Goal: Task Accomplishment & Management: Complete application form

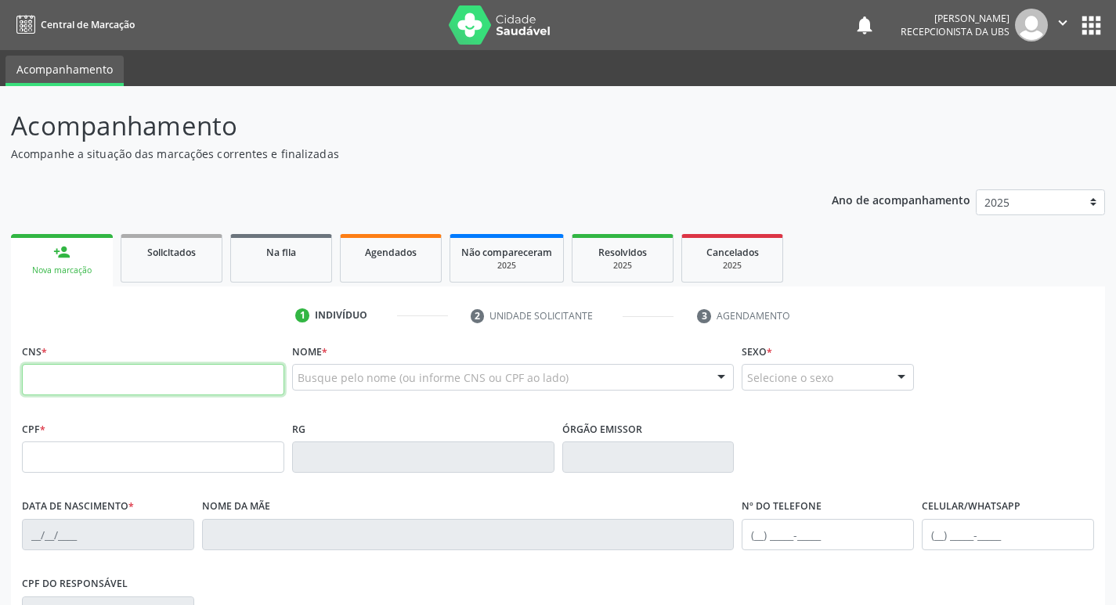
click at [106, 377] on input "text" at bounding box center [153, 379] width 262 height 31
click at [209, 379] on input "text" at bounding box center [153, 379] width 262 height 31
click at [153, 386] on input "text" at bounding box center [153, 379] width 262 height 31
click at [81, 382] on input "text" at bounding box center [153, 379] width 262 height 31
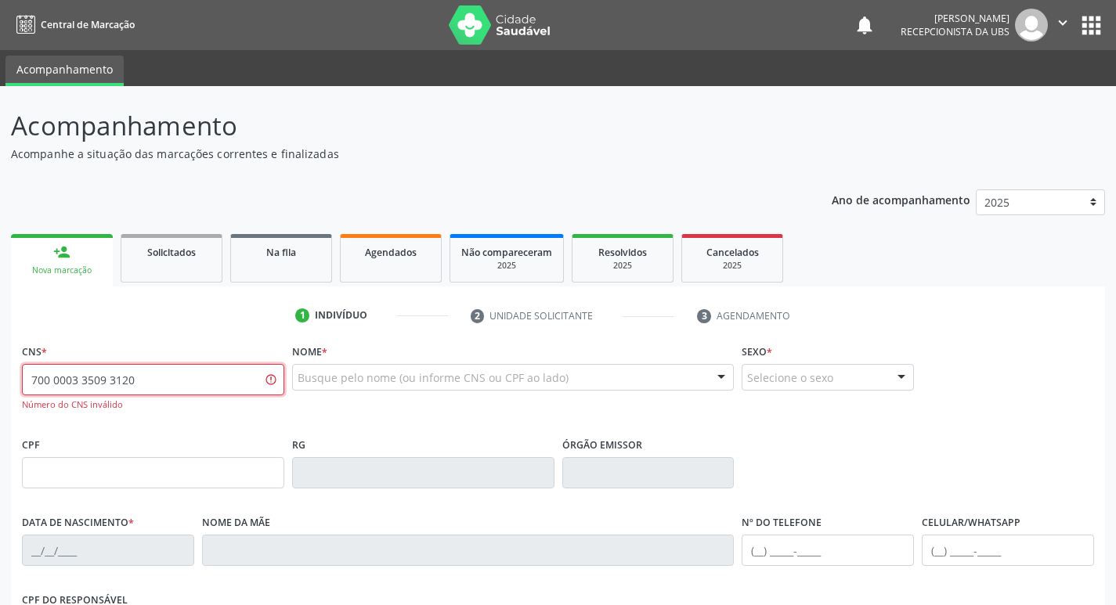
click at [70, 377] on input "700 0003 3509 3120" at bounding box center [153, 379] width 262 height 31
type input "700 0033 5093 1202"
click at [160, 378] on input "700 0033 5093 1202" at bounding box center [153, 379] width 262 height 31
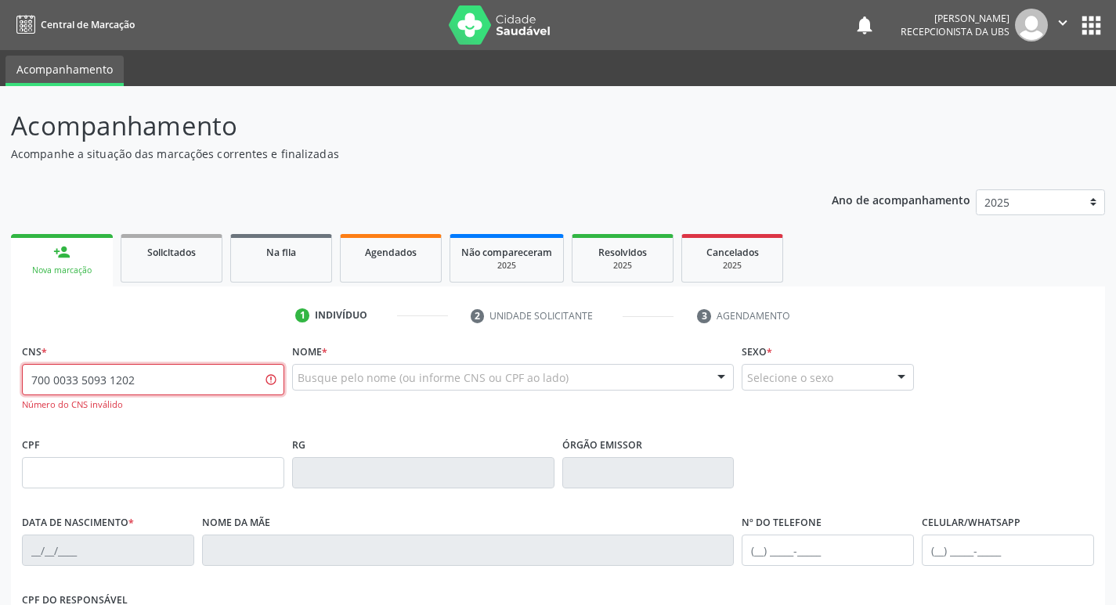
click at [160, 378] on input "700 0033 5093 1202" at bounding box center [153, 379] width 262 height 31
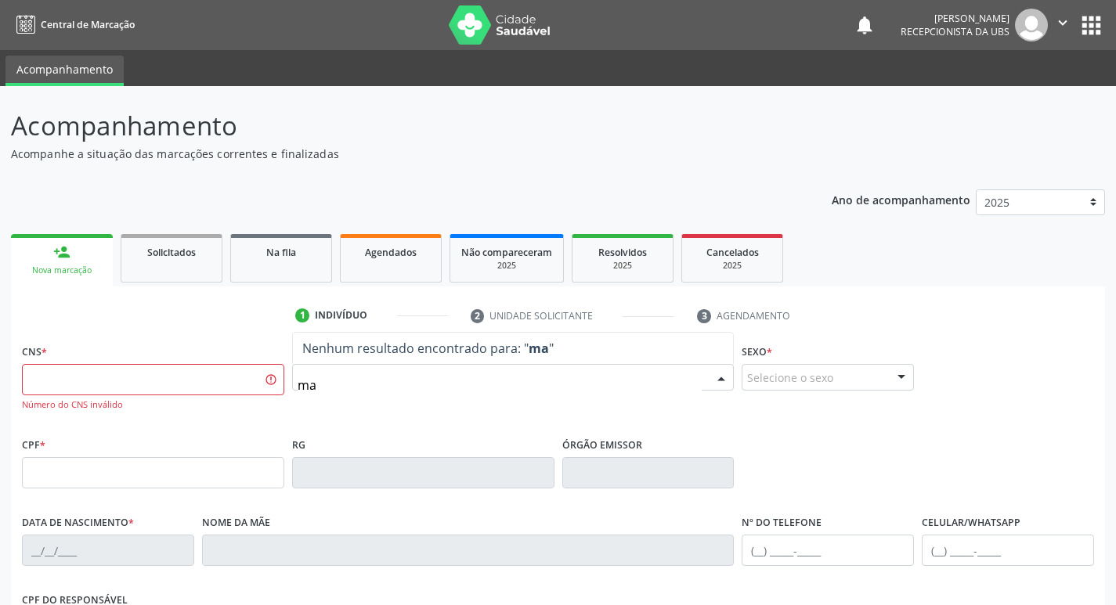
type input "m"
click at [417, 386] on input "MARIA DO SOCORRO LACERDA" at bounding box center [500, 385] width 405 height 31
type input "MARIA DO SOCORRO PEREIRA DE LACERDA"
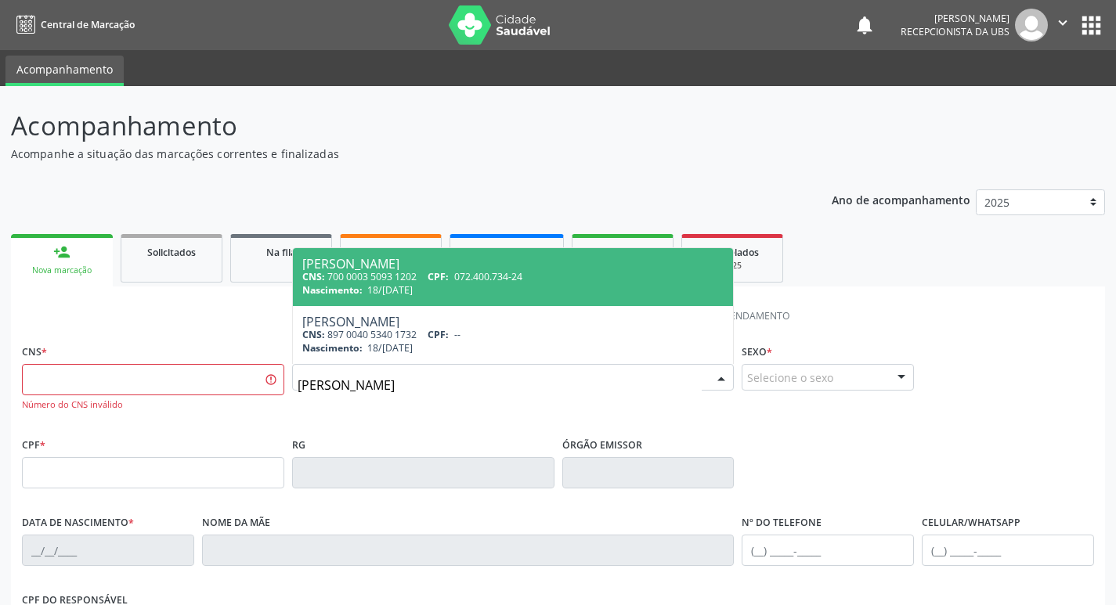
click at [485, 275] on span "072.400.734-24" at bounding box center [488, 276] width 68 height 13
type input "700 0003 5093 1202"
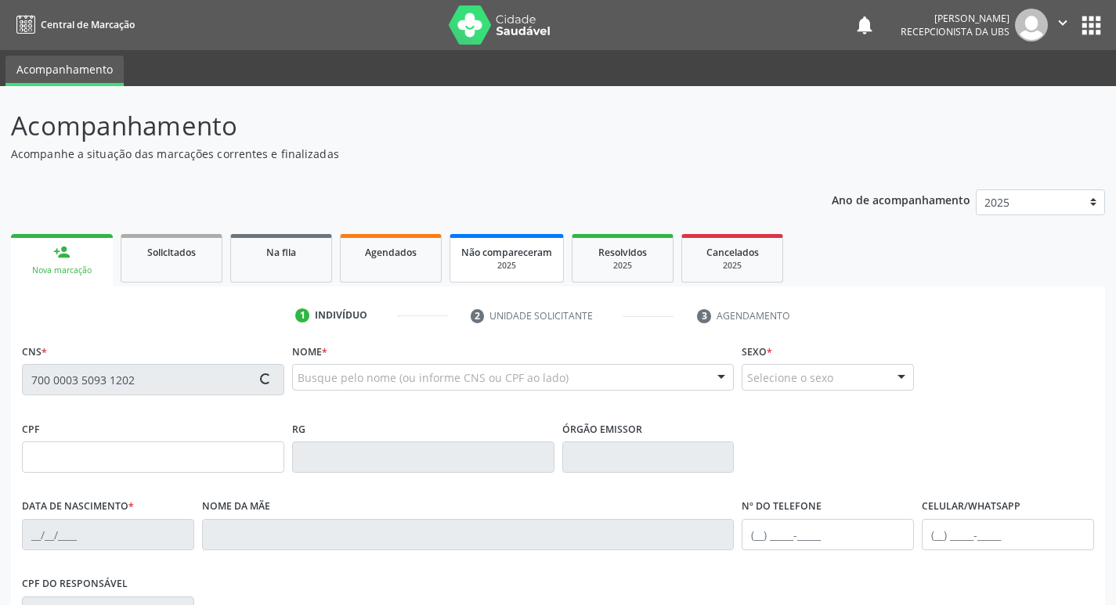
type input "072.400.734-24"
type input "18/01/1970"
type input "Francisca Pereira de Lacerda"
type input "[PHONE_NUMBER]"
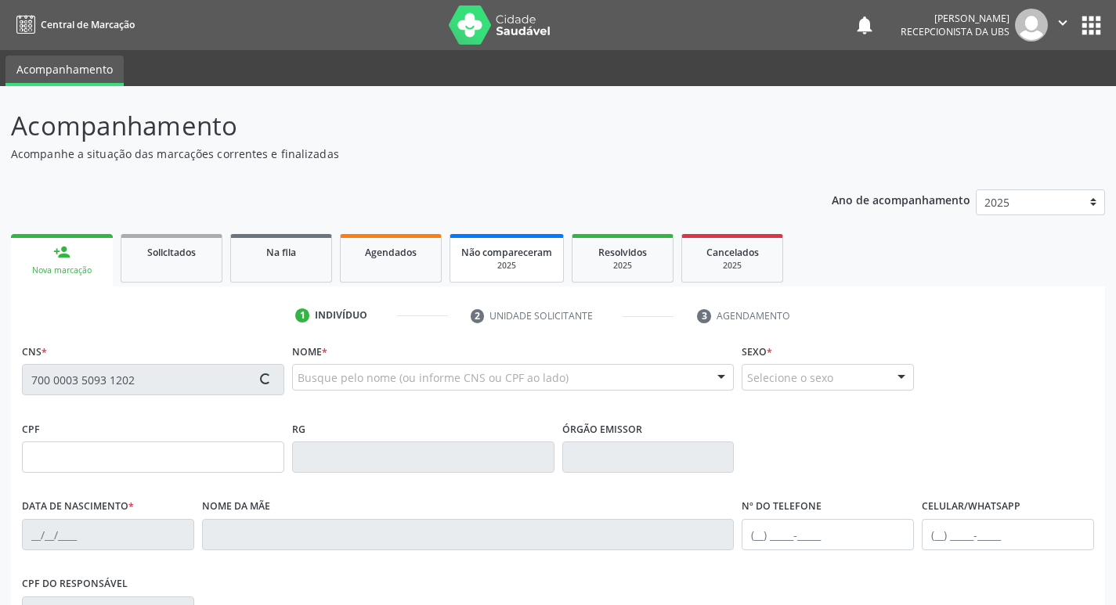
type input "48"
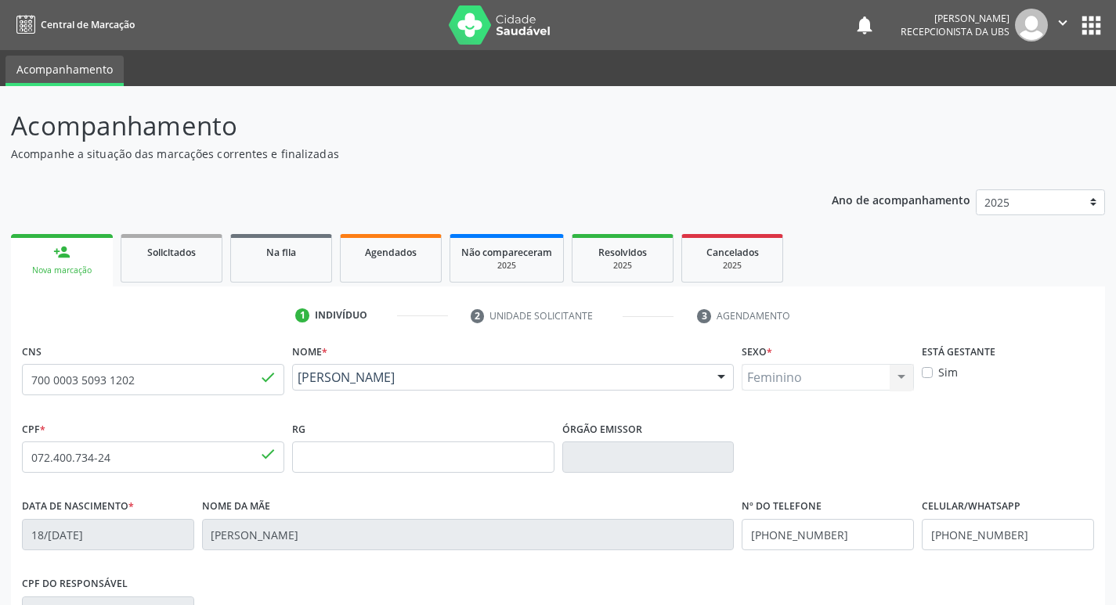
scroll to position [243, 0]
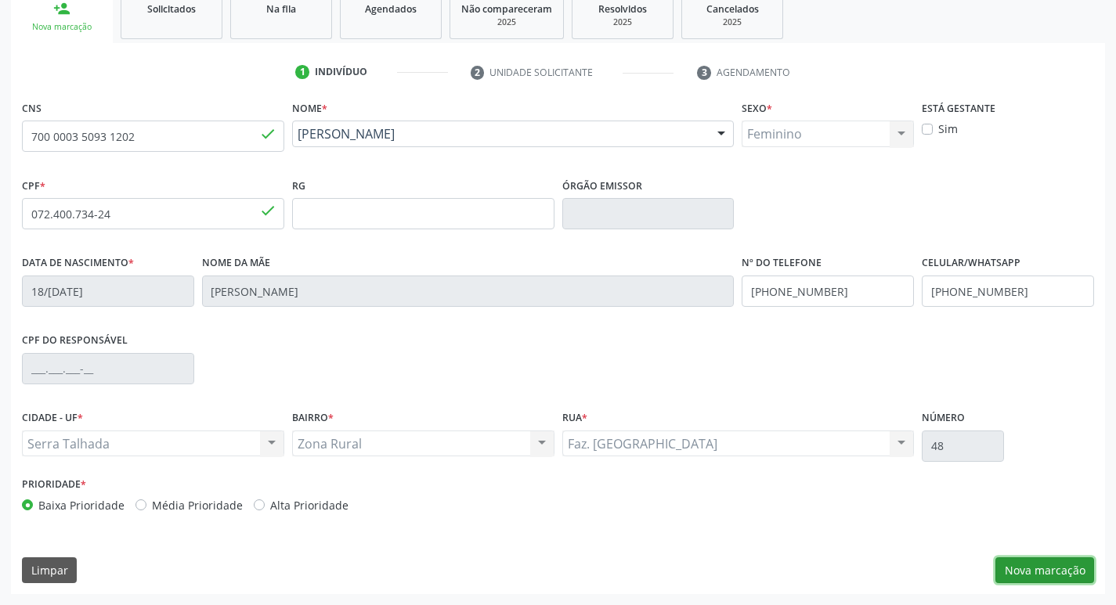
click at [1032, 577] on button "Nova marcação" at bounding box center [1044, 570] width 99 height 27
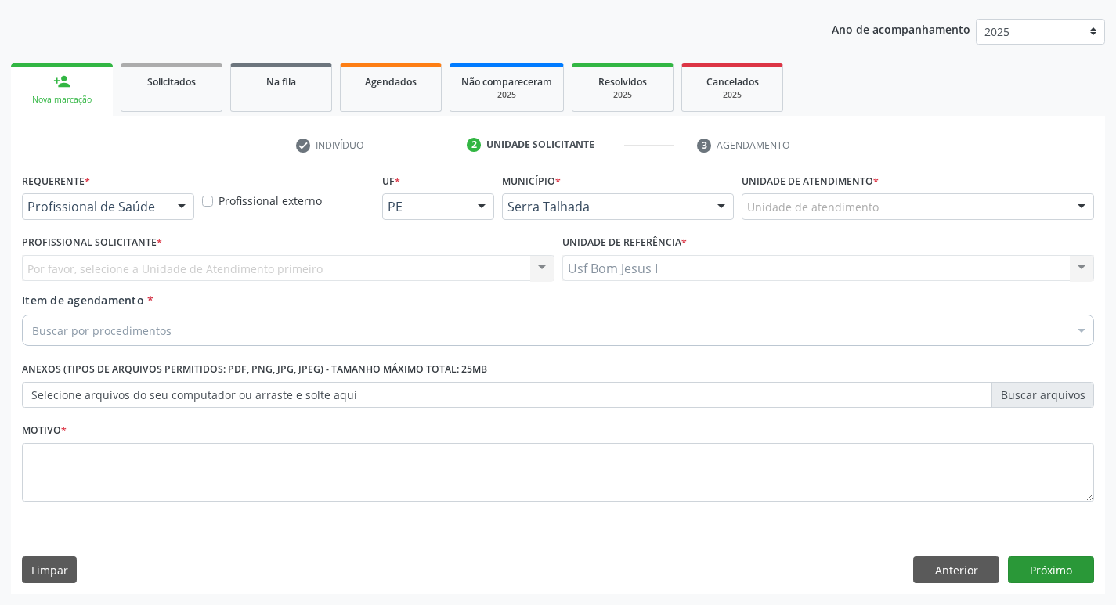
scroll to position [171, 0]
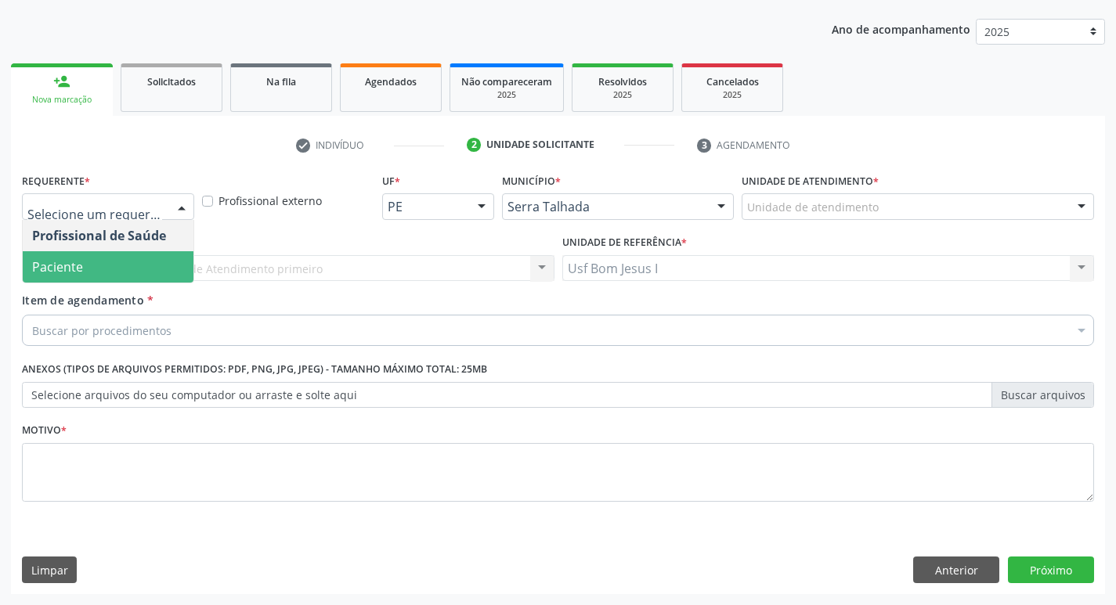
click at [138, 266] on span "Paciente" at bounding box center [108, 266] width 171 height 31
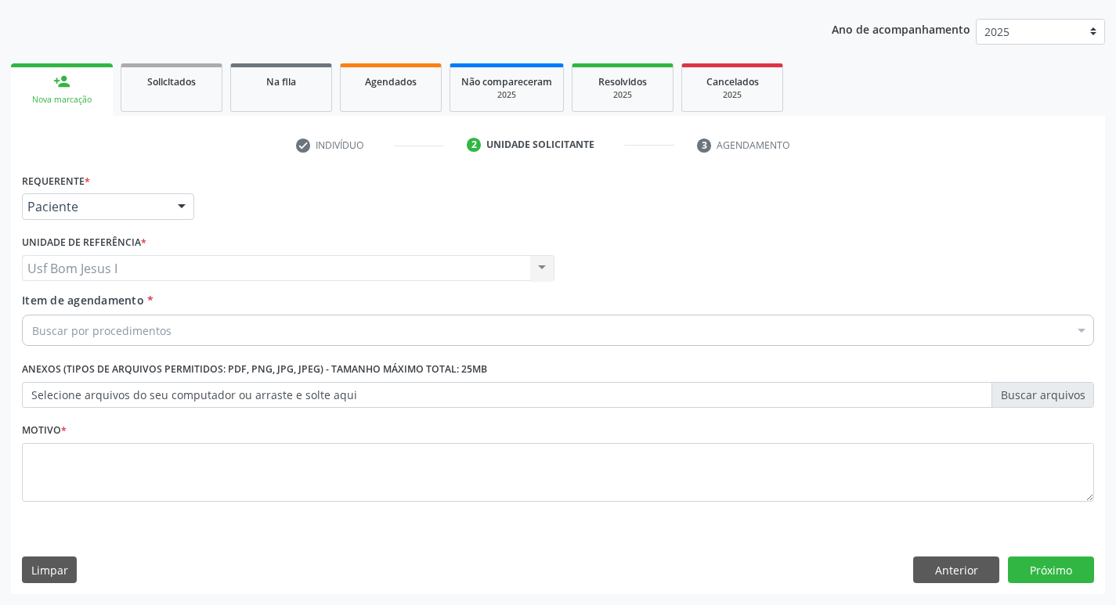
click at [198, 330] on div "Buscar por procedimentos" at bounding box center [558, 330] width 1072 height 31
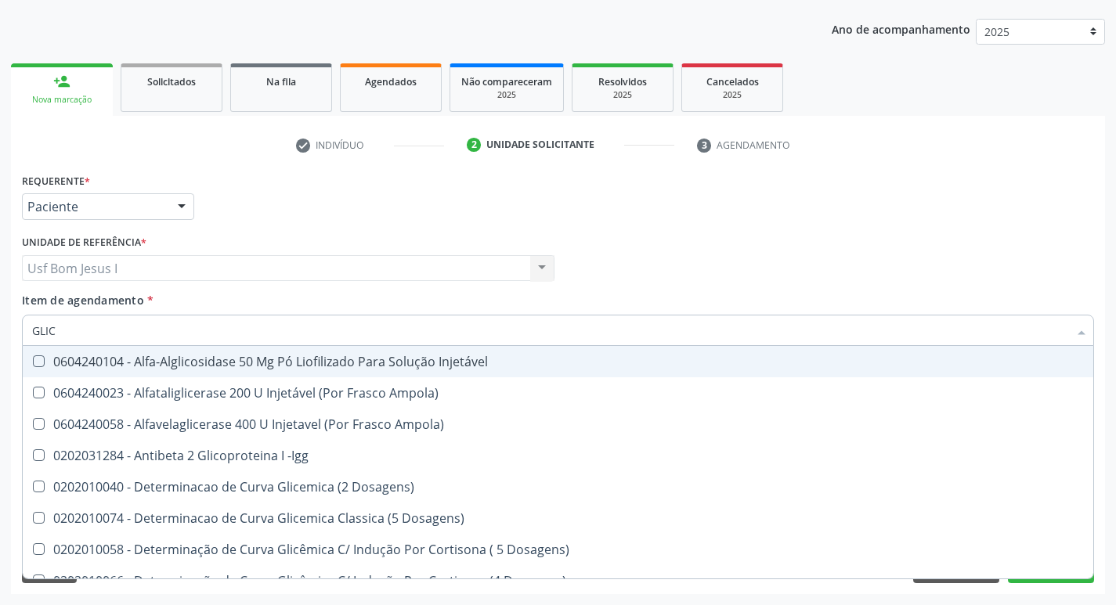
type input "GLICO"
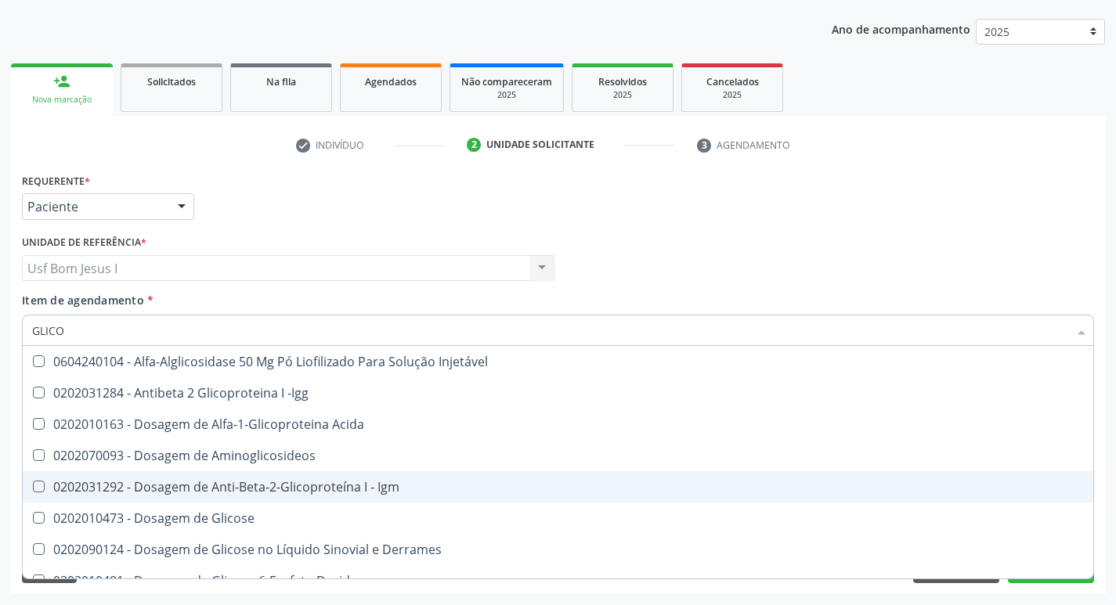
click at [196, 521] on div "0202010473 - Dosagem de Glicose" at bounding box center [557, 518] width 1051 height 13
checkbox Glicose "true"
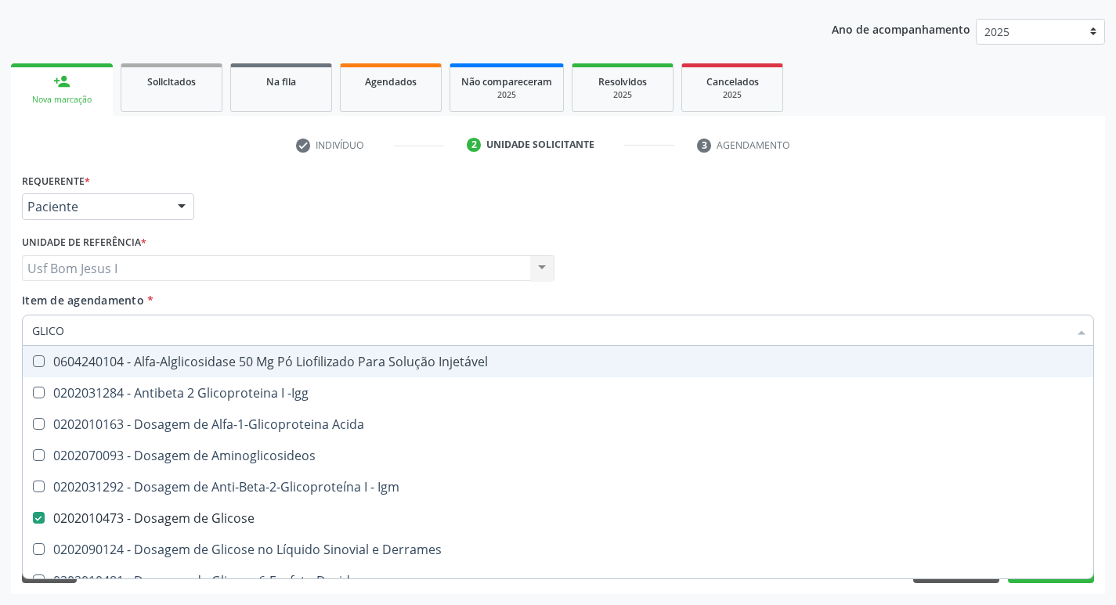
click at [109, 326] on input "GLICO" at bounding box center [550, 330] width 1036 height 31
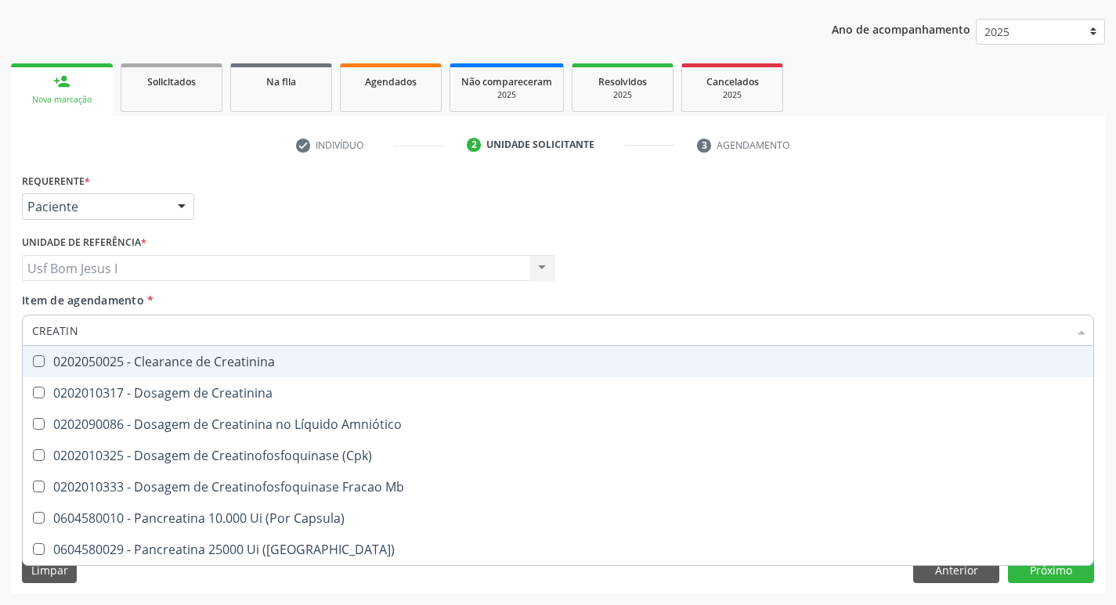
type input "CREATINI"
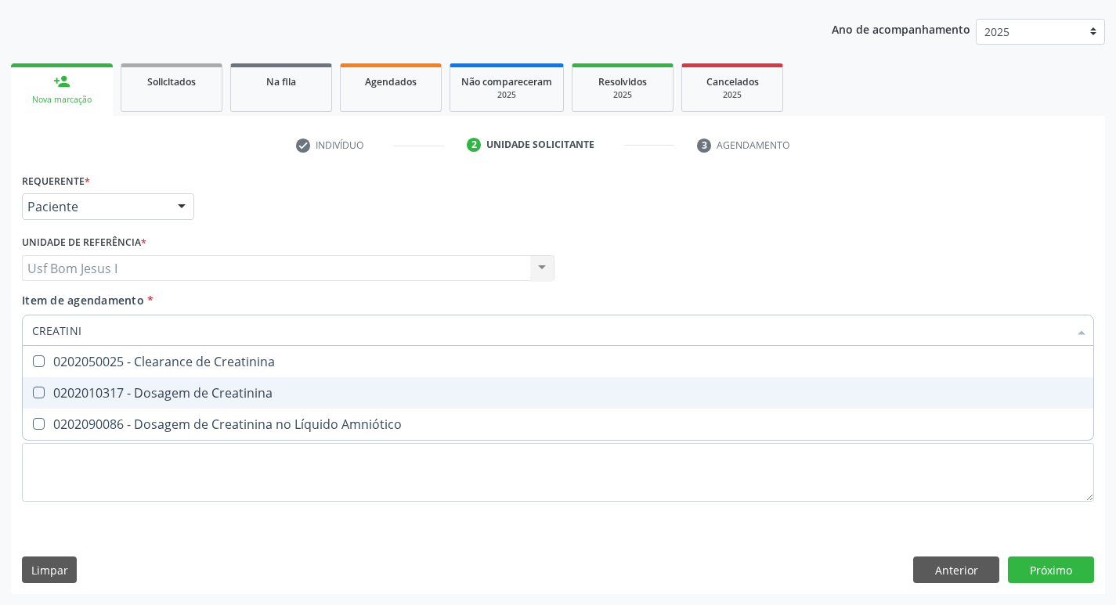
drag, startPoint x: 98, startPoint y: 400, endPoint x: 107, endPoint y: 361, distance: 40.3
click at [99, 399] on div "0202010317 - Dosagem de Creatinina" at bounding box center [557, 393] width 1051 height 13
checkbox Creatinina "true"
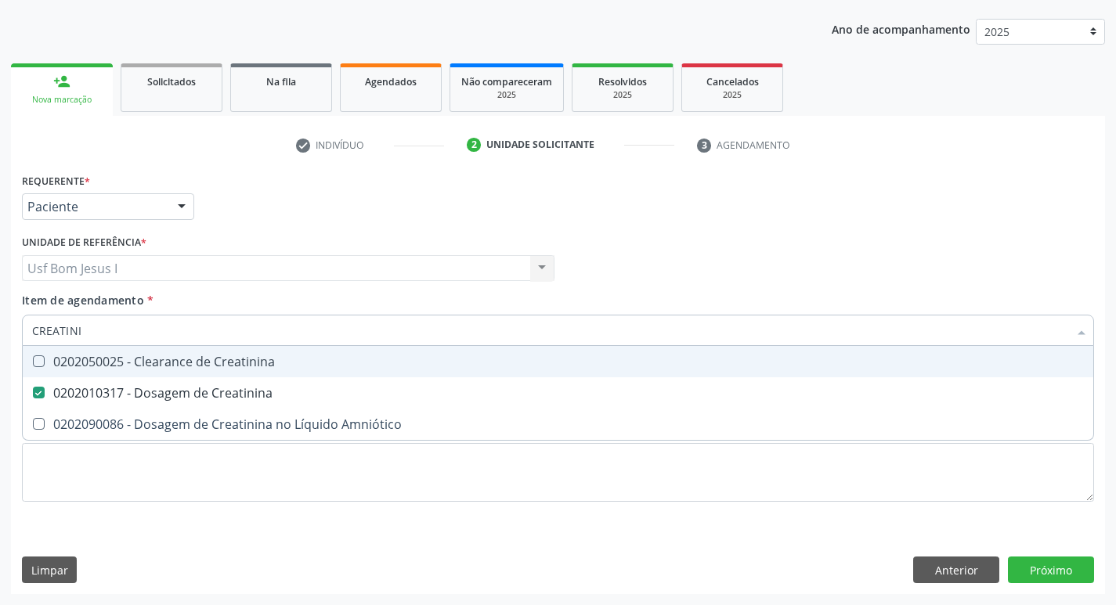
click at [130, 322] on input "CREATINI" at bounding box center [550, 330] width 1036 height 31
type input "U"
checkbox Creatinina "false"
type input "UREIA"
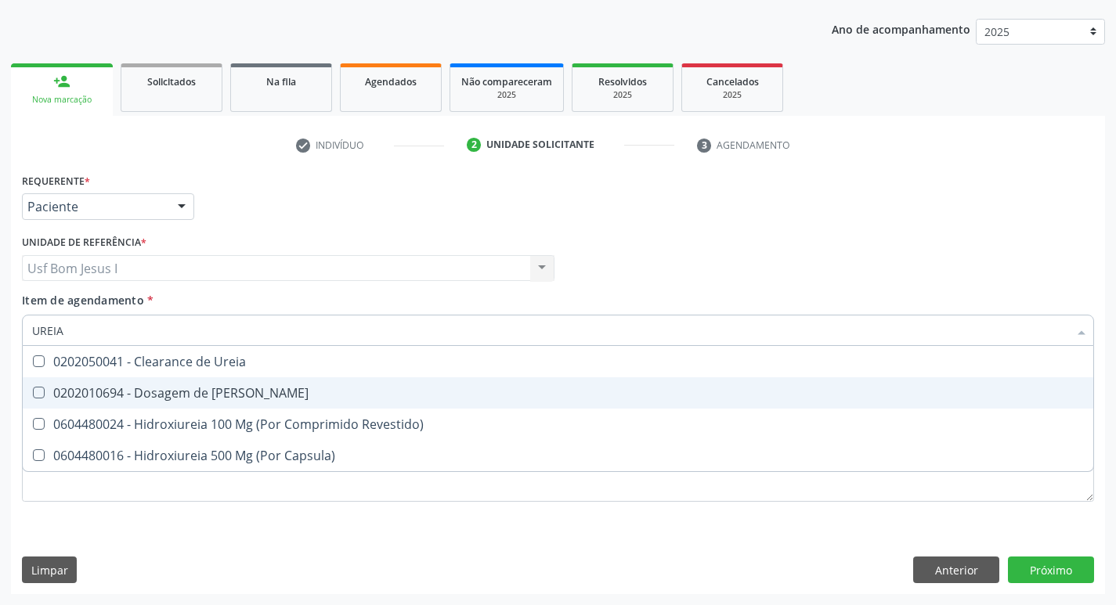
drag, startPoint x: 108, startPoint y: 389, endPoint x: 74, endPoint y: 337, distance: 62.8
click at [110, 389] on div "0202010694 - Dosagem de [PERSON_NAME]" at bounding box center [557, 393] width 1051 height 13
checkbox Ureia "true"
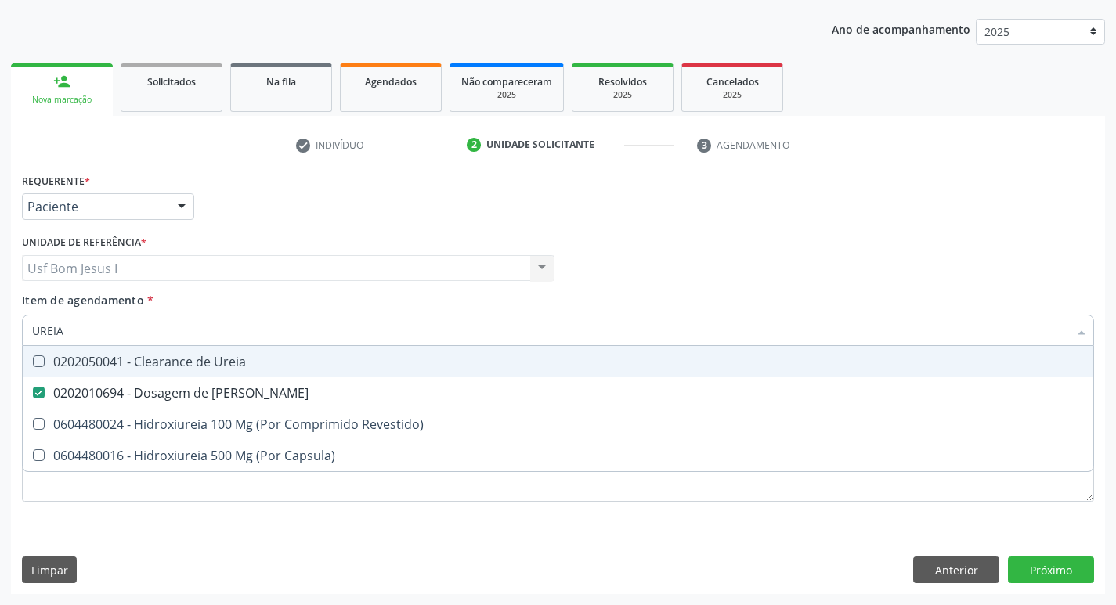
type input "UREIA"
click at [62, 313] on div "Item de agendamento * UREIA Desfazer seleção 0202050041 - Clearance de Ureia 02…" at bounding box center [558, 316] width 1072 height 49
checkbox Revestido\) "true"
checkbox Capsula\) "true"
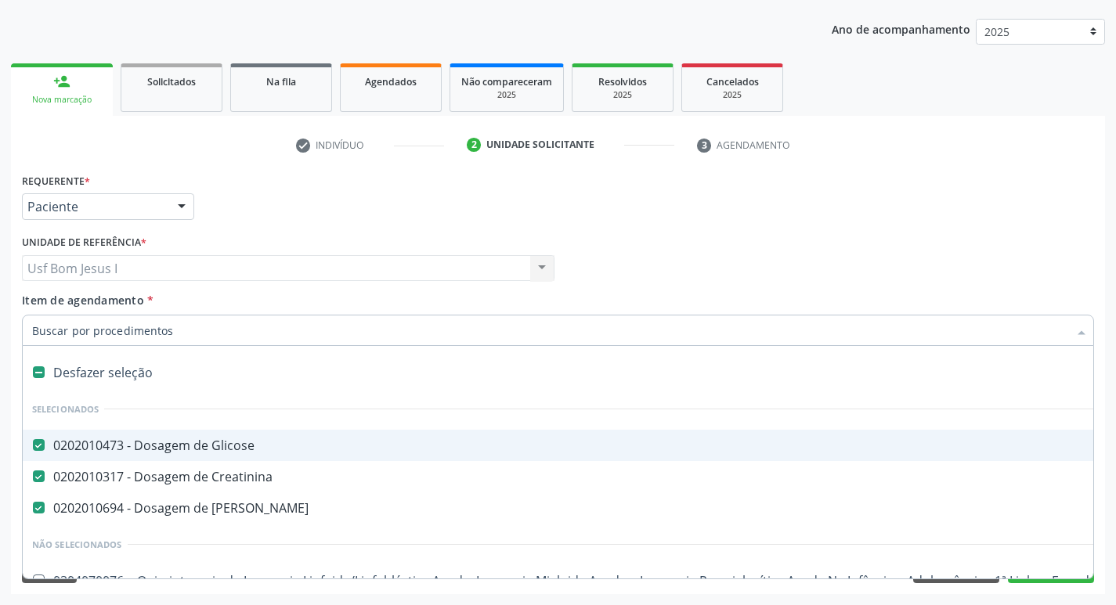
click at [63, 330] on input "Item de agendamento *" at bounding box center [550, 330] width 1036 height 31
type input "T"
checkbox Ureia "false"
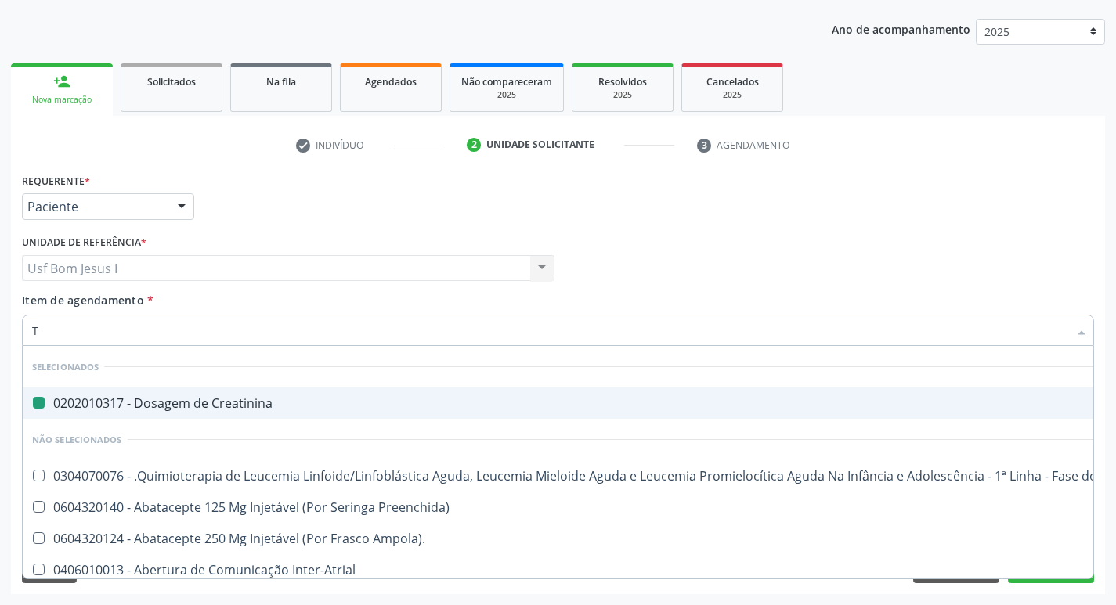
type input "TG"
checkbox Creatinina "false"
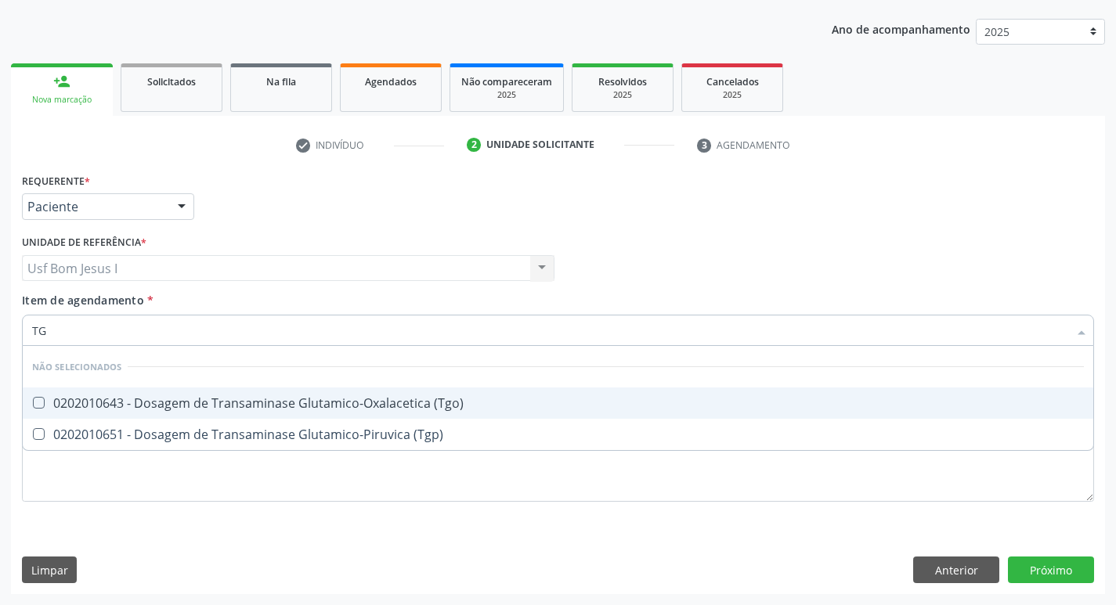
type input "TGO"
click at [52, 394] on span "0202010643 - Dosagem de Transaminase Glutamico-Oxalacetica (Tgo)" at bounding box center [558, 403] width 1070 height 31
checkbox \(Tgo\) "true"
type input "TGP"
click at [53, 393] on span "0202010651 - Dosagem de Transaminase Glutamico-Piruvica (Tgp)" at bounding box center [558, 403] width 1070 height 31
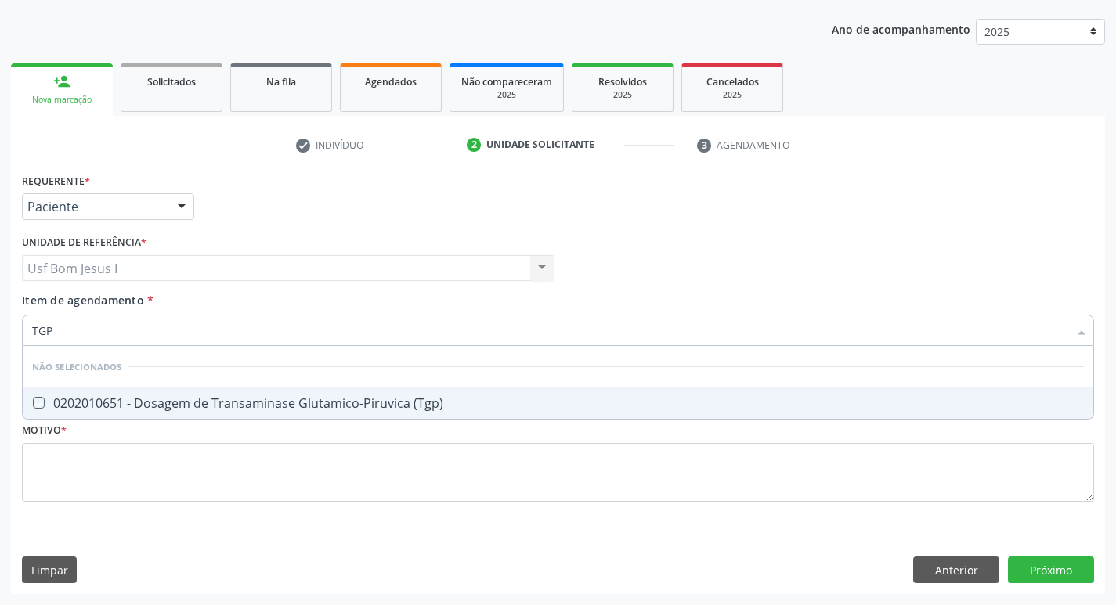
checkbox \(Tgp\) "true"
click at [80, 326] on input "TGP" at bounding box center [550, 330] width 1036 height 31
click at [79, 327] on input "TGP" at bounding box center [550, 330] width 1036 height 31
type input "HE"
checkbox \(Tgp\) "false"
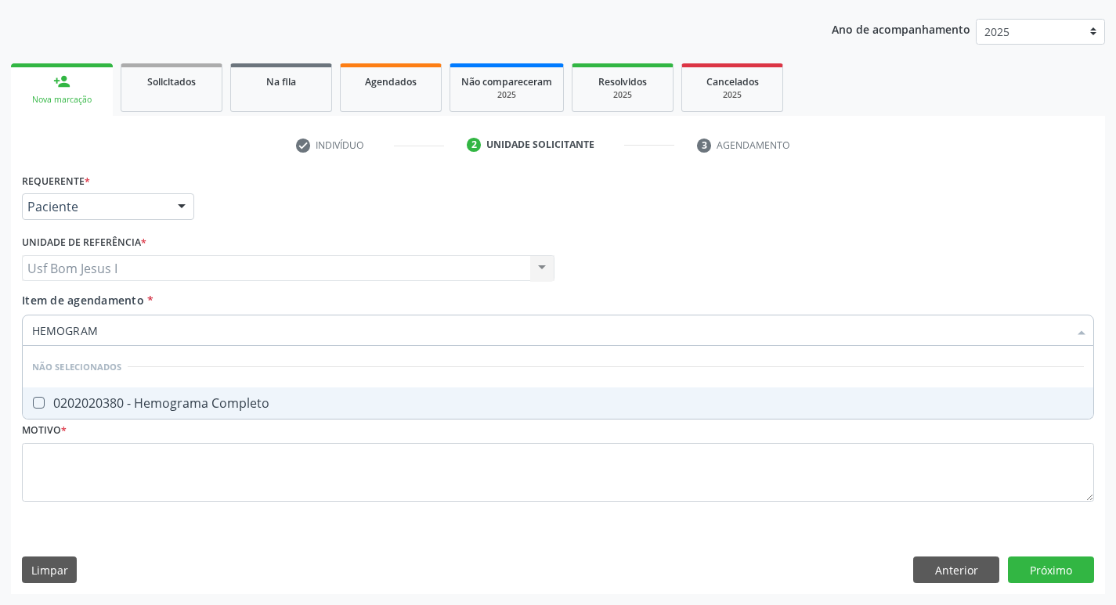
type input "HEMOGRAMA"
click at [94, 398] on div "0202020380 - Hemograma Completo" at bounding box center [557, 403] width 1051 height 13
checkbox Completo "true"
click at [151, 319] on input "HEMOGRAMA" at bounding box center [550, 330] width 1036 height 31
click at [150, 320] on input "HEMOGRAMA" at bounding box center [550, 330] width 1036 height 31
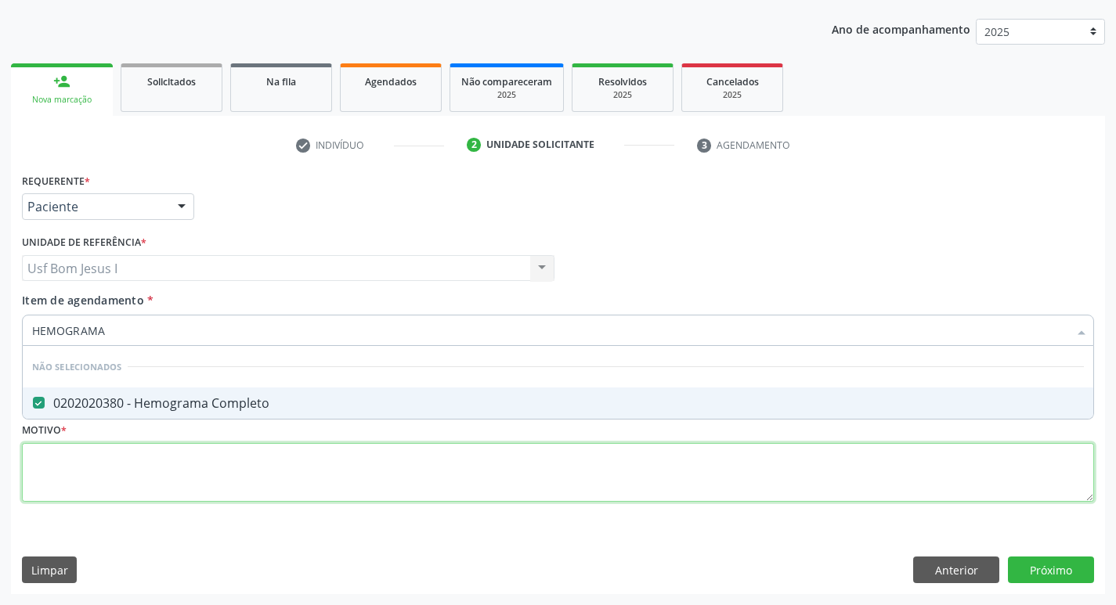
click at [211, 465] on div "Requerente * Paciente Profissional de Saúde Paciente Nenhum resultado encontrad…" at bounding box center [558, 346] width 1072 height 355
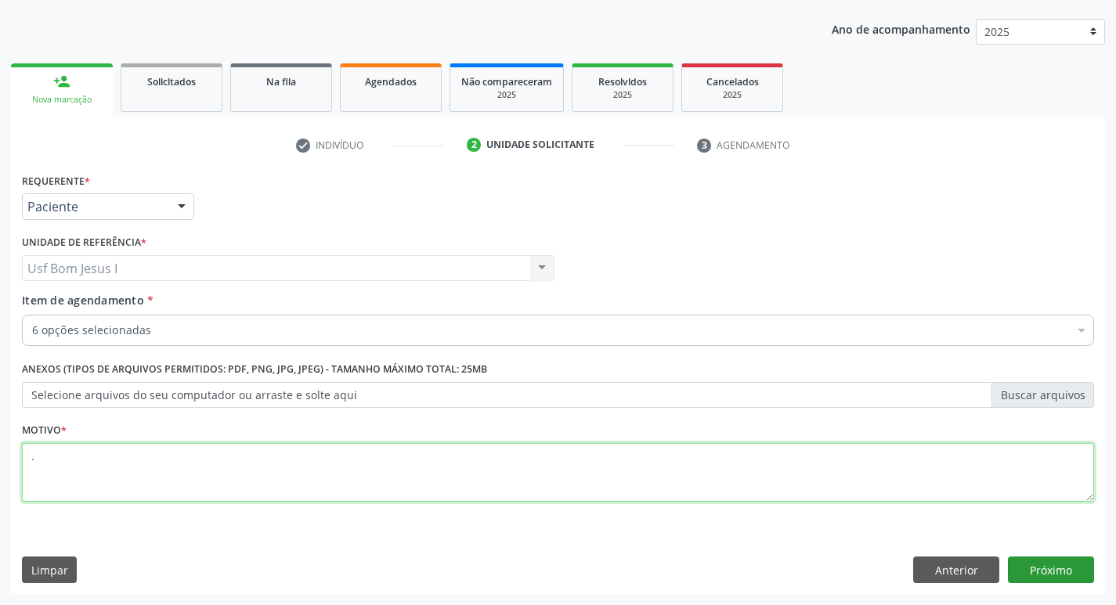
type textarea "."
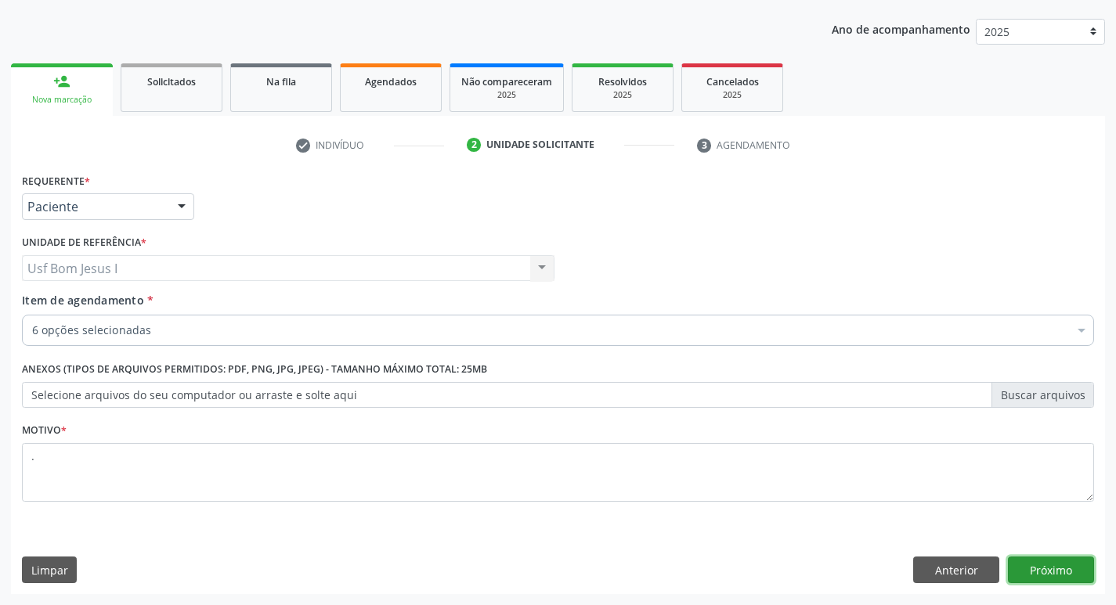
click at [1038, 564] on button "Próximo" at bounding box center [1051, 570] width 86 height 27
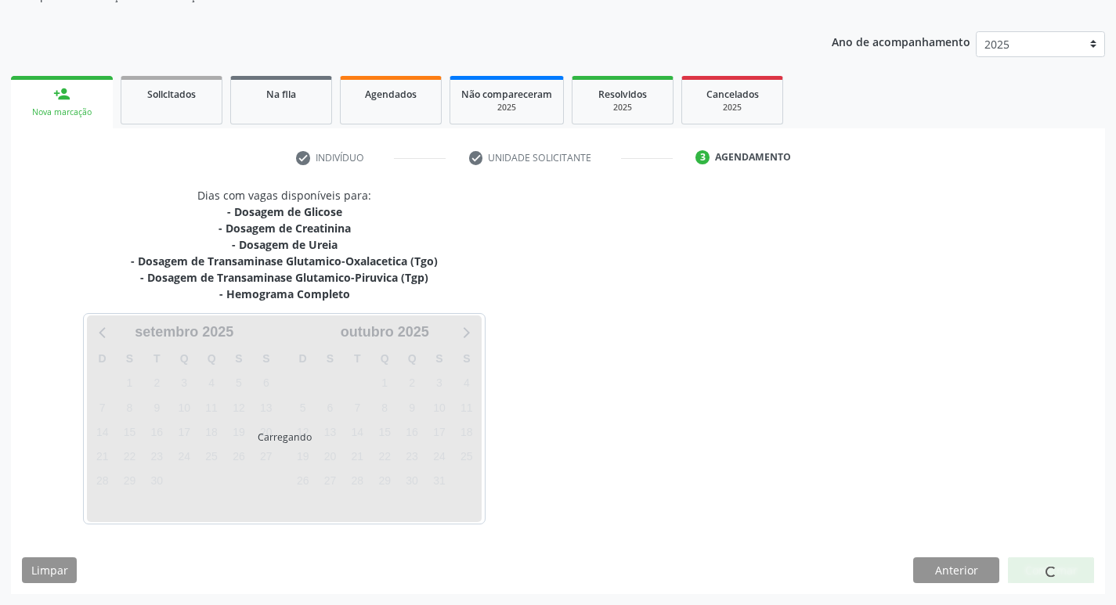
scroll to position [158, 0]
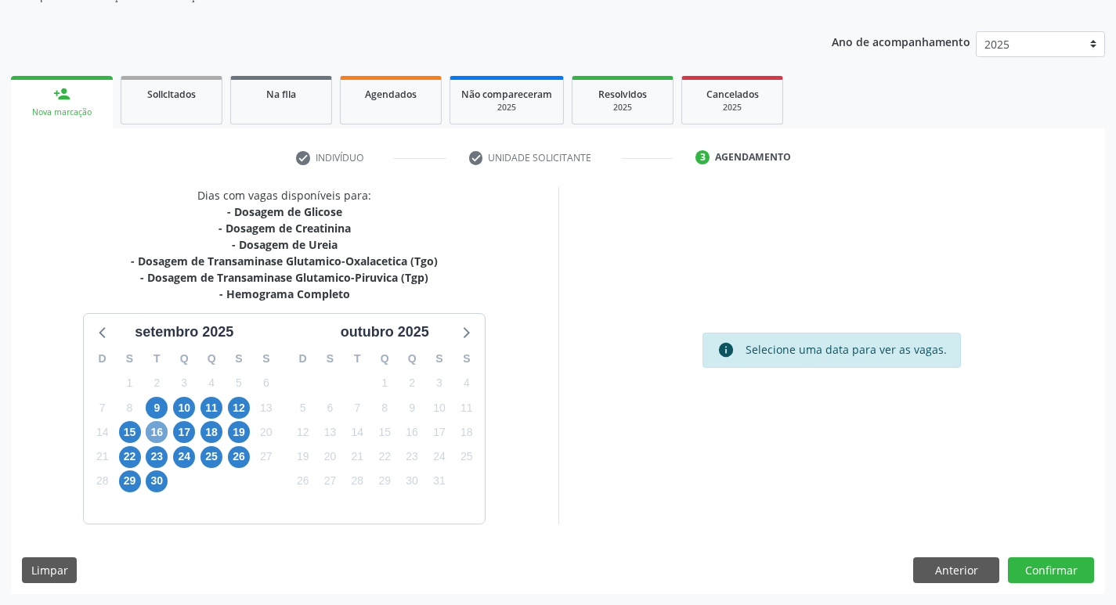
click at [160, 437] on span "16" at bounding box center [157, 432] width 22 height 22
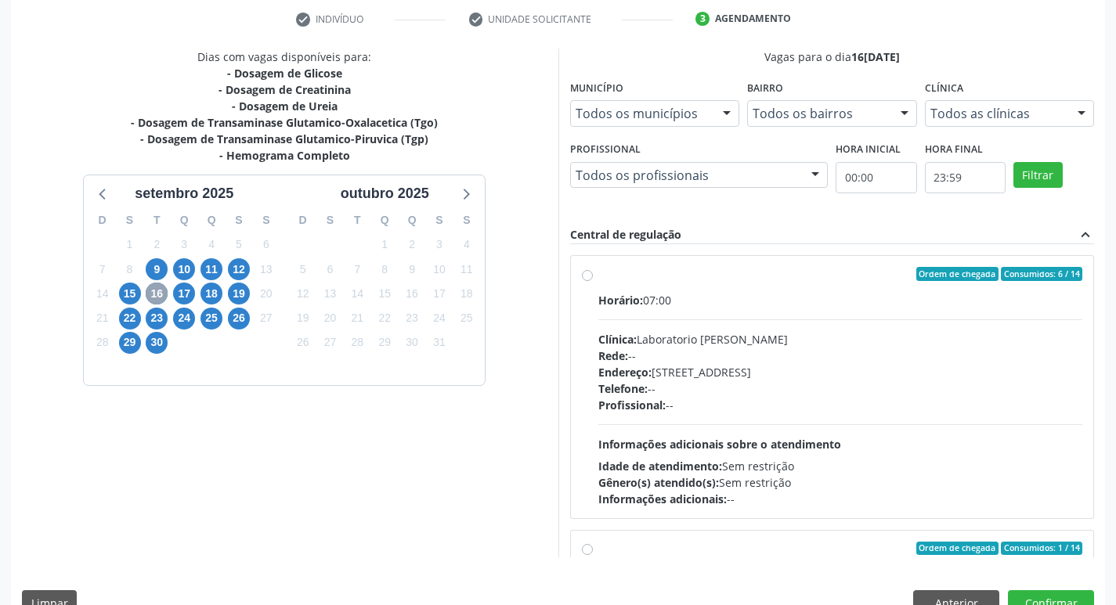
scroll to position [278, 0]
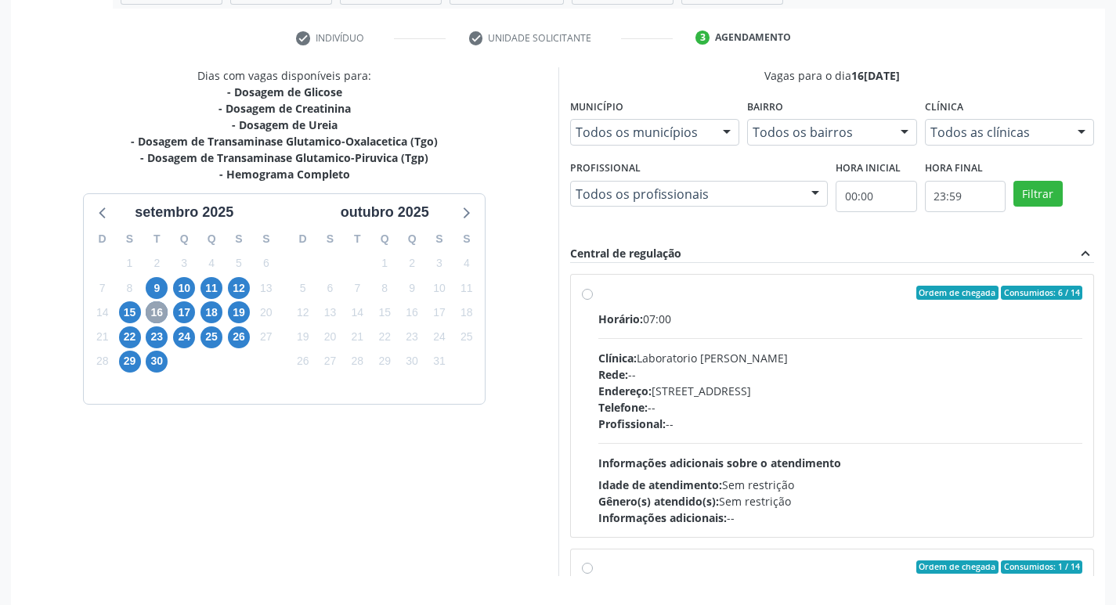
click at [153, 312] on span "16" at bounding box center [157, 312] width 22 height 22
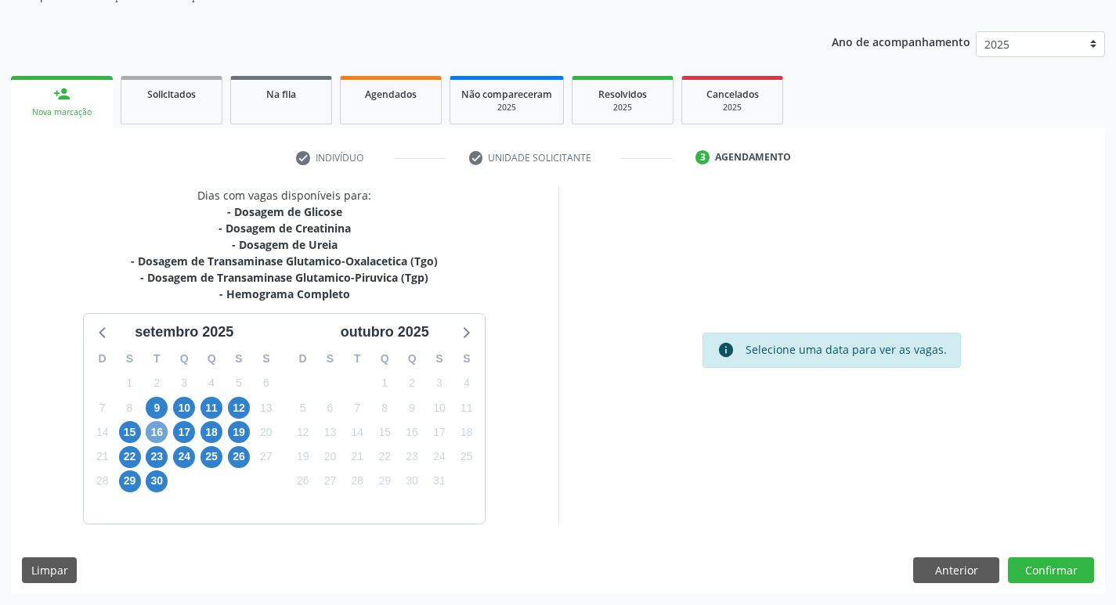
scroll to position [158, 0]
click at [155, 435] on span "16" at bounding box center [157, 432] width 22 height 22
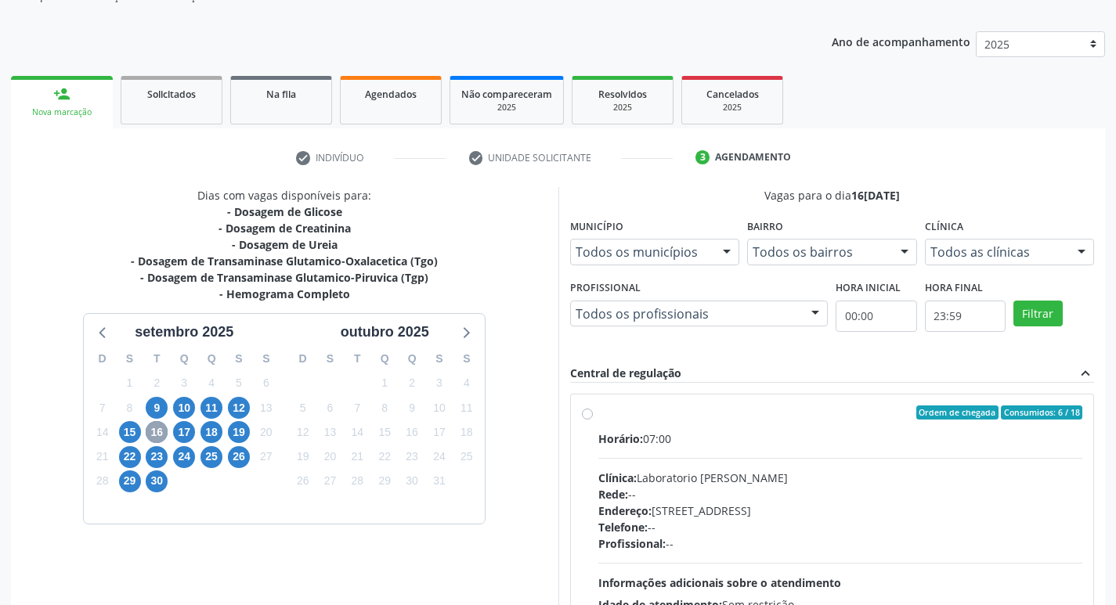
scroll to position [278, 0]
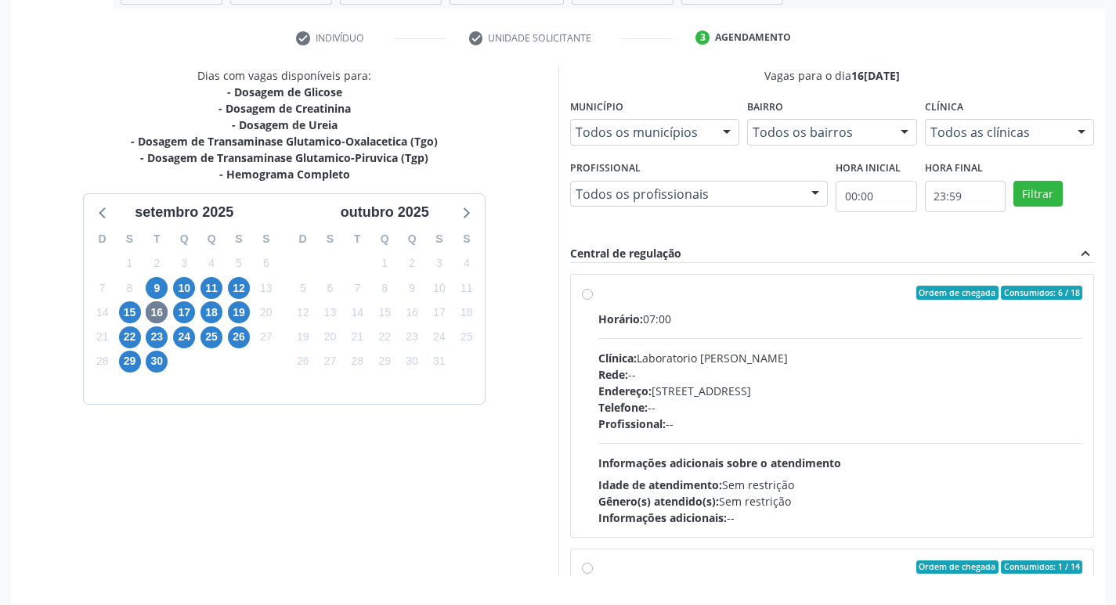
click at [802, 348] on div "Horário: 07:00 Clínica: Laboratorio Jose Paulo Terto Rede: -- Endereço: Casa, n…" at bounding box center [840, 418] width 485 height 215
click at [593, 300] on input "Ordem de chegada Consumidos: 6 / 18 Horário: 07:00 Clínica: Laboratorio Jose Pa…" at bounding box center [587, 293] width 11 height 14
radio input "true"
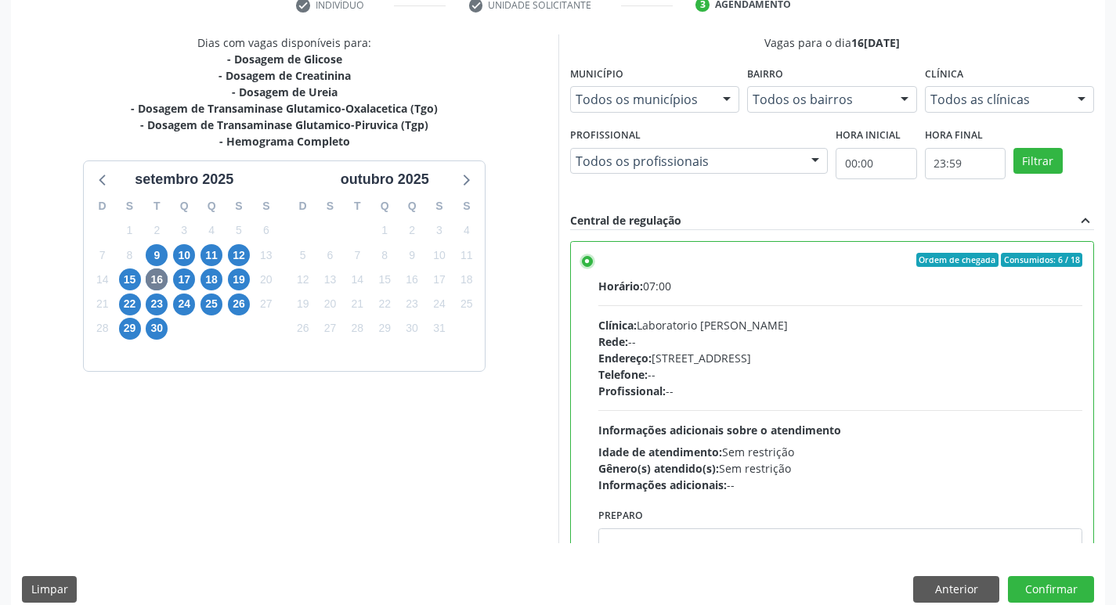
scroll to position [330, 0]
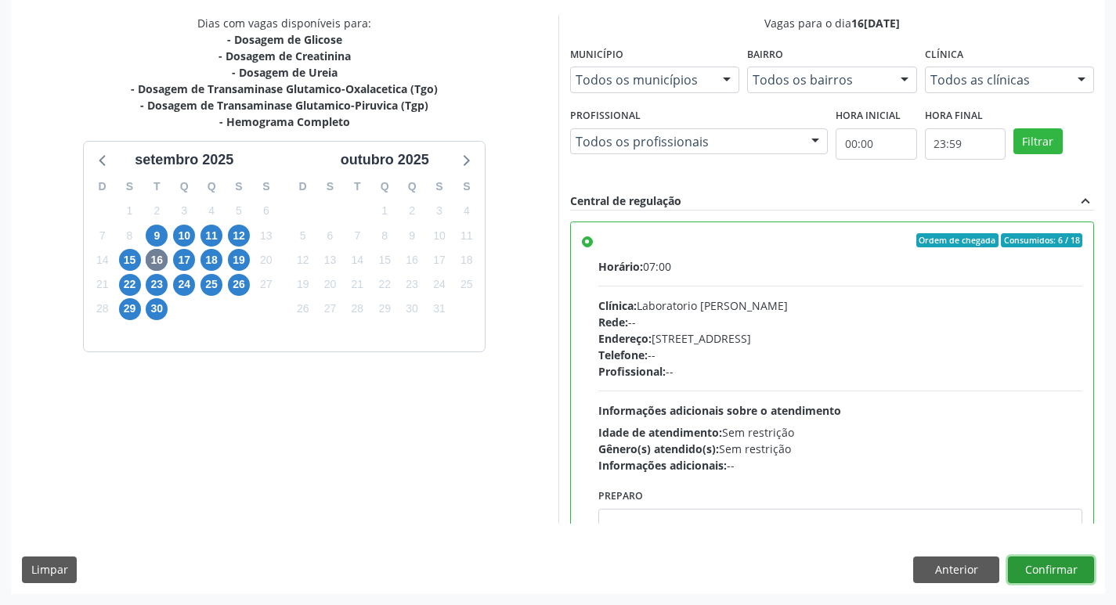
click at [1080, 567] on button "Confirmar" at bounding box center [1051, 570] width 86 height 27
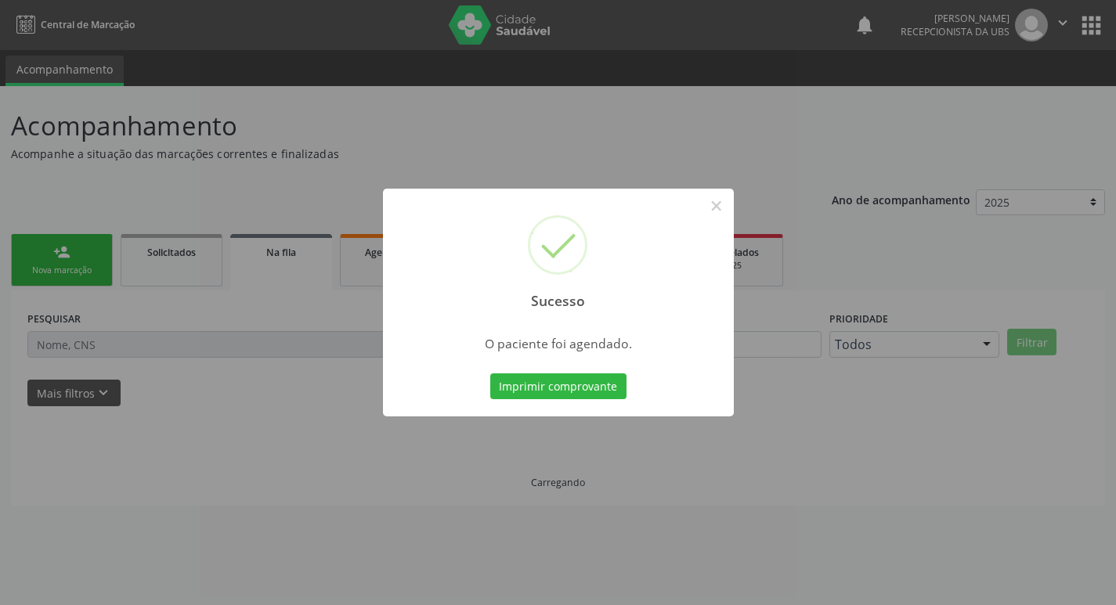
scroll to position [0, 0]
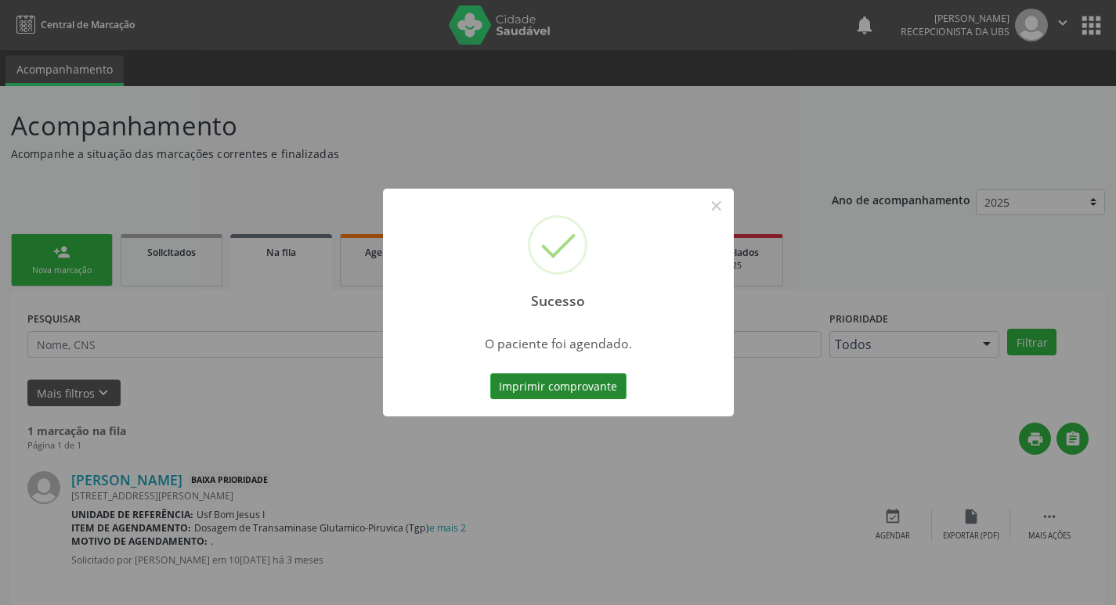
click at [554, 379] on button "Imprimir comprovante" at bounding box center [558, 386] width 136 height 27
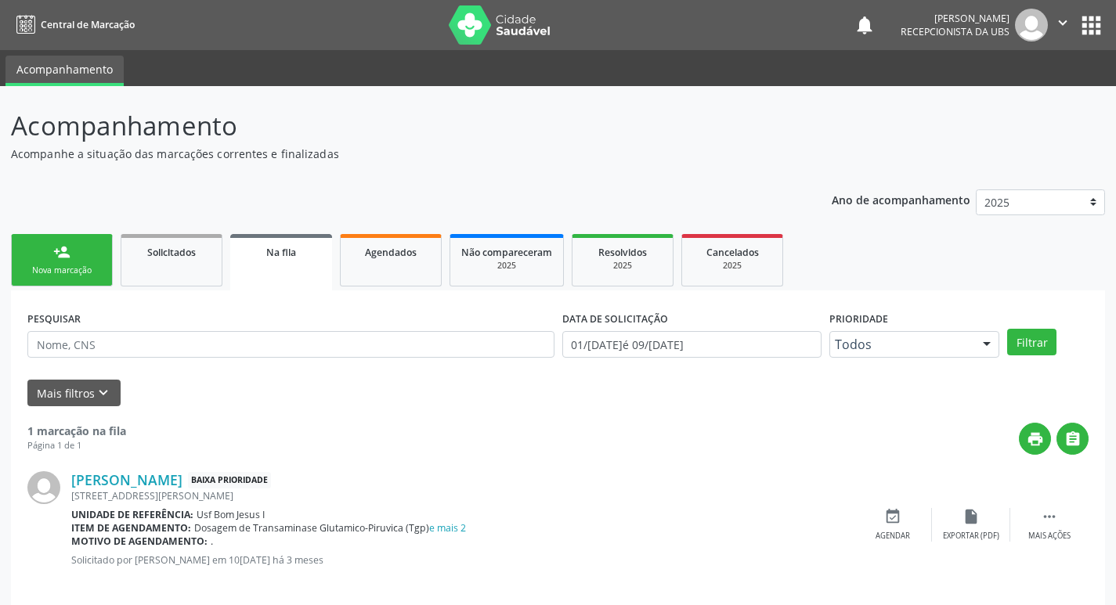
click at [79, 253] on link "person_add Nova marcação" at bounding box center [62, 260] width 102 height 52
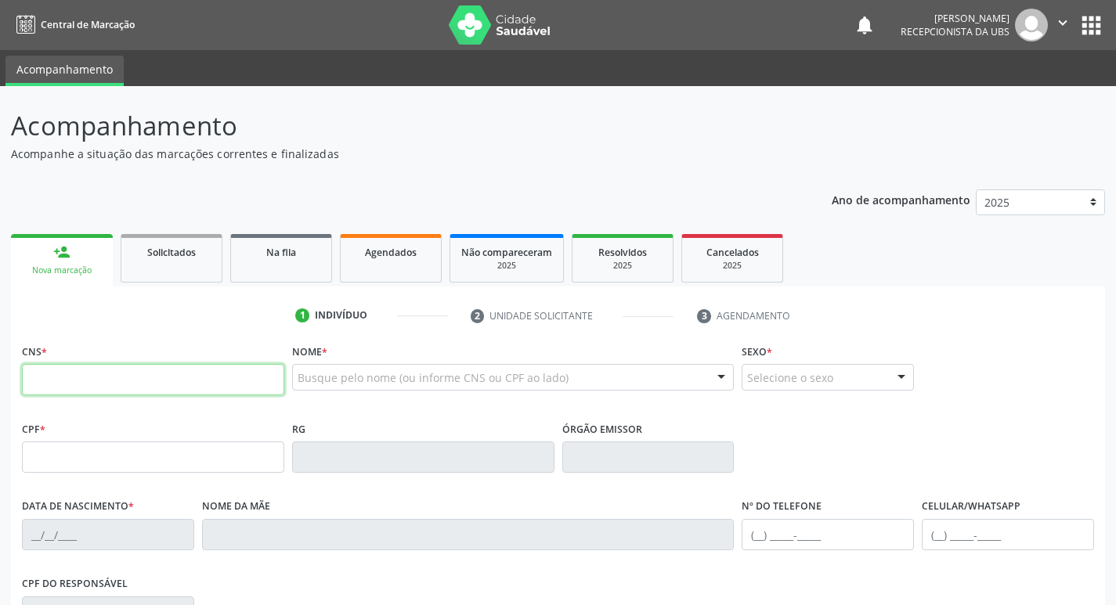
click at [64, 388] on input "text" at bounding box center [153, 379] width 262 height 31
paste input "700 0003 5093 1202"
type input "700 0003 5093 1202"
type input "072.400.734-24"
type input "18/01/1970"
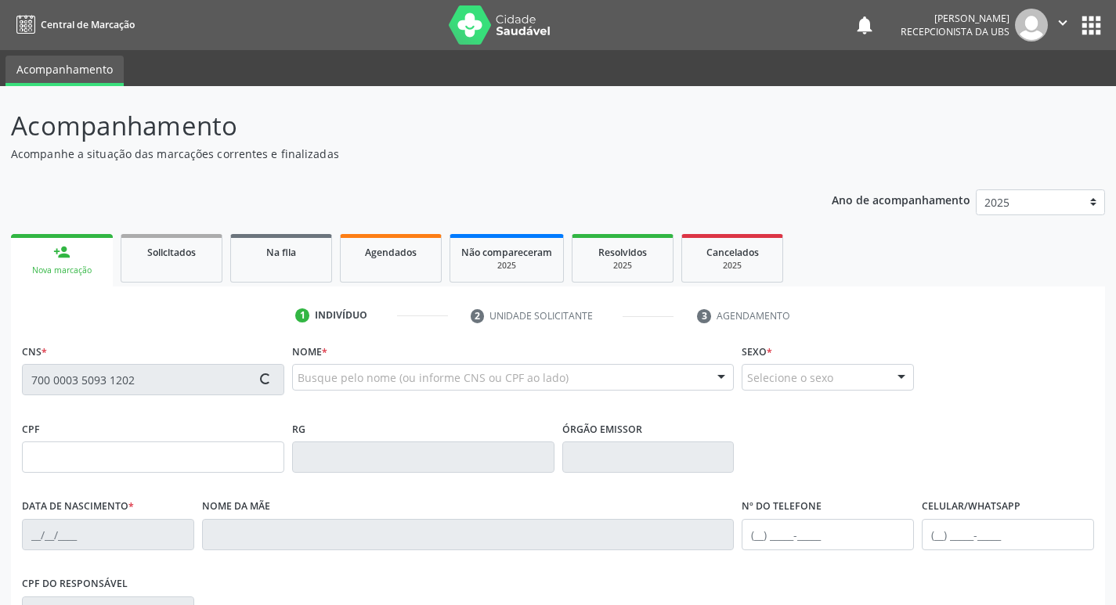
type input "Francisca Pereira de Lacerda"
type input "[PHONE_NUMBER]"
type input "48"
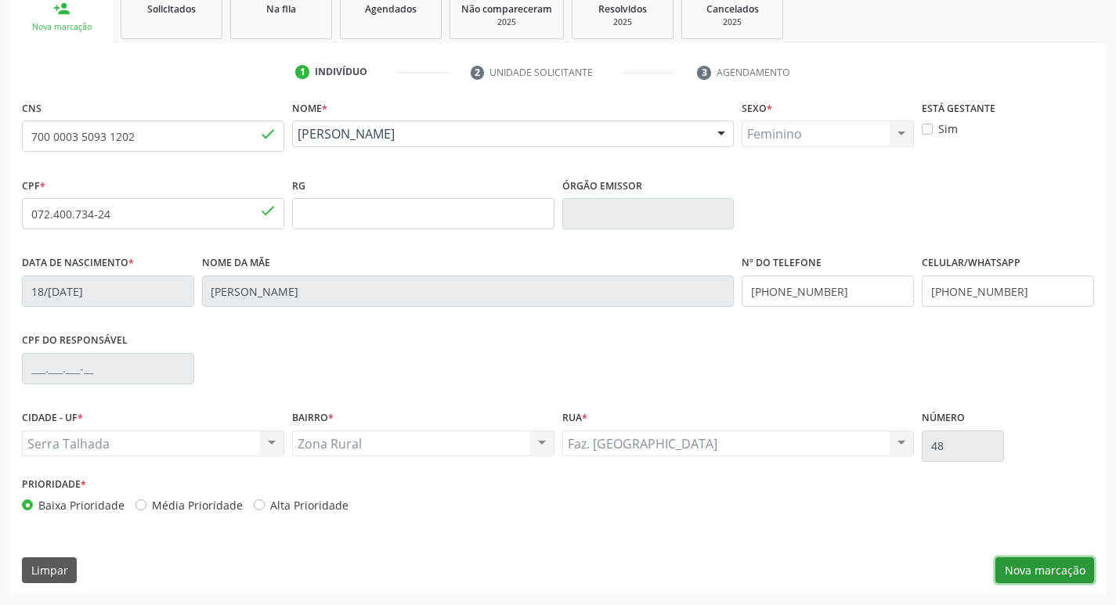
click at [1078, 574] on button "Nova marcação" at bounding box center [1044, 570] width 99 height 27
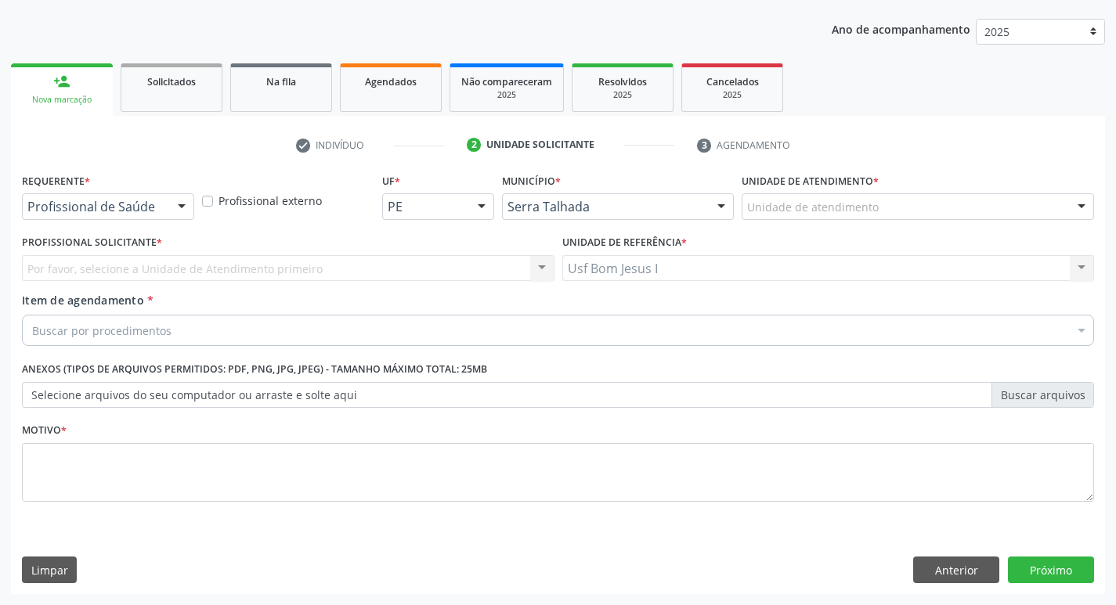
scroll to position [171, 0]
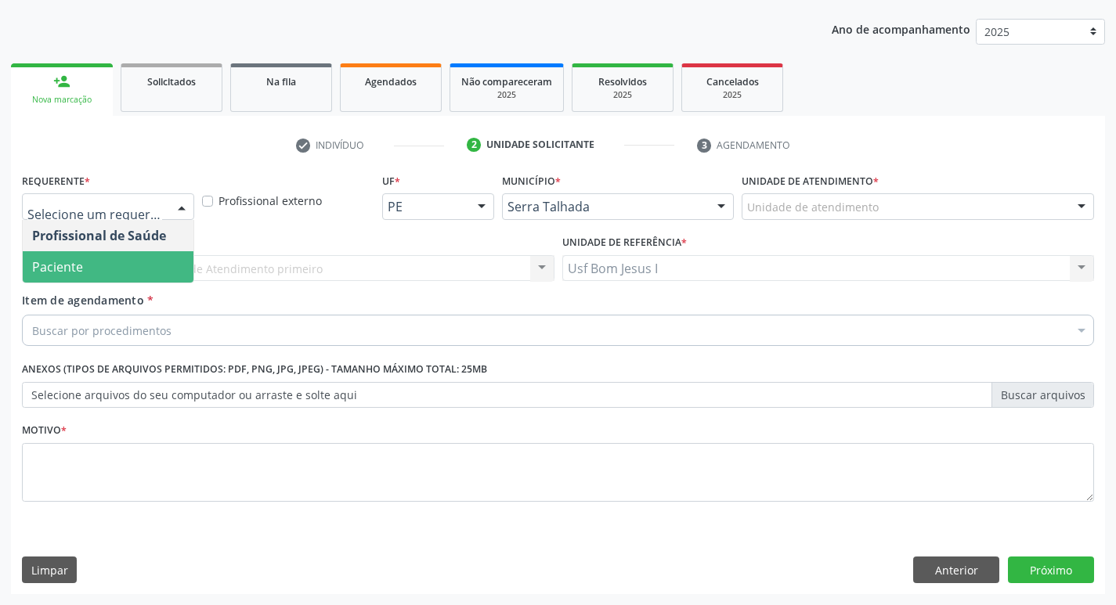
click at [110, 263] on span "Paciente" at bounding box center [108, 266] width 171 height 31
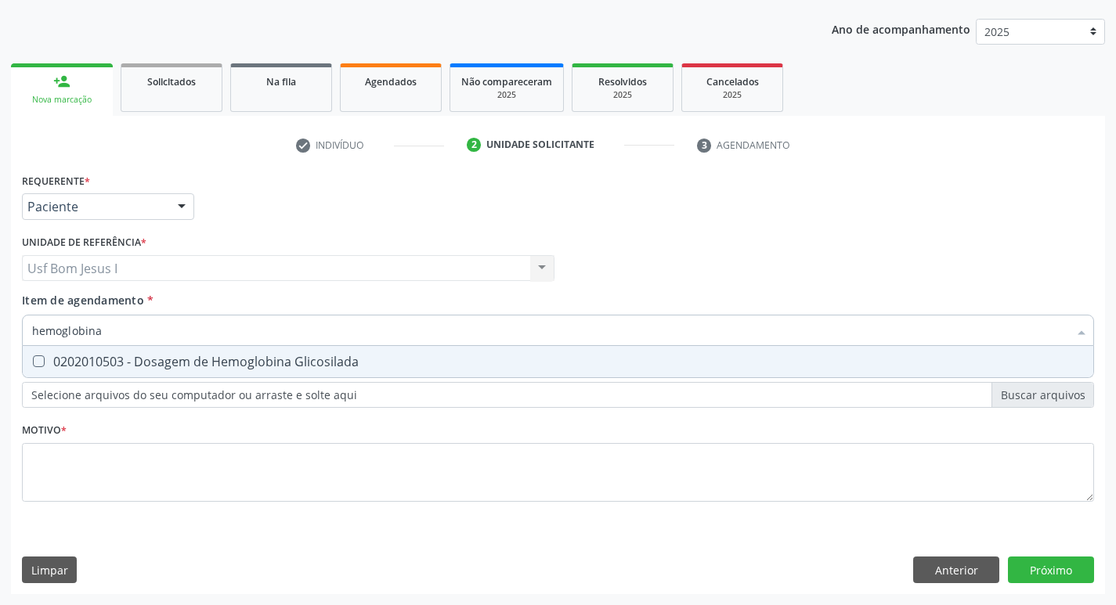
type input "hemoglobina g"
click at [157, 356] on div "0202010503 - Dosagem de Hemoglobina Glicosilada" at bounding box center [557, 361] width 1051 height 13
checkbox Glicosilada "true"
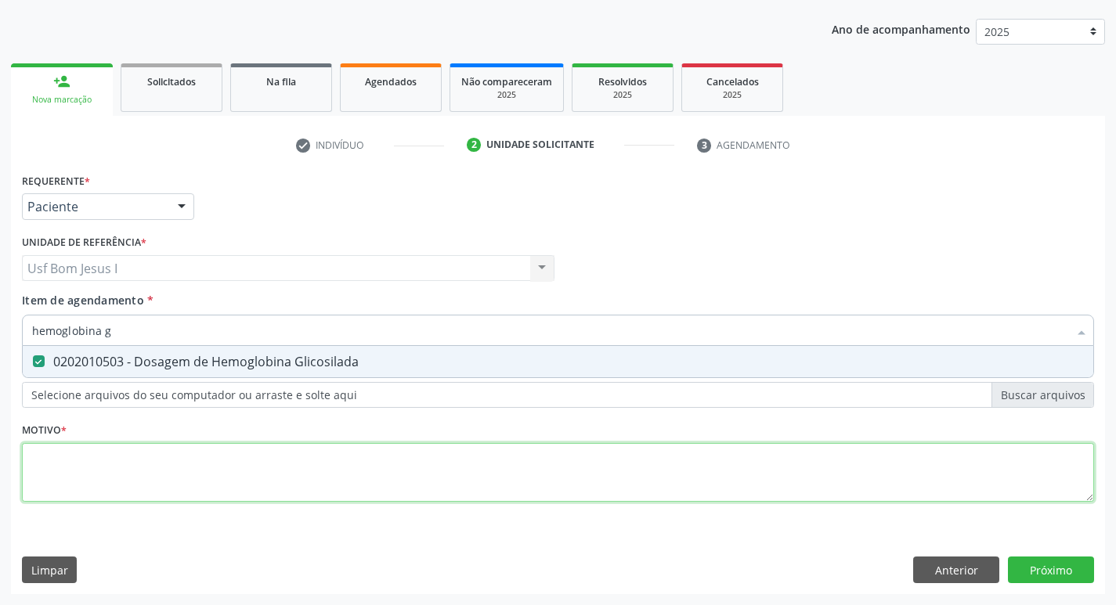
click at [242, 477] on div "Requerente * Paciente Profissional de Saúde Paciente Nenhum resultado encontrad…" at bounding box center [558, 346] width 1072 height 355
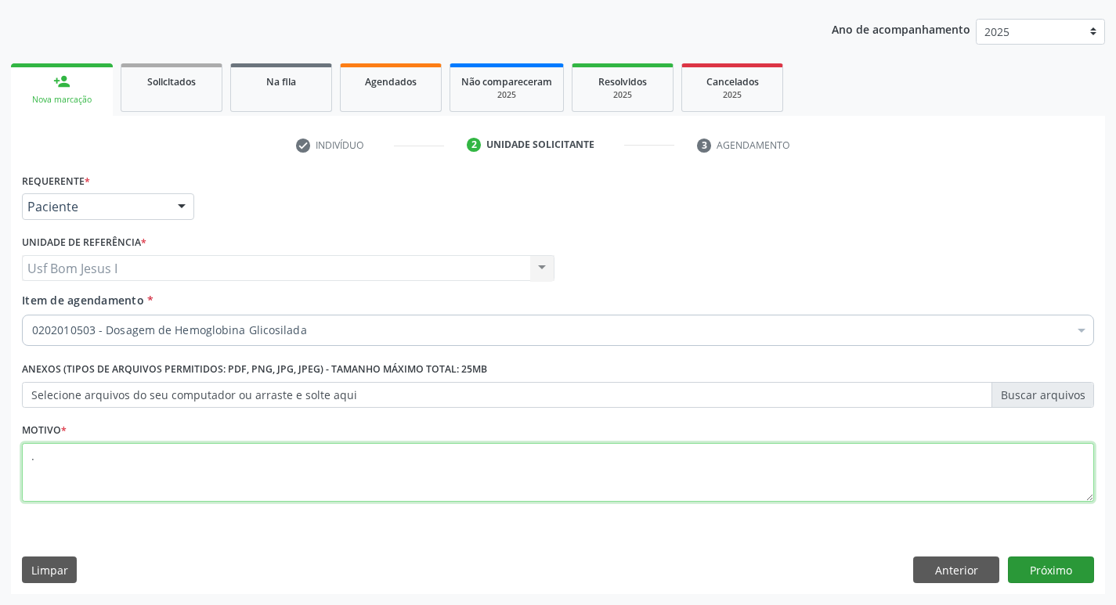
type textarea "."
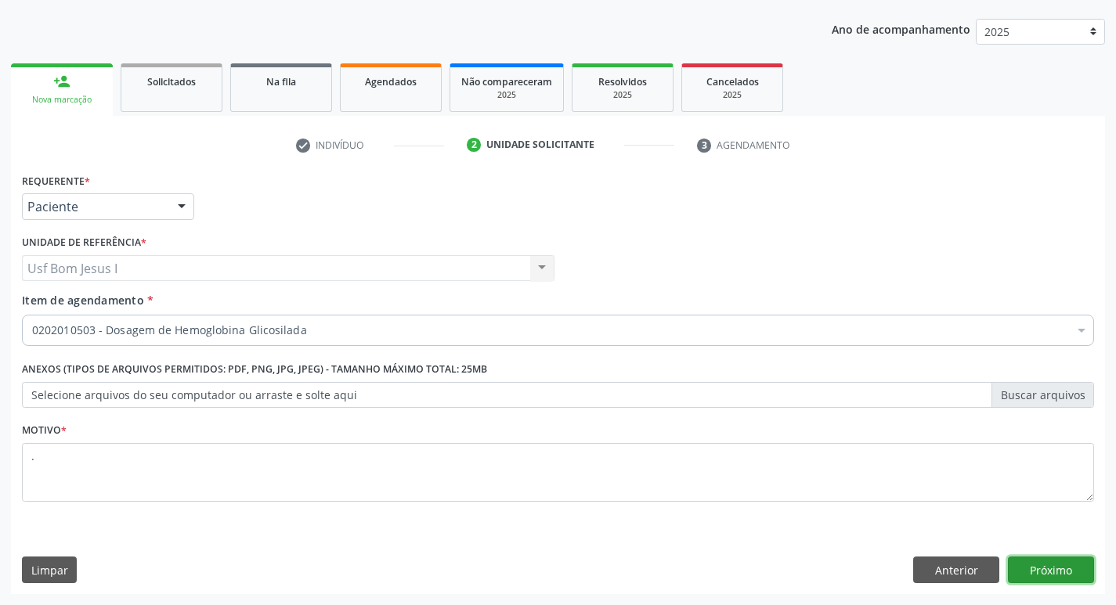
click at [1057, 568] on button "Próximo" at bounding box center [1051, 570] width 86 height 27
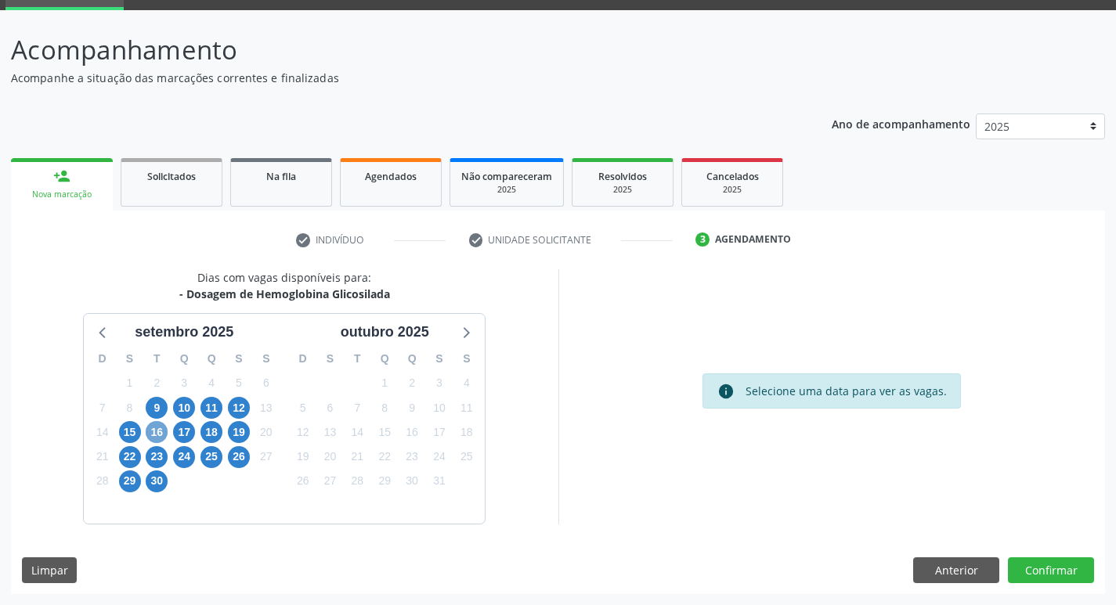
click at [149, 431] on span "16" at bounding box center [157, 432] width 22 height 22
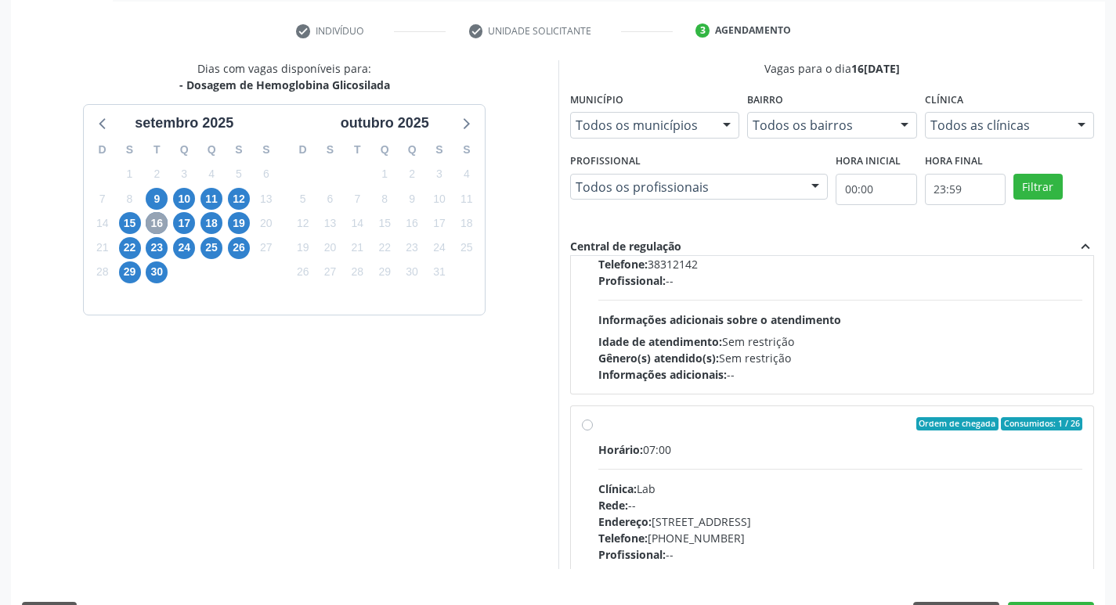
scroll to position [730, 0]
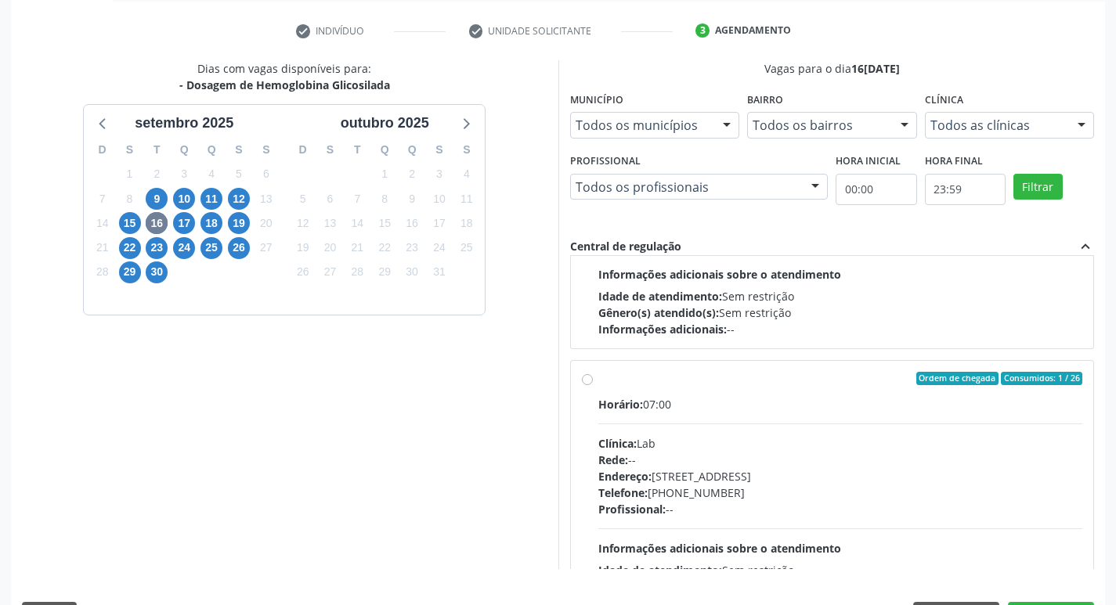
click at [979, 450] on div "Clínica: Lab" at bounding box center [840, 443] width 485 height 16
click at [593, 386] on input "Ordem de chegada Consumidos: 1 / 26 Horário: 07:00 Clínica: Lab Rede: -- Endere…" at bounding box center [587, 379] width 11 height 14
radio input "true"
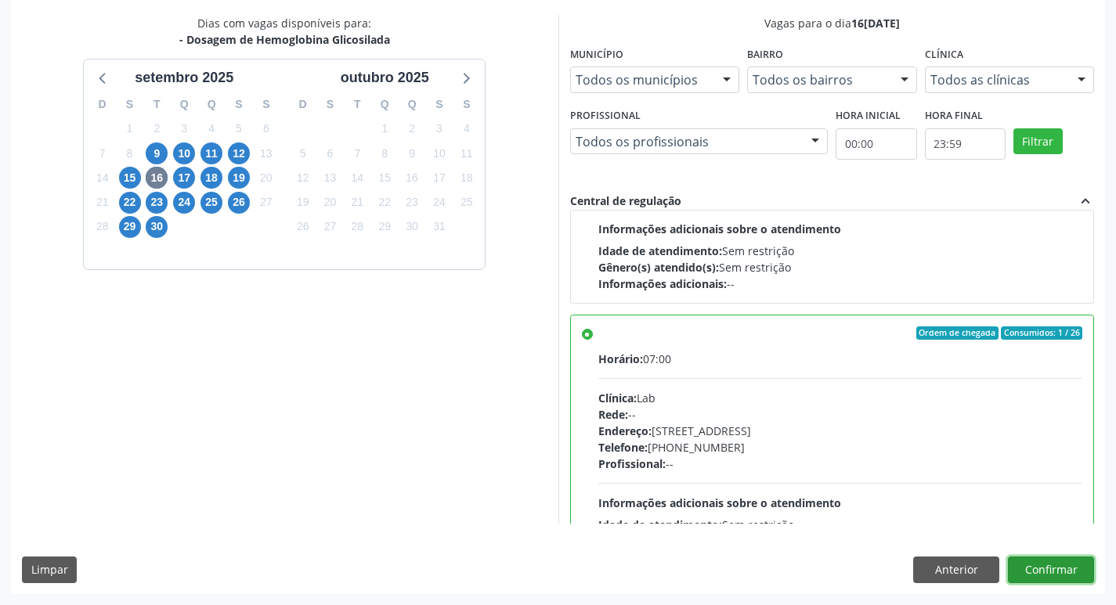
click at [1058, 575] on button "Confirmar" at bounding box center [1051, 570] width 86 height 27
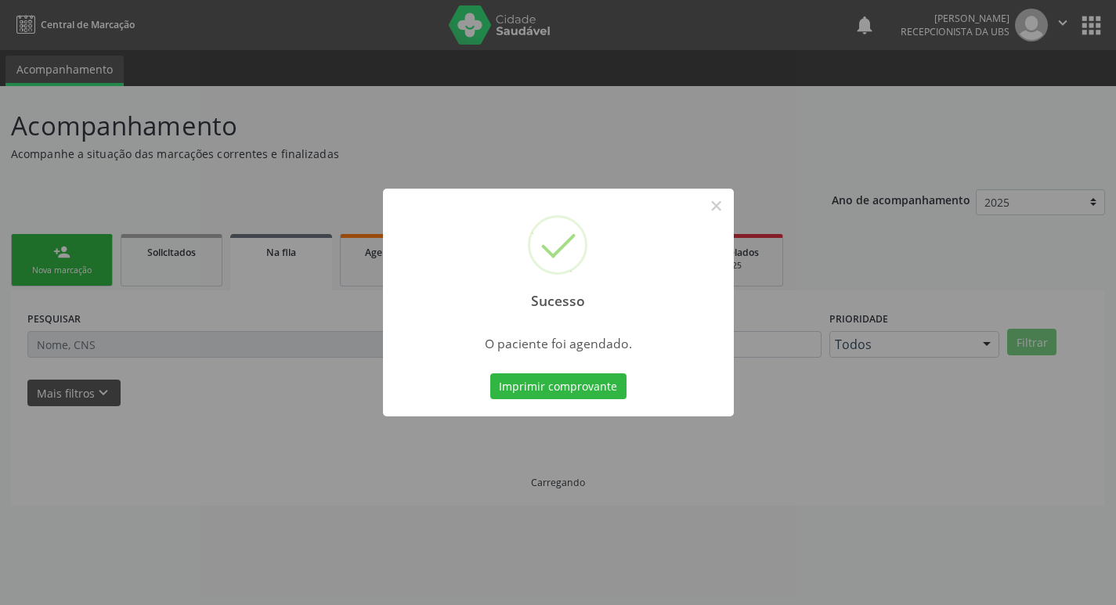
scroll to position [0, 0]
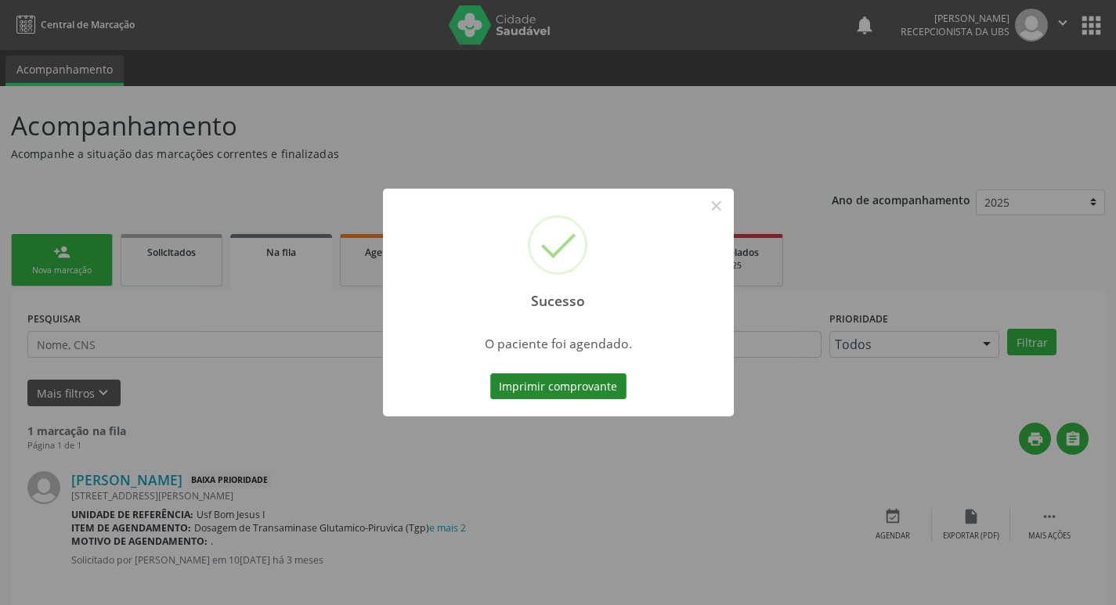
click at [584, 388] on button "Imprimir comprovante" at bounding box center [558, 386] width 136 height 27
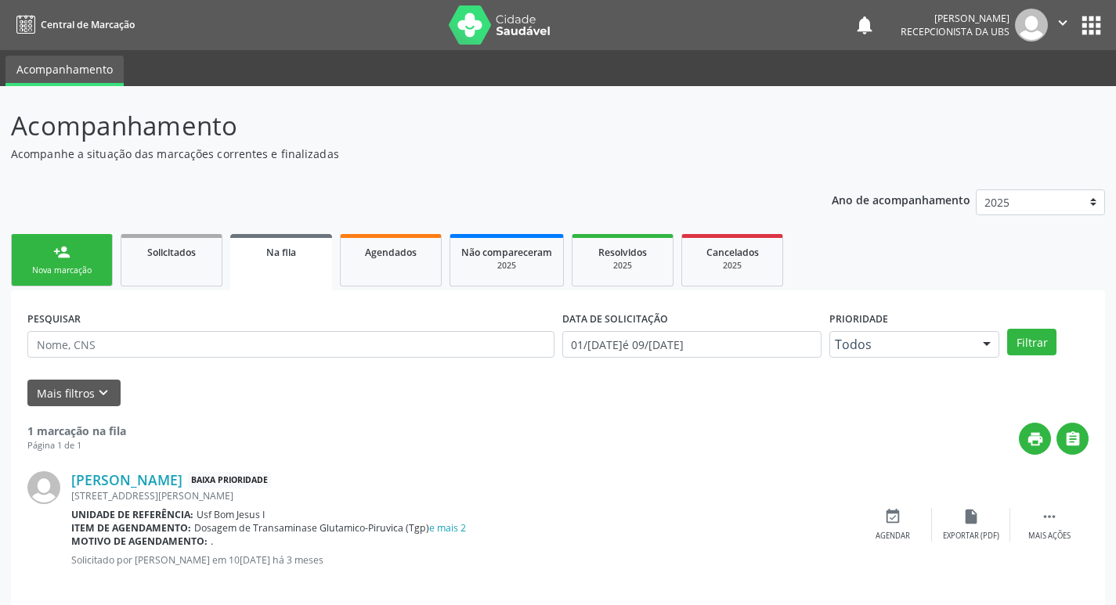
click at [56, 261] on link "person_add Nova marcação" at bounding box center [62, 260] width 102 height 52
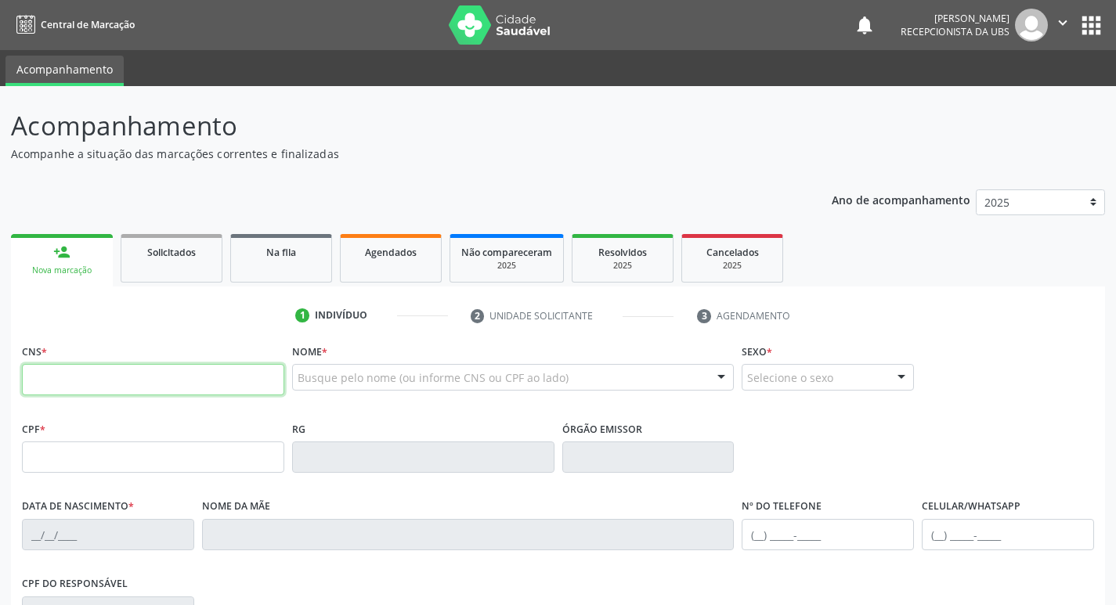
click at [129, 378] on input "text" at bounding box center [153, 379] width 262 height 31
type input "706 8067 9832 9329"
type input "25/02/1966"
type input "Rosa Maria Nunes"
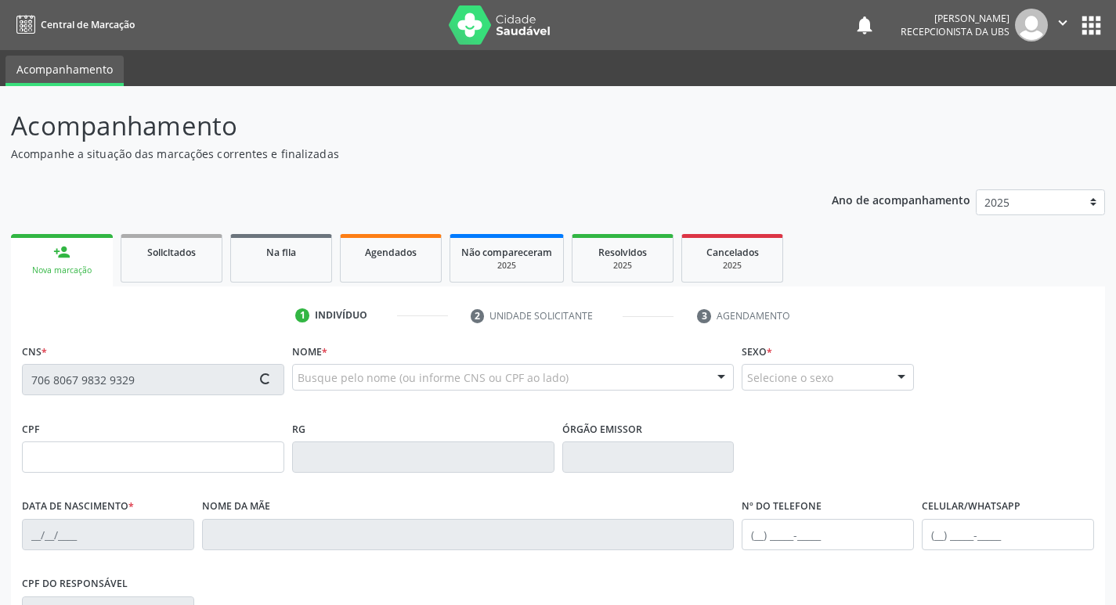
type input "(87) 99992-4042"
type input "163"
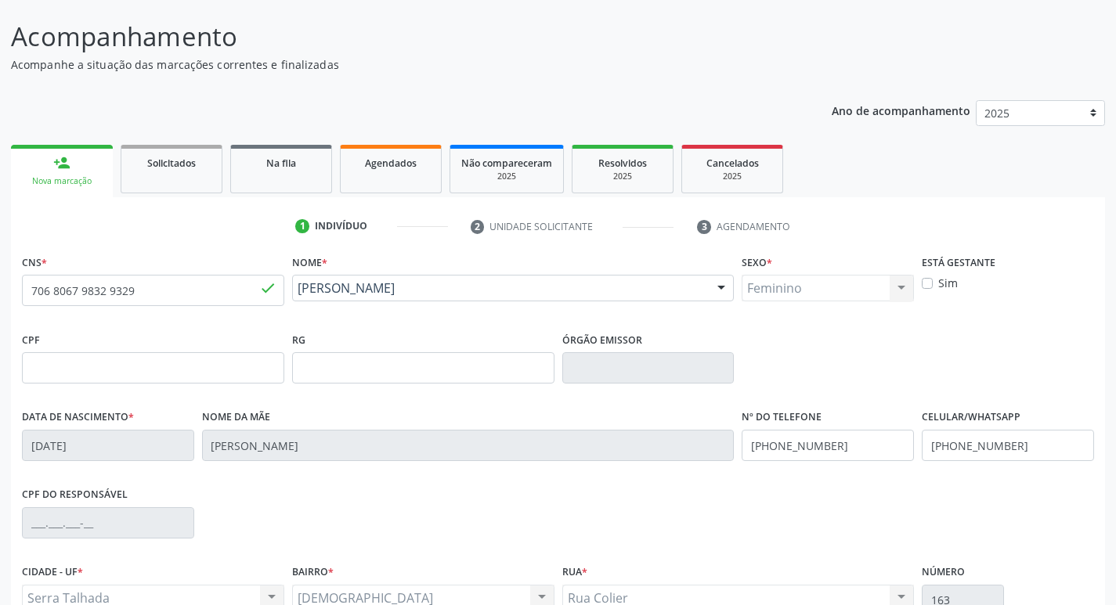
scroll to position [243, 0]
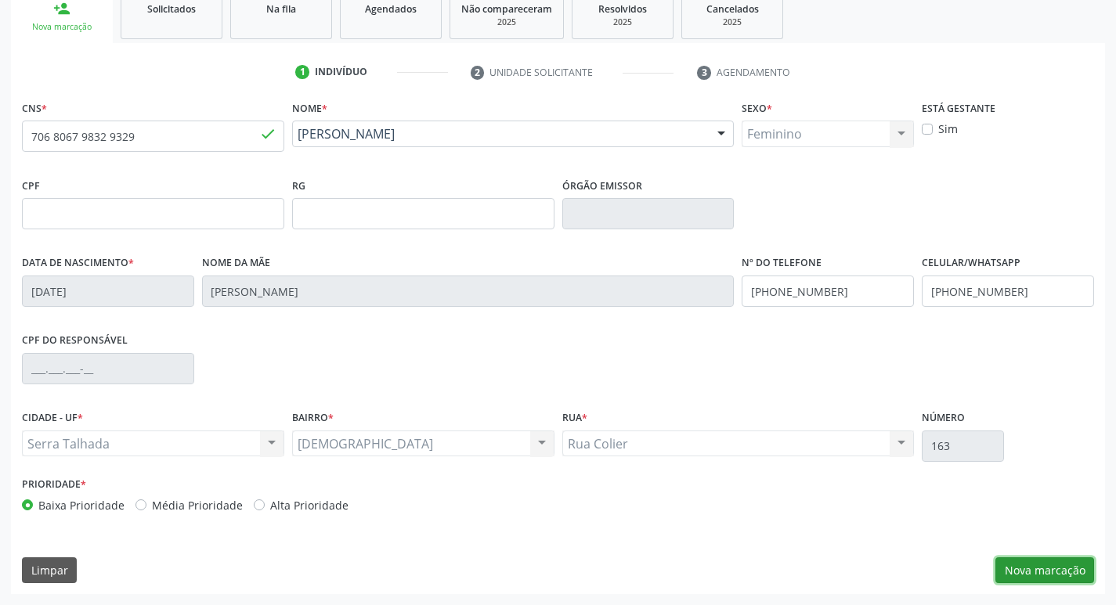
click at [1062, 571] on button "Nova marcação" at bounding box center [1044, 570] width 99 height 27
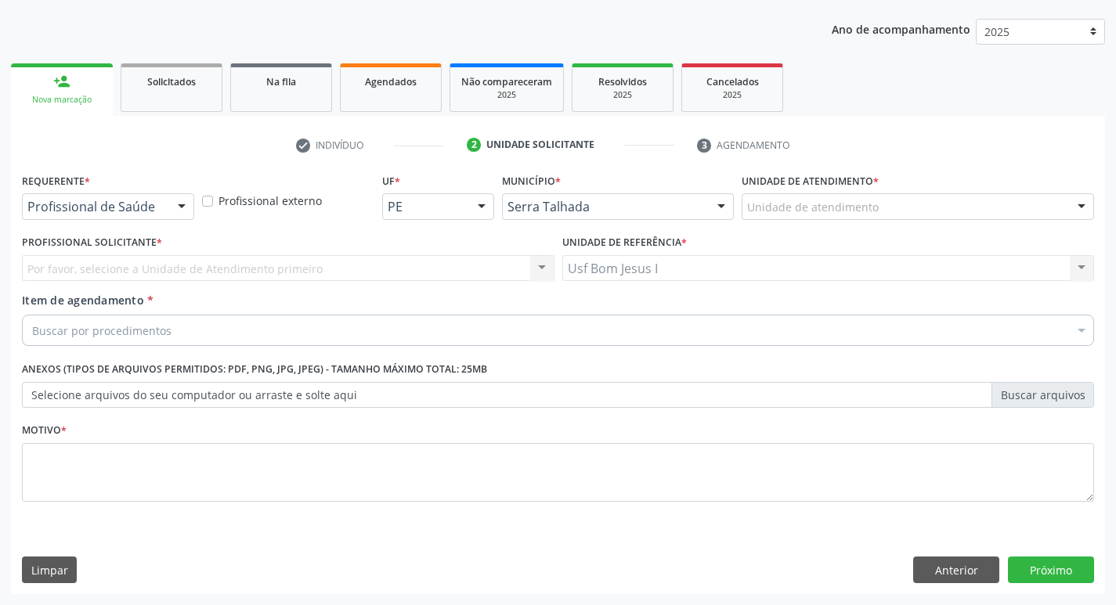
scroll to position [171, 0]
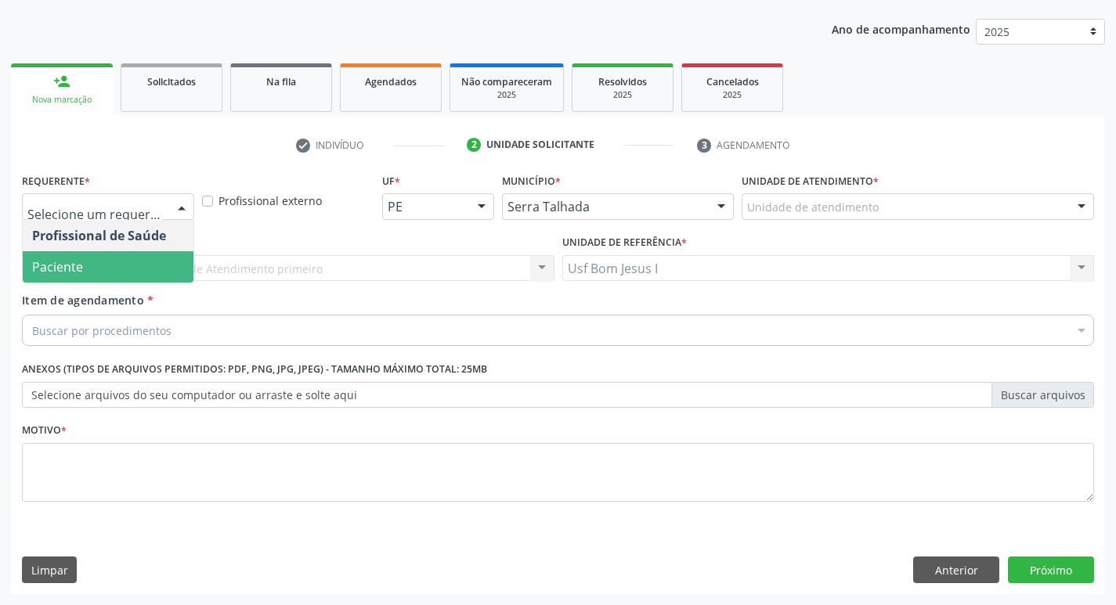
click at [133, 273] on span "Paciente" at bounding box center [108, 266] width 171 height 31
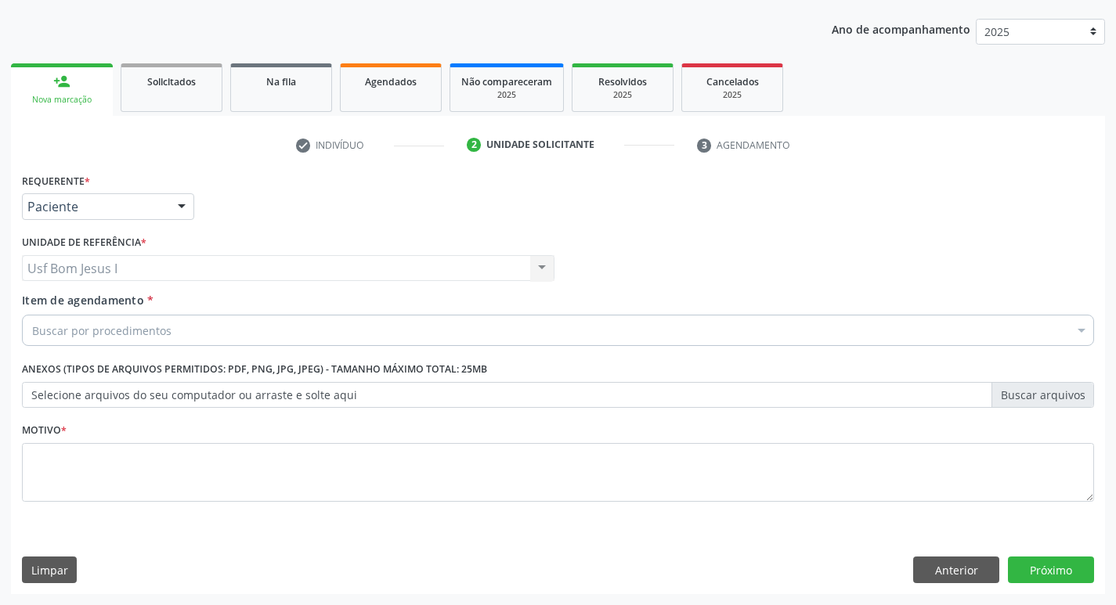
click at [141, 260] on div "Usf Bom Jesus I Usf Bom Jesus I Nenhum resultado encontrado para: " " Não há ne…" at bounding box center [288, 268] width 532 height 27
click at [139, 320] on div "Buscar por procedimentos" at bounding box center [558, 330] width 1072 height 31
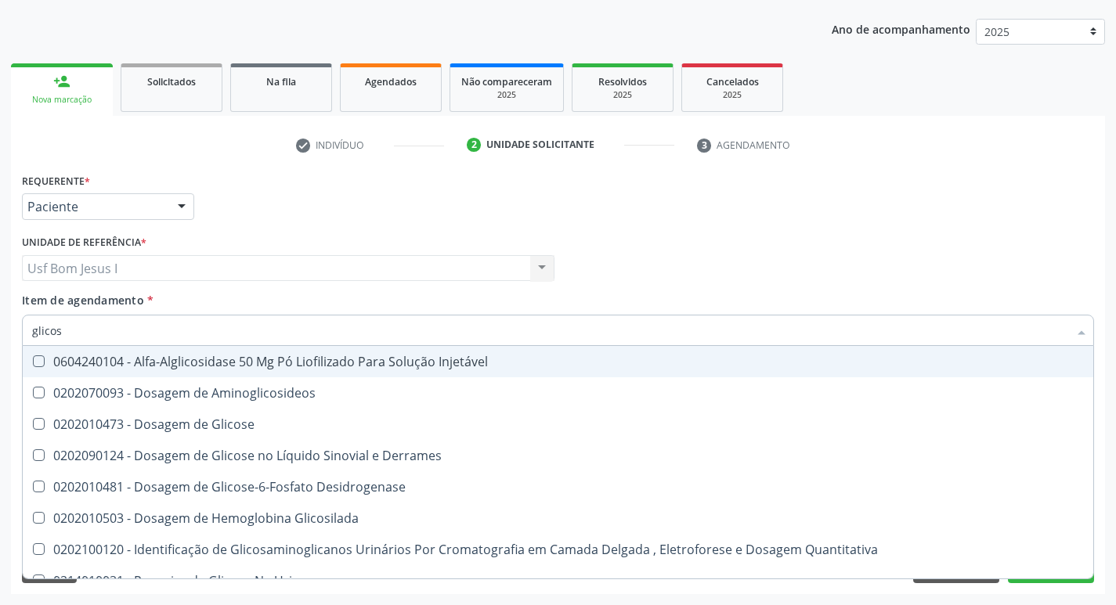
type input "glicose"
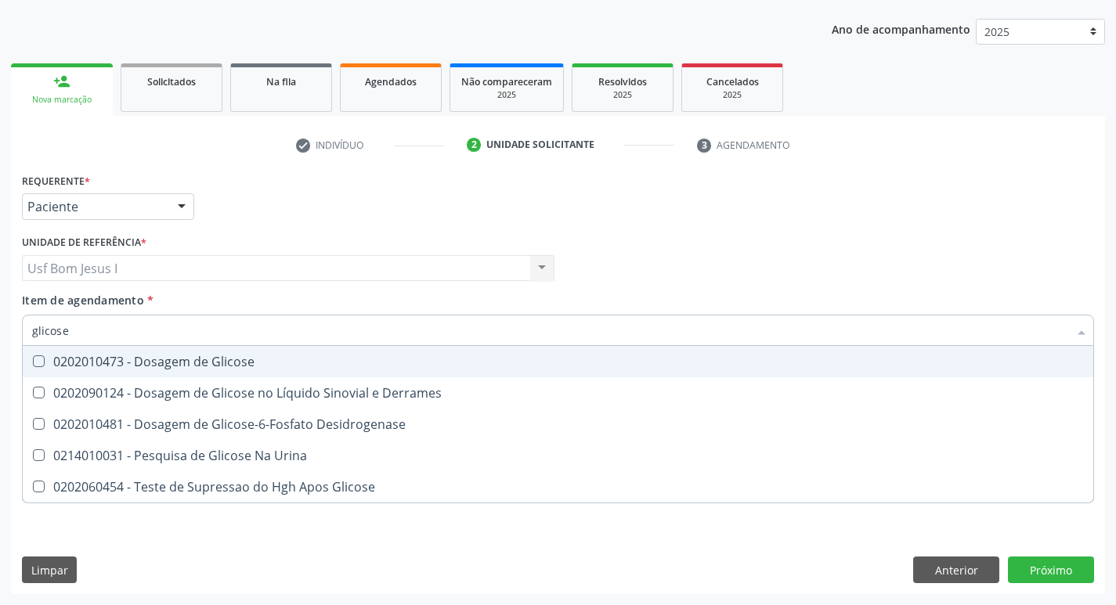
click at [139, 362] on div "0202010473 - Dosagem de Glicose" at bounding box center [557, 361] width 1051 height 13
checkbox Glicose "true"
click at [139, 334] on input "glicose" at bounding box center [550, 330] width 1036 height 31
type input "a"
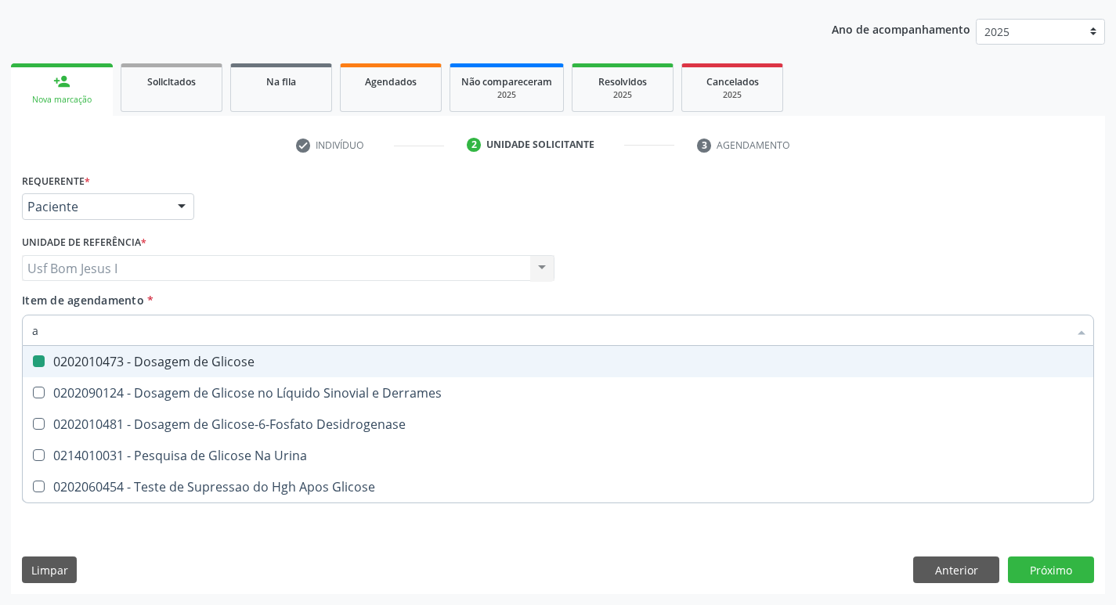
checkbox Glicose "false"
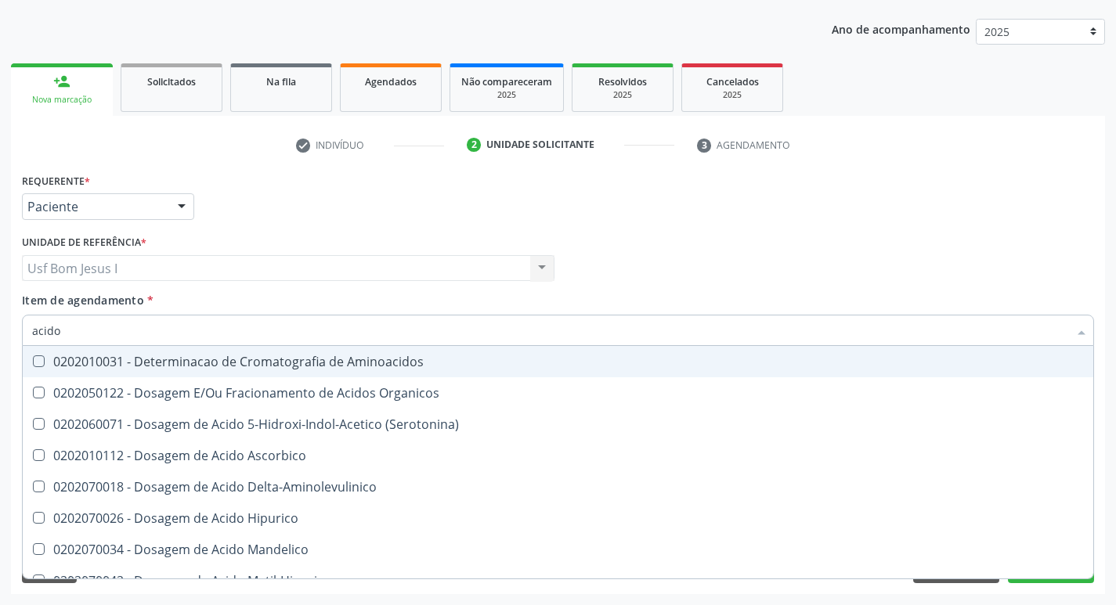
type input "acido u"
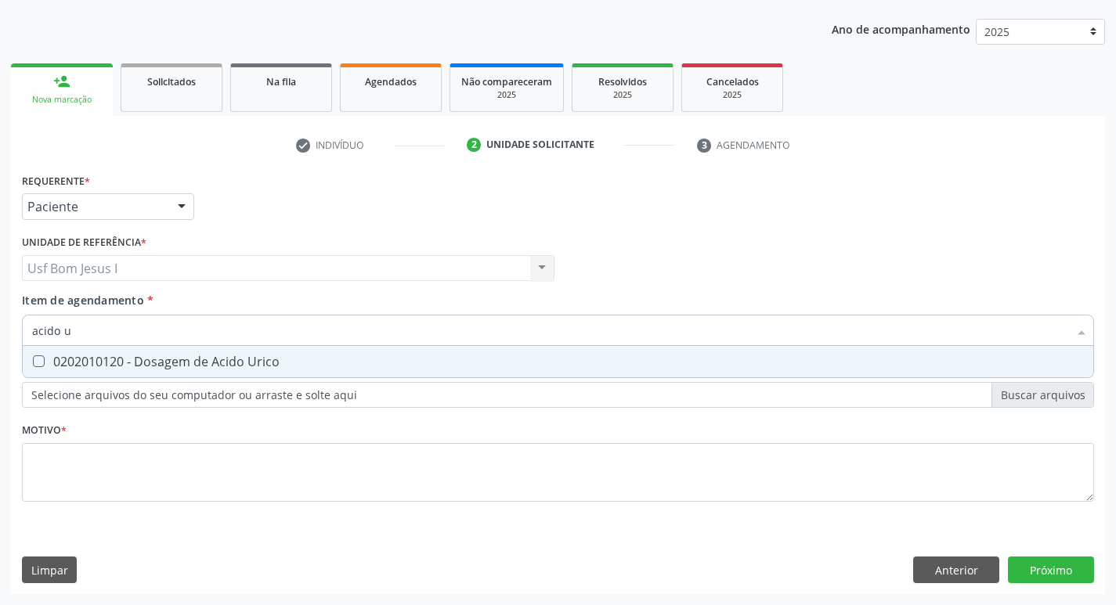
click at [132, 356] on div "0202010120 - Dosagem de Acido Urico" at bounding box center [557, 361] width 1051 height 13
checkbox Urico "true"
click at [125, 328] on input "acido u" at bounding box center [550, 330] width 1036 height 31
type input "acido"
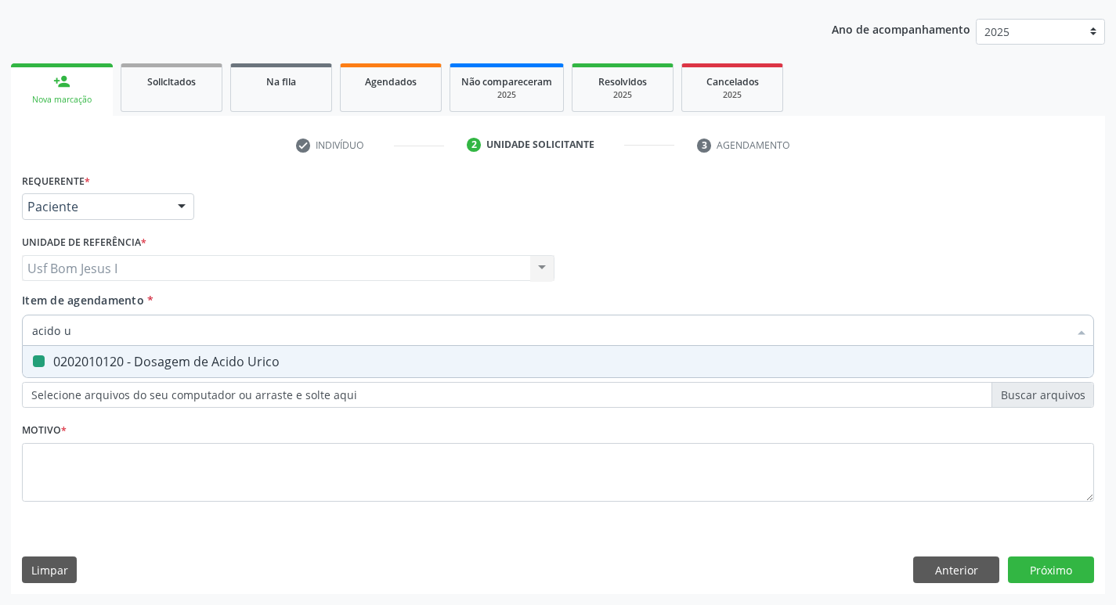
checkbox Urico "false"
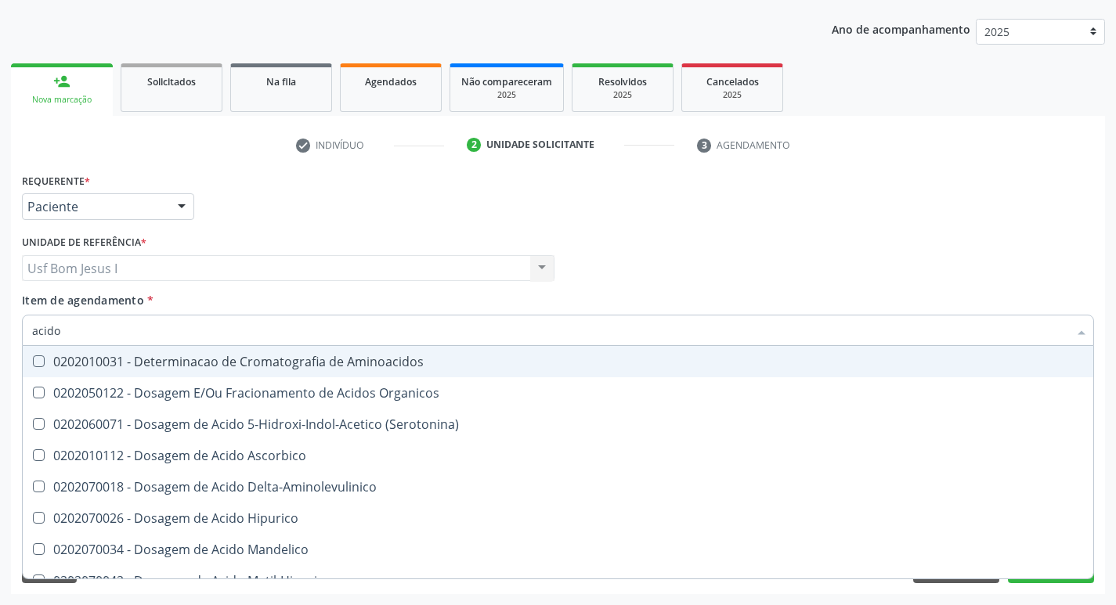
type input "acid"
checkbox Urico "false"
checkbox Cromatografia\) "true"
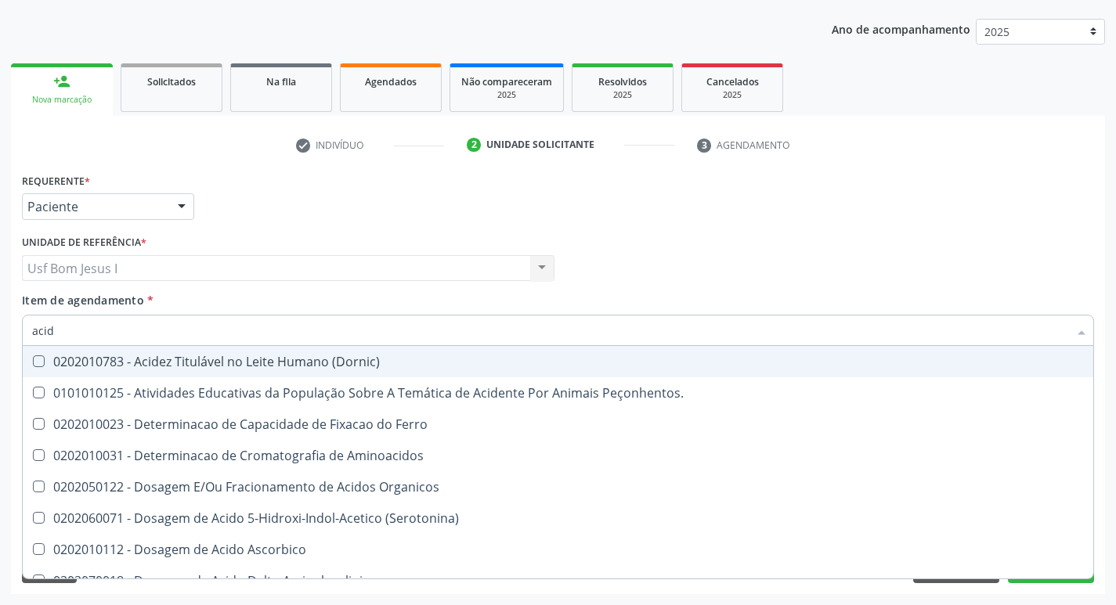
type input "aci"
checkbox Urico "false"
type input "a"
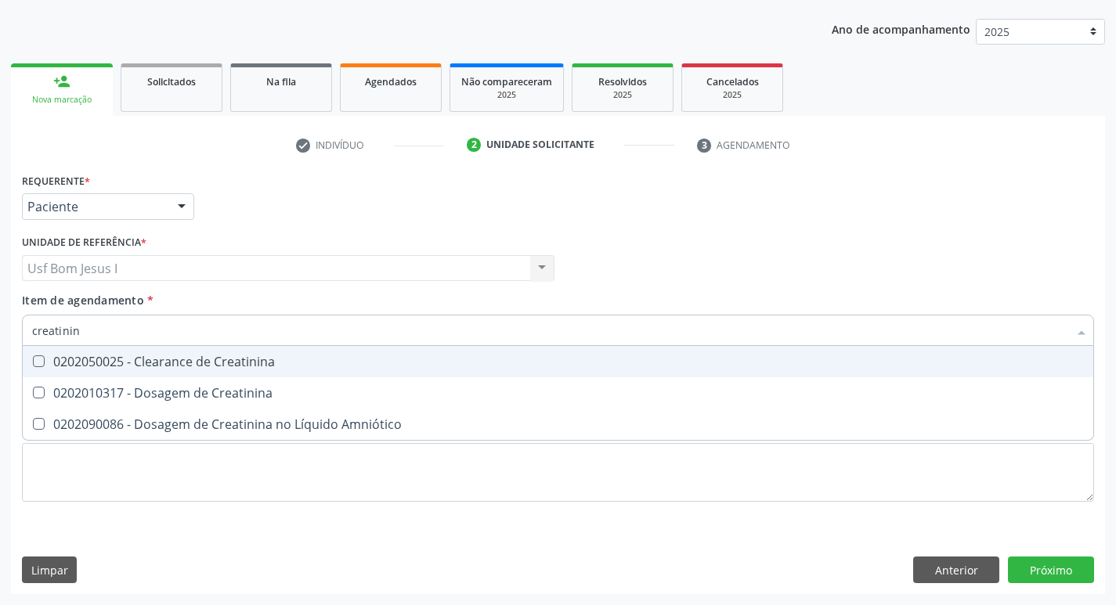
type input "creatinina"
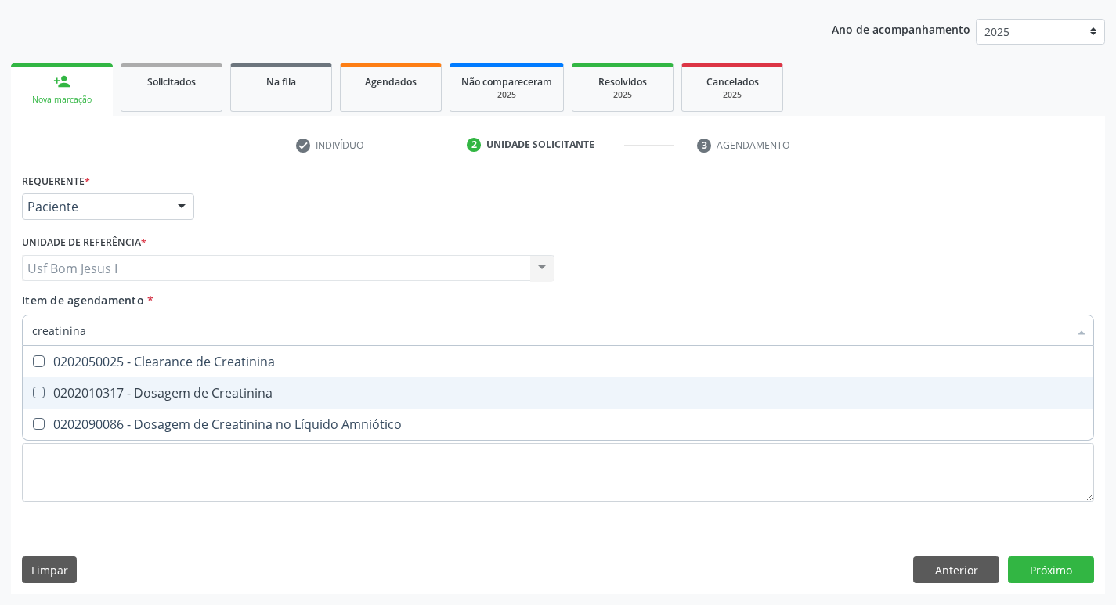
click at [106, 388] on div "0202010317 - Dosagem de Creatinina" at bounding box center [557, 393] width 1051 height 13
checkbox Creatinina "true"
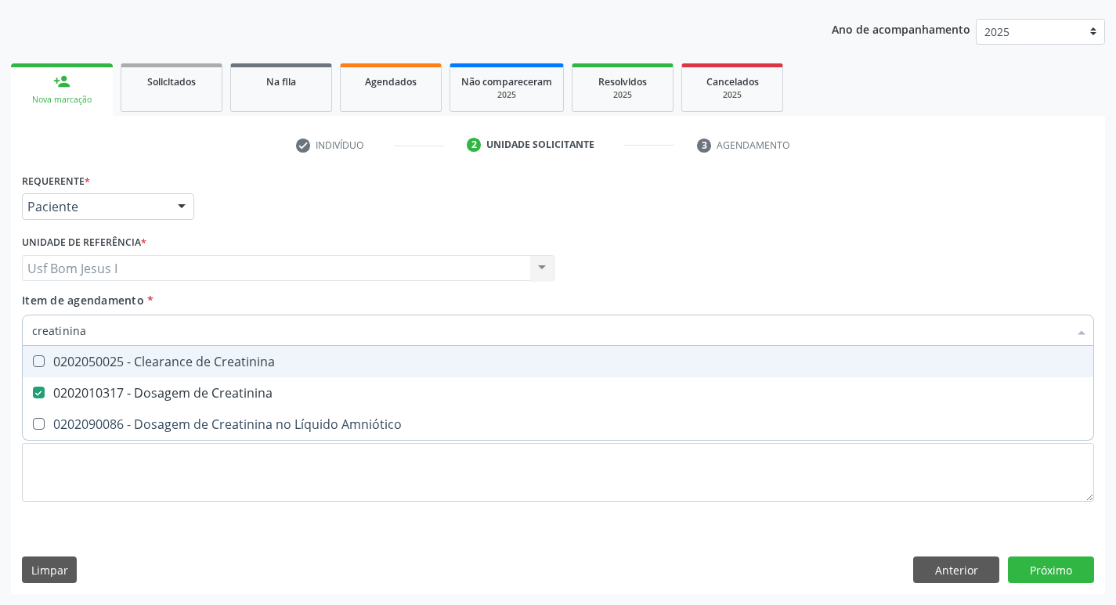
click at [95, 326] on input "creatinina" at bounding box center [550, 330] width 1036 height 31
type input "u"
checkbox Creatinina "false"
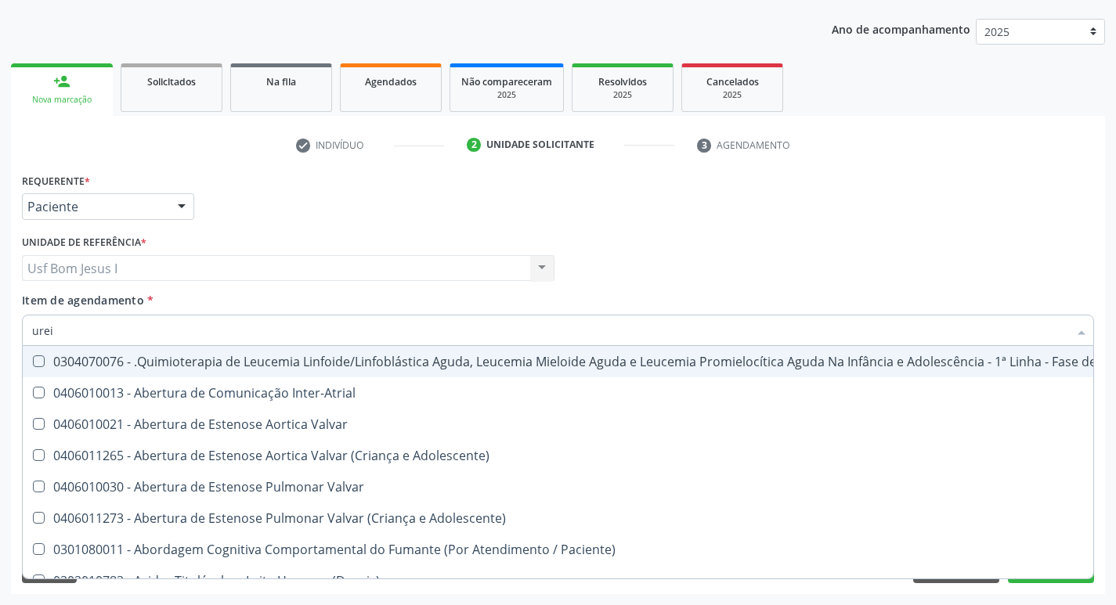
type input "ureia"
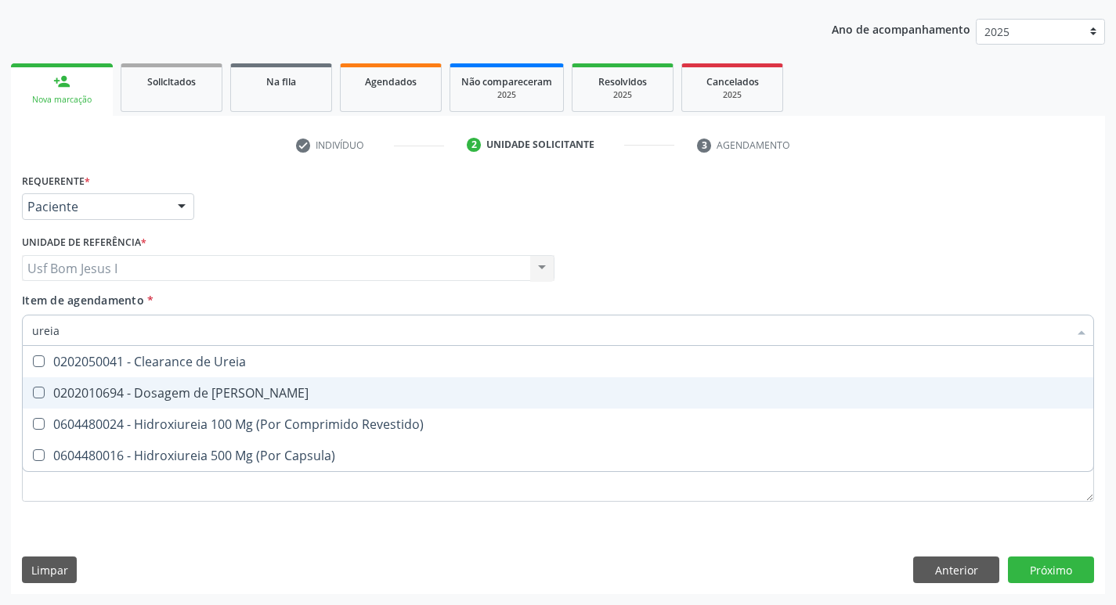
click at [94, 387] on div "0202010694 - Dosagem de [PERSON_NAME]" at bounding box center [557, 393] width 1051 height 13
checkbox Ureia "true"
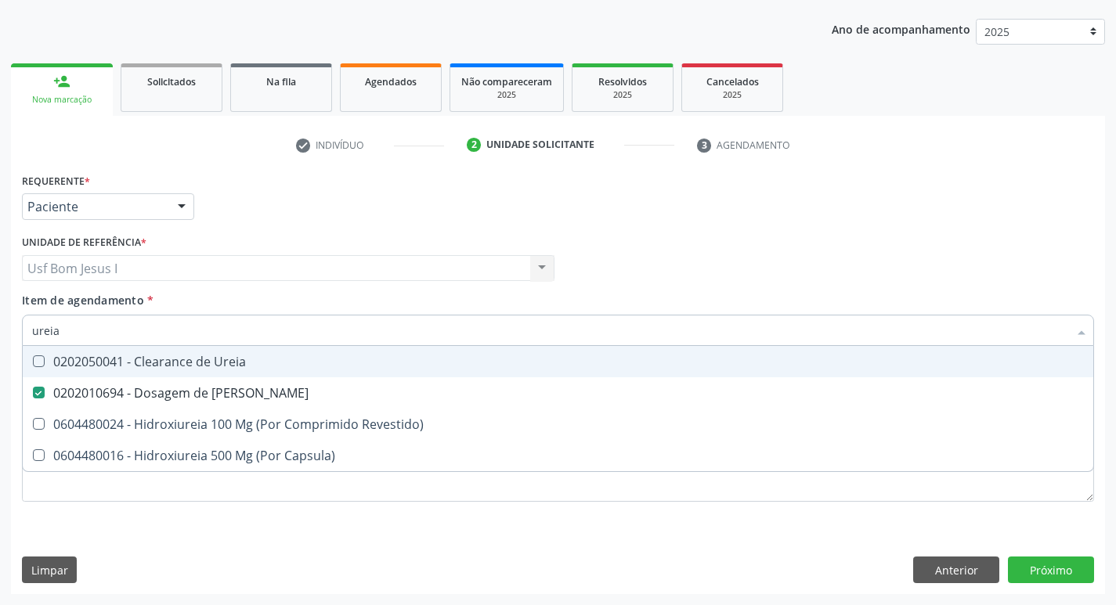
click at [71, 328] on input "ureia" at bounding box center [550, 330] width 1036 height 31
type input "col"
checkbox Ureia "false"
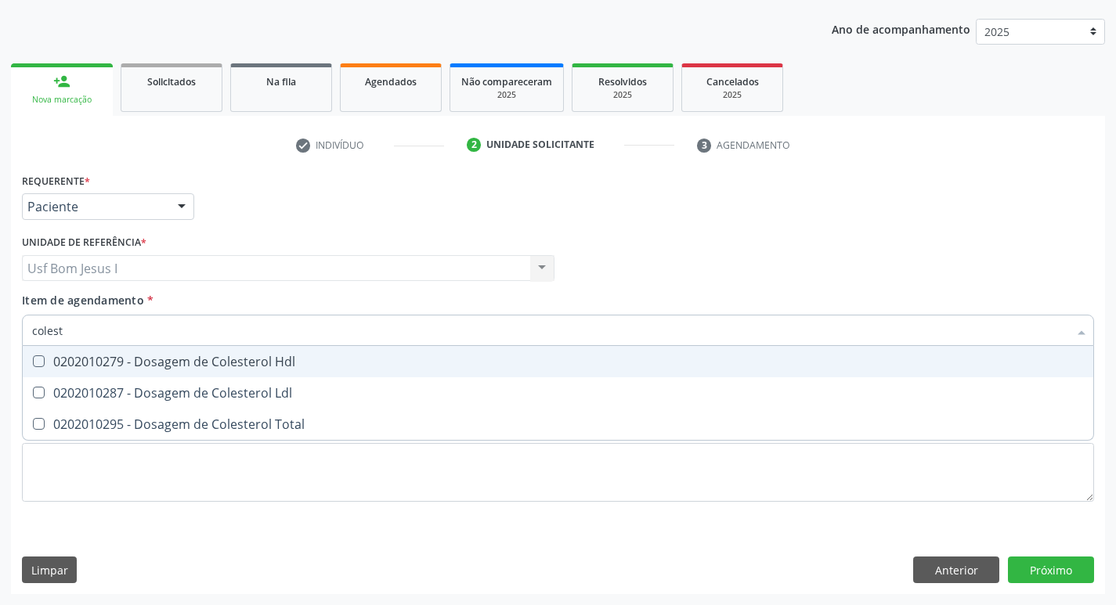
type input "coleste"
click at [101, 351] on span "0202010279 - Dosagem de Colesterol Hdl" at bounding box center [558, 361] width 1070 height 31
checkbox Hdl "true"
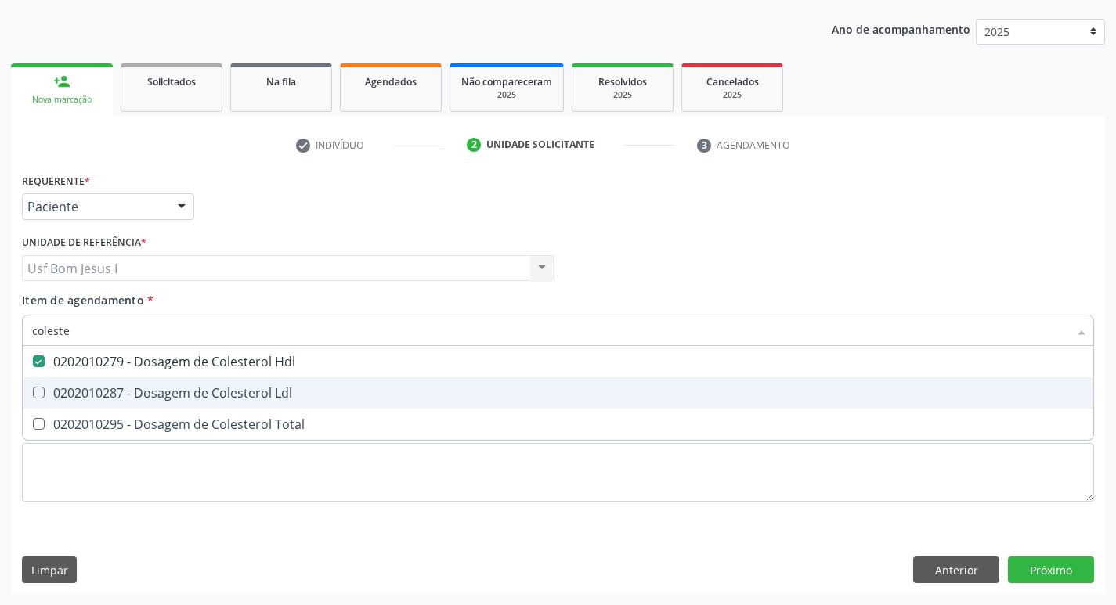
click at [93, 387] on div "0202010287 - Dosagem de Colesterol Ldl" at bounding box center [557, 393] width 1051 height 13
checkbox Ldl "true"
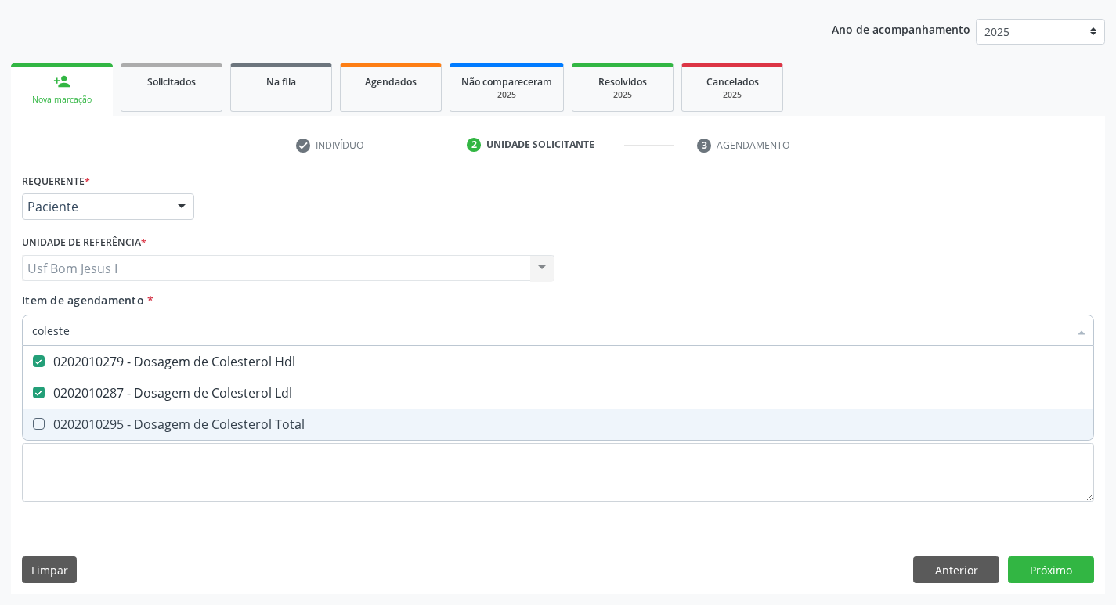
click at [99, 418] on div "0202010295 - Dosagem de Colesterol Total" at bounding box center [557, 424] width 1051 height 13
checkbox Total "true"
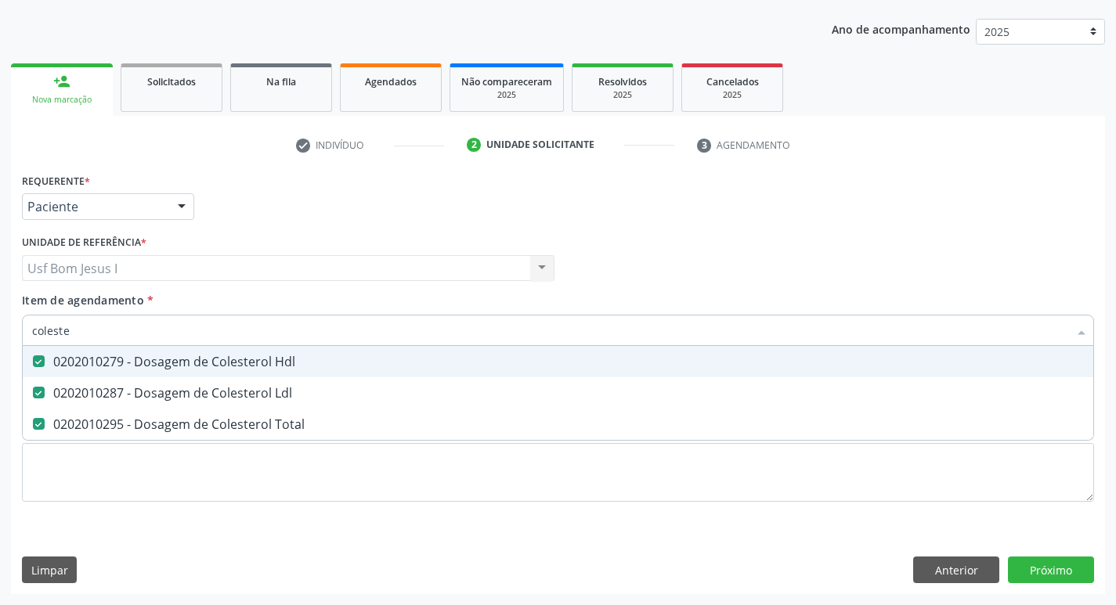
click at [87, 334] on input "coleste" at bounding box center [550, 330] width 1036 height 31
type input "t"
checkbox Hdl "false"
checkbox Ldl "false"
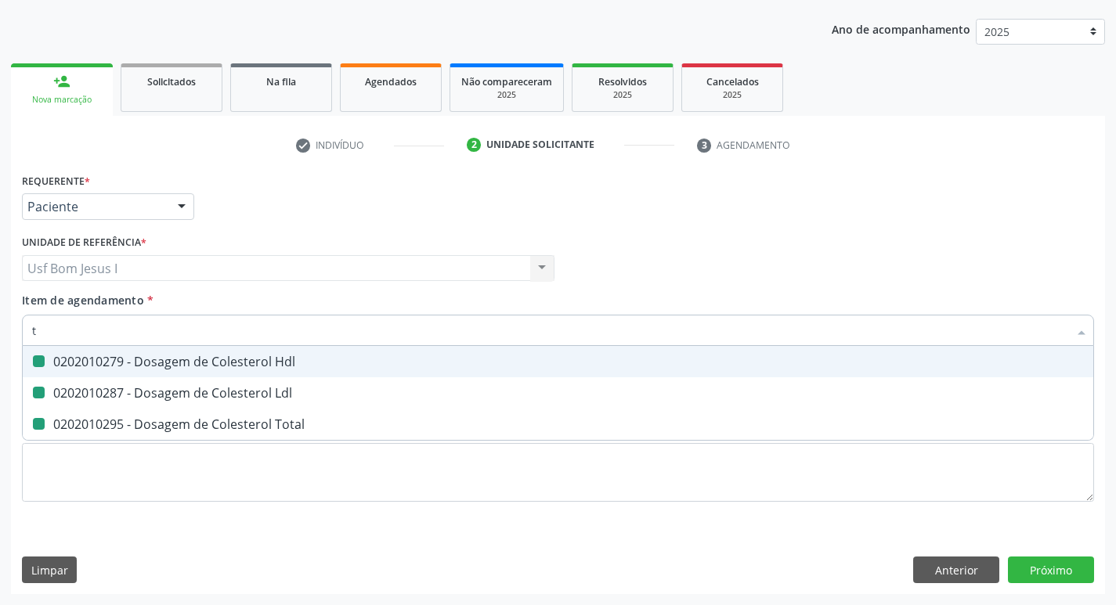
checkbox Total "false"
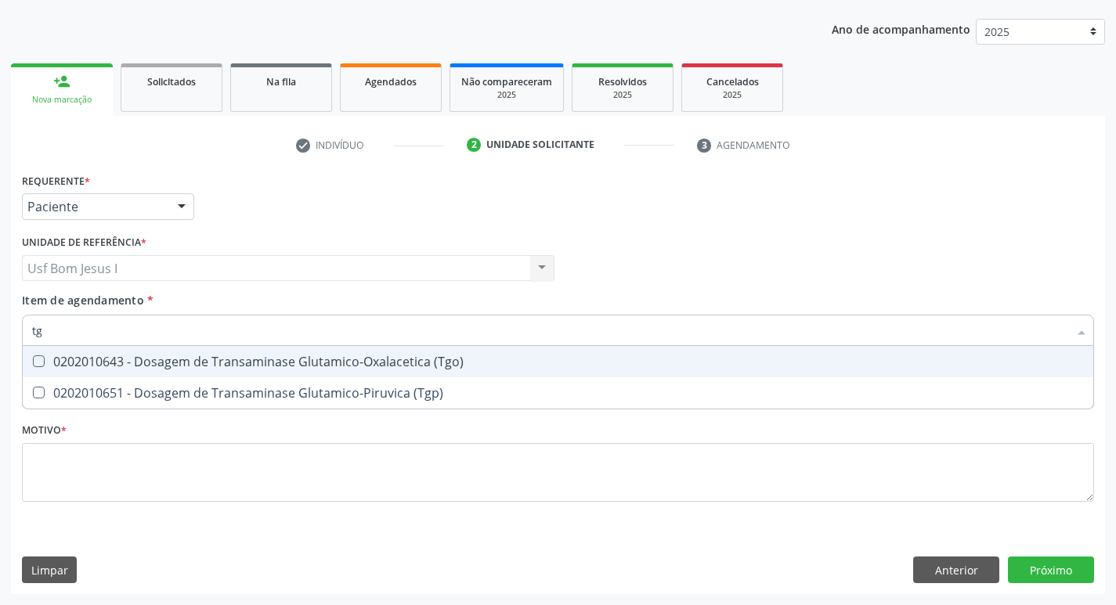
type input "tgo"
click at [79, 352] on span "0202010643 - Dosagem de Transaminase Glutamico-Oxalacetica (Tgo)" at bounding box center [558, 361] width 1070 height 31
checkbox \(Tgo\) "true"
type input "tgp"
click at [79, 352] on span "0202010651 - Dosagem de Transaminase Glutamico-Piruvica (Tgp)" at bounding box center [558, 361] width 1070 height 31
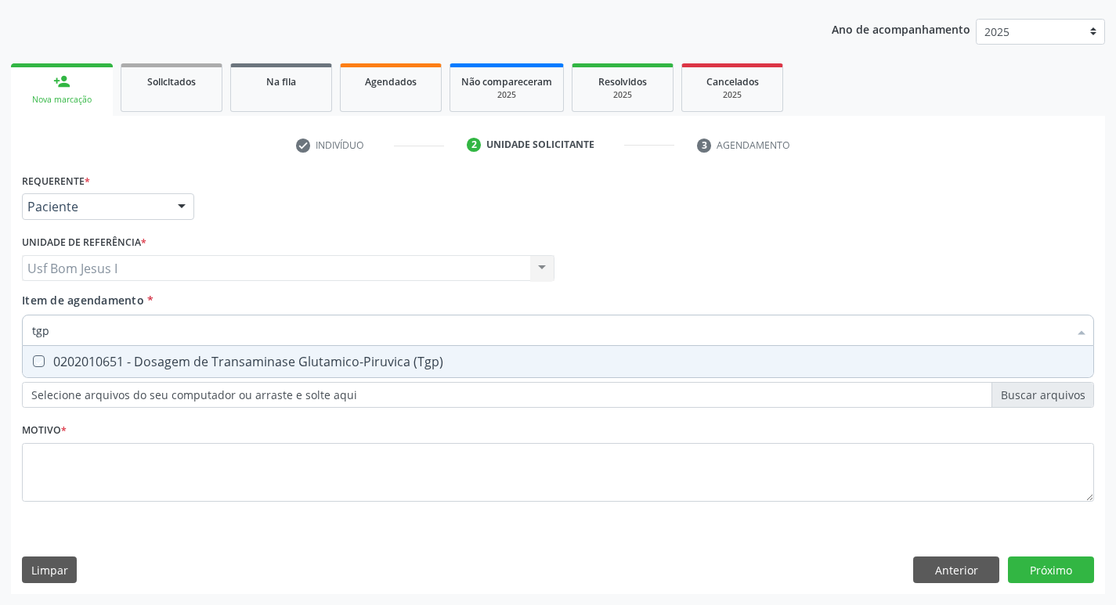
checkbox \(Tgp\) "true"
click at [77, 337] on input "tgp" at bounding box center [550, 330] width 1036 height 31
type input "tr"
checkbox \(Tgp\) "false"
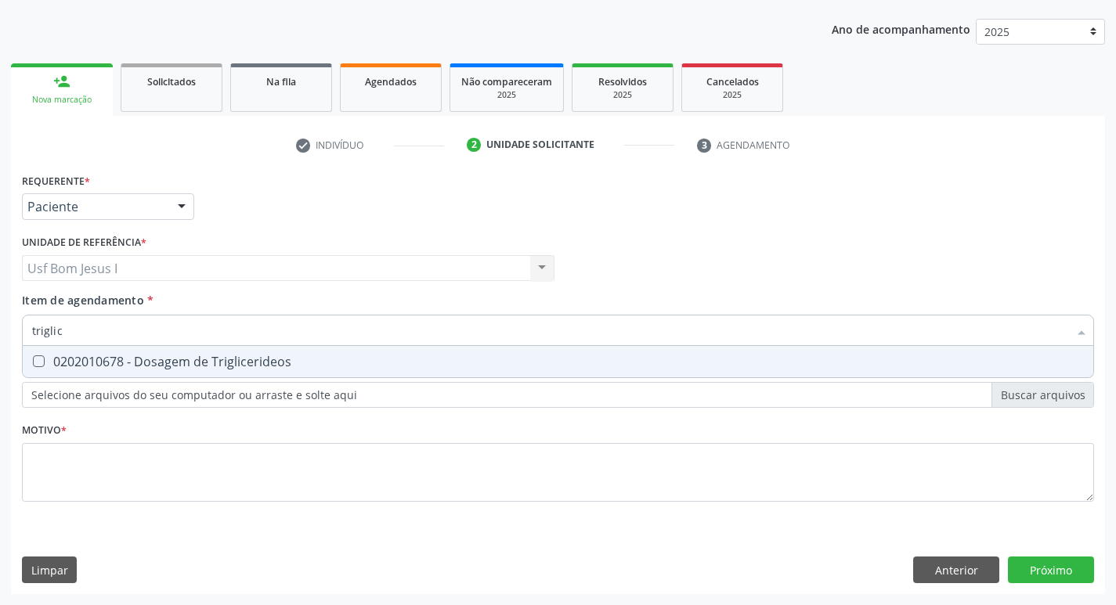
type input "triglice"
click at [80, 364] on div "0202010678 - Dosagem de Triglicerideos" at bounding box center [557, 361] width 1051 height 13
checkbox Triglicerideos "true"
click at [81, 337] on input "triglice" at bounding box center [550, 330] width 1036 height 31
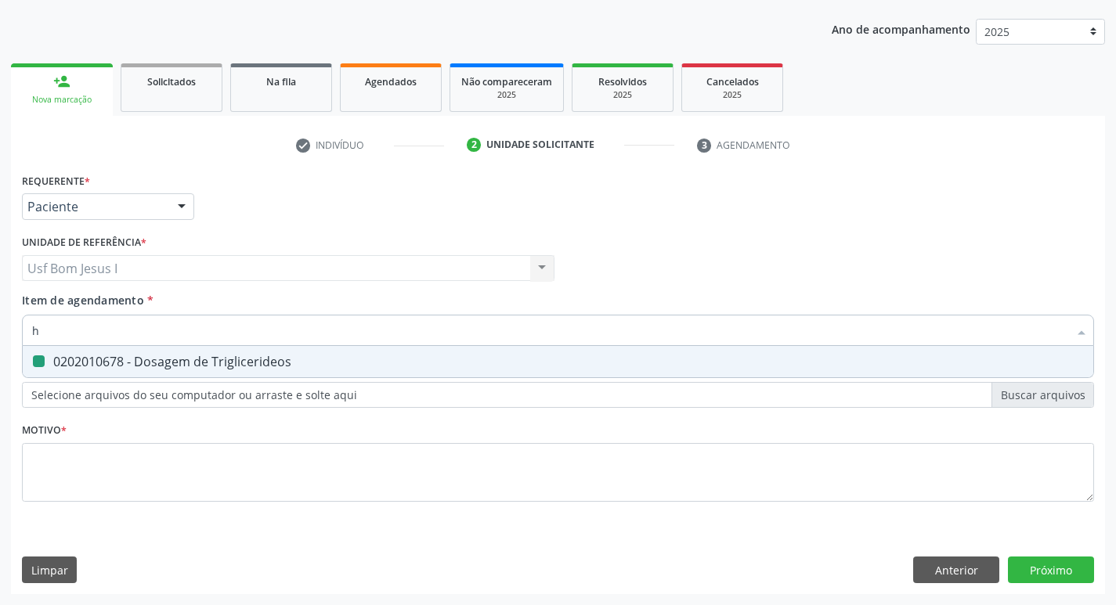
type input "he"
checkbox Triglicerideos "false"
type input "hemograma"
click at [68, 355] on div "0202020380 - Hemograma Completo" at bounding box center [557, 361] width 1051 height 13
checkbox Completo "true"
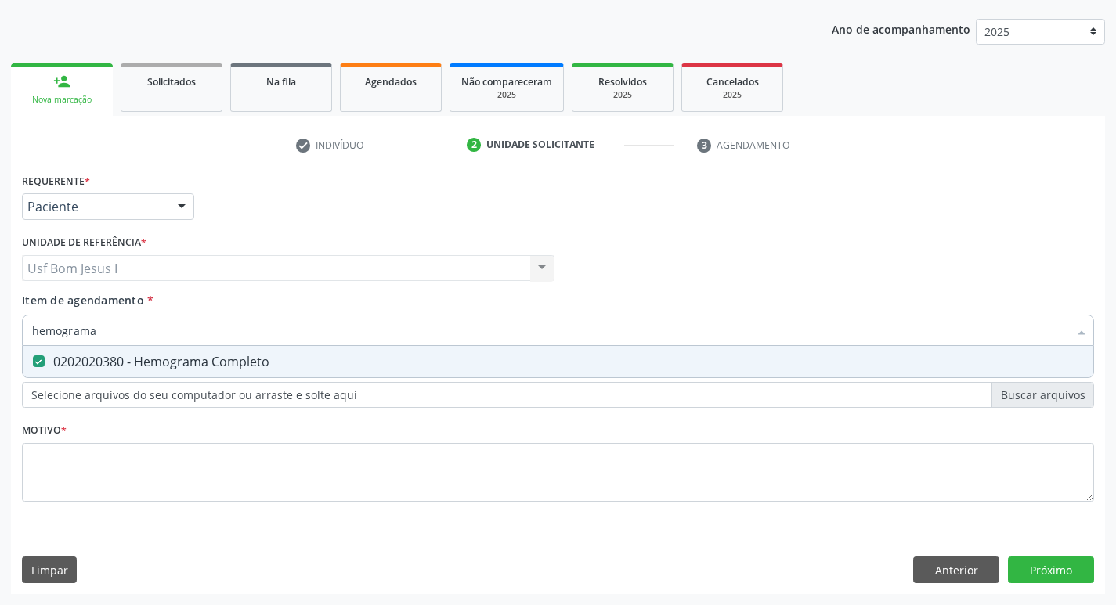
click at [149, 330] on input "hemograma" at bounding box center [550, 330] width 1036 height 31
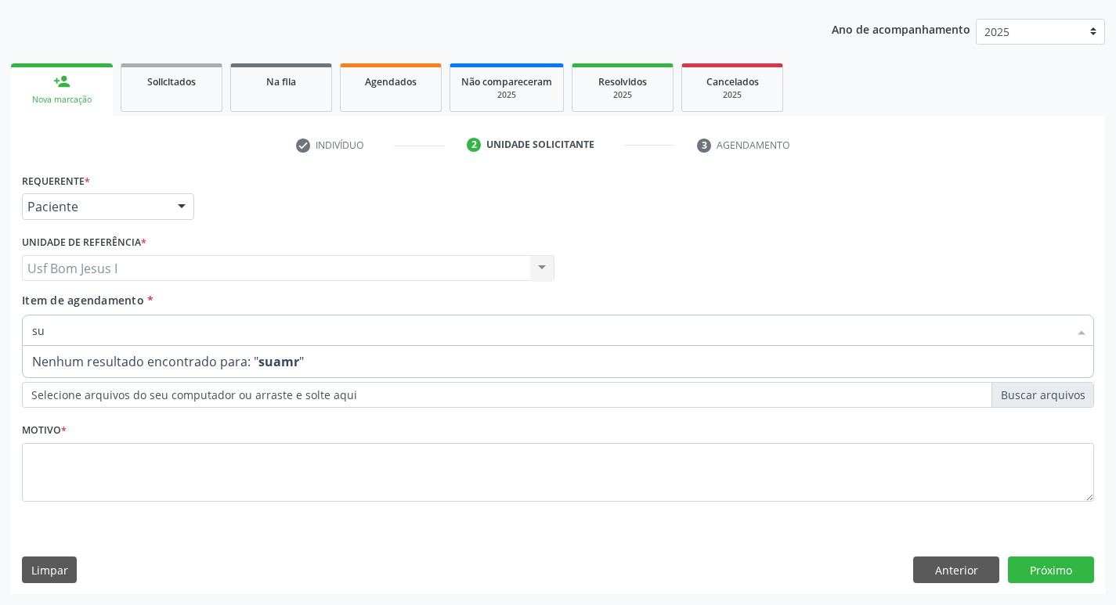
type input "s"
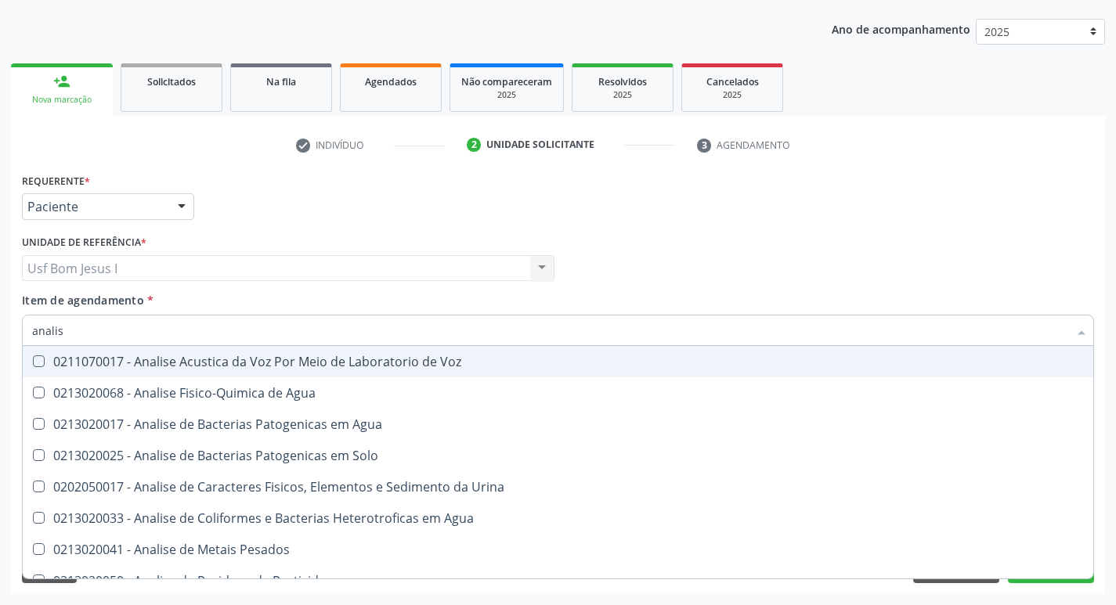
type input "analise"
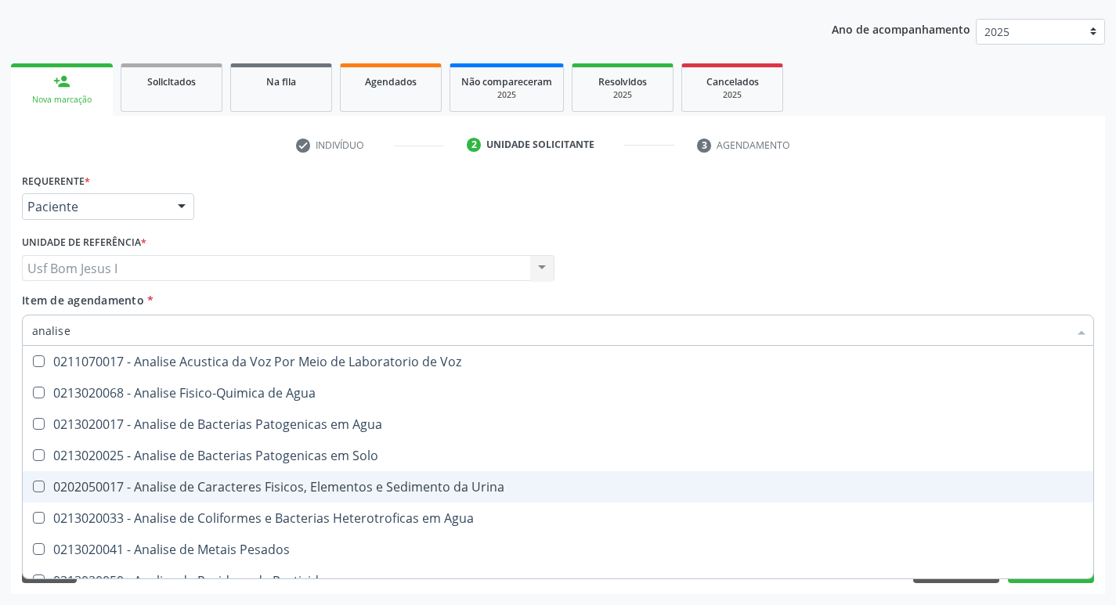
click at [242, 481] on div "0202050017 - Analise de Caracteres Fisicos, Elementos e Sedimento da Urina" at bounding box center [557, 487] width 1051 height 13
checkbox Urina "true"
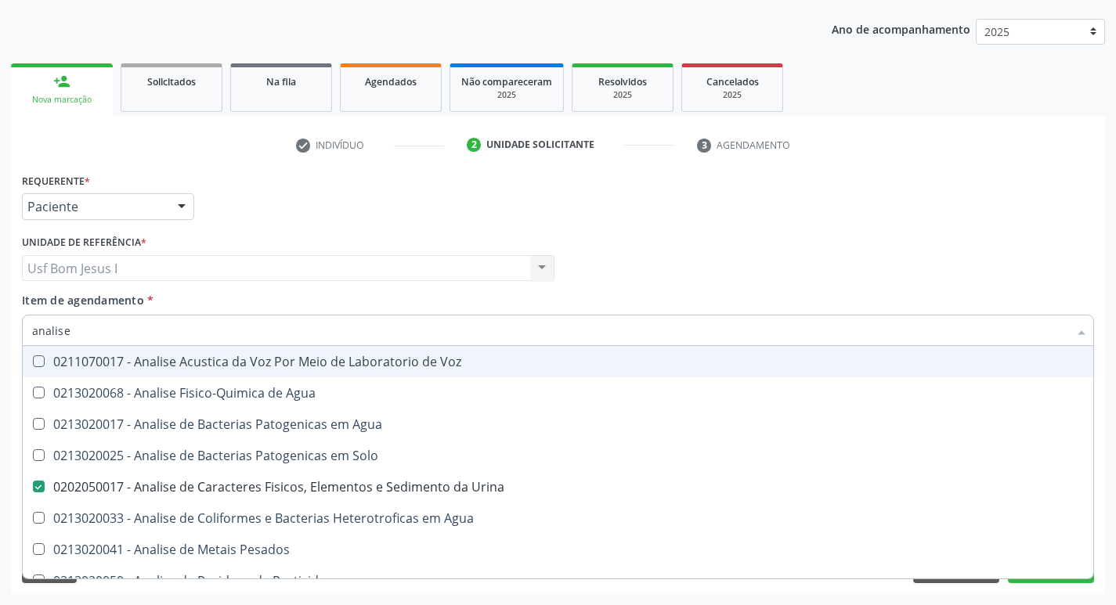
click at [184, 326] on input "analise" at bounding box center [550, 330] width 1036 height 31
click at [765, 233] on div "Profissional Solicitante Por favor, selecione a Unidade de Atendimento primeiro…" at bounding box center [558, 261] width 1080 height 61
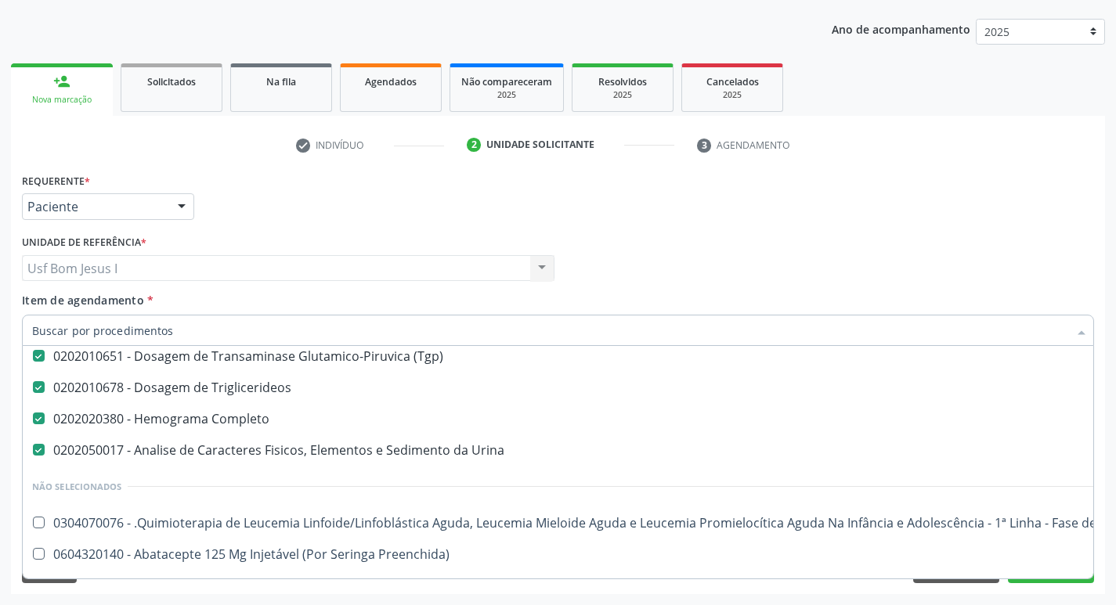
scroll to position [366, 0]
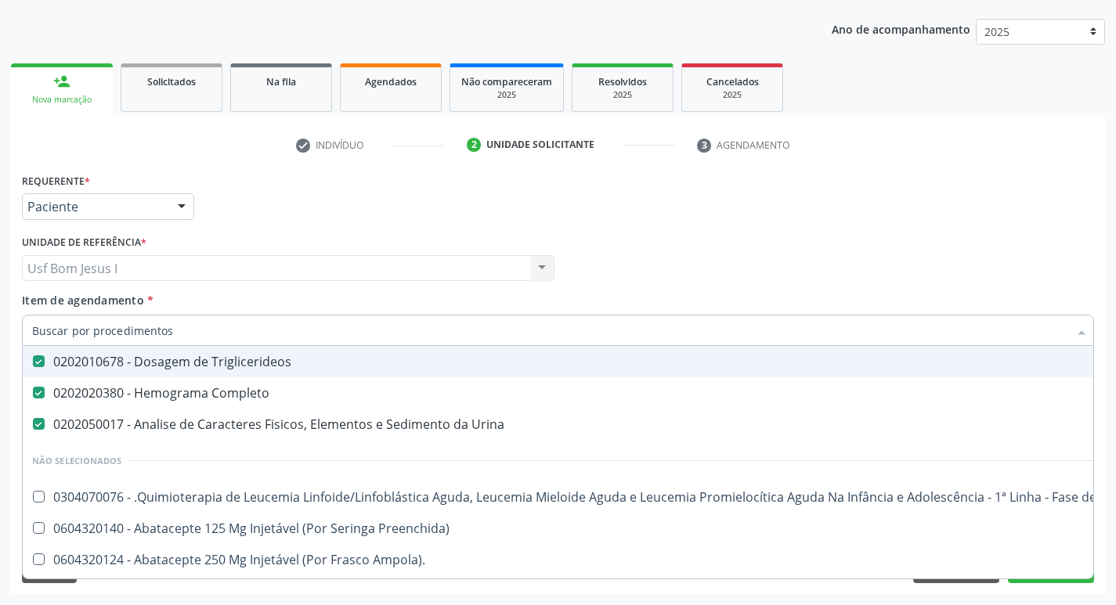
click at [732, 251] on div "Profissional Solicitante Por favor, selecione a Unidade de Atendimento primeiro…" at bounding box center [558, 261] width 1080 height 61
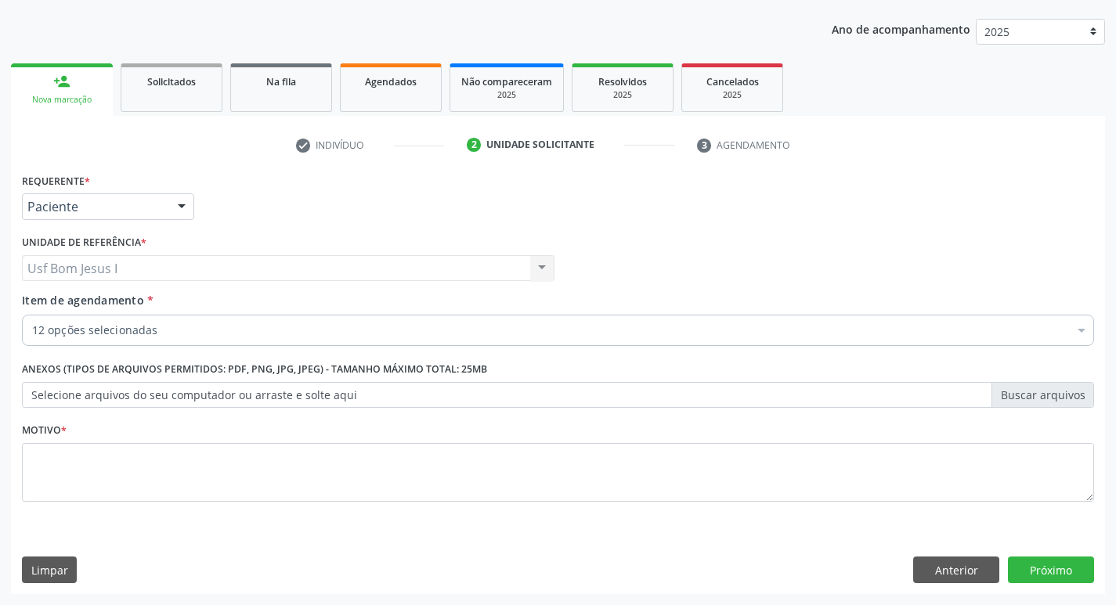
scroll to position [0, 0]
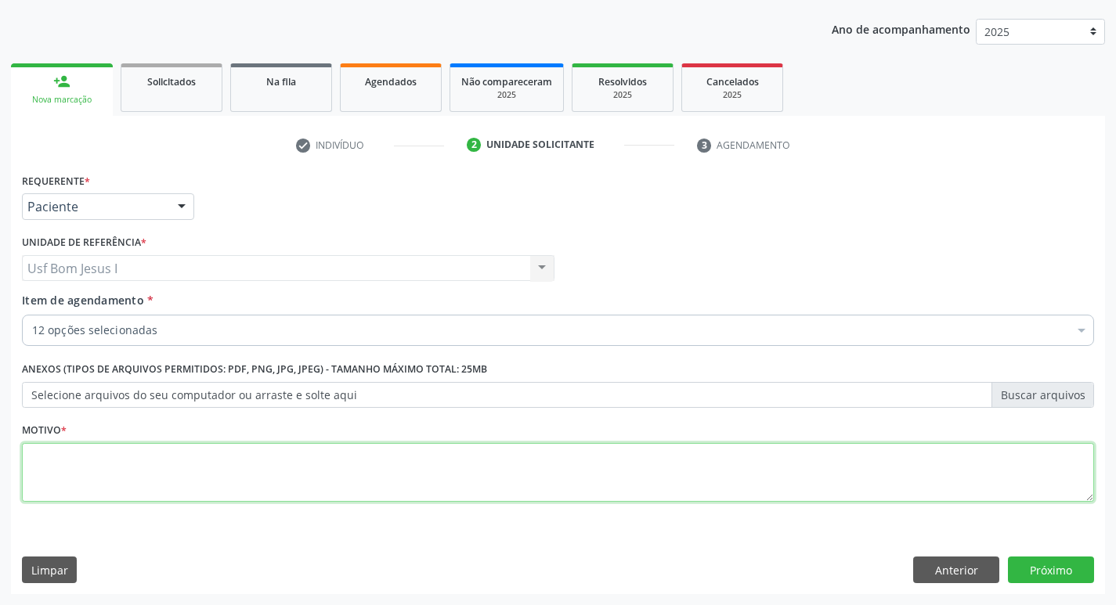
click at [966, 460] on textarea at bounding box center [558, 473] width 1072 height 60
type textarea ";"
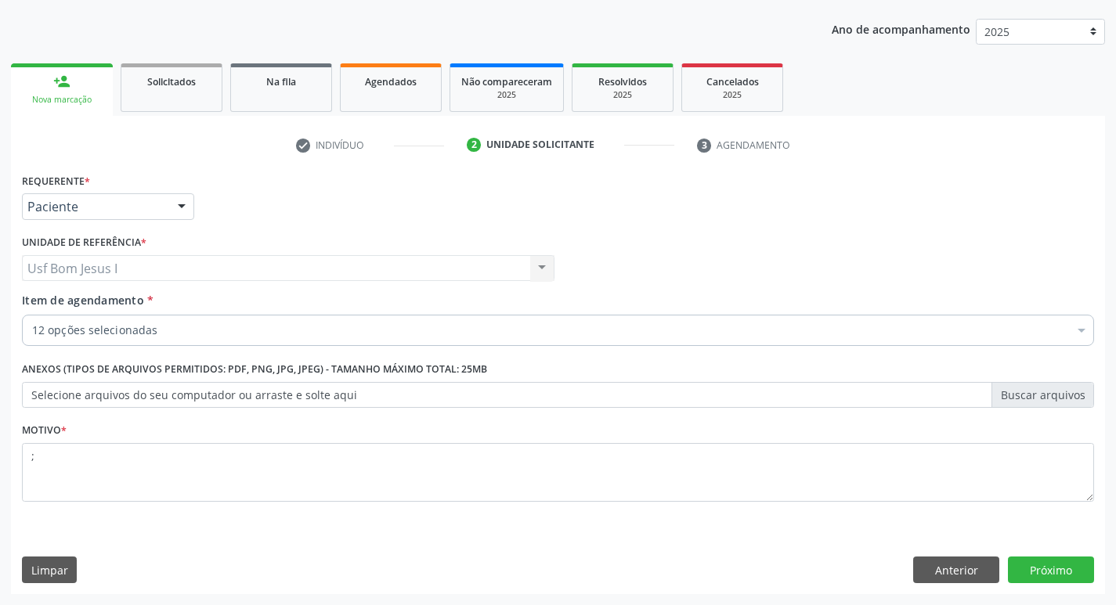
click at [1037, 556] on div "Requerente * Paciente Profissional de Saúde Paciente Nenhum resultado encontrad…" at bounding box center [558, 381] width 1094 height 425
click at [1040, 572] on button "Próximo" at bounding box center [1051, 570] width 86 height 27
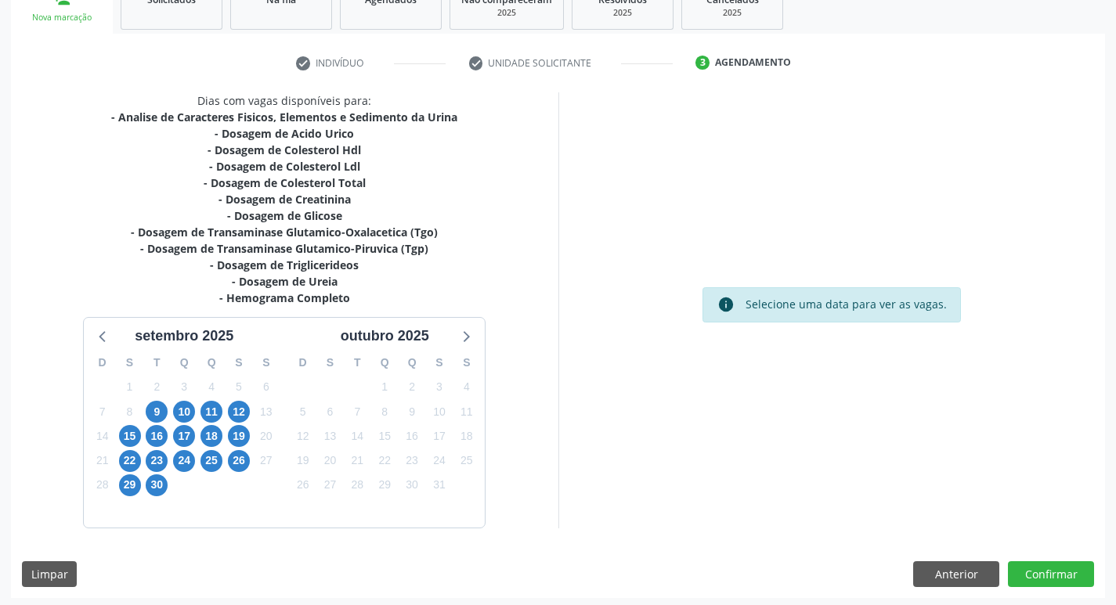
scroll to position [257, 0]
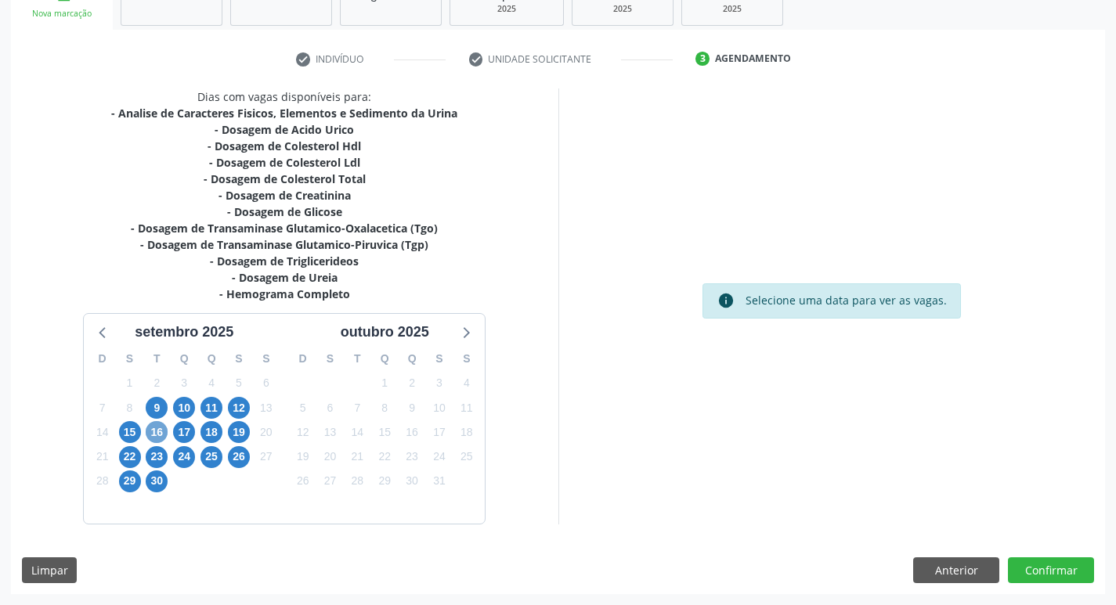
click at [163, 439] on span "16" at bounding box center [157, 432] width 22 height 22
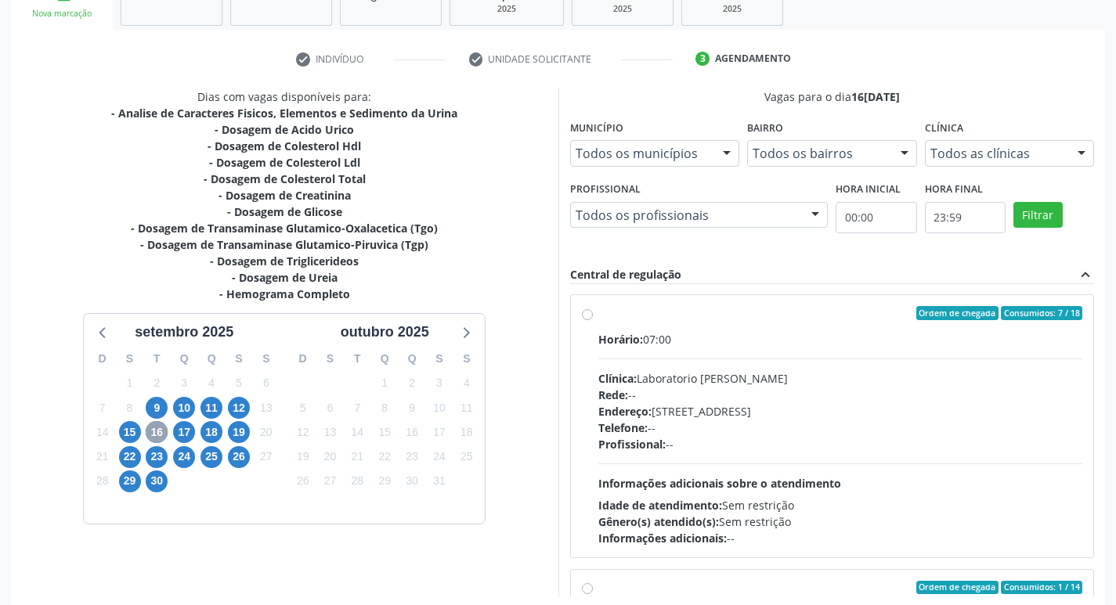
scroll to position [0, 0]
click at [810, 359] on hr at bounding box center [840, 359] width 485 height 1
click at [593, 321] on input "Ordem de chegada Consumidos: 7 / 18 Horário: 07:00 Clínica: Laboratorio Jose Pa…" at bounding box center [587, 314] width 11 height 14
radio input "true"
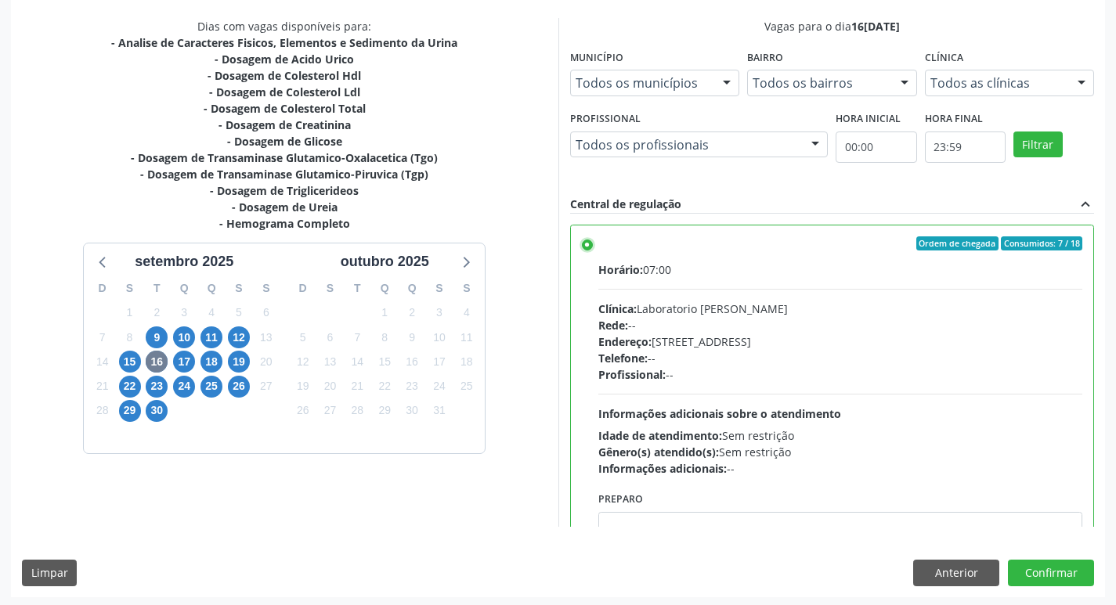
scroll to position [330, 0]
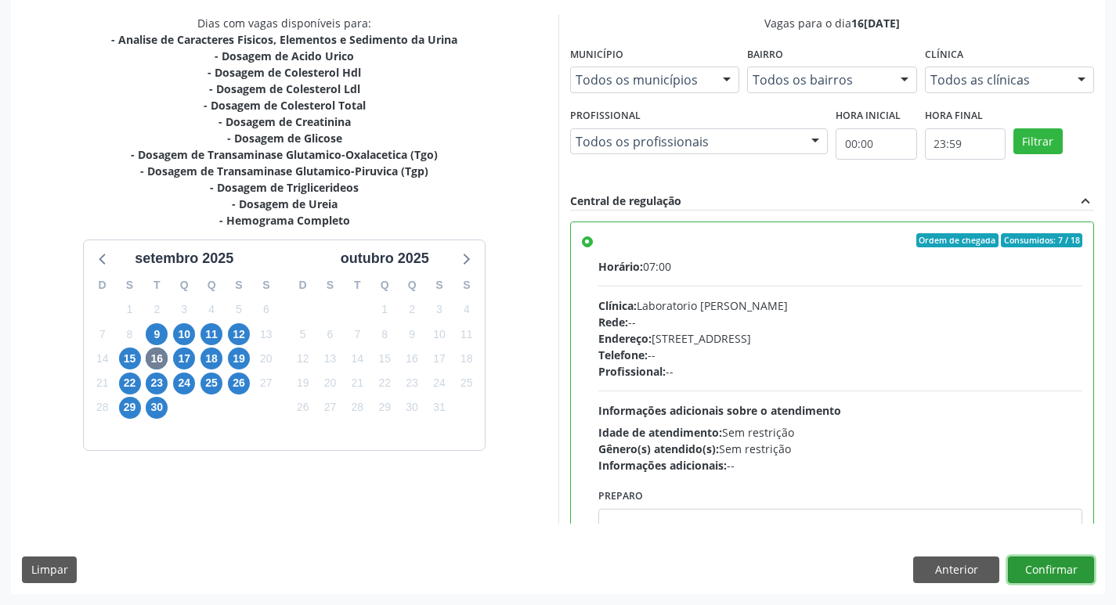
click at [1076, 568] on button "Confirmar" at bounding box center [1051, 570] width 86 height 27
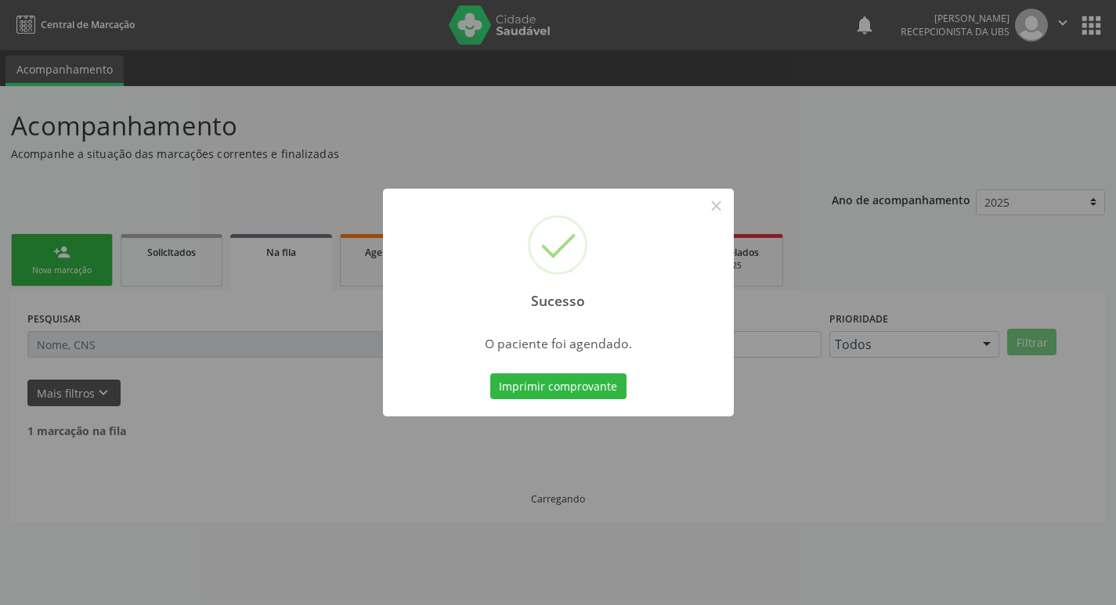
scroll to position [0, 0]
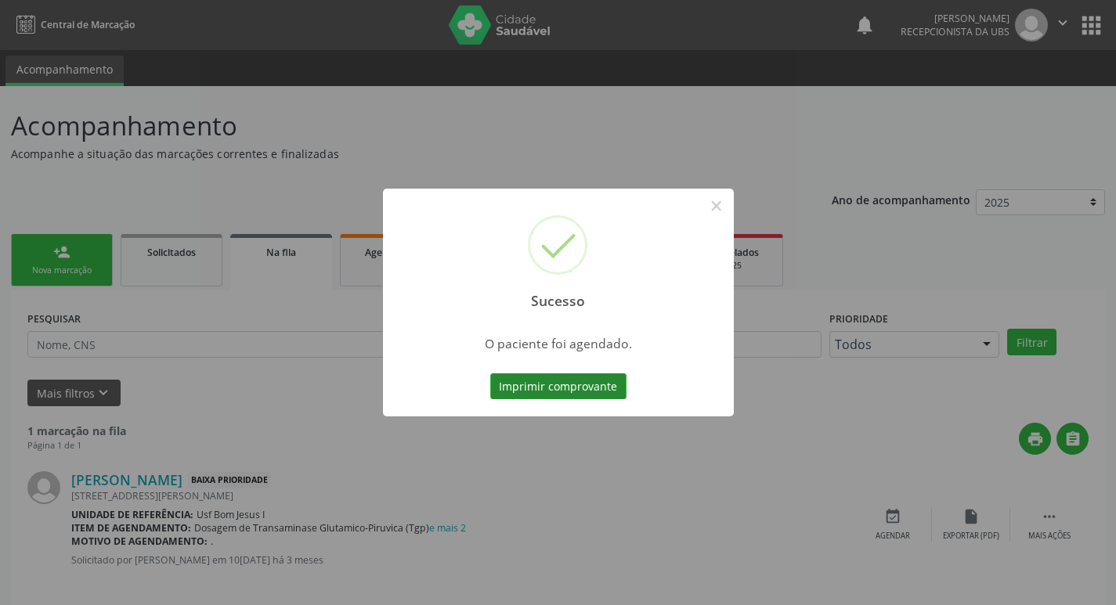
click at [563, 390] on button "Imprimir comprovante" at bounding box center [558, 386] width 136 height 27
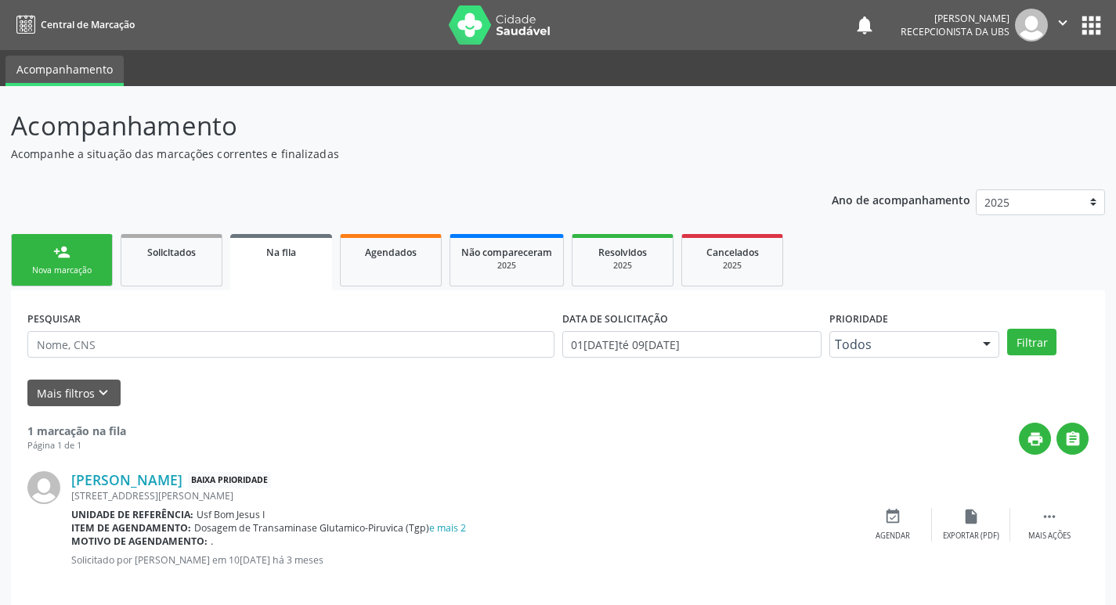
click at [49, 260] on link "person_add Nova marcação" at bounding box center [62, 260] width 102 height 52
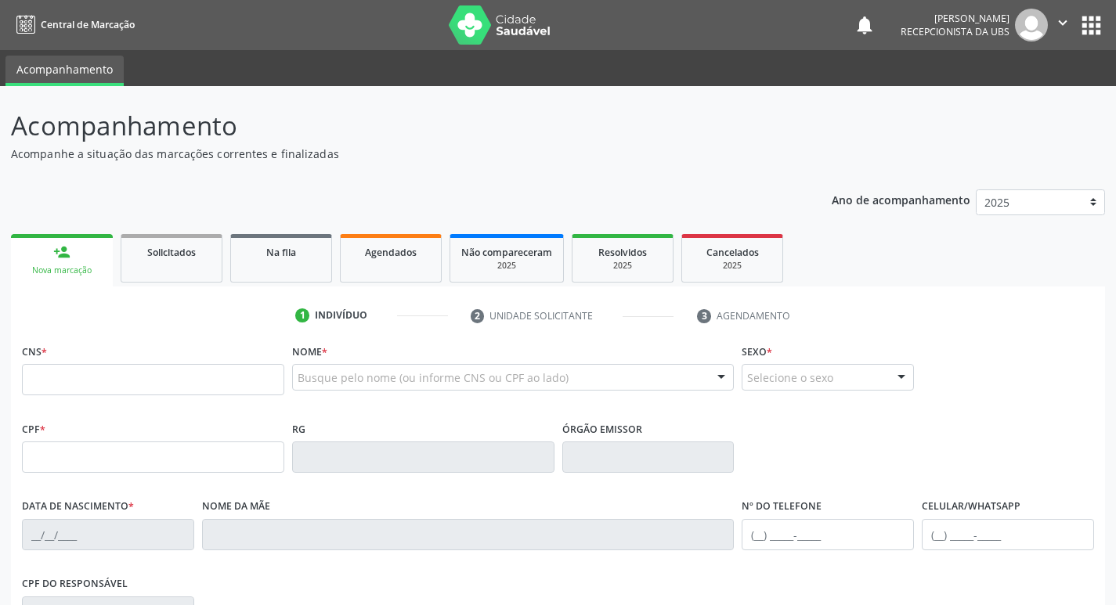
click at [75, 263] on link "person_add Nova marcação" at bounding box center [62, 260] width 102 height 52
click at [110, 378] on input "text" at bounding box center [153, 379] width 262 height 31
paste input "706 8067 9832 9329"
type input "706 8067 9832 9329"
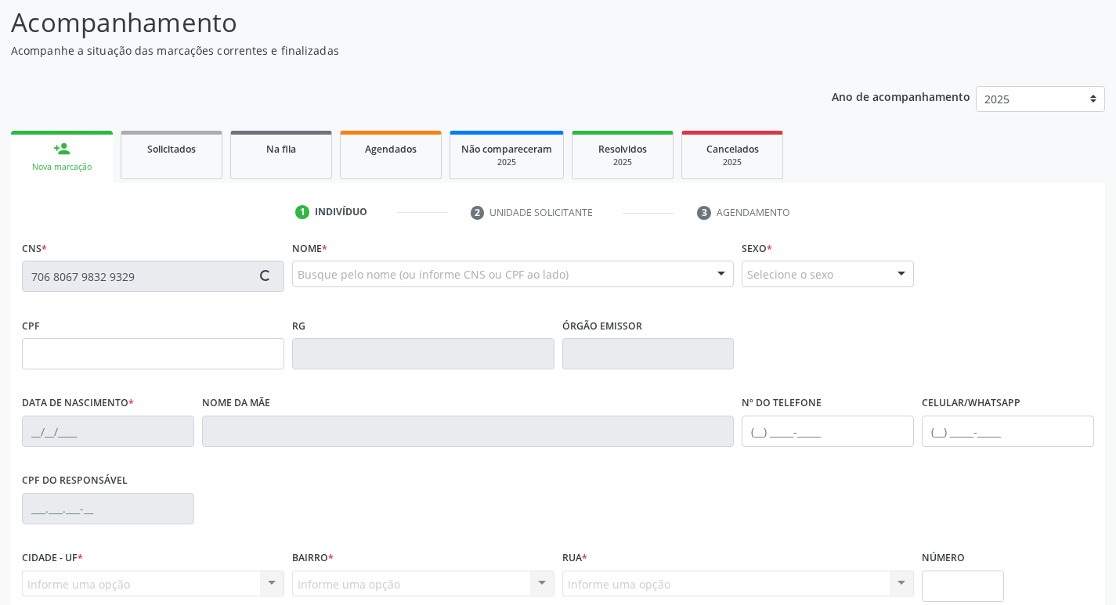
scroll to position [243, 0]
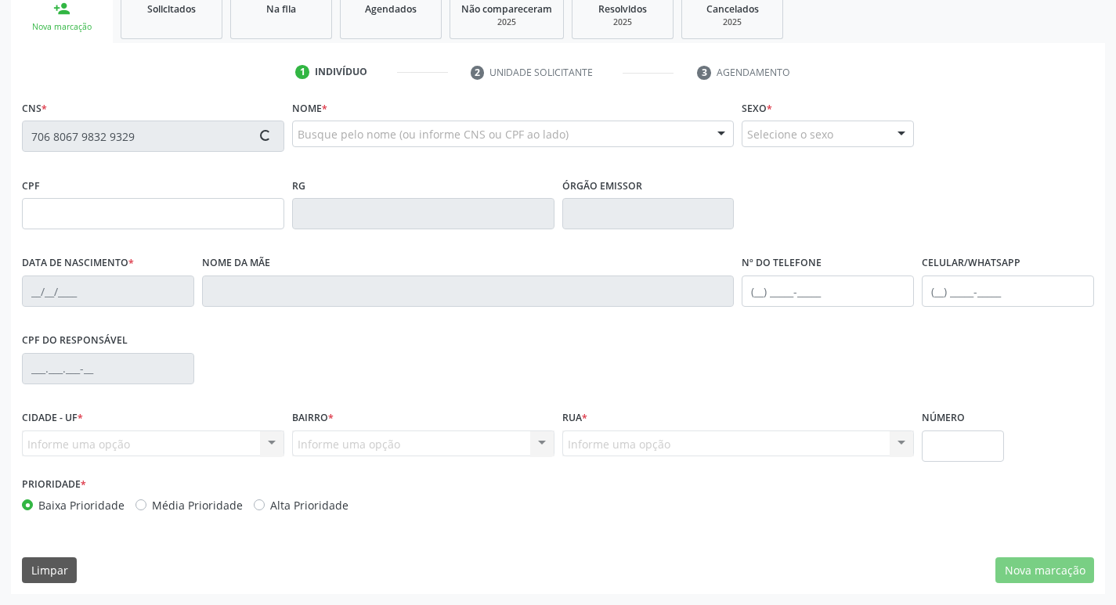
type input "25[DATE]"
type input "[PERSON_NAME]"
type input "(87) 99992-4042"
type input "163"
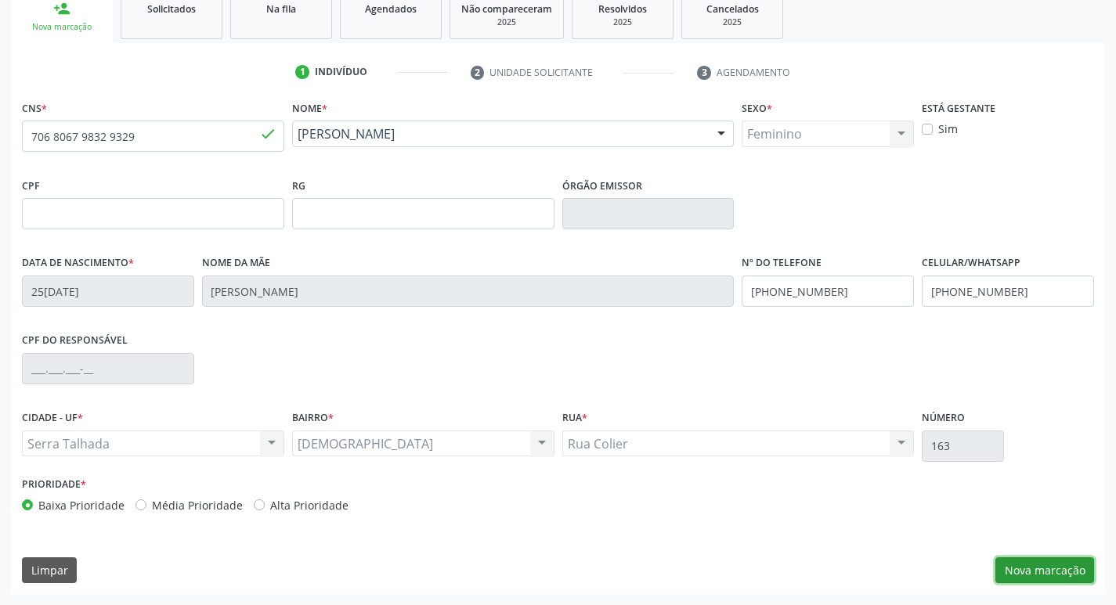
click at [1064, 569] on button "Nova marcação" at bounding box center [1044, 570] width 99 height 27
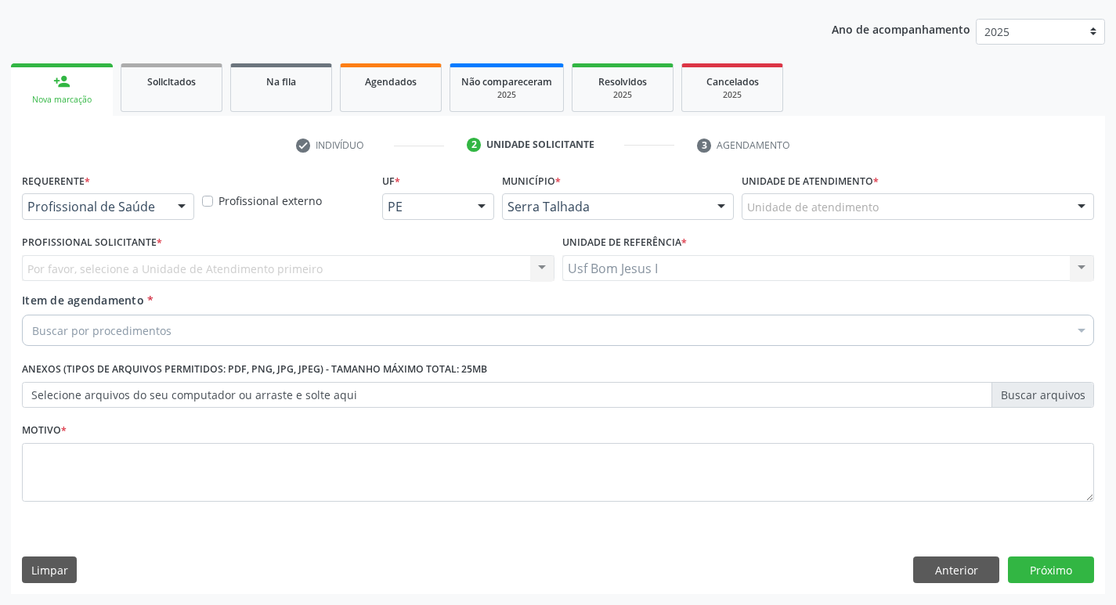
scroll to position [171, 0]
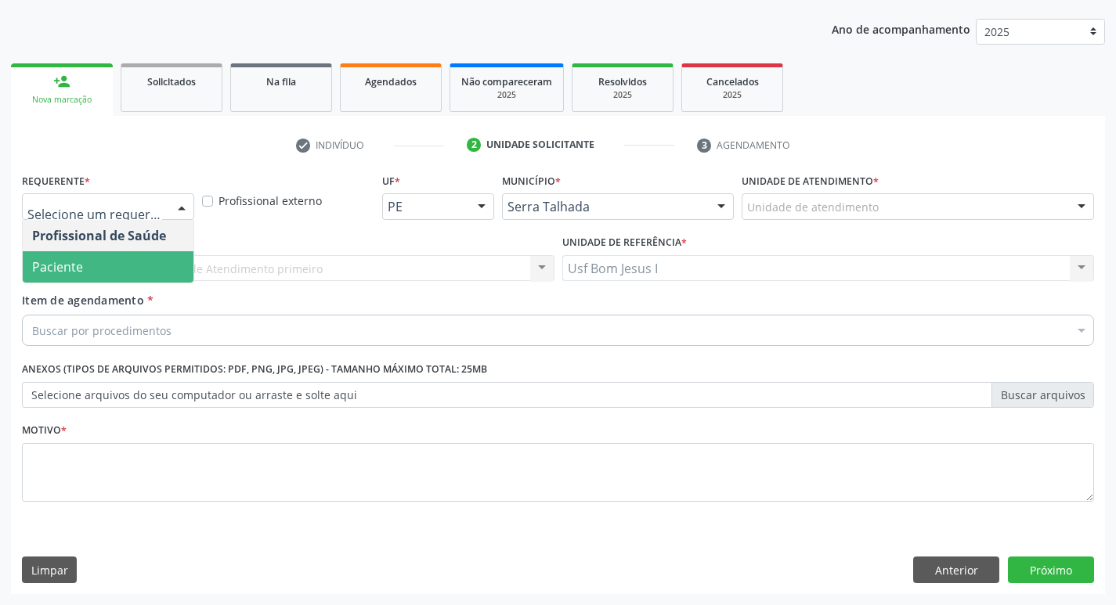
click at [131, 269] on span "Paciente" at bounding box center [108, 266] width 171 height 31
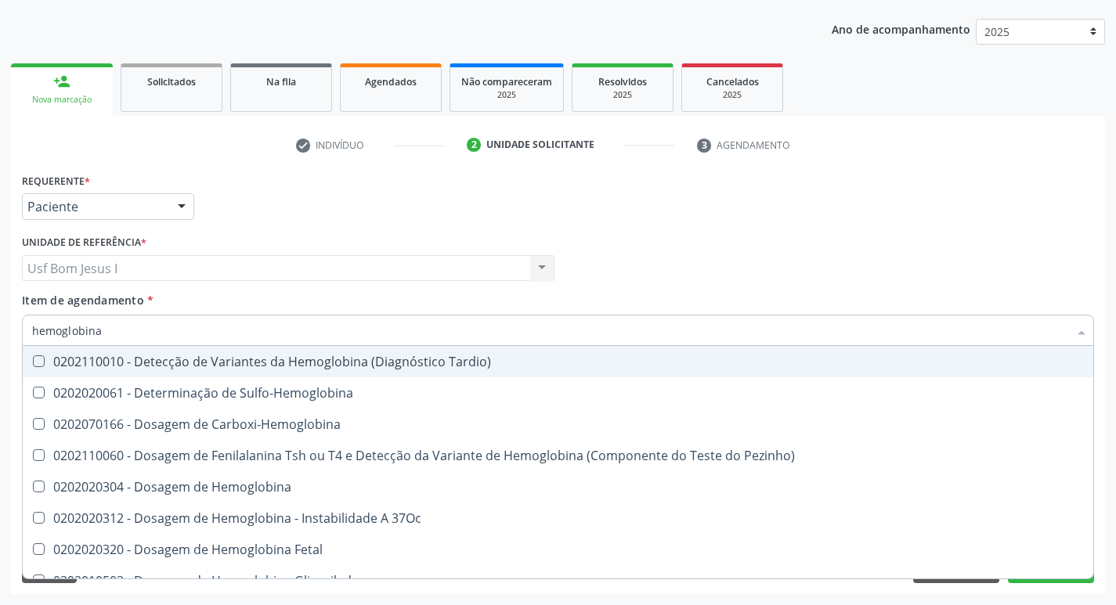
type input "hemoglobina g"
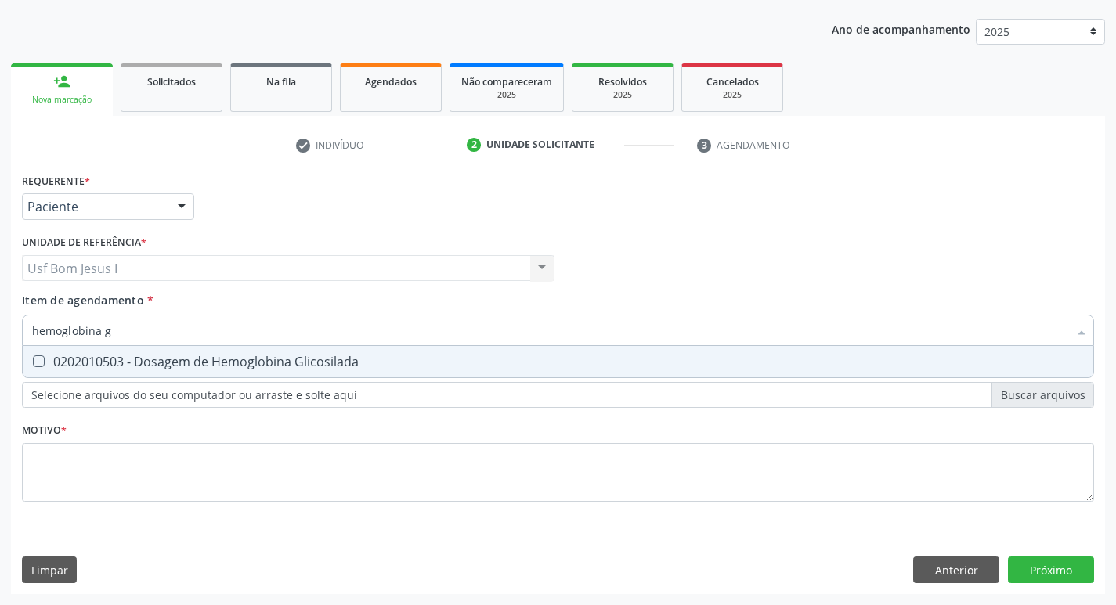
click at [168, 364] on div "0202010503 - Dosagem de Hemoglobina Glicosilada" at bounding box center [557, 361] width 1051 height 13
checkbox Glicosilada "true"
click at [165, 330] on input "hemoglobina g" at bounding box center [550, 330] width 1036 height 31
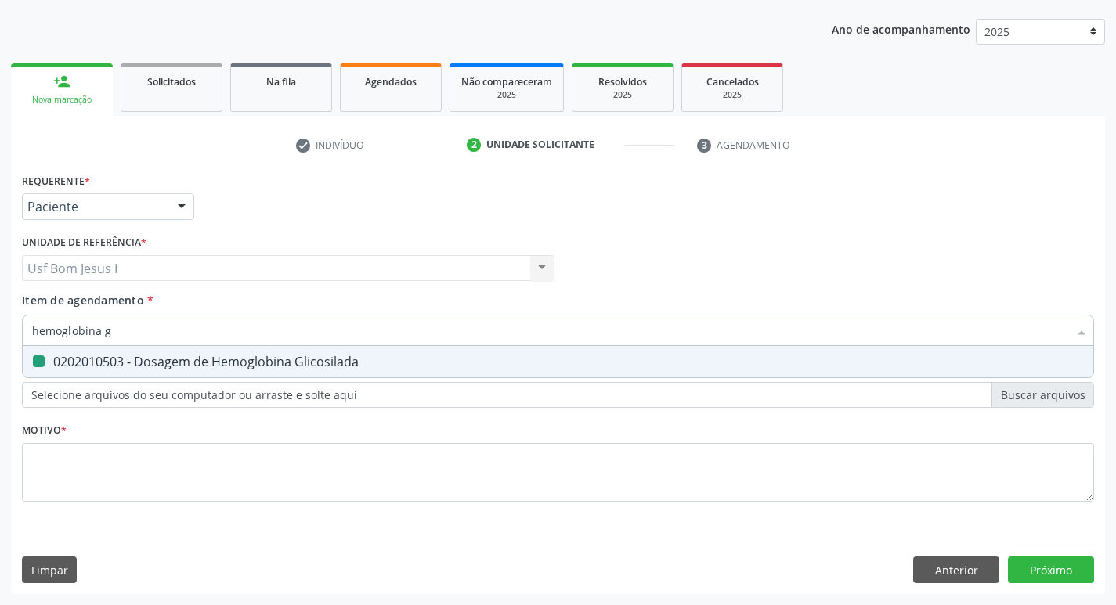
type input "t"
checkbox Glicosilada "false"
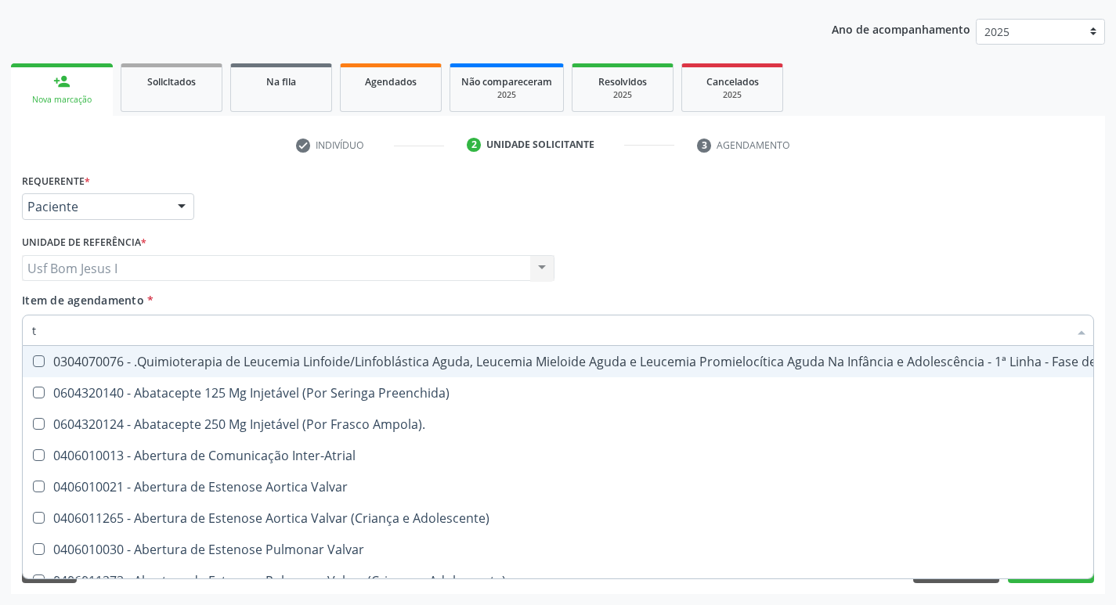
type input "t4"
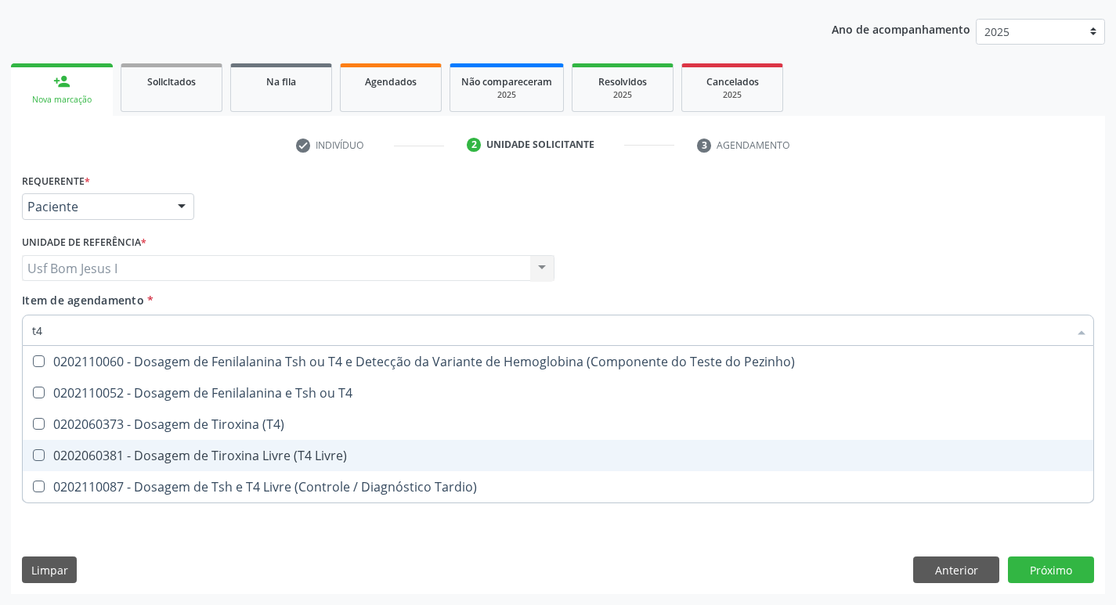
click at [219, 453] on div "0202060381 - Dosagem de Tiroxina Livre (T4 Livre)" at bounding box center [557, 455] width 1051 height 13
checkbox Livre\) "true"
type input "t"
checkbox Livre\) "false"
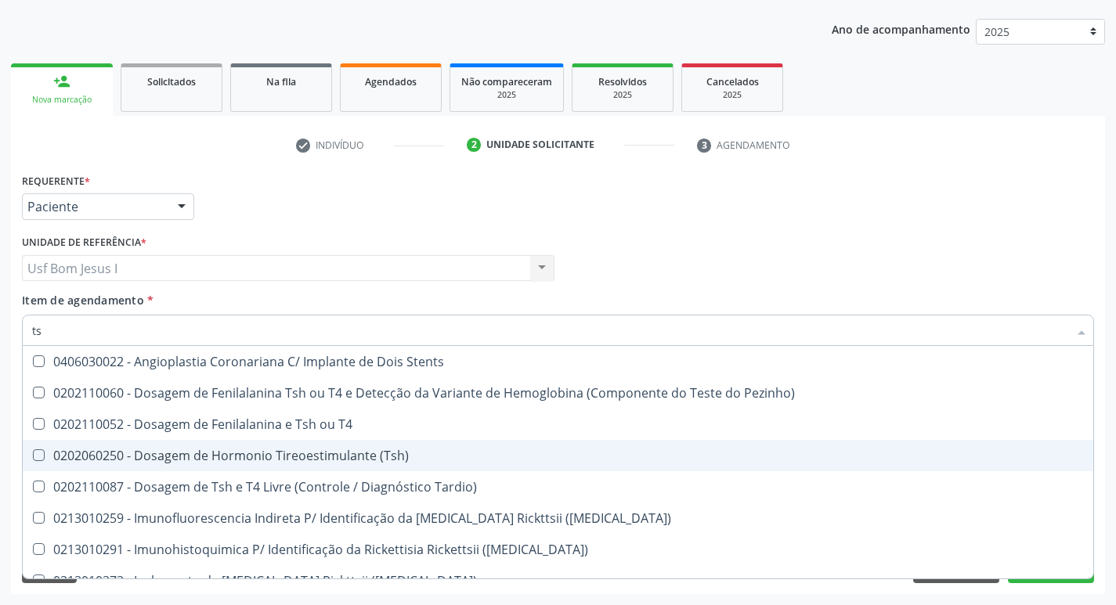
type input "tsh"
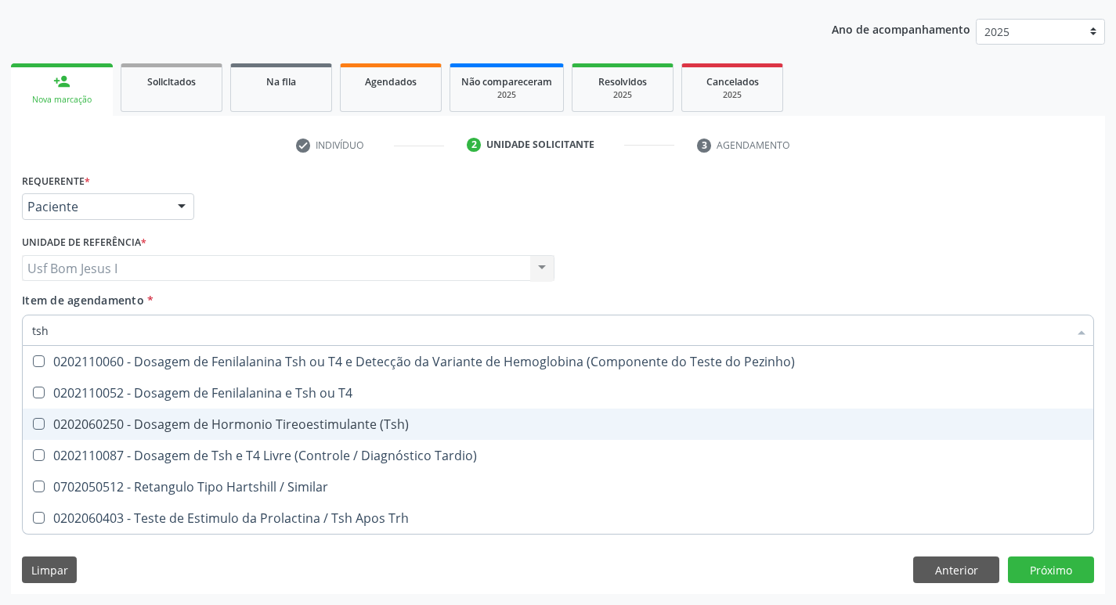
click at [396, 418] on div "0202060250 - Dosagem de Hormonio Tireoestimulante (Tsh)" at bounding box center [557, 424] width 1051 height 13
checkbox \(Tsh\) "true"
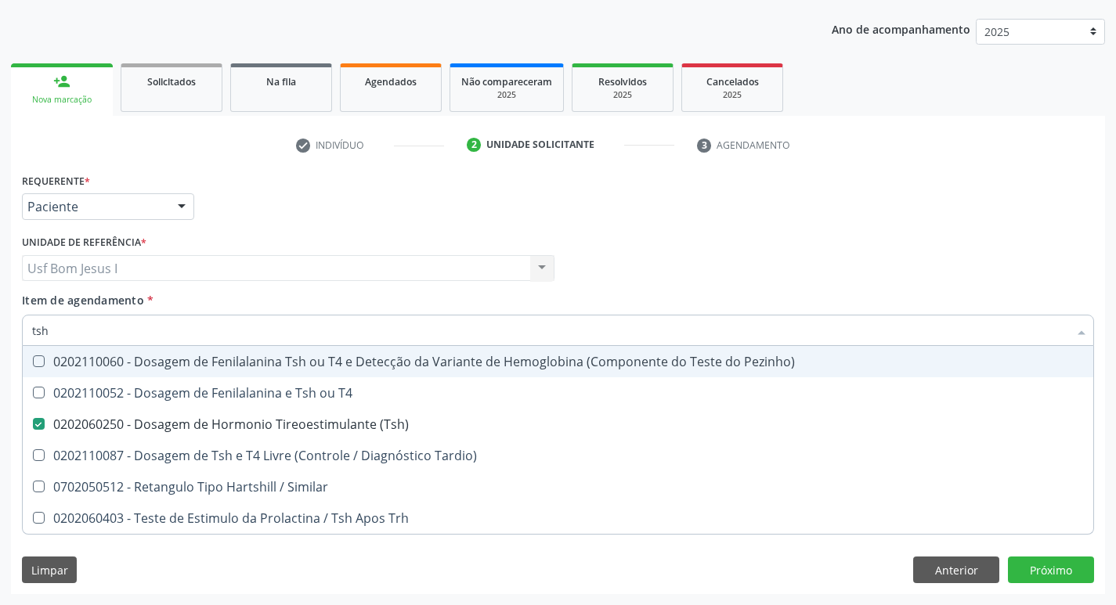
click at [803, 242] on div "Profissional Solicitante Por favor, selecione a Unidade de Atendimento primeiro…" at bounding box center [558, 261] width 1080 height 61
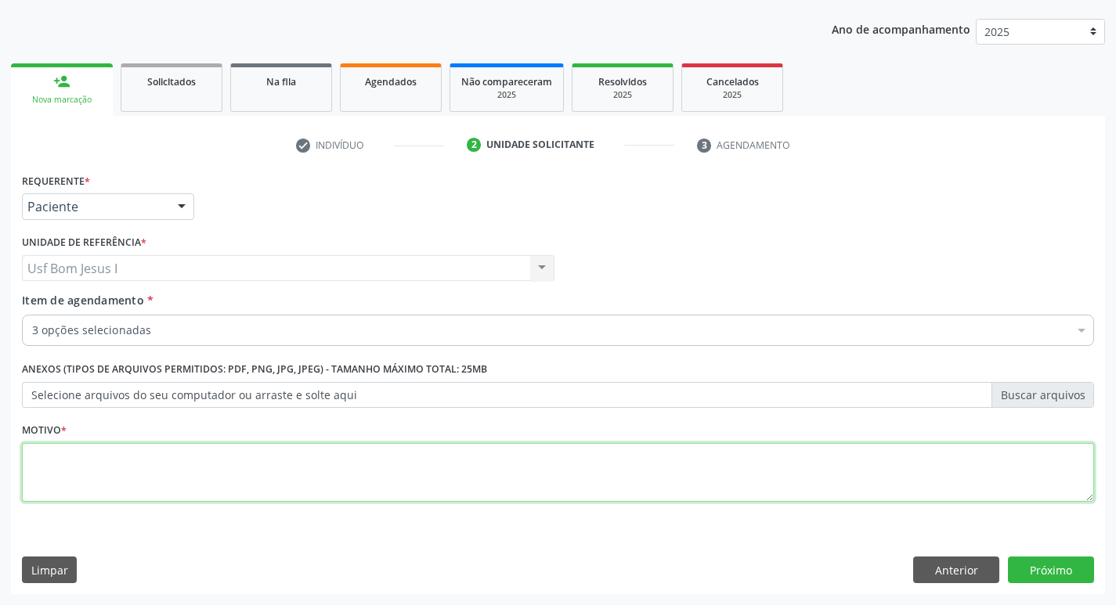
click at [720, 489] on textarea at bounding box center [558, 473] width 1072 height 60
type textarea ";"
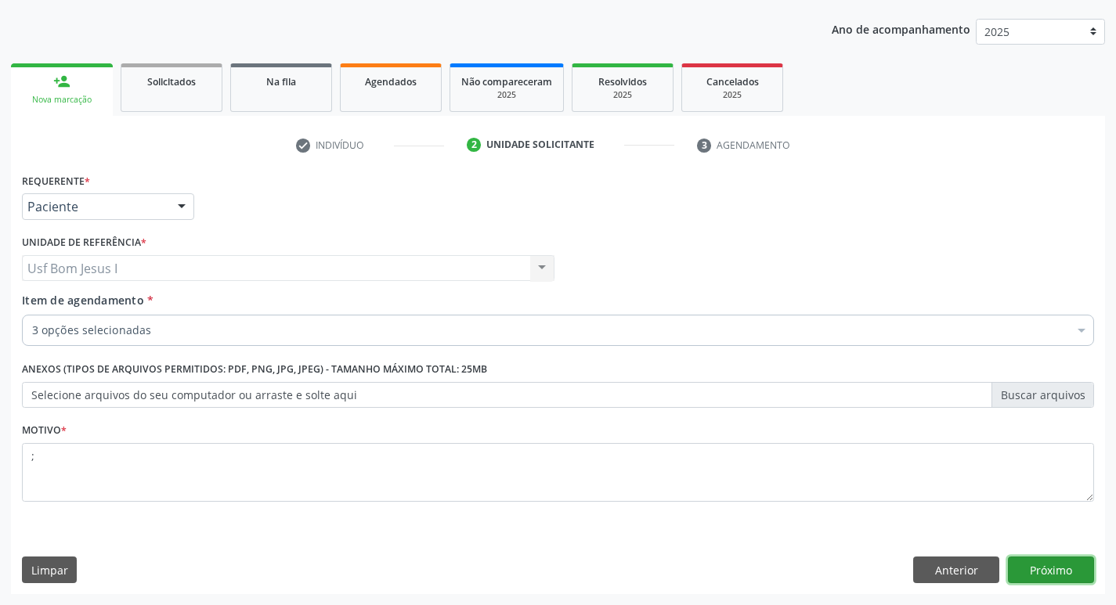
click at [1060, 568] on button "Próximo" at bounding box center [1051, 570] width 86 height 27
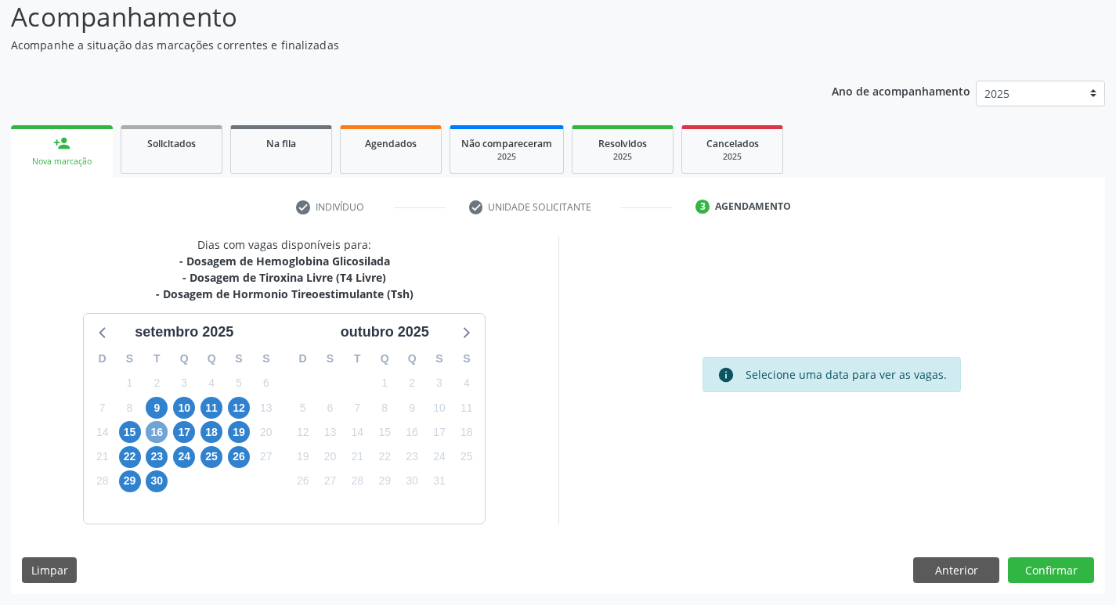
click at [168, 432] on span "16" at bounding box center [157, 432] width 22 height 22
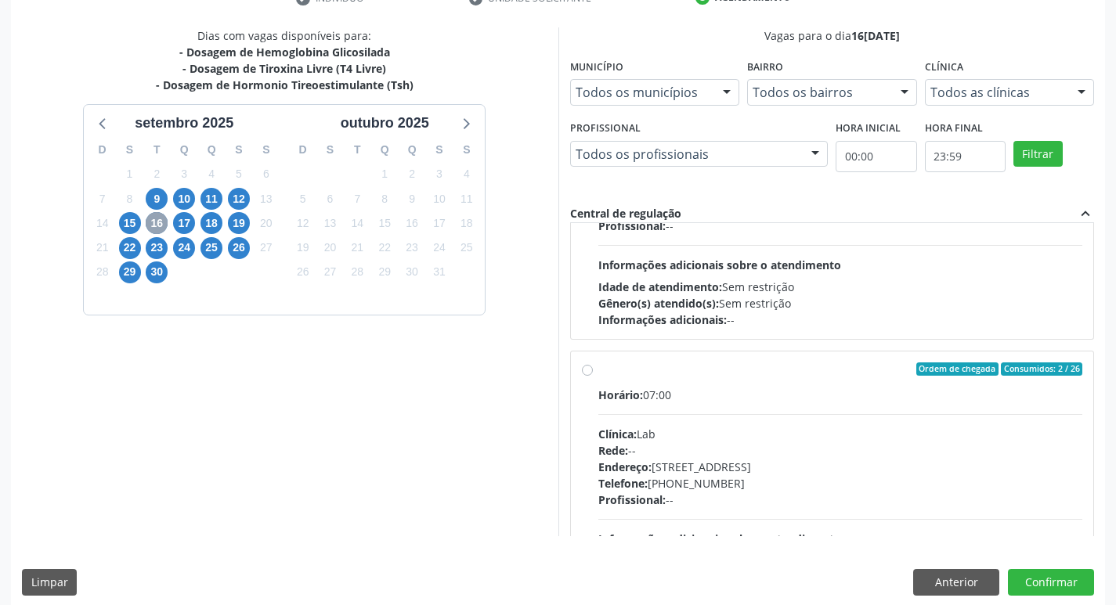
scroll to position [730, 0]
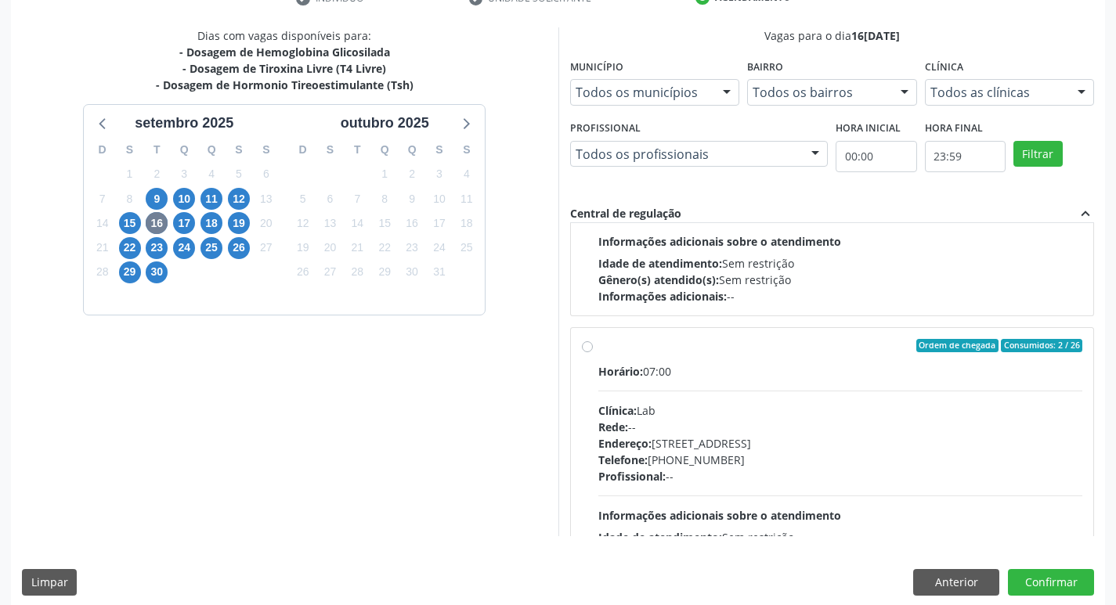
click at [827, 402] on div "Clínica: Lab" at bounding box center [840, 410] width 485 height 16
click at [593, 353] on input "Ordem de chegada Consumidos: 2 / 26 Horário: 07:00 Clínica: Lab Rede: -- Endere…" at bounding box center [587, 346] width 11 height 14
radio input "true"
click at [1040, 579] on button "Confirmar" at bounding box center [1051, 582] width 86 height 27
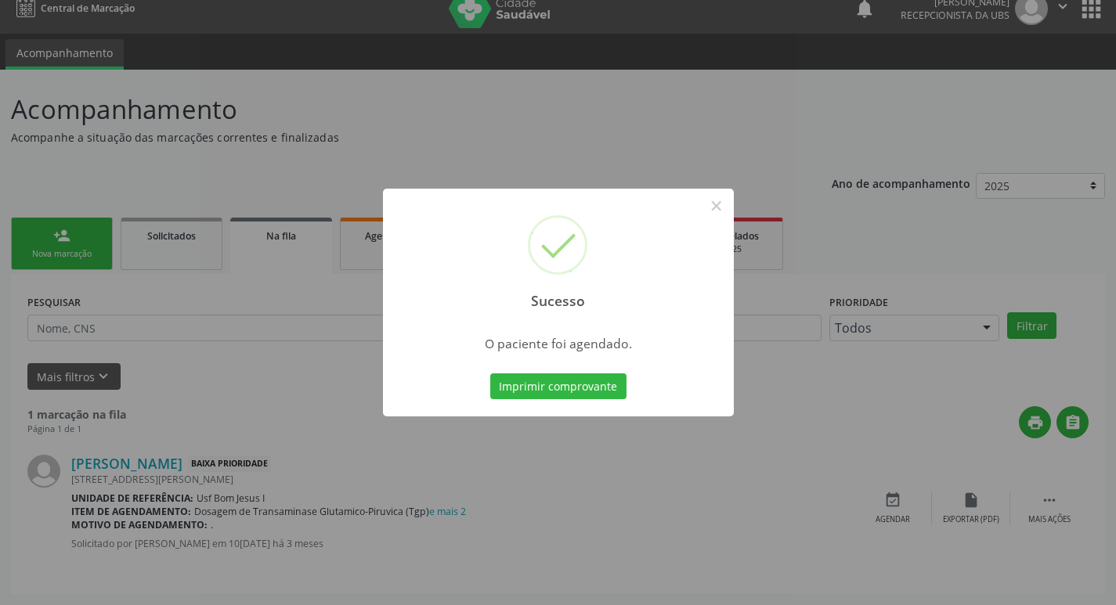
scroll to position [0, 0]
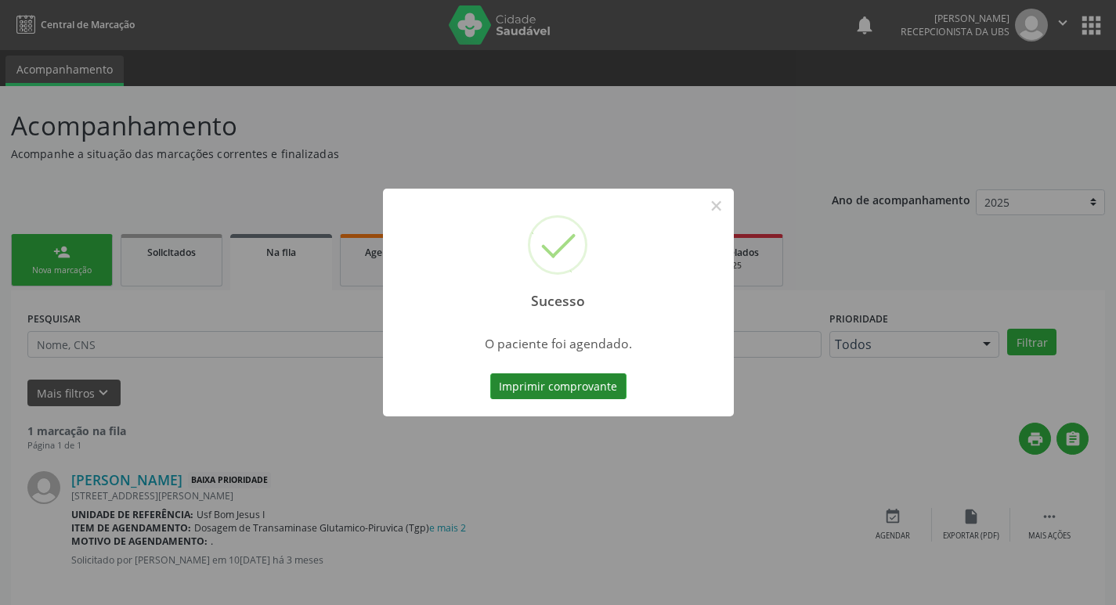
click at [579, 389] on button "Imprimir comprovante" at bounding box center [558, 386] width 136 height 27
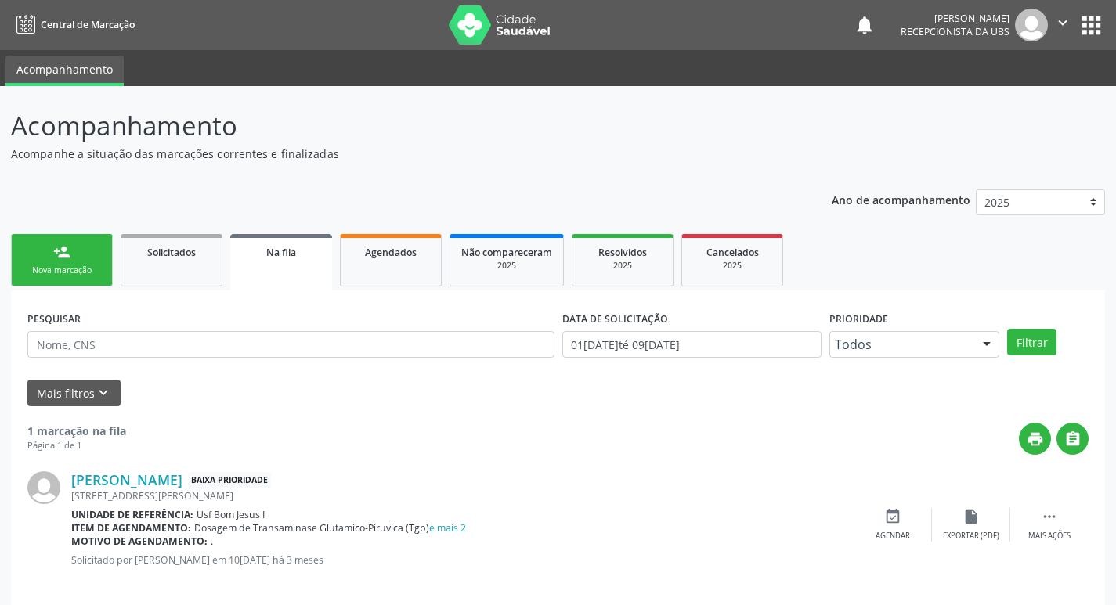
click at [82, 272] on div "Nova marcação" at bounding box center [62, 271] width 78 height 12
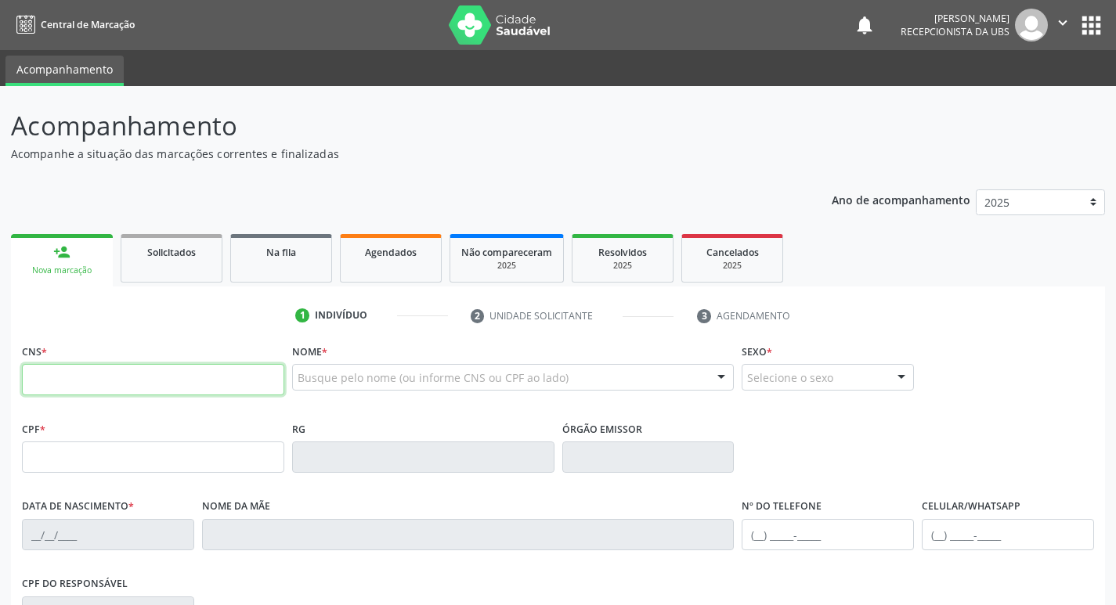
click at [197, 384] on input "text" at bounding box center [153, 379] width 262 height 31
type input "700 7099 5080 8977"
type input "311.349.698-56"
type input "13/06/1979"
type input "Terezinha Maria da Silva"
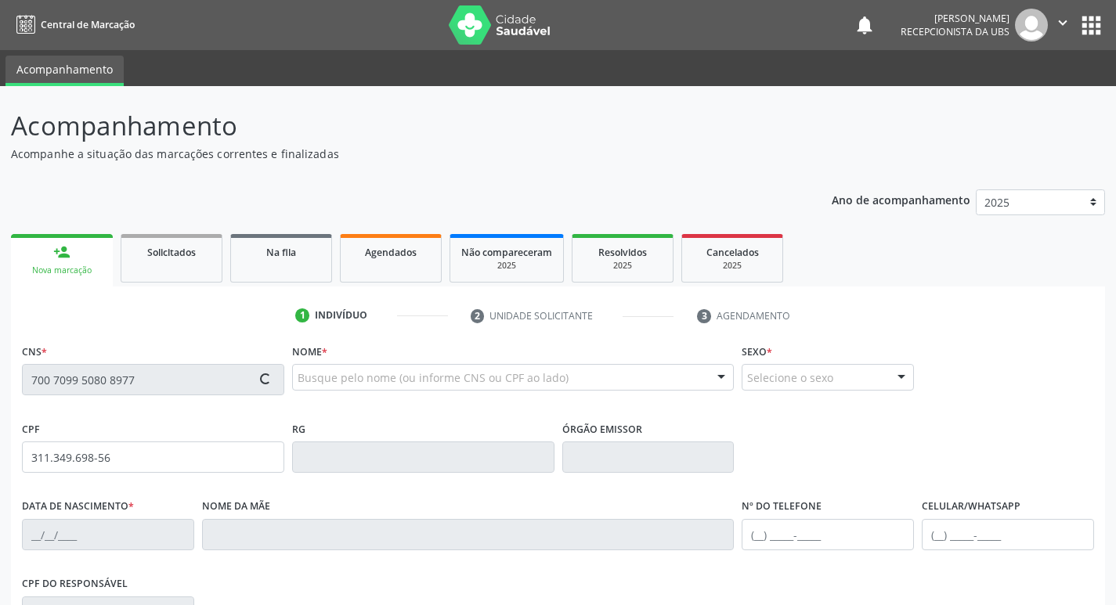
type input "(87) 99976-6290"
type input "583"
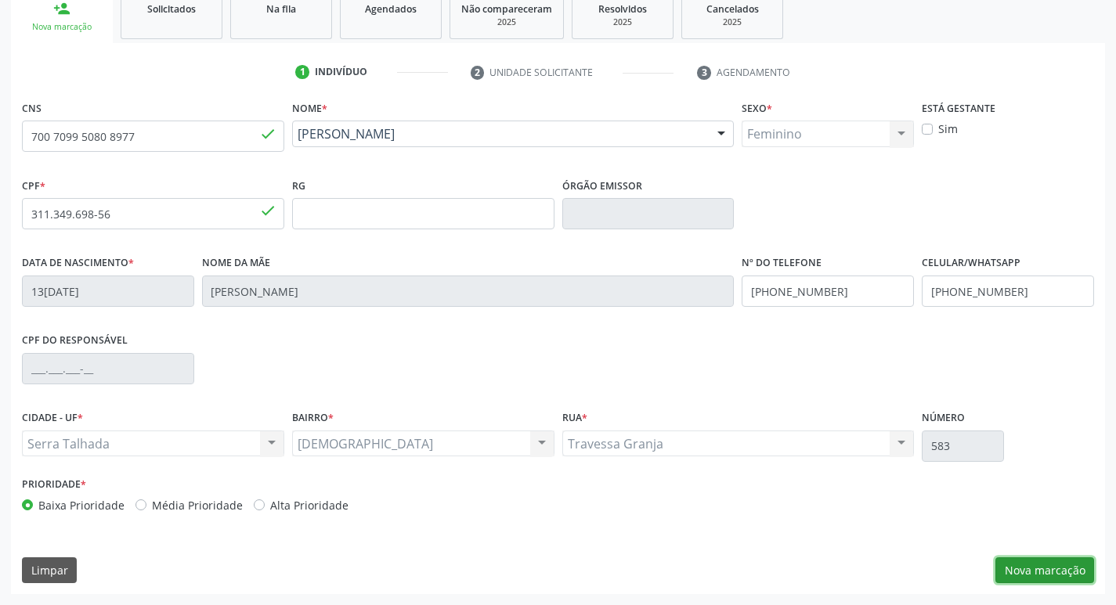
click at [1021, 570] on button "Nova marcação" at bounding box center [1044, 570] width 99 height 27
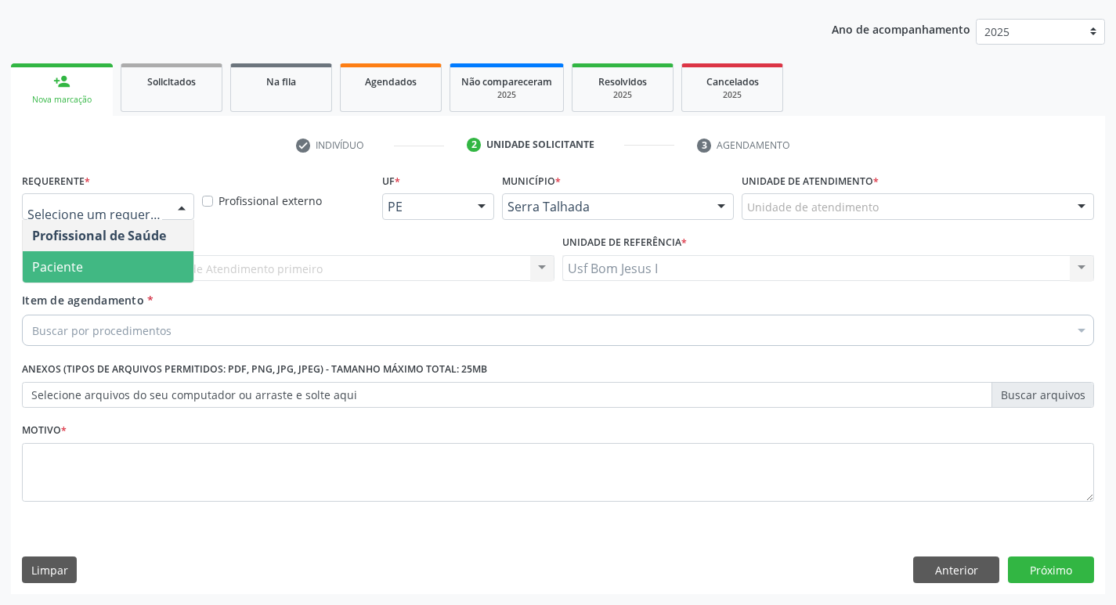
drag, startPoint x: 110, startPoint y: 265, endPoint x: 123, endPoint y: 277, distance: 17.7
click at [109, 265] on span "Paciente" at bounding box center [108, 266] width 171 height 31
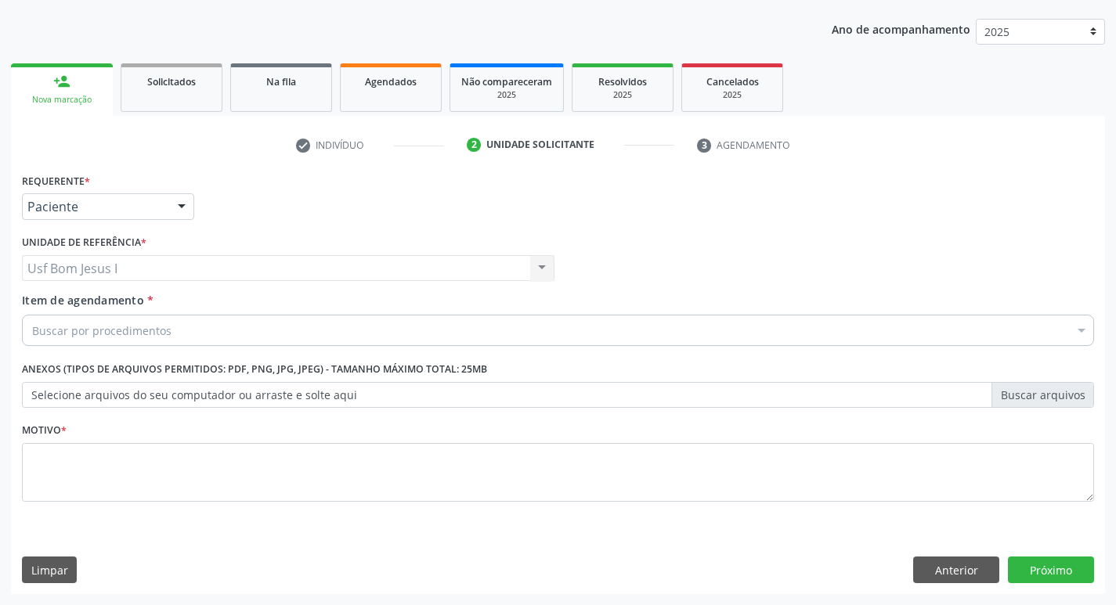
click at [199, 334] on div "Buscar por procedimentos" at bounding box center [558, 330] width 1072 height 31
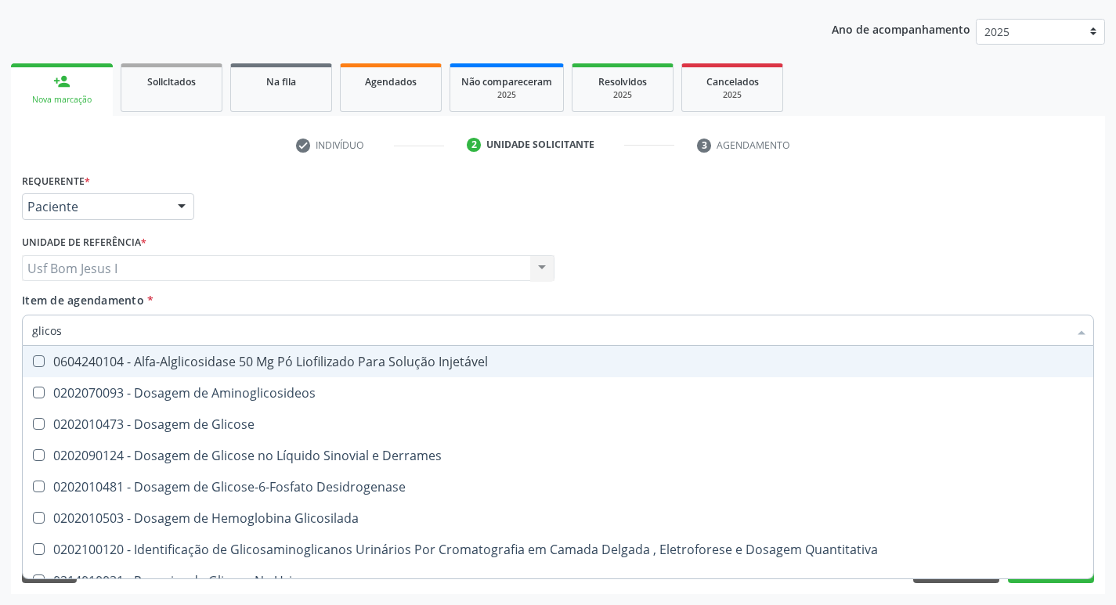
type input "glicose"
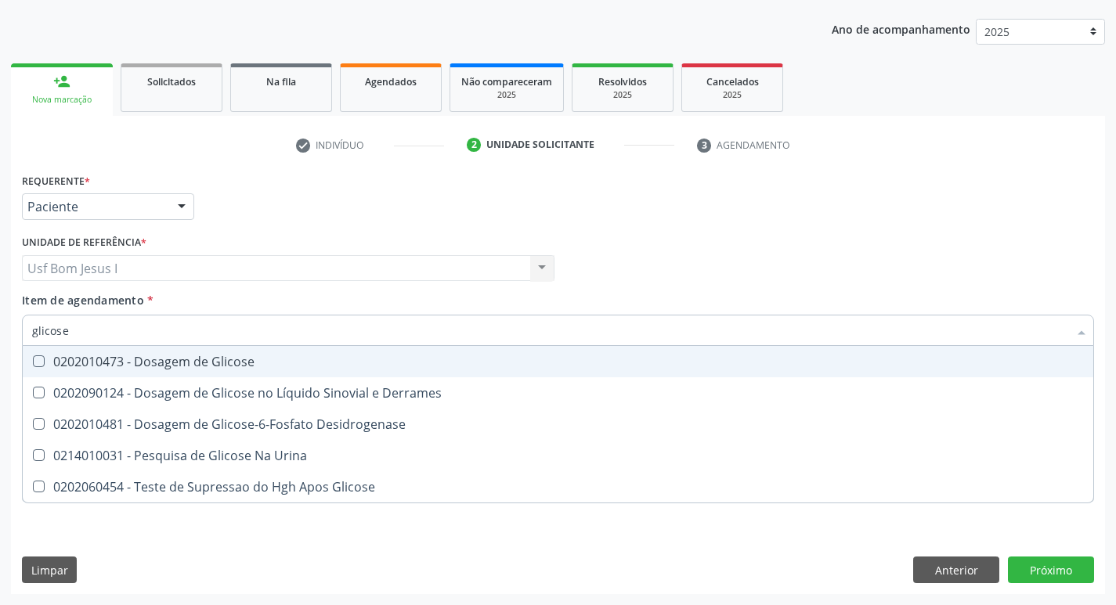
click at [191, 360] on div "0202010473 - Dosagem de Glicose" at bounding box center [557, 361] width 1051 height 13
checkbox Glicose "true"
click at [181, 332] on input "glicose" at bounding box center [550, 330] width 1036 height 31
type input "he"
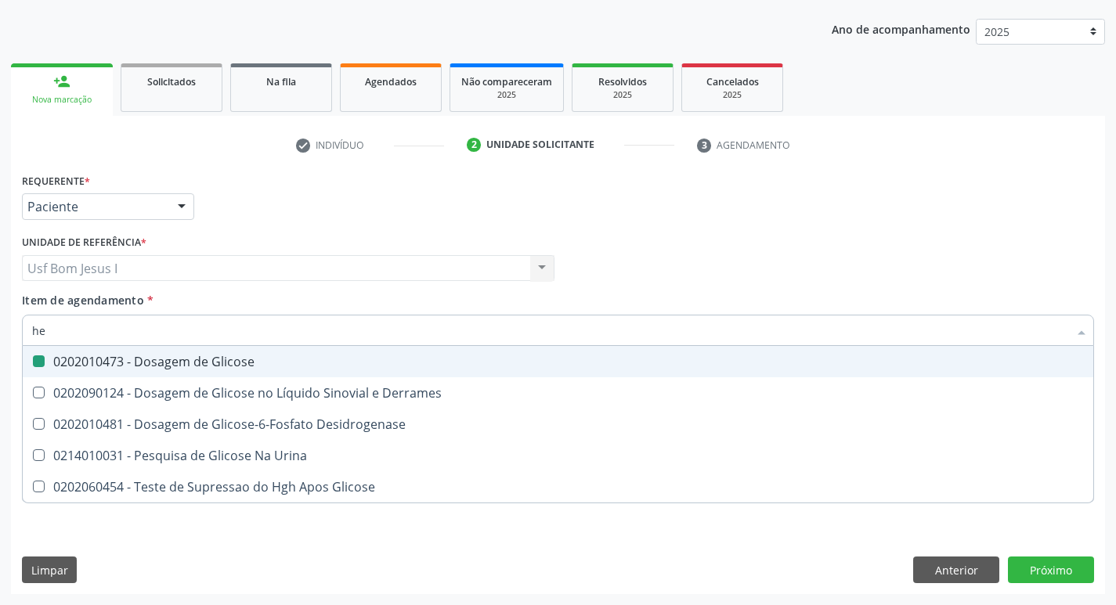
checkbox Glicose "false"
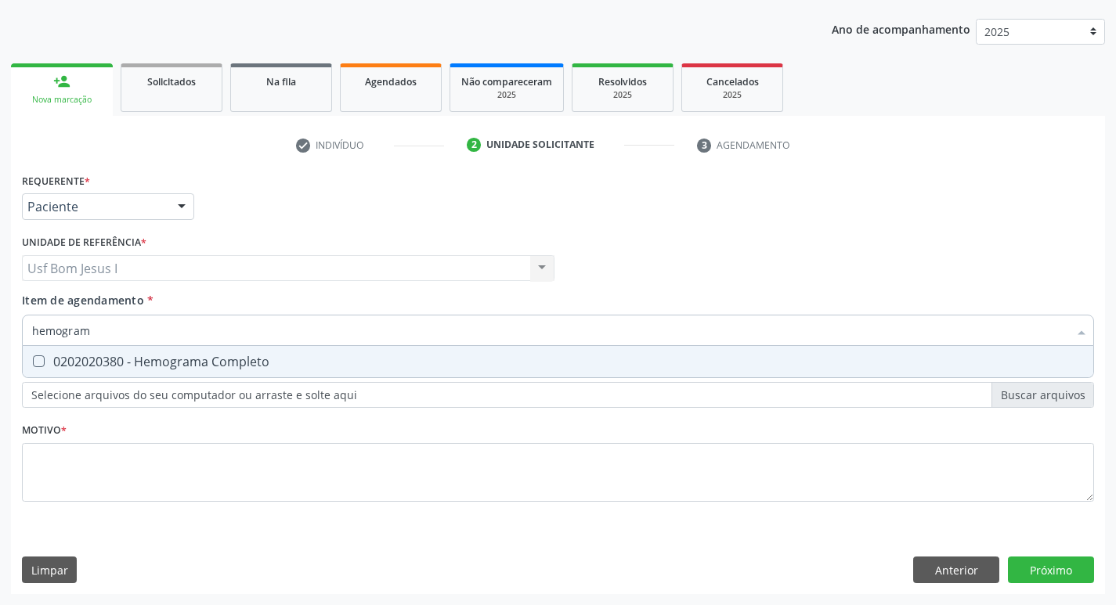
type input "hemograma"
click at [174, 371] on span "0202020380 - Hemograma Completo" at bounding box center [558, 361] width 1070 height 31
checkbox Completo "true"
click at [169, 317] on input "hemograma" at bounding box center [550, 330] width 1036 height 31
click at [169, 319] on input "hemograma" at bounding box center [550, 330] width 1036 height 31
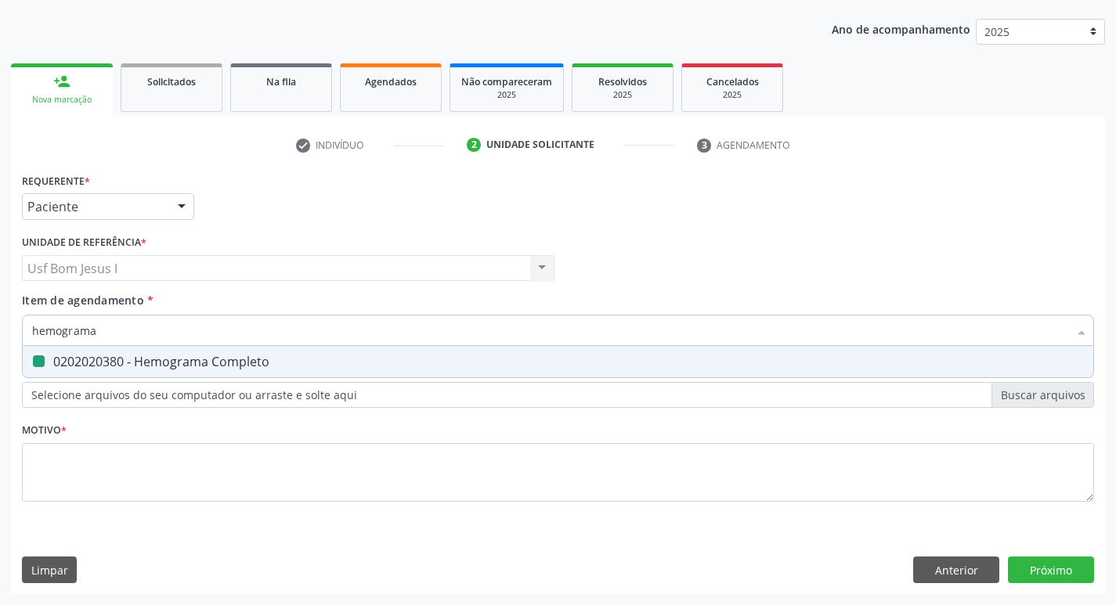
type input "p"
checkbox Completo "false"
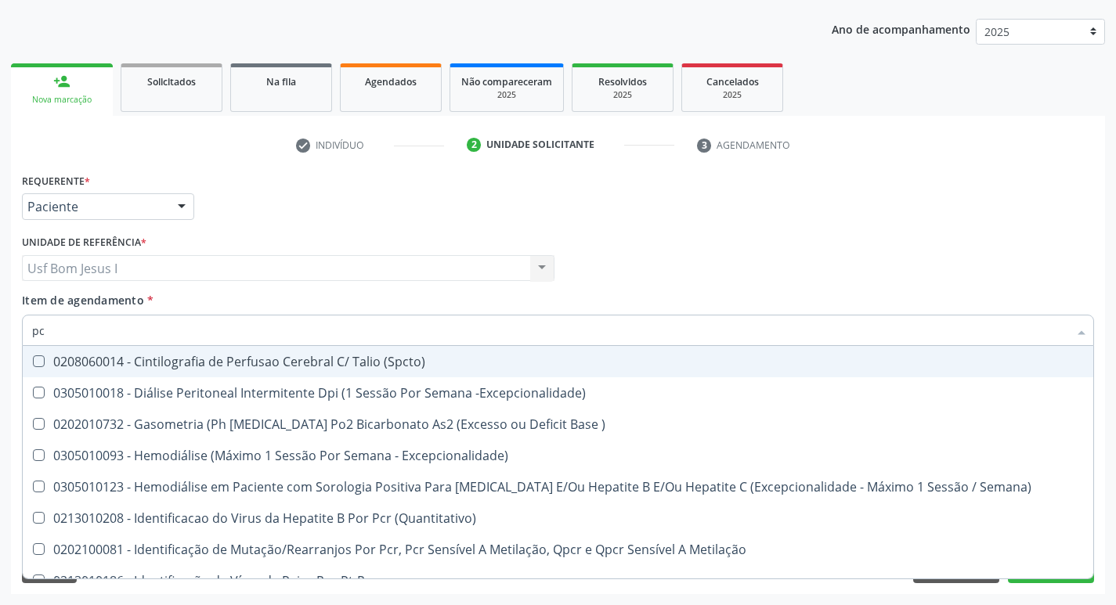
type input "p"
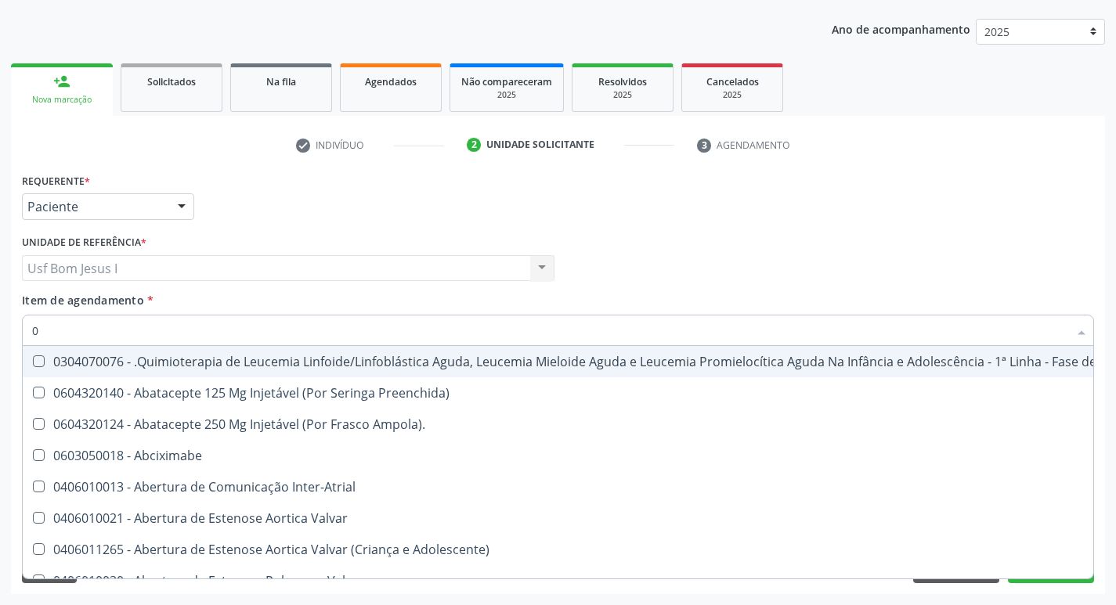
type input "02"
checkbox Bilateral "true"
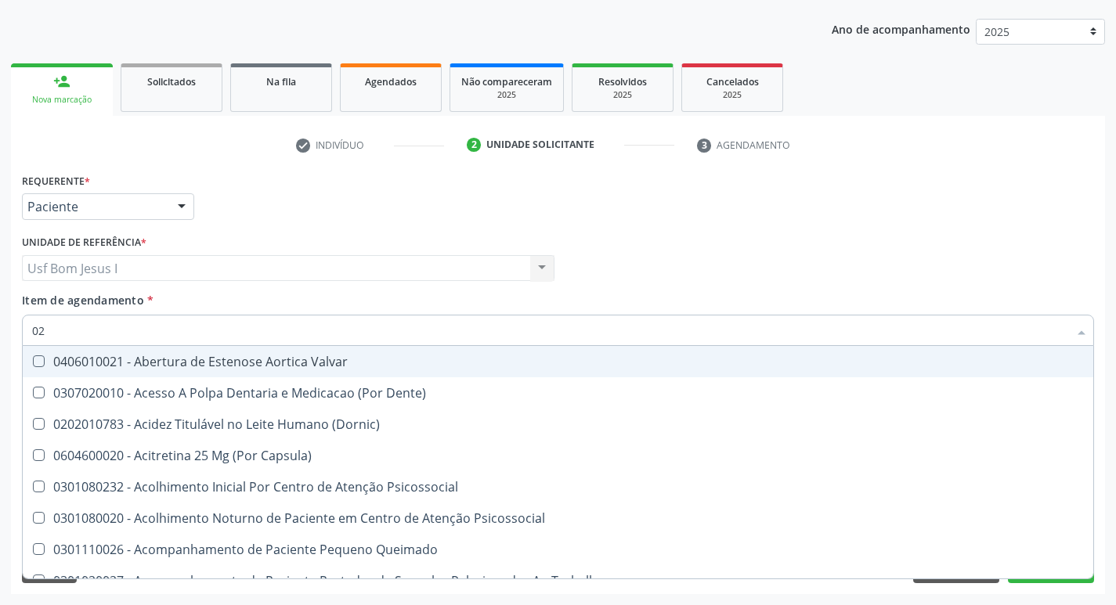
type input "020"
checkbox \(Qualitativo\) "true"
checkbox Glicose "false"
checkbox \(T3\) "true"
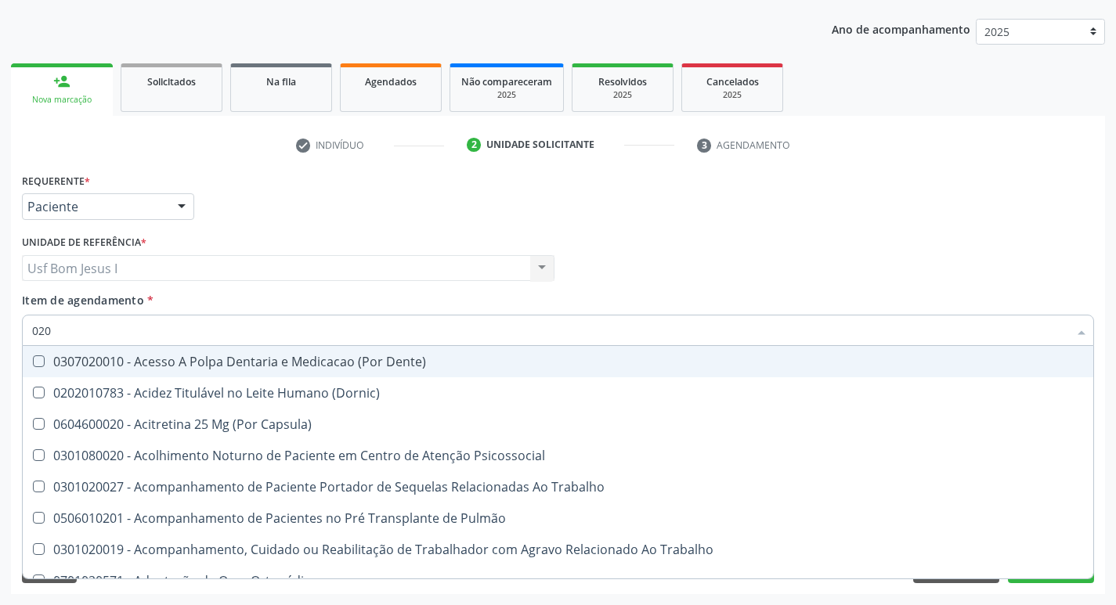
type input "0202"
checkbox Laser "true"
checkbox Biologica "true"
checkbox Glicose "false"
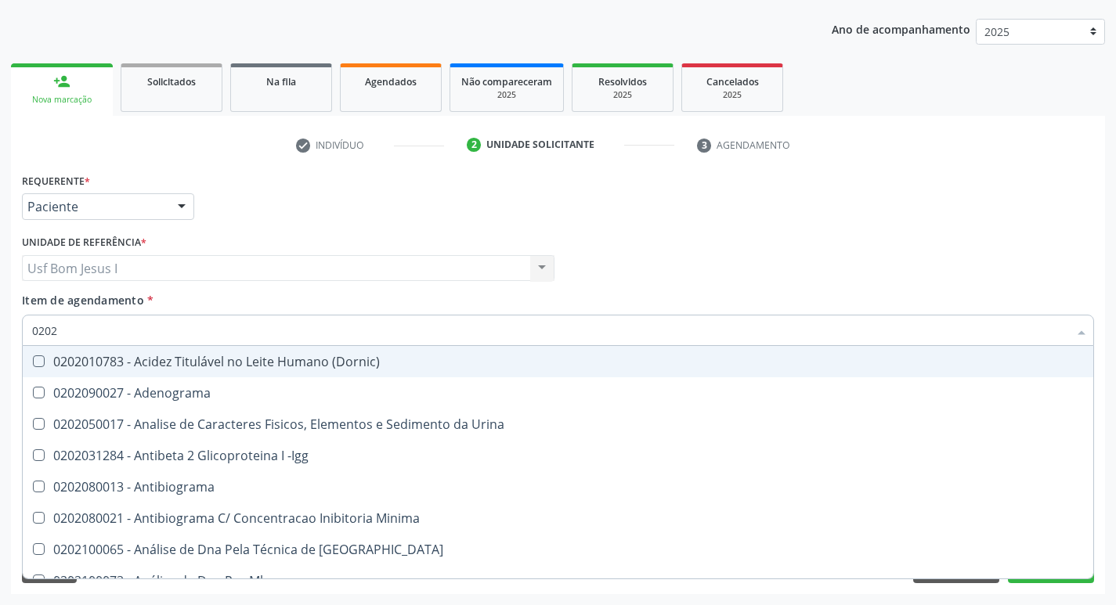
type input "02020"
checkbox Xi "true"
checkbox Glicose "false"
checkbox Zinco "true"
checkbox Completo "false"
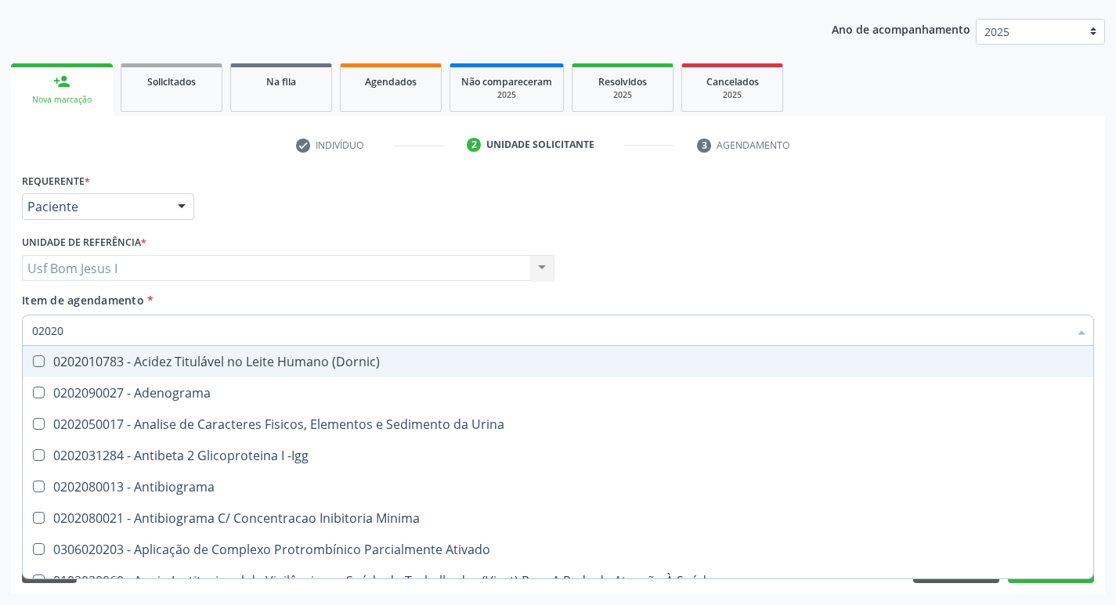
type input "020203"
checkbox Aminoacidos "true"
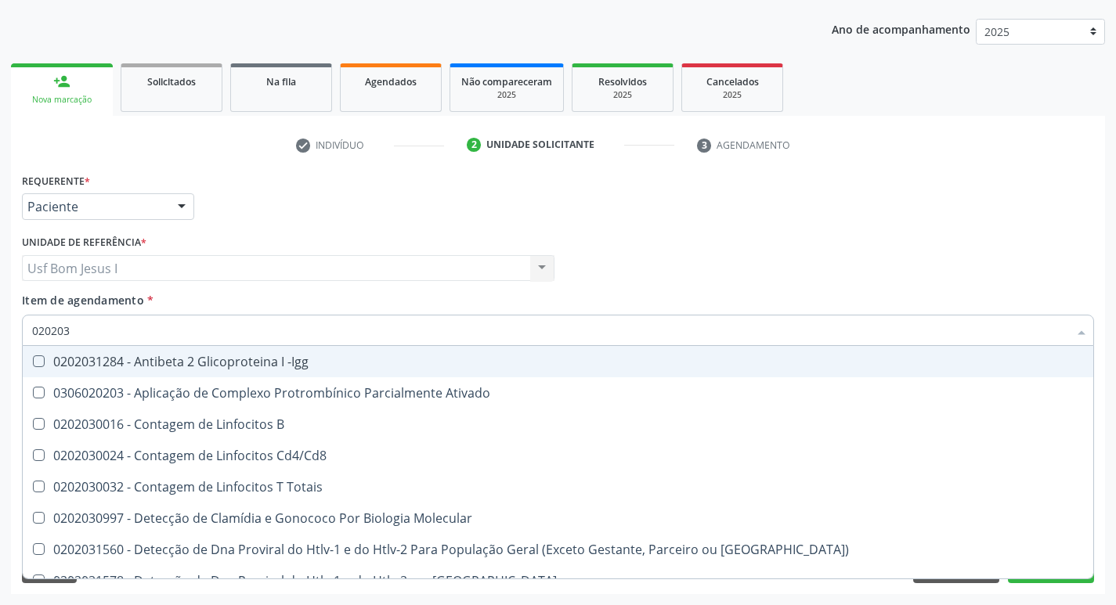
type input "0202030"
checkbox Completo "false"
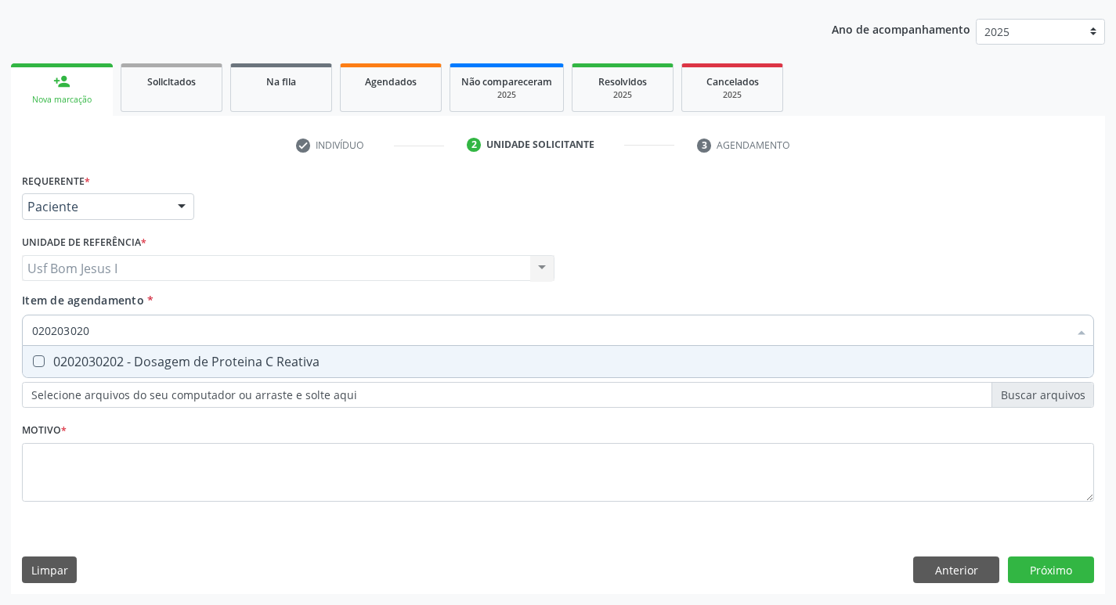
type input "0202030202"
drag, startPoint x: 164, startPoint y: 352, endPoint x: 167, endPoint y: 361, distance: 9.9
click at [164, 355] on span "0202030202 - Dosagem de Proteina C Reativa" at bounding box center [558, 361] width 1070 height 31
checkbox Reativa "true"
click at [151, 326] on input "0202030202" at bounding box center [550, 330] width 1036 height 31
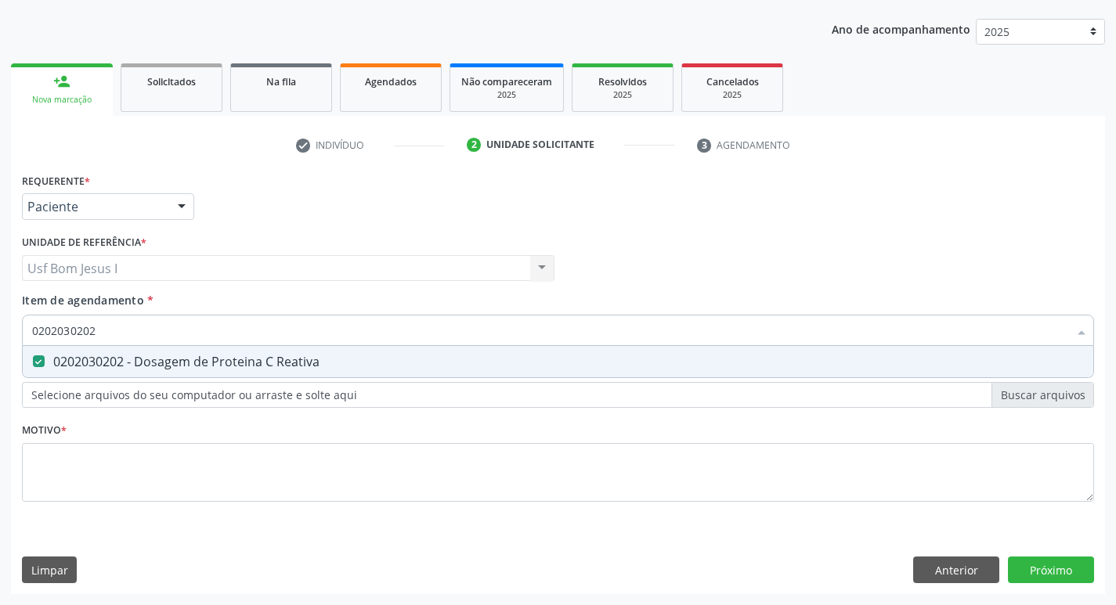
click at [151, 326] on input "0202030202" at bounding box center [550, 330] width 1036 height 31
type input "0"
checkbox Reativa "false"
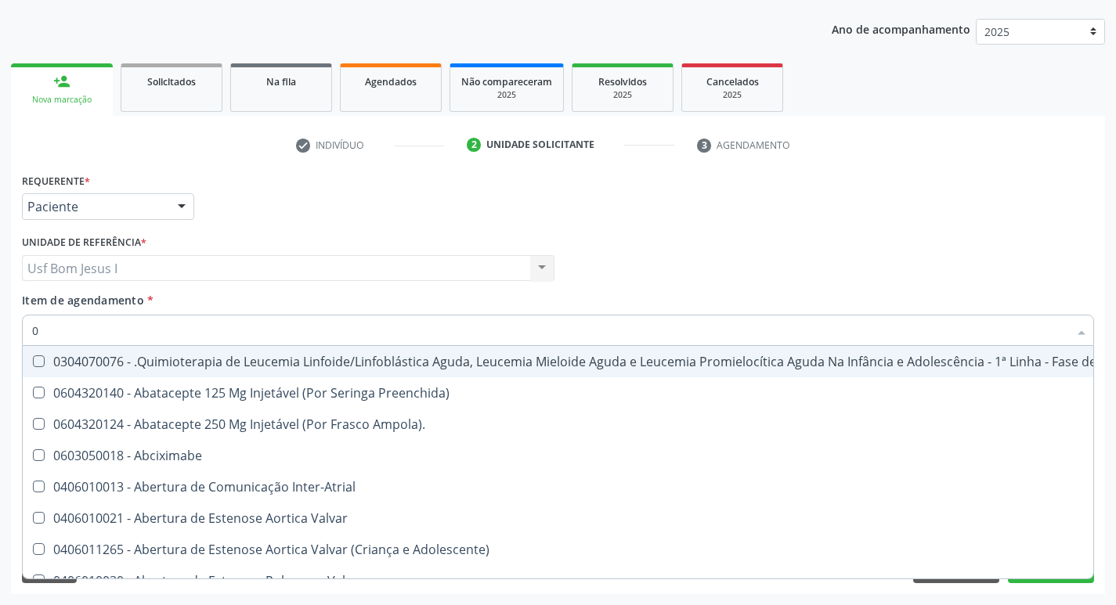
type input "02"
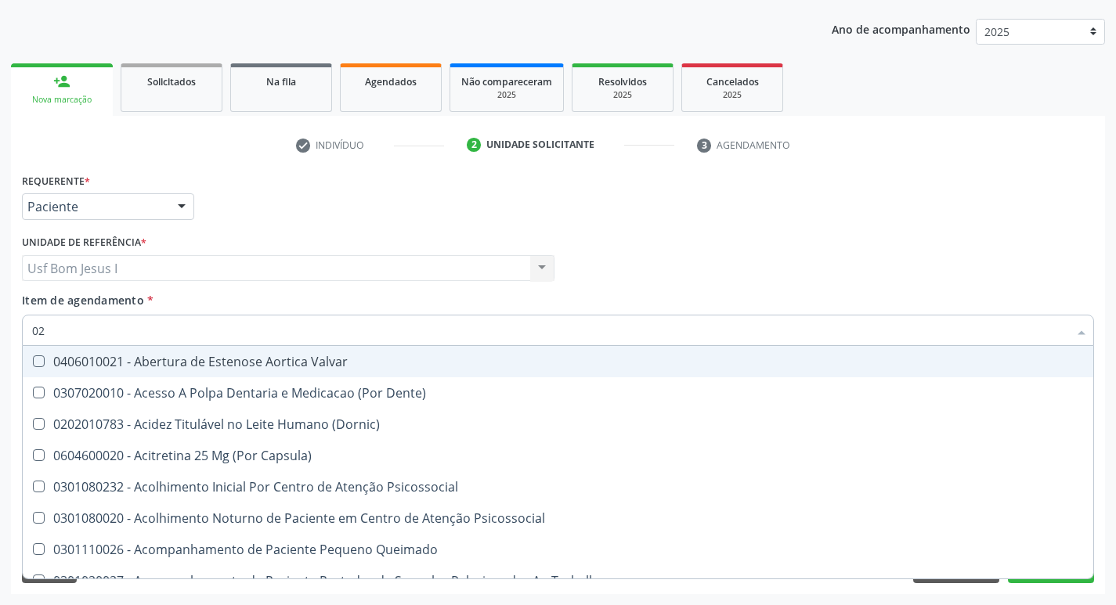
checkbox Glicose "true"
checkbox Reativa "true"
type input "020"
checkbox \(Qualitativo\) "true"
checkbox Pernoite "true"
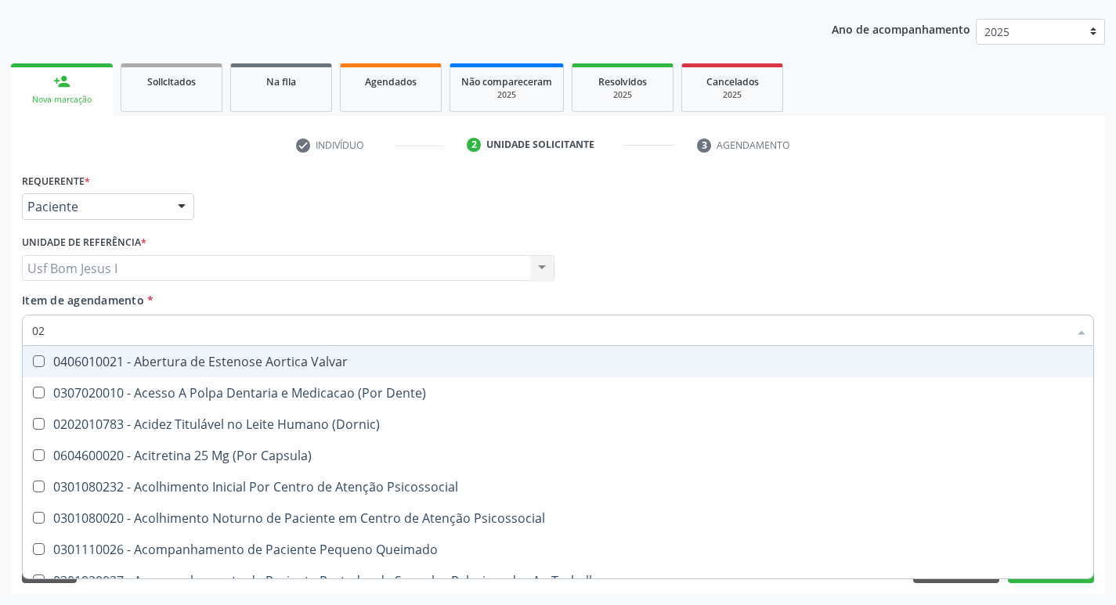
checkbox Glicose "false"
checkbox Reativa "false"
checkbox \(T3\) "true"
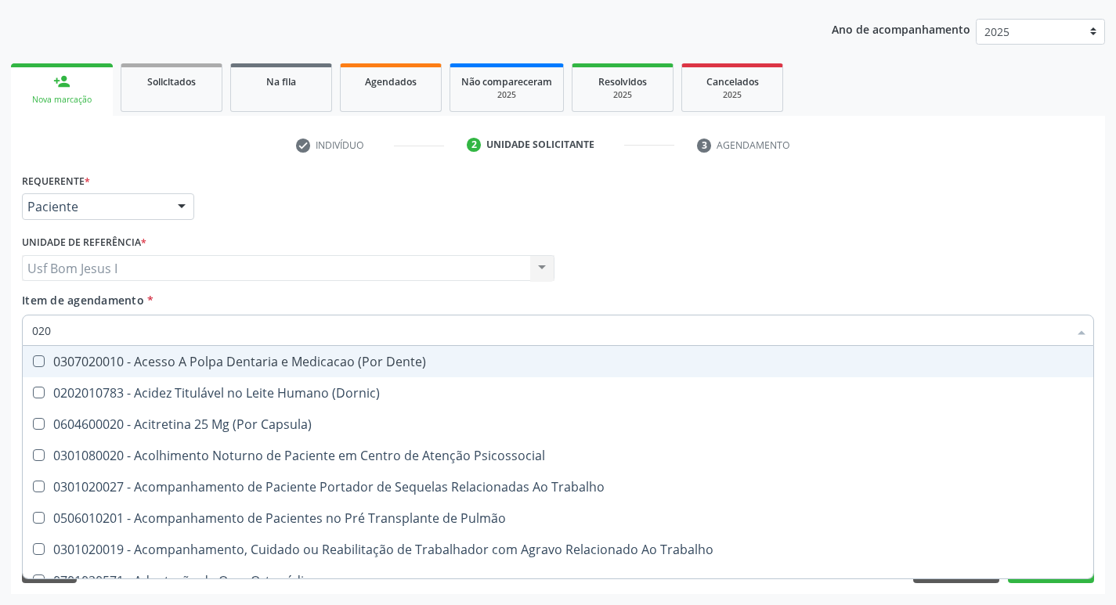
type input "0202"
checkbox Laser "true"
checkbox Gastro-Esofagico "true"
checkbox Biologica "true"
checkbox Glicose "false"
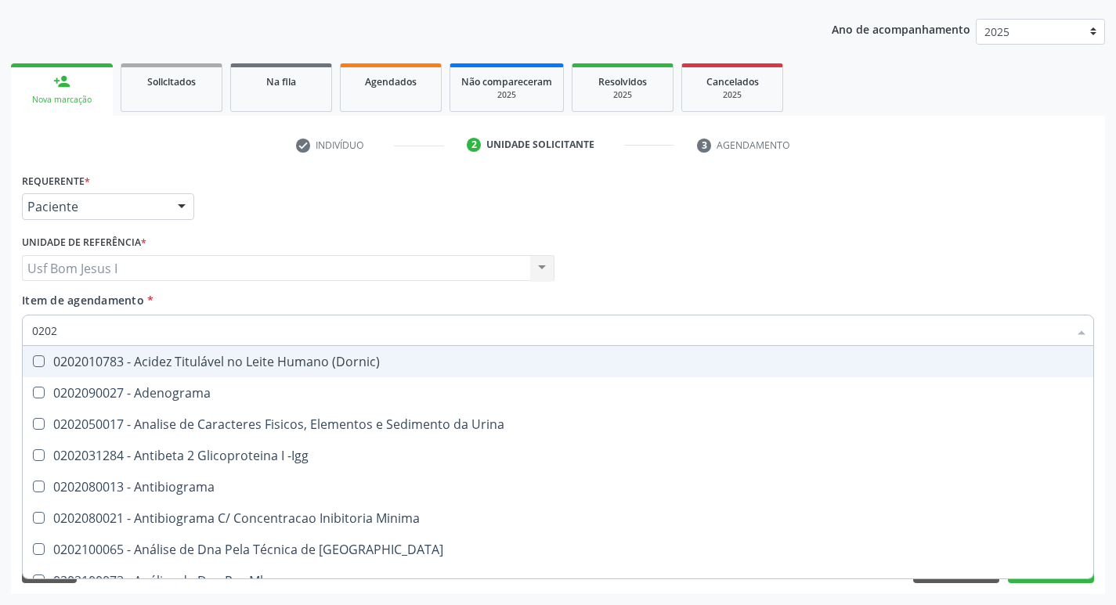
type input "02020"
checkbox Xi "true"
checkbox Glicose "false"
checkbox Insulina "true"
checkbox Reativa "false"
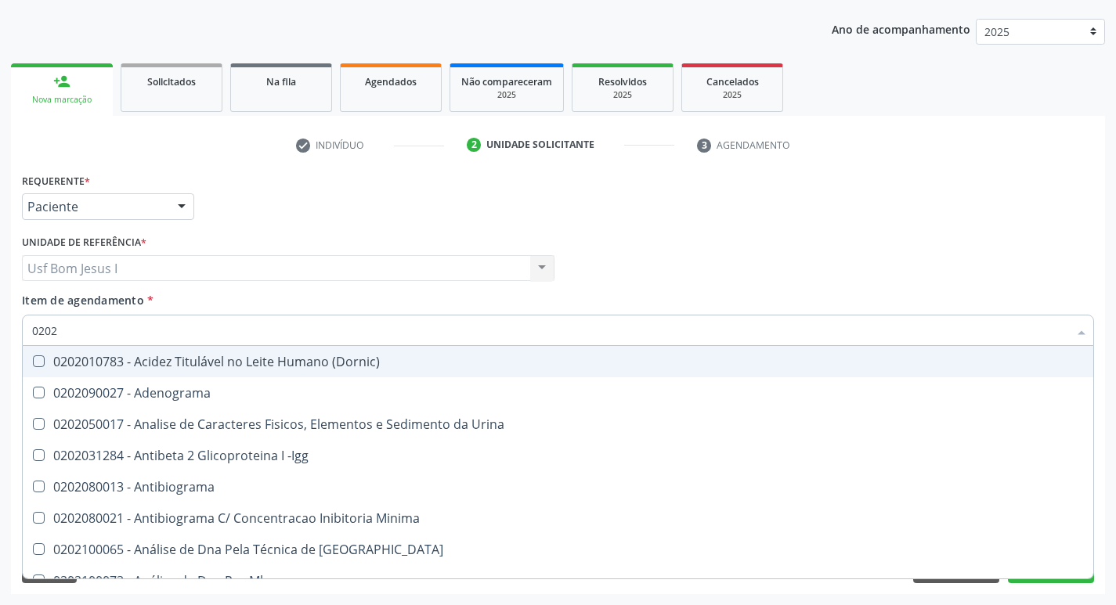
checkbox Zinco "true"
checkbox Completo "false"
type input "020202"
checkbox Molecular "true"
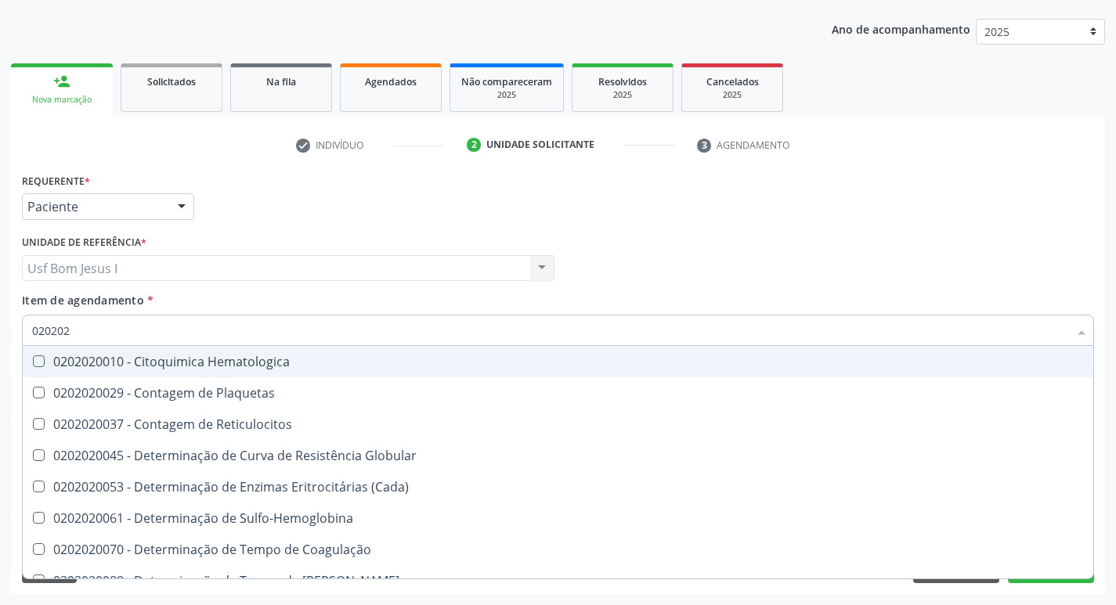
type input "0202020"
checkbox Hematocrito "true"
checkbox Completo "false"
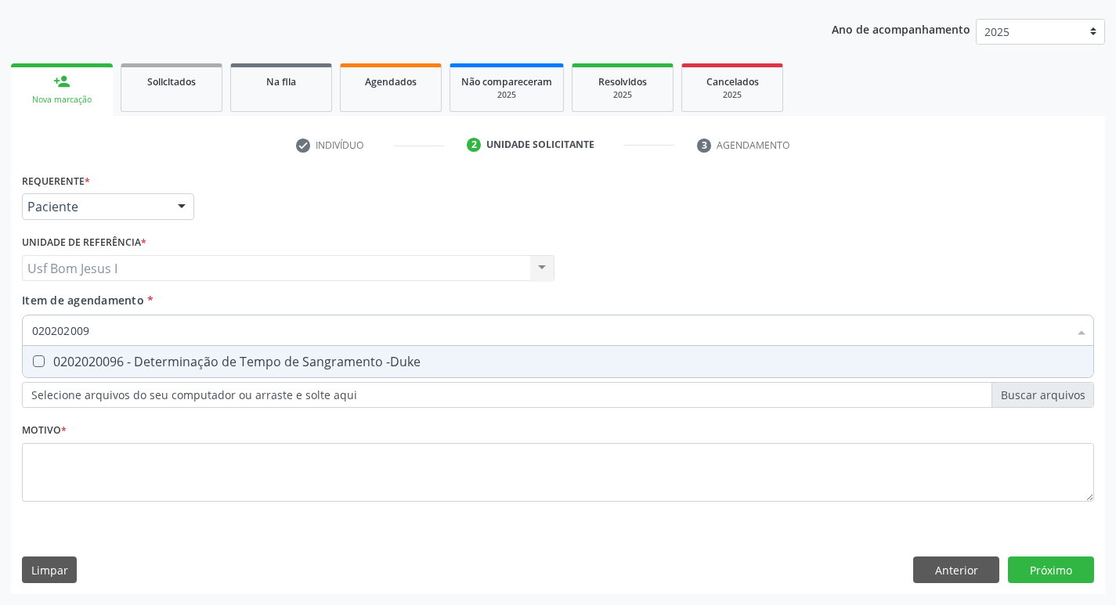
type input "0202020096"
click at [144, 371] on span "0202020096 - Determinação de Tempo de Sangramento -Duke" at bounding box center [558, 361] width 1070 height 31
checkbox -Duke "true"
type input "02020200"
checkbox -Duke "false"
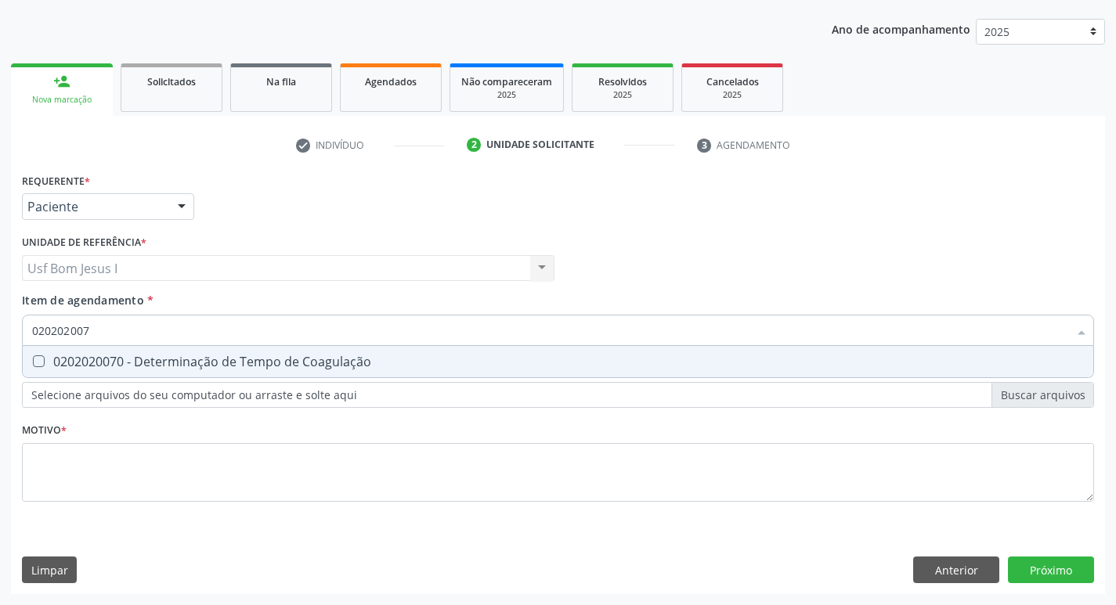
type input "0202020070"
click at [144, 372] on span "0202020070 - Determinação de Tempo de Coagulação" at bounding box center [558, 361] width 1070 height 31
checkbox Coagulação "true"
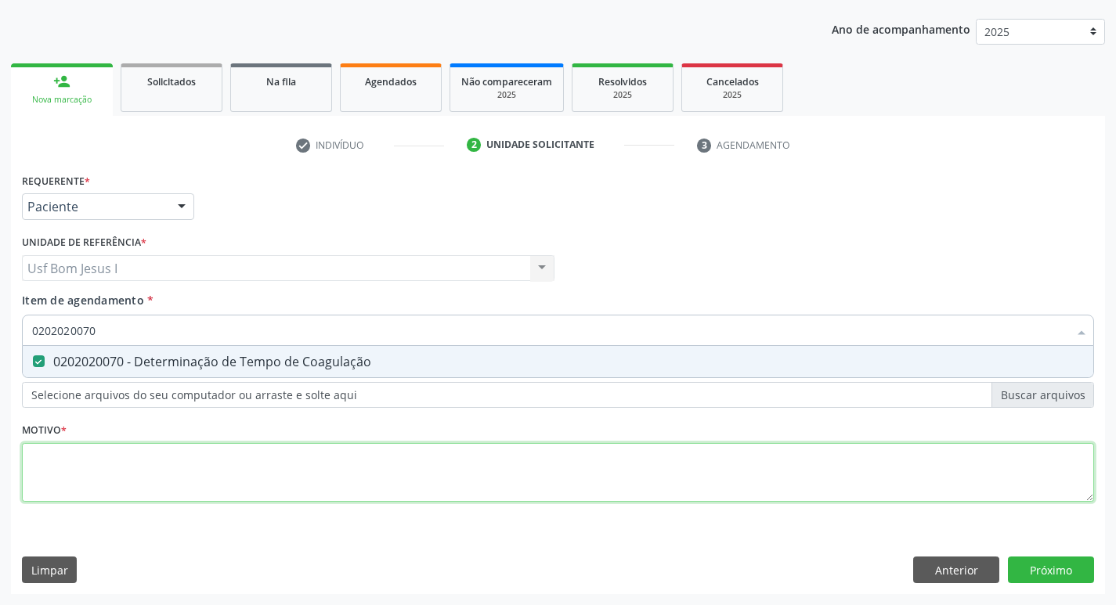
click at [140, 471] on div "Requerente * Paciente Profissional de Saúde Paciente Nenhum resultado encontrad…" at bounding box center [558, 346] width 1072 height 355
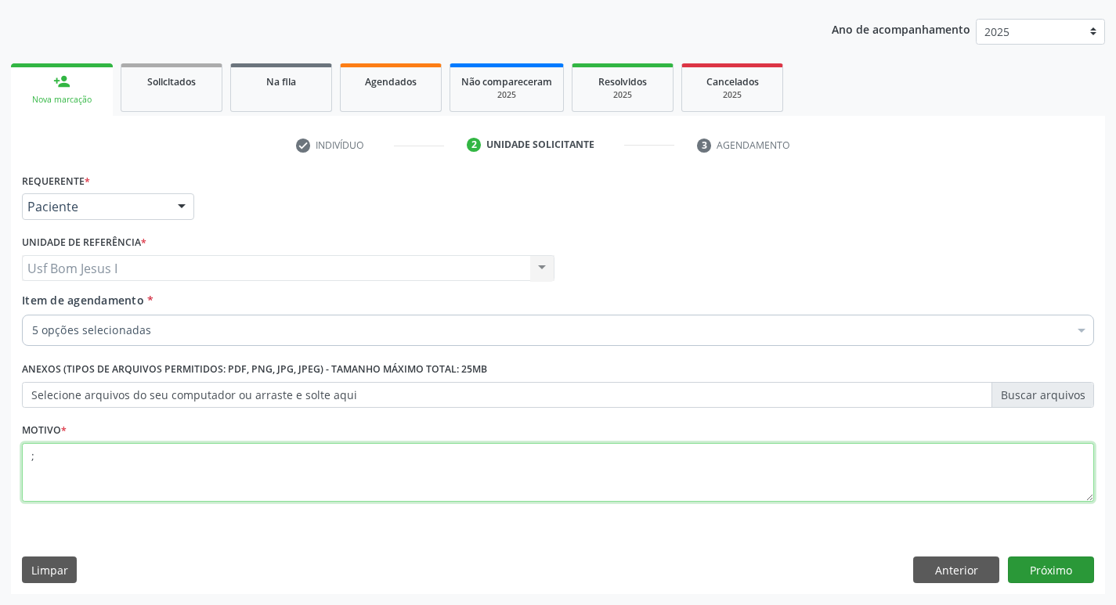
type textarea ";"
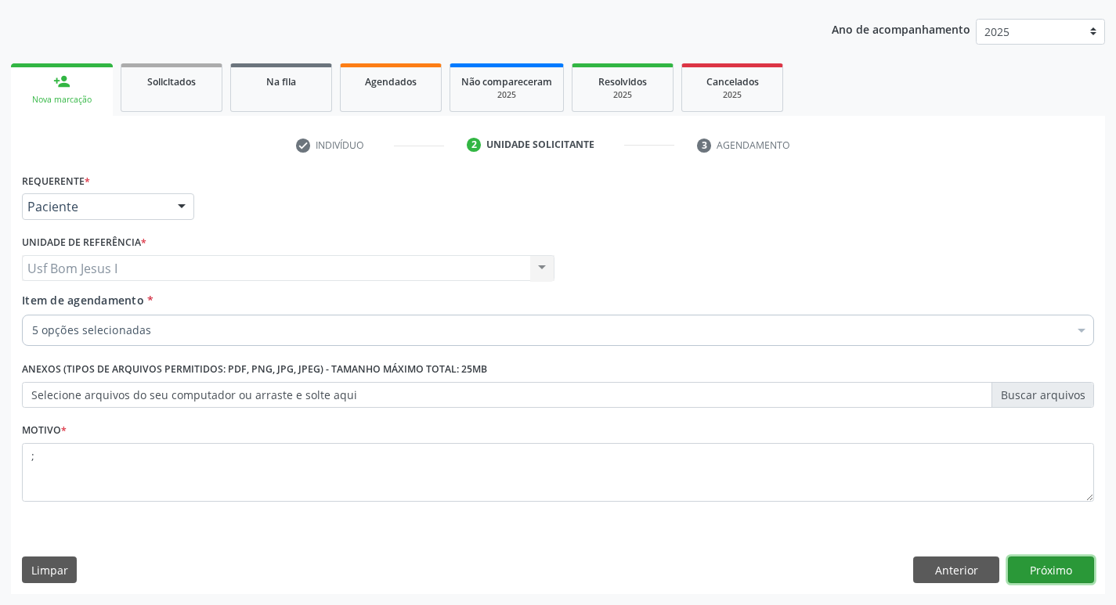
click at [1040, 567] on button "Próximo" at bounding box center [1051, 570] width 86 height 27
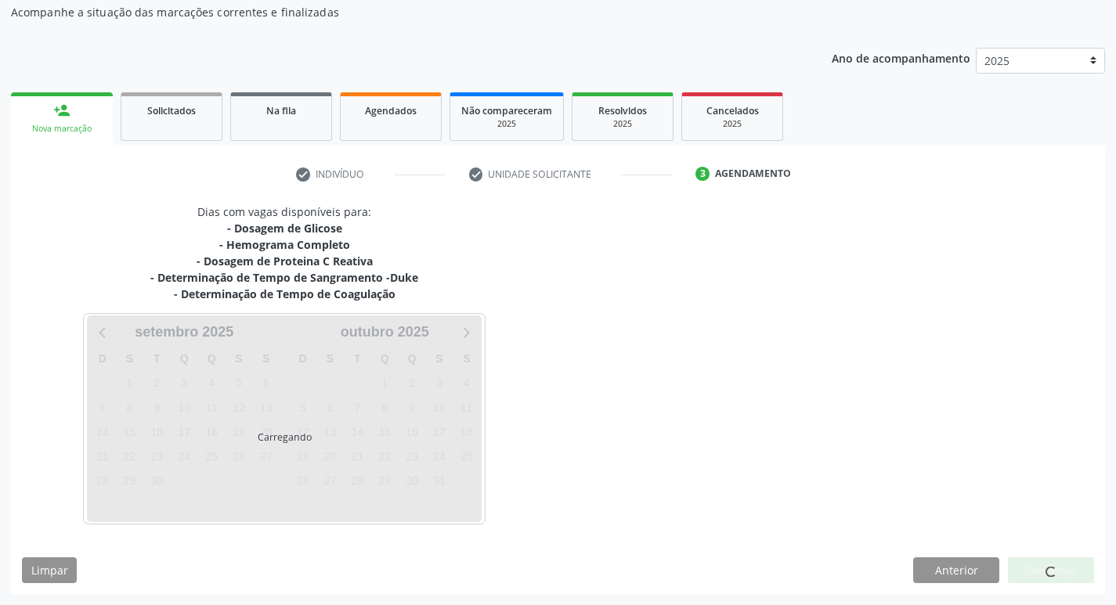
scroll to position [142, 0]
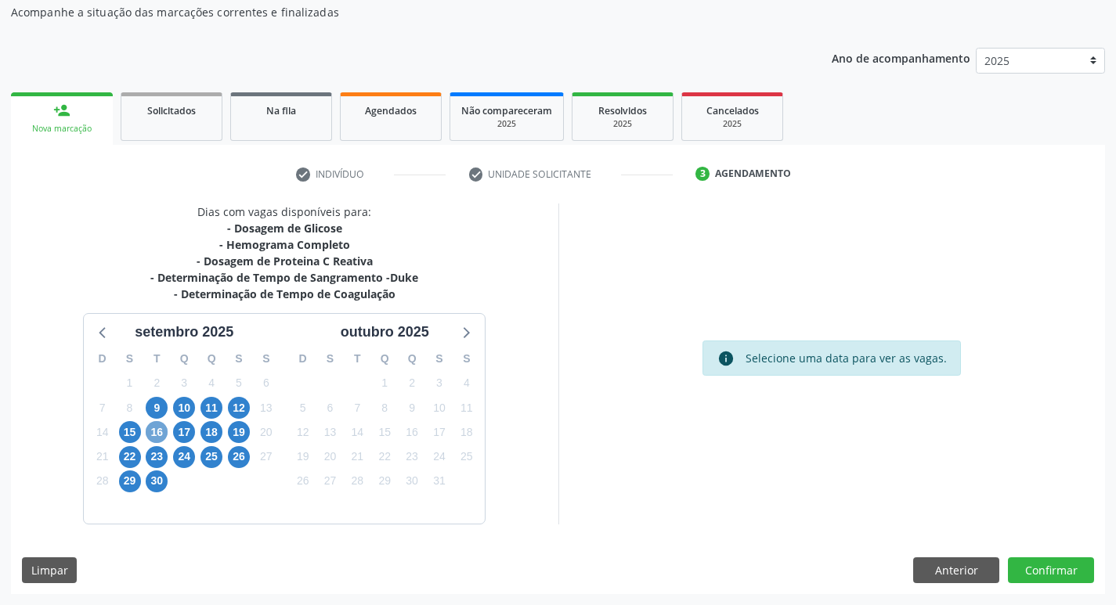
click at [152, 423] on span "16" at bounding box center [157, 432] width 22 height 22
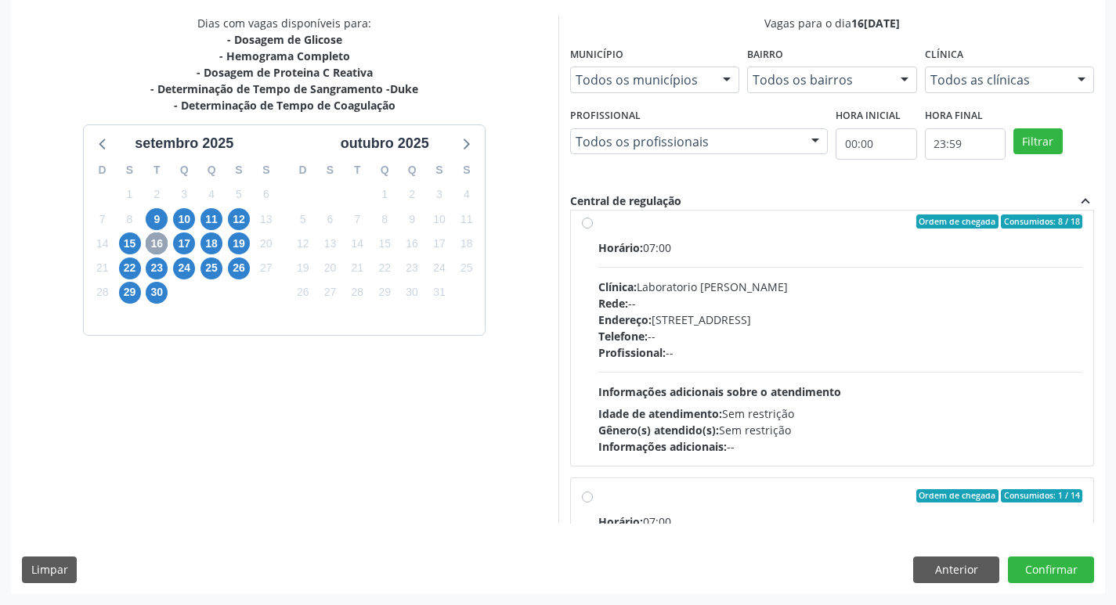
scroll to position [0, 0]
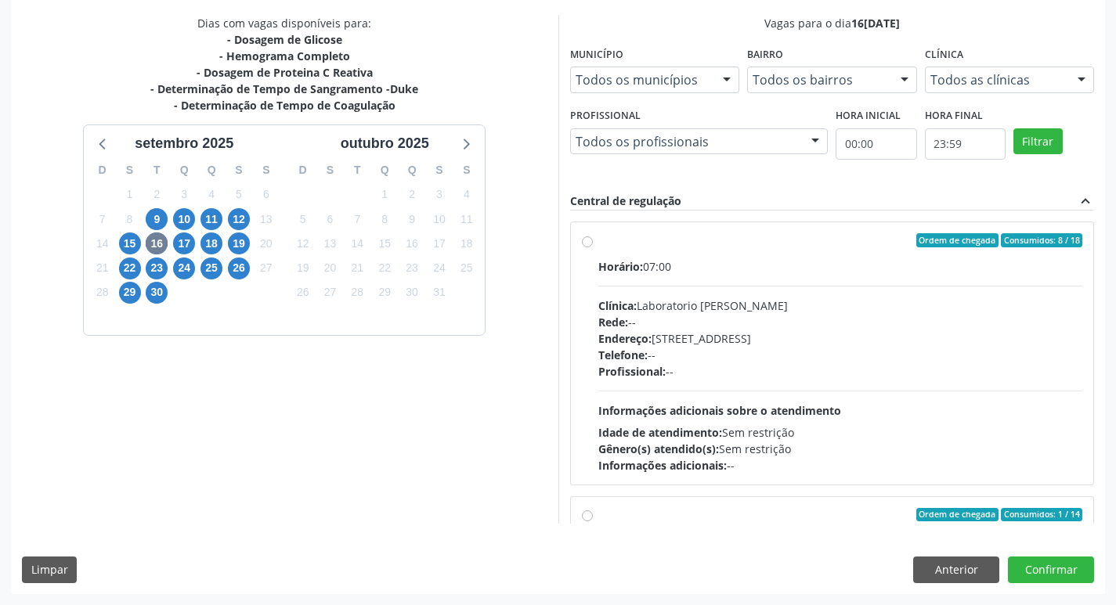
click at [868, 344] on div "Endereço: Casa, nº 409, N Senhora da Penha, Serra Talhada - PE" at bounding box center [840, 338] width 485 height 16
click at [593, 247] on input "Ordem de chegada Consumidos: 8 / 18 Horário: 07:00 Clínica: Laboratorio Jose Pa…" at bounding box center [587, 240] width 11 height 14
radio input "true"
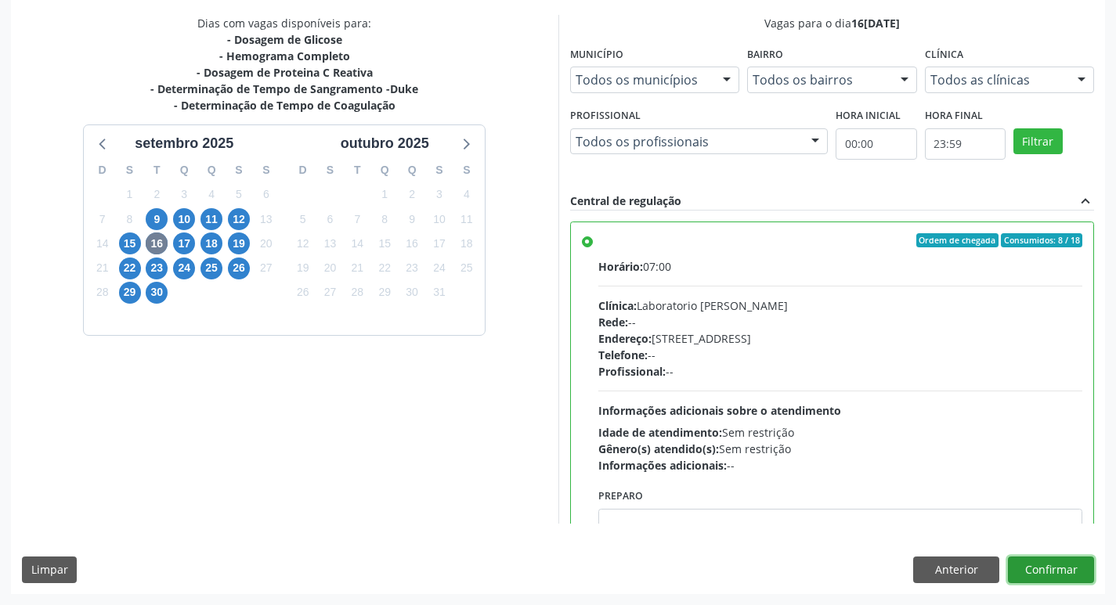
click at [1063, 567] on button "Confirmar" at bounding box center [1051, 570] width 86 height 27
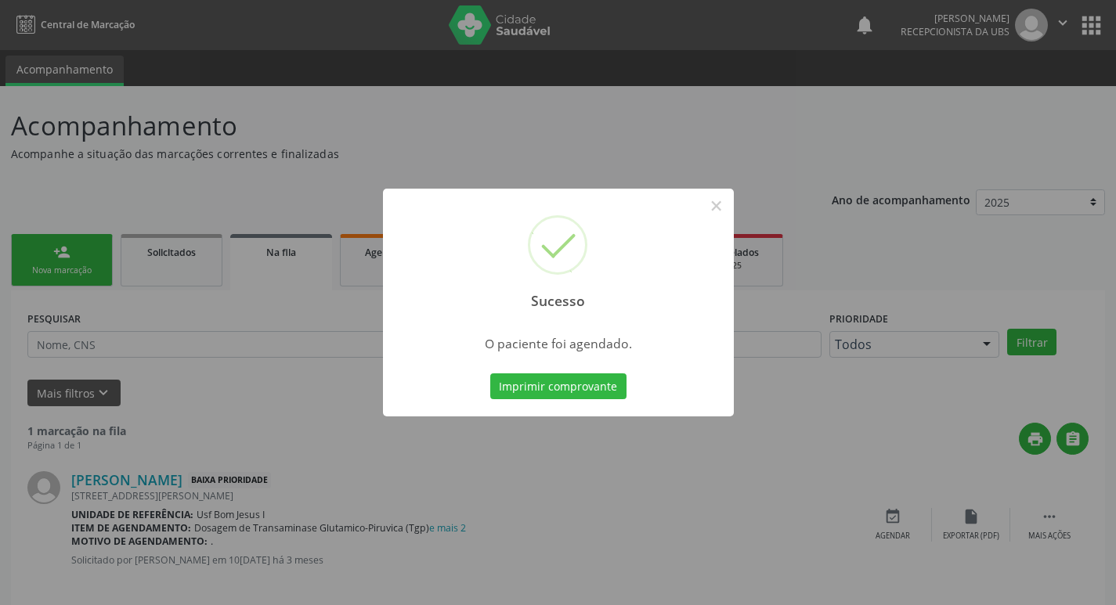
click at [490, 373] on button "Imprimir comprovante" at bounding box center [558, 386] width 136 height 27
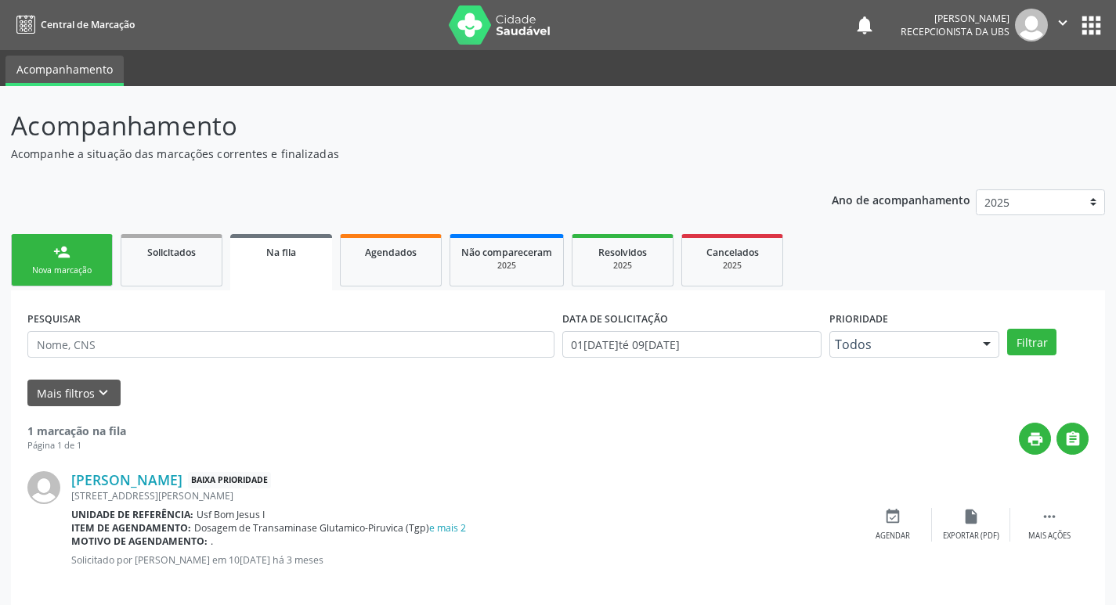
click at [44, 246] on link "person_add Nova marcação" at bounding box center [62, 260] width 102 height 52
click at [82, 268] on div "Nova marcação" at bounding box center [62, 271] width 78 height 12
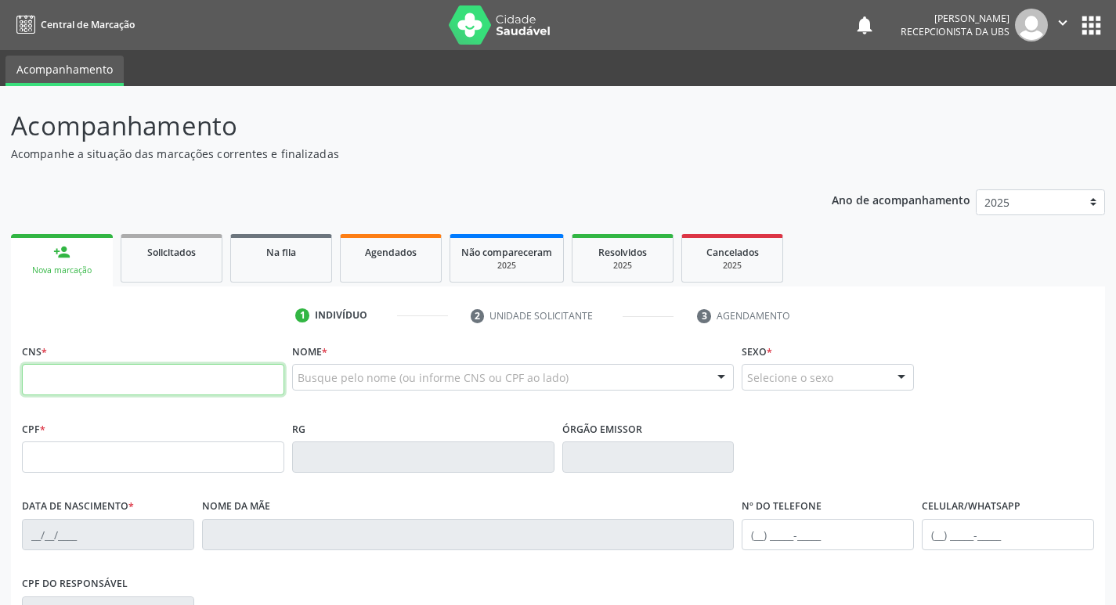
click at [272, 380] on input "text" at bounding box center [153, 379] width 262 height 31
paste input "700 7099 5080 8977"
type input "700 7099 5080 8977"
type input "311.349.698-56"
type input "13/06/1979"
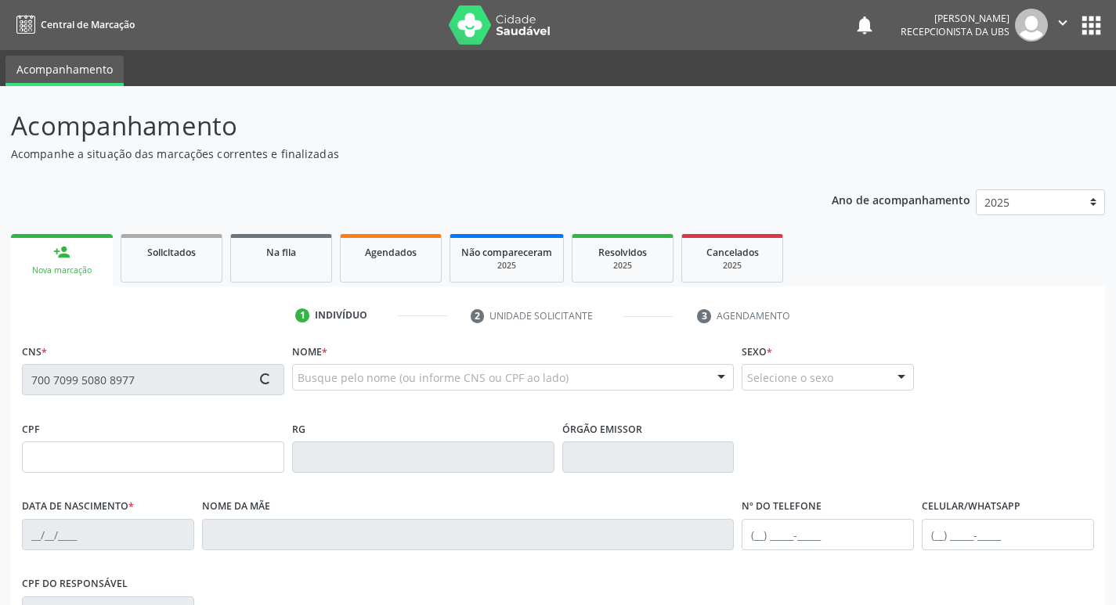
type input "Terezinha Maria da Silva"
type input "(87) 99976-6290"
type input "583"
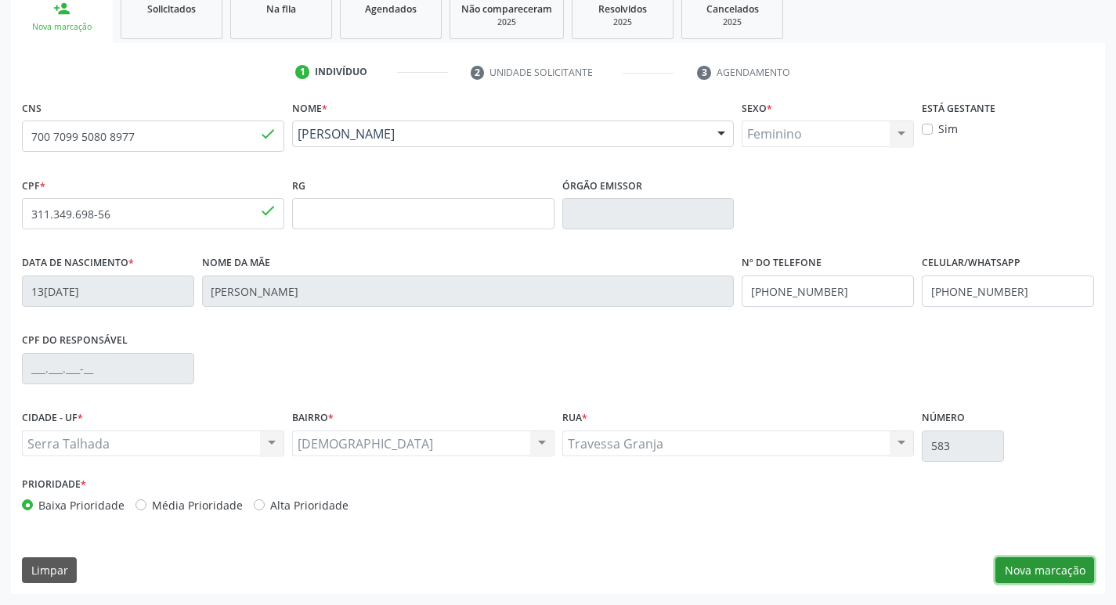
click at [1032, 564] on button "Nova marcação" at bounding box center [1044, 570] width 99 height 27
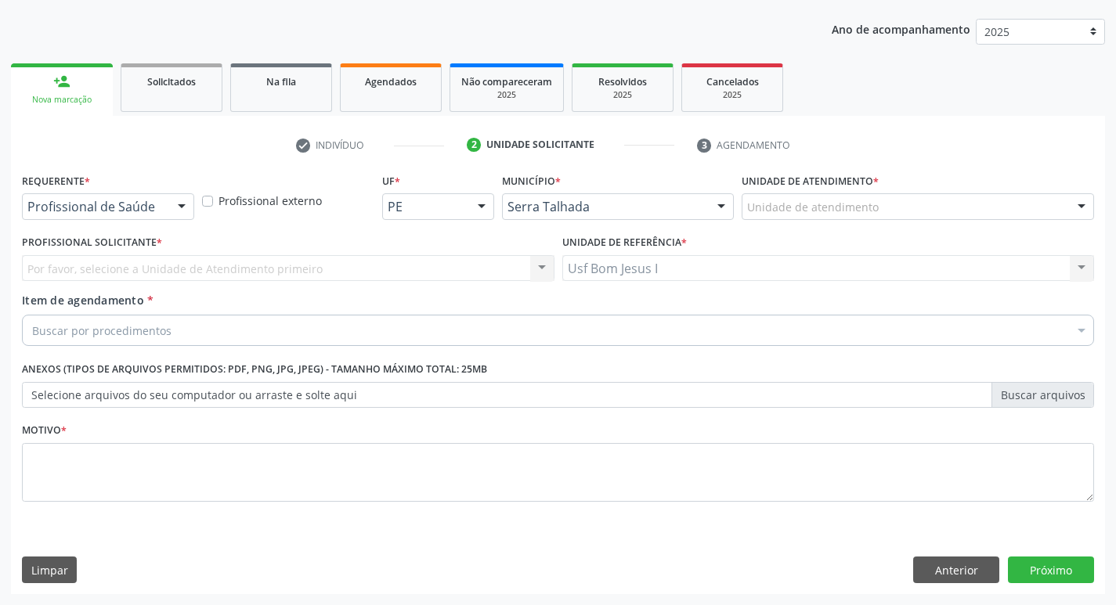
click at [128, 294] on span "Item de agendamento" at bounding box center [83, 300] width 122 height 15
click at [32, 315] on input "Item de agendamento *" at bounding box center [32, 330] width 0 height 31
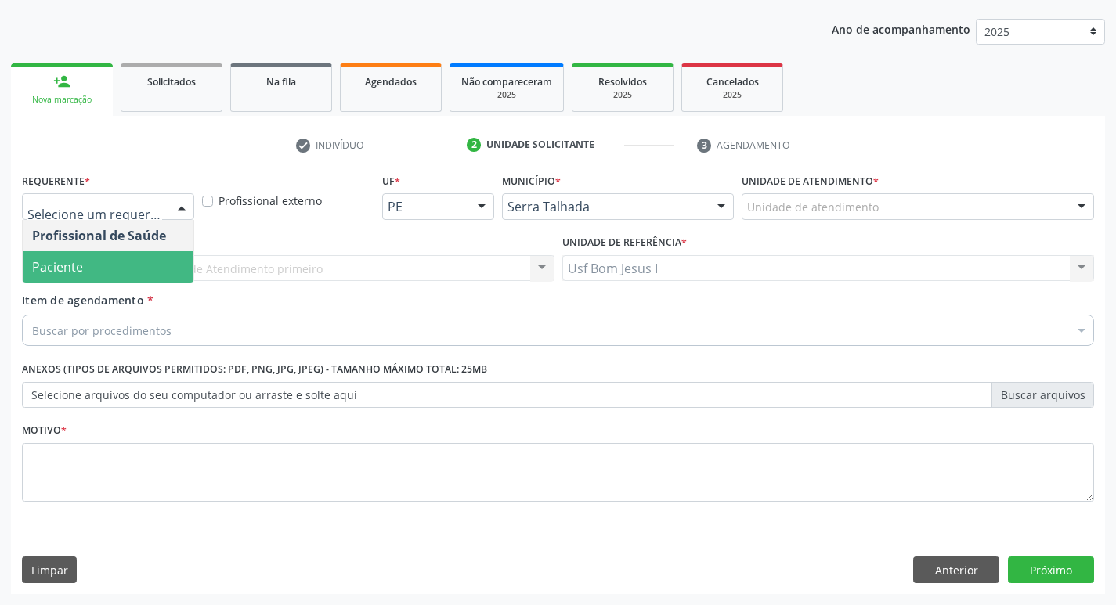
click at [113, 261] on span "Paciente" at bounding box center [108, 266] width 171 height 31
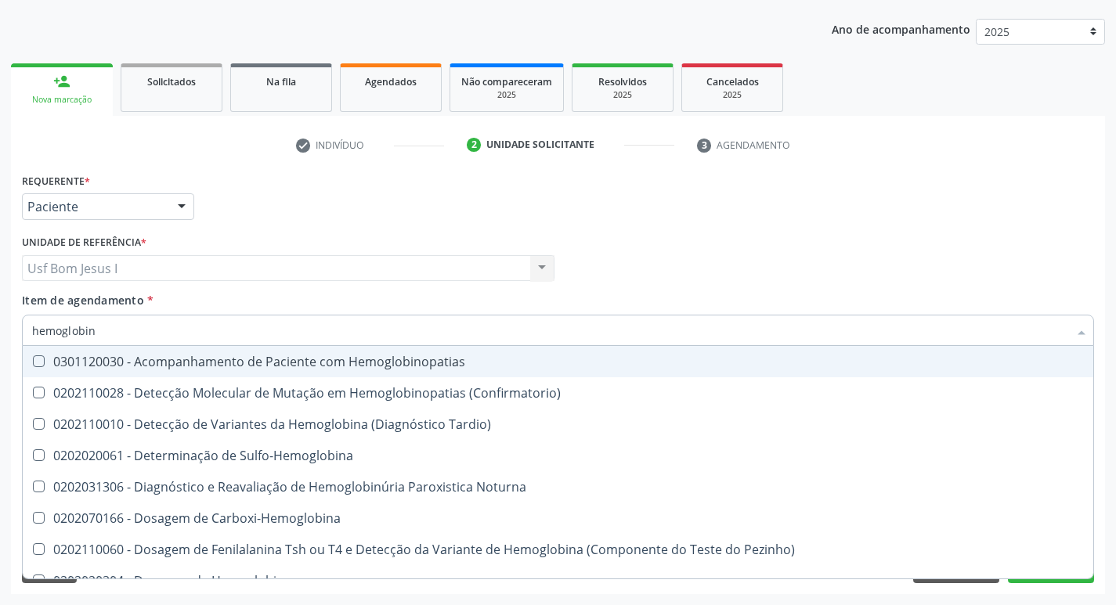
type input "hemoglobina"
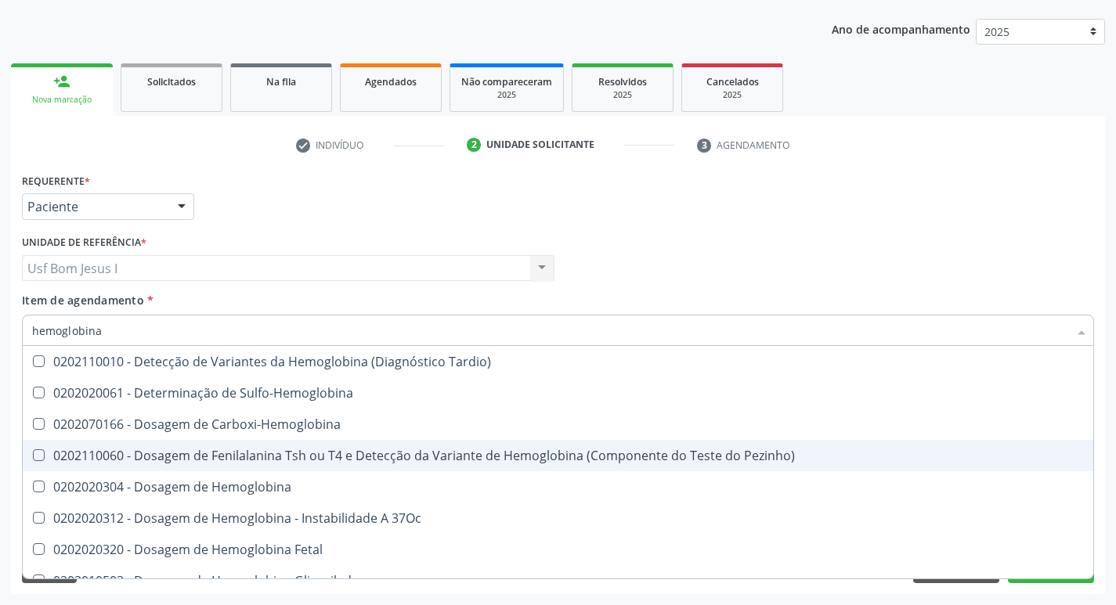
scroll to position [52, 0]
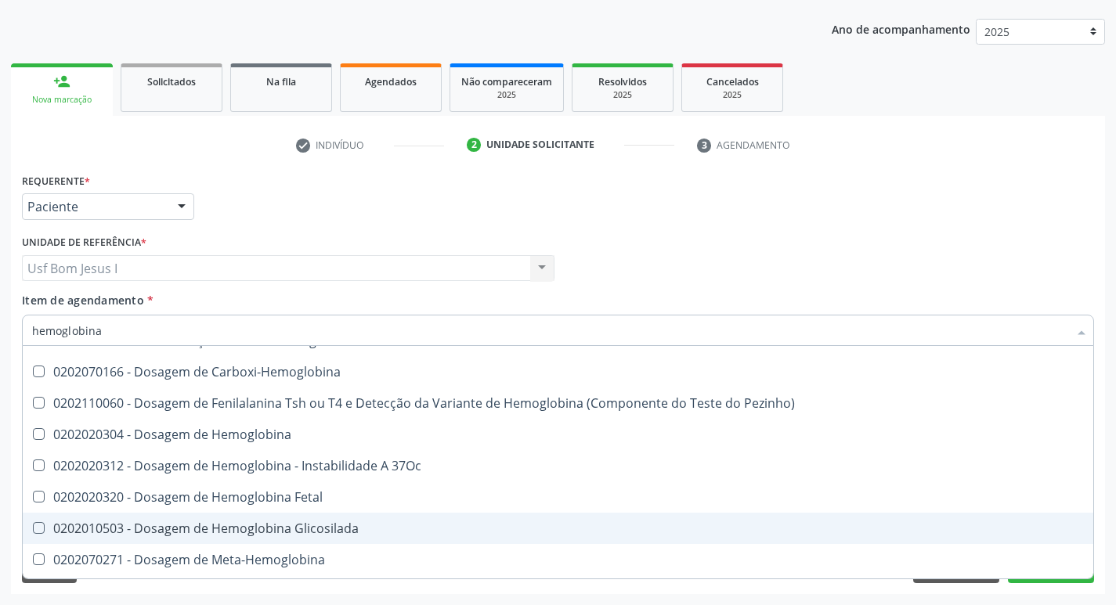
click at [341, 519] on span "0202010503 - Dosagem de Hemoglobina Glicosilada" at bounding box center [558, 528] width 1070 height 31
checkbox Glicosilada "true"
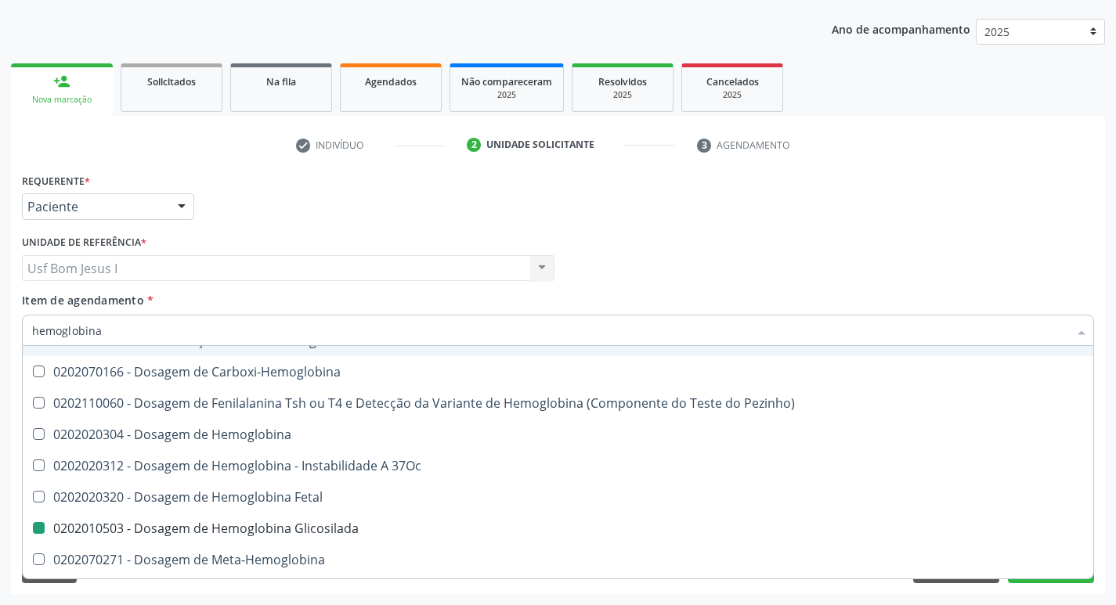
click at [750, 261] on div "Profissional Solicitante Por favor, selecione a Unidade de Atendimento primeiro…" at bounding box center [558, 261] width 1080 height 61
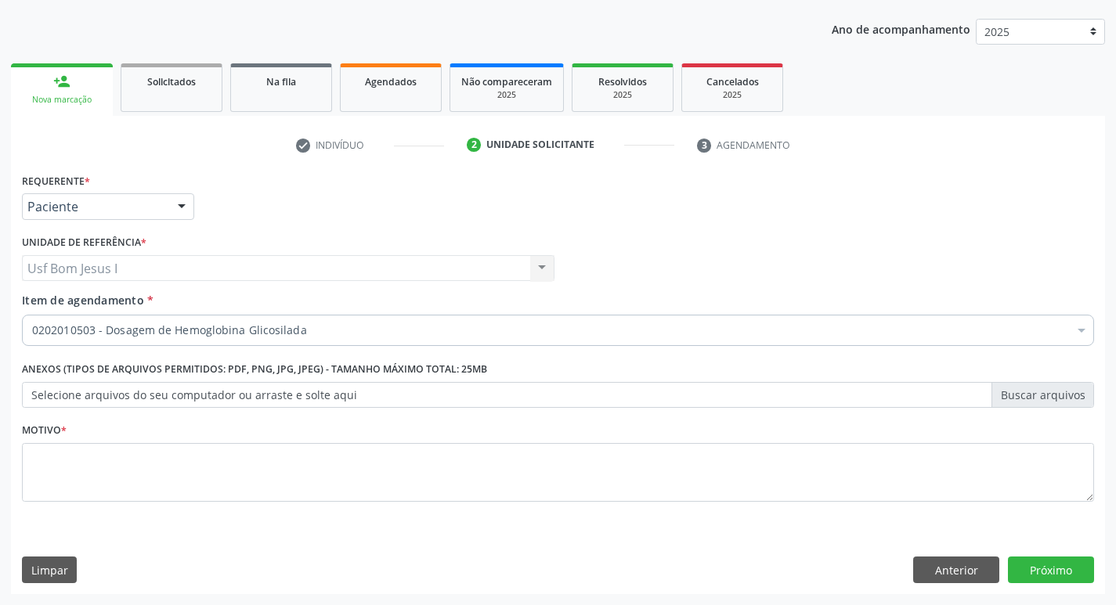
scroll to position [0, 0]
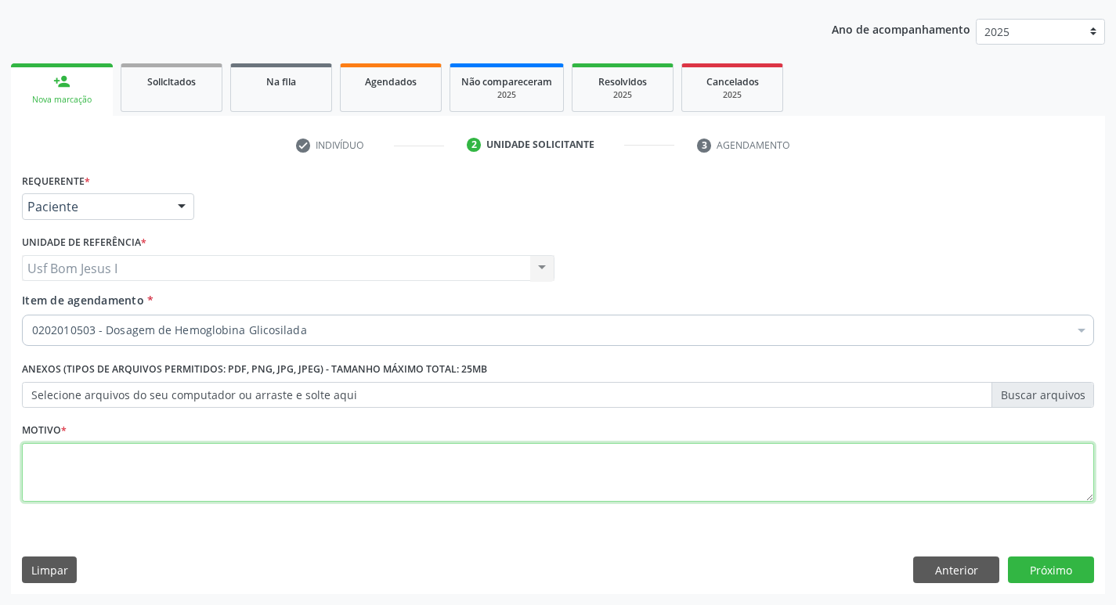
click at [624, 481] on textarea at bounding box center [558, 473] width 1072 height 60
type textarea ";"
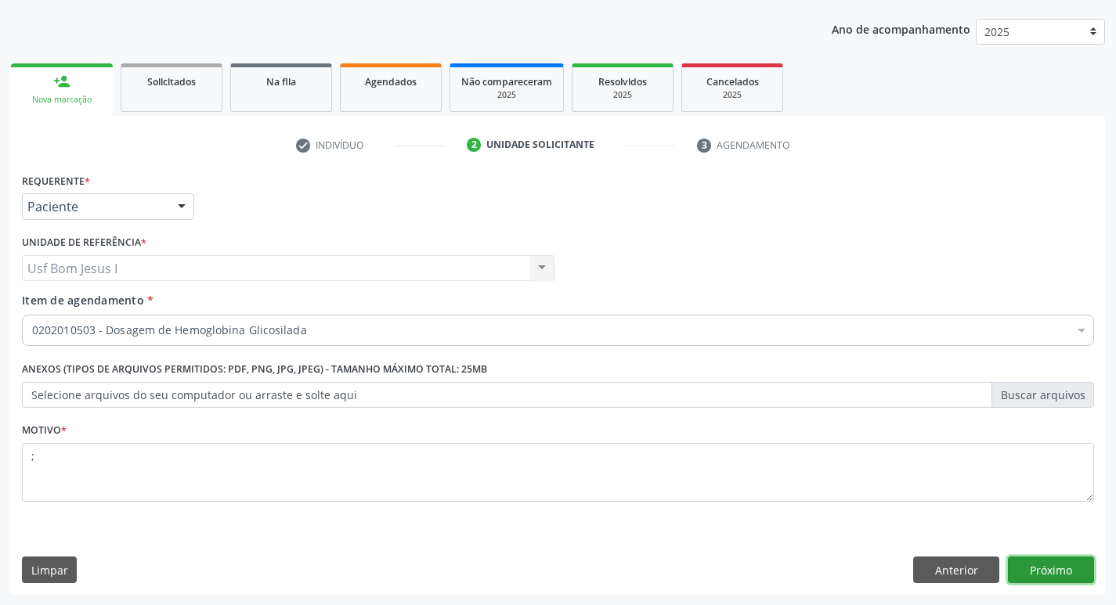
click at [1062, 568] on button "Próximo" at bounding box center [1051, 570] width 86 height 27
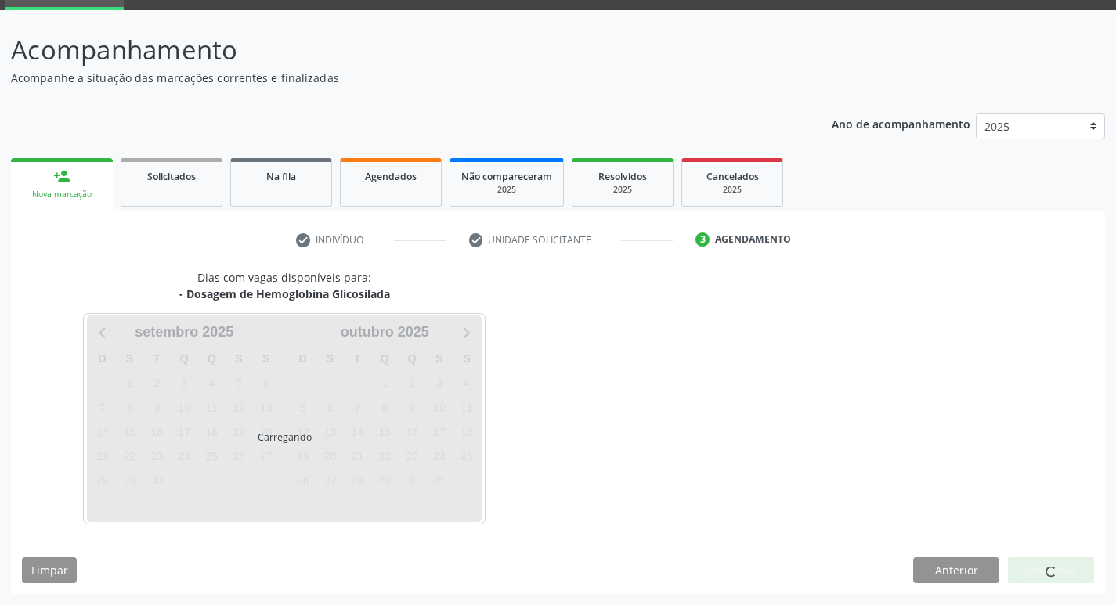
scroll to position [76, 0]
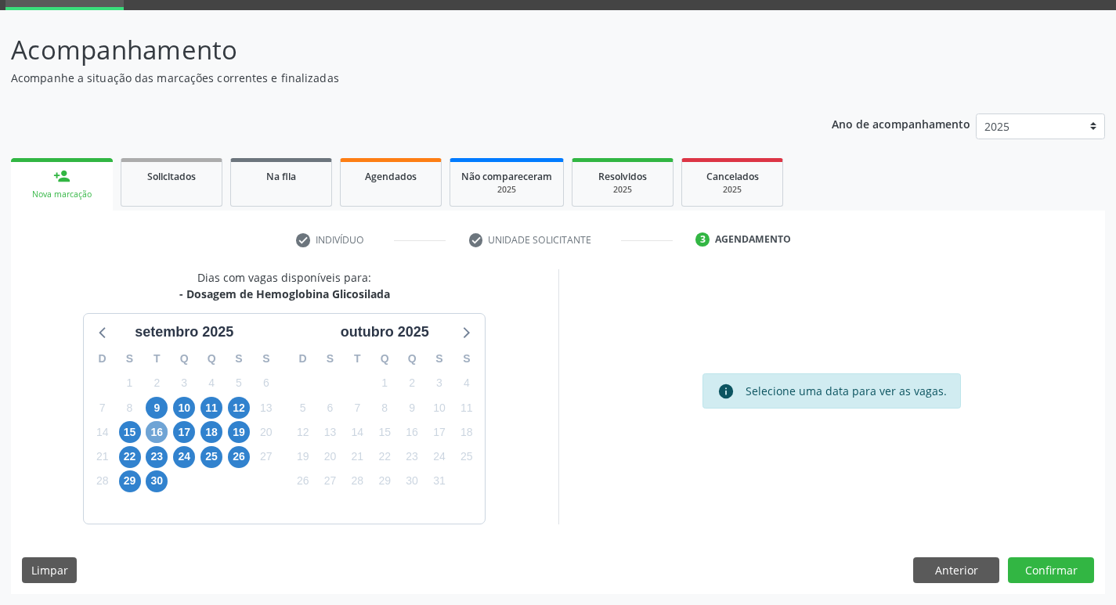
click at [161, 437] on span "16" at bounding box center [157, 432] width 22 height 22
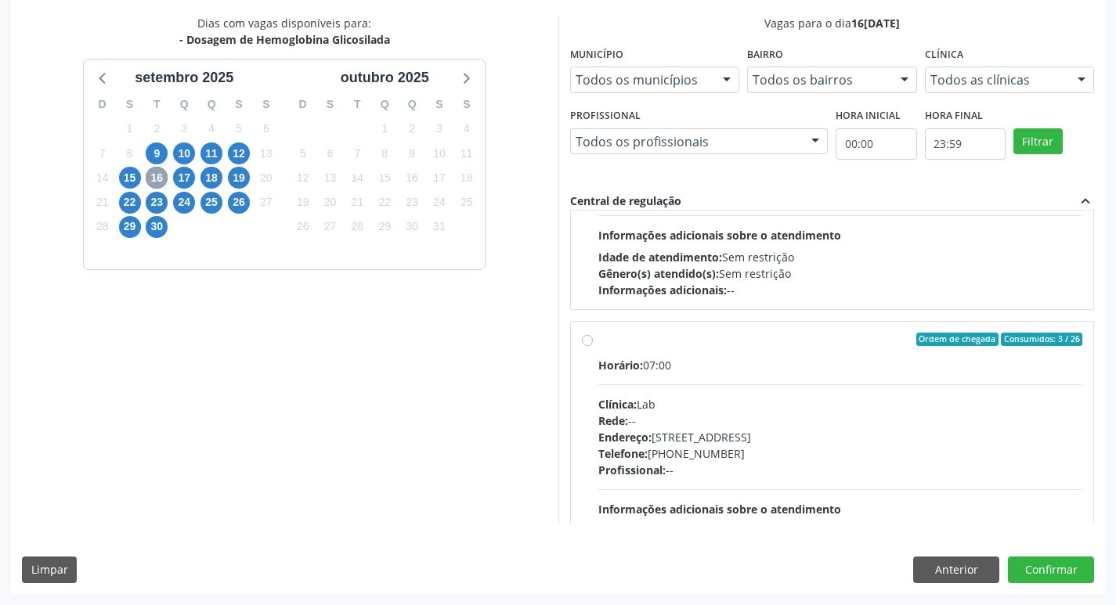
scroll to position [730, 0]
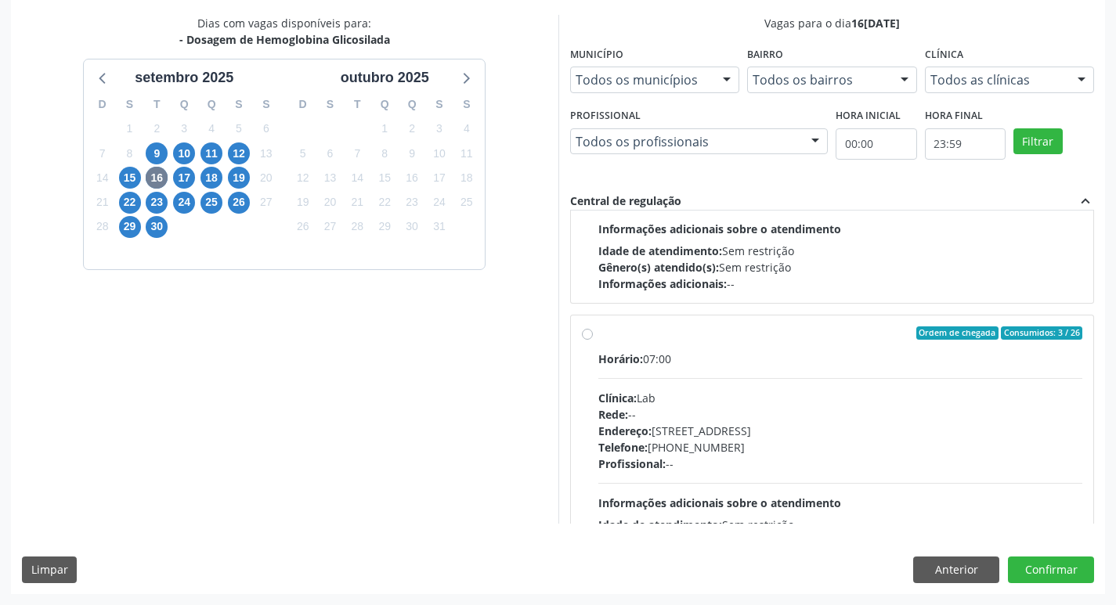
click at [829, 413] on div "Rede: --" at bounding box center [840, 414] width 485 height 16
click at [593, 341] on input "Ordem de chegada Consumidos: 3 / 26 Horário: 07:00 Clínica: Lab Rede: -- Endere…" at bounding box center [587, 333] width 11 height 14
radio input "true"
click at [1051, 569] on button "Confirmar" at bounding box center [1051, 570] width 86 height 27
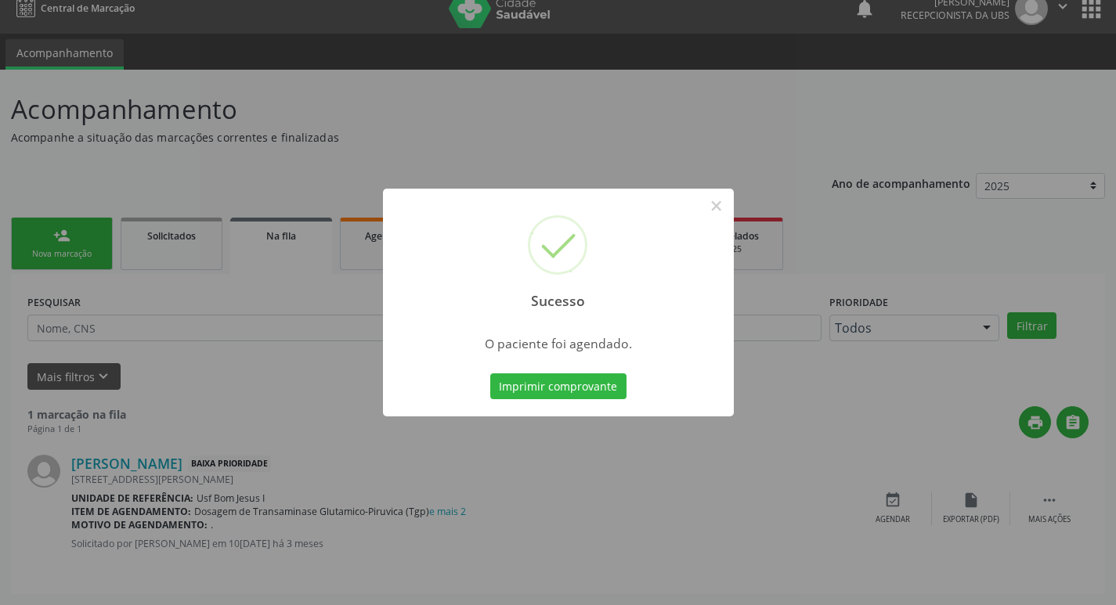
scroll to position [0, 0]
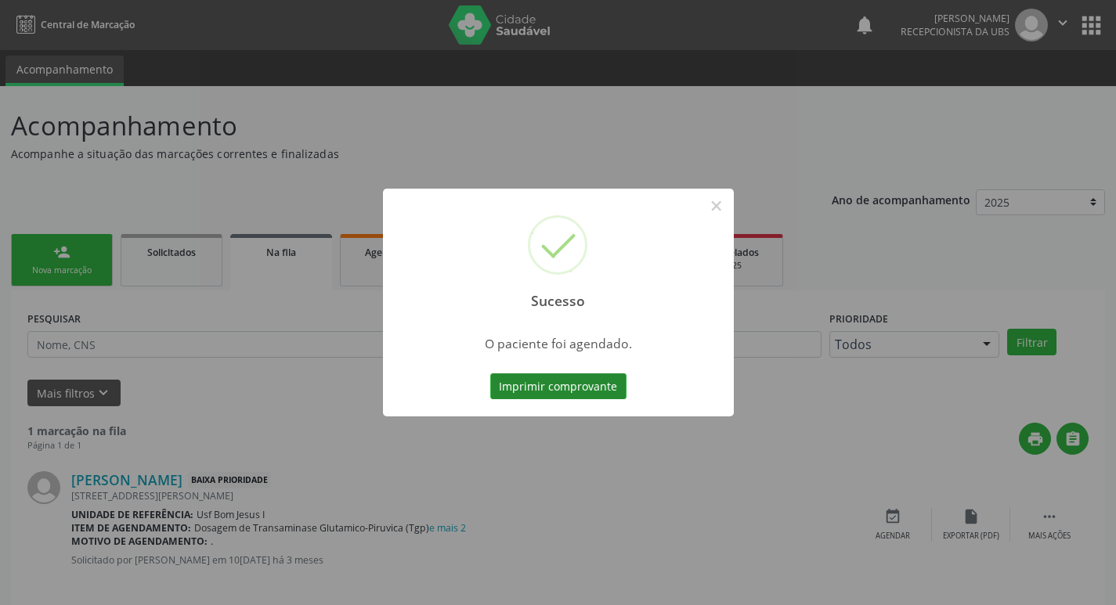
click at [594, 380] on button "Imprimir comprovante" at bounding box center [558, 386] width 136 height 27
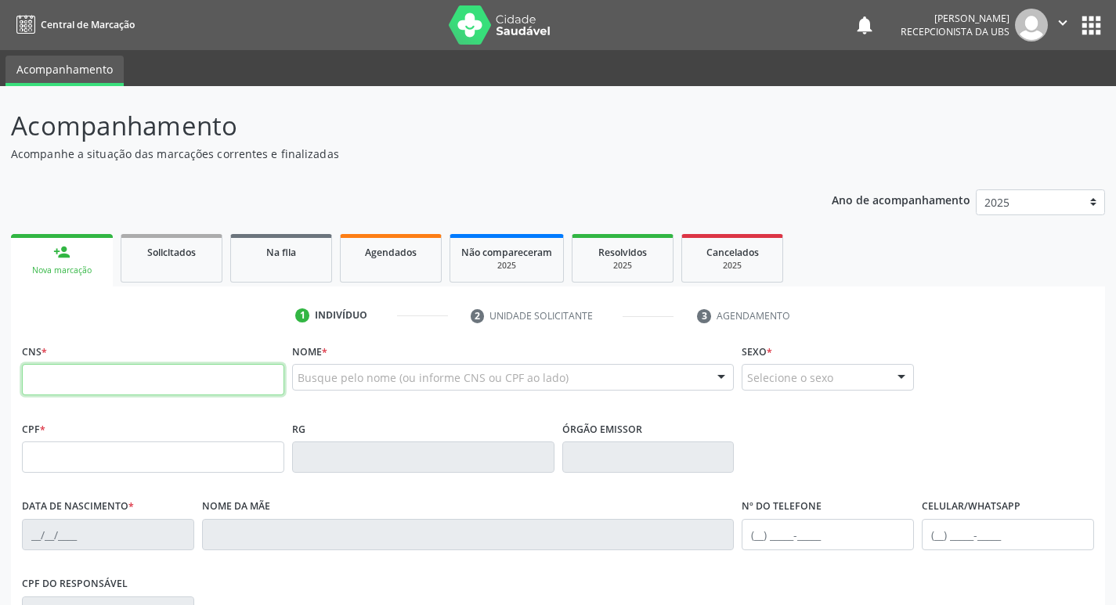
click at [215, 368] on input "text" at bounding box center [153, 379] width 262 height 31
type input "704 0033 7272 7263"
type input "021.665.464-55"
type input "25/01/1967"
type input "Otacilia de Sousa Pacífico"
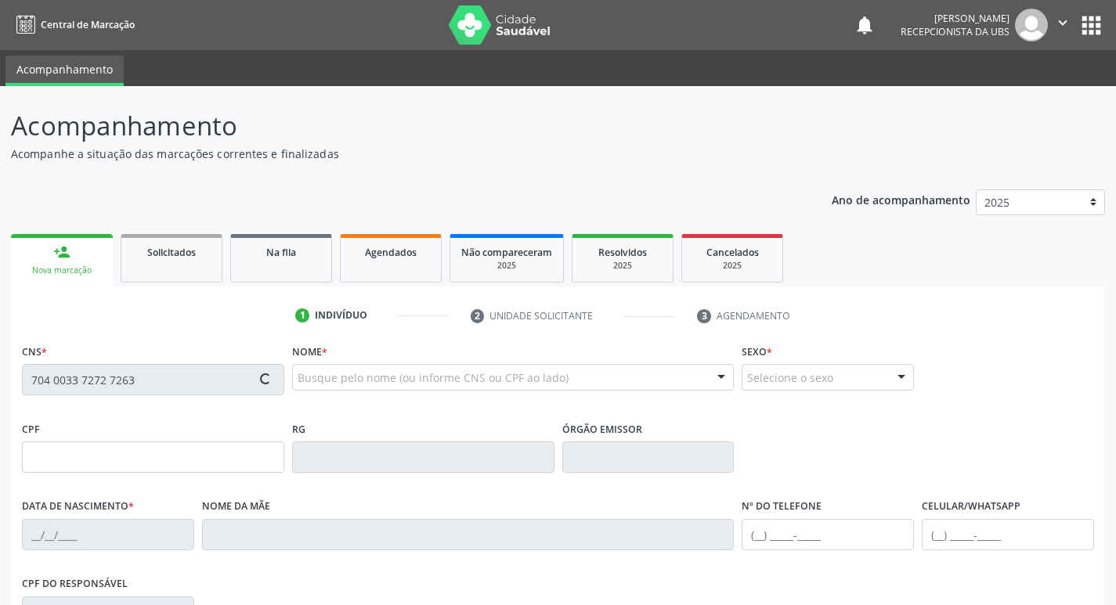
type input "(87) 99919-3905"
type input "1270"
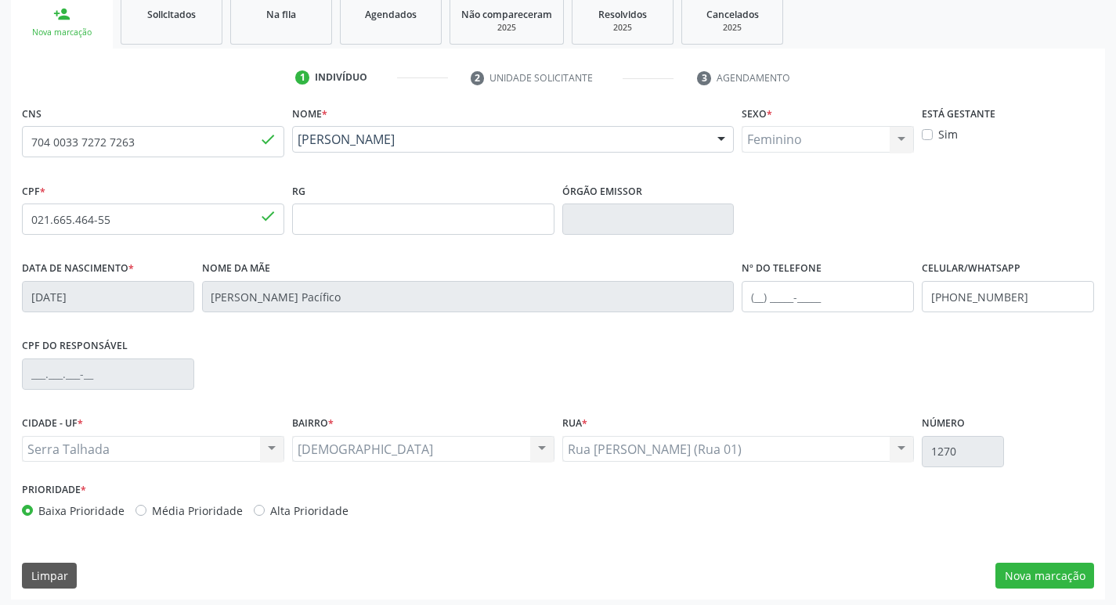
scroll to position [243, 0]
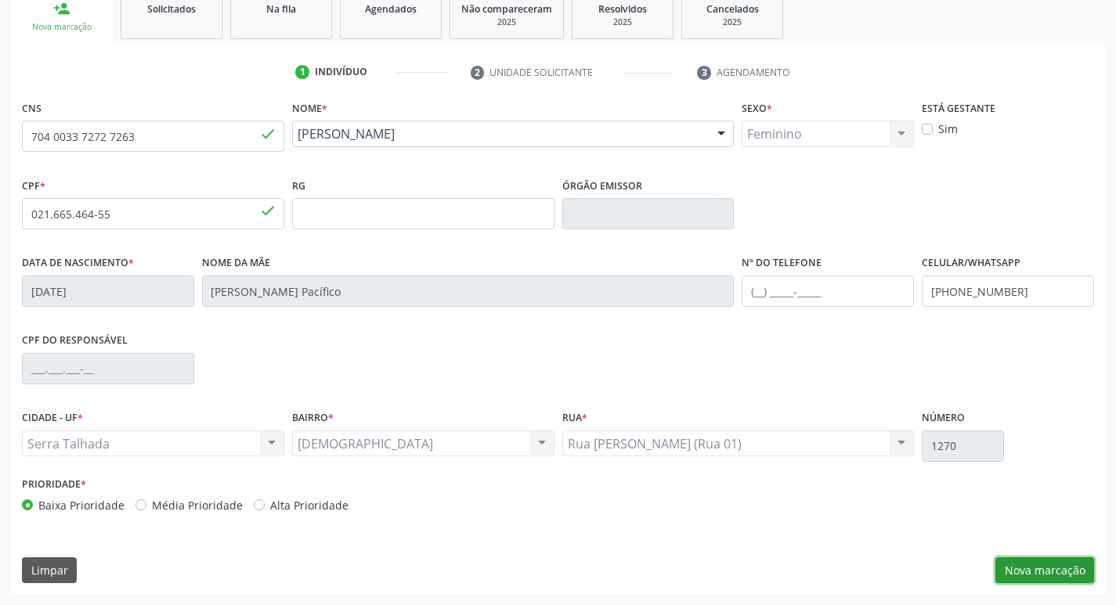
click at [1062, 562] on button "Nova marcação" at bounding box center [1044, 570] width 99 height 27
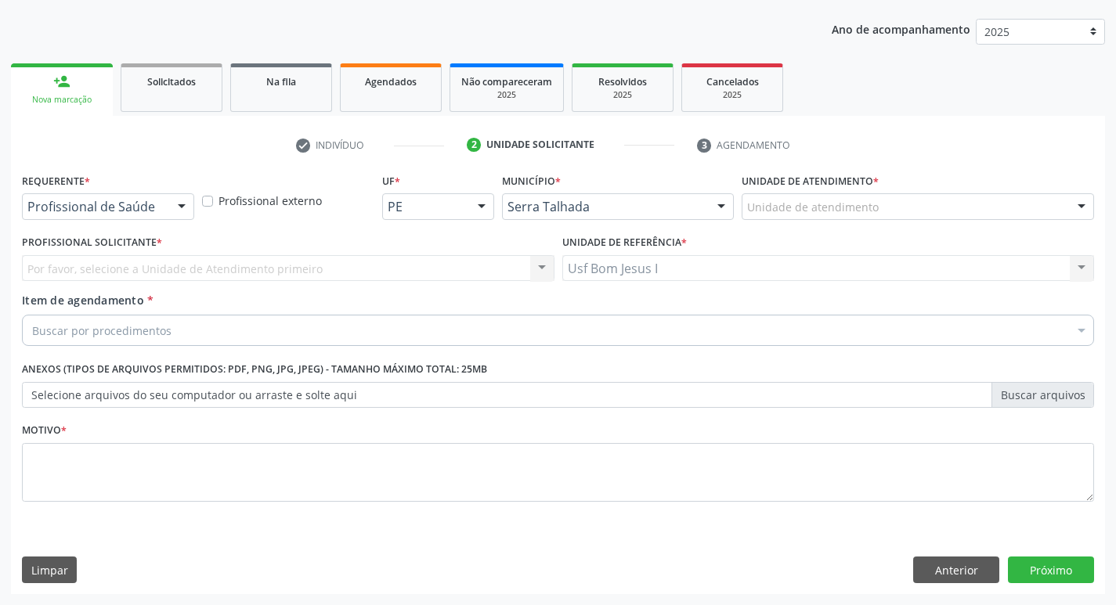
click at [89, 198] on div "Profissional de Saúde" at bounding box center [108, 206] width 172 height 27
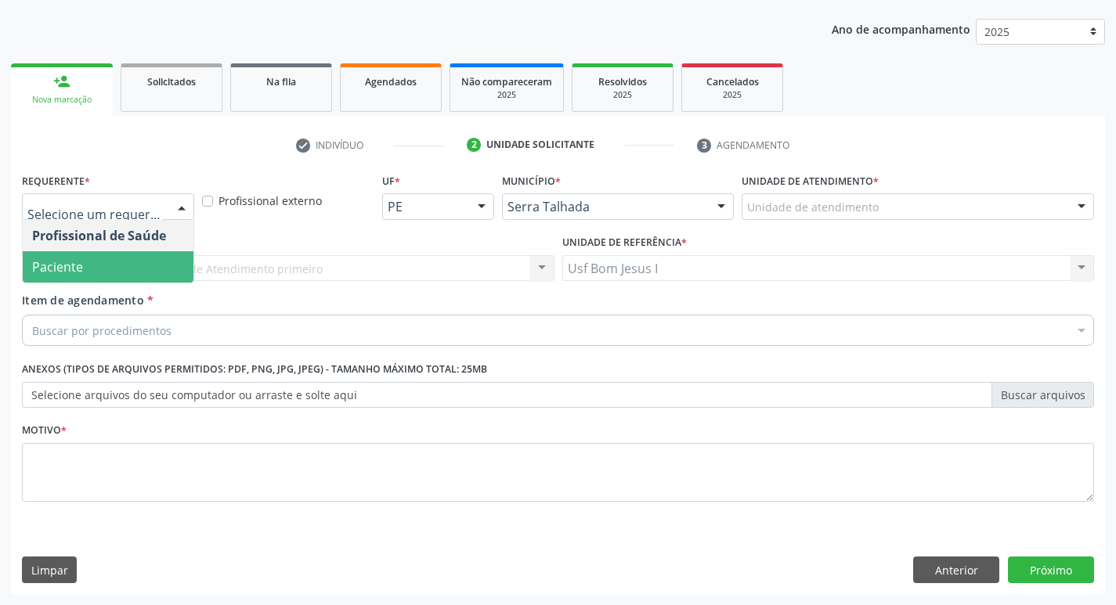
click at [94, 265] on span "Paciente" at bounding box center [108, 266] width 171 height 31
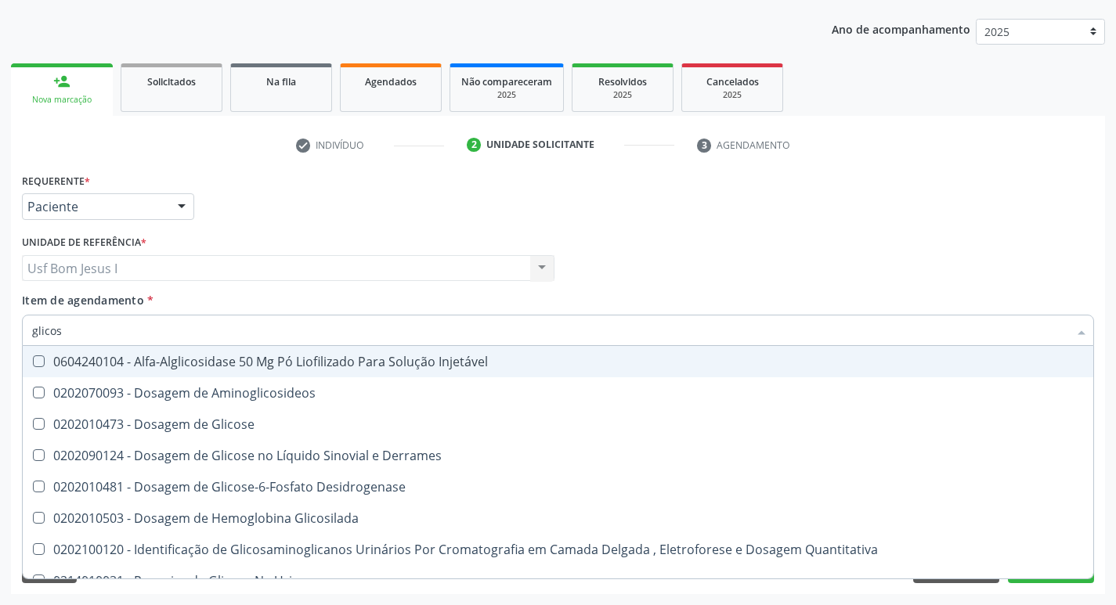
type input "glicose"
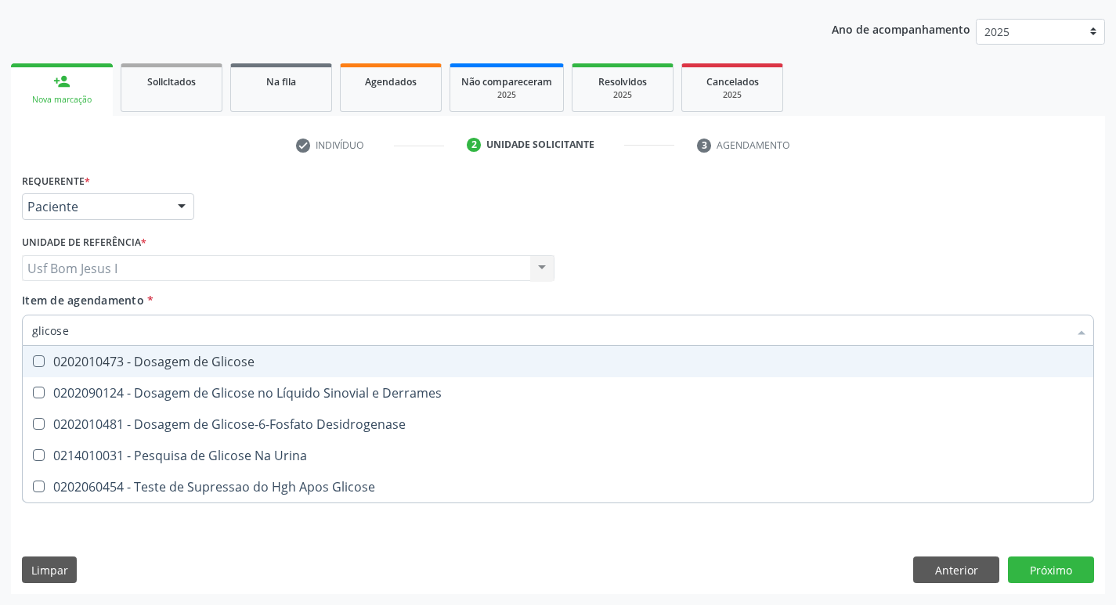
click at [175, 359] on div "0202010473 - Dosagem de Glicose" at bounding box center [557, 361] width 1051 height 13
checkbox Glicose "true"
click at [174, 336] on input "glicose" at bounding box center [550, 330] width 1036 height 31
type input "cr"
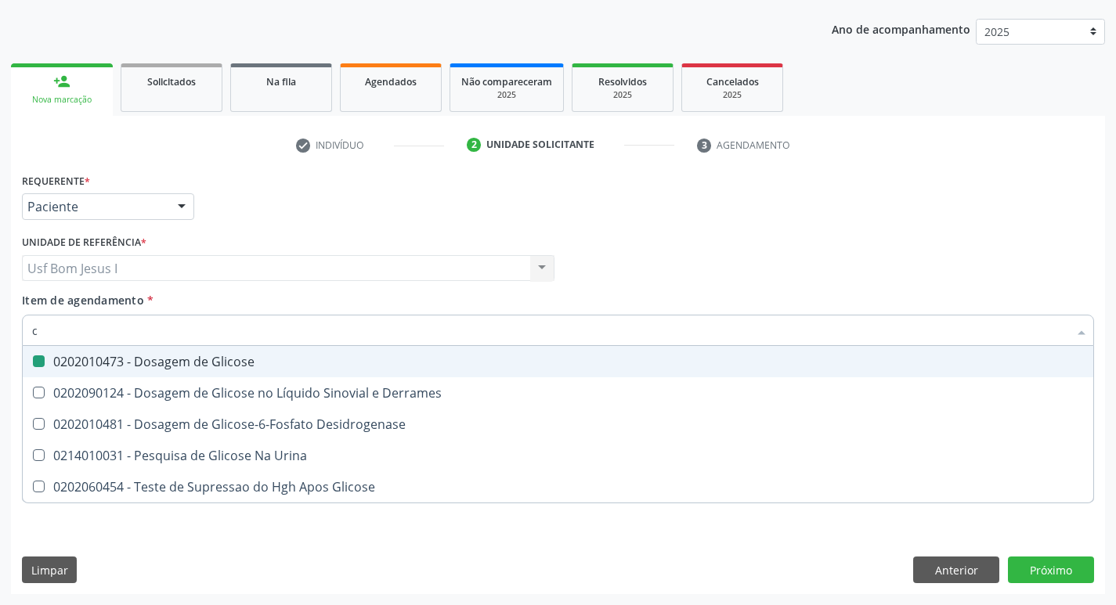
checkbox Glicose "false"
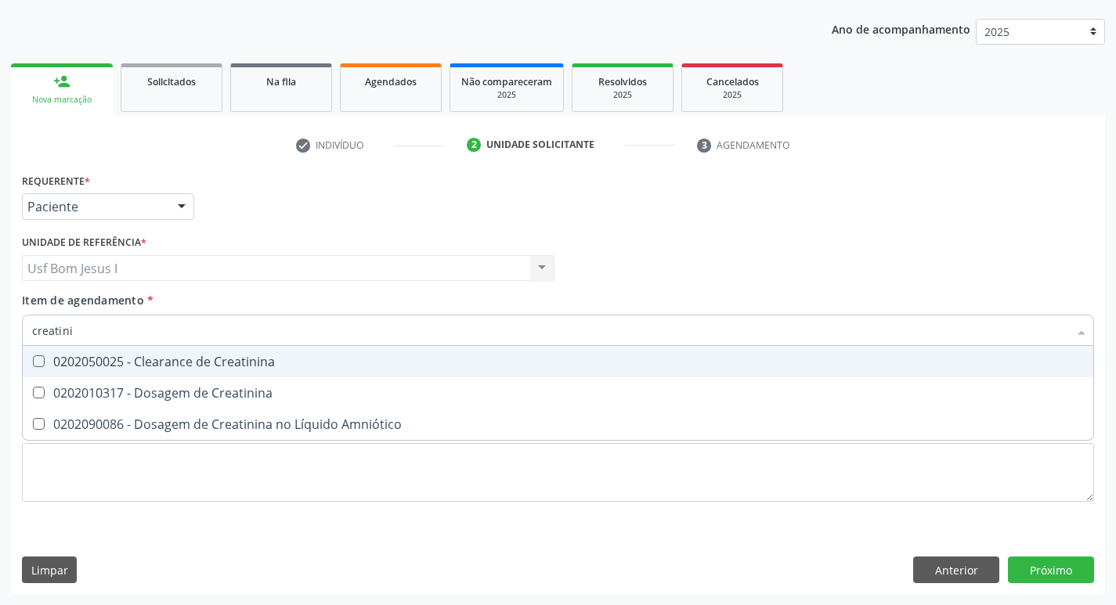
type input "creatinin"
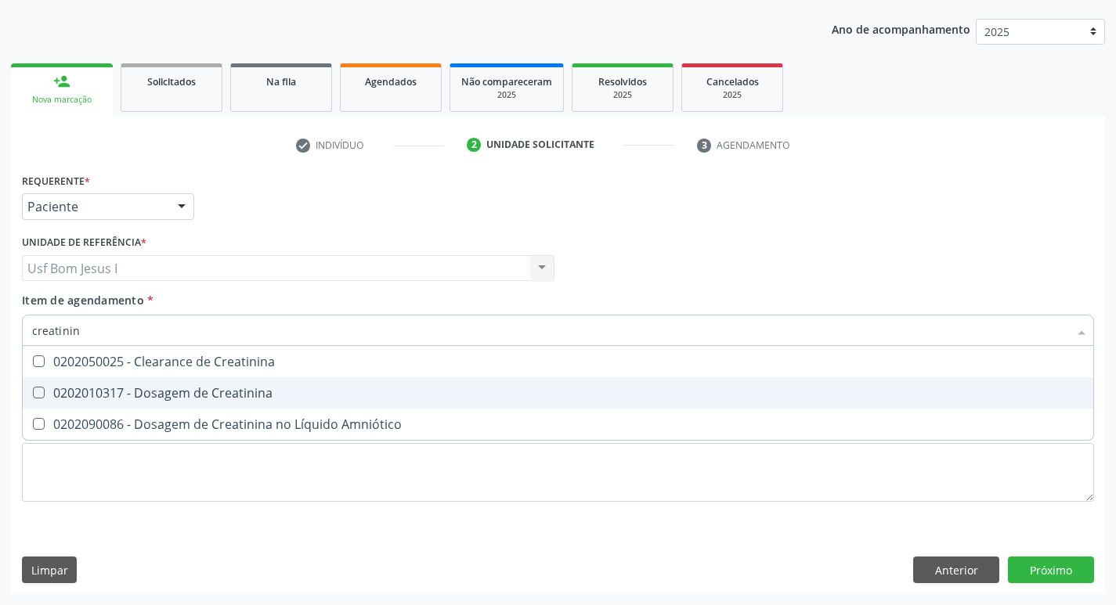
click at [154, 399] on div "0202010317 - Dosagem de Creatinina" at bounding box center [557, 393] width 1051 height 13
checkbox Creatinina "true"
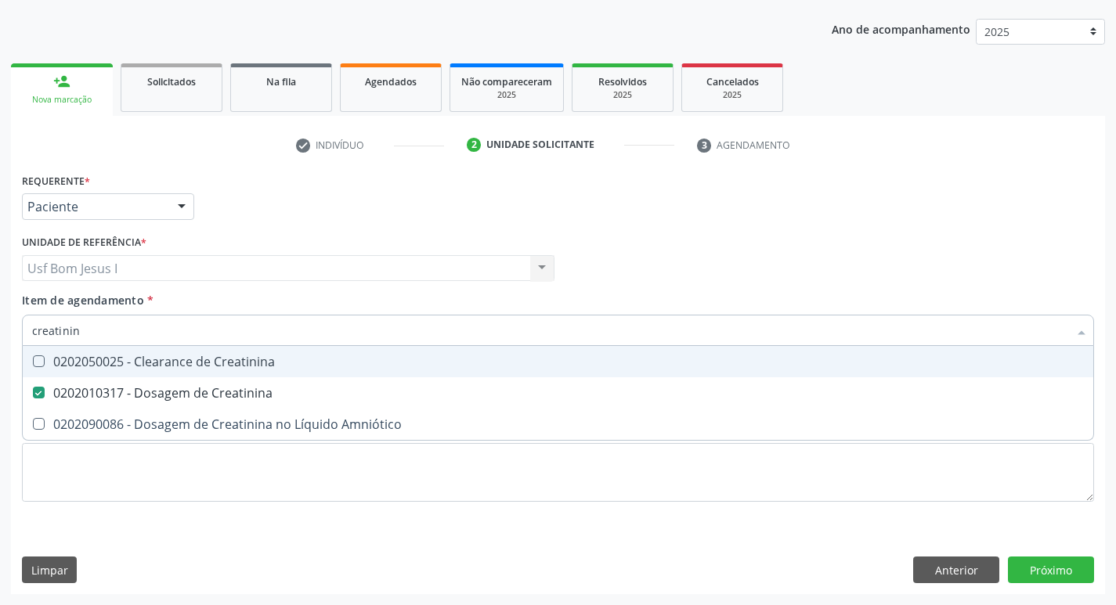
click at [127, 337] on input "creatinin" at bounding box center [550, 330] width 1036 height 31
type input "u"
checkbox Creatinina "false"
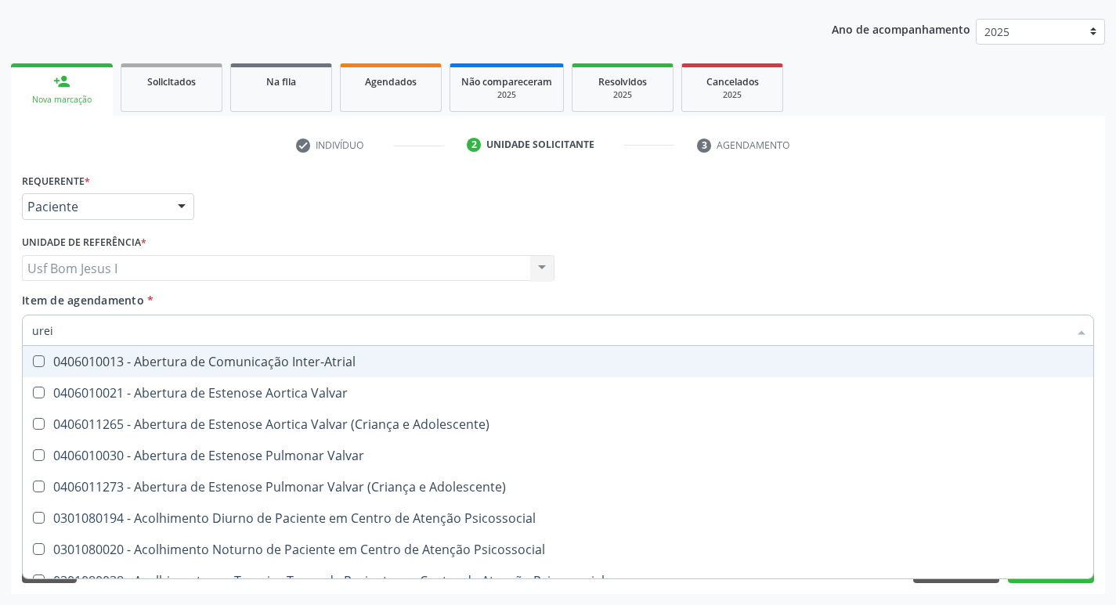
type input "ureia"
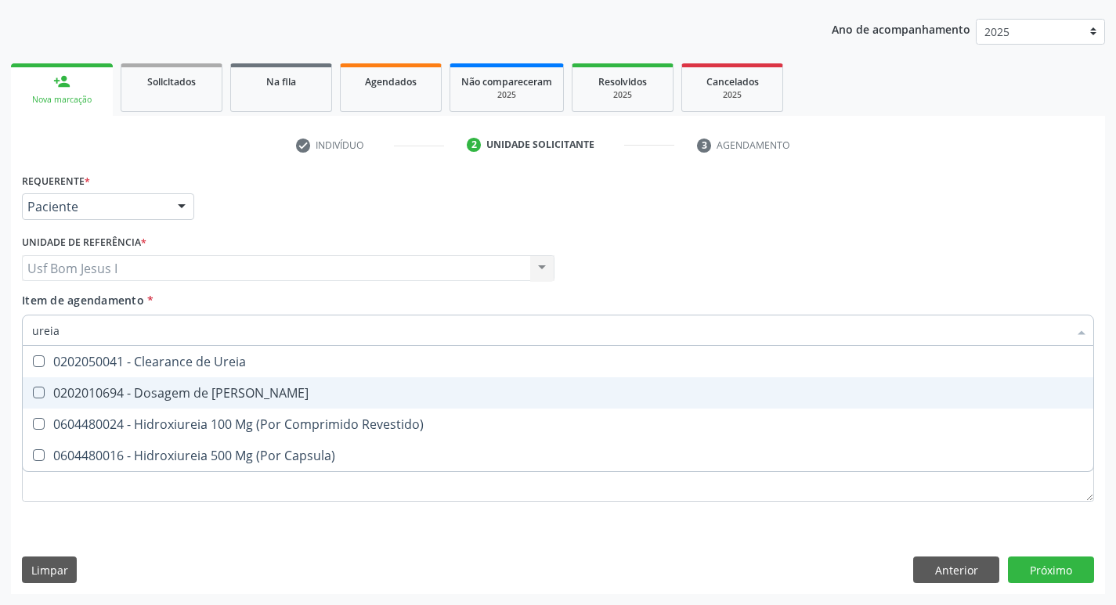
click at [235, 380] on span "0202010694 - Dosagem de [PERSON_NAME]" at bounding box center [558, 392] width 1070 height 31
checkbox Ureia "true"
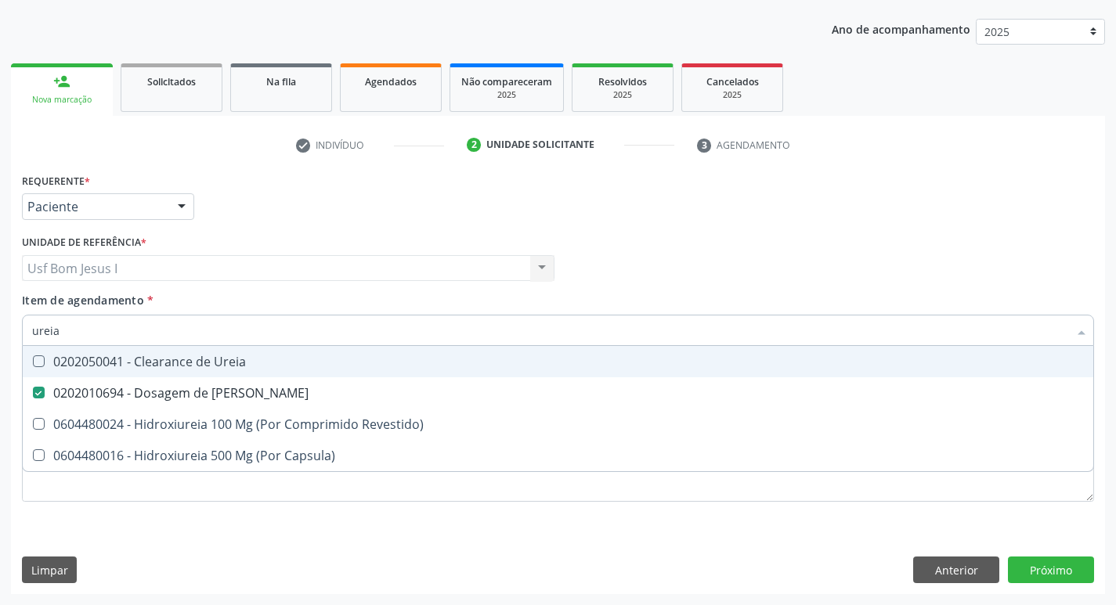
click at [145, 332] on input "ureia" at bounding box center [550, 330] width 1036 height 31
type input "co"
checkbox Ureia "false"
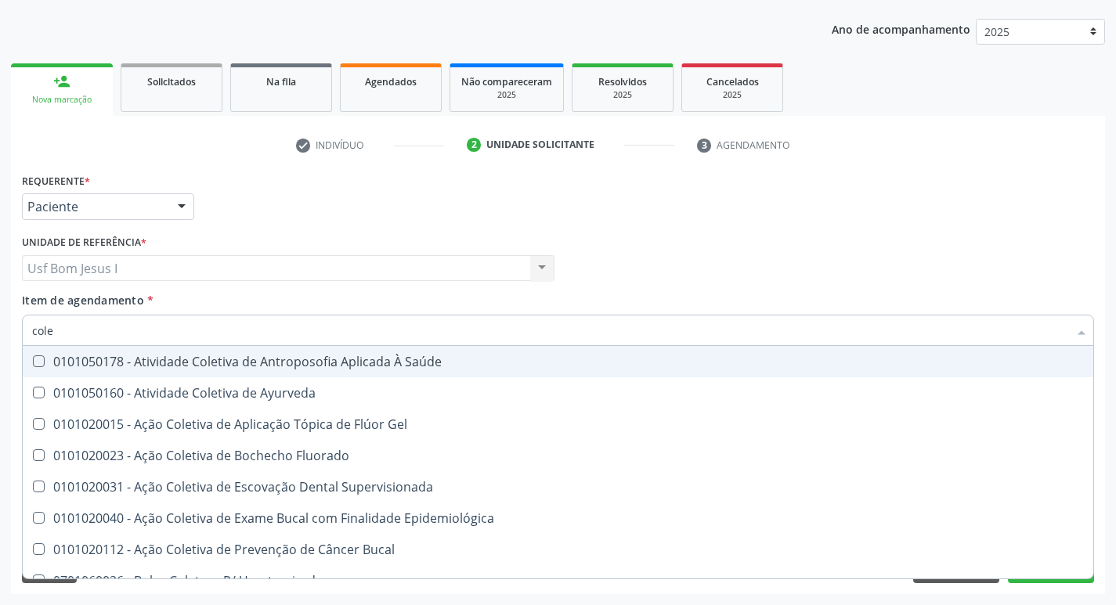
type input "coles"
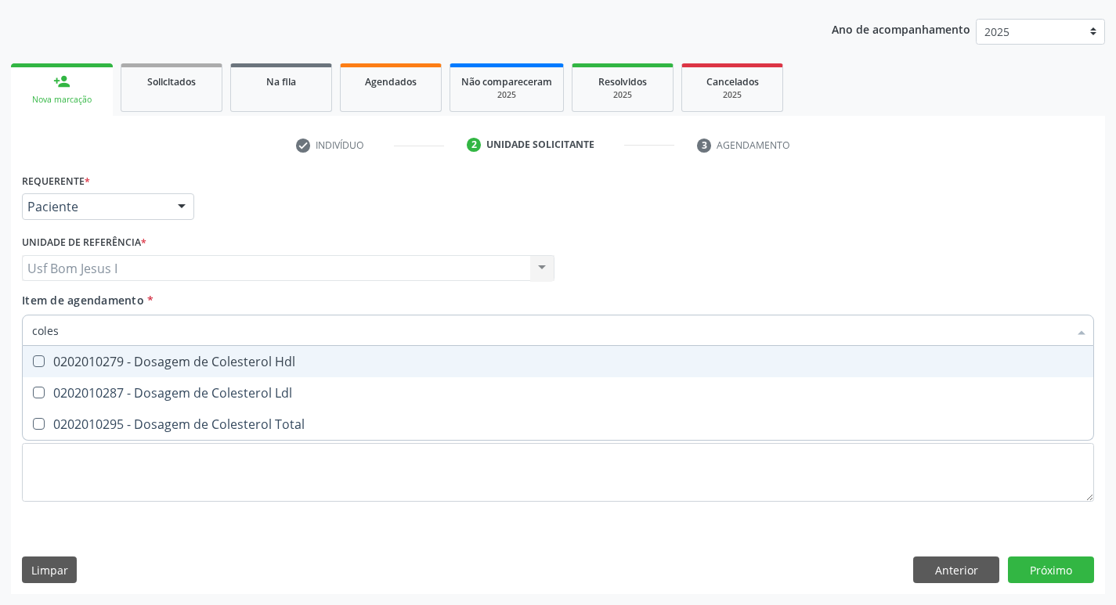
drag, startPoint x: 132, startPoint y: 369, endPoint x: 128, endPoint y: 379, distance: 10.6
click at [130, 370] on span "0202010279 - Dosagem de Colesterol Hdl" at bounding box center [558, 361] width 1070 height 31
checkbox Hdl "true"
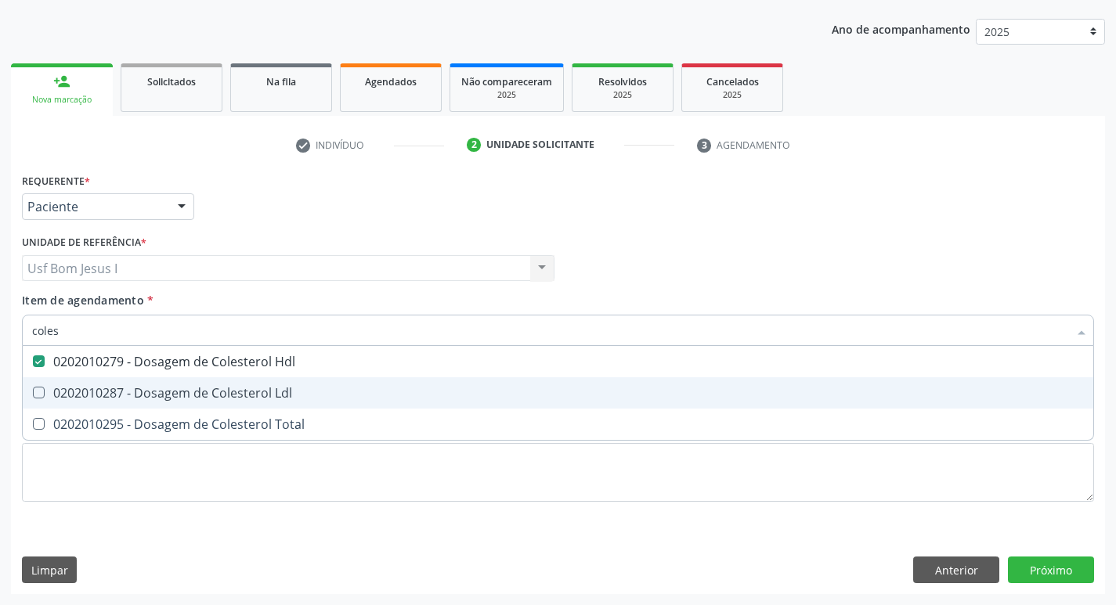
click at [129, 405] on span "0202010287 - Dosagem de Colesterol Ldl" at bounding box center [558, 392] width 1070 height 31
checkbox Ldl "true"
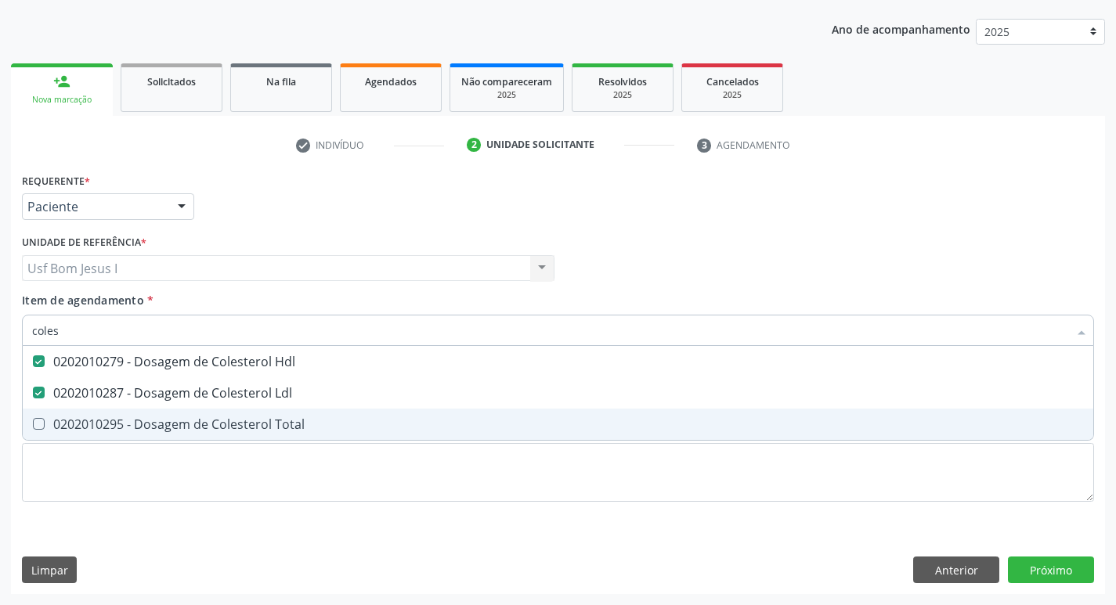
drag, startPoint x: 121, startPoint y: 421, endPoint x: 99, endPoint y: 378, distance: 48.0
click at [117, 419] on div "0202010295 - Dosagem de Colesterol Total" at bounding box center [557, 424] width 1051 height 13
checkbox Total "true"
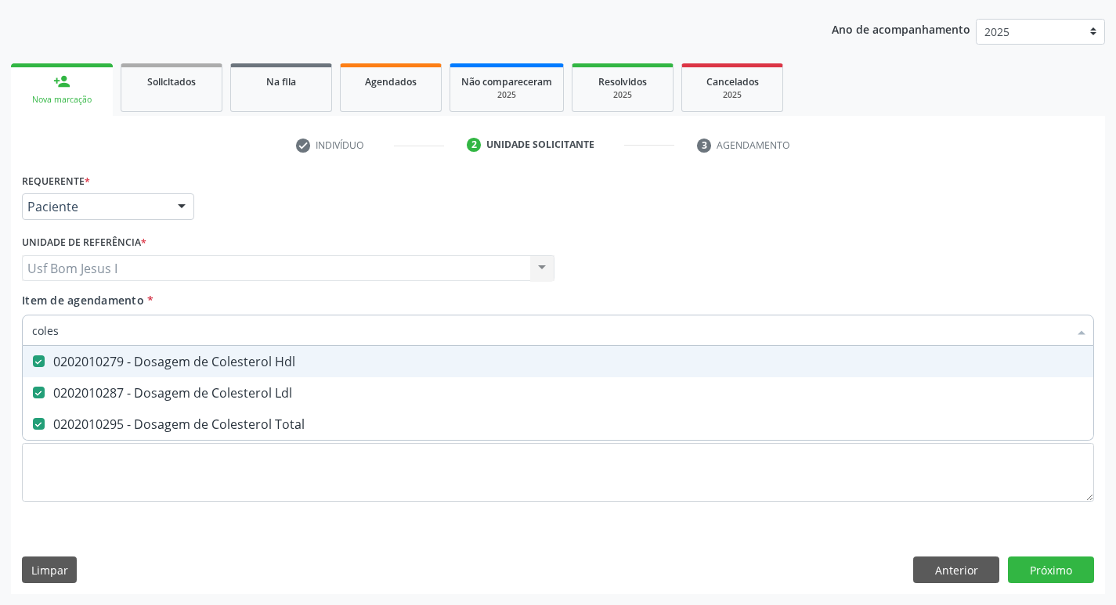
click at [72, 329] on input "coles" at bounding box center [550, 330] width 1036 height 31
type input "t"
checkbox Hdl "false"
checkbox Ldl "false"
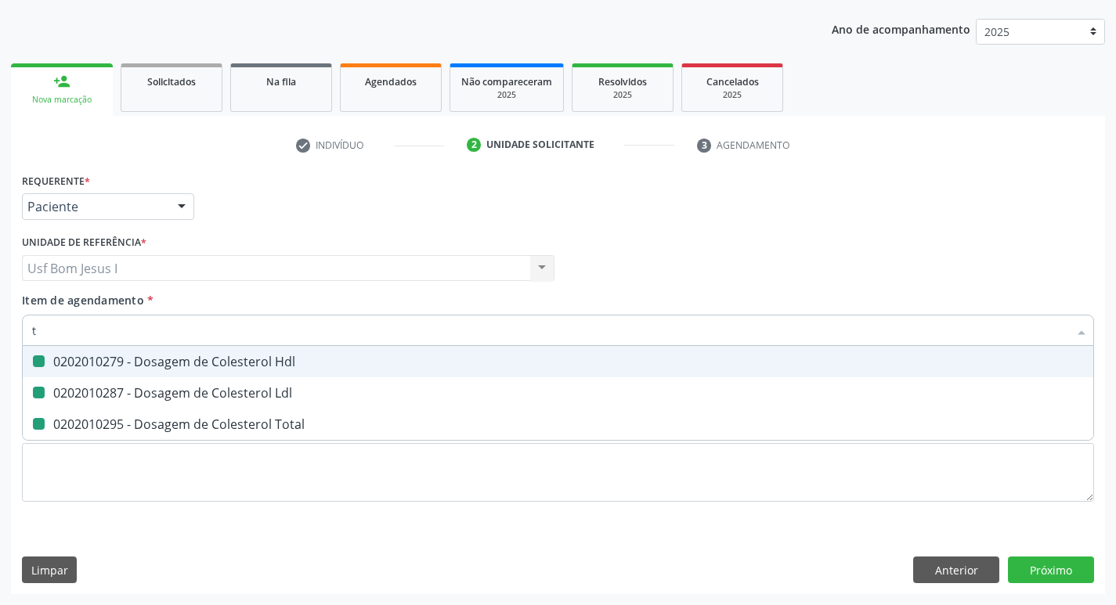
checkbox Total "false"
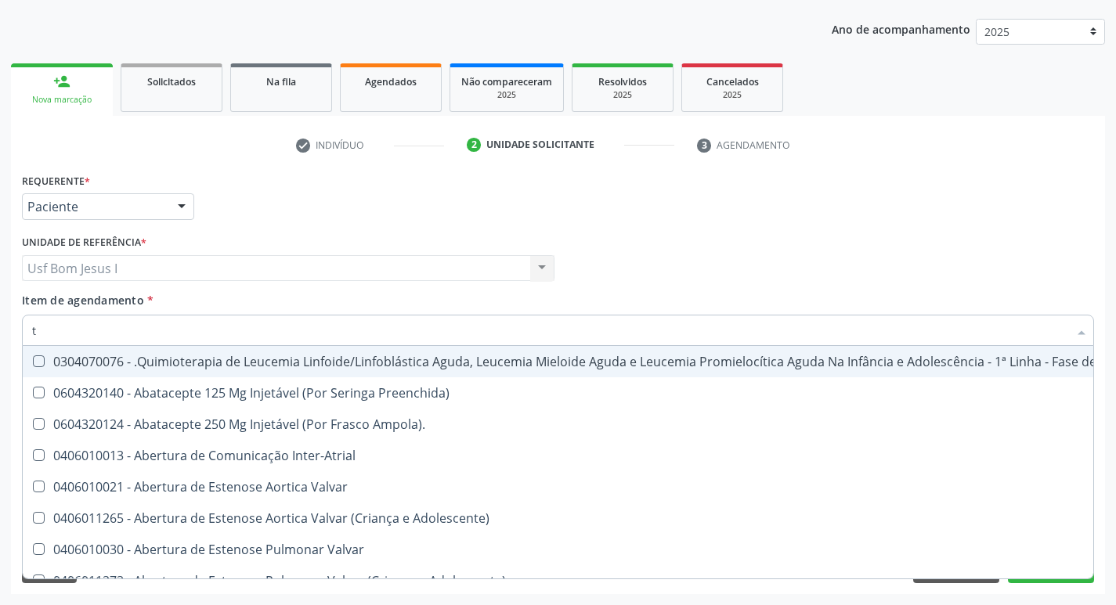
type input "to"
checkbox Aberto\) "true"
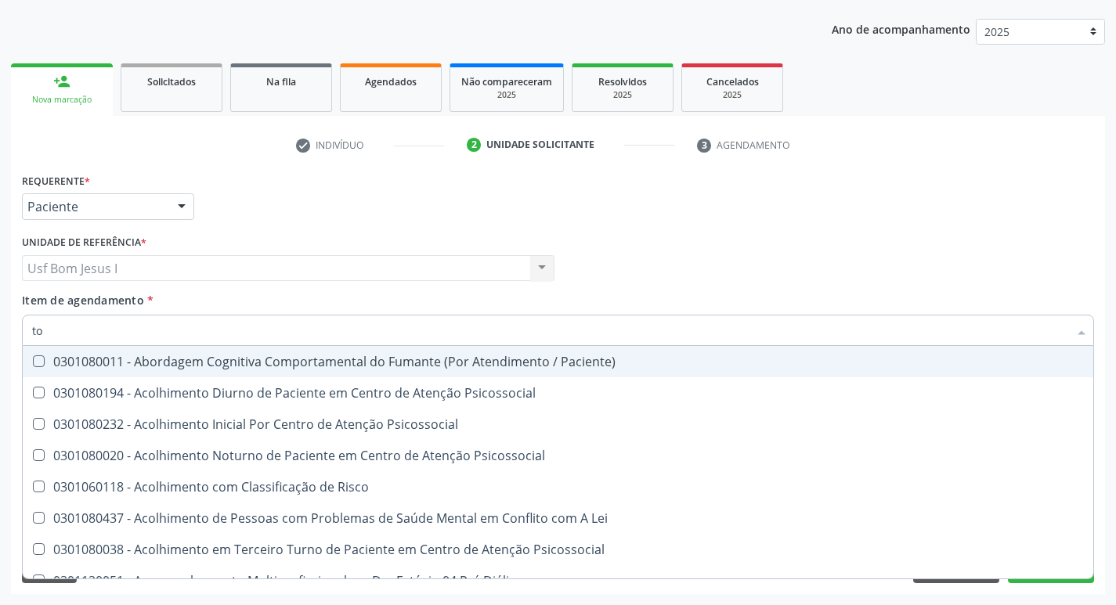
type input "t"
checkbox Total "false"
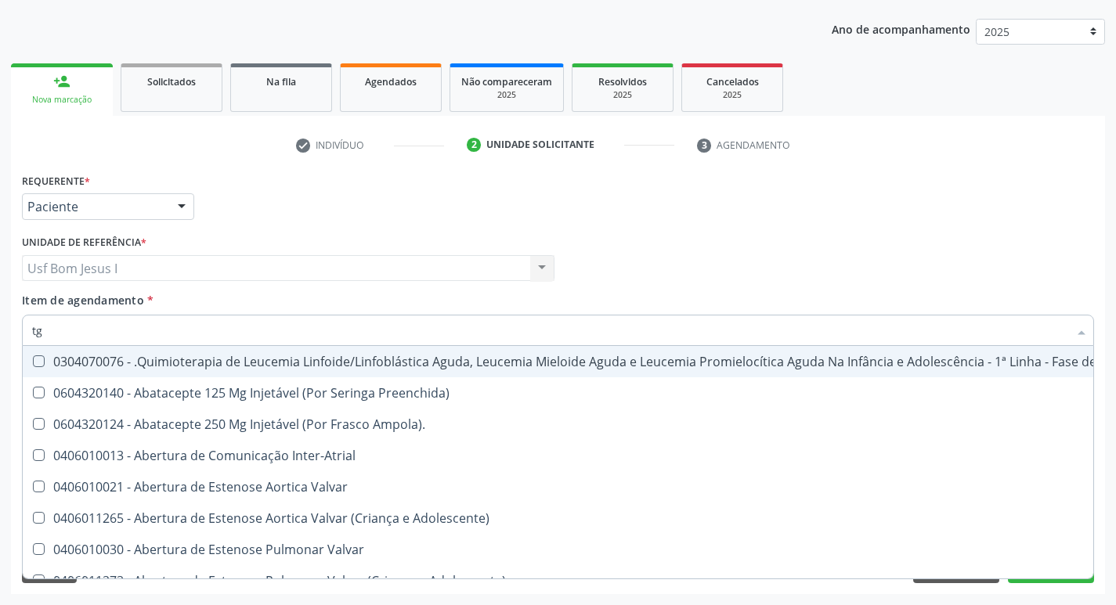
type input "tgo"
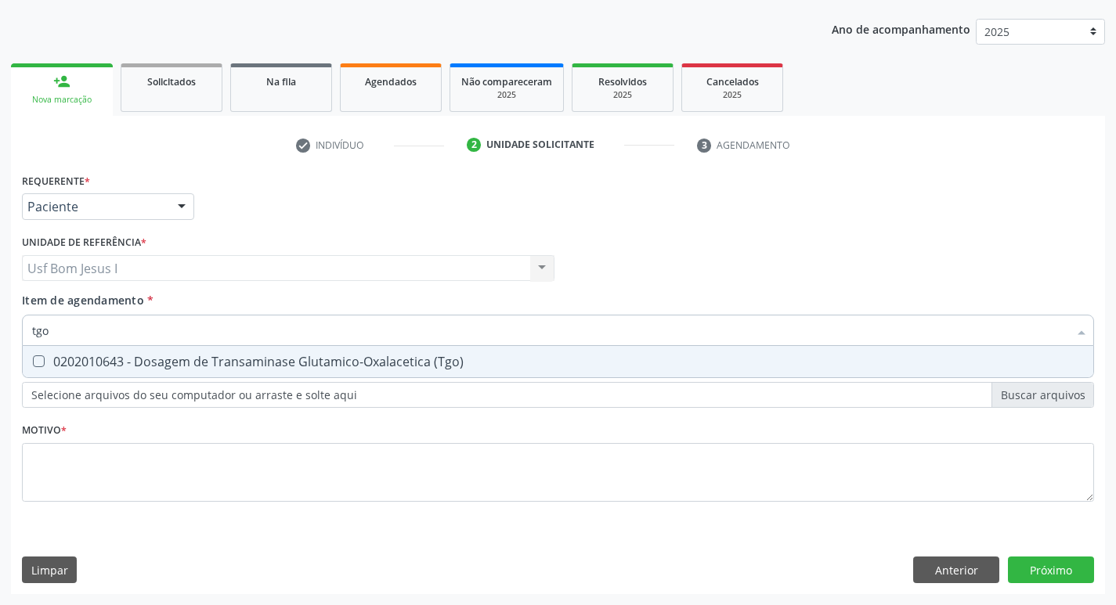
click at [54, 351] on span "0202010643 - Dosagem de Transaminase Glutamico-Oxalacetica (Tgo)" at bounding box center [558, 361] width 1070 height 31
checkbox \(Tgo\) "true"
type input "tgp"
click at [54, 351] on span "0202010651 - Dosagem de Transaminase Glutamico-Piruvica (Tgp)" at bounding box center [558, 361] width 1070 height 31
checkbox \(Tgp\) "true"
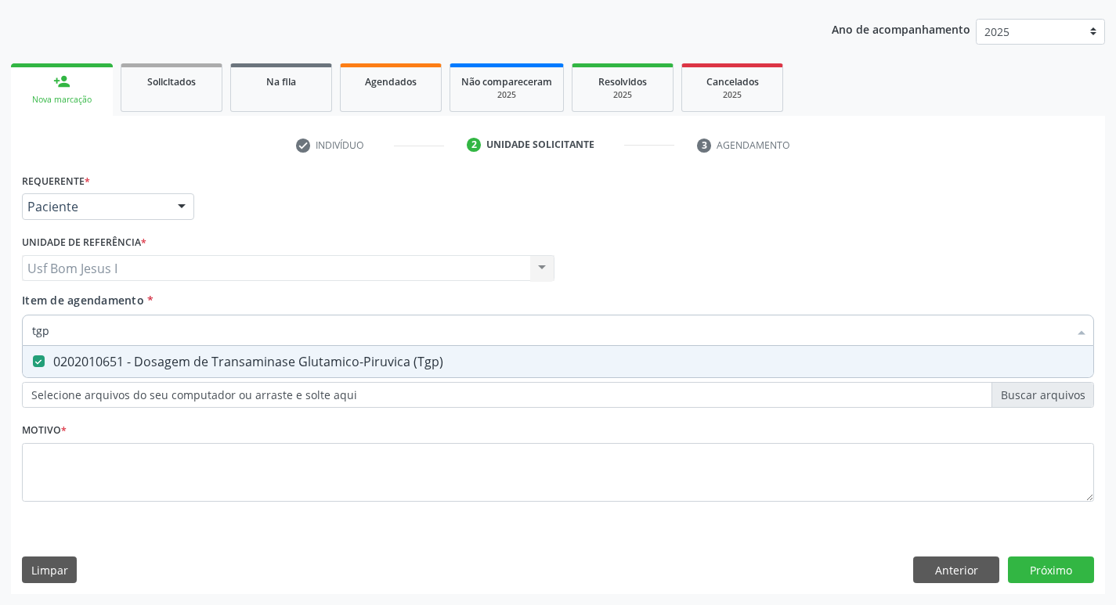
click at [67, 338] on input "tgp" at bounding box center [550, 330] width 1036 height 31
type input "tr"
checkbox \(Tgp\) "false"
type input "triglicer"
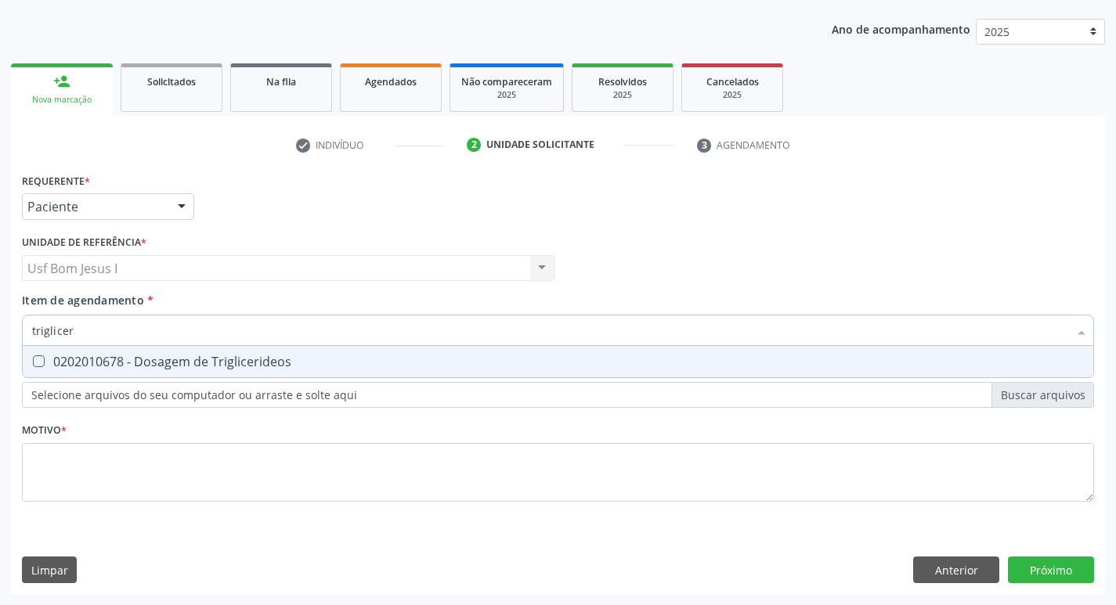
click at [68, 350] on span "0202010678 - Dosagem de Triglicerideos" at bounding box center [558, 361] width 1070 height 31
checkbox Triglicerideos "true"
click at [76, 328] on input "triglicer" at bounding box center [550, 330] width 1036 height 31
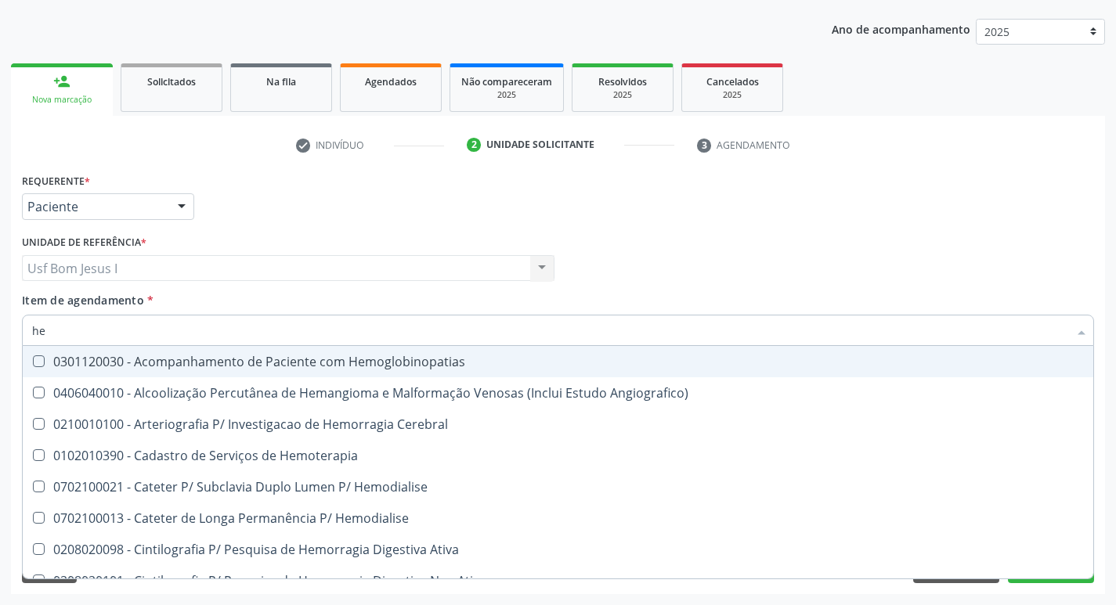
type input "hem"
checkbox Hemoglobinopatias "false"
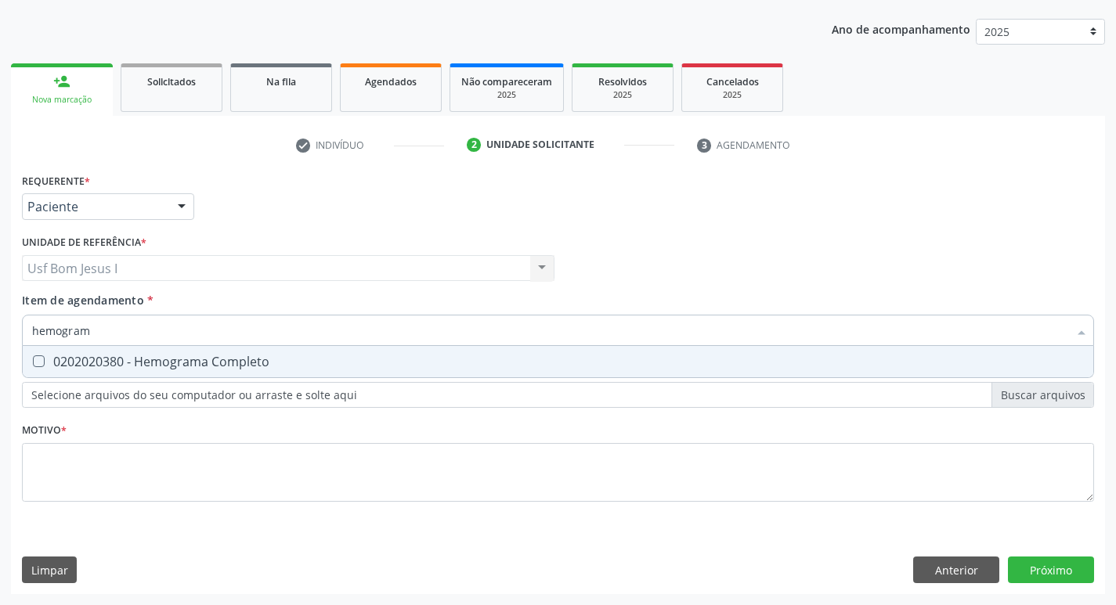
type input "hemograma"
click at [61, 360] on div "0202020380 - Hemograma Completo" at bounding box center [557, 361] width 1051 height 13
checkbox Completo "true"
click at [136, 327] on input "hemograma" at bounding box center [550, 330] width 1036 height 31
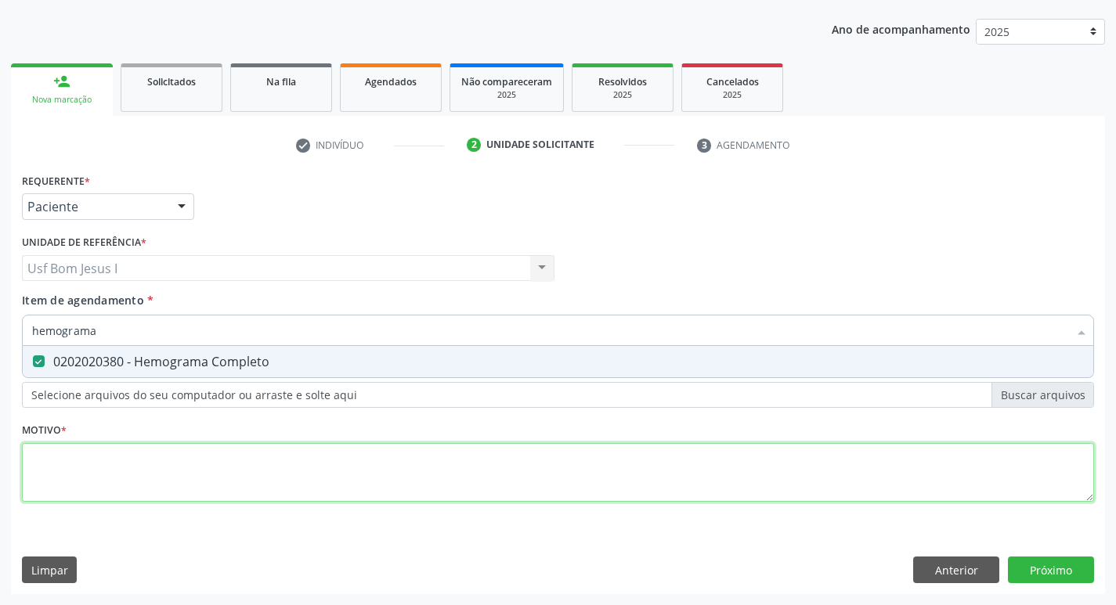
click at [176, 451] on div "Requerente * Paciente Profissional de Saúde Paciente Nenhum resultado encontrad…" at bounding box center [558, 346] width 1072 height 355
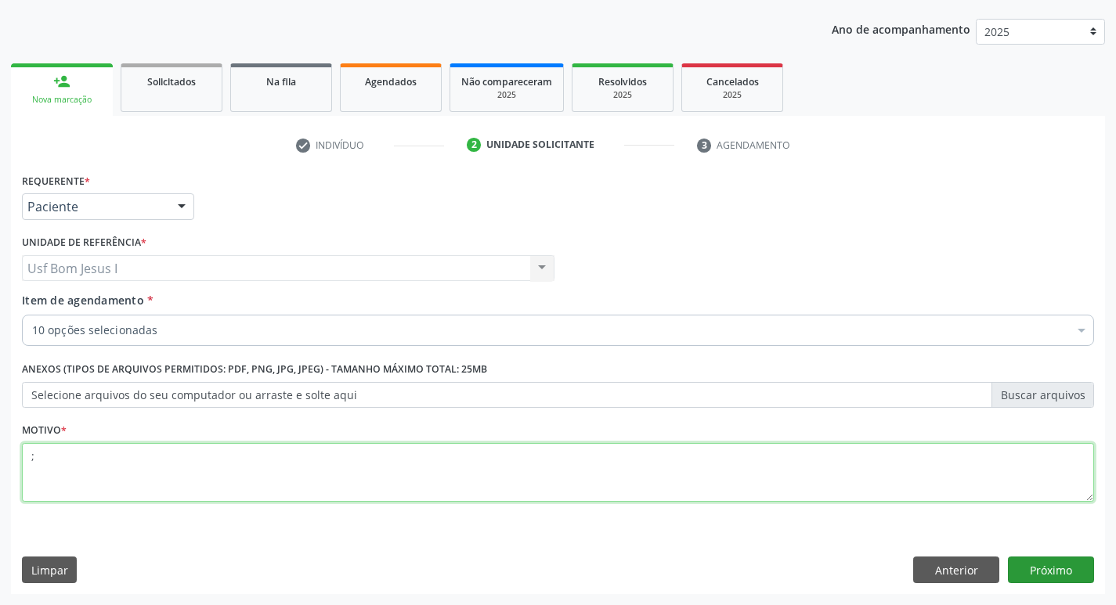
type textarea ";"
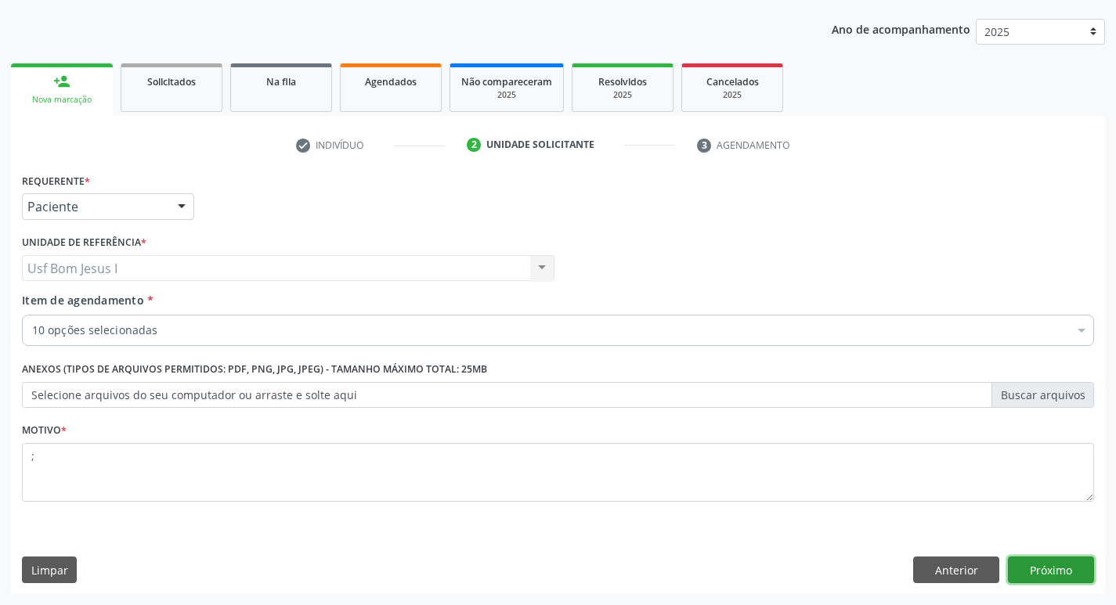
click at [1073, 569] on button "Próximo" at bounding box center [1051, 570] width 86 height 27
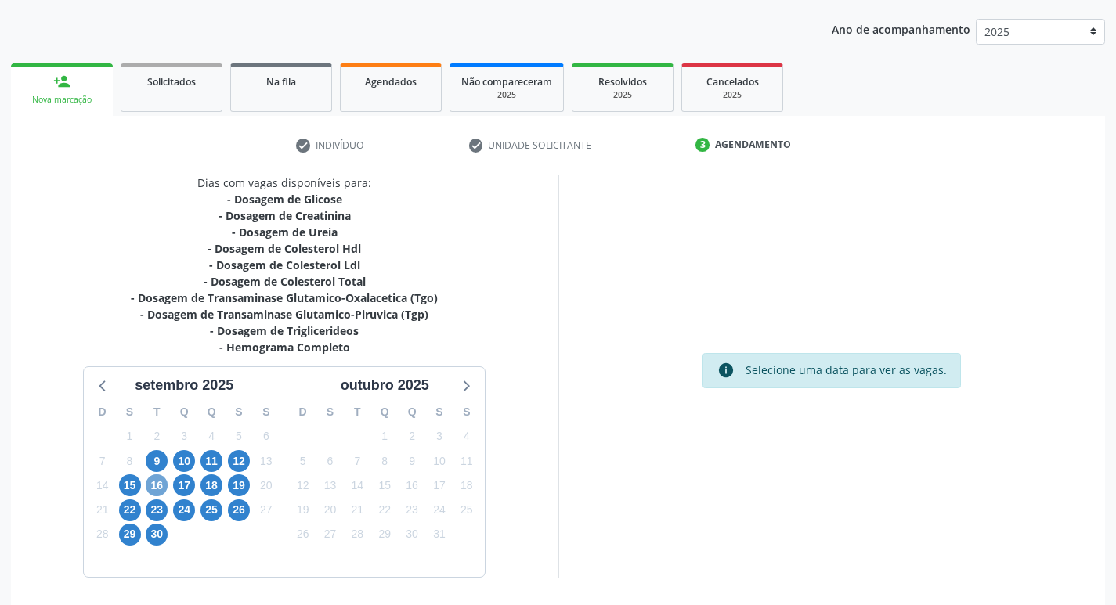
click at [160, 489] on span "16" at bounding box center [157, 485] width 22 height 22
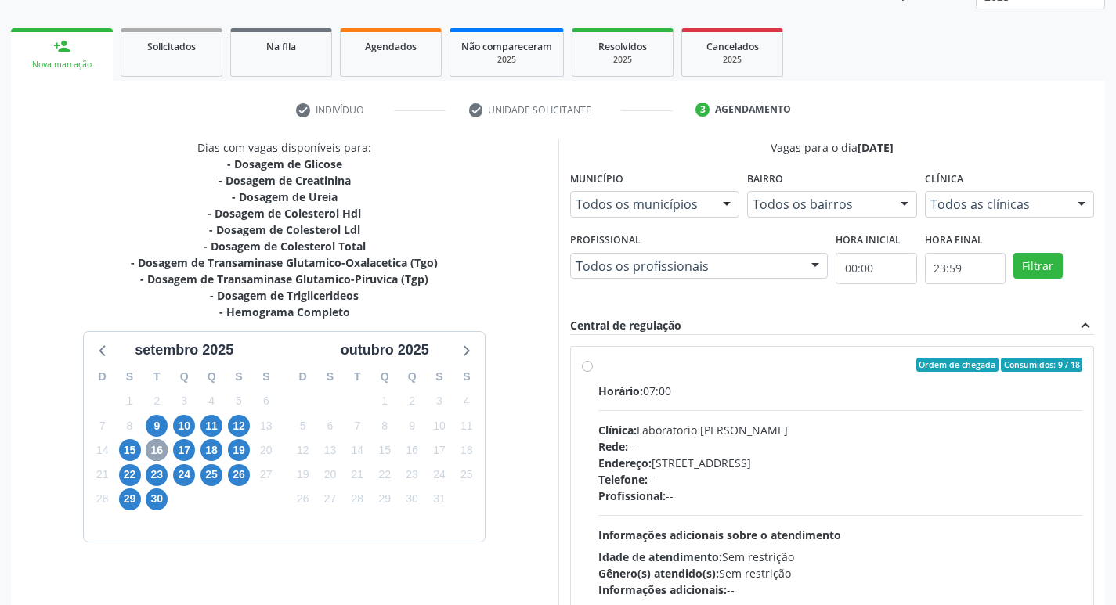
scroll to position [275, 0]
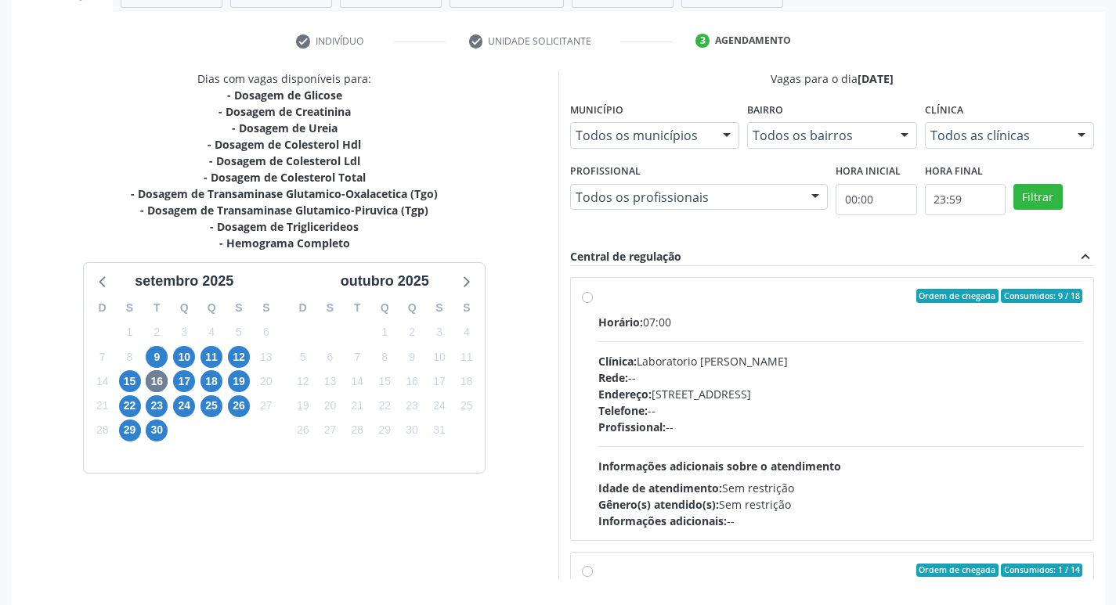
click at [770, 370] on div "Rede: --" at bounding box center [840, 378] width 485 height 16
click at [593, 303] on input "Ordem de chegada Consumidos: 9 / 18 Horário: 07:00 Clínica: Laboratorio Jose Pa…" at bounding box center [587, 296] width 11 height 14
radio input "true"
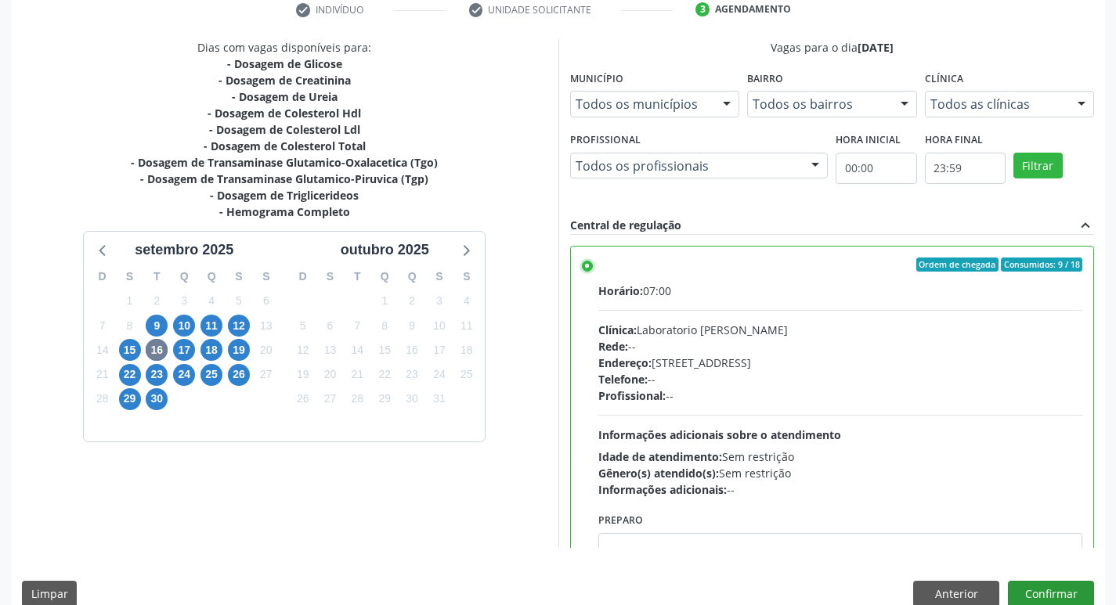
scroll to position [330, 0]
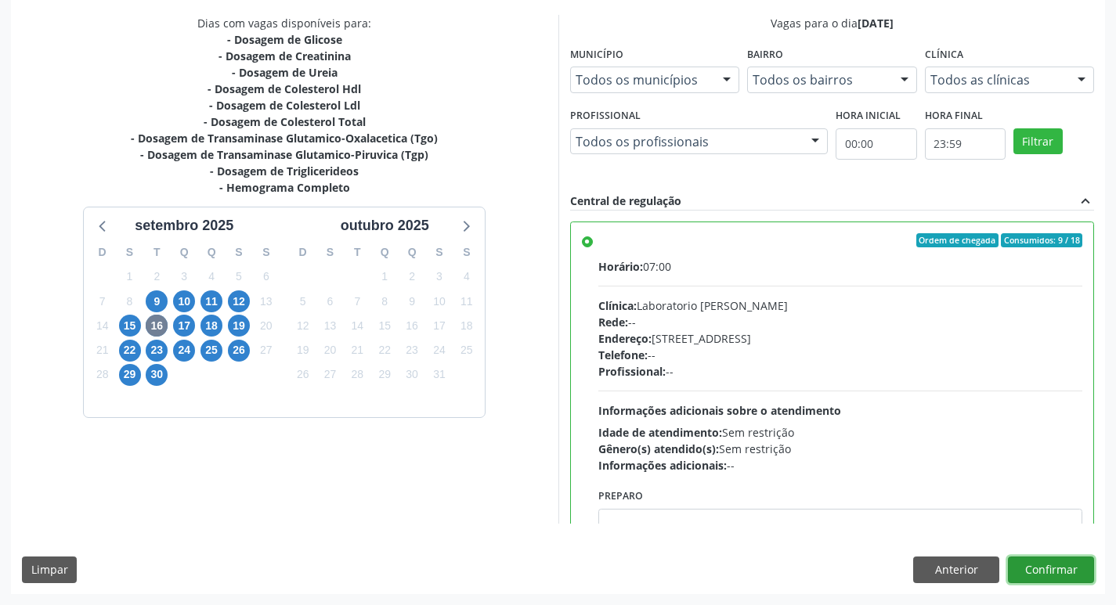
click at [1080, 561] on button "Confirmar" at bounding box center [1051, 570] width 86 height 27
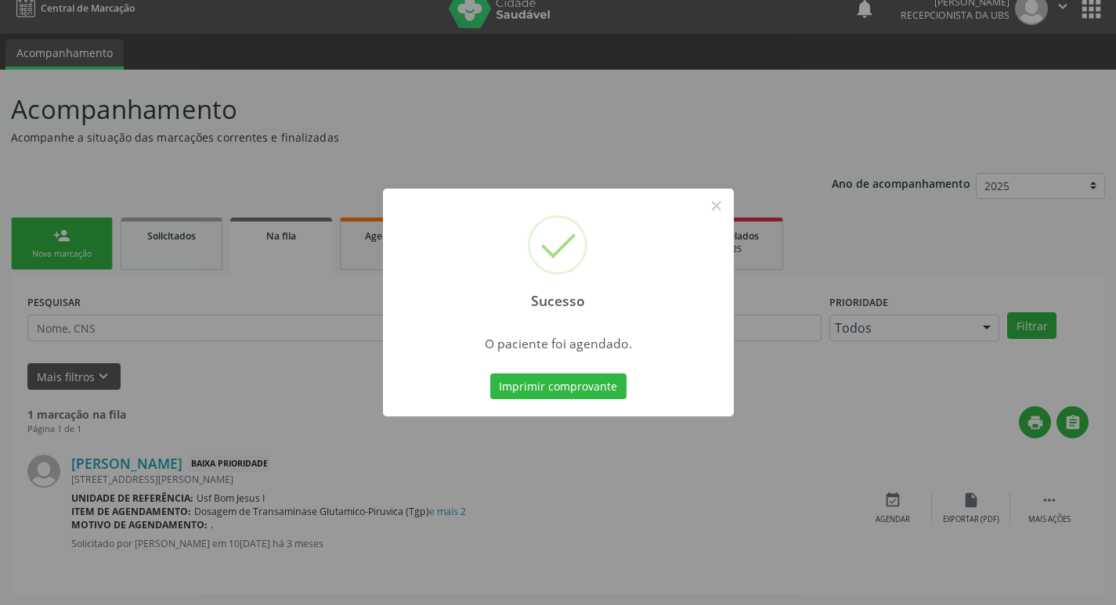
scroll to position [0, 0]
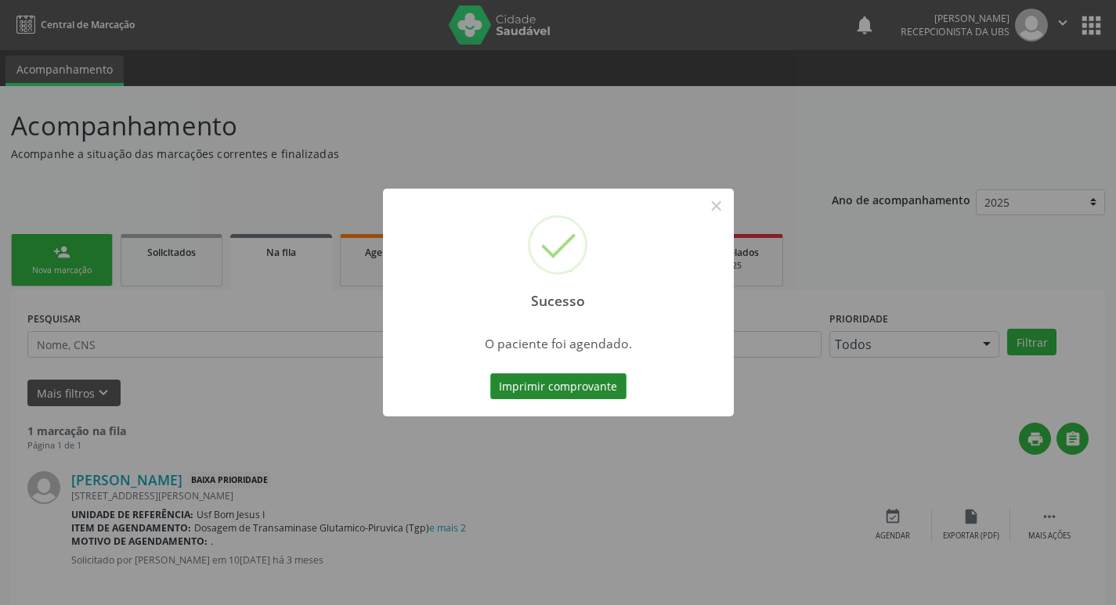
click at [564, 391] on button "Imprimir comprovante" at bounding box center [558, 386] width 136 height 27
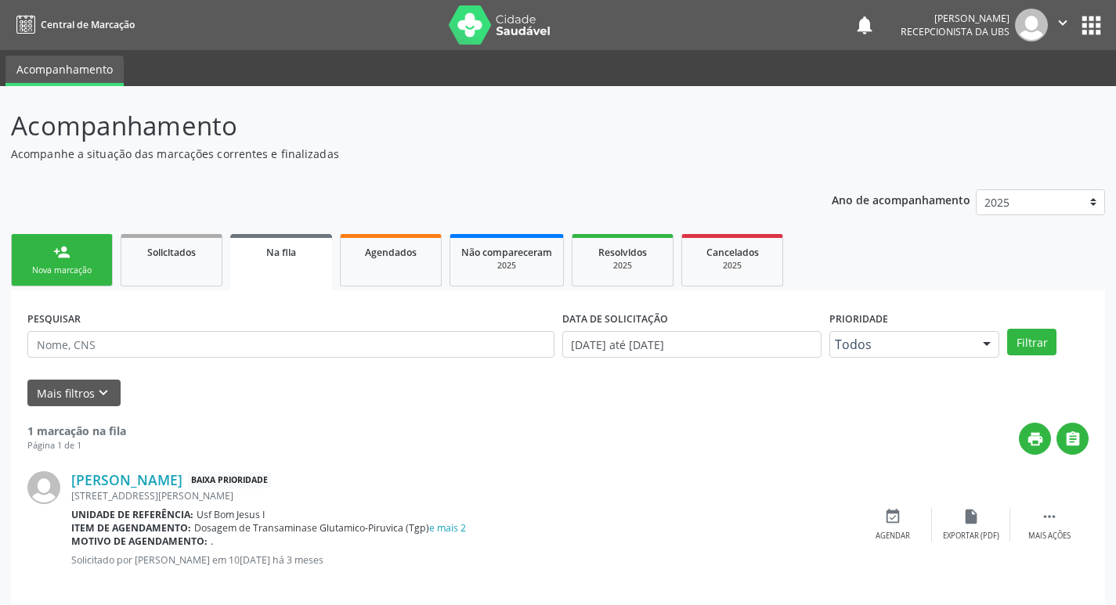
click at [63, 265] on div "Nova marcação" at bounding box center [62, 271] width 78 height 12
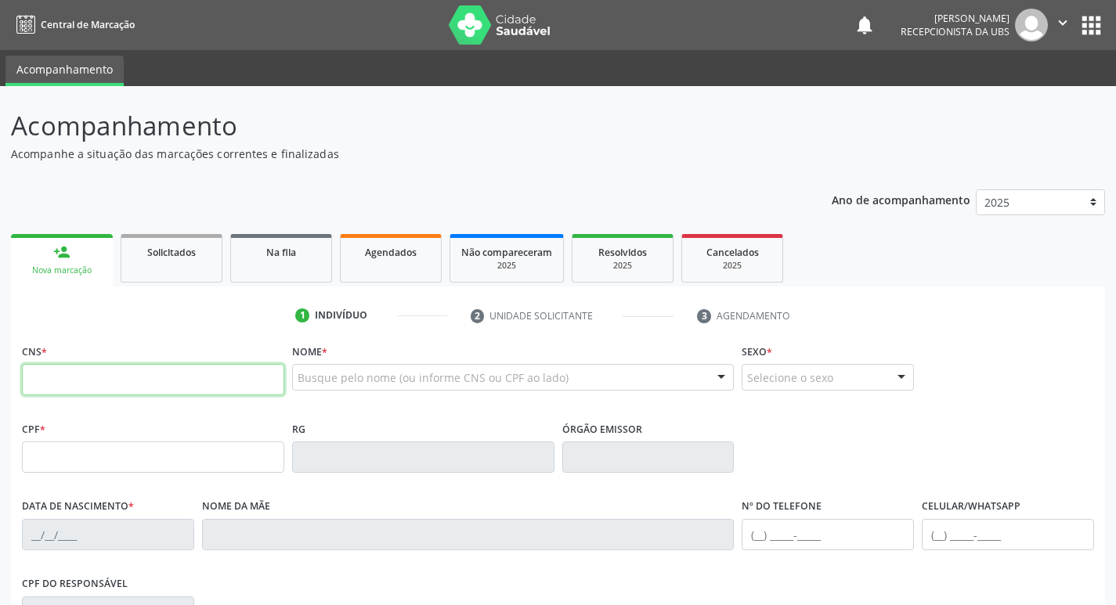
click at [217, 375] on input "text" at bounding box center [153, 379] width 262 height 31
type input "701 0068 9095 3897"
type input "680.183.394-49"
type input "07/06/1969"
type input "Francisca da Penha Freitas"
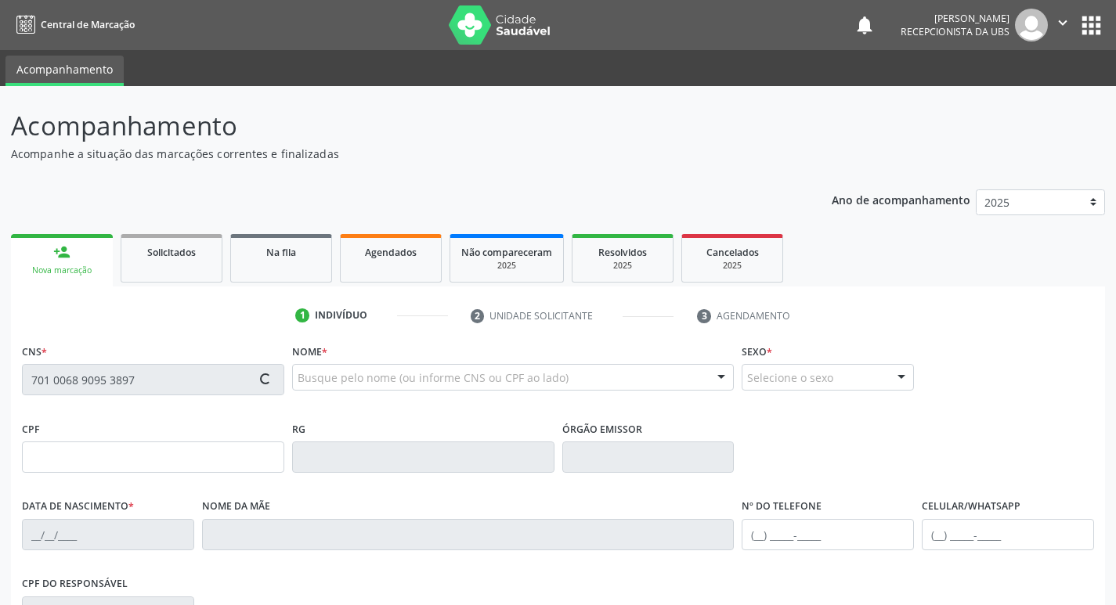
type input "[PHONE_NUMBER]"
type input "1012"
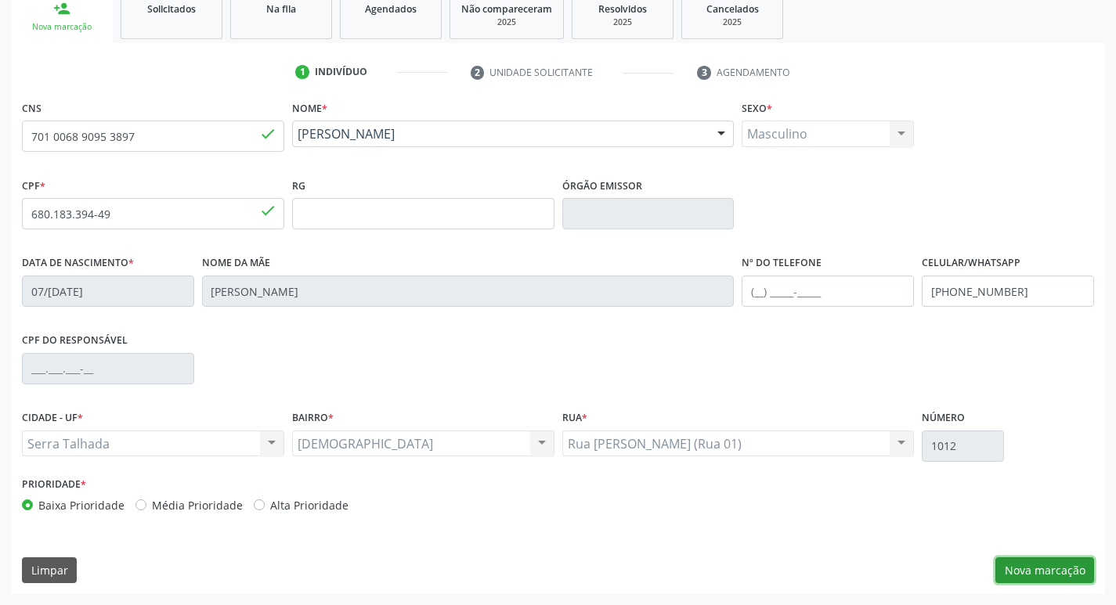
click at [1030, 579] on button "Nova marcação" at bounding box center [1044, 570] width 99 height 27
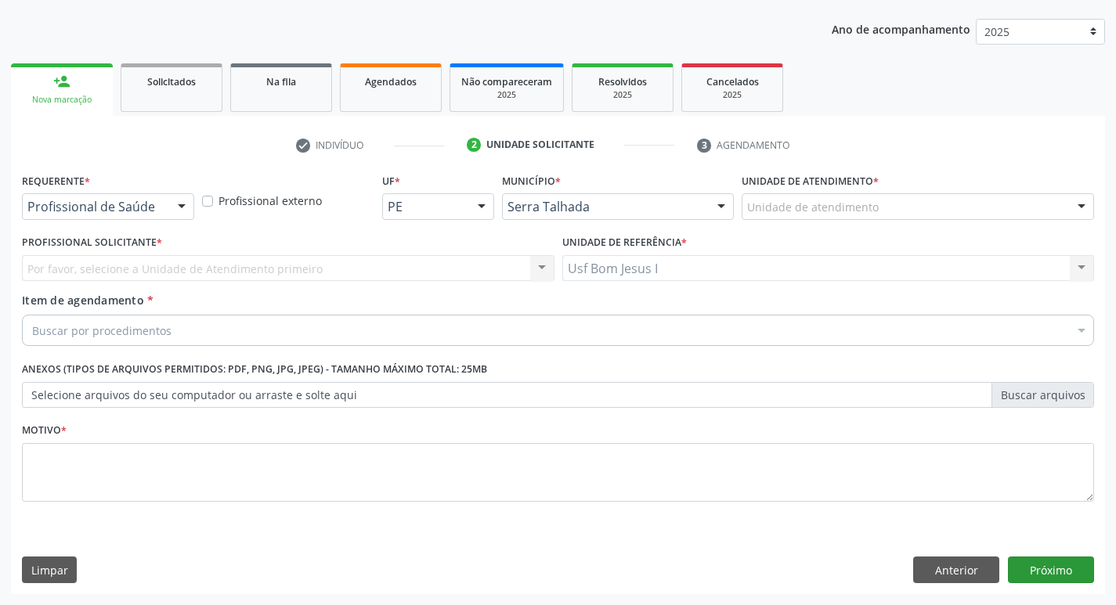
scroll to position [171, 0]
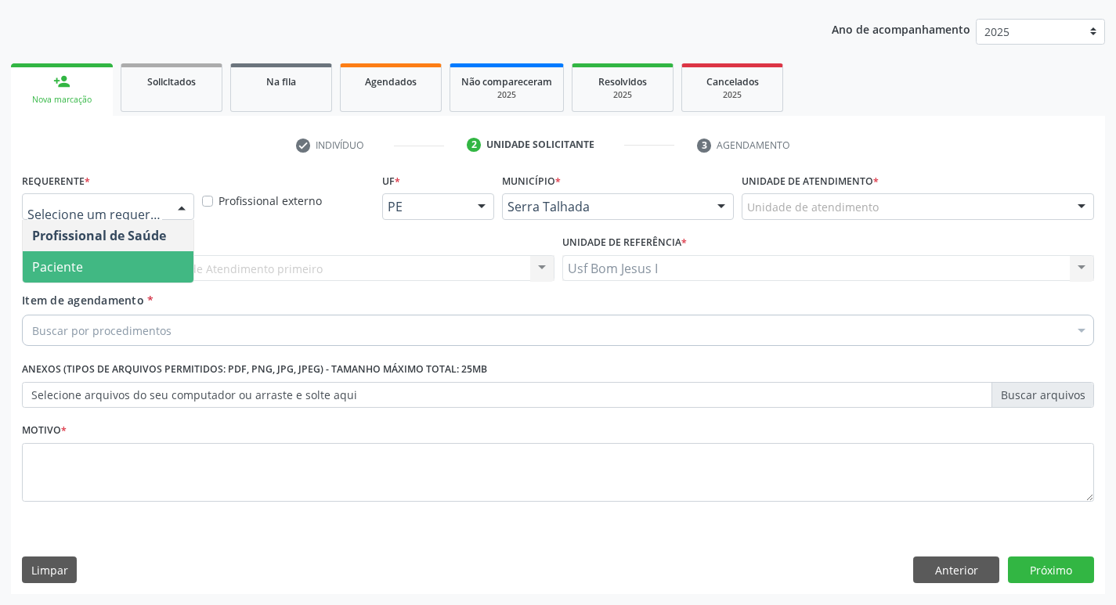
click at [71, 269] on span "Paciente" at bounding box center [57, 266] width 51 height 17
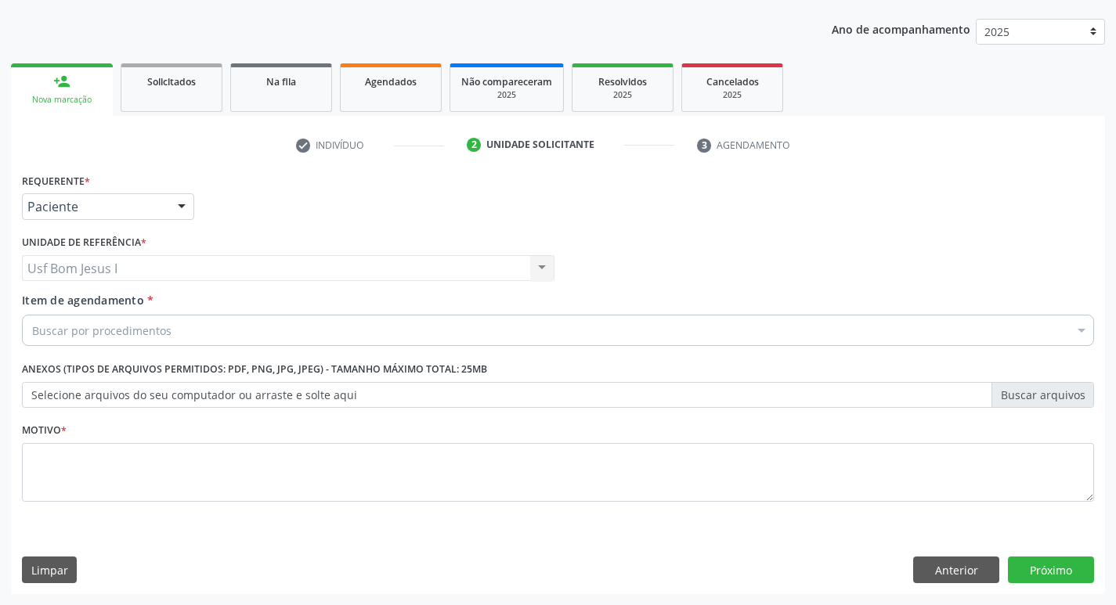
drag, startPoint x: 118, startPoint y: 306, endPoint x: 119, endPoint y: 323, distance: 16.5
click at [118, 308] on label "Item de agendamento *" at bounding box center [88, 300] width 132 height 16
click at [32, 315] on input "Item de agendamento *" at bounding box center [32, 330] width 0 height 31
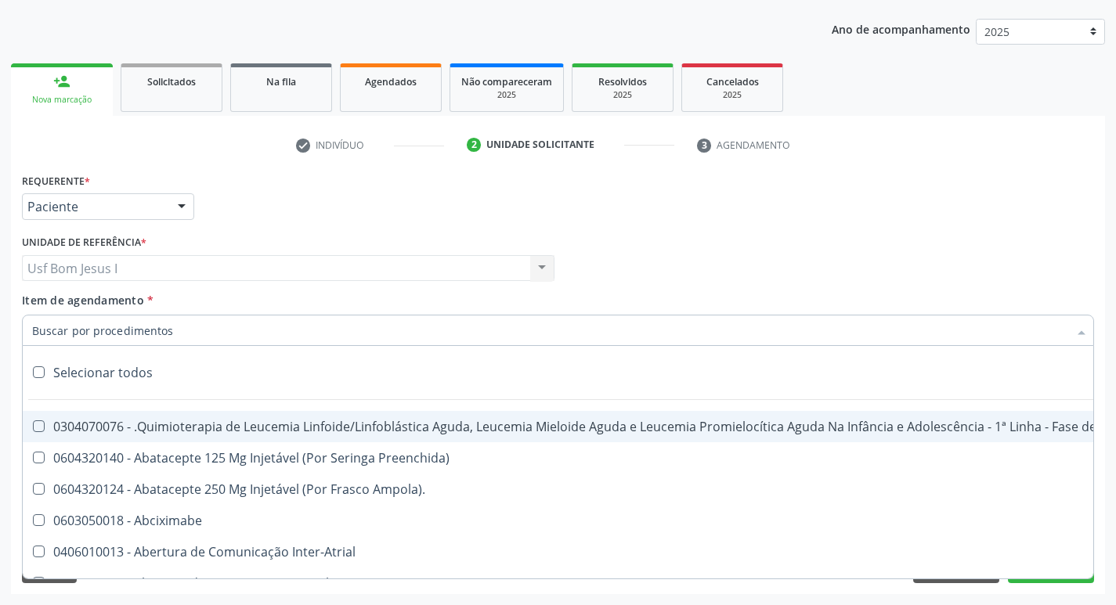
click at [119, 324] on input "Item de agendamento *" at bounding box center [550, 330] width 1036 height 31
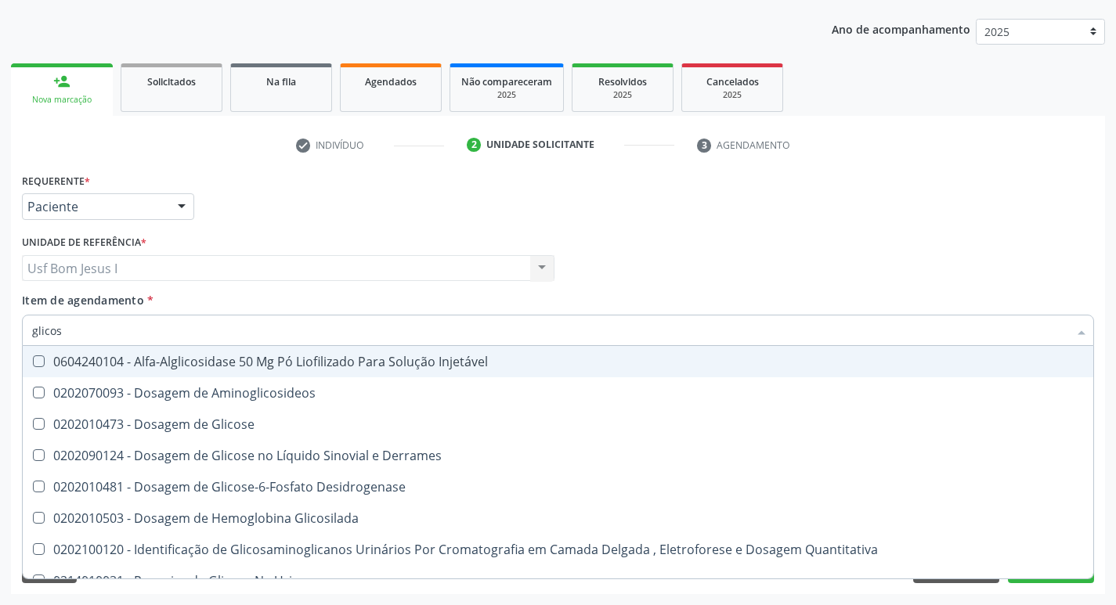
type input "glicose"
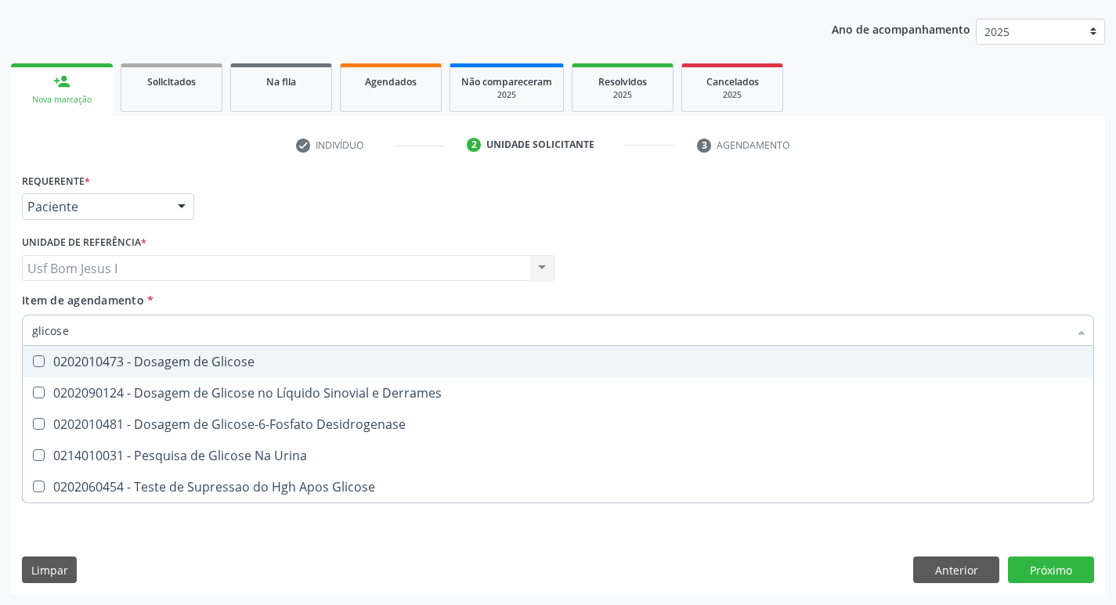
click at [132, 360] on div "0202010473 - Dosagem de Glicose" at bounding box center [557, 361] width 1051 height 13
checkbox Glicose "true"
click at [125, 334] on input "glicose" at bounding box center [550, 330] width 1036 height 31
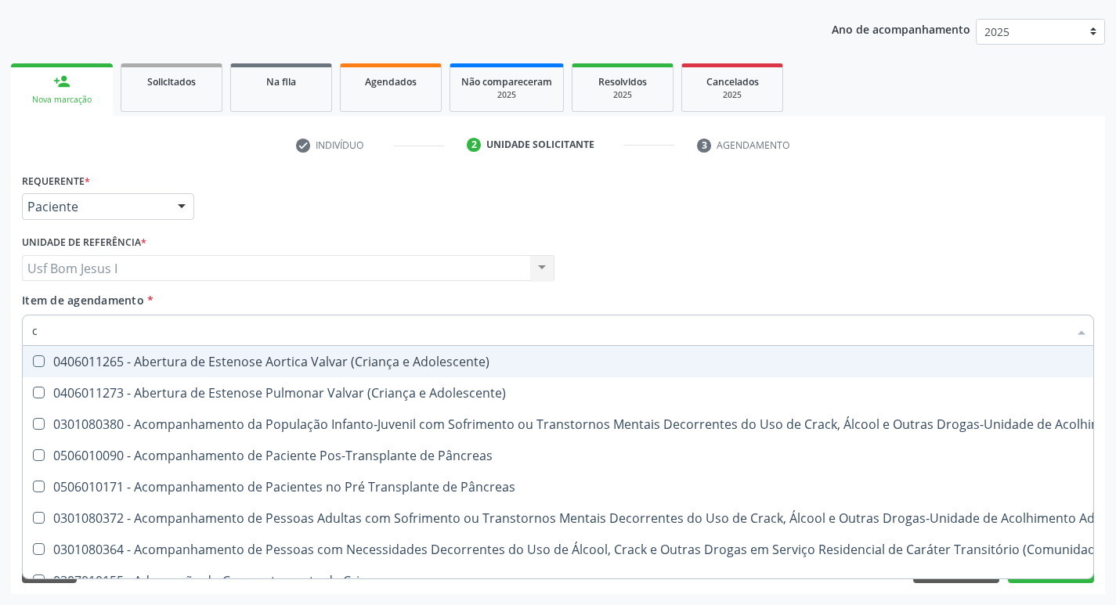
type input "cr"
checkbox Adolescente\) "false"
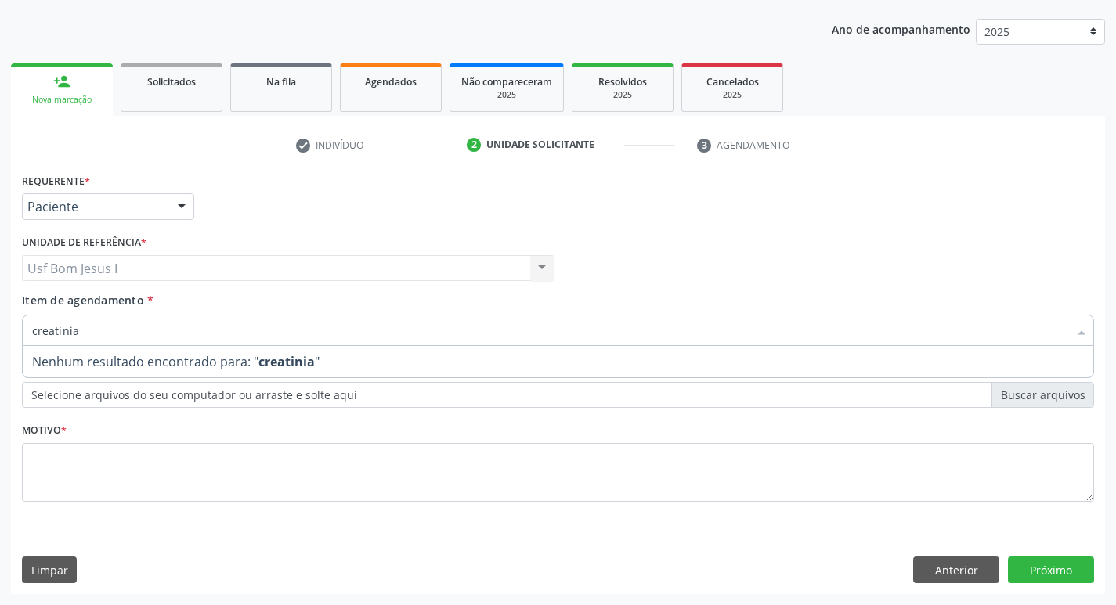
type input "creatini"
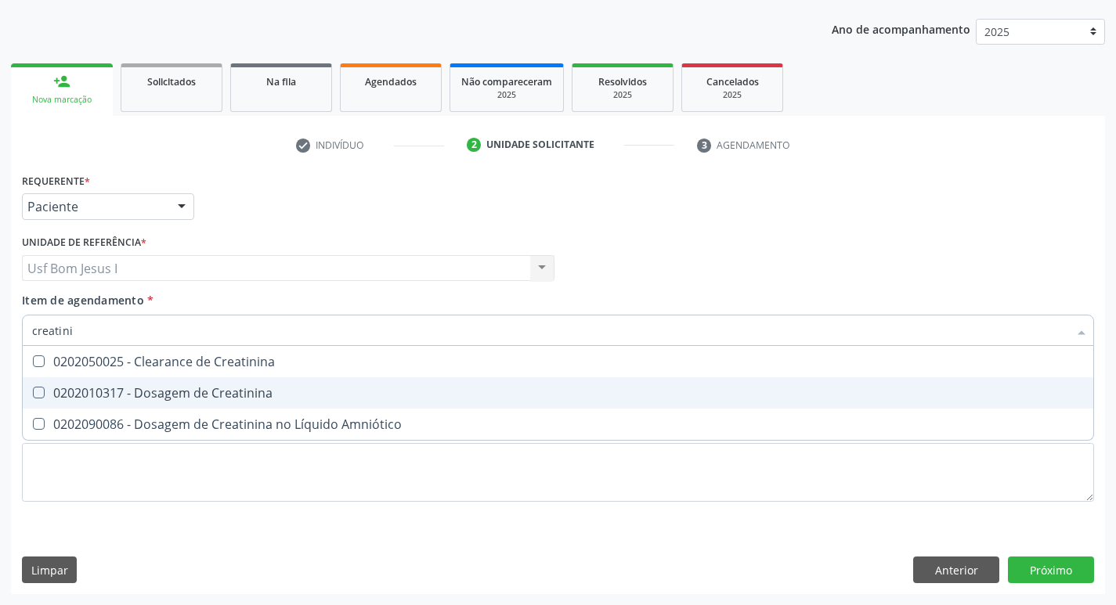
click at [145, 391] on div "0202010317 - Dosagem de Creatinina" at bounding box center [557, 393] width 1051 height 13
checkbox Creatinina "true"
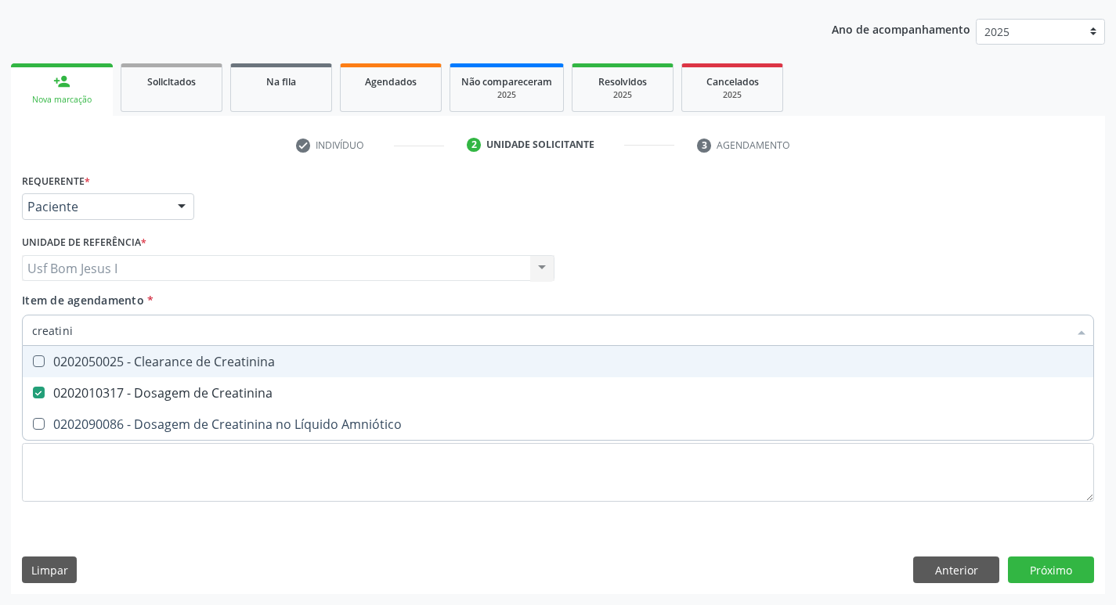
click at [103, 334] on input "creatini" at bounding box center [550, 330] width 1036 height 31
type input "ur"
checkbox Creatinina "false"
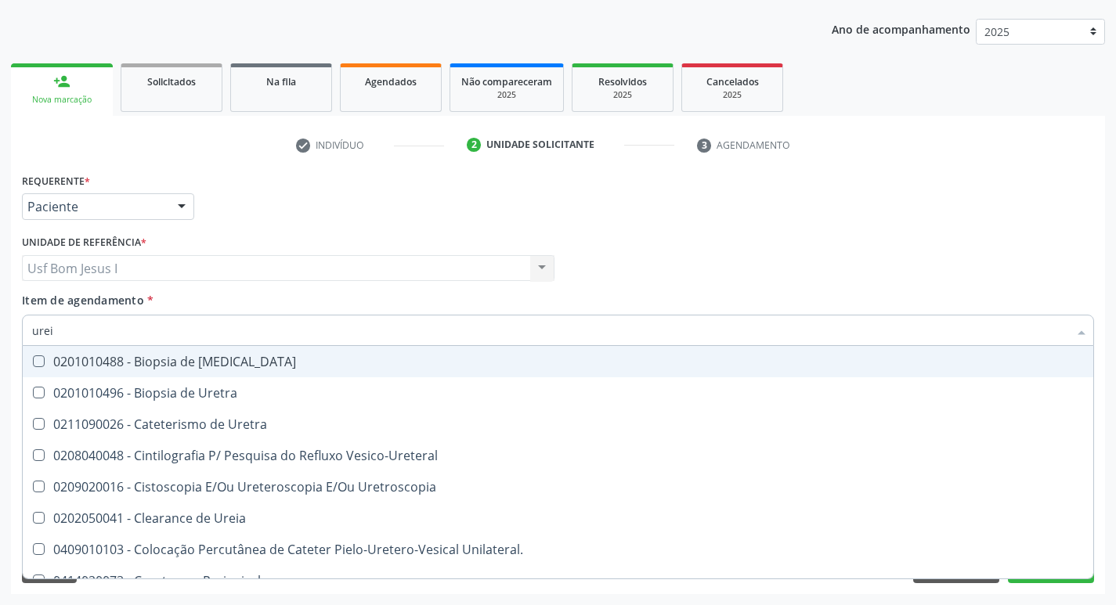
type input "ureia"
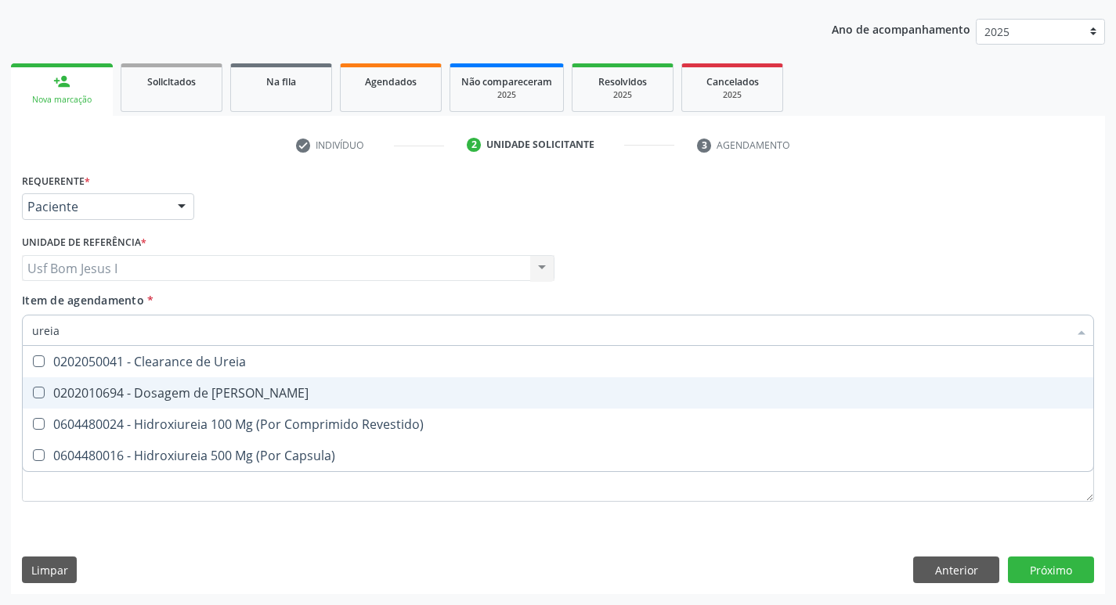
click at [117, 387] on div "0202010694 - Dosagem de [PERSON_NAME]" at bounding box center [557, 393] width 1051 height 13
checkbox Ureia "true"
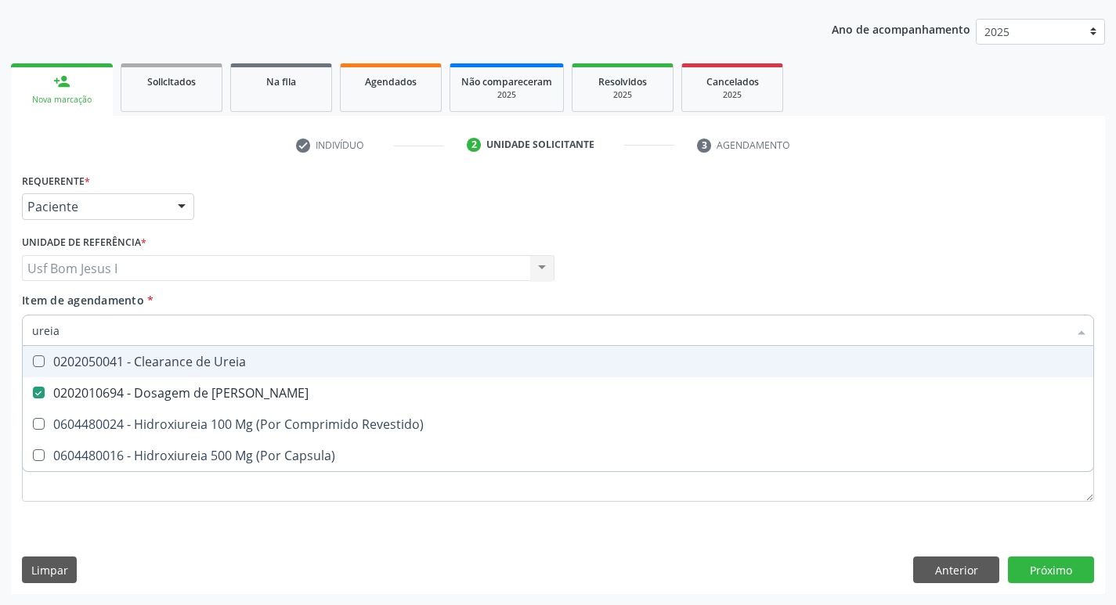
click at [85, 326] on input "ureia" at bounding box center [550, 330] width 1036 height 31
type input "c"
checkbox Ureia "false"
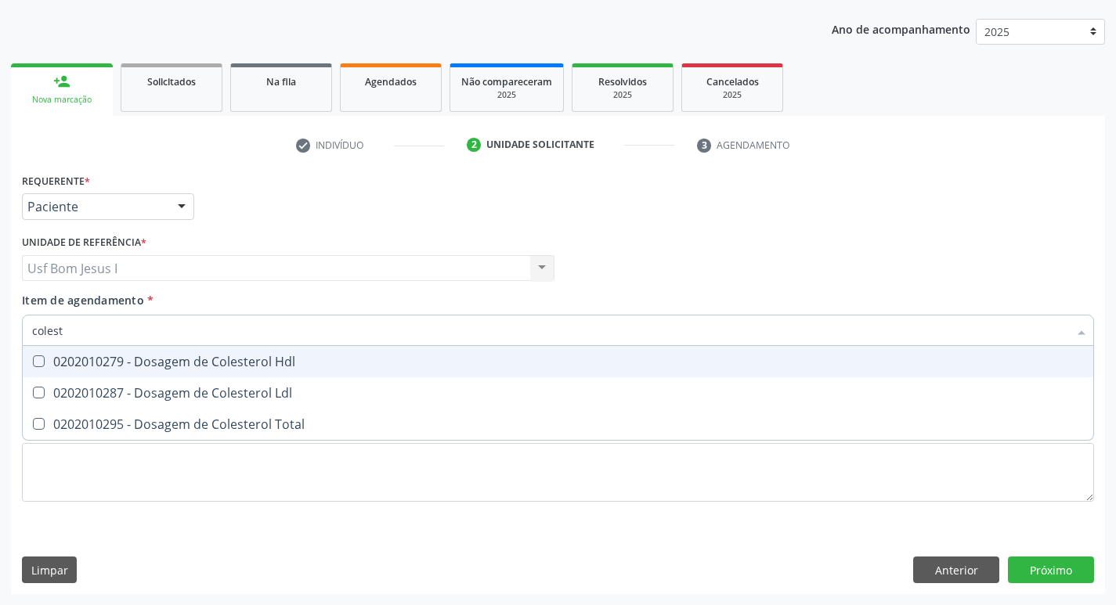
type input "coleste"
click at [63, 360] on div "0202010279 - Dosagem de Colesterol Hdl" at bounding box center [557, 361] width 1051 height 13
checkbox Hdl "true"
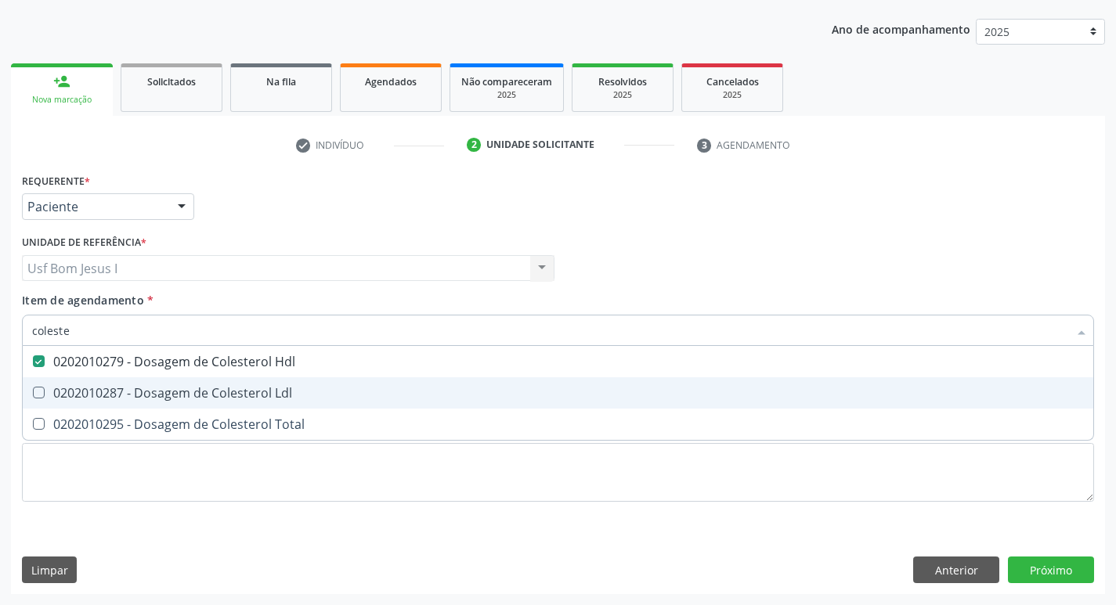
click at [62, 387] on div "0202010287 - Dosagem de Colesterol Ldl" at bounding box center [557, 393] width 1051 height 13
checkbox Ldl "true"
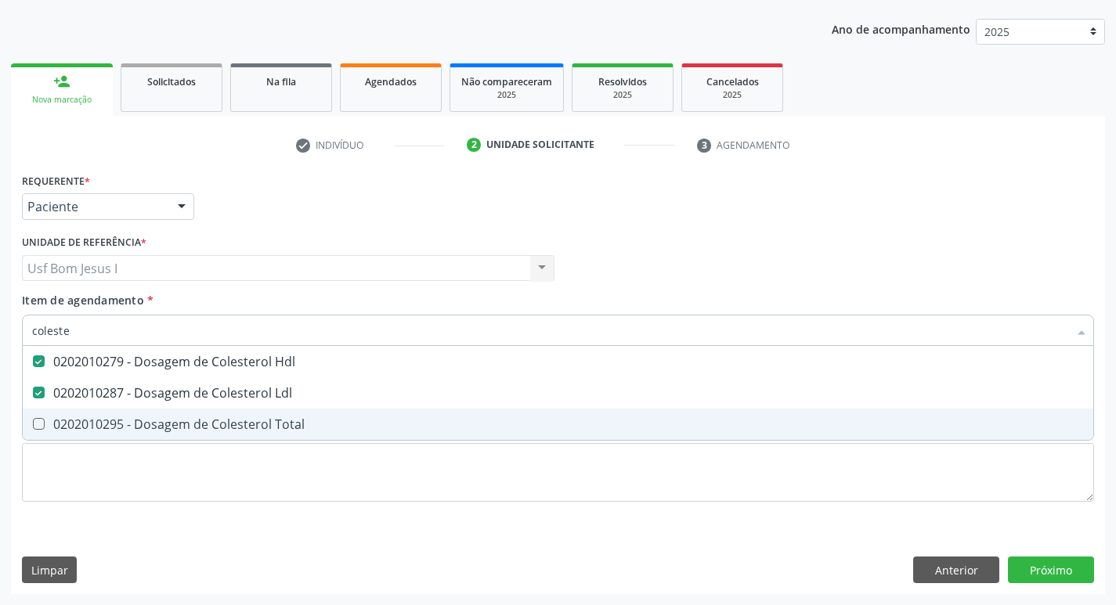
drag, startPoint x: 56, startPoint y: 423, endPoint x: 60, endPoint y: 397, distance: 26.0
click at [56, 422] on div "0202010295 - Dosagem de Colesterol Total" at bounding box center [557, 424] width 1051 height 13
checkbox Total "true"
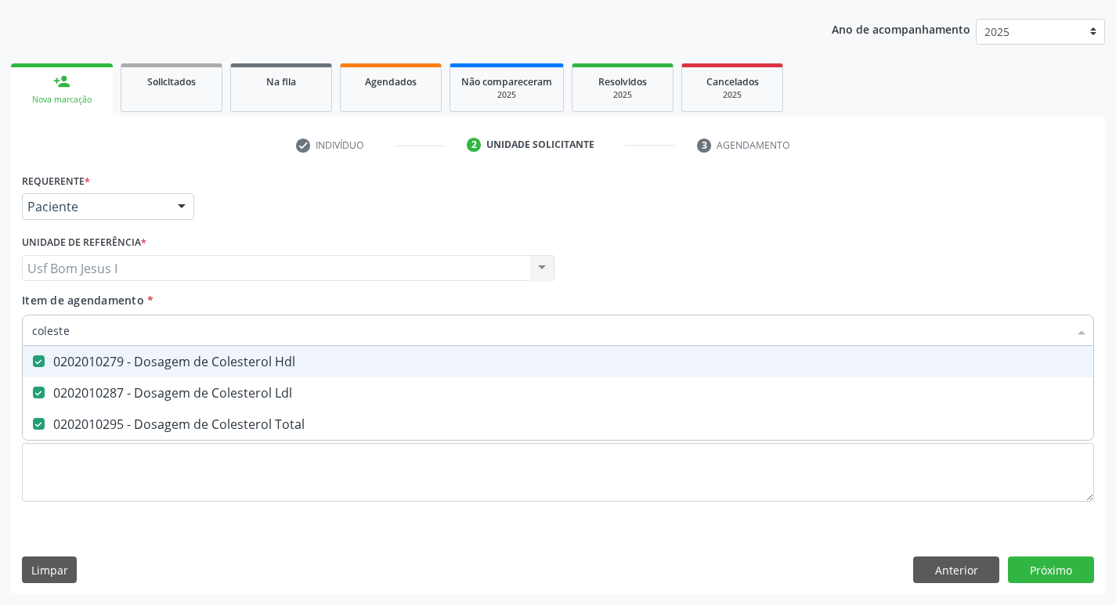
click at [75, 332] on input "coleste" at bounding box center [550, 330] width 1036 height 31
type input "t"
checkbox Hdl "false"
checkbox Ldl "false"
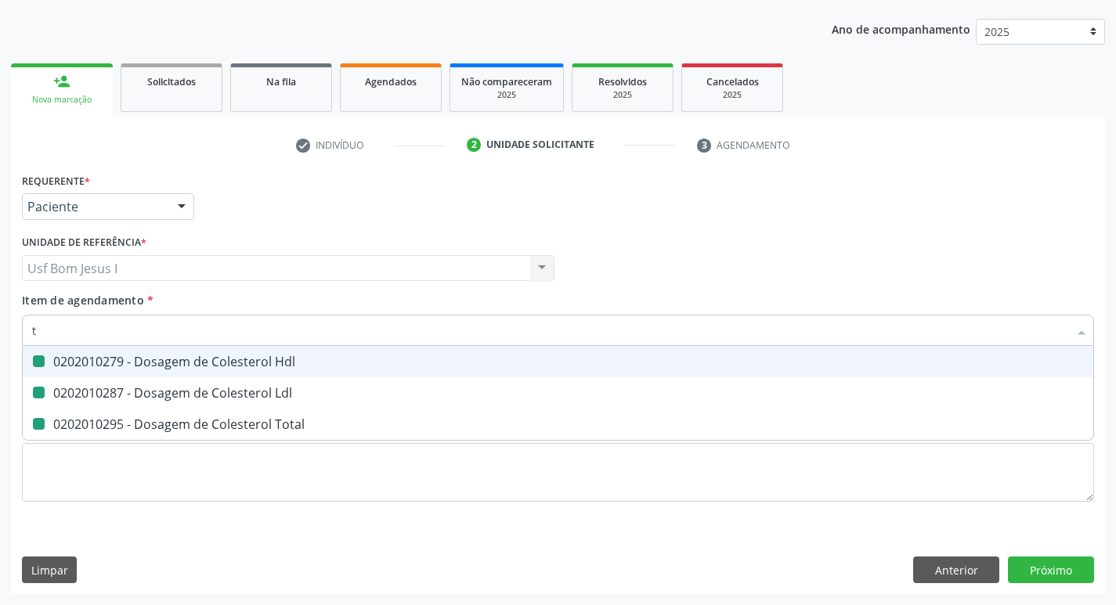
checkbox Total "false"
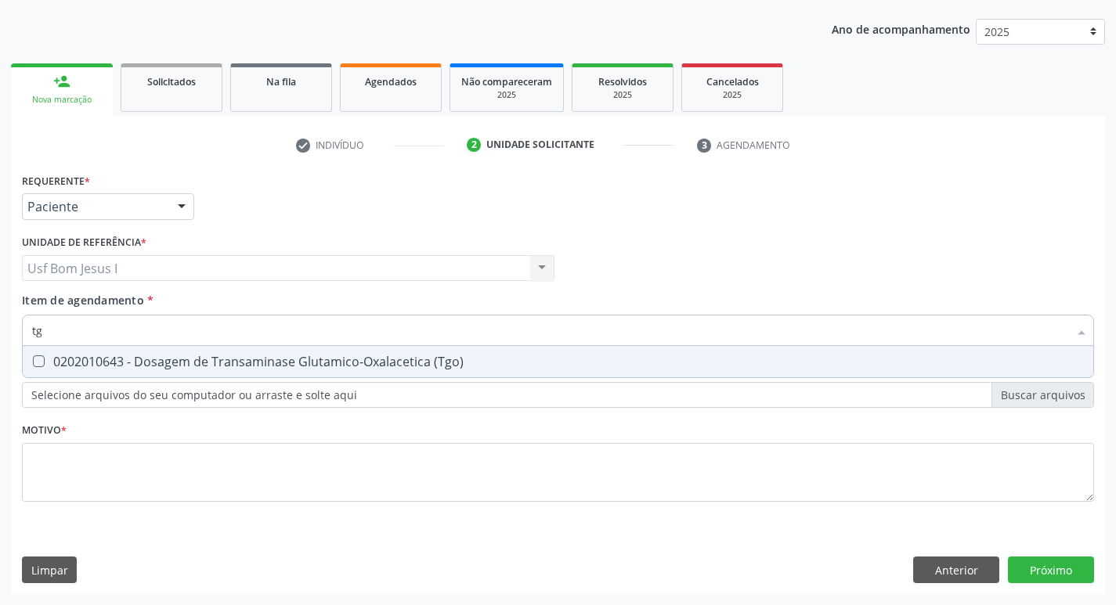
type input "tgo"
click at [99, 355] on div "0202010643 - Dosagem de Transaminase Glutamico-Oxalacetica (Tgo)" at bounding box center [557, 361] width 1051 height 13
checkbox \(Tgo\) "true"
type input "tgp"
click at [99, 355] on div "0202010651 - Dosagem de Transaminase Glutamico-Piruvica (Tgp)" at bounding box center [557, 361] width 1051 height 13
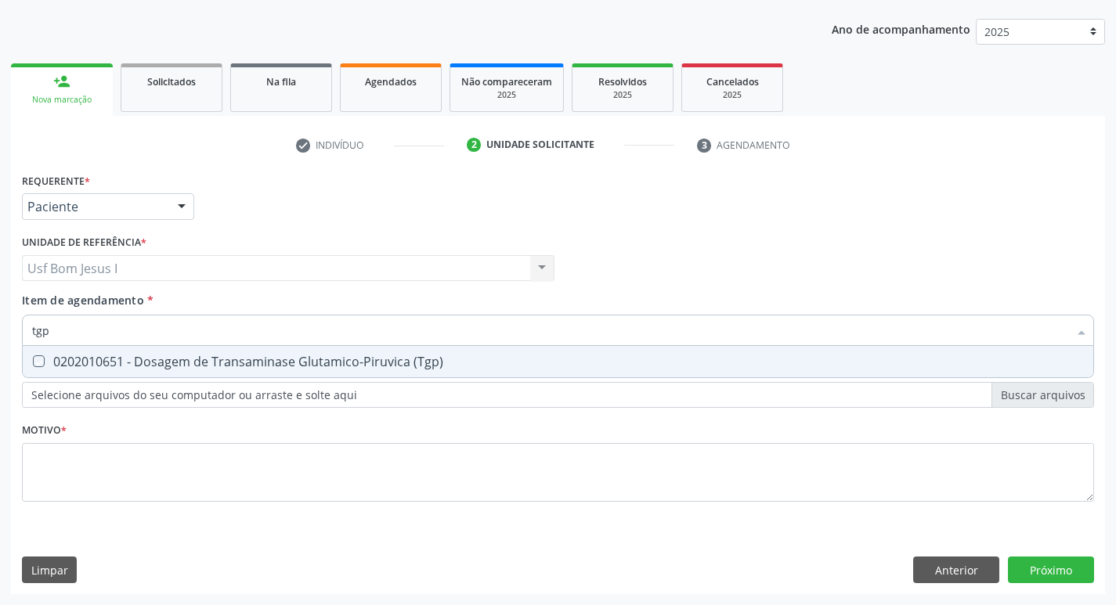
checkbox \(Tgp\) "true"
type input "t"
checkbox \(Tgp\) "false"
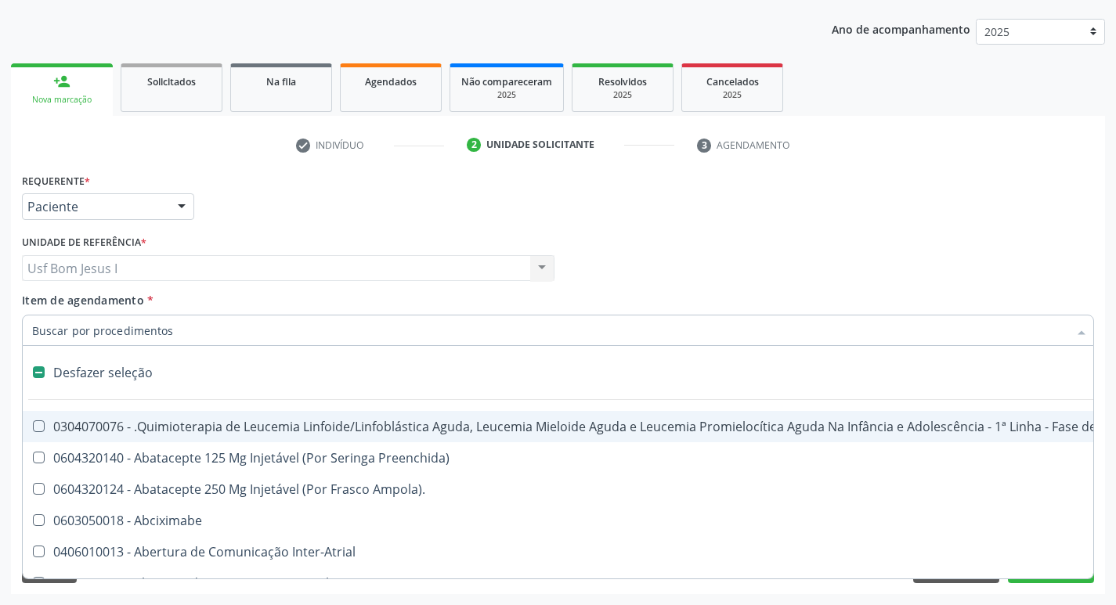
type input "h"
checkbox B "true"
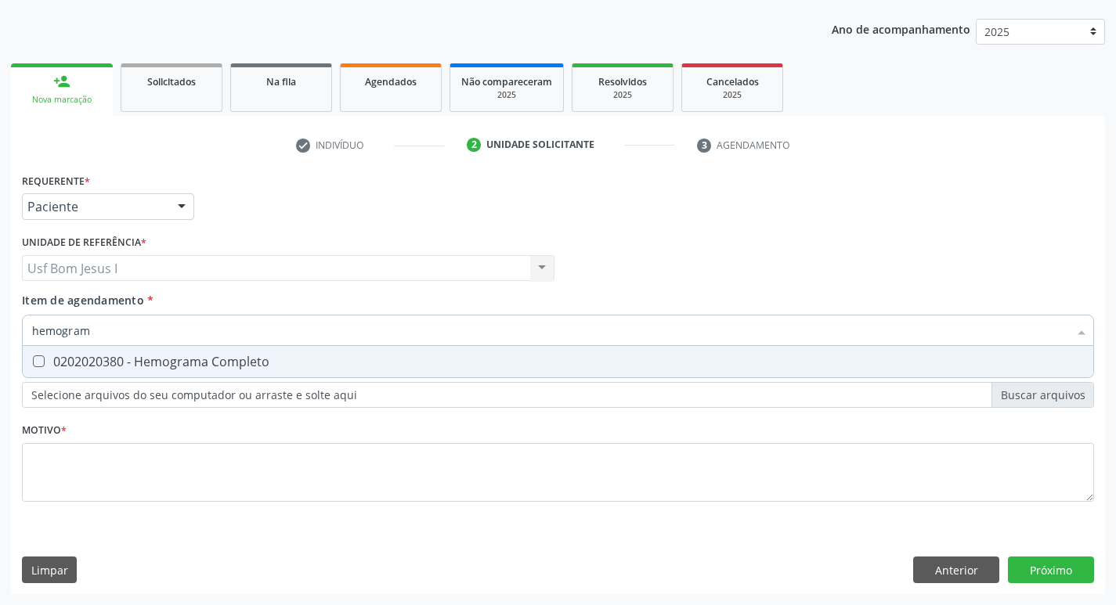
type input "hemograma"
click at [99, 355] on div "0202020380 - Hemograma Completo" at bounding box center [557, 361] width 1051 height 13
checkbox Completo "true"
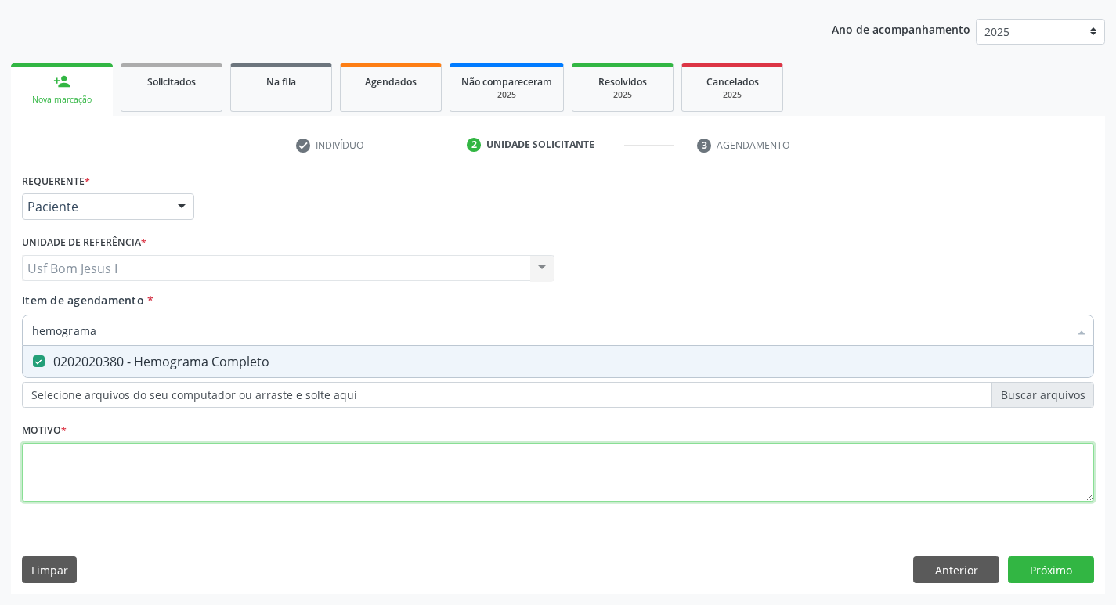
click at [158, 475] on div "Requerente * Paciente Profissional de Saúde Paciente Nenhum resultado encontrad…" at bounding box center [558, 346] width 1072 height 355
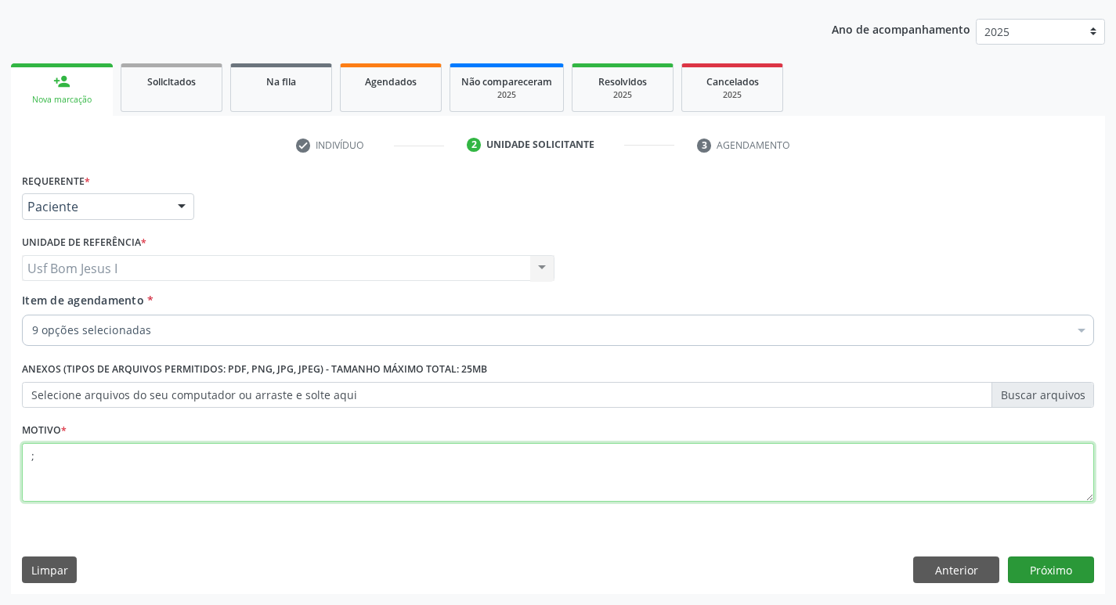
type textarea ";"
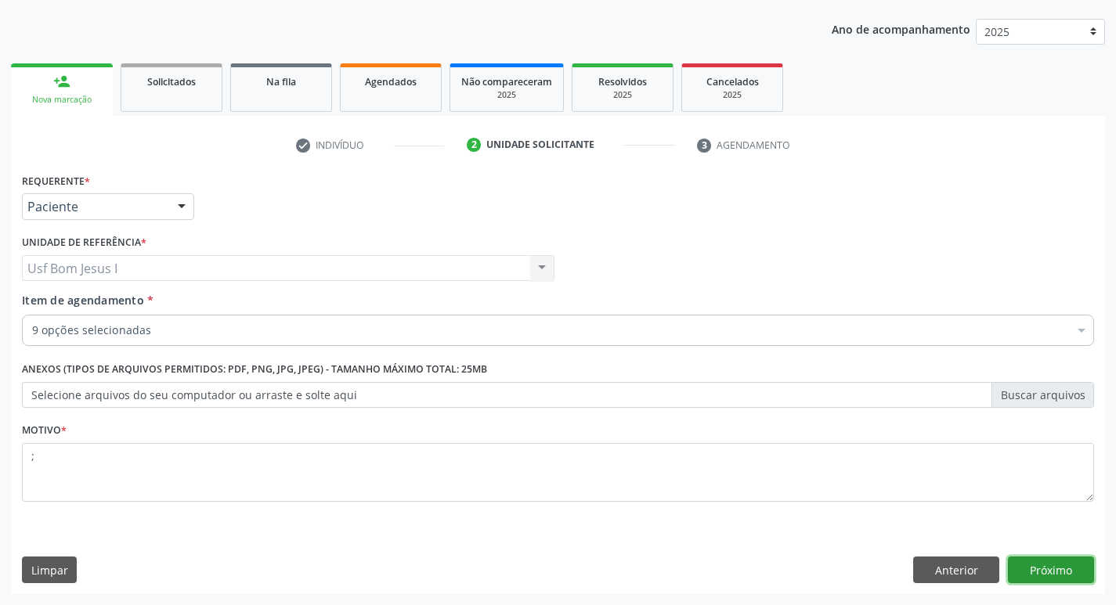
click at [1071, 562] on button "Próximo" at bounding box center [1051, 570] width 86 height 27
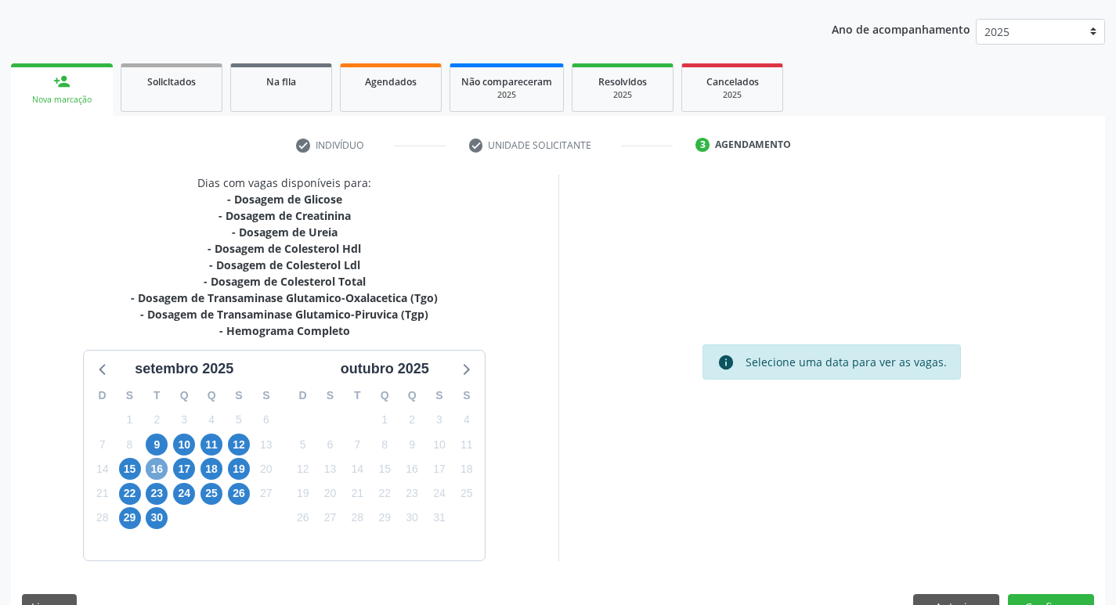
click at [157, 471] on span "16" at bounding box center [157, 469] width 22 height 22
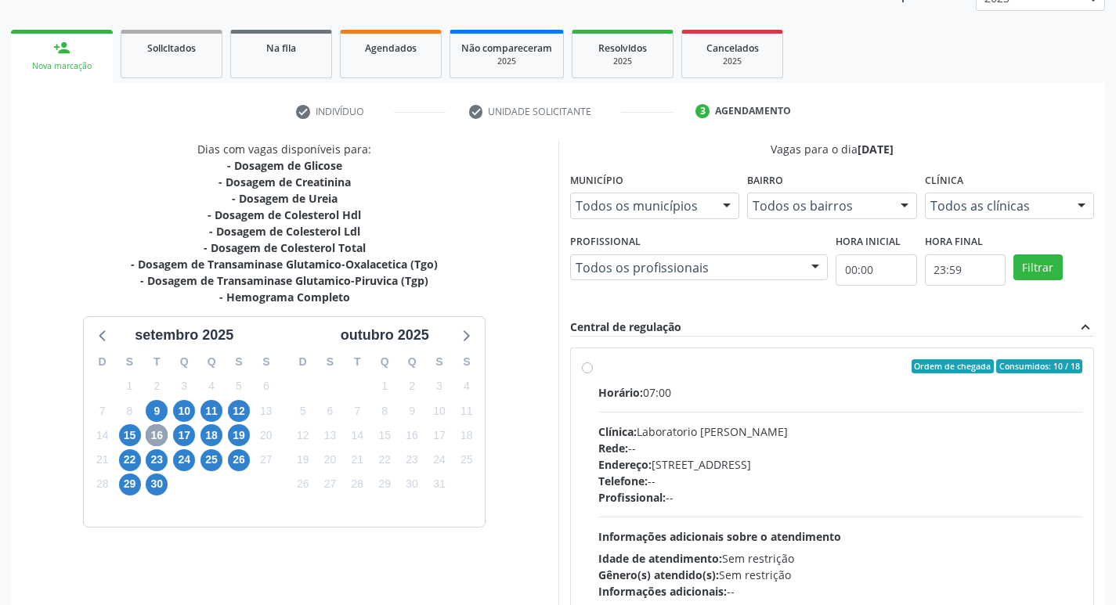
scroll to position [223, 0]
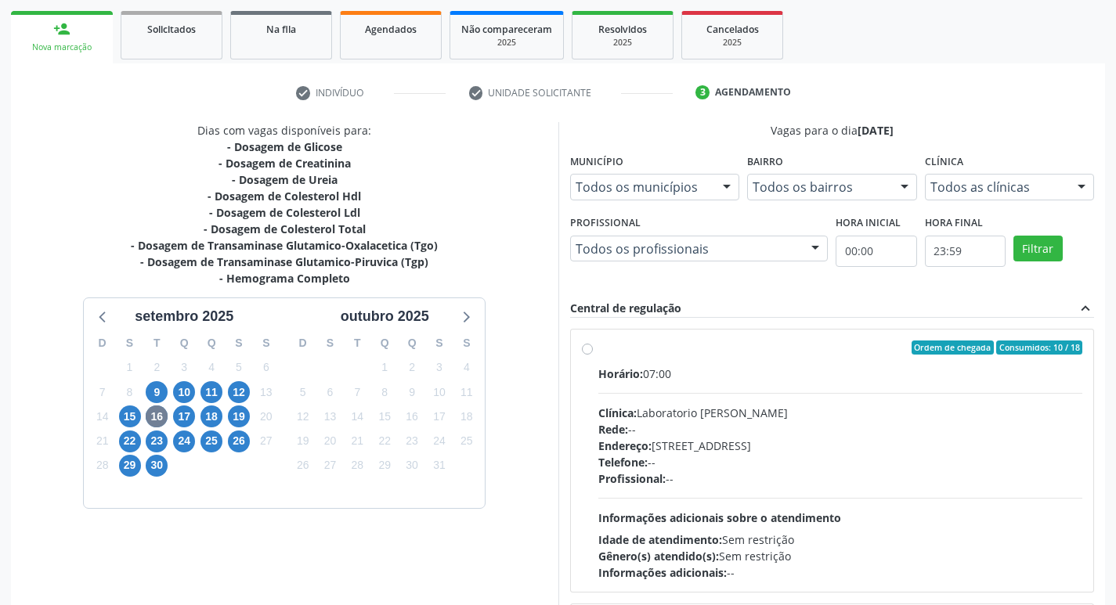
click at [872, 400] on div "Horário: 07:00 Clínica: Laboratorio Jose Paulo Terto Rede: -- Endereço: Casa, n…" at bounding box center [840, 473] width 485 height 215
click at [593, 355] on input "Ordem de chegada Consumidos: 10 / 18 Horário: 07:00 Clínica: Laboratorio Jose P…" at bounding box center [587, 348] width 11 height 14
radio input "true"
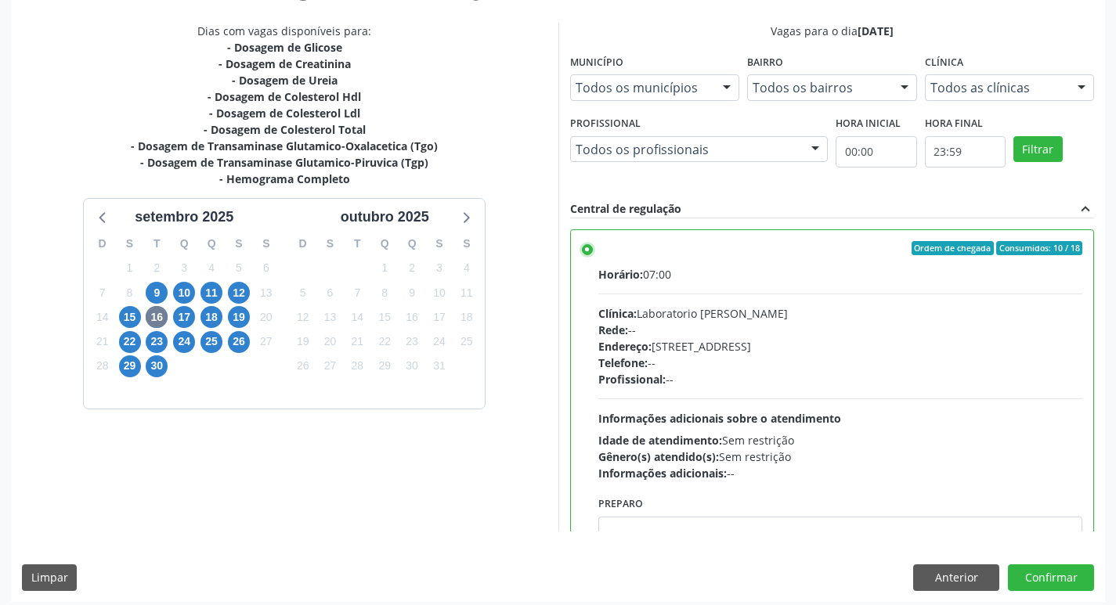
scroll to position [330, 0]
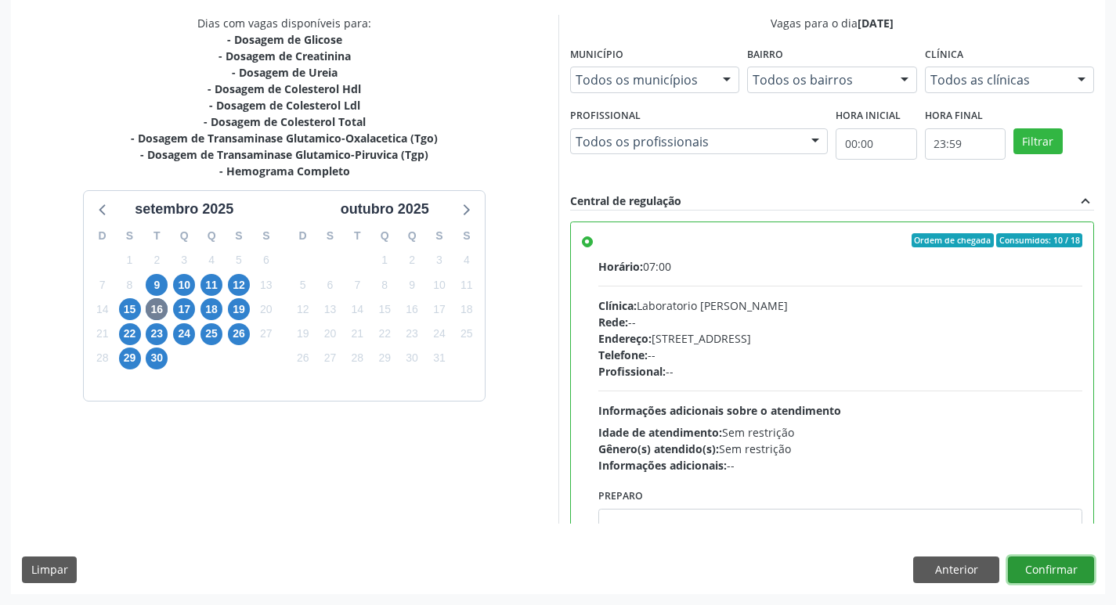
click at [1033, 562] on button "Confirmar" at bounding box center [1051, 570] width 86 height 27
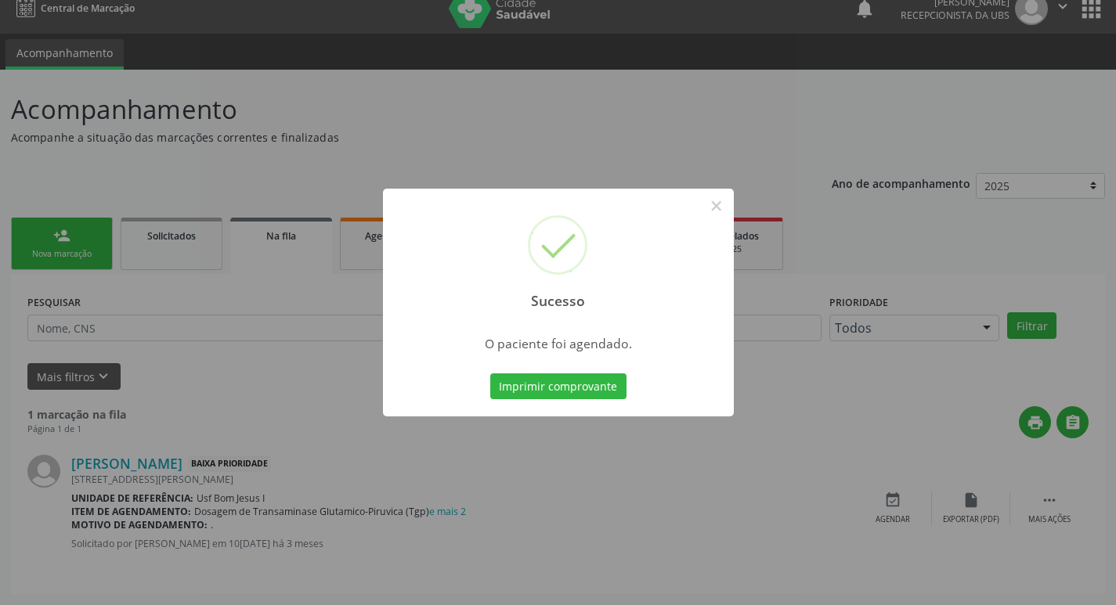
scroll to position [0, 0]
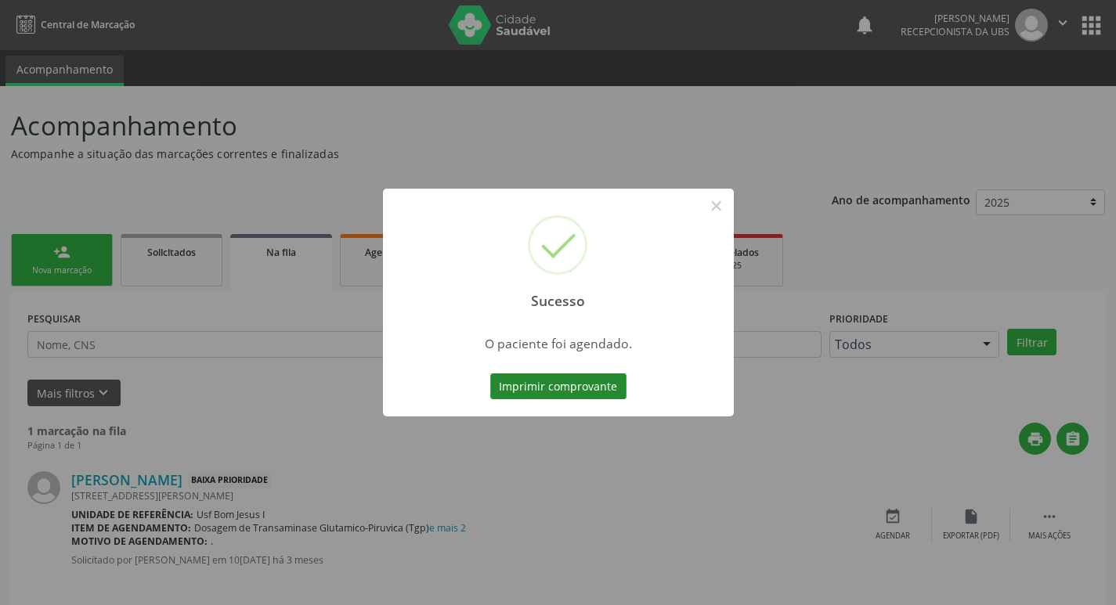
click at [568, 384] on button "Imprimir comprovante" at bounding box center [558, 386] width 136 height 27
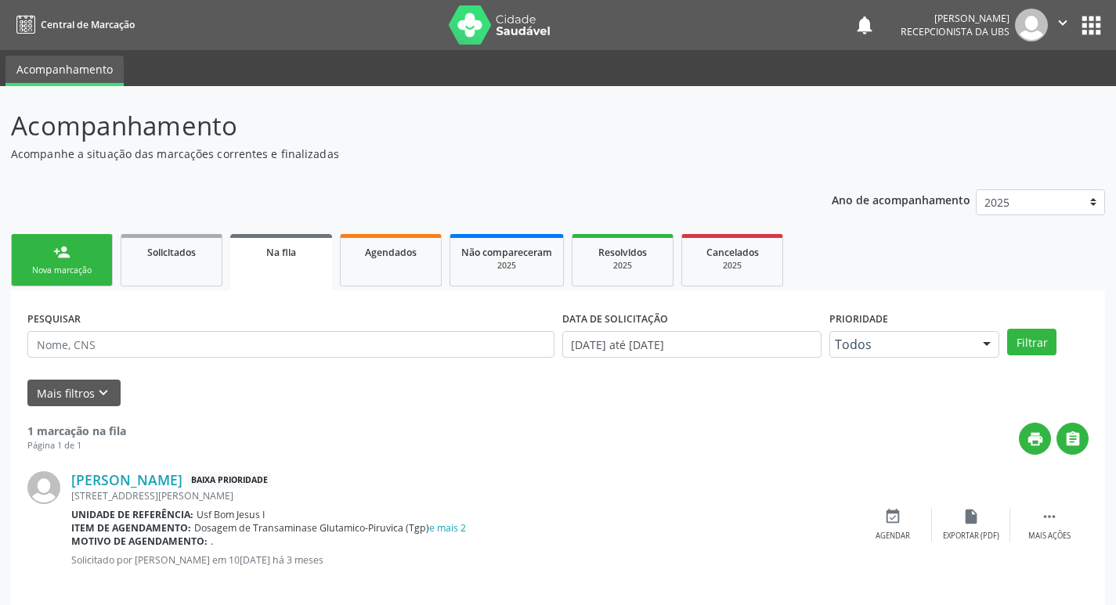
click at [43, 269] on div "Nova marcação" at bounding box center [62, 271] width 78 height 12
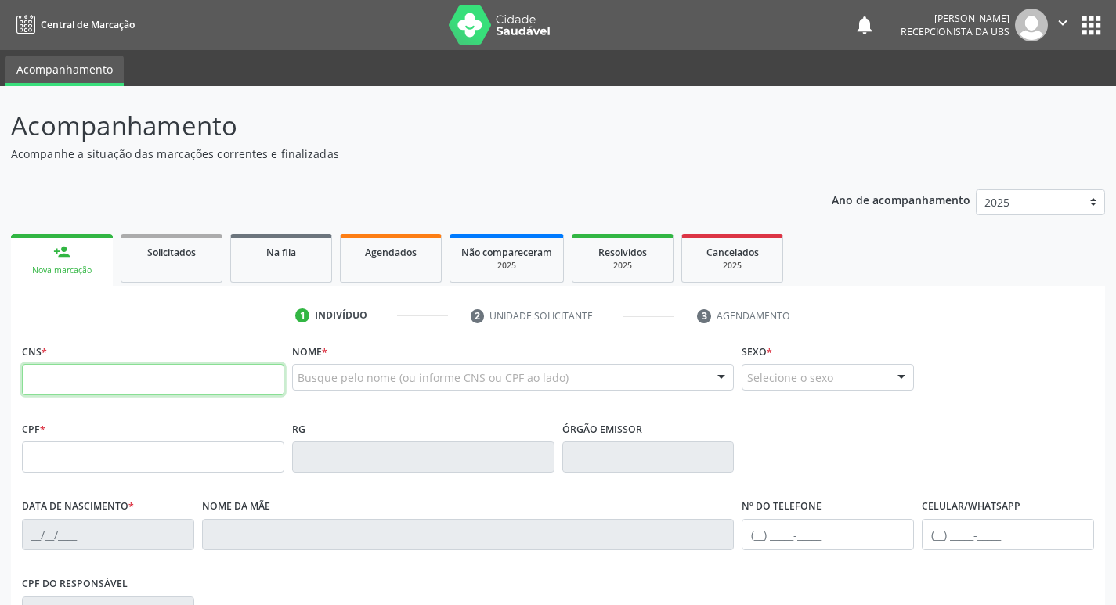
click at [147, 377] on input "text" at bounding box center [153, 379] width 262 height 31
paste input "701 0068 9095 3897"
type input "701 0068 9095 3897"
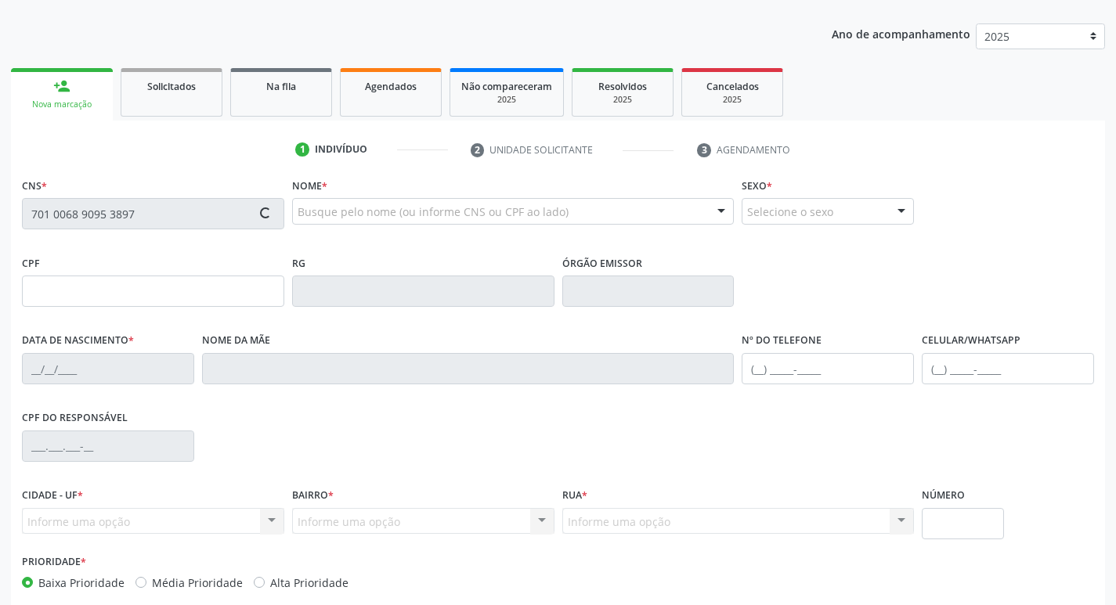
scroll to position [243, 0]
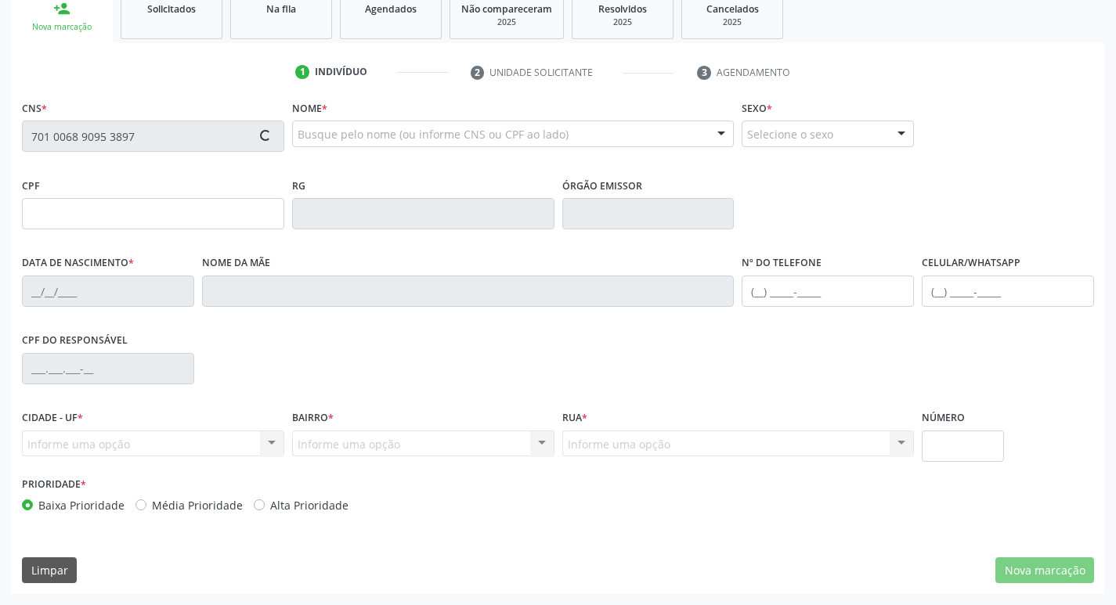
type input "680.183.394-49"
type input "07/06/1969"
type input "Francisca da Penha Freitas"
type input "[PHONE_NUMBER]"
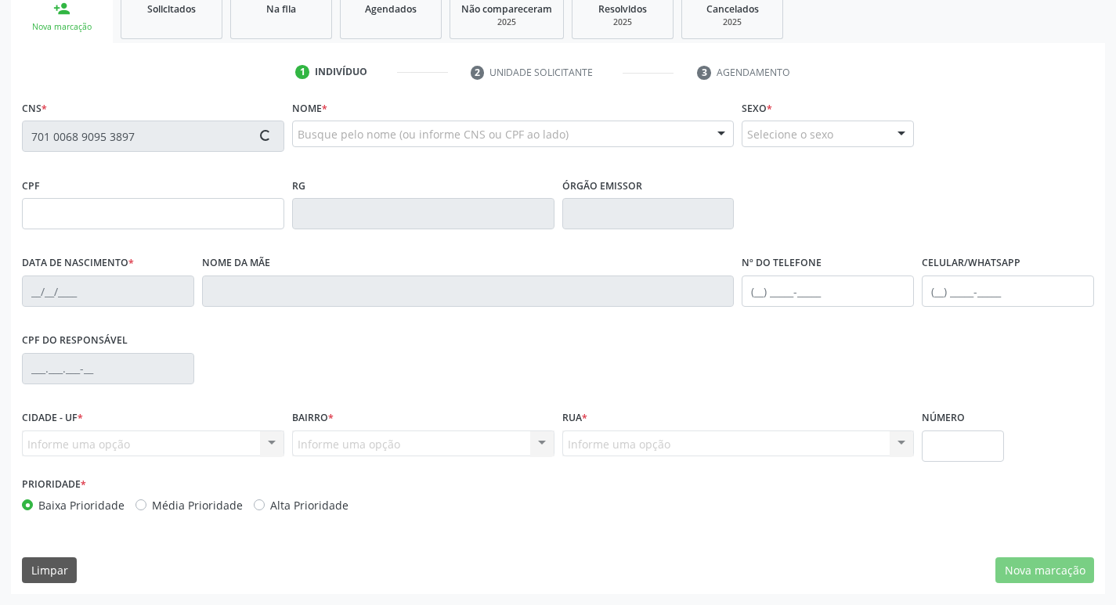
type input "1012"
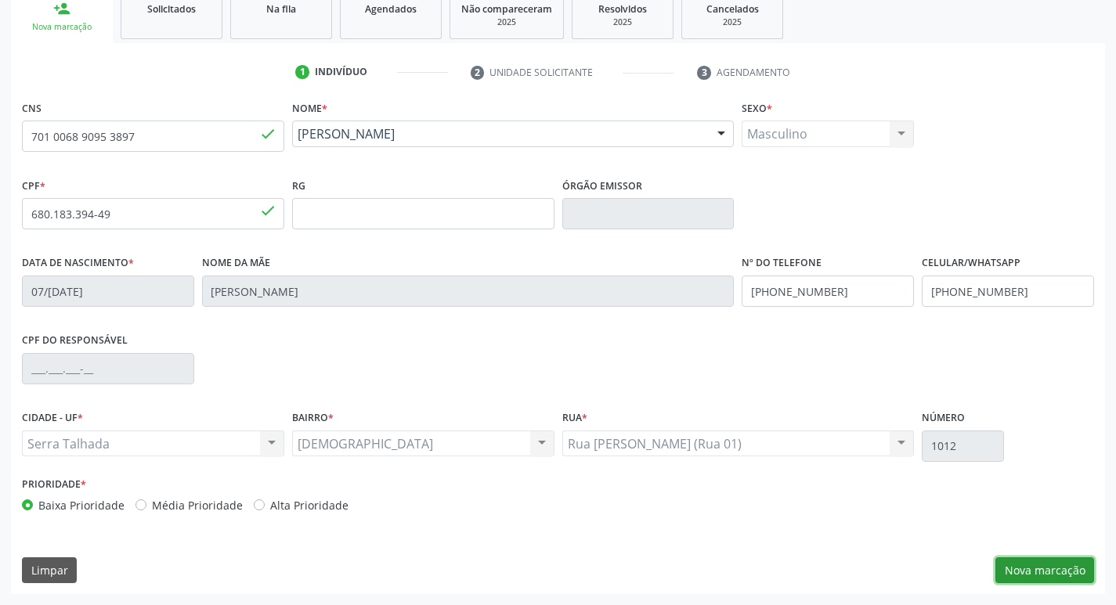
click at [1044, 571] on button "Nova marcação" at bounding box center [1044, 570] width 99 height 27
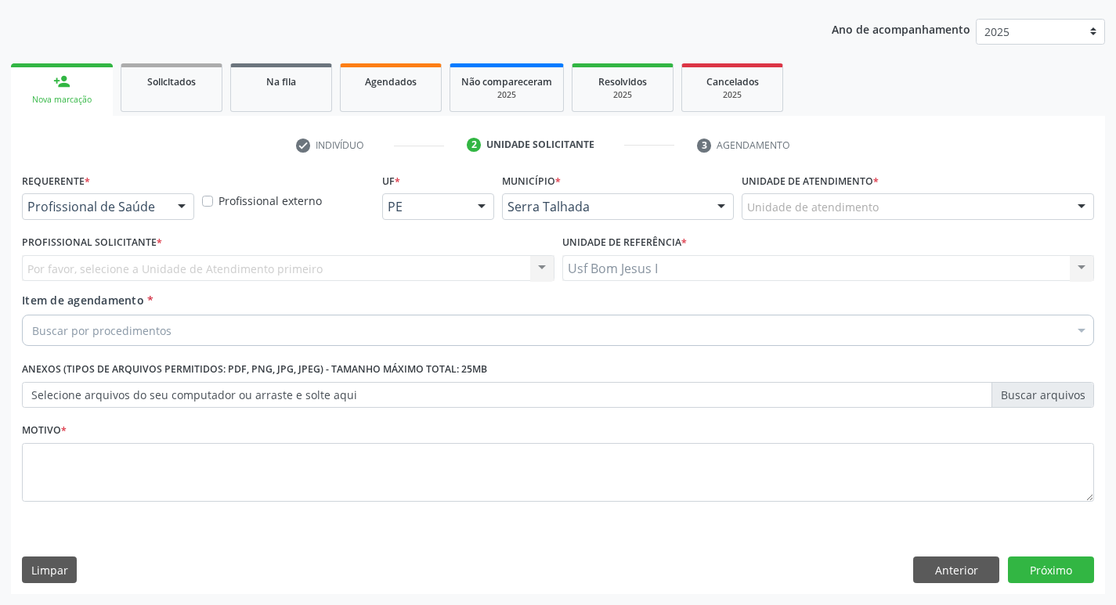
scroll to position [171, 0]
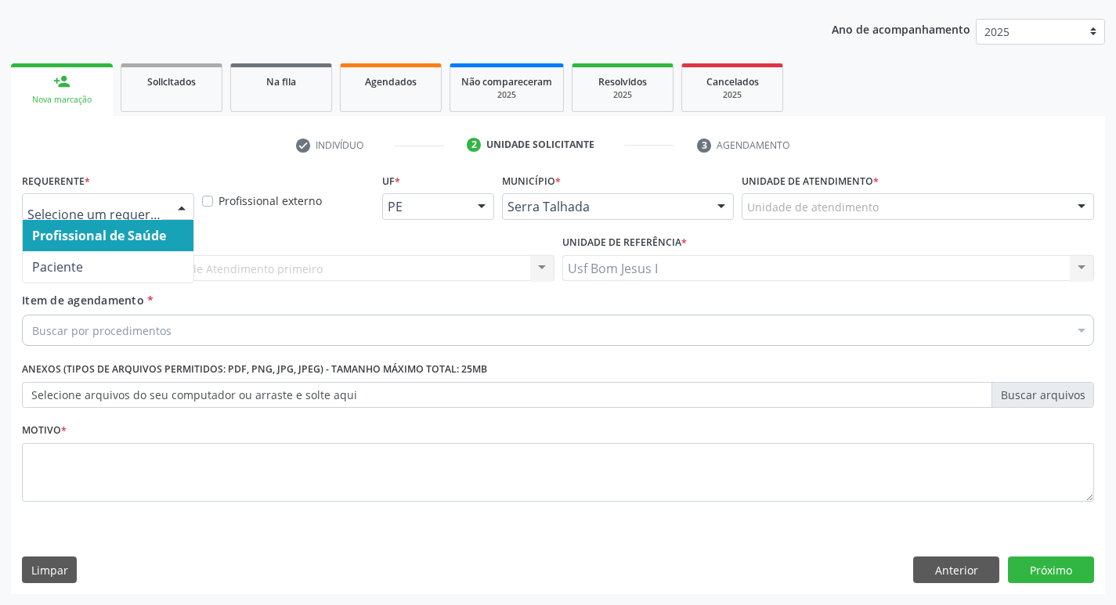
drag, startPoint x: 62, startPoint y: 202, endPoint x: 73, endPoint y: 244, distance: 43.7
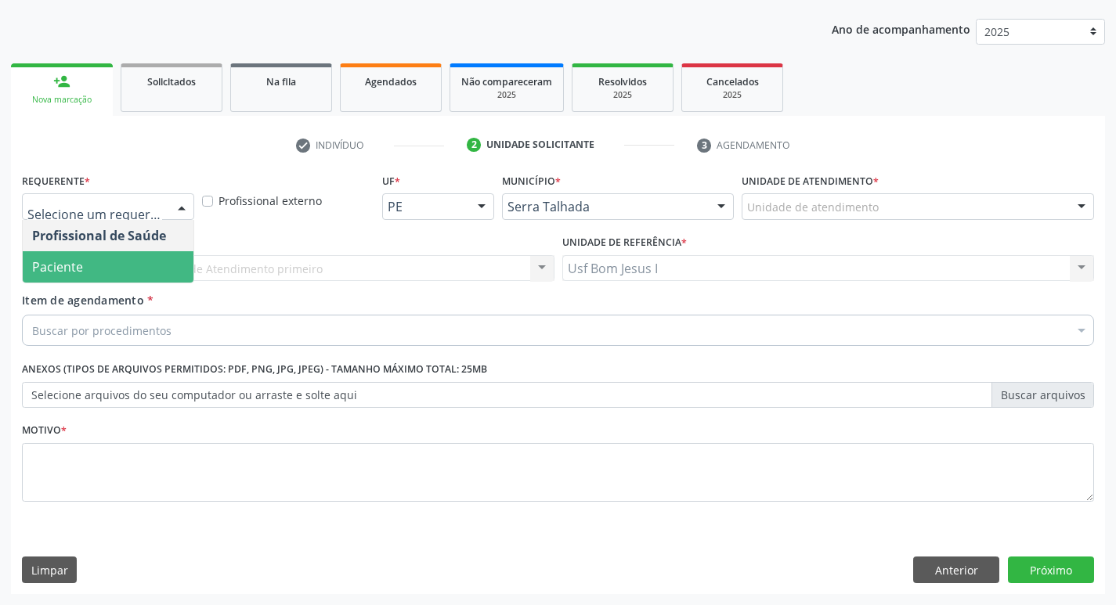
click at [80, 260] on span "Paciente" at bounding box center [57, 266] width 51 height 17
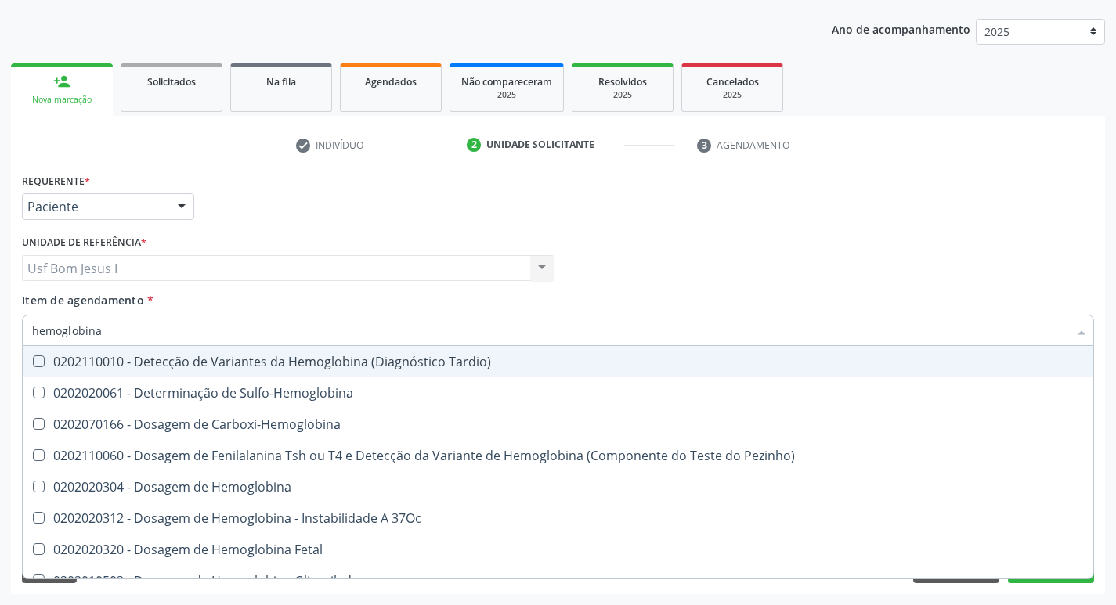
type input "hemoglobina g"
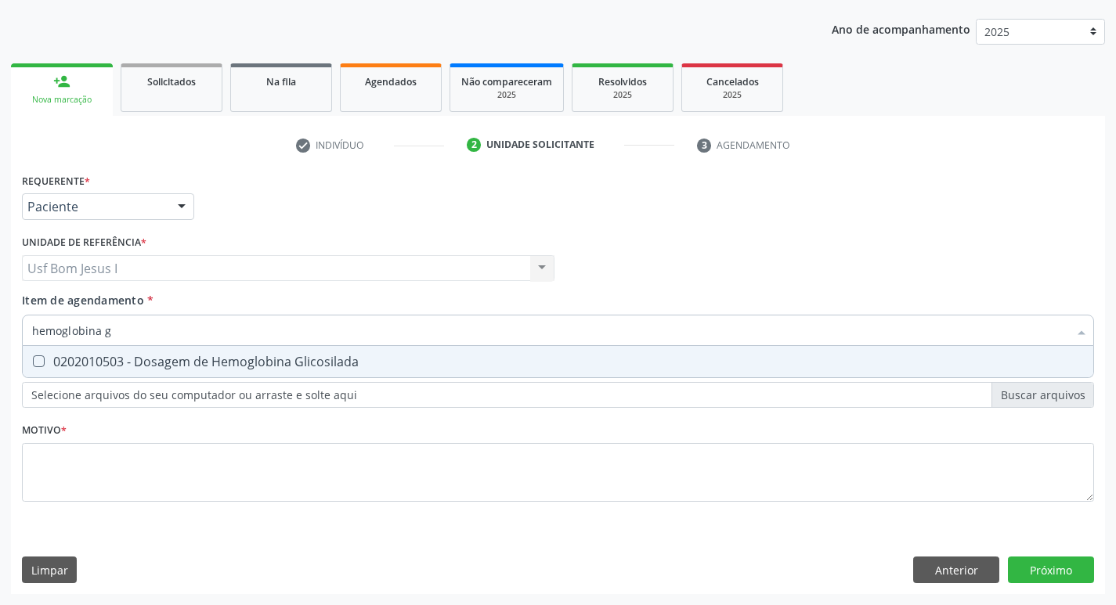
click at [150, 361] on div "0202010503 - Dosagem de Hemoglobina Glicosilada" at bounding box center [557, 361] width 1051 height 13
checkbox Glicosilada "true"
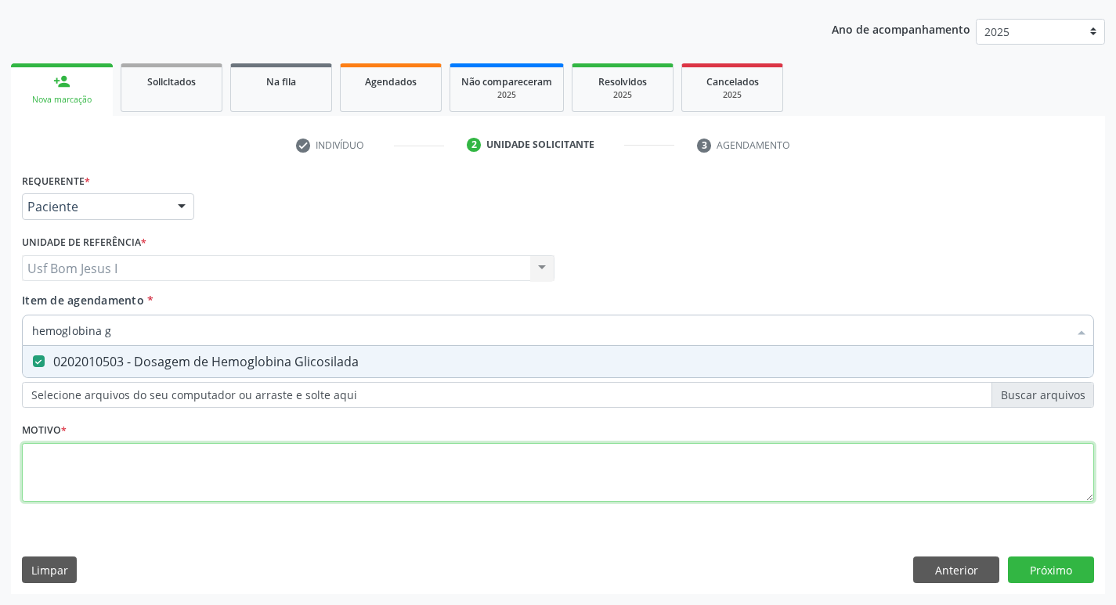
click at [148, 471] on div "Requerente * Paciente Profissional de Saúde Paciente Nenhum resultado encontrad…" at bounding box center [558, 346] width 1072 height 355
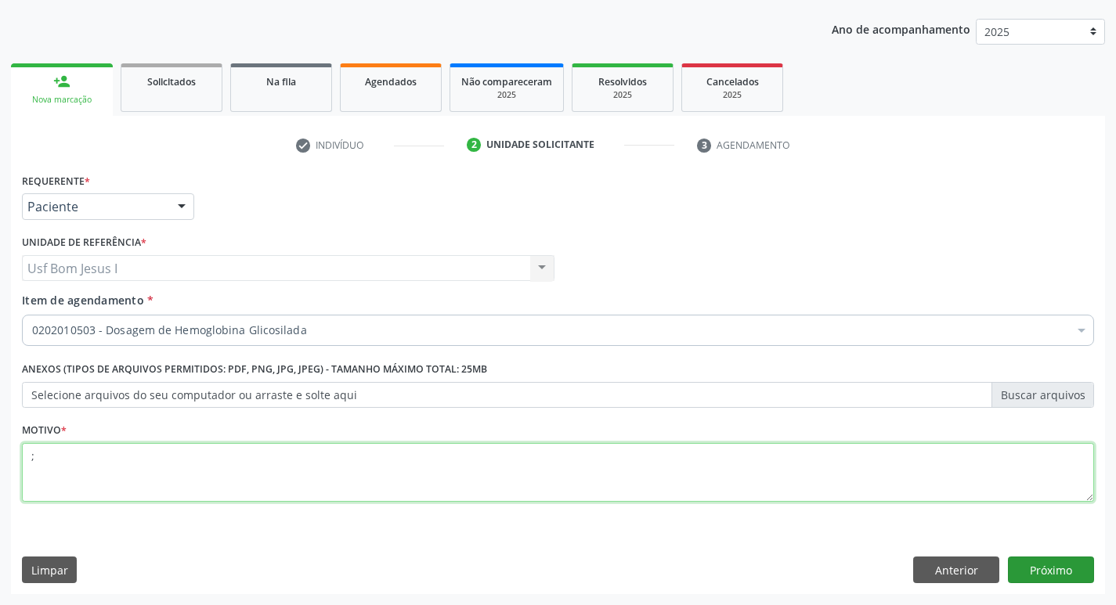
type textarea ";"
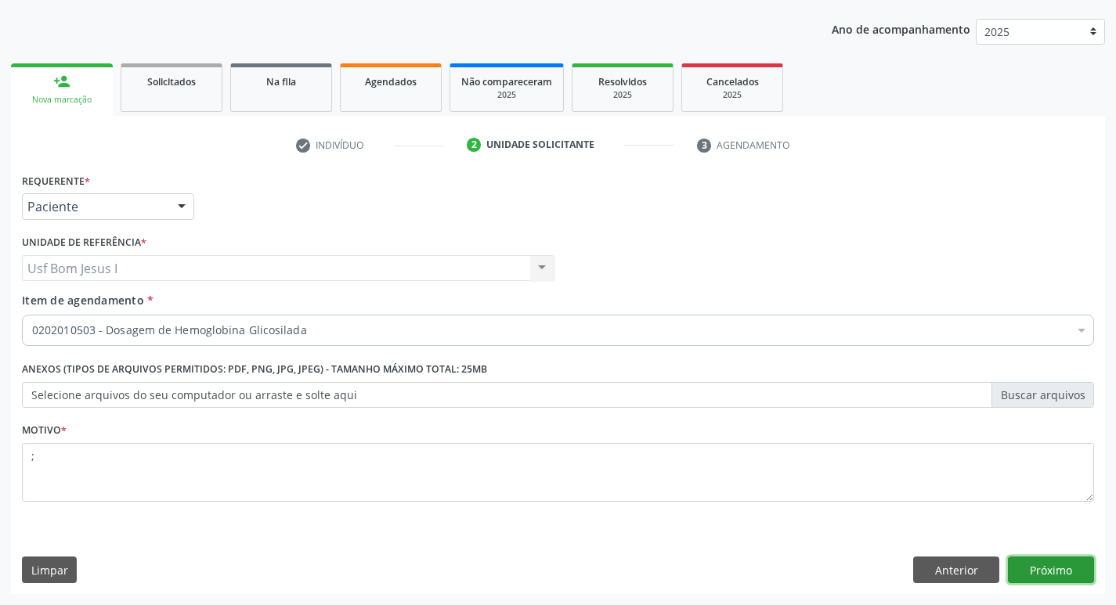
click at [1073, 571] on button "Próximo" at bounding box center [1051, 570] width 86 height 27
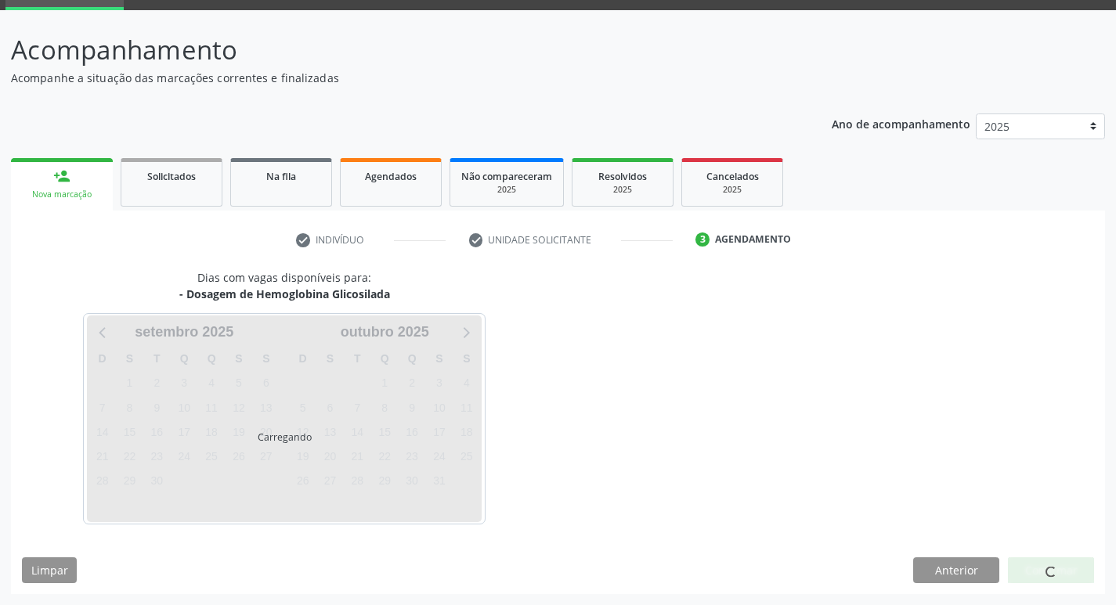
scroll to position [76, 0]
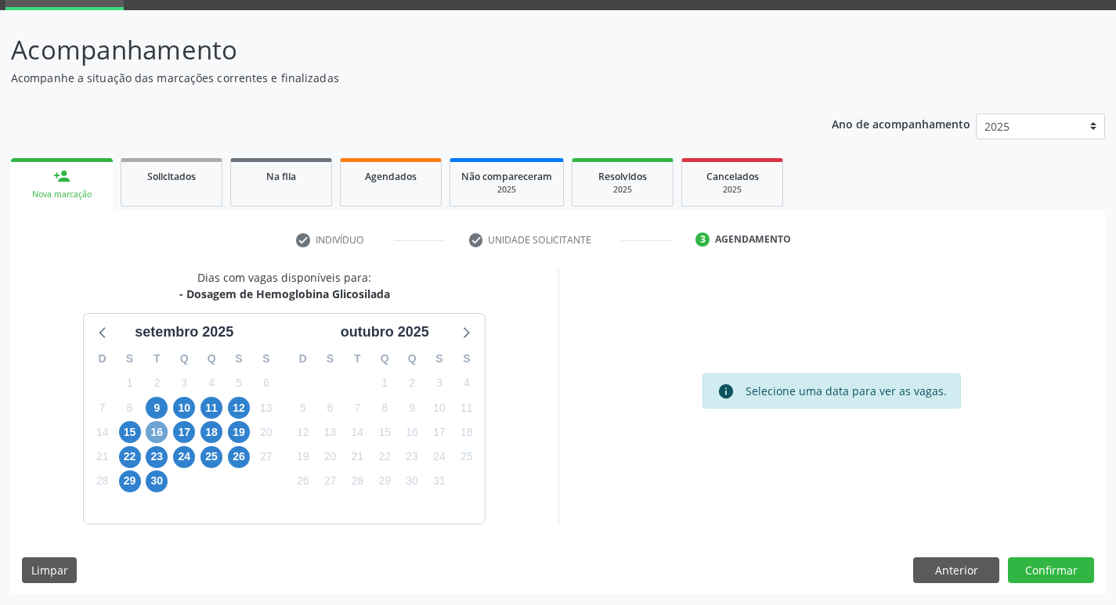
click at [156, 438] on span "16" at bounding box center [157, 432] width 22 height 22
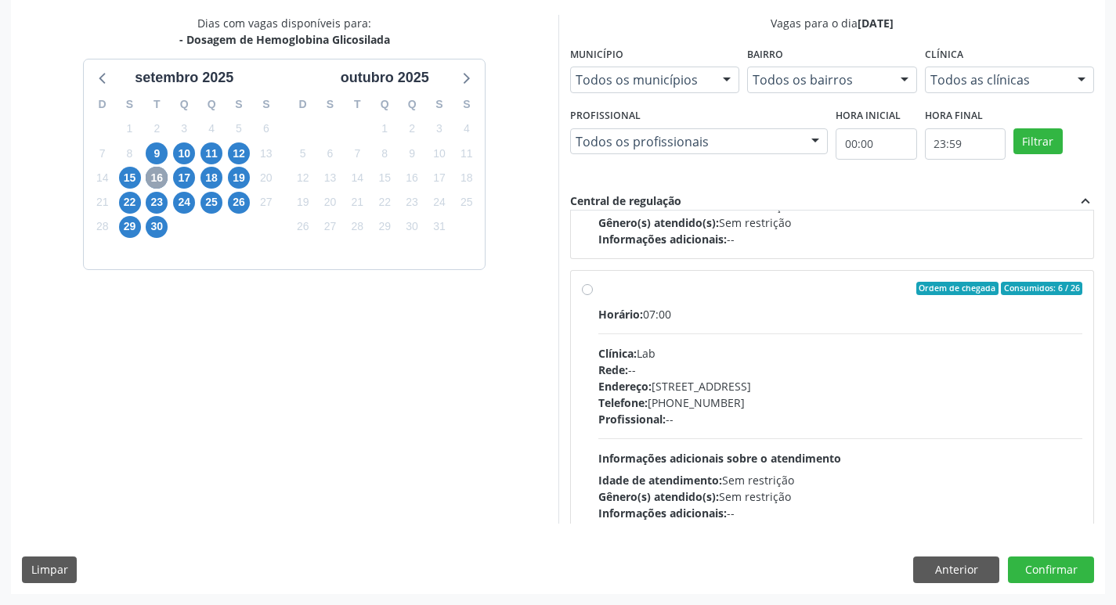
scroll to position [795, 0]
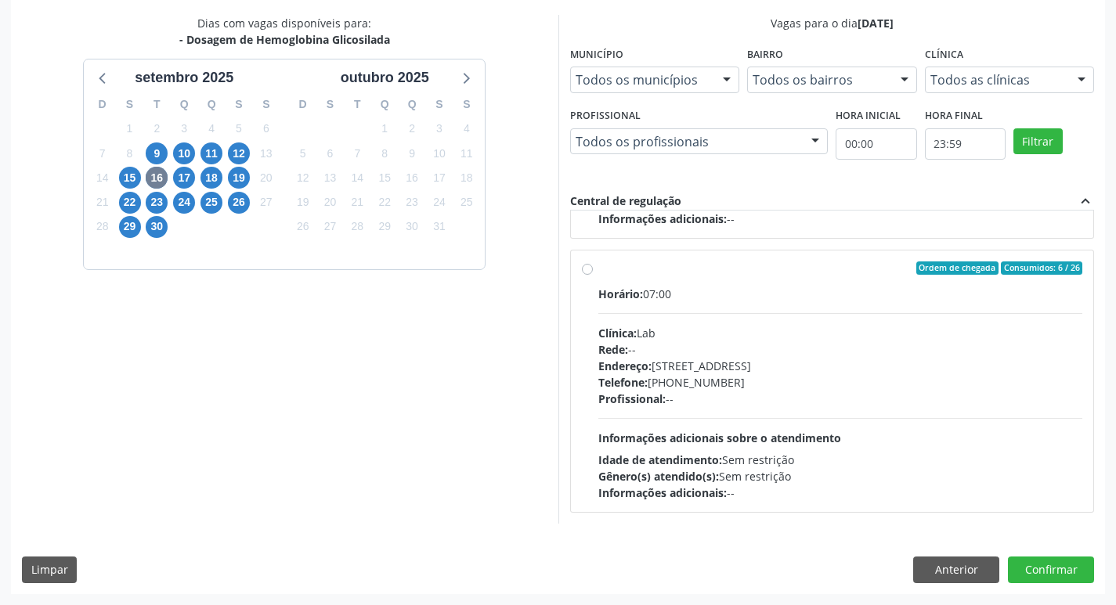
click at [759, 343] on div "Rede: --" at bounding box center [840, 349] width 485 height 16
click at [593, 276] on input "Ordem de chegada Consumidos: 6 / 26 Horário: 07:00 Clínica: Lab Rede: -- Endere…" at bounding box center [587, 268] width 11 height 14
radio input "true"
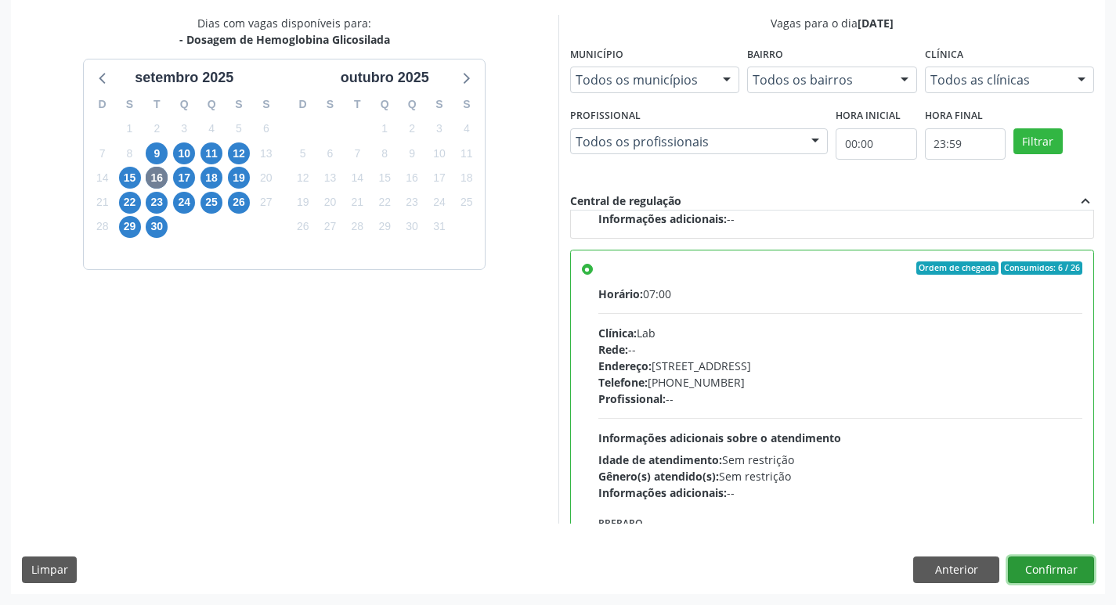
click at [1051, 572] on button "Confirmar" at bounding box center [1051, 570] width 86 height 27
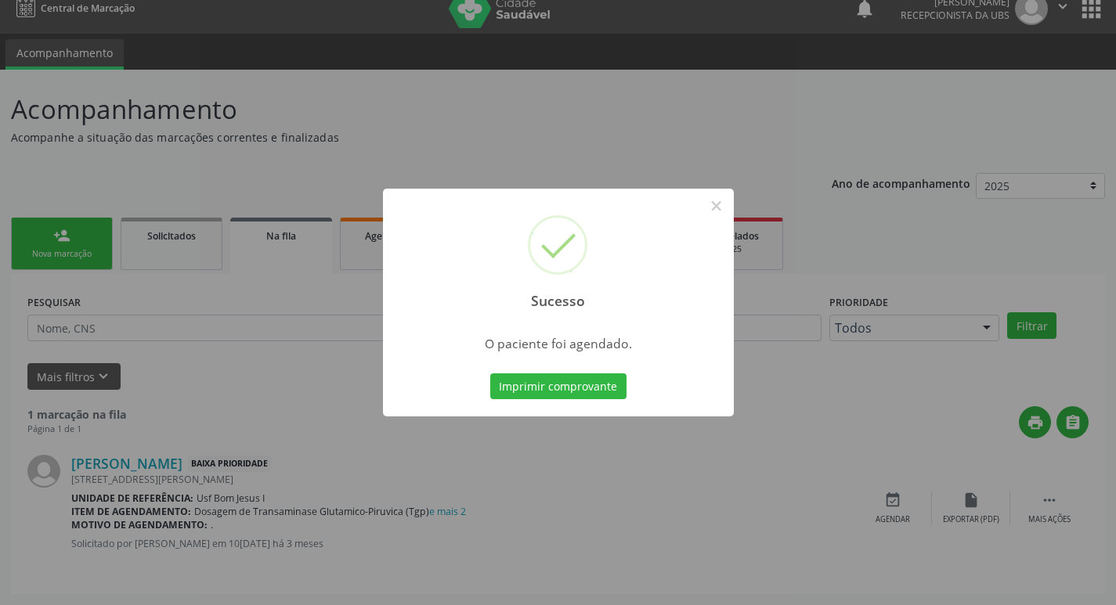
scroll to position [0, 0]
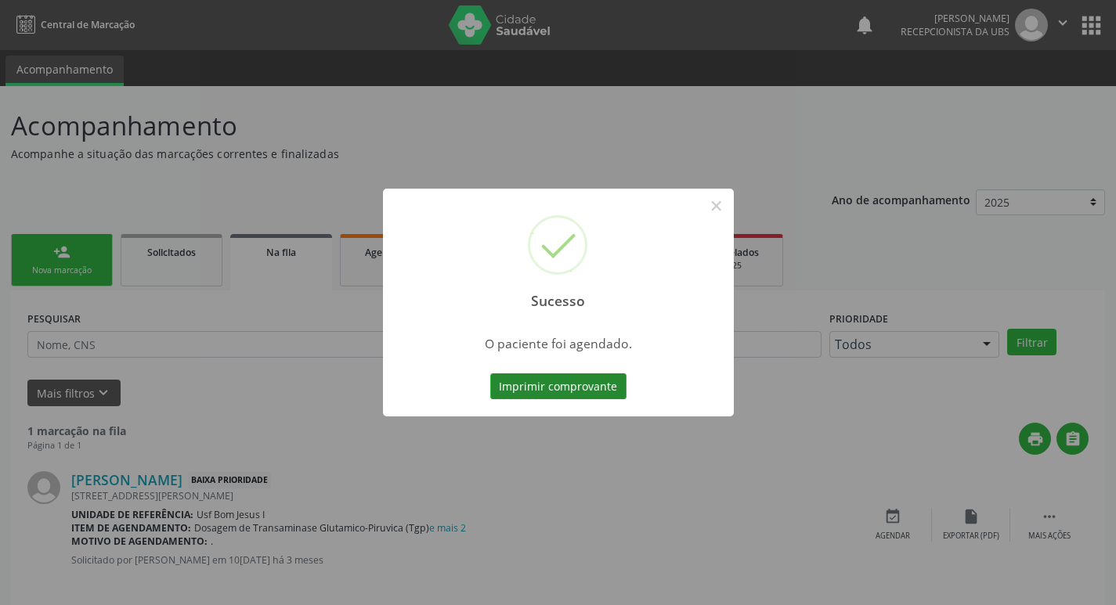
click at [516, 391] on button "Imprimir comprovante" at bounding box center [558, 386] width 136 height 27
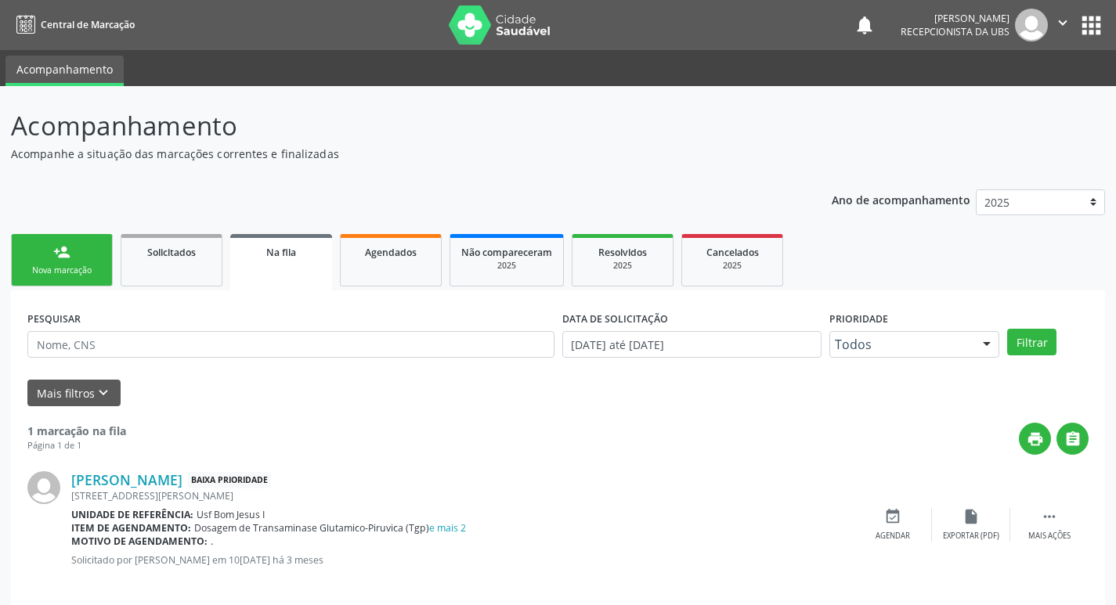
click at [70, 258] on div "person_add" at bounding box center [61, 251] width 17 height 17
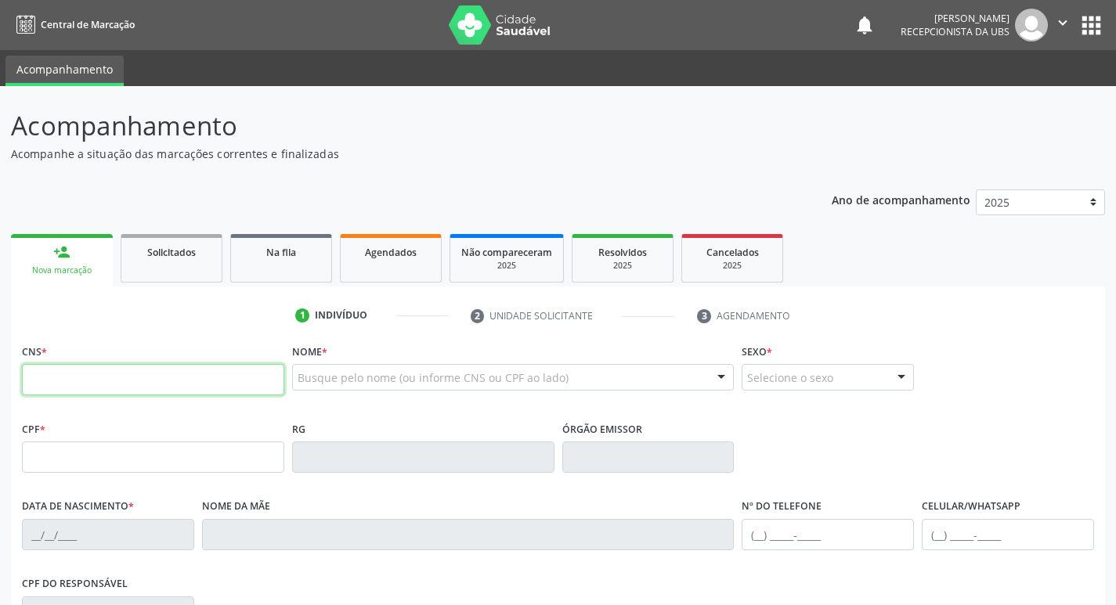
click at [207, 384] on input "text" at bounding box center [153, 379] width 262 height 31
type input "700 5007 8668 1659"
type input "133.177.294-06"
type input "[DATE]"
type input "[PERSON_NAME]"
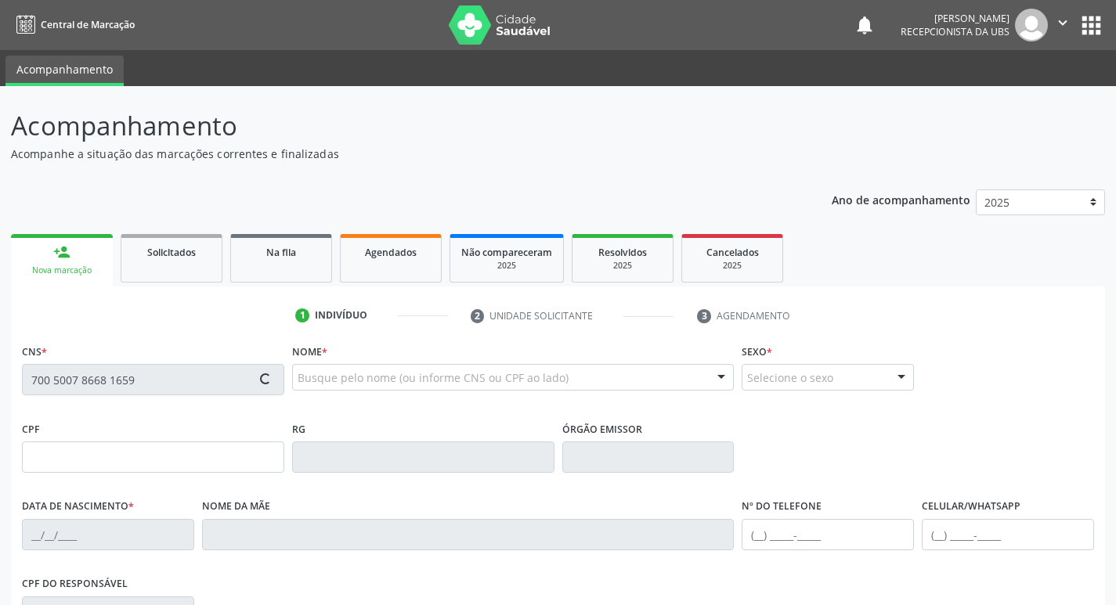
type input "[PHONE_NUMBER]"
type input "008.297.974-08"
type input "1334"
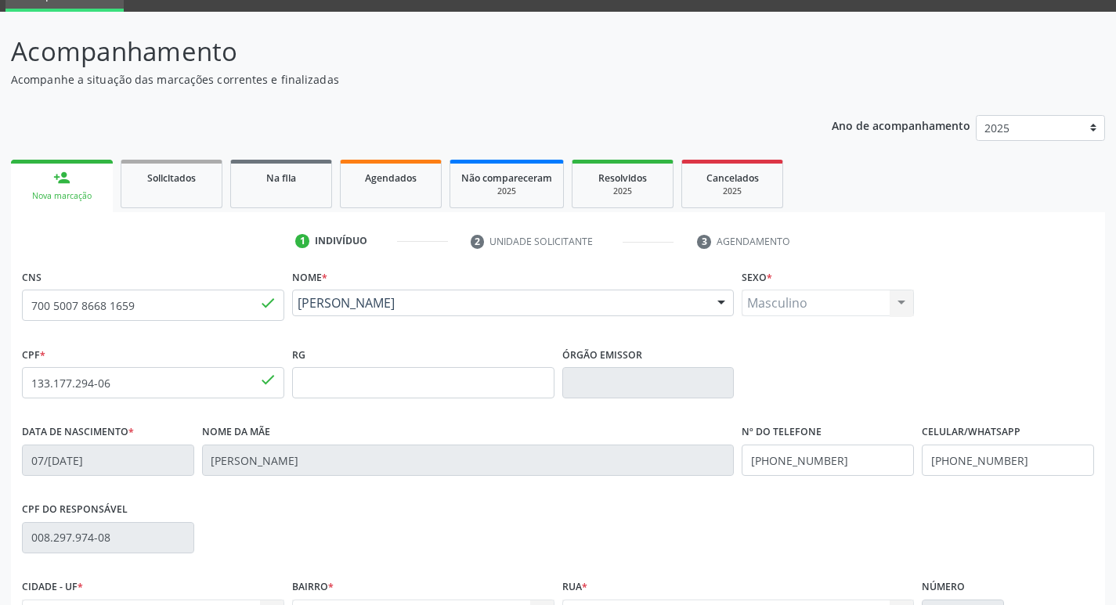
scroll to position [243, 0]
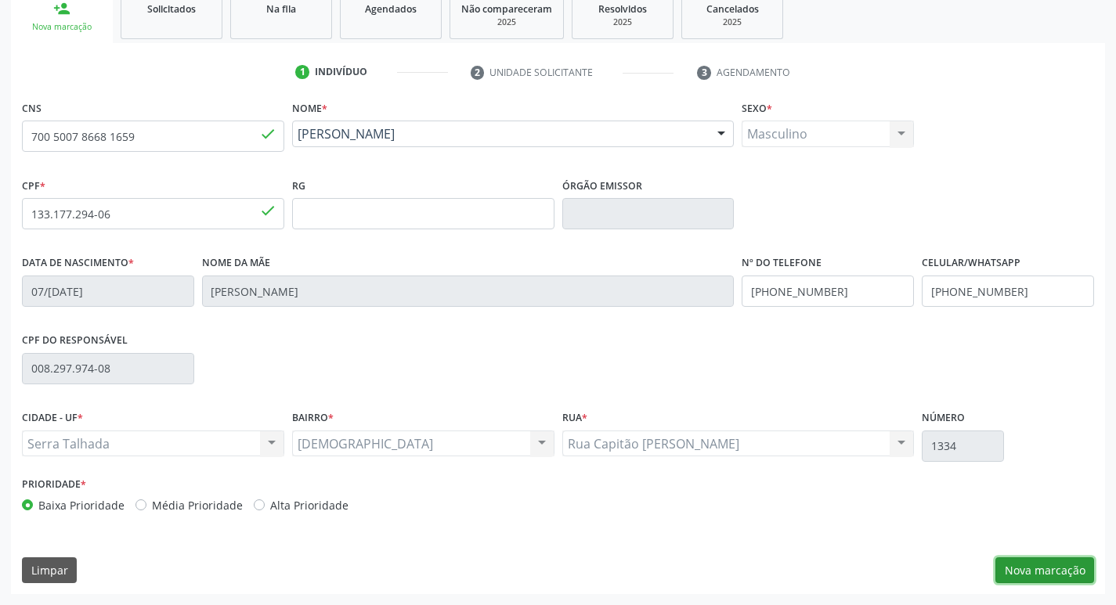
click at [1058, 565] on button "Nova marcação" at bounding box center [1044, 570] width 99 height 27
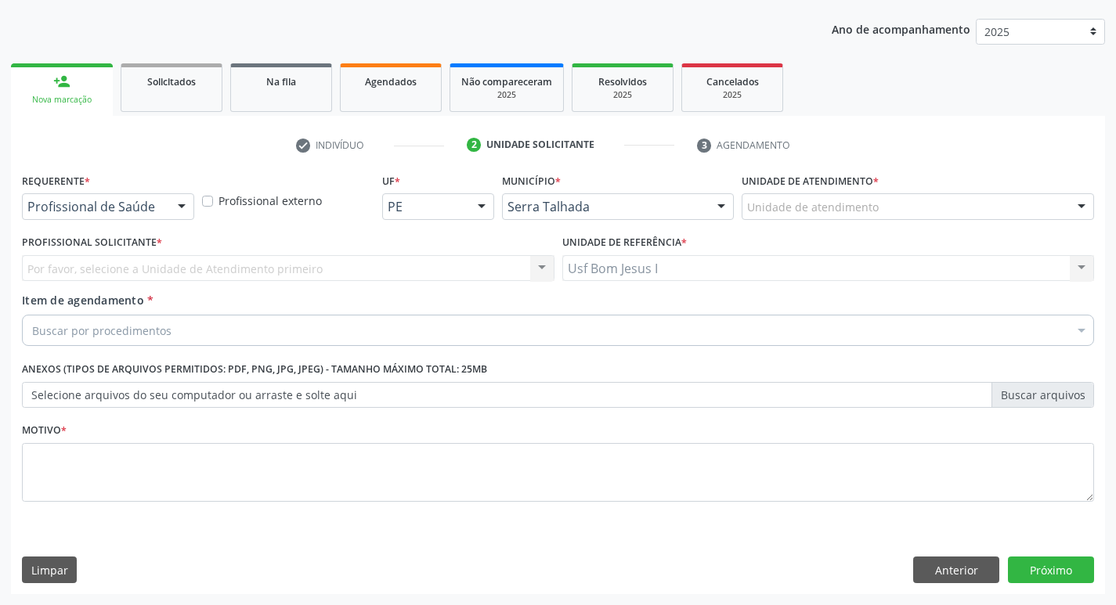
scroll to position [171, 0]
drag, startPoint x: 85, startPoint y: 205, endPoint x: 86, endPoint y: 214, distance: 8.8
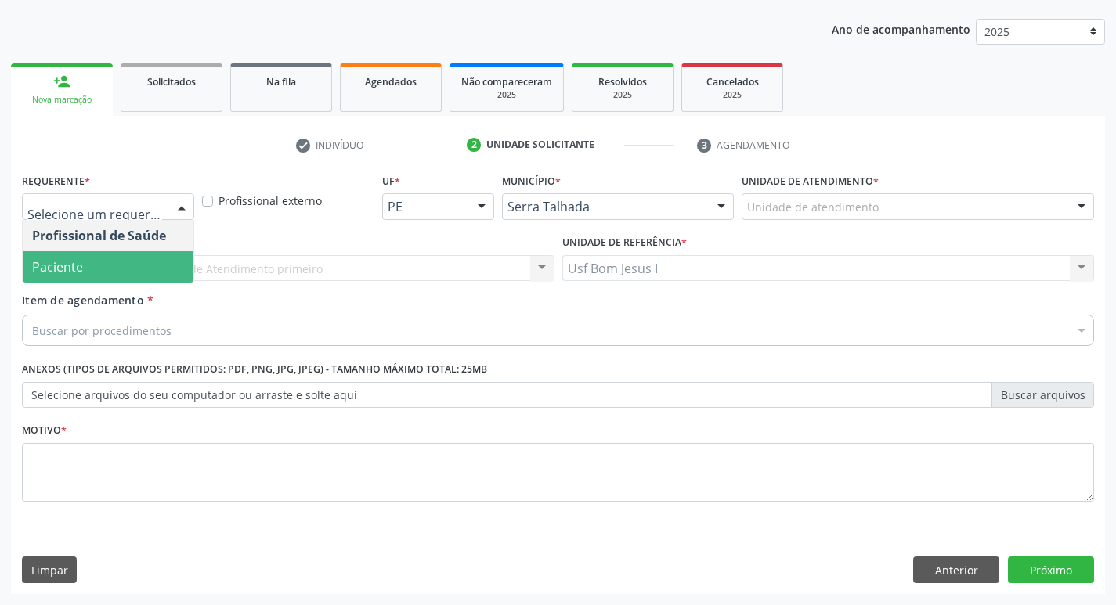
click at [99, 275] on span "Paciente" at bounding box center [108, 266] width 171 height 31
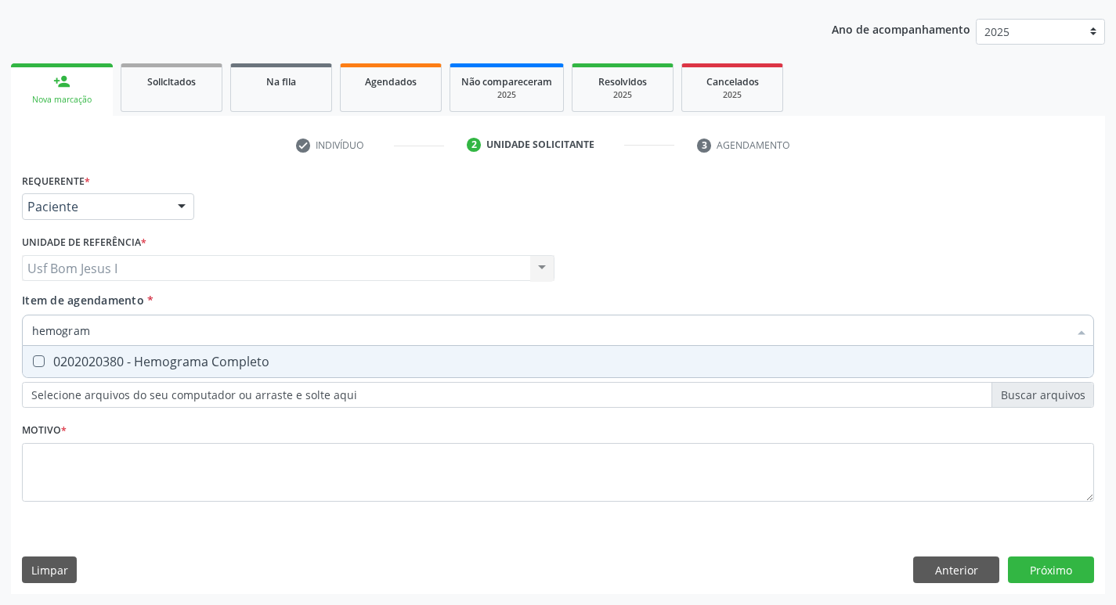
type input "hemograma"
click at [128, 358] on div "0202020380 - Hemograma Completo" at bounding box center [557, 361] width 1051 height 13
checkbox Completo "true"
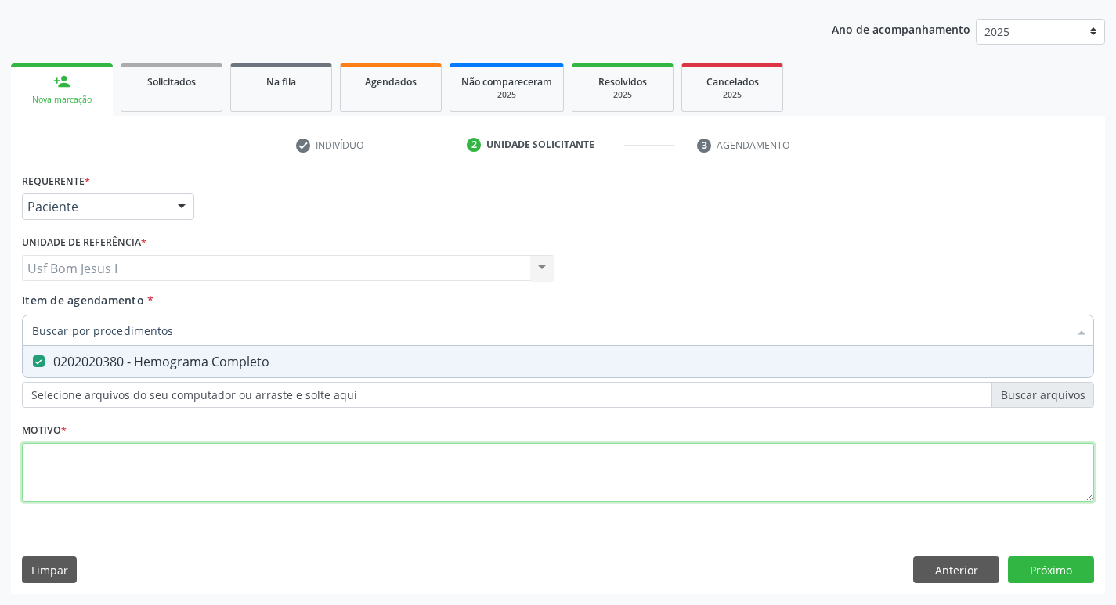
click at [152, 467] on div "Requerente * Paciente Profissional de Saúde Paciente Nenhum resultado encontrad…" at bounding box center [558, 346] width 1072 height 355
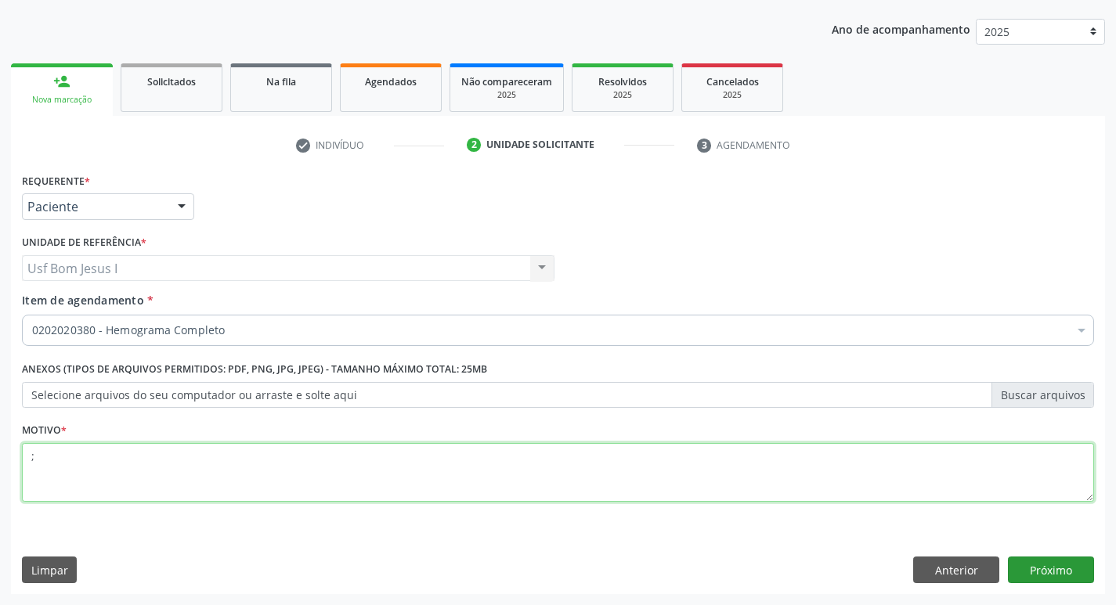
type textarea ";"
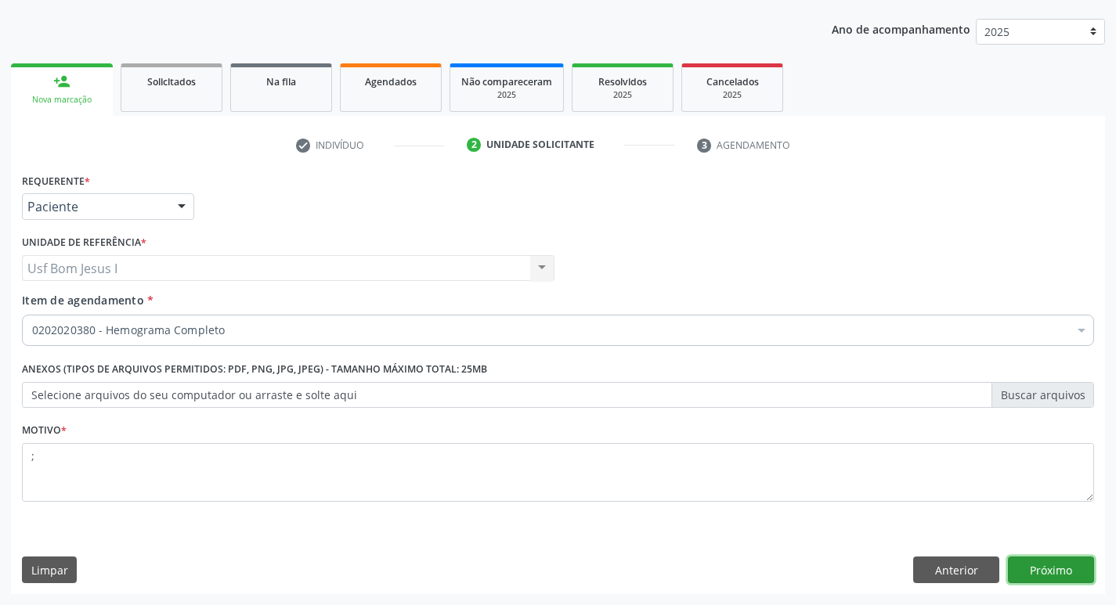
click at [1066, 571] on button "Próximo" at bounding box center [1051, 570] width 86 height 27
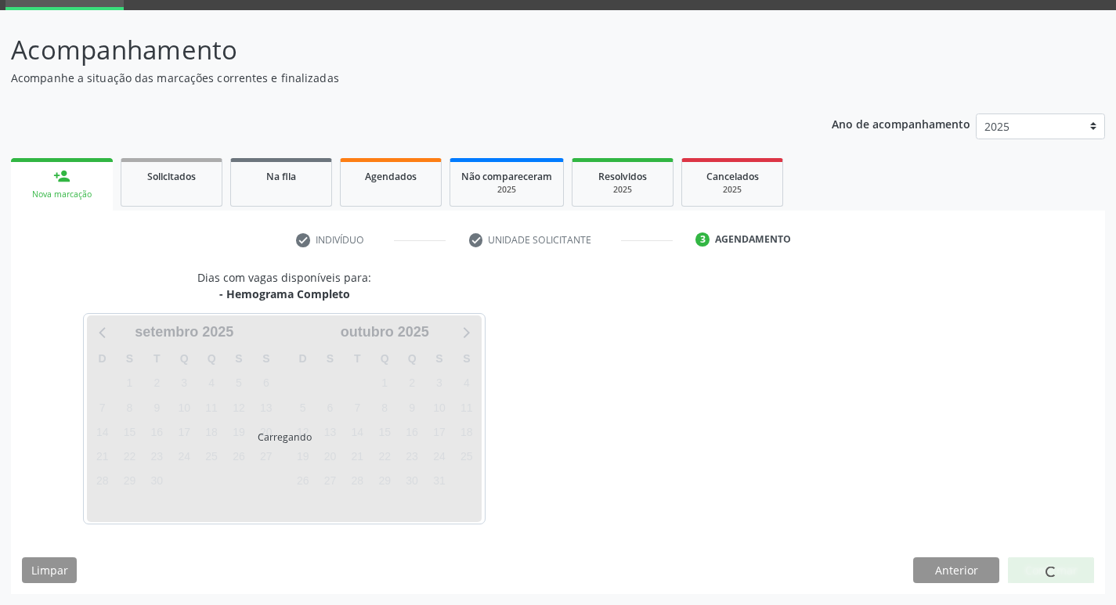
scroll to position [76, 0]
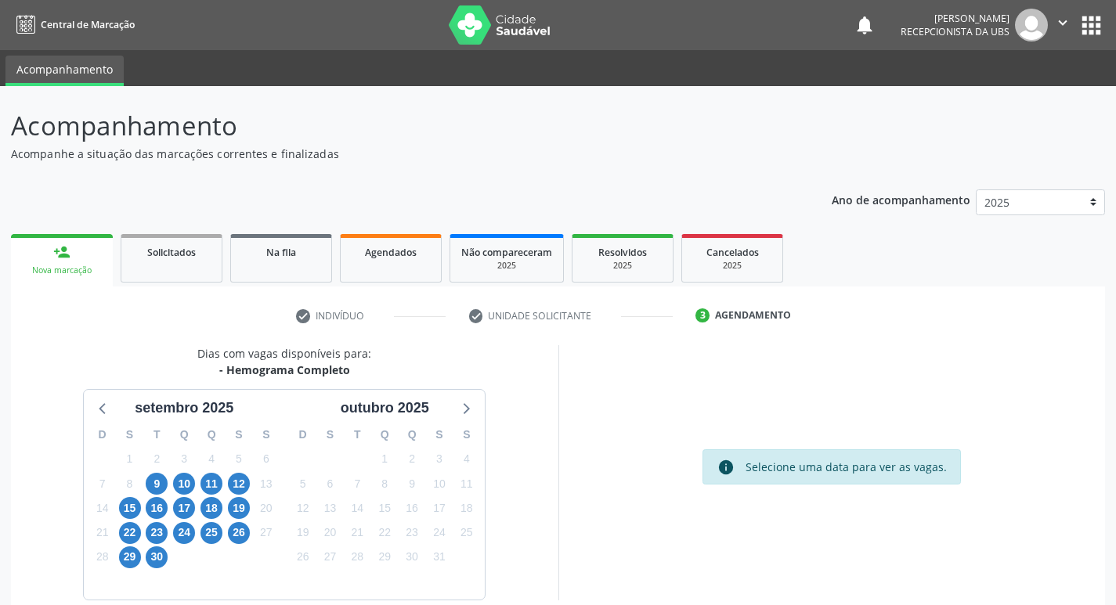
scroll to position [76, 0]
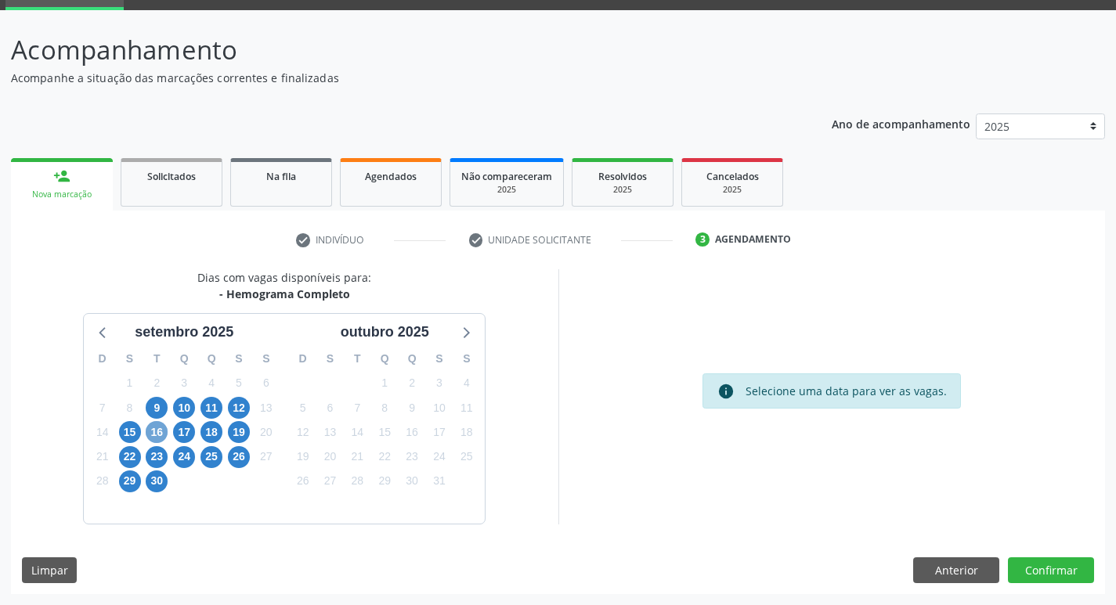
click at [150, 438] on span "16" at bounding box center [157, 432] width 22 height 22
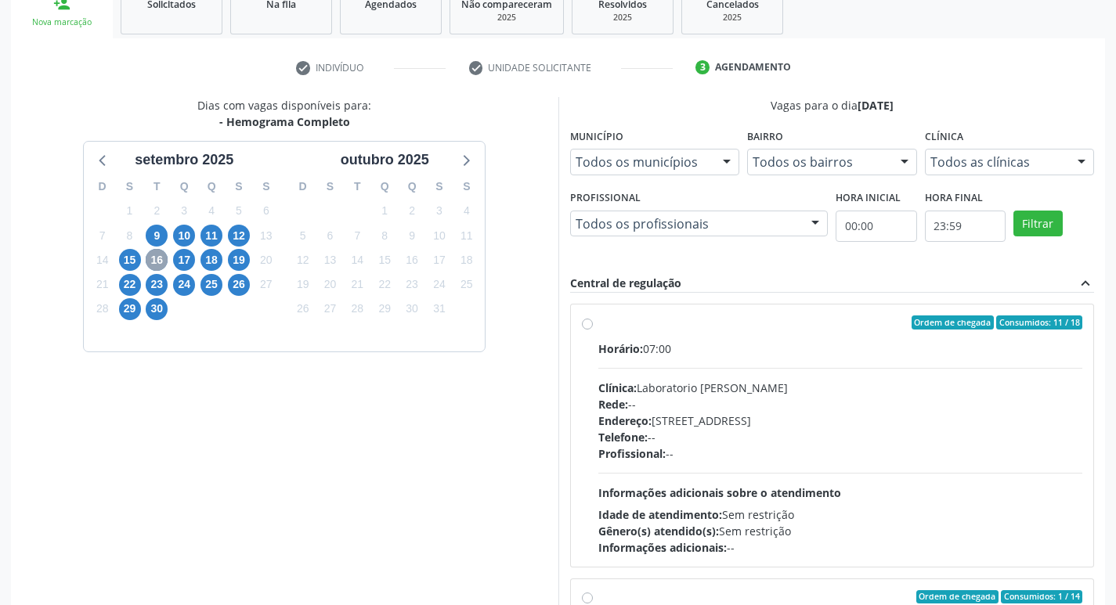
scroll to position [330, 0]
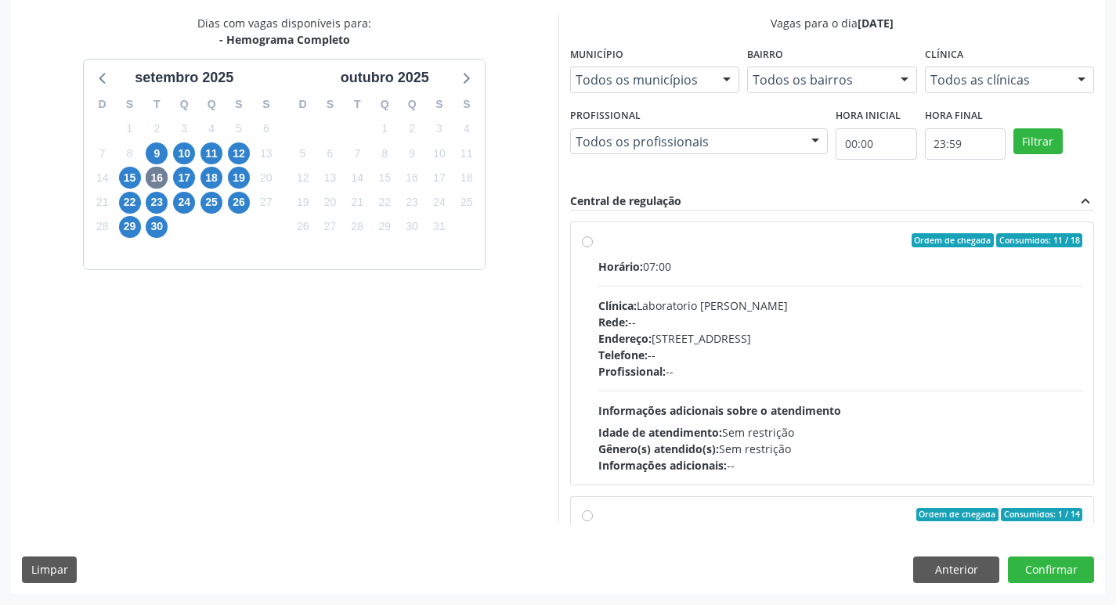
click at [933, 378] on div "Profissional: --" at bounding box center [840, 371] width 485 height 16
click at [593, 247] on input "Ordem de chegada Consumidos: 11 / 18 Horário: 07:00 Clínica: Laboratorio [PERSO…" at bounding box center [587, 240] width 11 height 14
radio input "true"
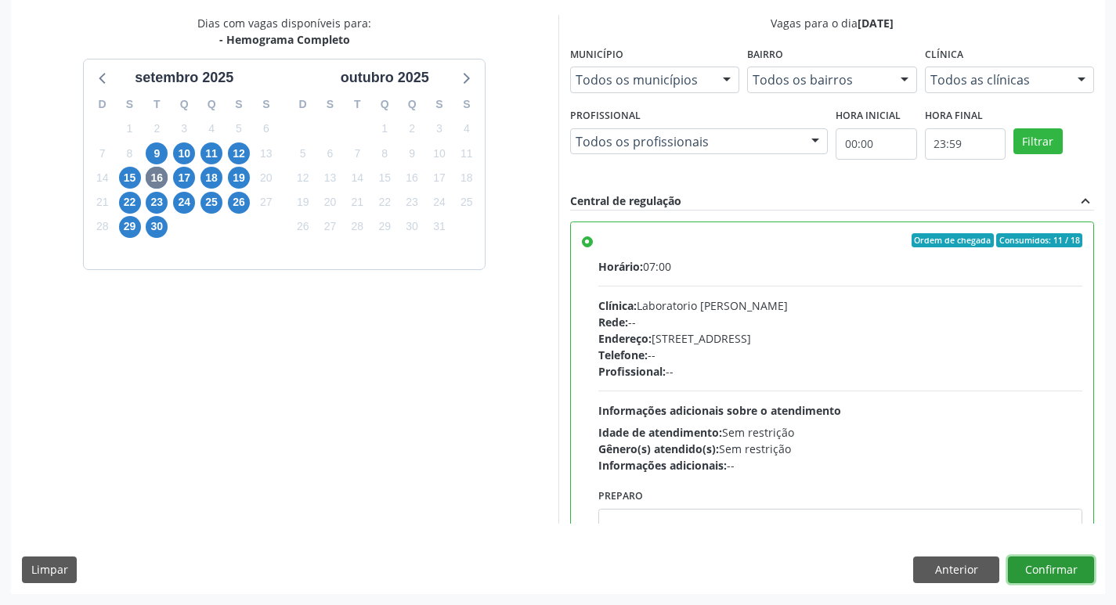
click at [1053, 571] on button "Confirmar" at bounding box center [1051, 570] width 86 height 27
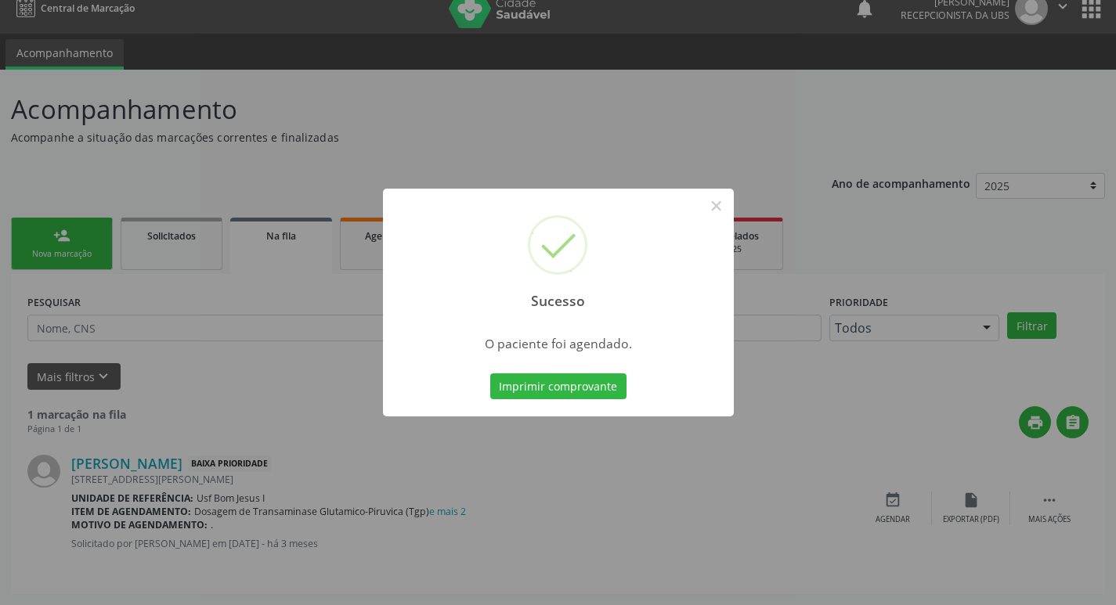
scroll to position [0, 0]
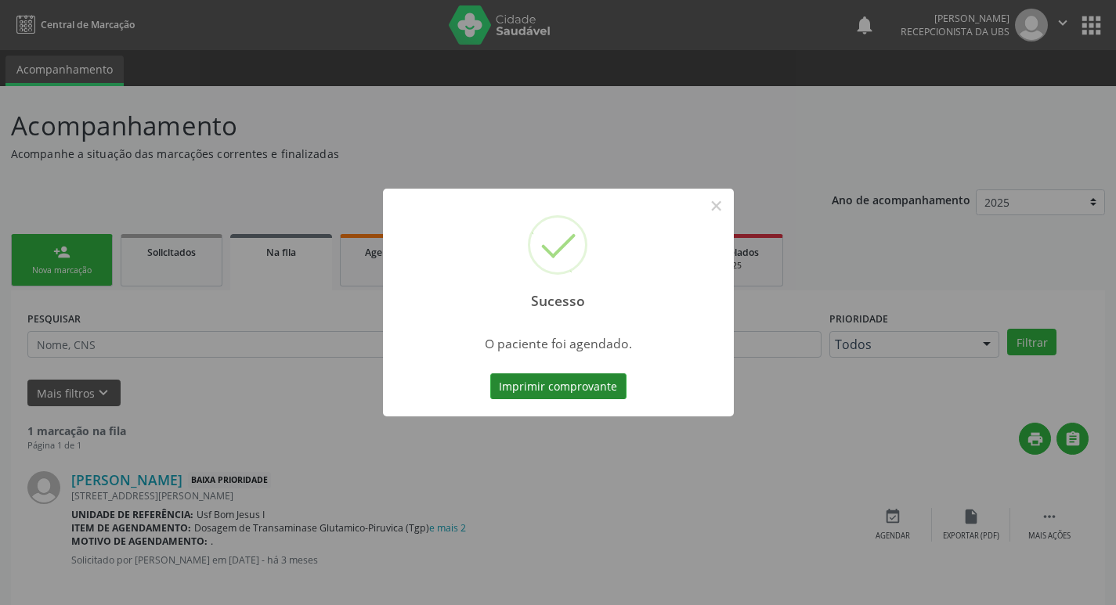
click at [580, 397] on button "Imprimir comprovante" at bounding box center [558, 386] width 136 height 27
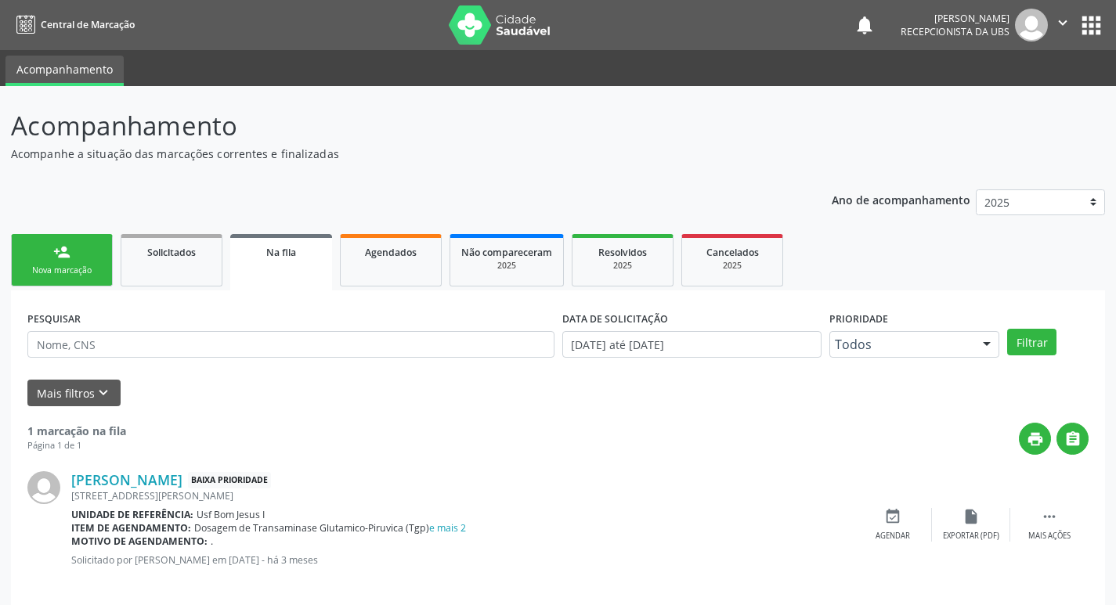
click at [90, 265] on div "Nova marcação" at bounding box center [62, 271] width 78 height 12
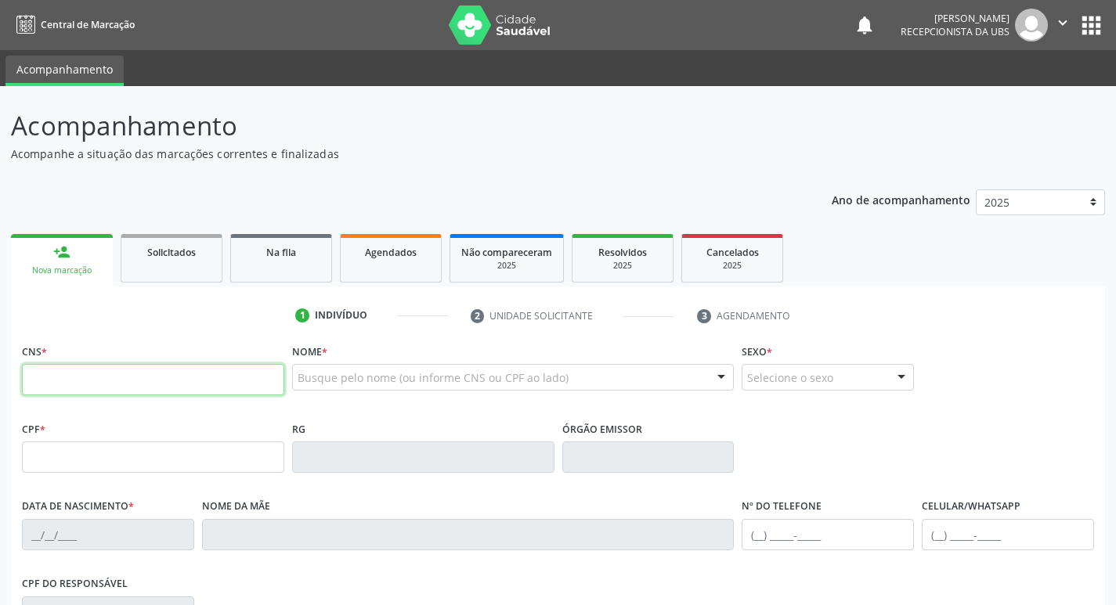
click at [204, 385] on input "text" at bounding box center [153, 379] width 262 height 31
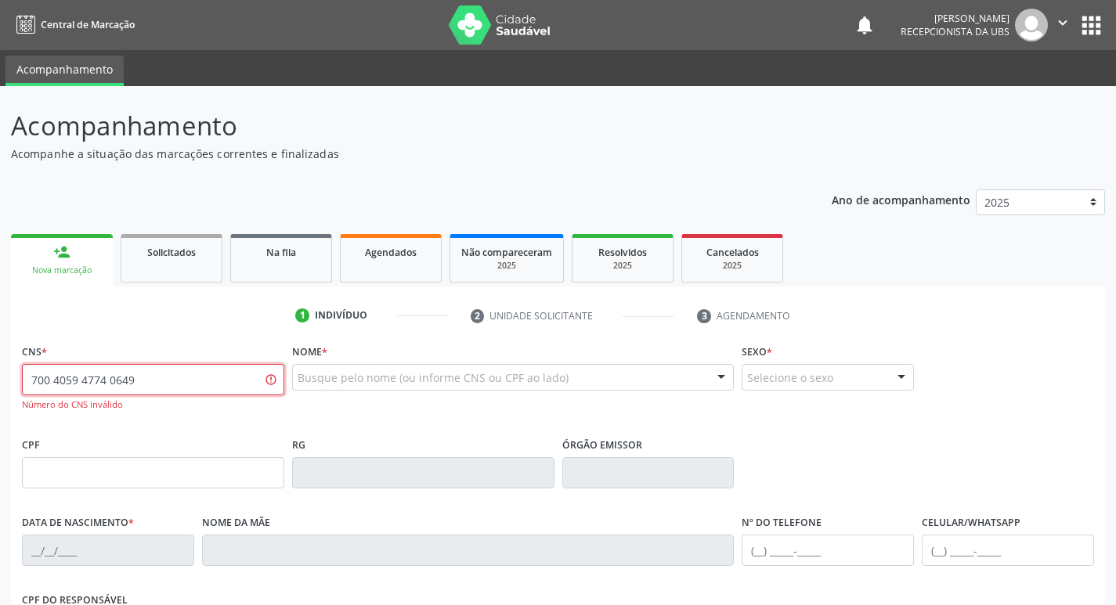
type input "700 4059 4774 0649"
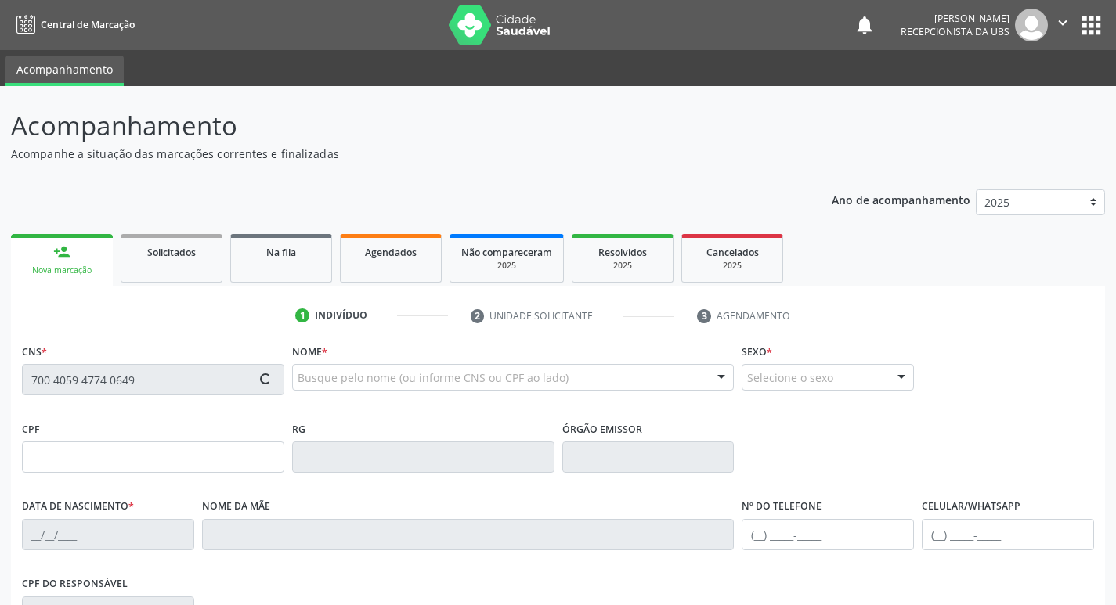
type input "148.311.194-66"
type input "[DATE]"
type input "Edvania [PERSON_NAME]"
type input "(99) 99999-9999"
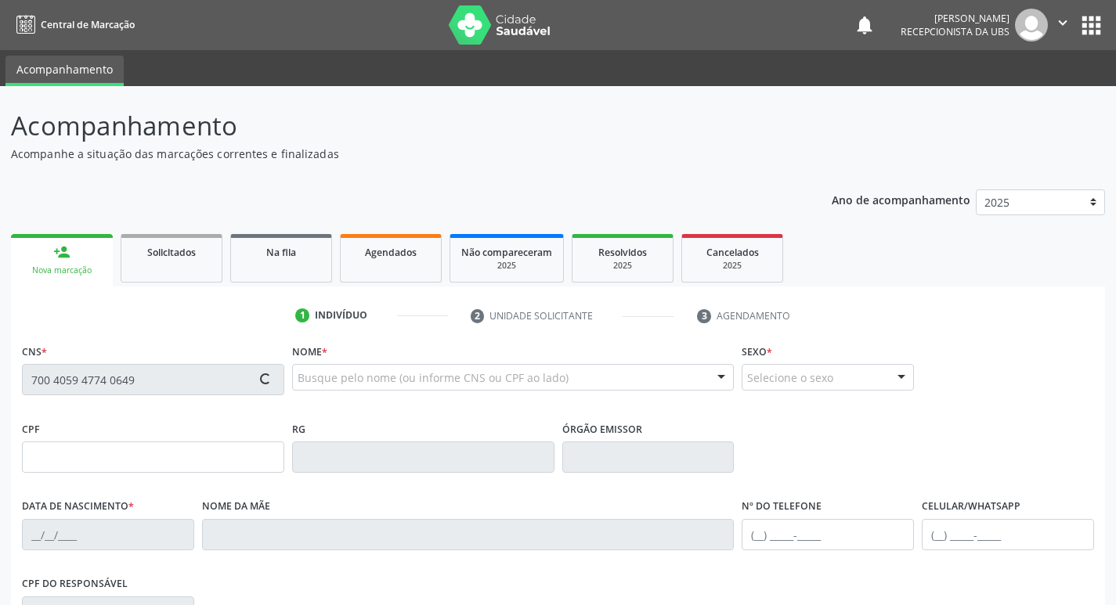
type input "096.911.094-41"
type input "326"
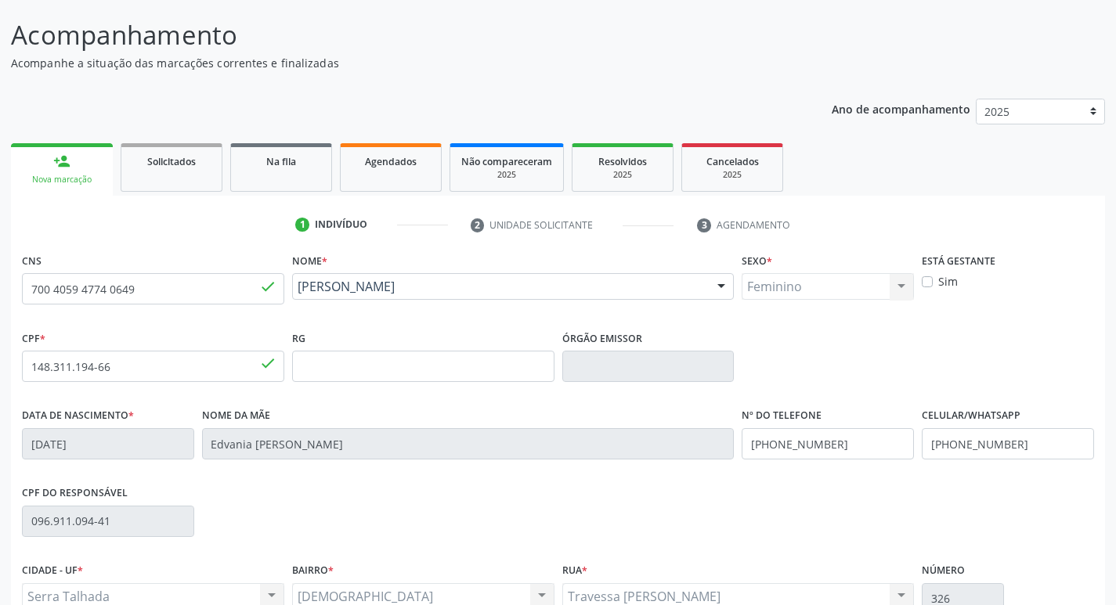
scroll to position [243, 0]
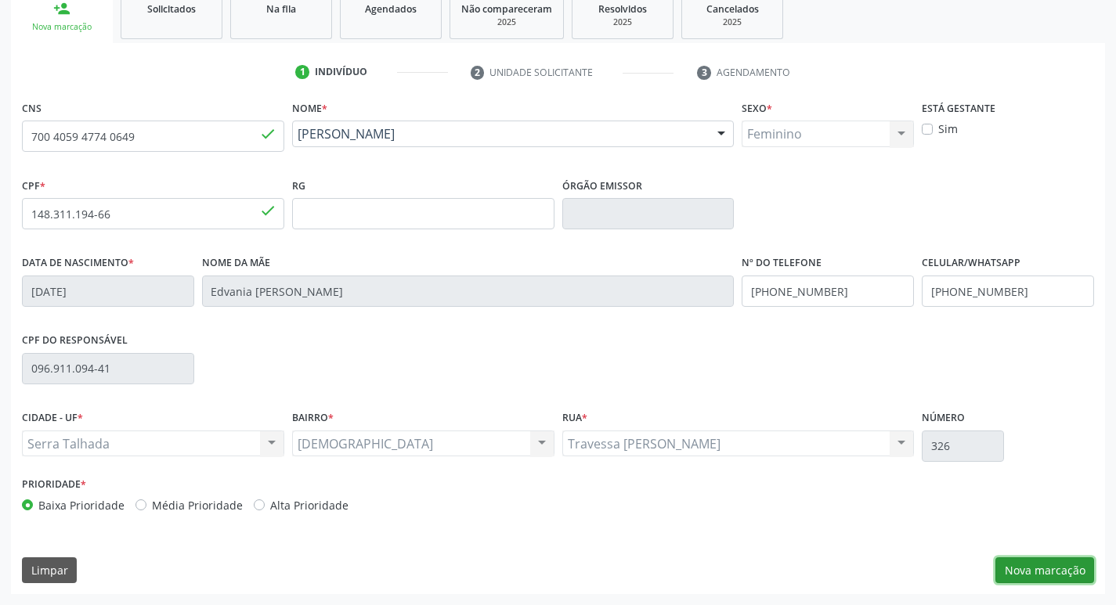
click at [1048, 559] on button "Nova marcação" at bounding box center [1044, 570] width 99 height 27
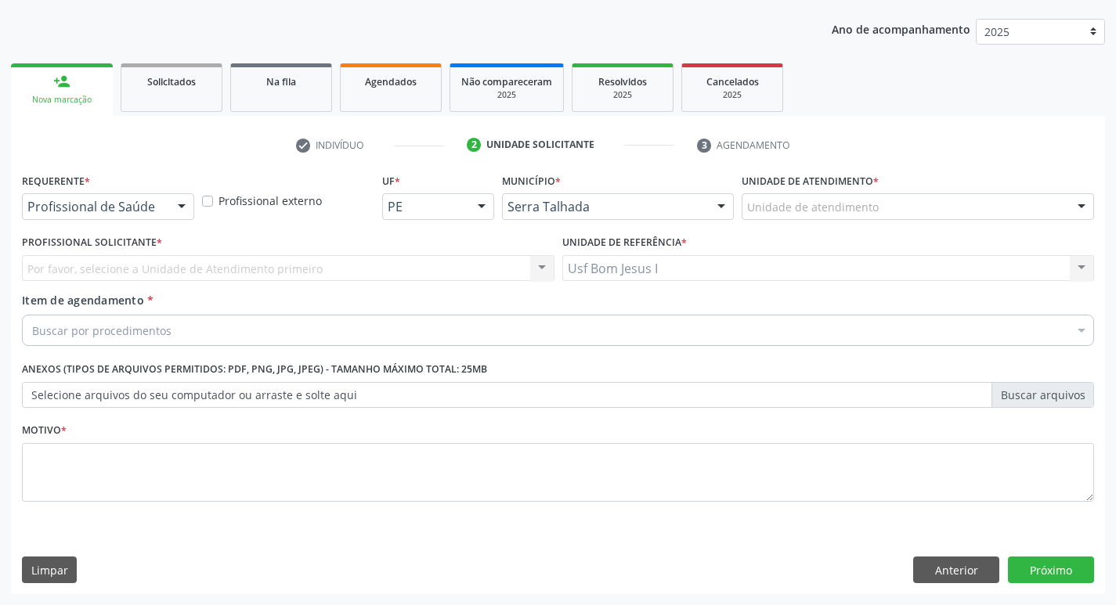
scroll to position [171, 0]
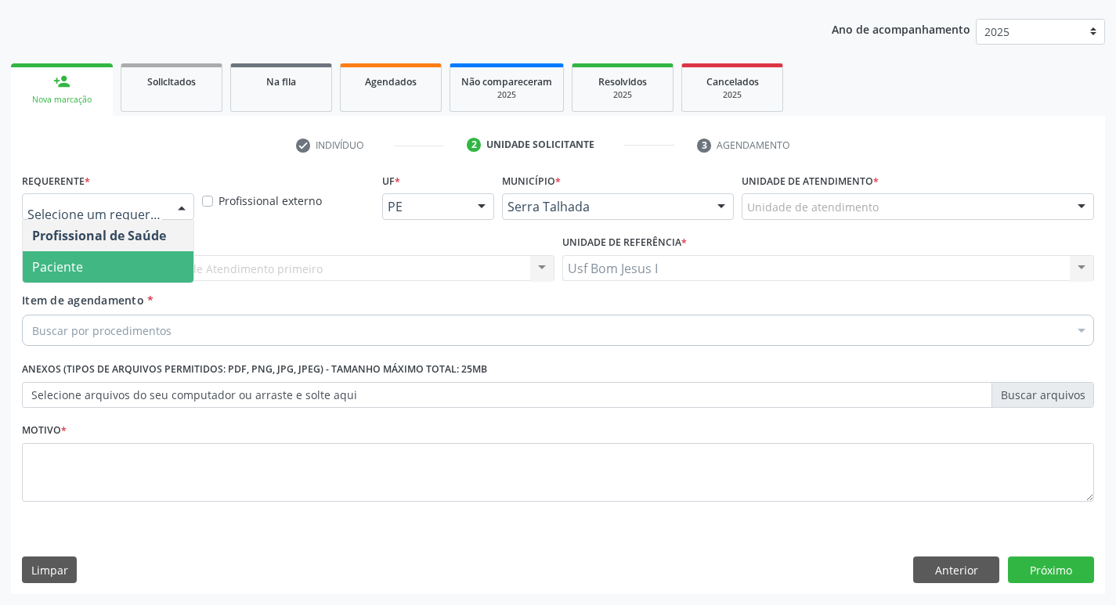
click at [112, 269] on span "Paciente" at bounding box center [108, 266] width 171 height 31
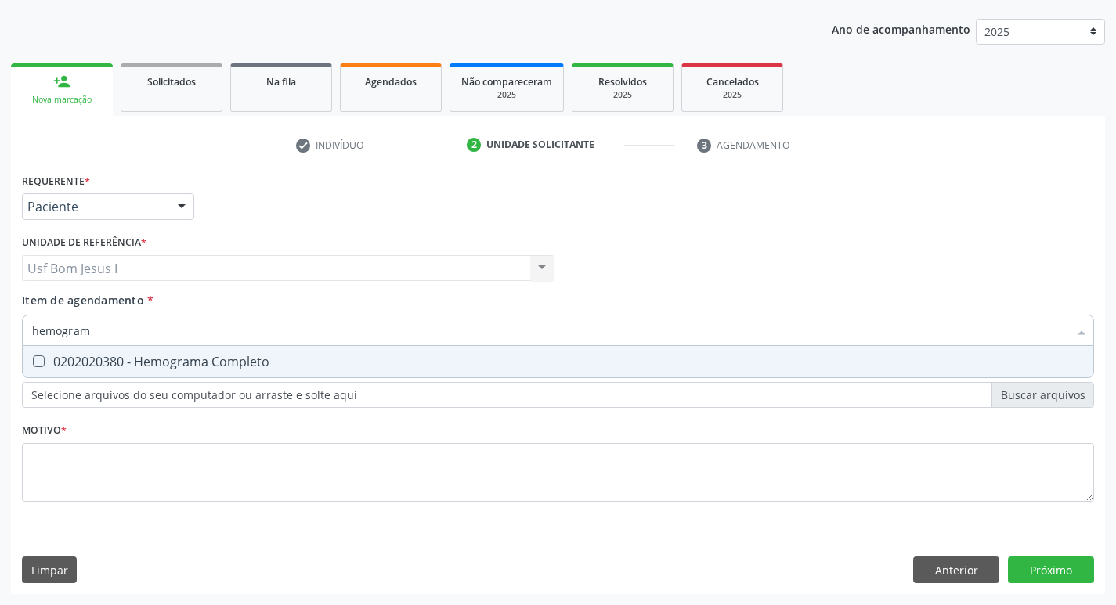
type input "hemograma"
click at [118, 365] on div "0202020380 - Hemograma Completo" at bounding box center [557, 361] width 1051 height 13
checkbox Completo "true"
click at [149, 334] on input "hemograma" at bounding box center [550, 330] width 1036 height 31
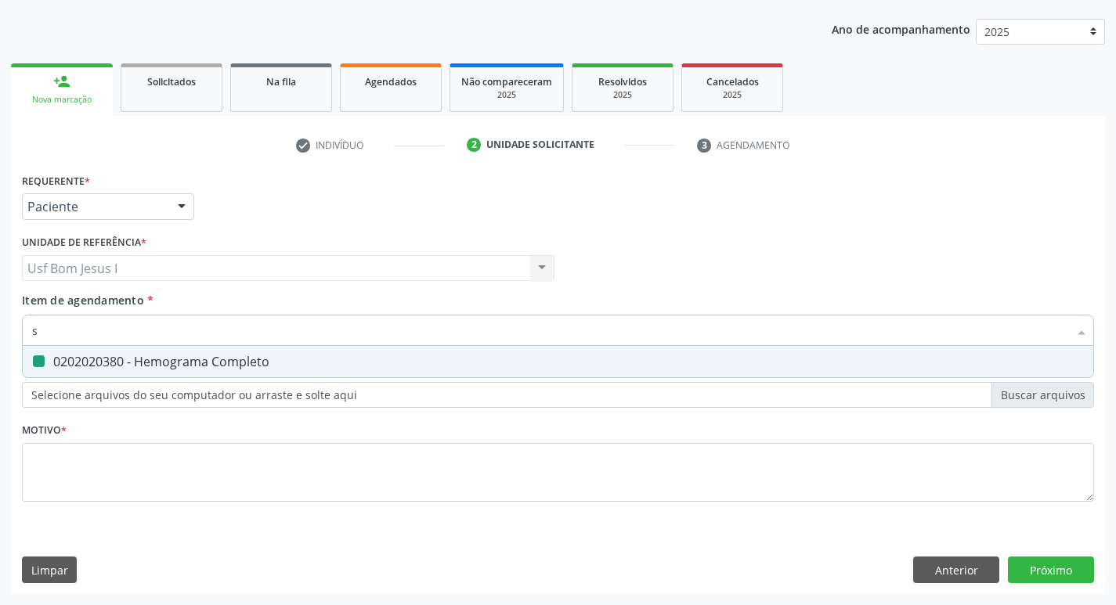
type input "su"
checkbox Completo "false"
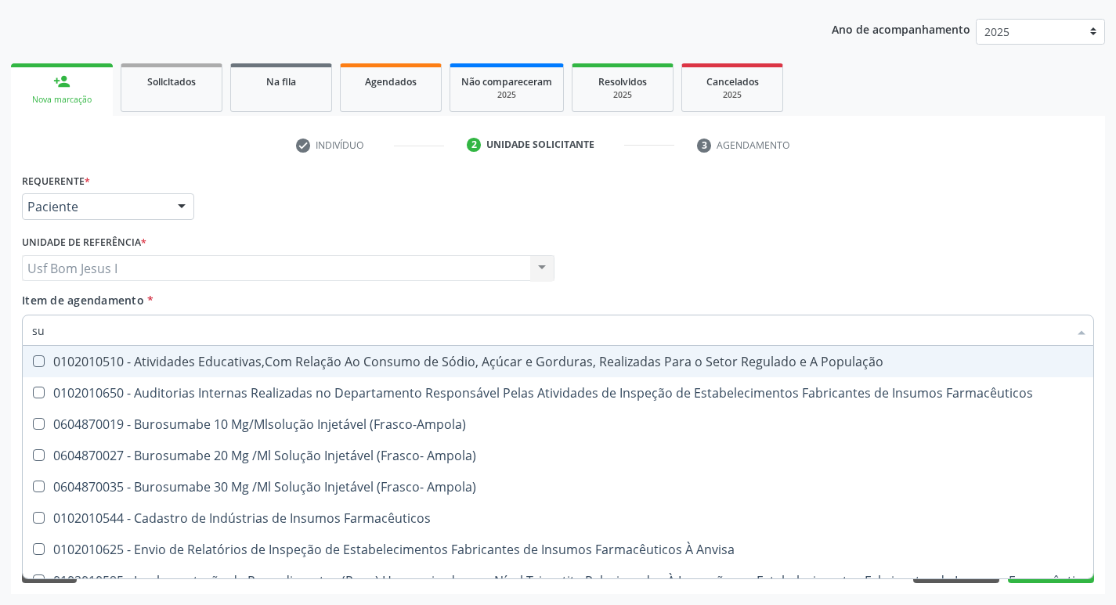
type input "s"
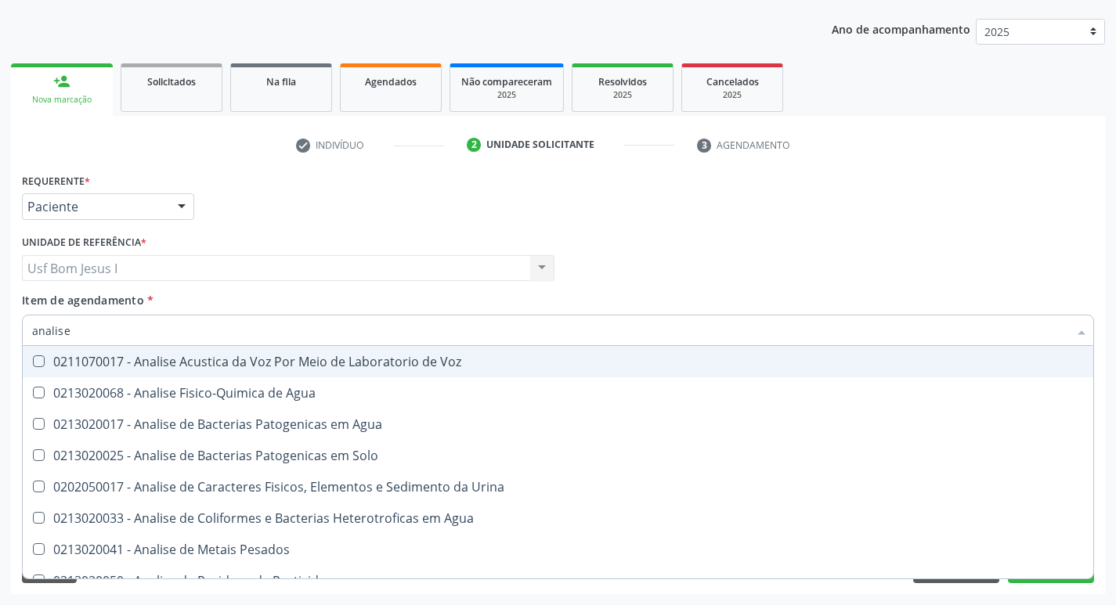
type input "analise"
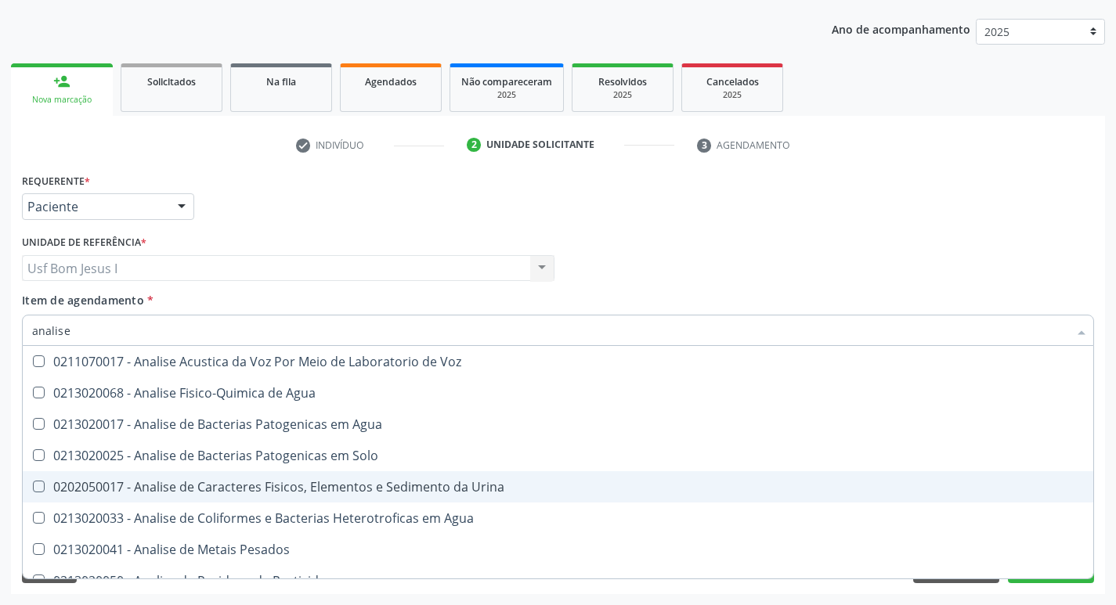
click at [120, 475] on span "0202050017 - Analise de Caracteres Fisicos, Elementos e Sedimento da Urina" at bounding box center [558, 486] width 1070 height 31
checkbox Urina "true"
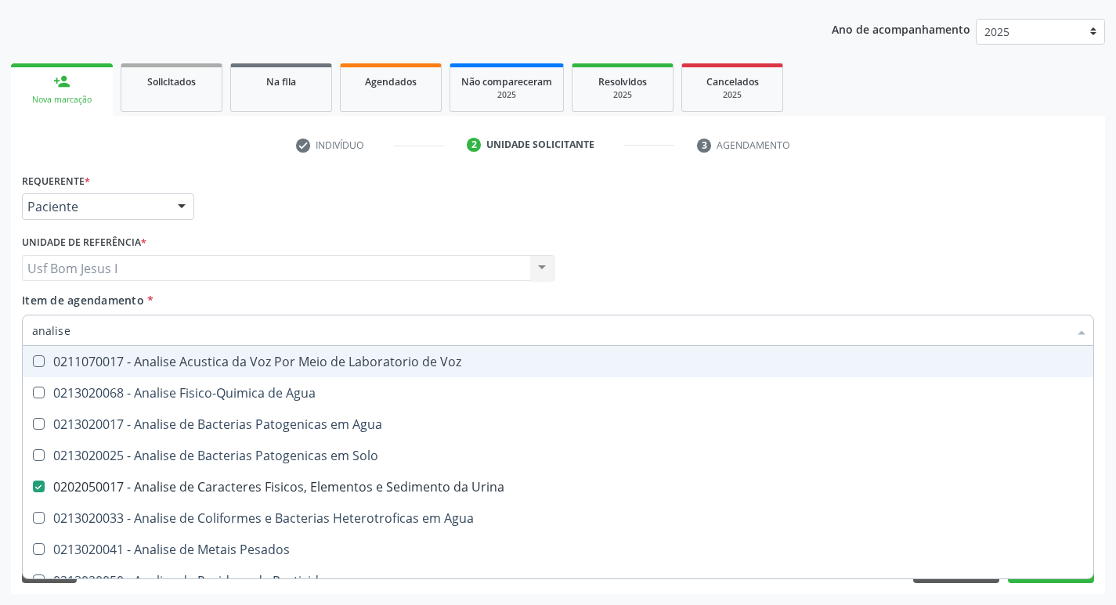
click at [88, 338] on input "analise" at bounding box center [550, 330] width 1036 height 31
type input "pa"
checkbox Urina "false"
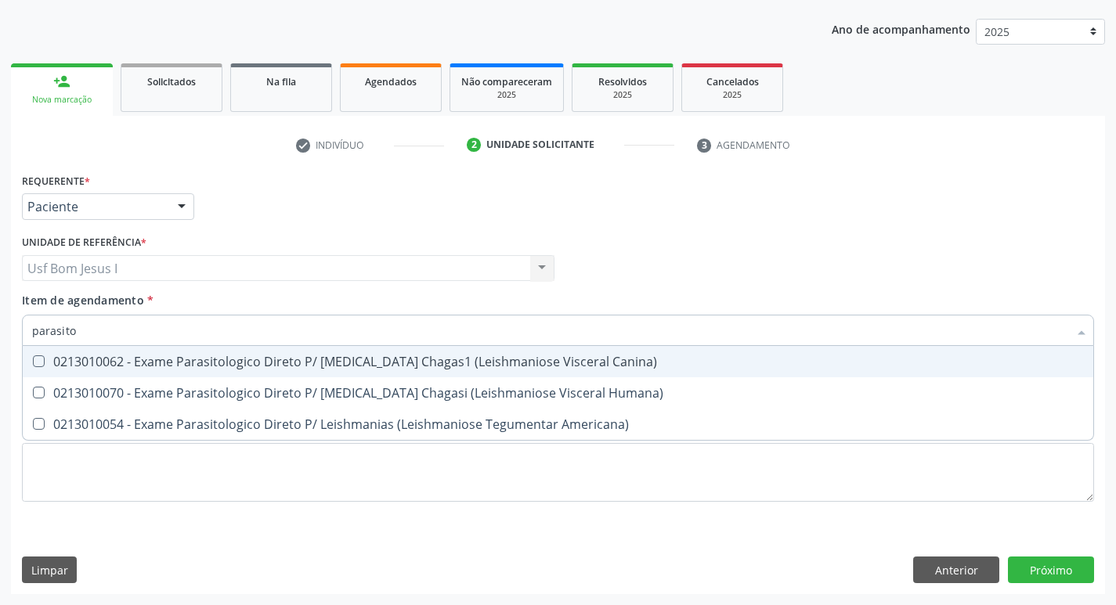
type input "parasit"
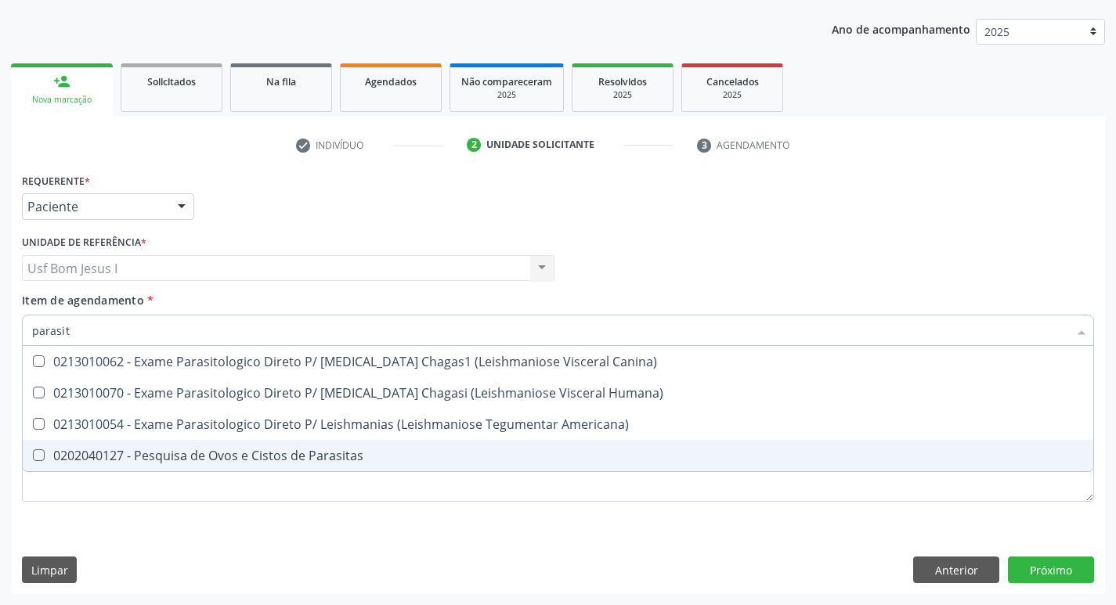
click at [149, 458] on div "0202040127 - Pesquisa de Ovos e Cistos de Parasitas" at bounding box center [557, 455] width 1051 height 13
checkbox Parasitas "true"
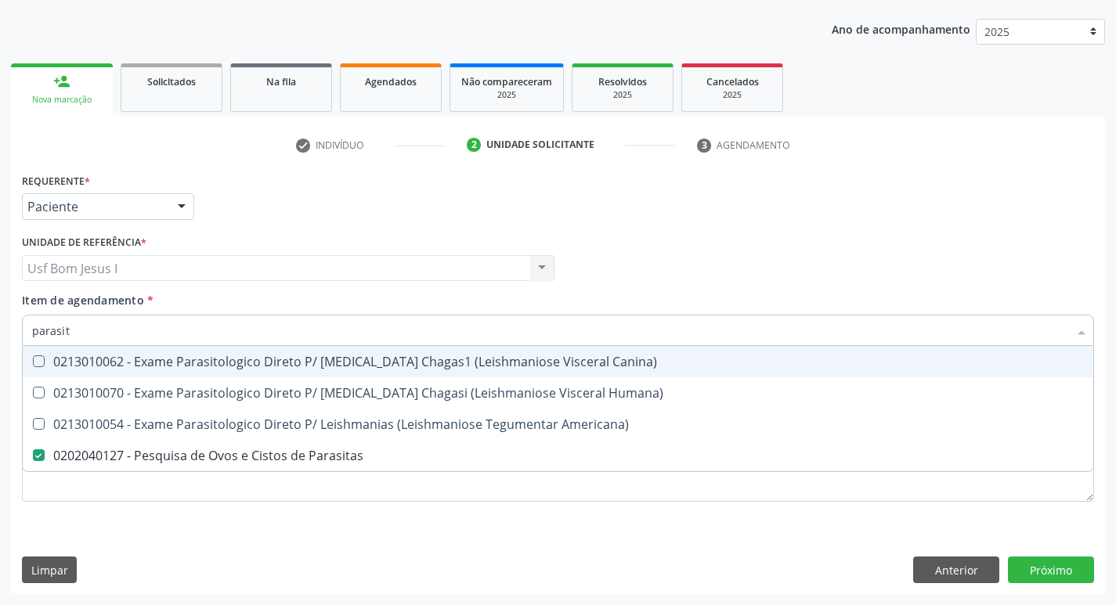
click at [103, 342] on input "parasit" at bounding box center [550, 330] width 1036 height 31
click at [103, 341] on input "parasit" at bounding box center [550, 330] width 1036 height 31
checkbox Parasitas "false"
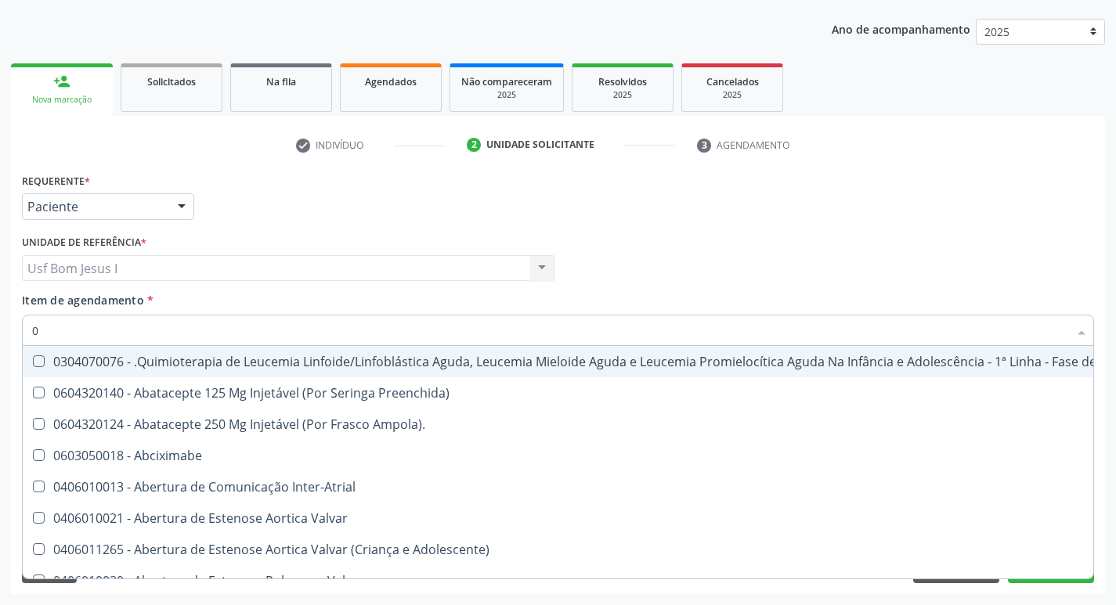
type input "02"
checkbox Coração "true"
checkbox Urina "false"
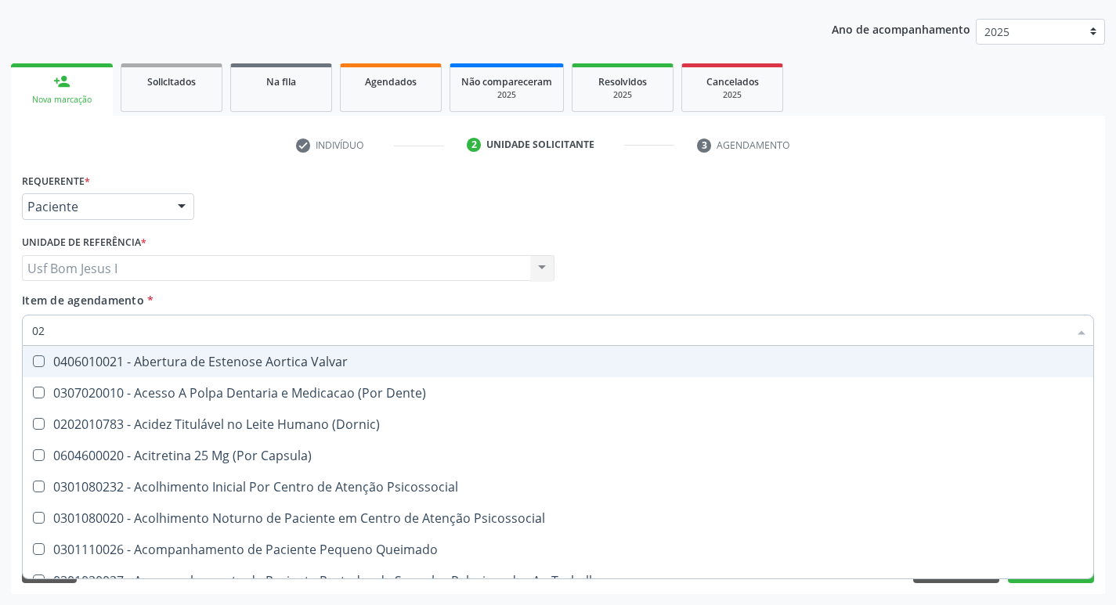
type input "020"
checkbox Terapeutica "true"
checkbox Urina "false"
checkbox \(T3\) "true"
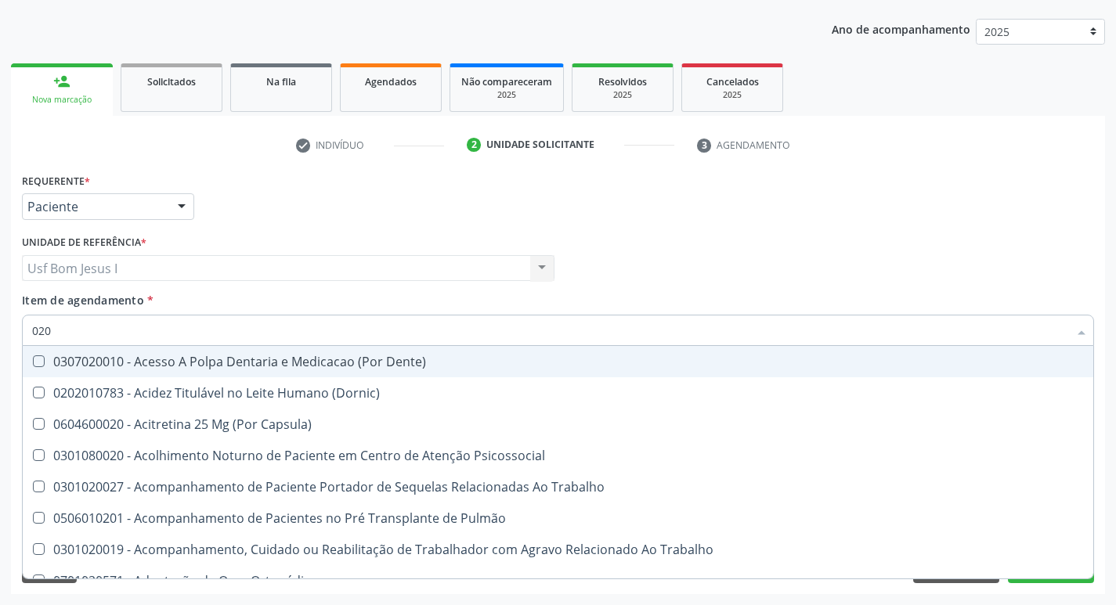
type input "0202"
checkbox Capsula\) "true"
checkbox Urina "false"
checkbox Biologica "true"
checkbox 17-Hidroxicorticosteroides "true"
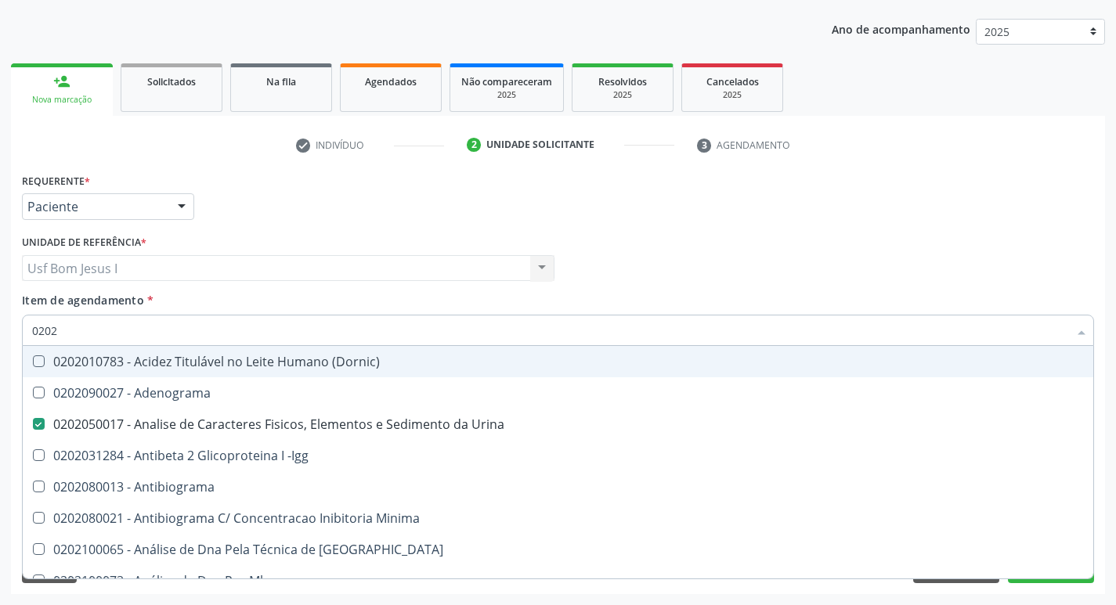
type input "02020"
checkbox Zinco "true"
checkbox Completo "false"
checkbox \(Anti-Hdv\) "true"
checkbox Parasitas "false"
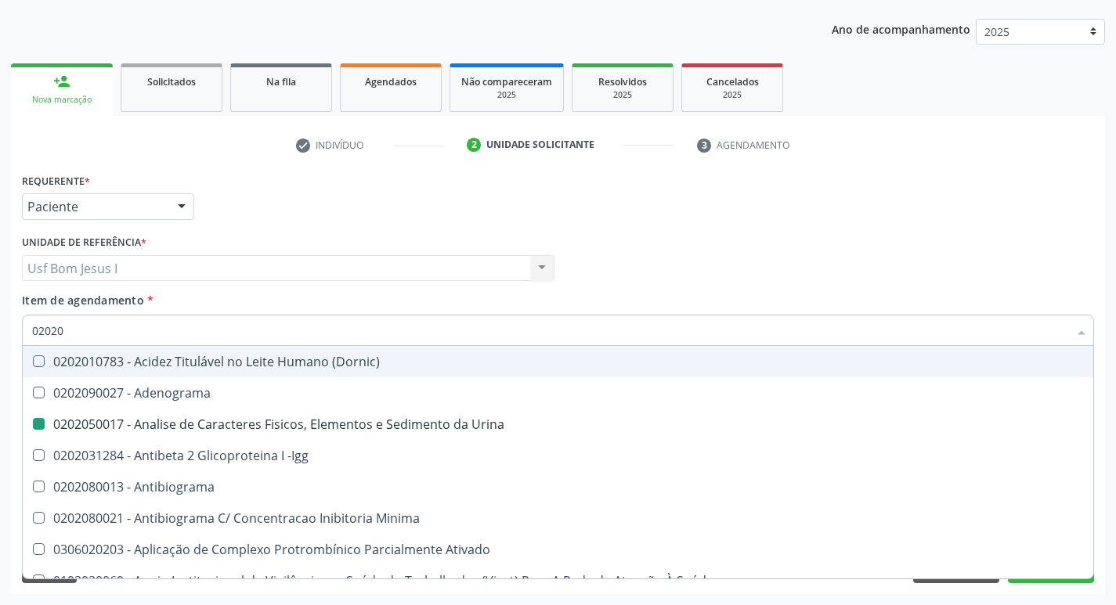
type input "020202"
checkbox Urina "false"
checkbox Molecular "true"
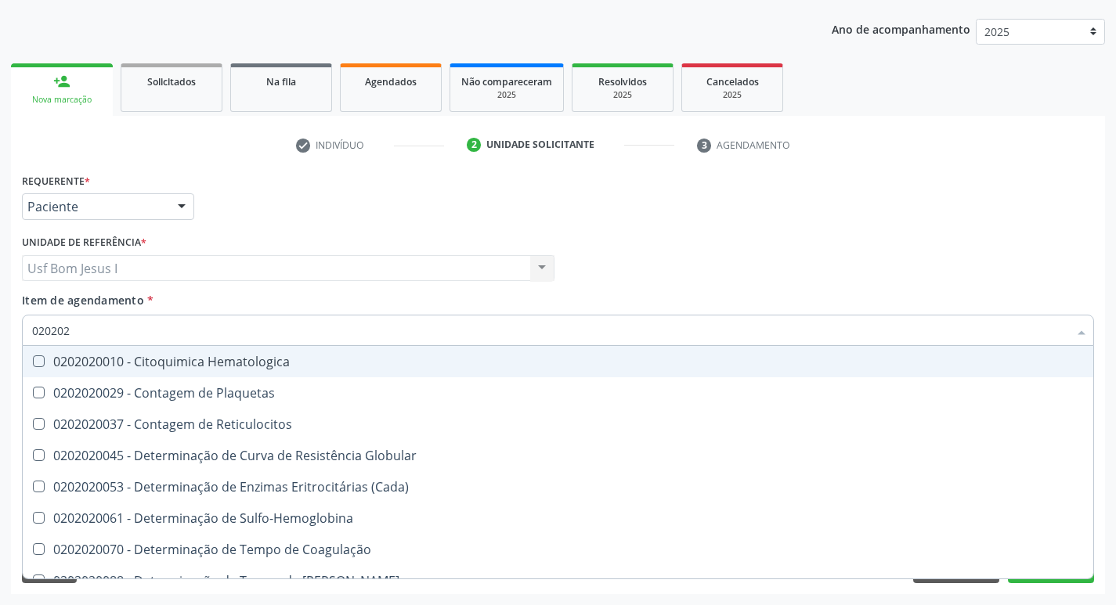
type input "0202020"
checkbox Hematocrito "true"
checkbox Completo "false"
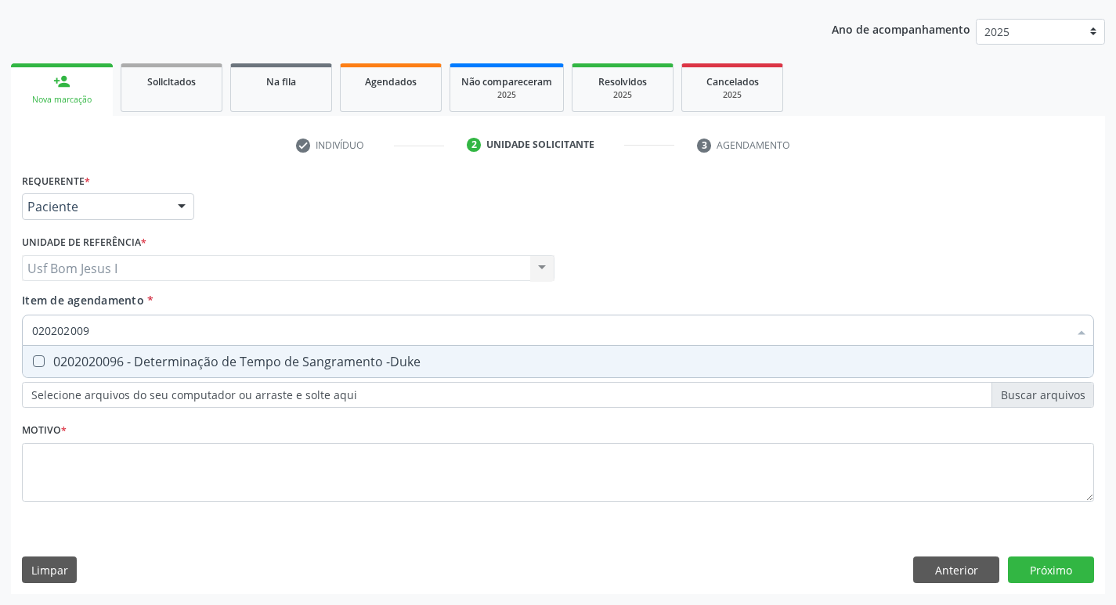
type input "0202020096"
click at [79, 357] on div "0202020096 - Determinação de Tempo de Sangramento -Duke" at bounding box center [557, 361] width 1051 height 13
checkbox -Duke "true"
click at [181, 323] on input "0202020096" at bounding box center [550, 330] width 1036 height 31
type input "02020200"
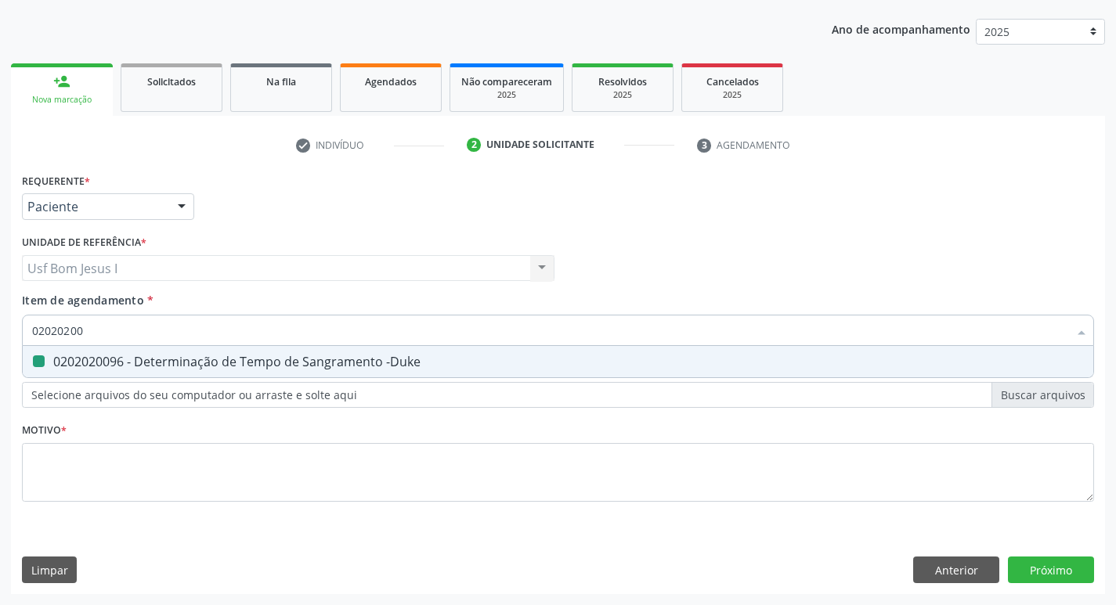
checkbox -Duke "false"
type input "0202020070"
click at [164, 370] on span "0202020070 - Determinação de Tempo de Coagulação" at bounding box center [558, 361] width 1070 height 31
checkbox Coagulação "true"
type input "02020200"
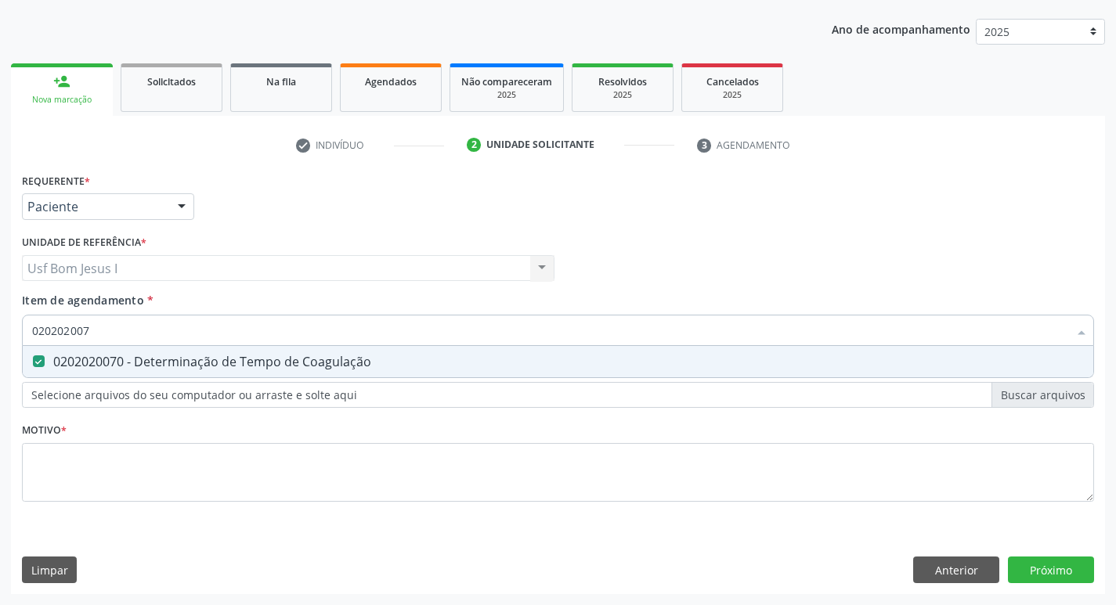
checkbox Coagulação "false"
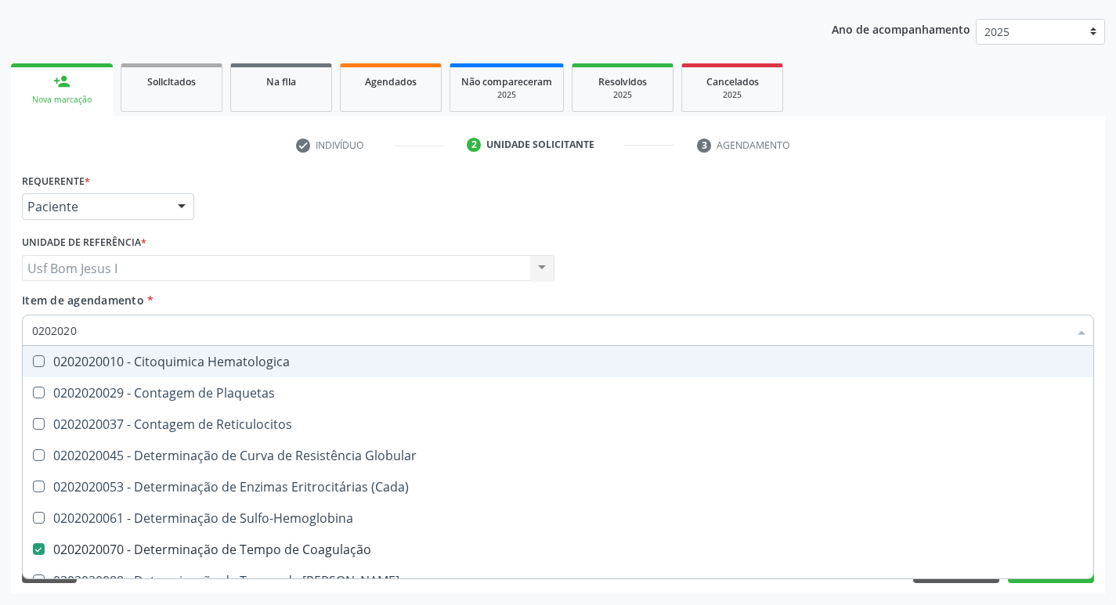
type input "02020201"
checkbox Coagulação "false"
checkbox -Duke "false"
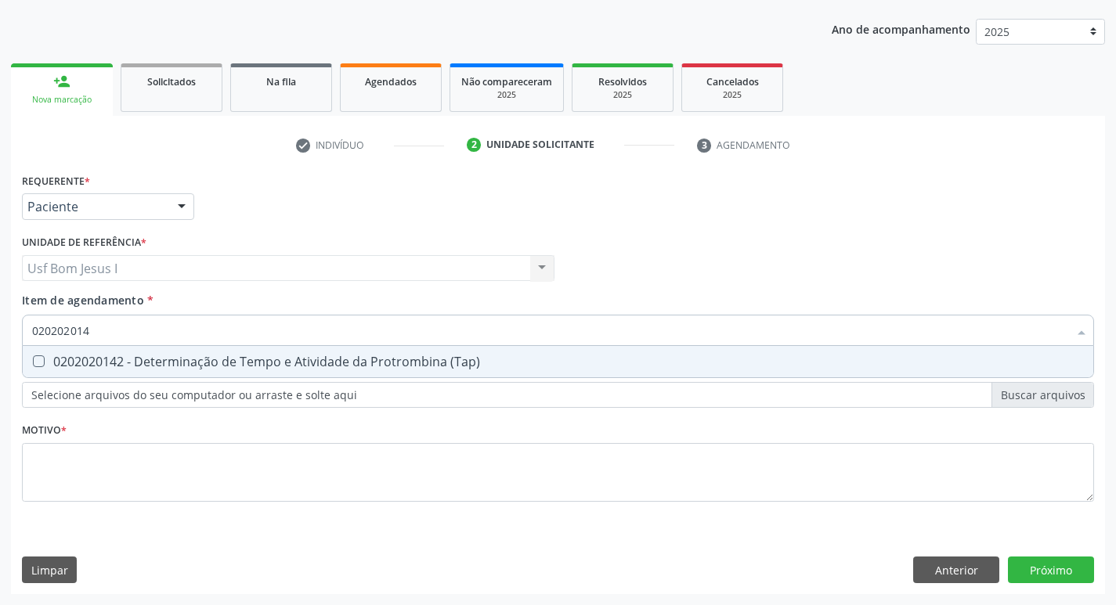
type input "0202020142"
click at [137, 360] on div "0202020142 - Determinação de Tempo e Atividade da Protrombina (Tap)" at bounding box center [557, 361] width 1051 height 13
checkbox \(Tap\) "true"
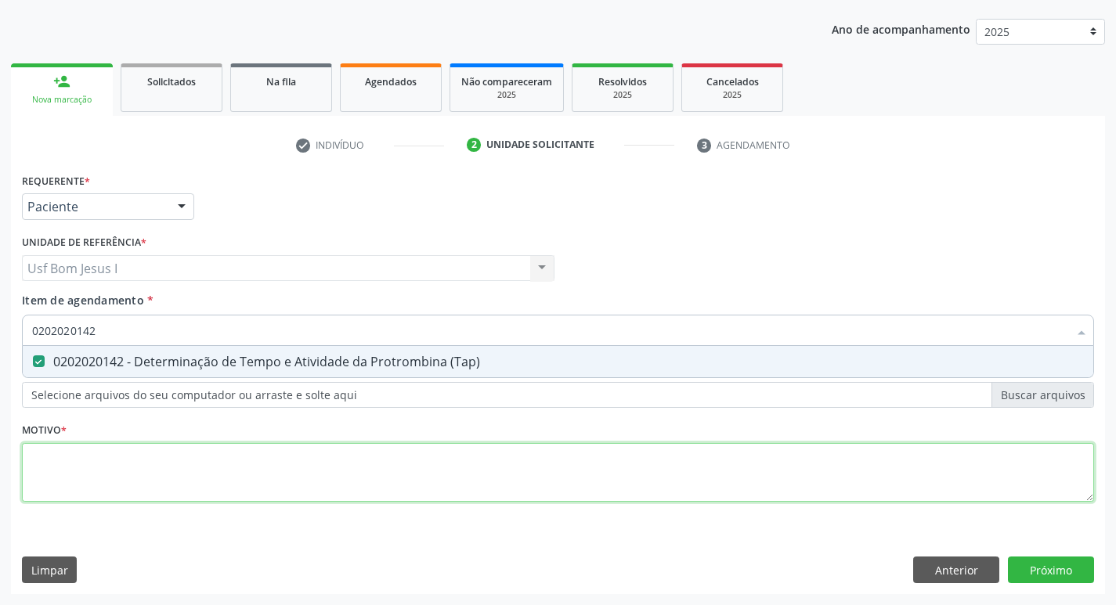
click at [149, 474] on div "Requerente * Paciente Profissional de Saúde Paciente Nenhum resultado encontrad…" at bounding box center [558, 346] width 1072 height 355
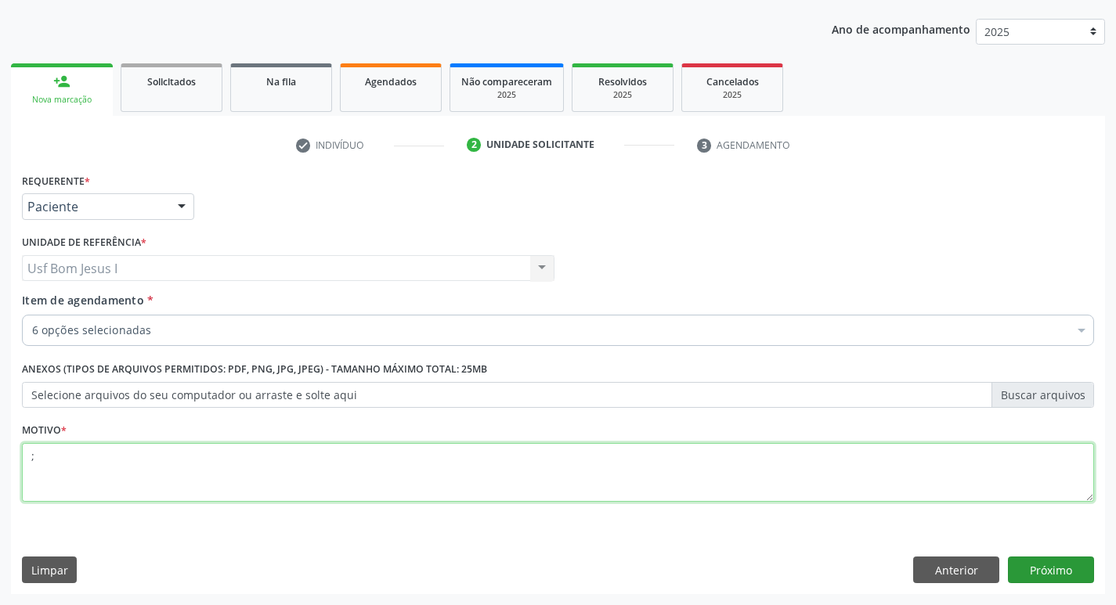
type textarea ";"
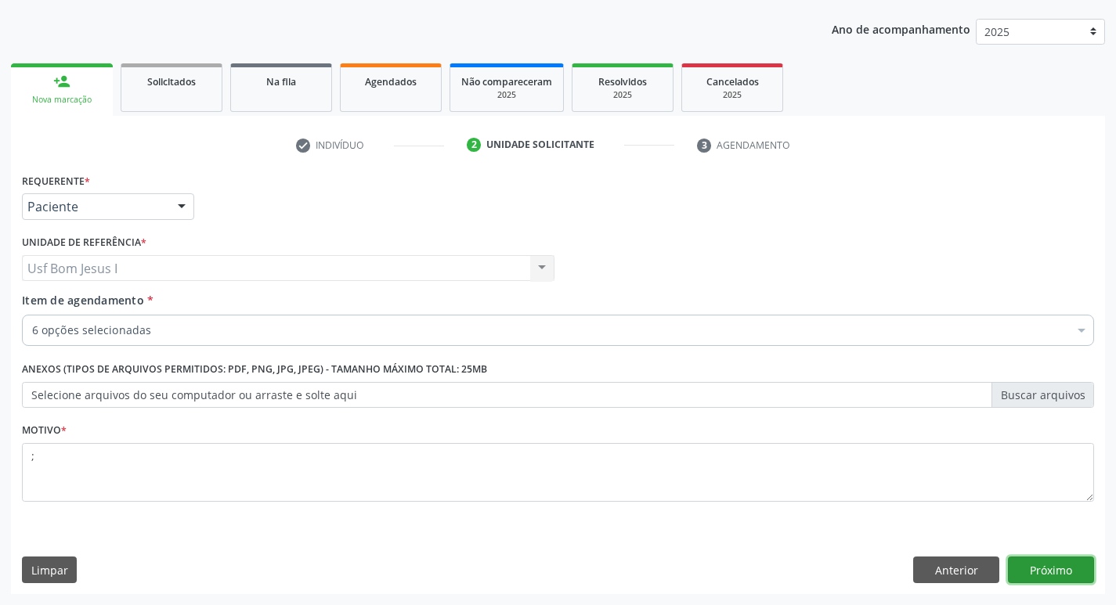
click at [1051, 561] on button "Próximo" at bounding box center [1051, 570] width 86 height 27
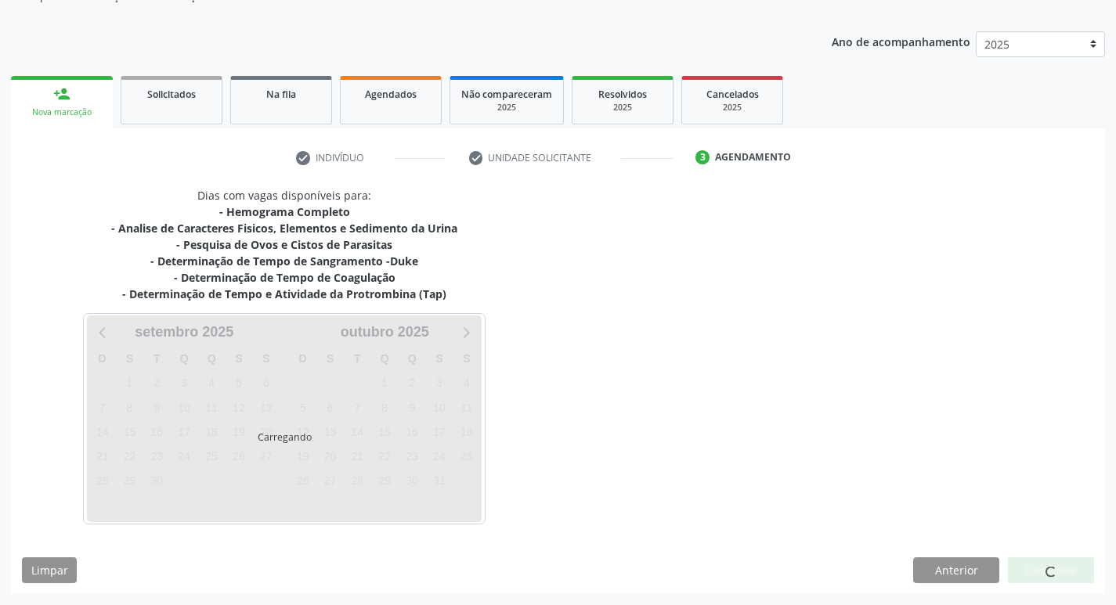
scroll to position [158, 0]
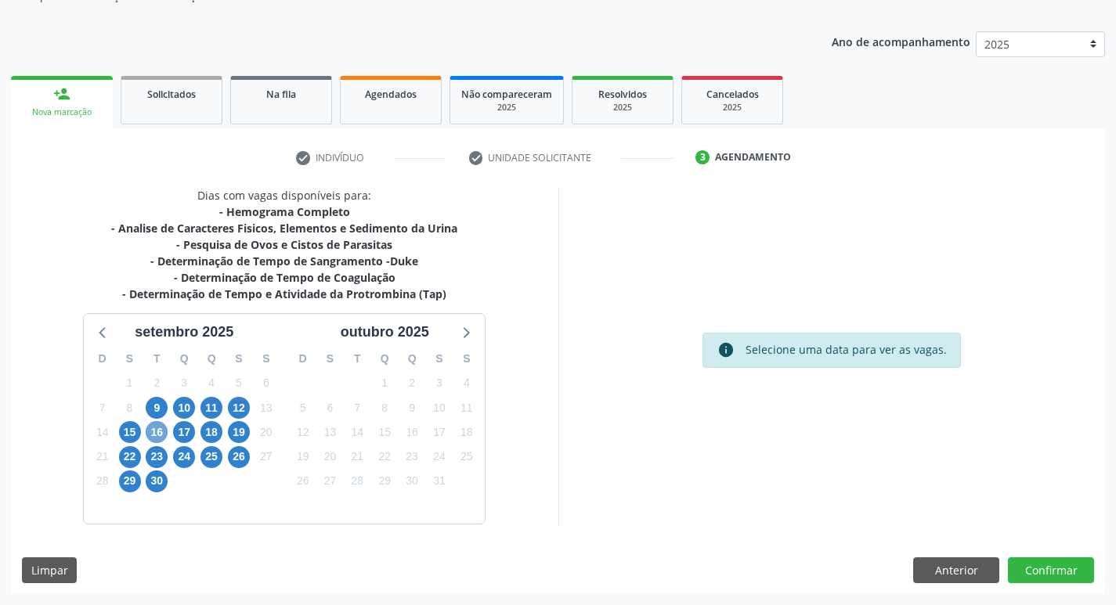
click at [159, 437] on span "16" at bounding box center [157, 432] width 22 height 22
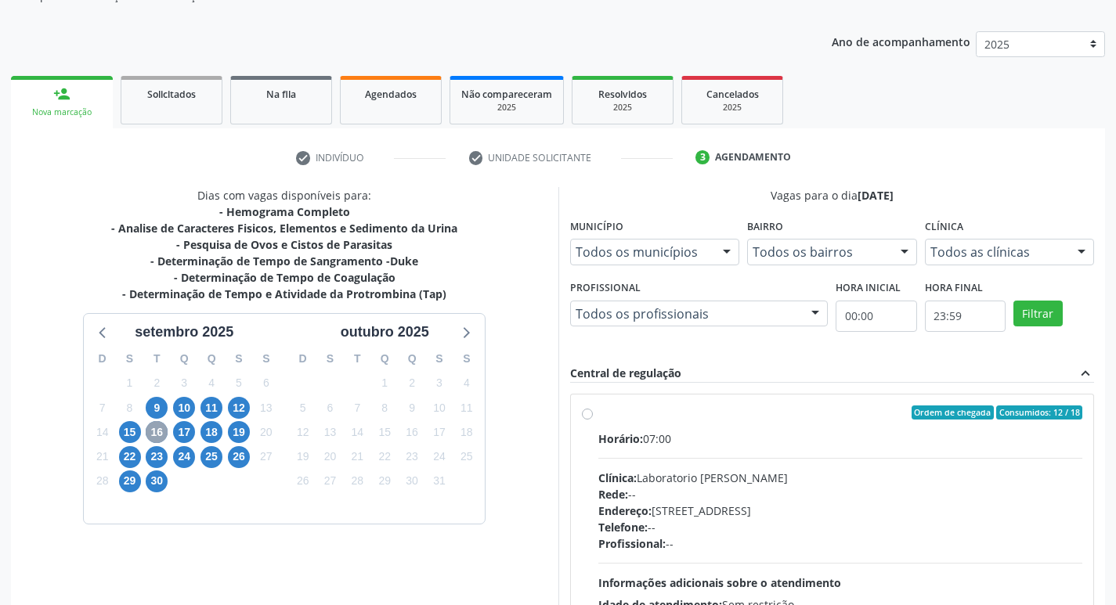
scroll to position [330, 0]
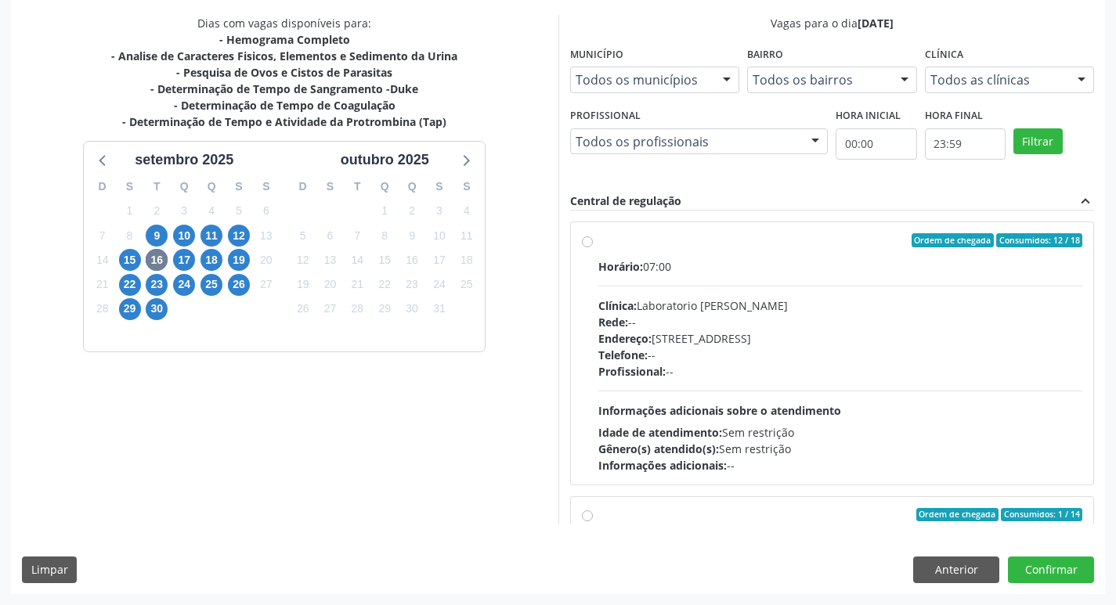
click at [793, 306] on div "Clínica: Laboratorio Jose Paulo Terto" at bounding box center [840, 306] width 485 height 16
click at [593, 247] on input "Ordem de chegada Consumidos: 12 / 18 Horário: 07:00 Clínica: Laboratorio Jose P…" at bounding box center [587, 240] width 11 height 14
radio input "true"
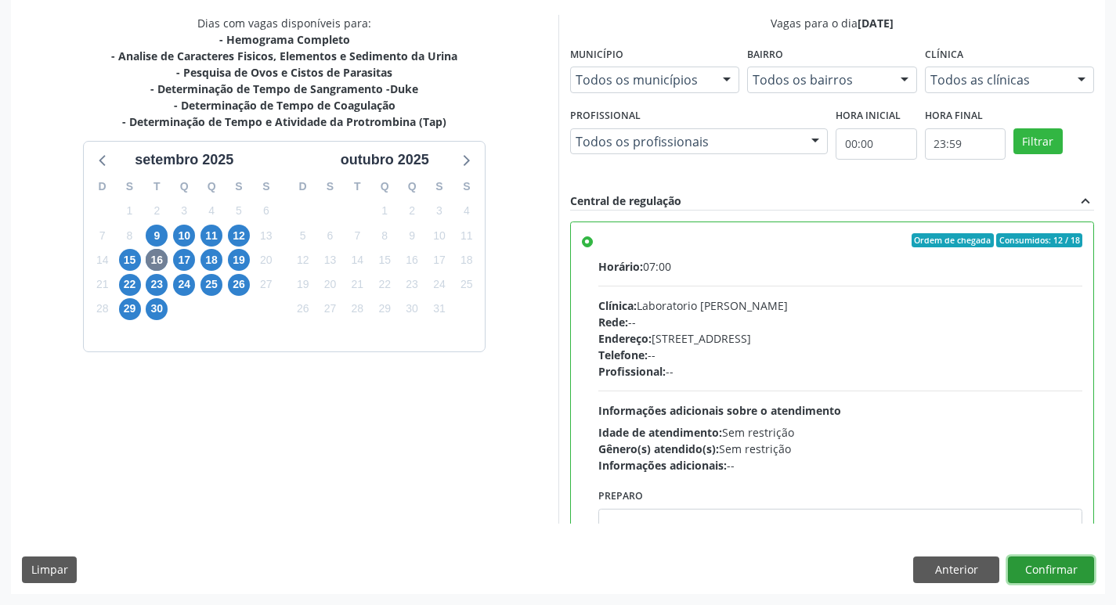
click at [1075, 575] on button "Confirmar" at bounding box center [1051, 570] width 86 height 27
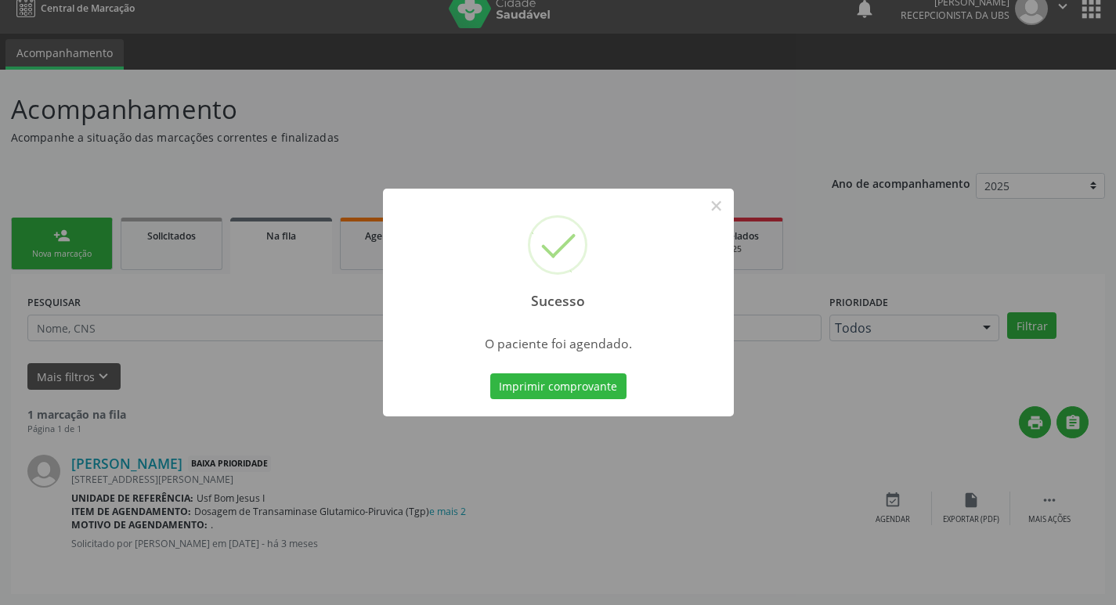
scroll to position [0, 0]
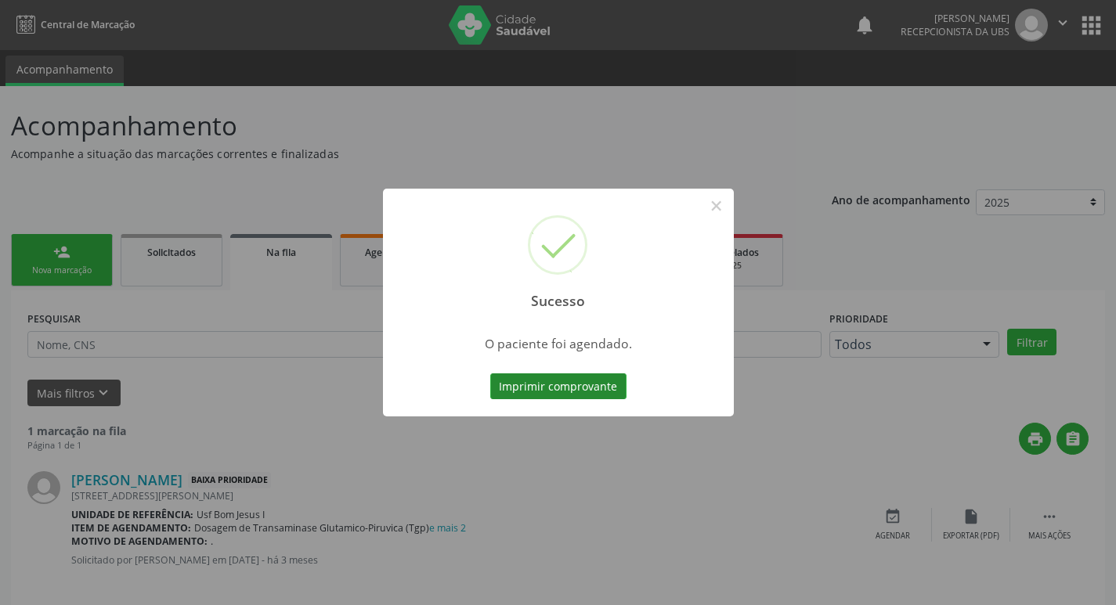
click at [539, 379] on button "Imprimir comprovante" at bounding box center [558, 386] width 136 height 27
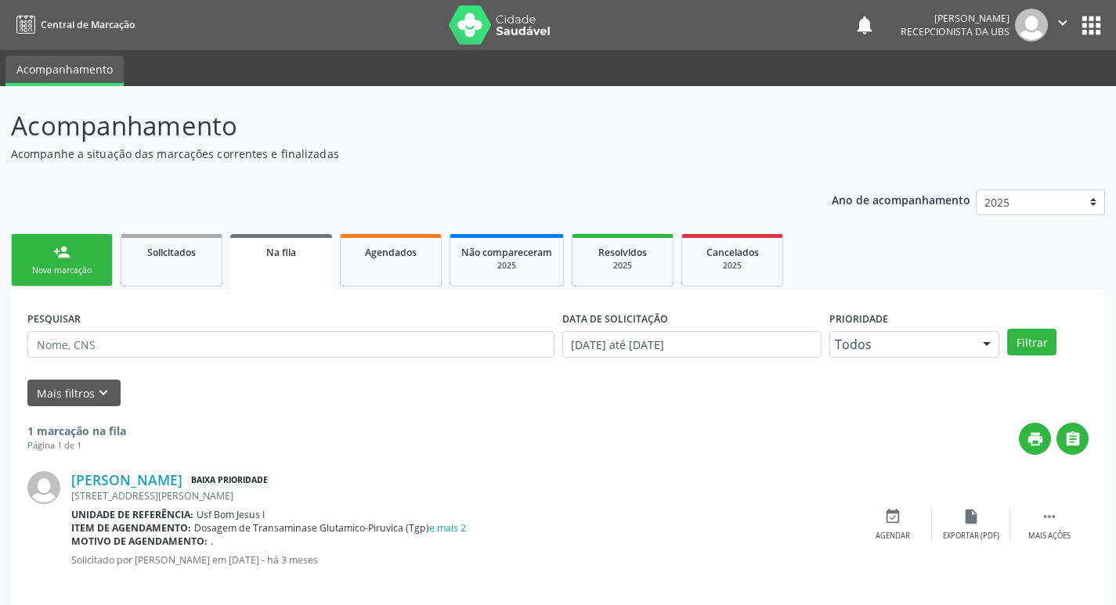
click at [68, 272] on div "Nova marcação" at bounding box center [62, 271] width 78 height 12
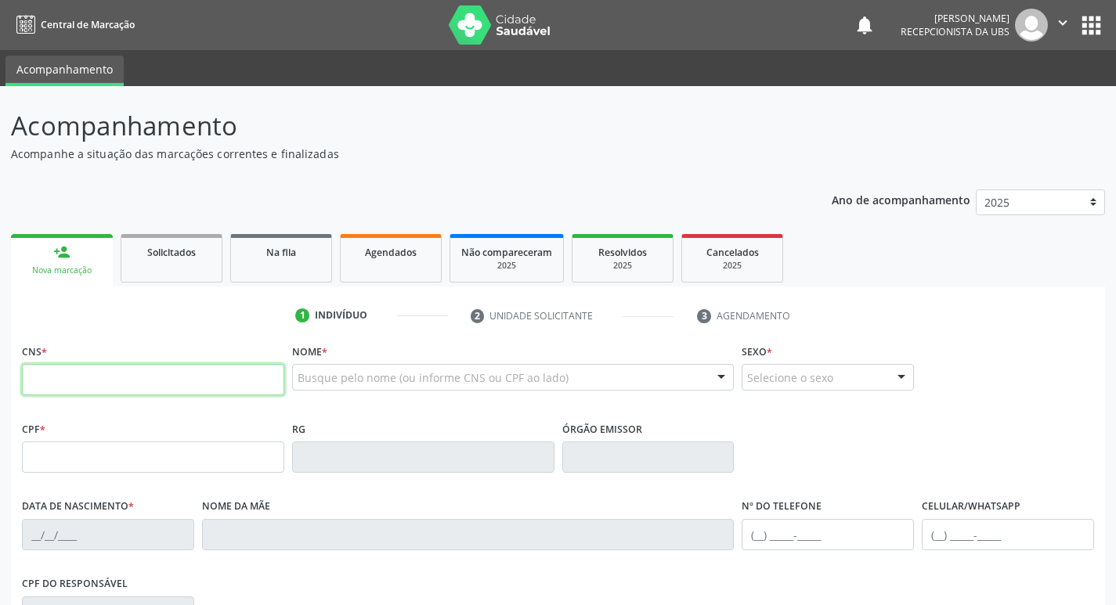
click at [125, 373] on input "text" at bounding box center [153, 379] width 262 height 31
paste input "700 4059 4774 0649"
type input "700 4059 4774 0649"
type input "148.311.194-66"
type input "22/11/2008"
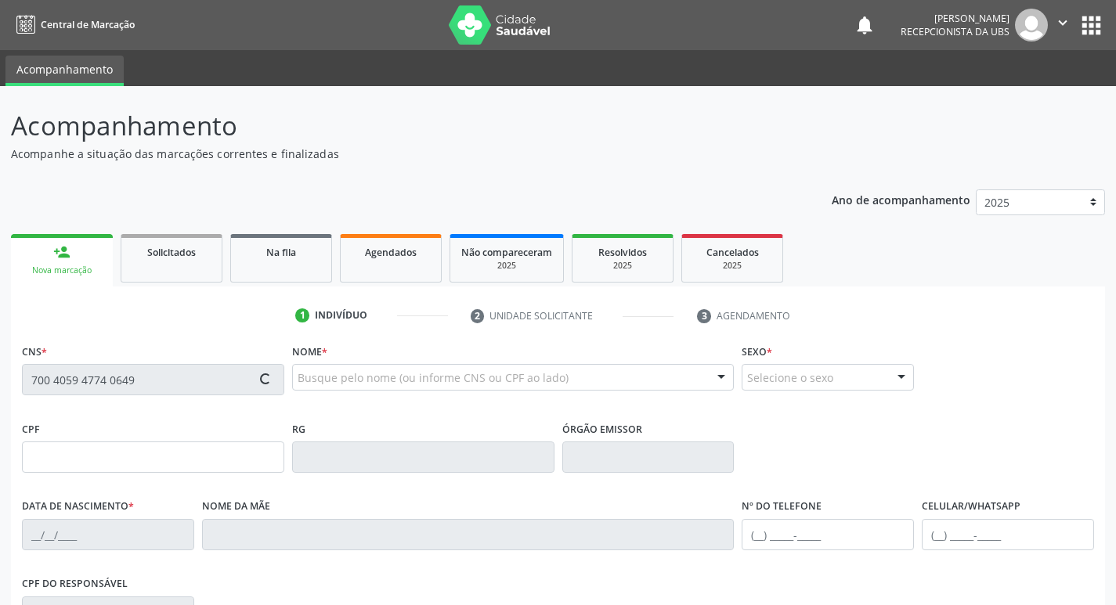
type input "Edvania Rosa da Silva"
type input "(99) 99999-9999"
type input "096.911.094-41"
type input "326"
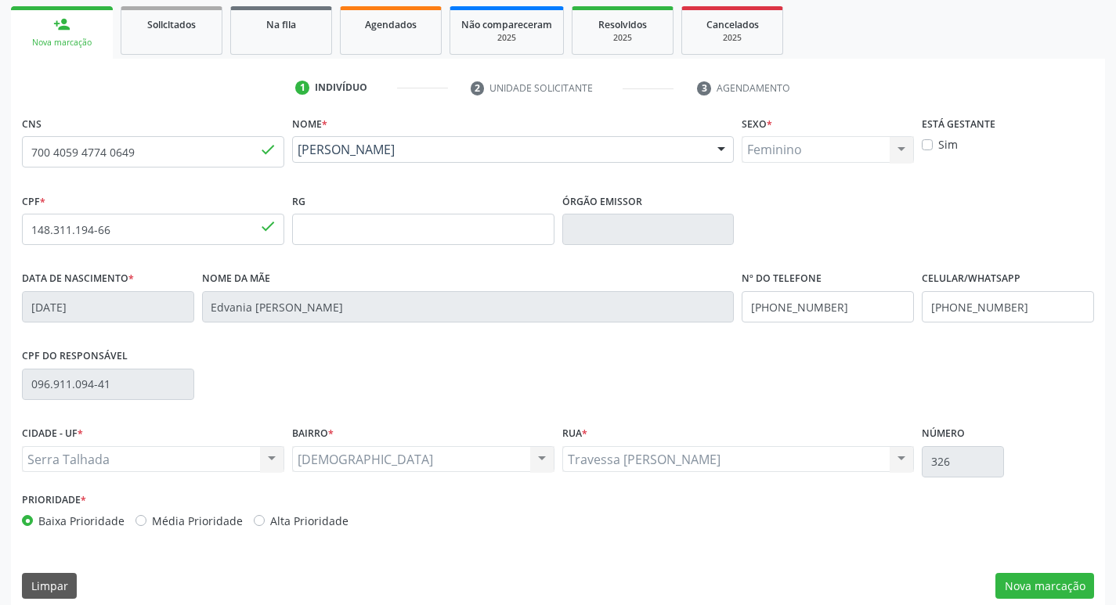
scroll to position [243, 0]
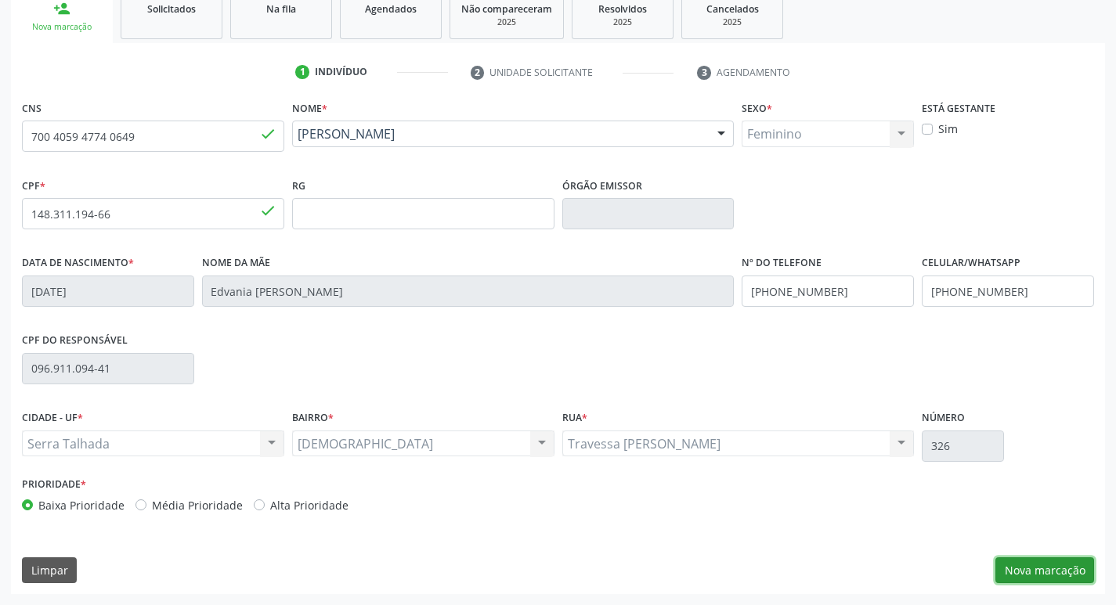
click at [1043, 564] on button "Nova marcação" at bounding box center [1044, 570] width 99 height 27
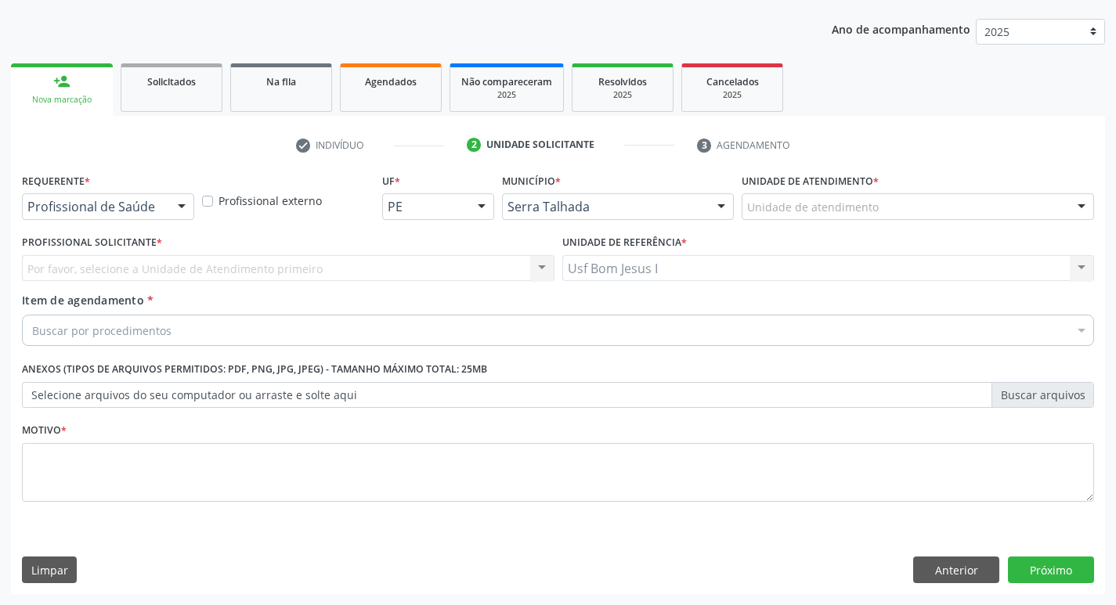
scroll to position [171, 0]
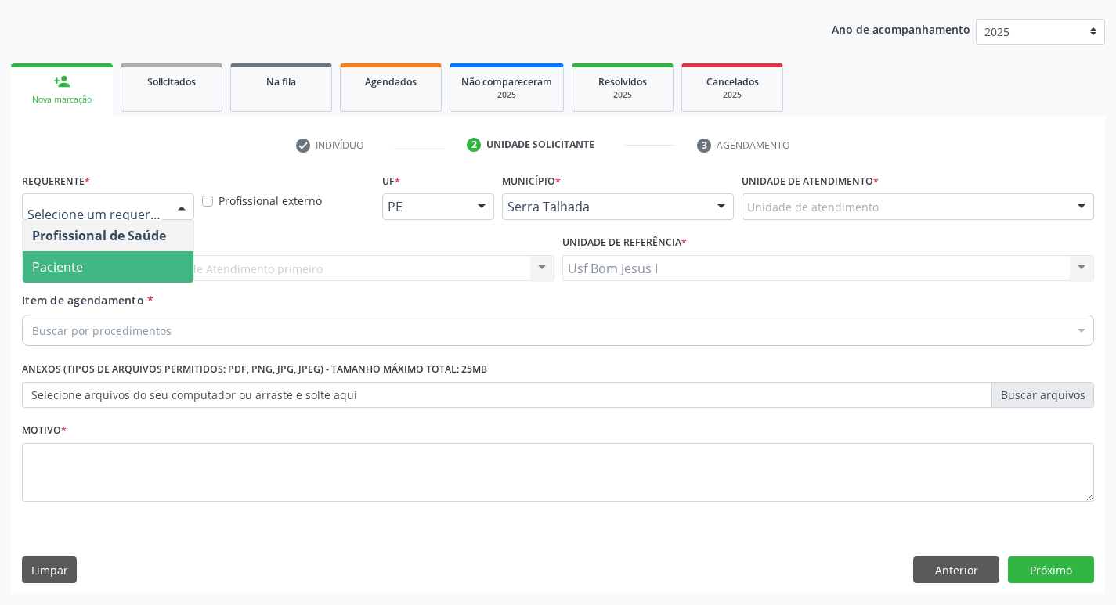
drag, startPoint x: 70, startPoint y: 268, endPoint x: 124, endPoint y: 320, distance: 75.3
click at [70, 269] on span "Paciente" at bounding box center [57, 266] width 51 height 17
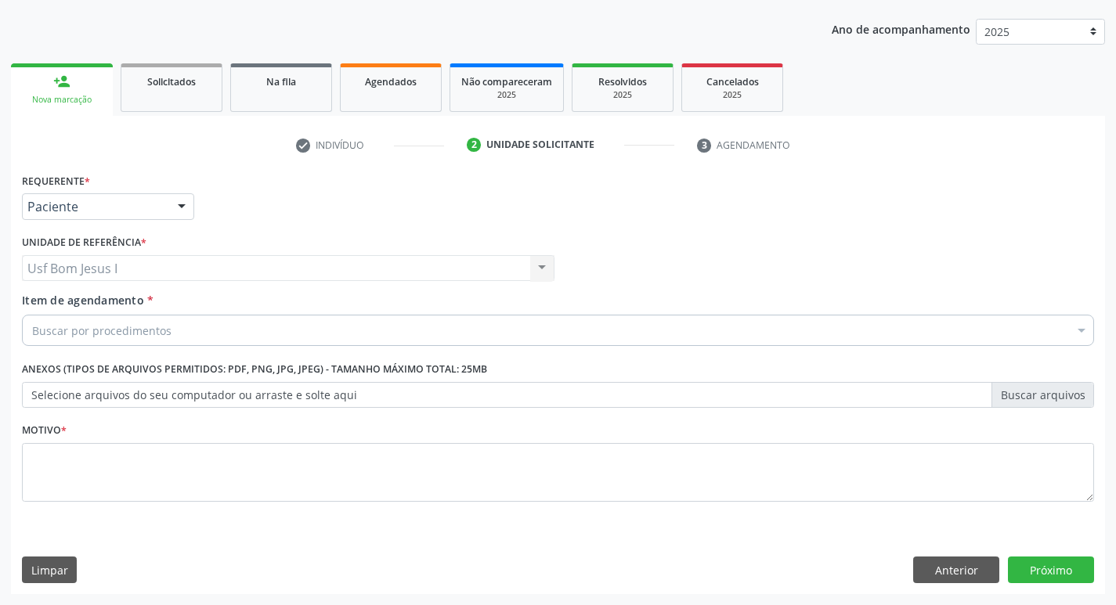
click at [178, 325] on div "Buscar por procedimentos" at bounding box center [558, 330] width 1072 height 31
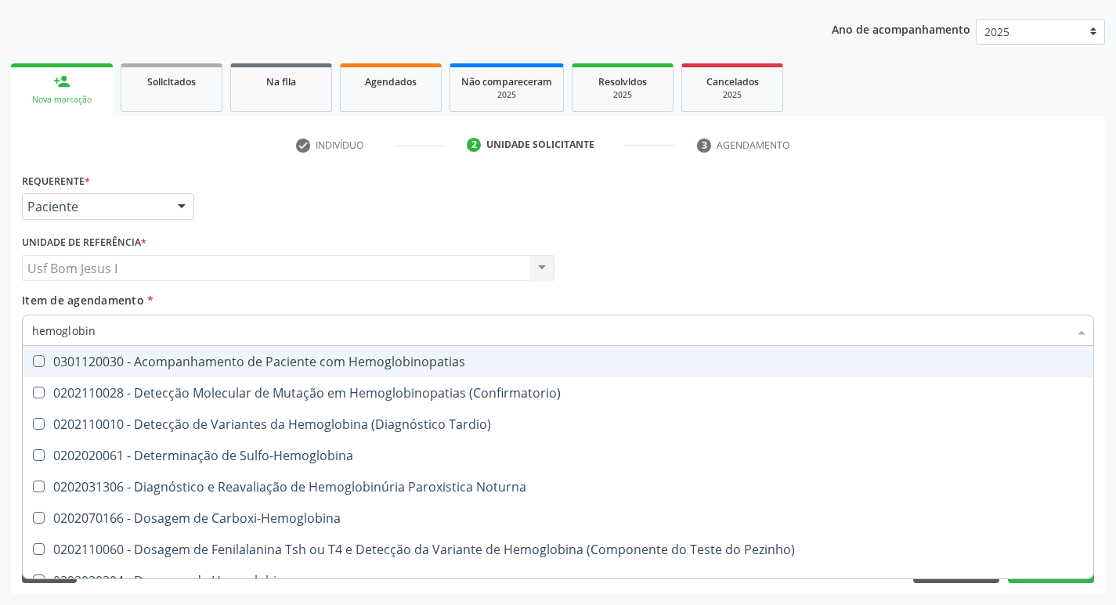
type input "hemoglobina"
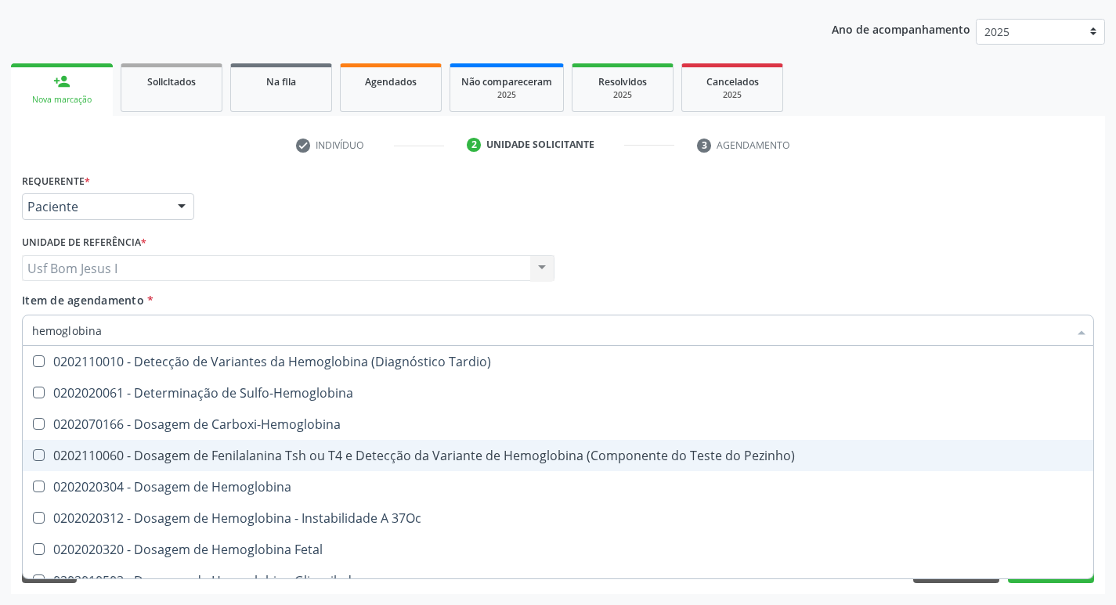
scroll to position [52, 0]
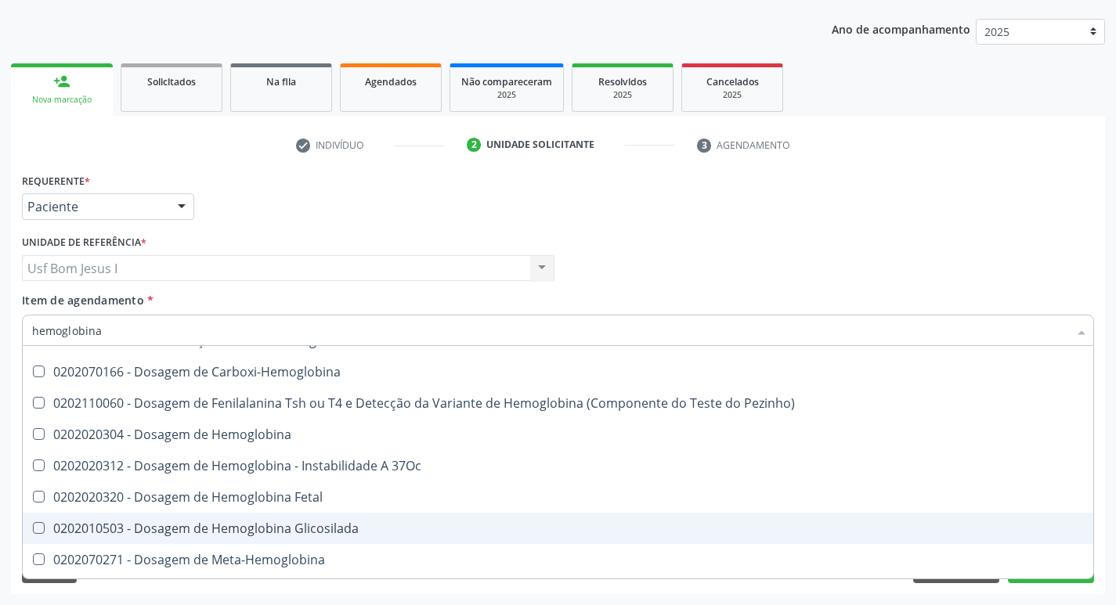
click at [342, 527] on div "0202010503 - Dosagem de Hemoglobina Glicosilada" at bounding box center [557, 528] width 1051 height 13
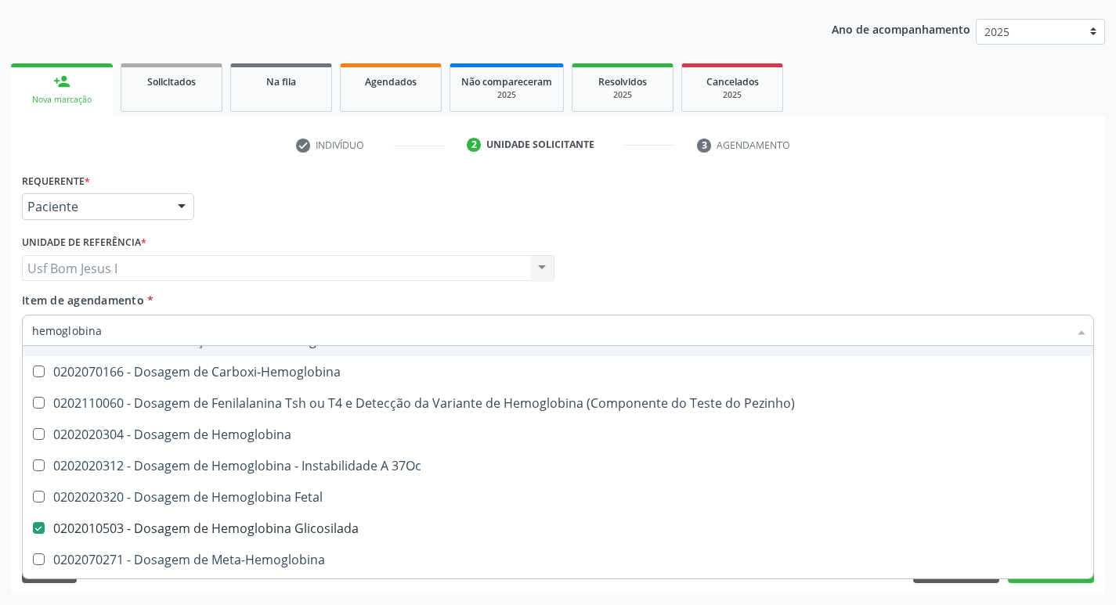
click at [128, 330] on input "hemoglobina" at bounding box center [550, 330] width 1036 height 31
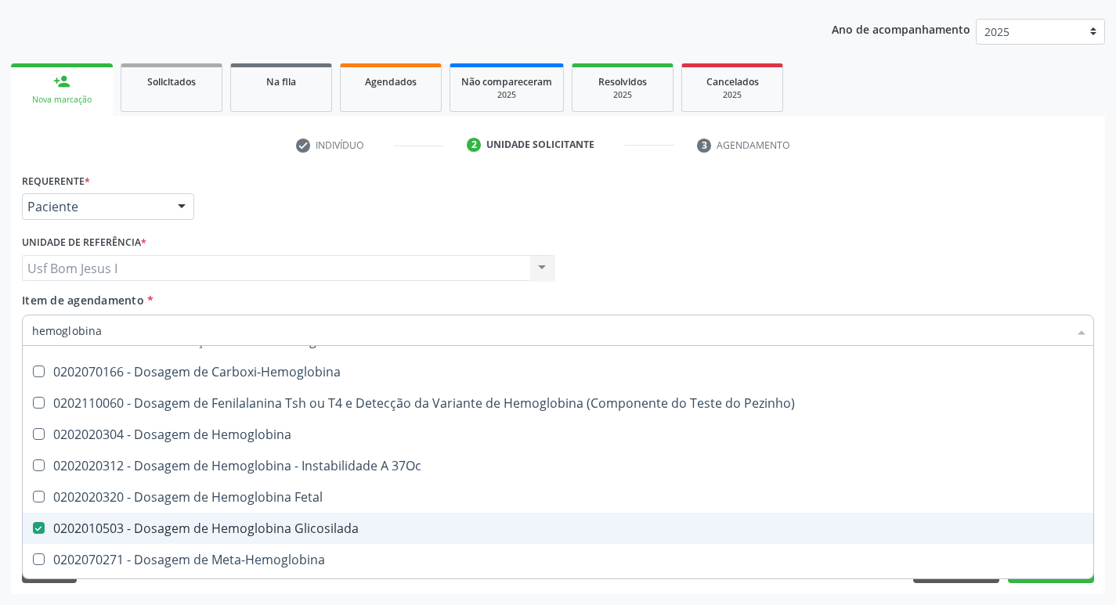
click at [63, 534] on div "0202010503 - Dosagem de Hemoglobina Glicosilada" at bounding box center [557, 528] width 1051 height 13
checkbox Glicosilada "false"
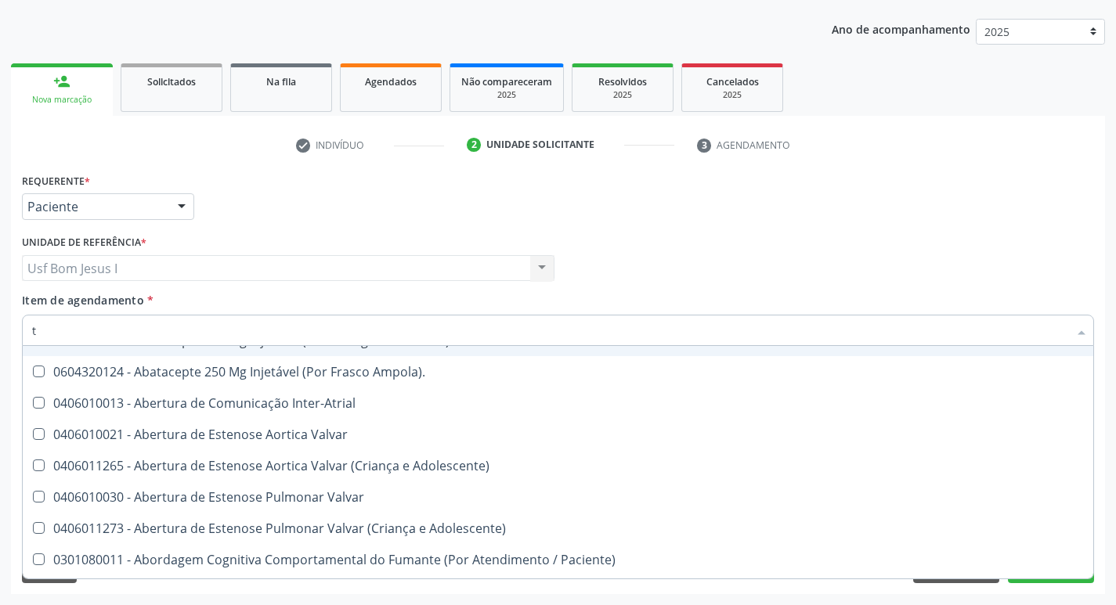
type input "t4"
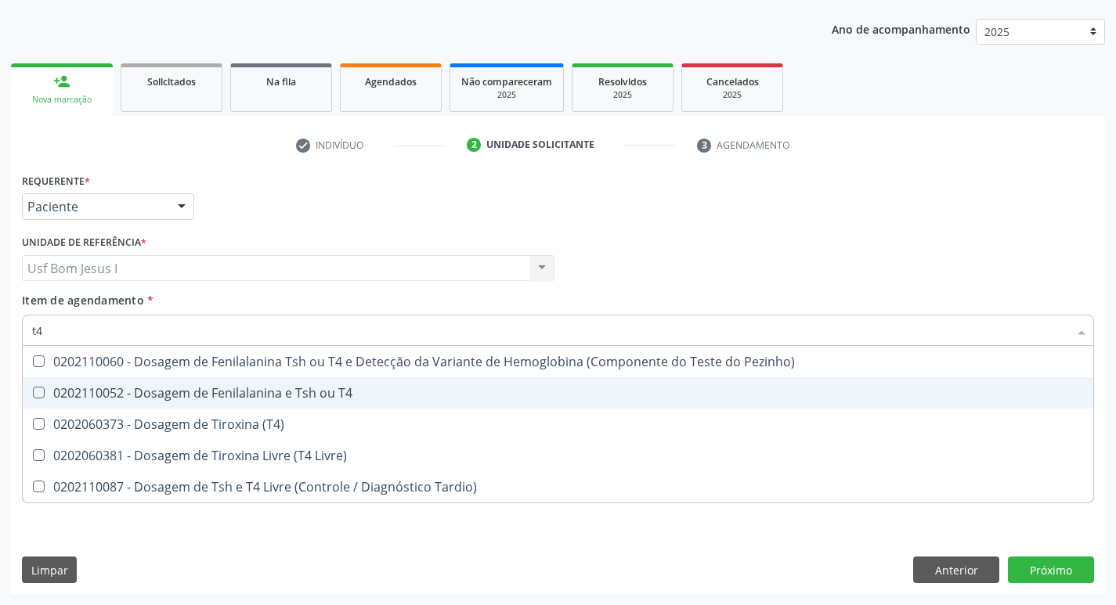
scroll to position [0, 0]
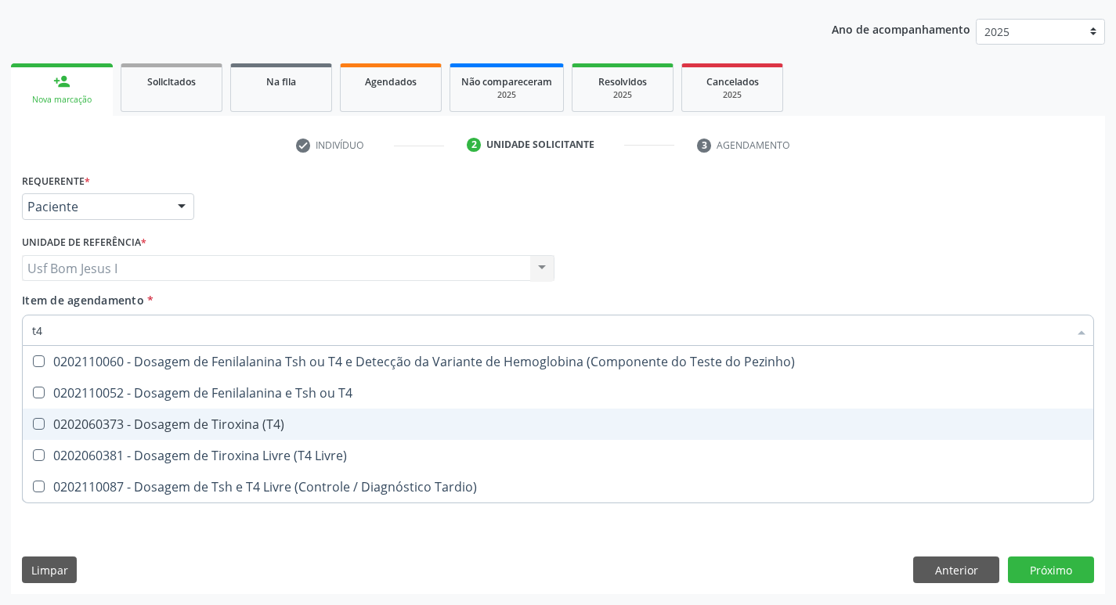
click at [307, 435] on span "0202060373 - Dosagem de Tiroxina (T4)" at bounding box center [558, 424] width 1070 height 31
checkbox \(T4\) "true"
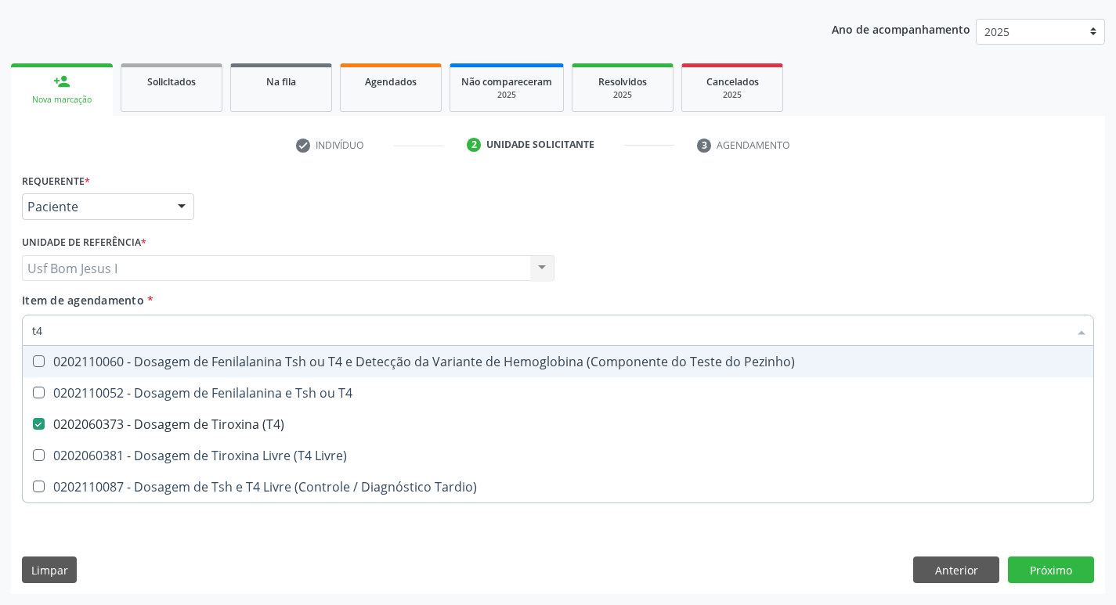
click at [262, 315] on input "t4" at bounding box center [550, 330] width 1036 height 31
type input "t"
checkbox \(T4\) "false"
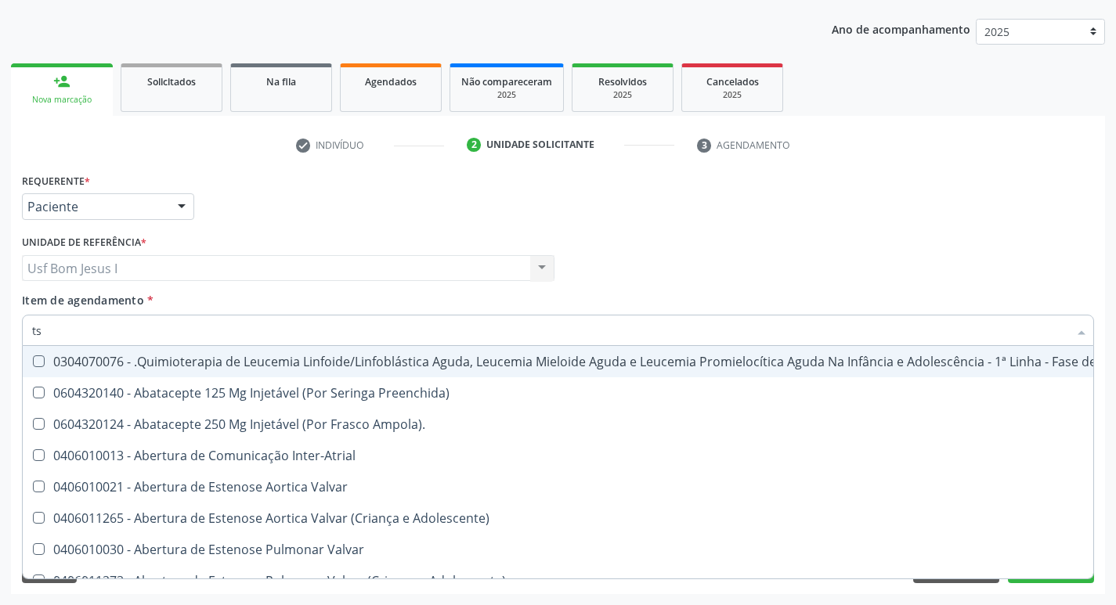
type input "tsh"
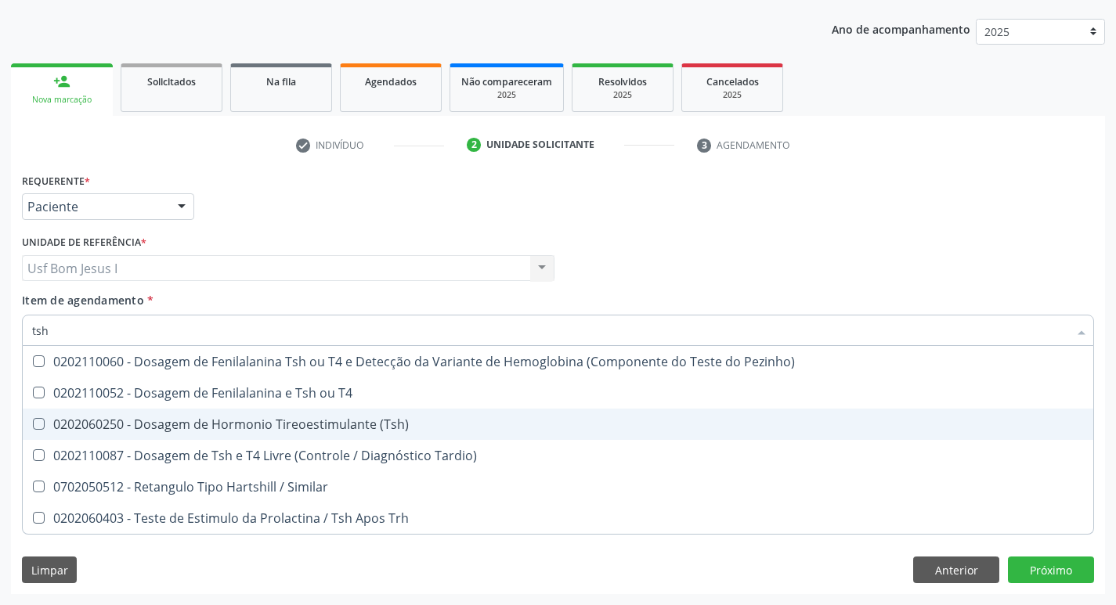
click at [265, 425] on div "0202060250 - Dosagem de Hormonio Tireoestimulante (Tsh)" at bounding box center [557, 424] width 1051 height 13
checkbox \(Tsh\) "true"
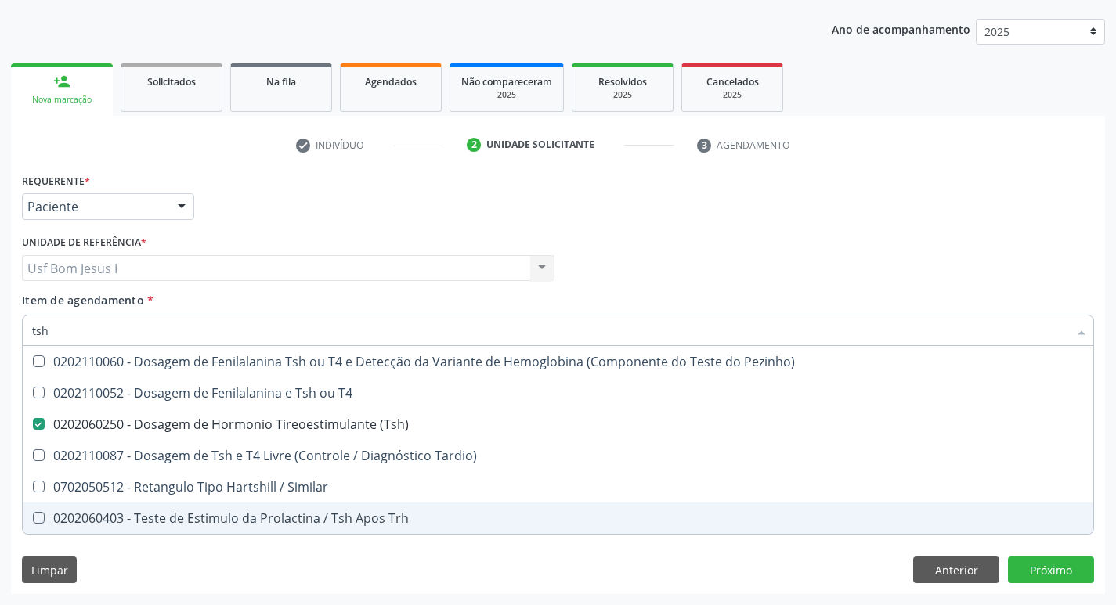
click at [296, 563] on div "Requerente * Paciente Profissional de Saúde Paciente Nenhum resultado encontrad…" at bounding box center [558, 381] width 1094 height 425
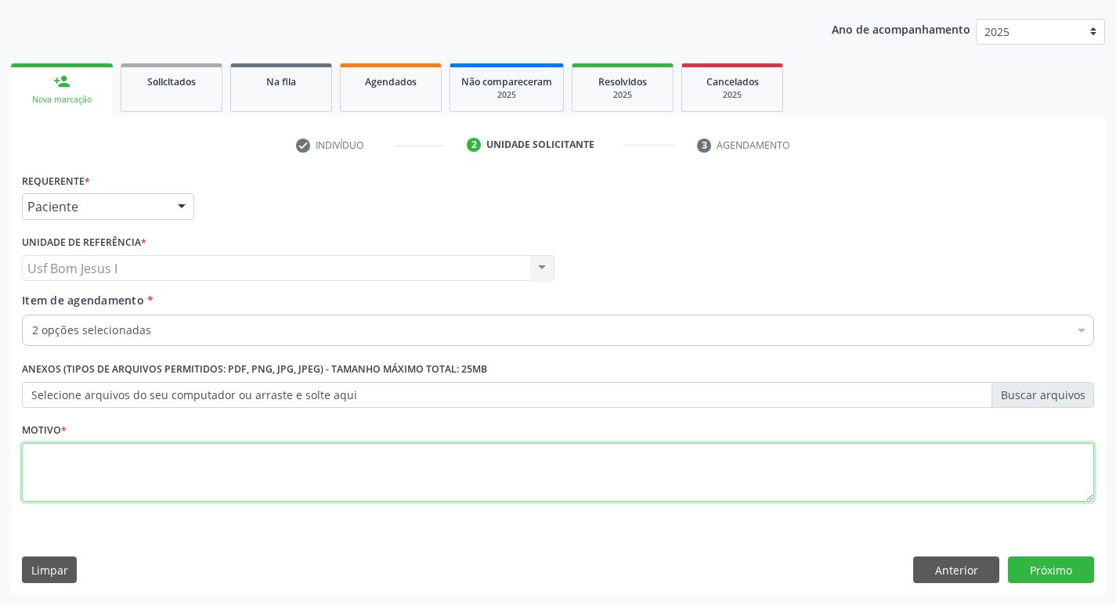
click at [222, 446] on textarea at bounding box center [558, 473] width 1072 height 60
click at [222, 447] on textarea at bounding box center [558, 473] width 1072 height 60
type textarea ";"
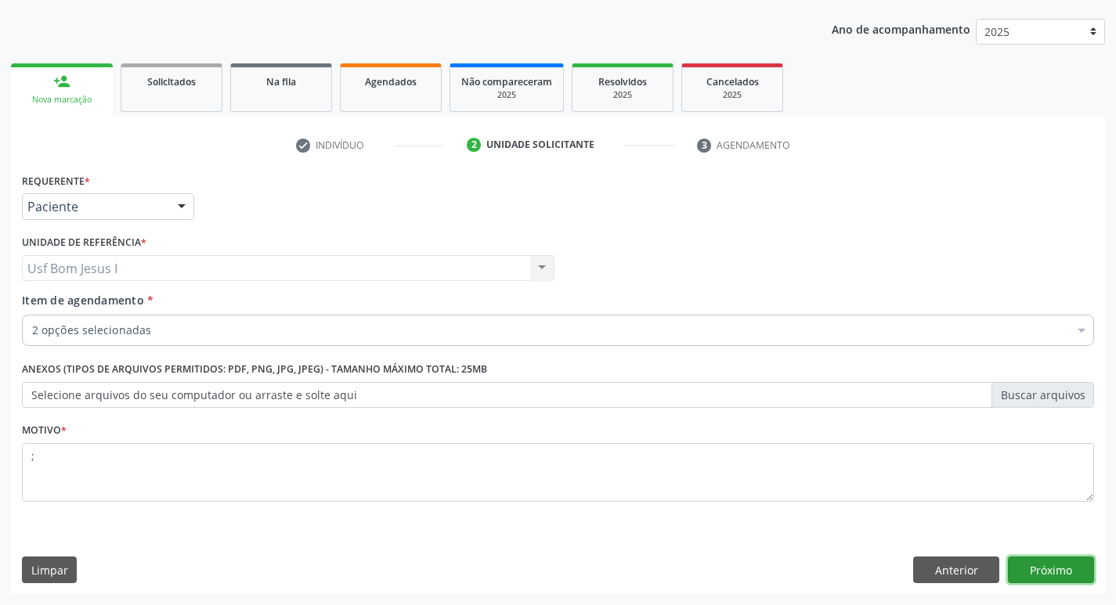
click at [1043, 574] on button "Próximo" at bounding box center [1051, 570] width 86 height 27
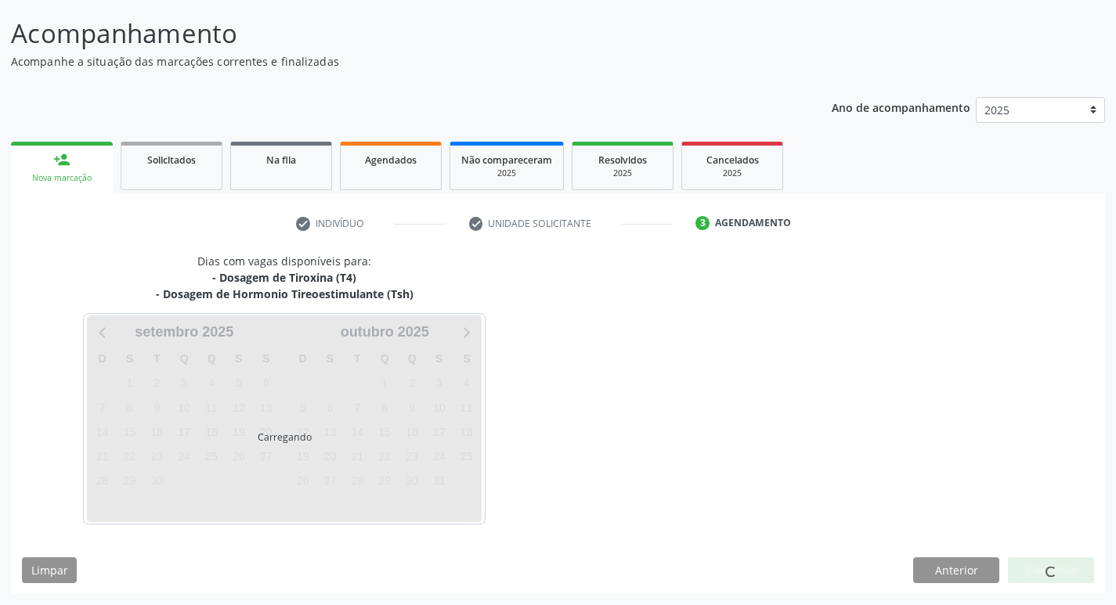
scroll to position [92, 0]
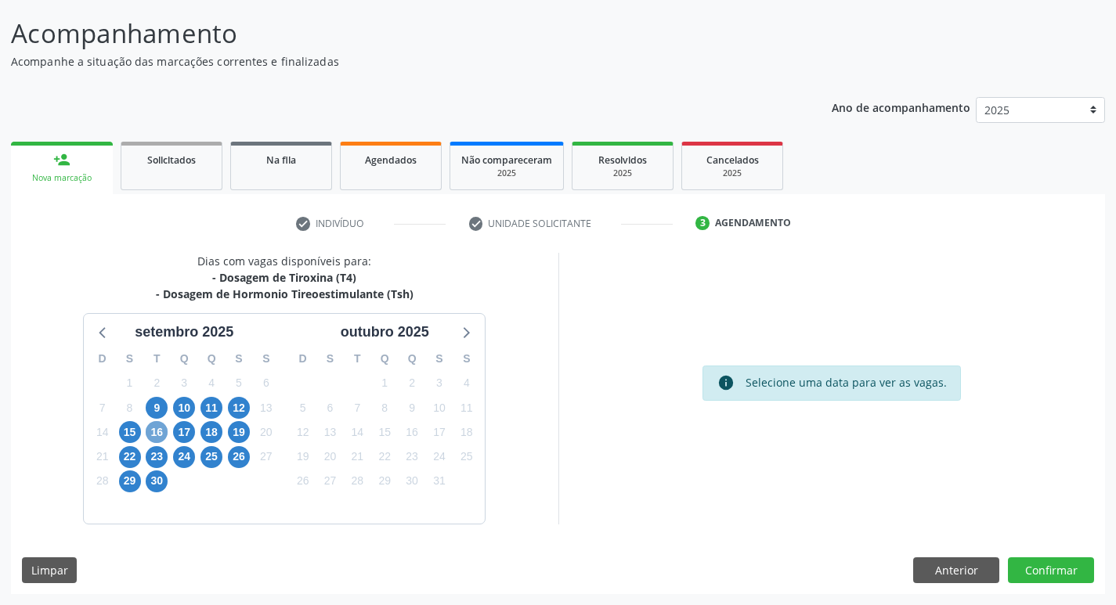
click at [154, 435] on span "16" at bounding box center [157, 432] width 22 height 22
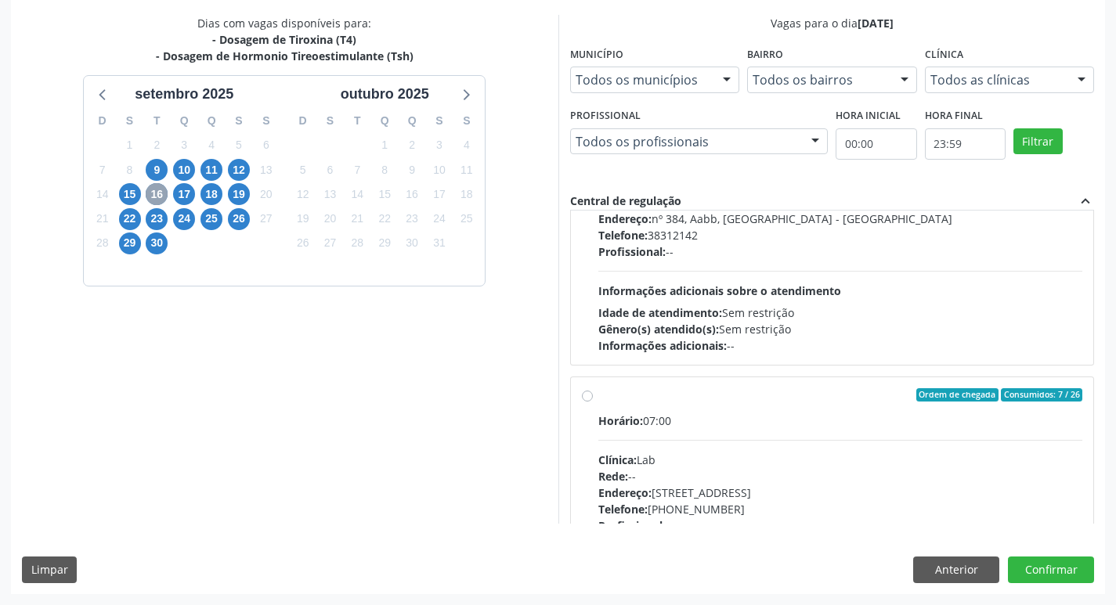
scroll to position [730, 0]
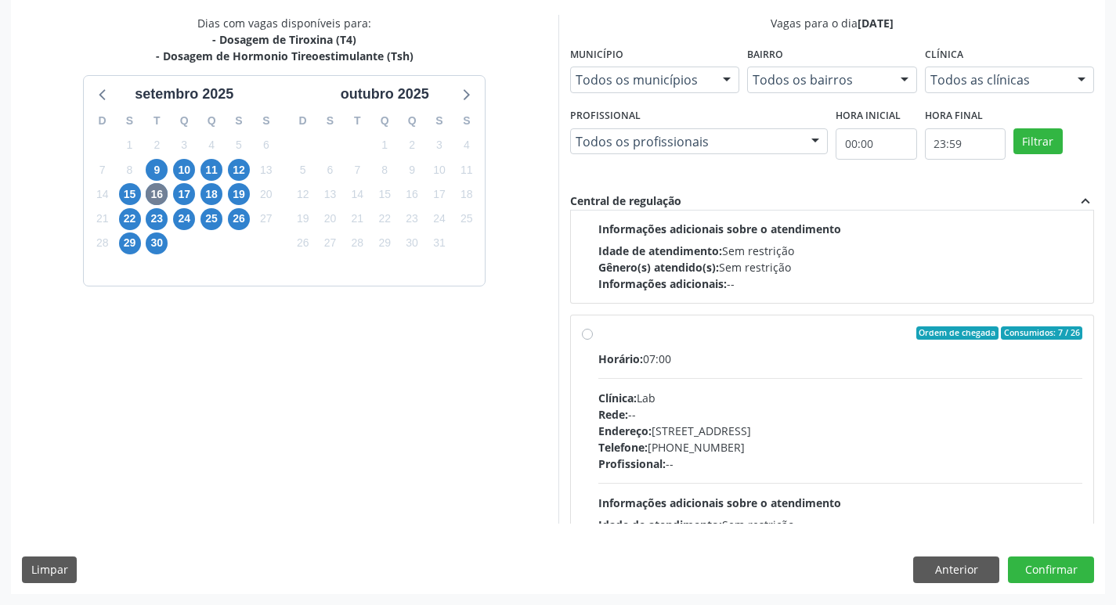
click at [795, 423] on div "Endereço: [STREET_ADDRESS]" at bounding box center [840, 431] width 485 height 16
click at [593, 341] on input "Ordem de chegada Consumidos: 7 / 26 Horário: 07:00 Clínica: Lab Rede: -- Endere…" at bounding box center [587, 333] width 11 height 14
radio input "true"
click at [1052, 570] on button "Confirmar" at bounding box center [1051, 570] width 86 height 27
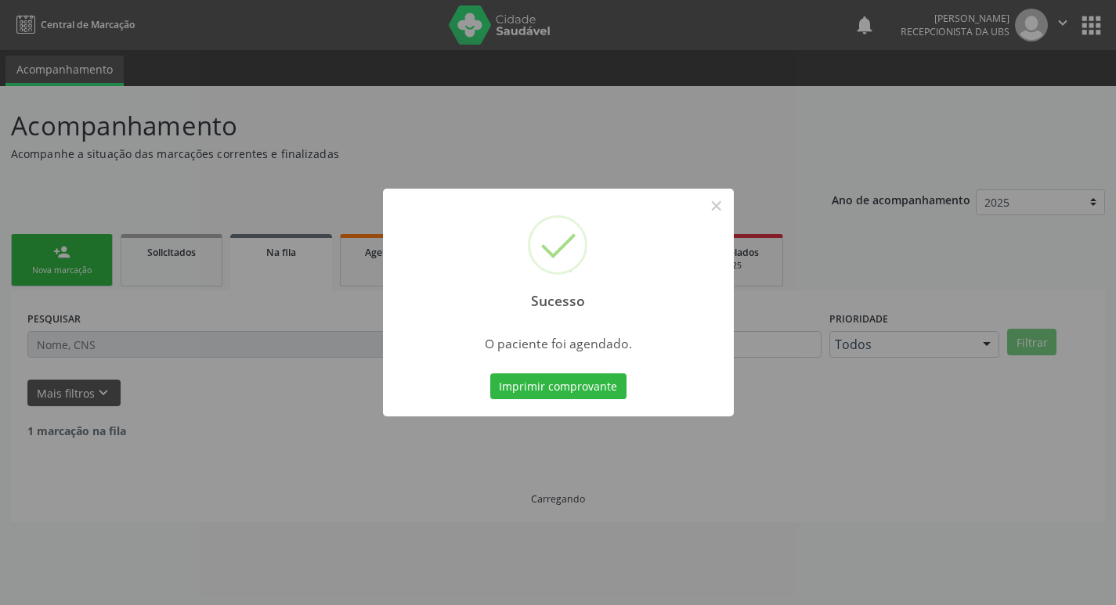
scroll to position [0, 0]
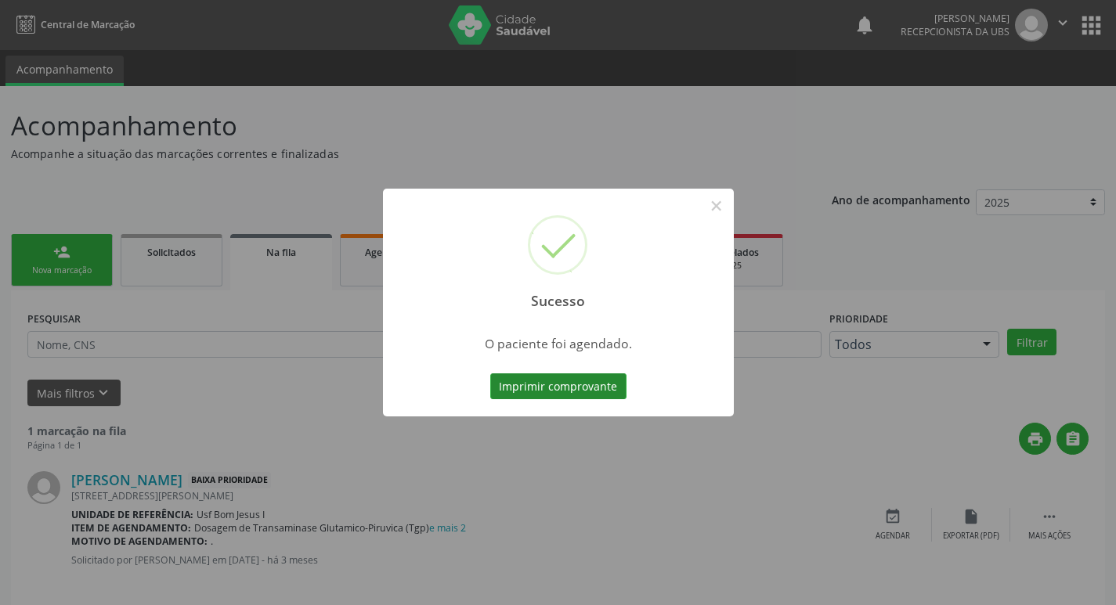
click at [572, 384] on button "Imprimir comprovante" at bounding box center [558, 386] width 136 height 27
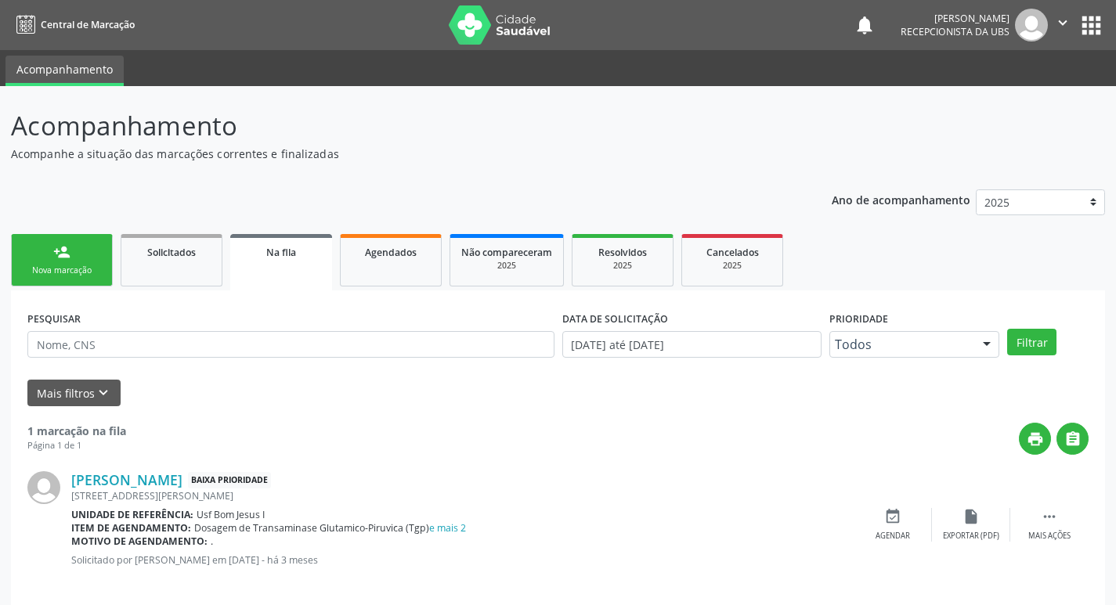
click at [86, 265] on div "Nova marcação" at bounding box center [62, 271] width 78 height 12
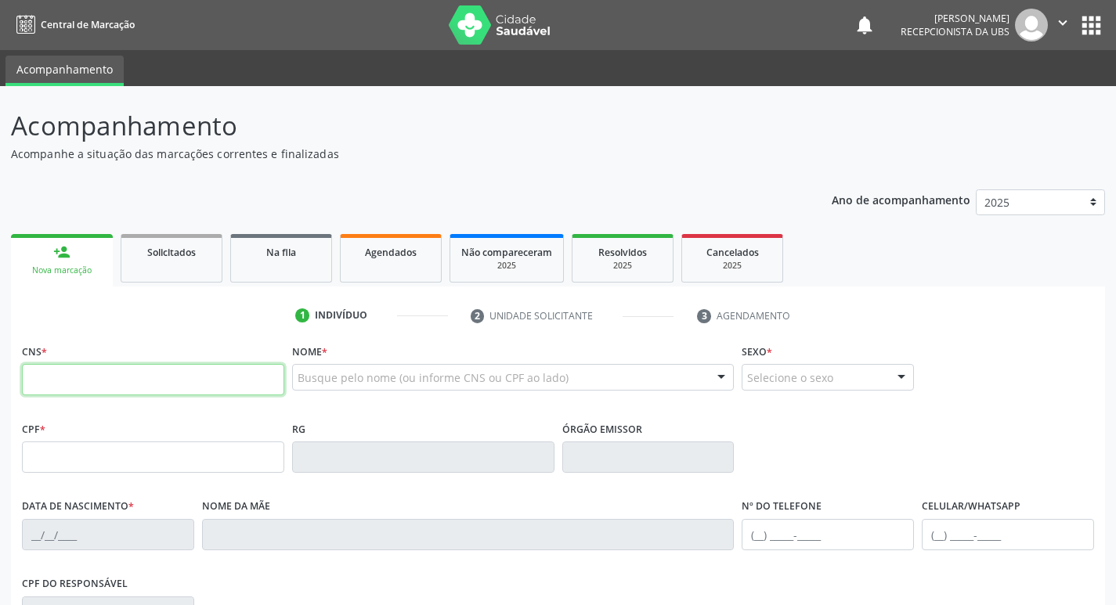
click at [169, 376] on input "text" at bounding box center [153, 379] width 262 height 31
type input "700 9009 5442 7390"
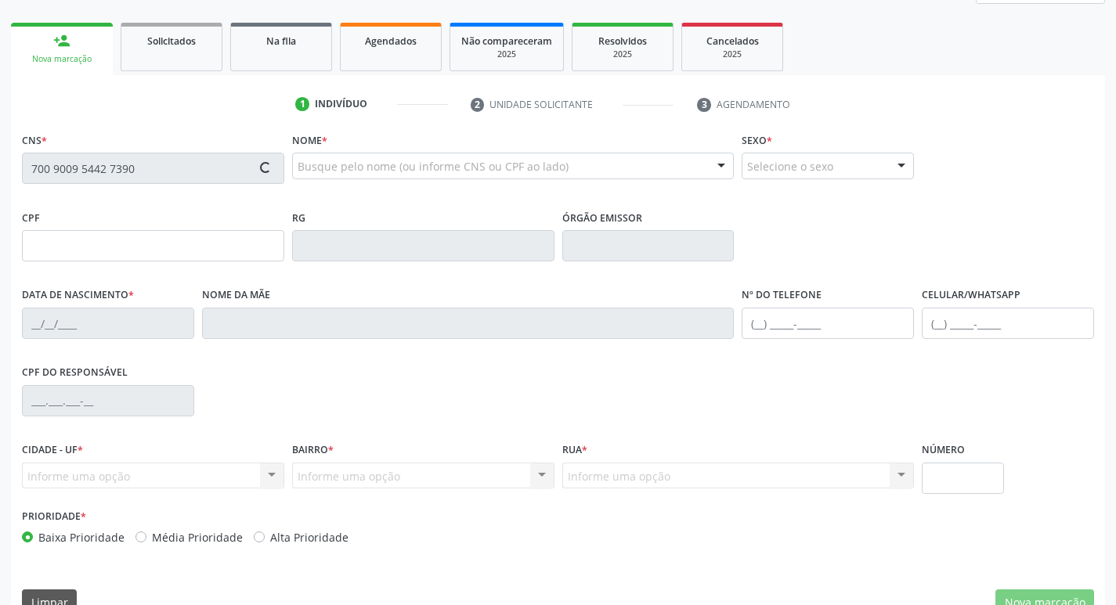
scroll to position [243, 0]
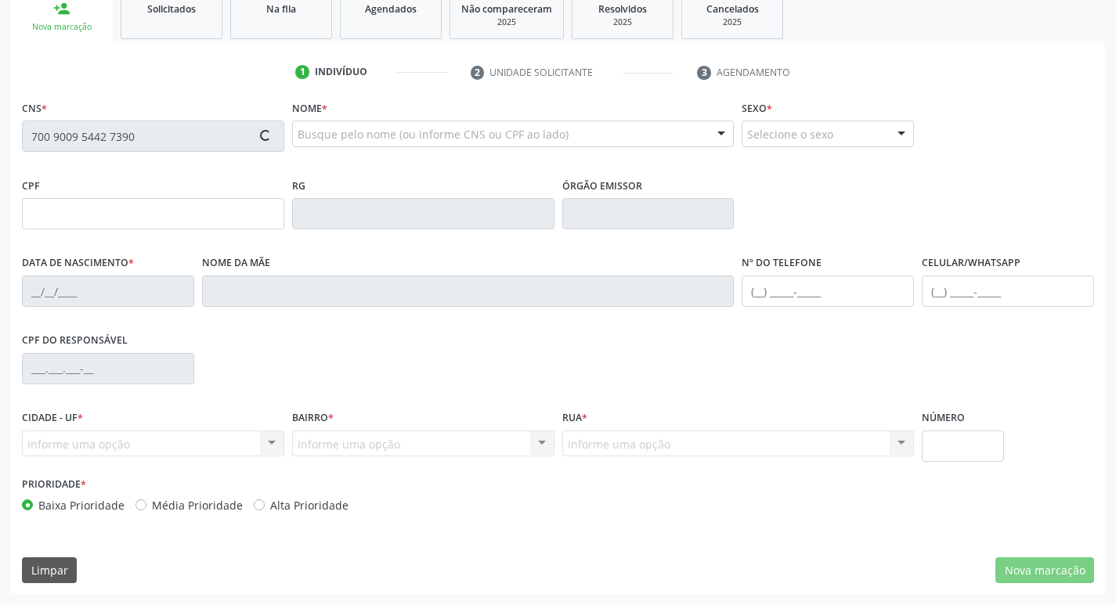
type input "011.333.624-19"
type input "[DATE]"
type input "Pregentina [PERSON_NAME]"
type input "[PHONE_NUMBER]"
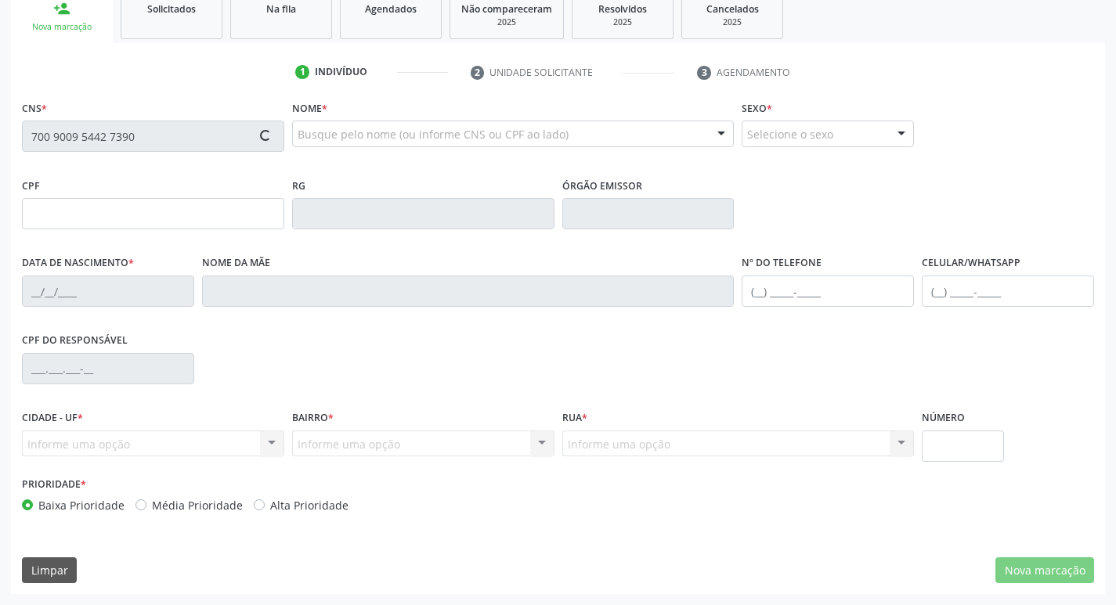
type input "935"
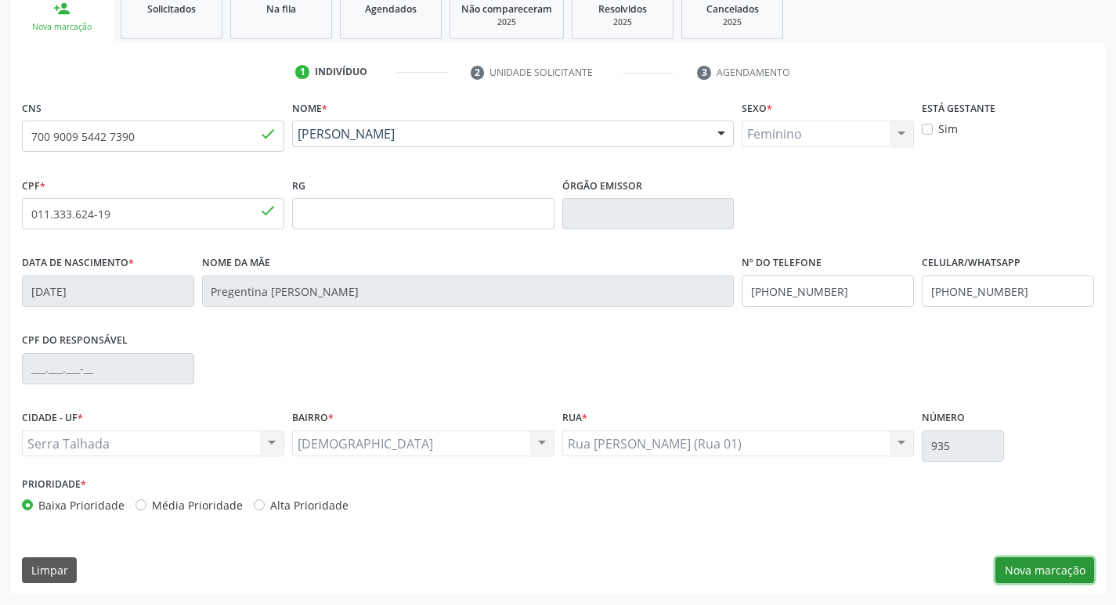
click at [1040, 566] on button "Nova marcação" at bounding box center [1044, 570] width 99 height 27
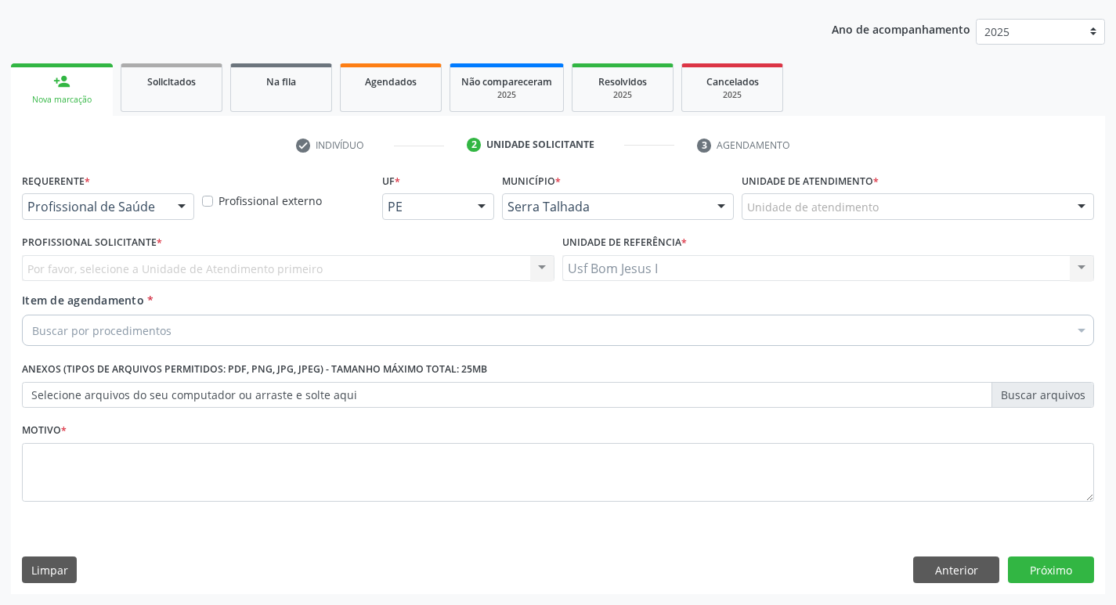
scroll to position [171, 0]
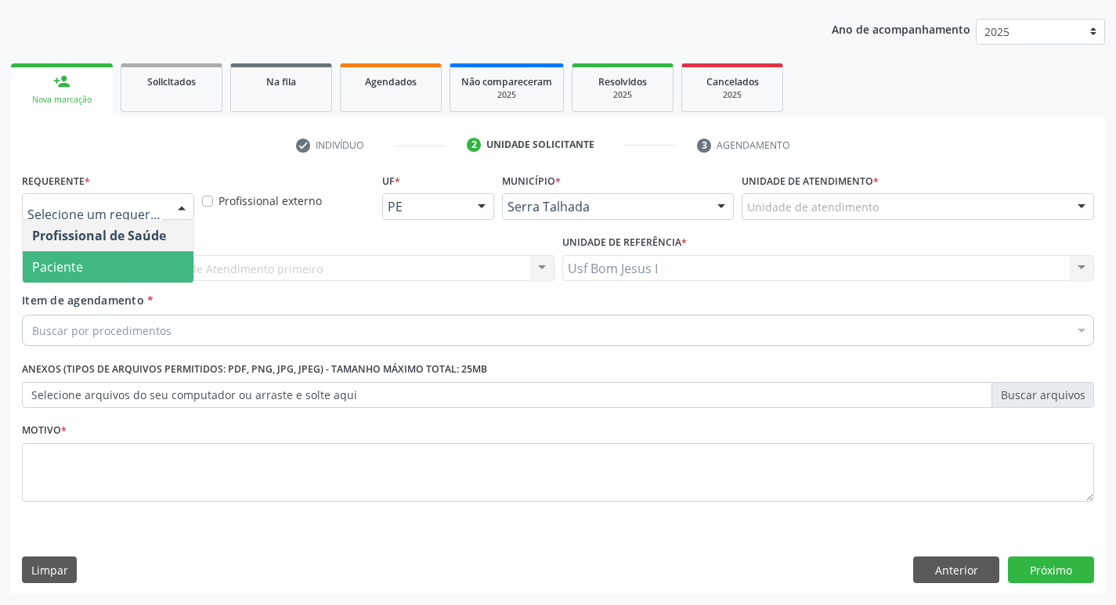
click at [112, 272] on span "Paciente" at bounding box center [108, 266] width 171 height 31
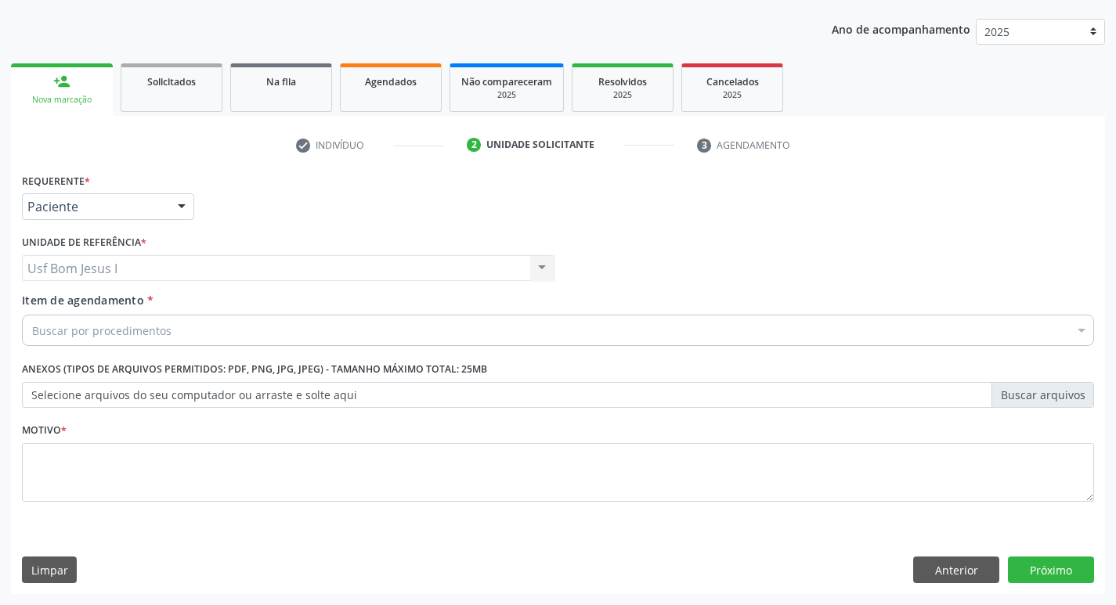
drag, startPoint x: 158, startPoint y: 334, endPoint x: 164, endPoint y: 326, distance: 9.6
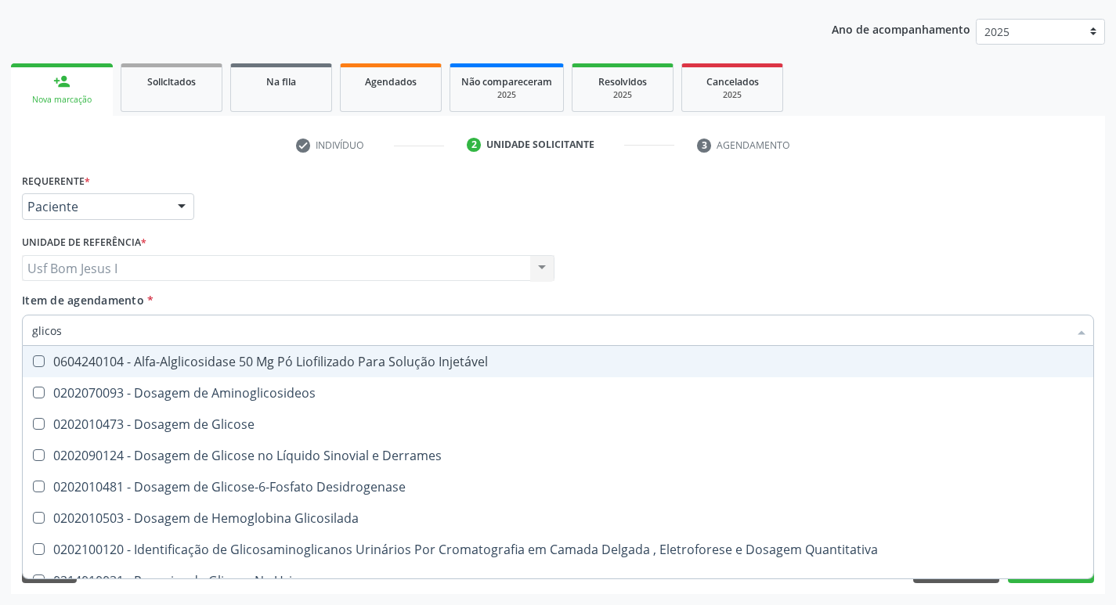
type input "glicose"
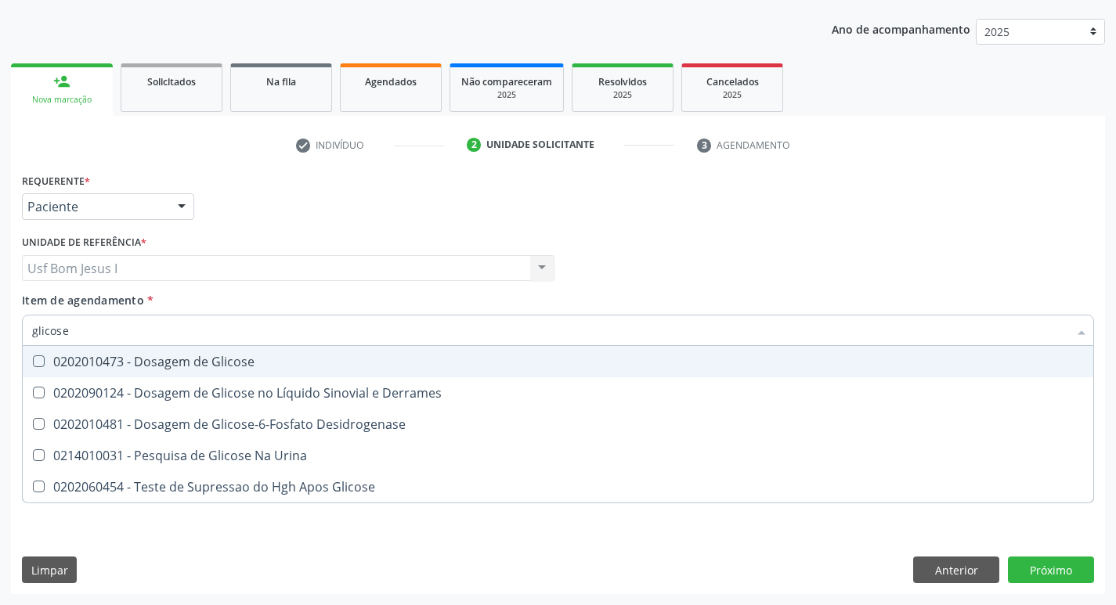
click at [146, 359] on div "0202010473 - Dosagem de Glicose" at bounding box center [557, 361] width 1051 height 13
checkbox Glicose "true"
click at [141, 337] on input "glicose" at bounding box center [550, 330] width 1036 height 31
type input "c"
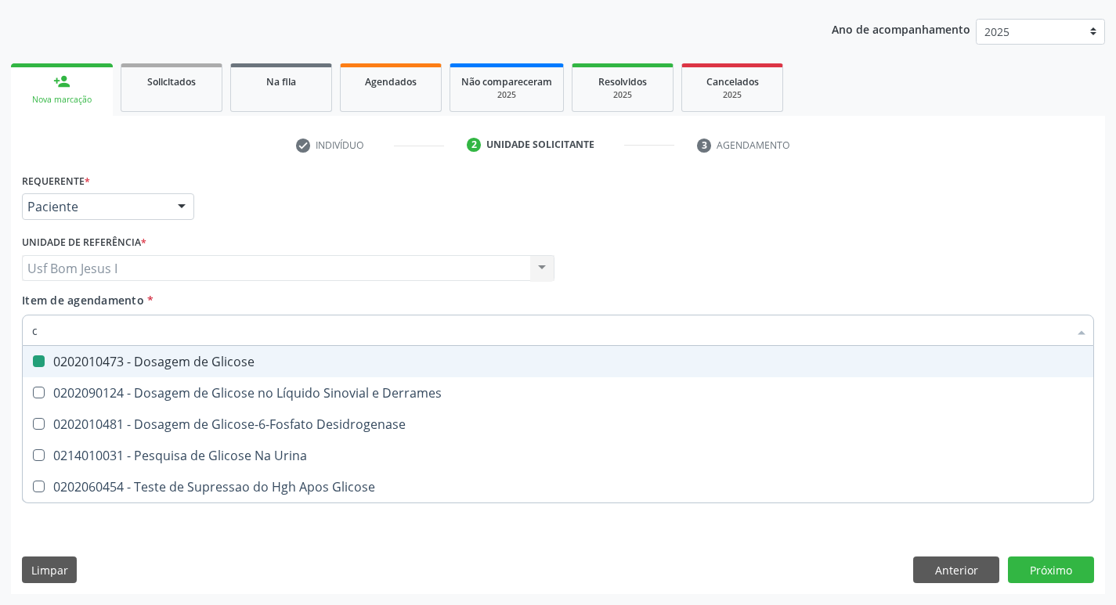
checkbox Glicose "false"
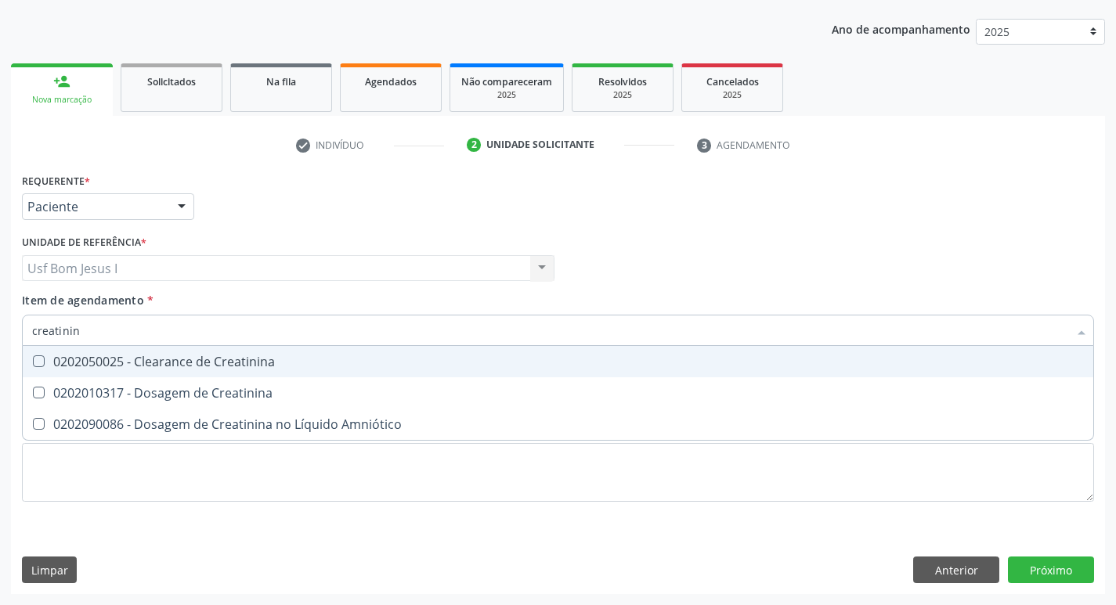
type input "creatinina"
click at [88, 375] on span "0202050025 - Clearance de Creatinina" at bounding box center [558, 361] width 1070 height 31
click at [88, 362] on div "0202050025 - Clearance de Creatinina" at bounding box center [557, 361] width 1051 height 13
checkbox Creatinina "false"
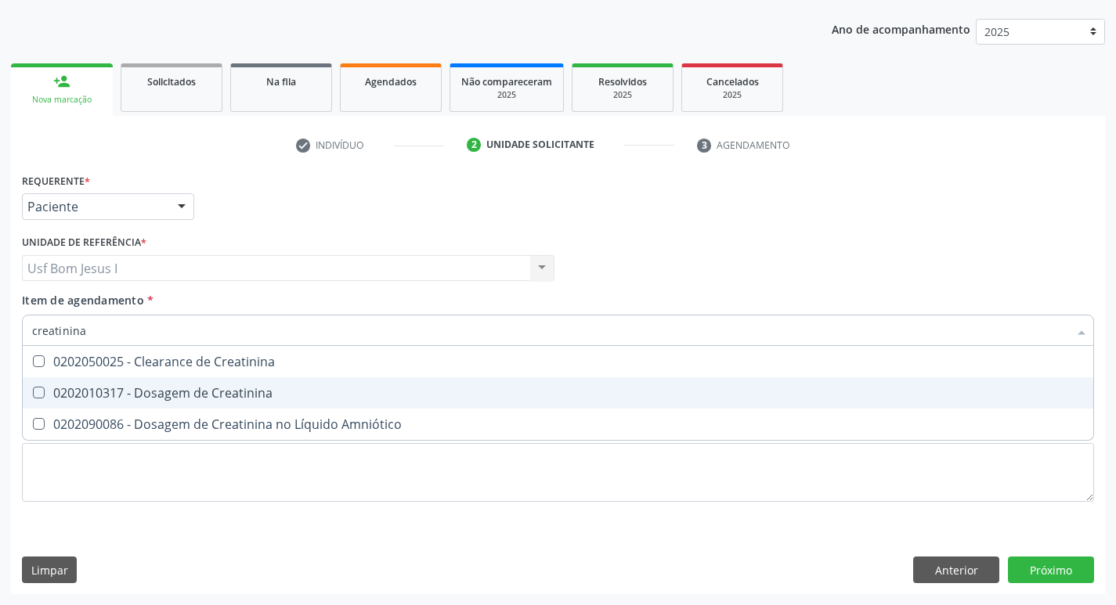
click at [88, 382] on span "0202010317 - Dosagem de Creatinina" at bounding box center [558, 392] width 1070 height 31
checkbox Creatinina "true"
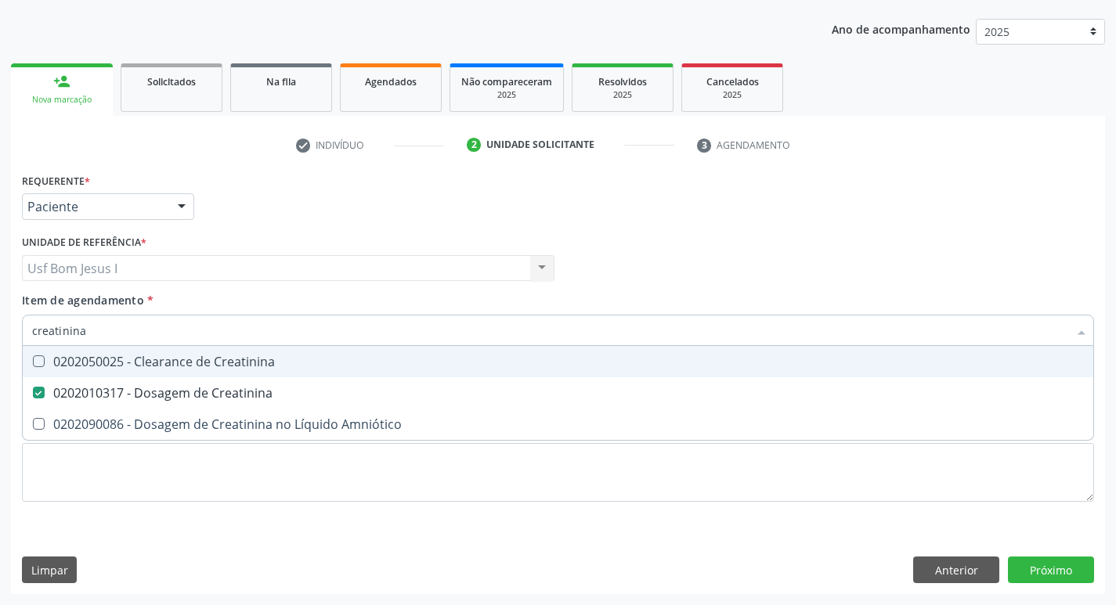
click at [100, 334] on input "creatinina" at bounding box center [550, 330] width 1036 height 31
type input "ur"
checkbox Creatinina "false"
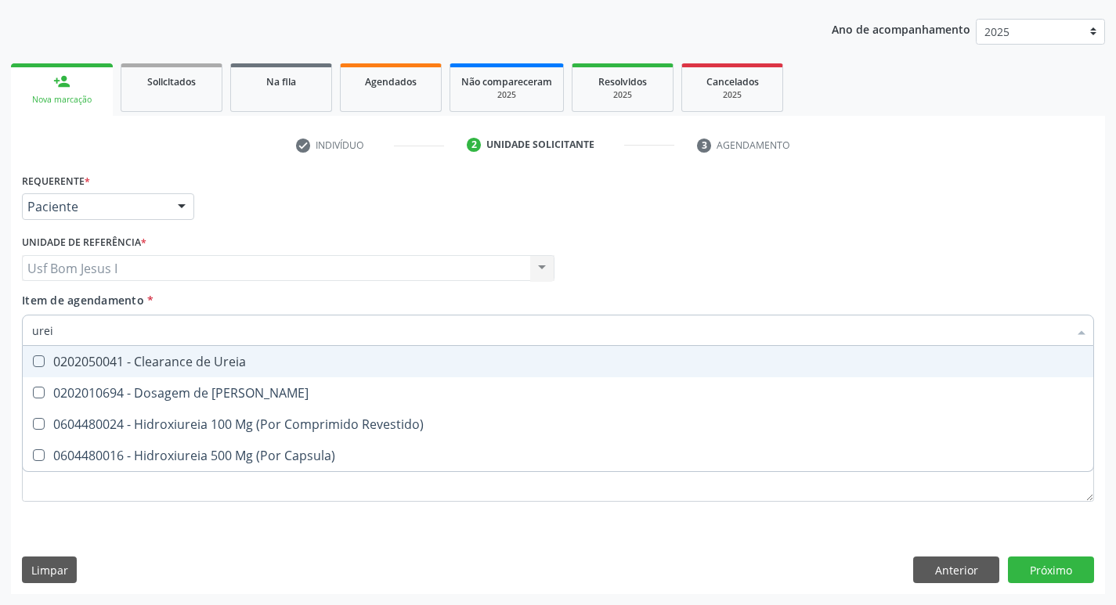
type input "ureia"
click at [78, 380] on span "0202010694 - Dosagem de [PERSON_NAME]" at bounding box center [558, 392] width 1070 height 31
checkbox Ureia "true"
click at [54, 316] on input "ureia" at bounding box center [550, 330] width 1036 height 31
click at [74, 332] on input "ureia" at bounding box center [550, 330] width 1036 height 31
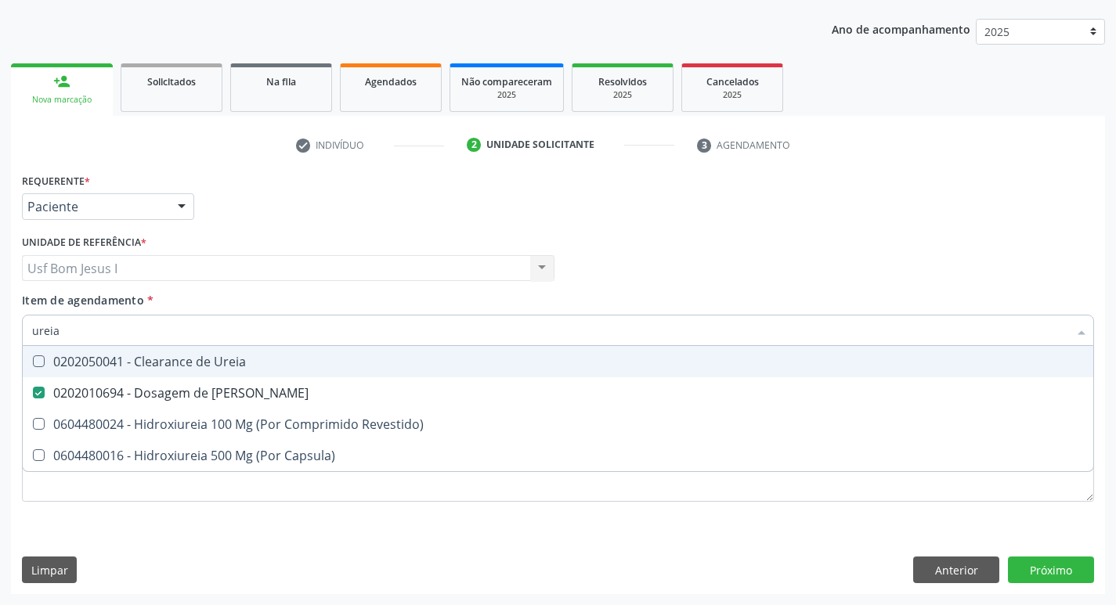
click at [74, 332] on input "ureia" at bounding box center [550, 330] width 1036 height 31
type input "col"
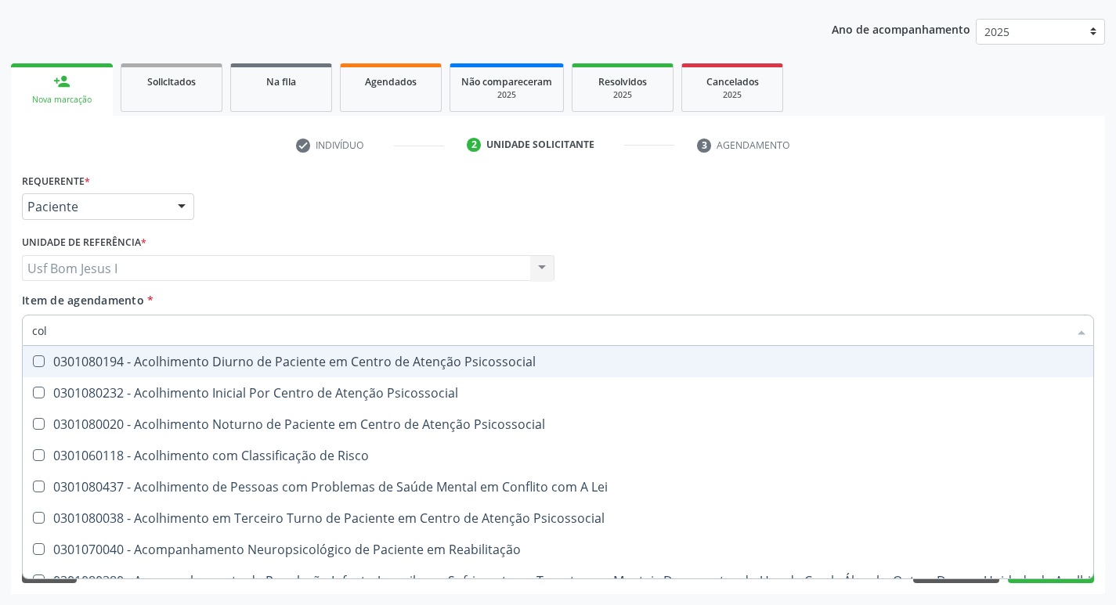
checkbox Psicossocial "false"
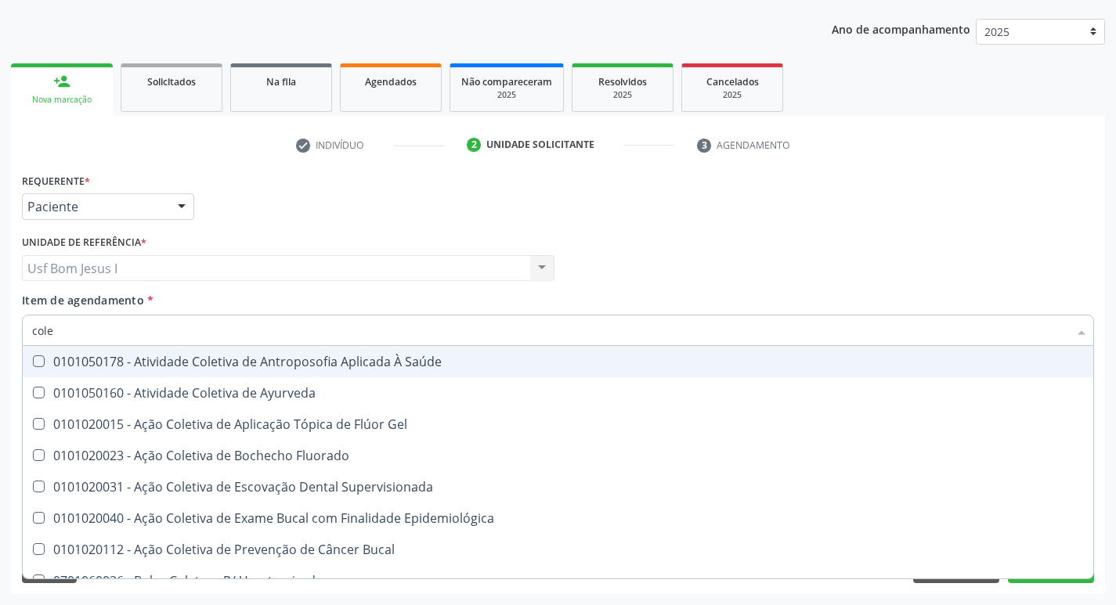
type input "coles"
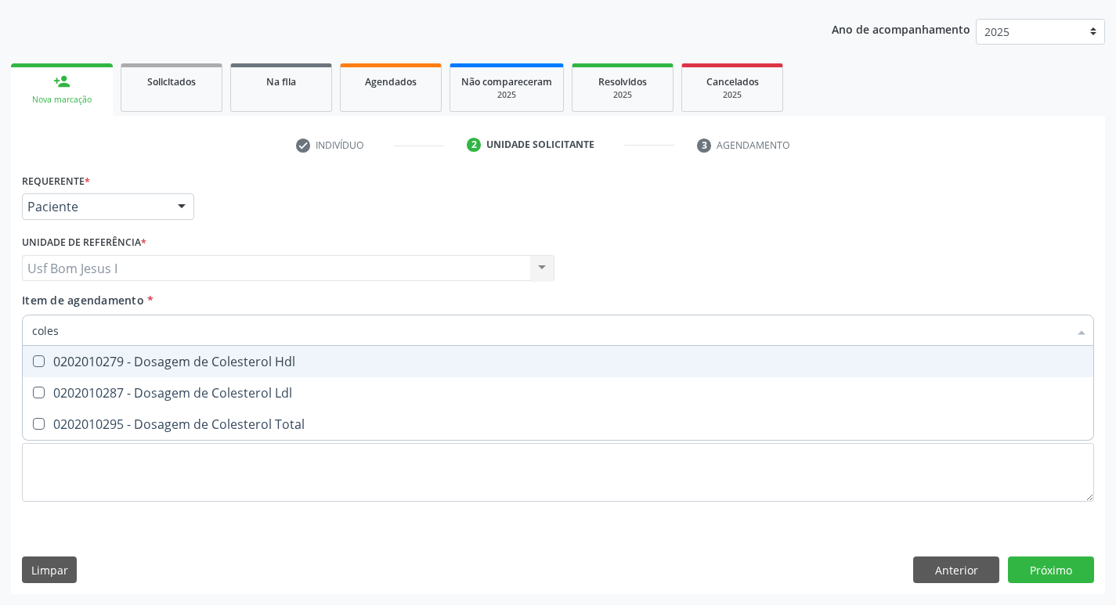
click at [67, 359] on div "0202010279 - Dosagem de Colesterol Hdl" at bounding box center [557, 361] width 1051 height 13
checkbox Hdl "true"
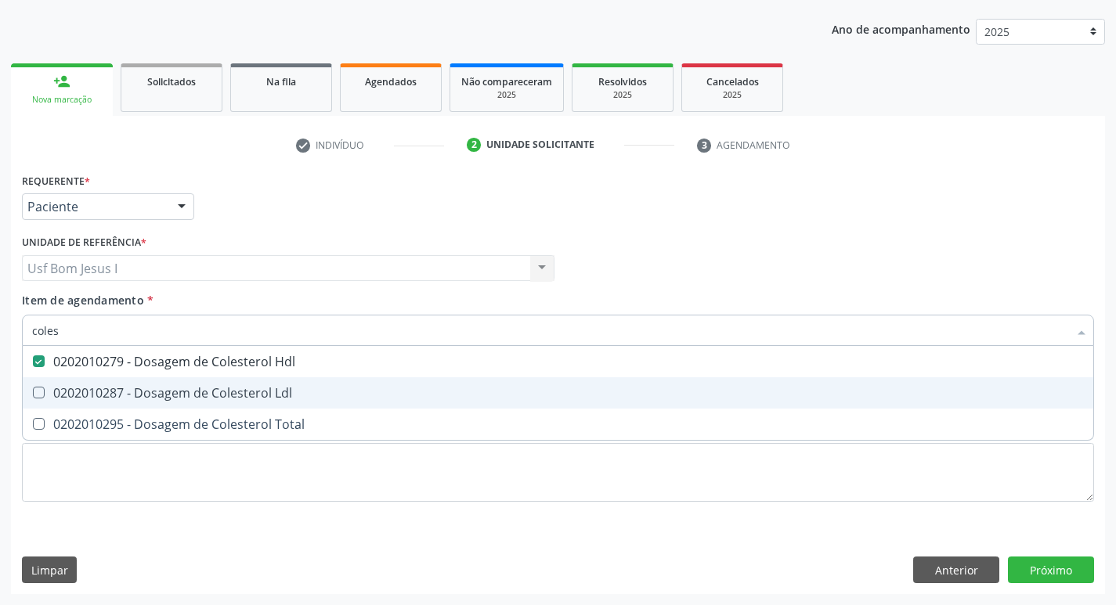
click at [70, 394] on div "0202010287 - Dosagem de Colesterol Ldl" at bounding box center [557, 393] width 1051 height 13
checkbox Ldl "true"
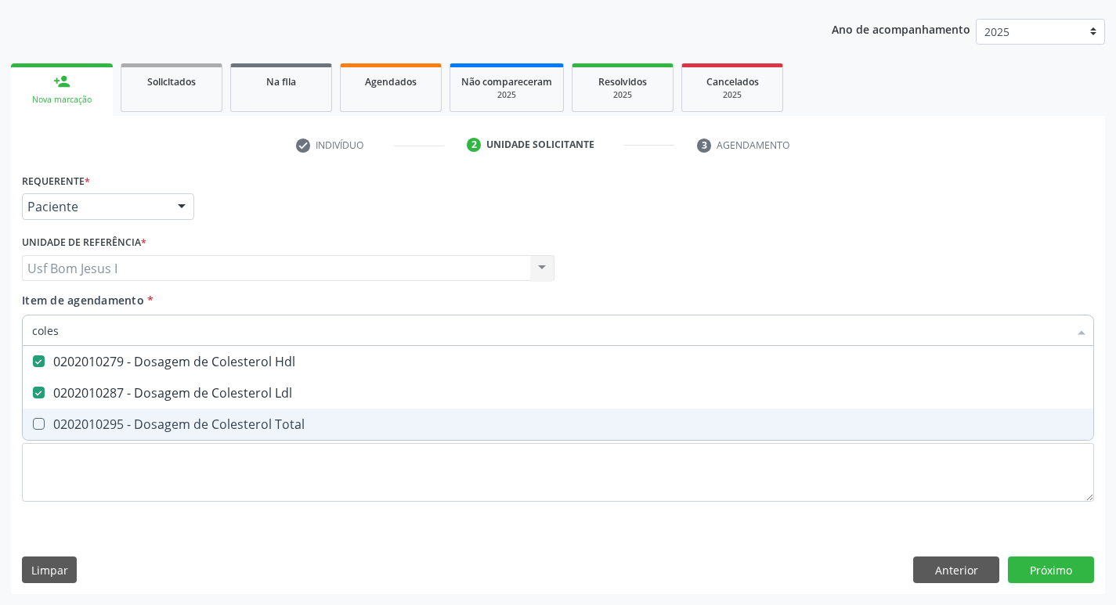
click at [70, 418] on div "0202010295 - Dosagem de Colesterol Total" at bounding box center [557, 424] width 1051 height 13
checkbox Total "true"
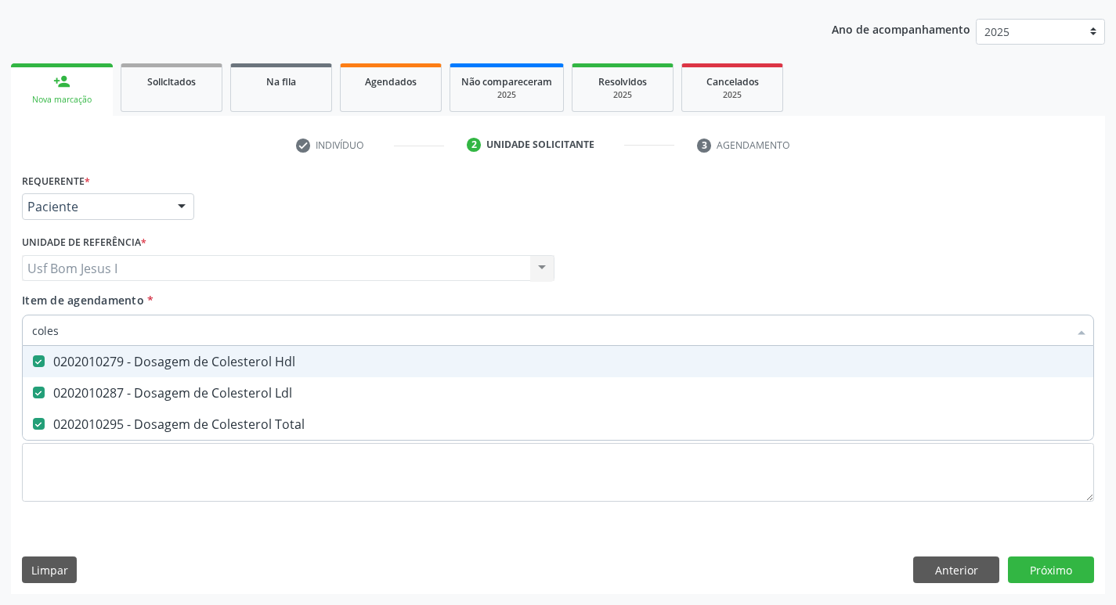
click at [78, 332] on input "coles" at bounding box center [550, 330] width 1036 height 31
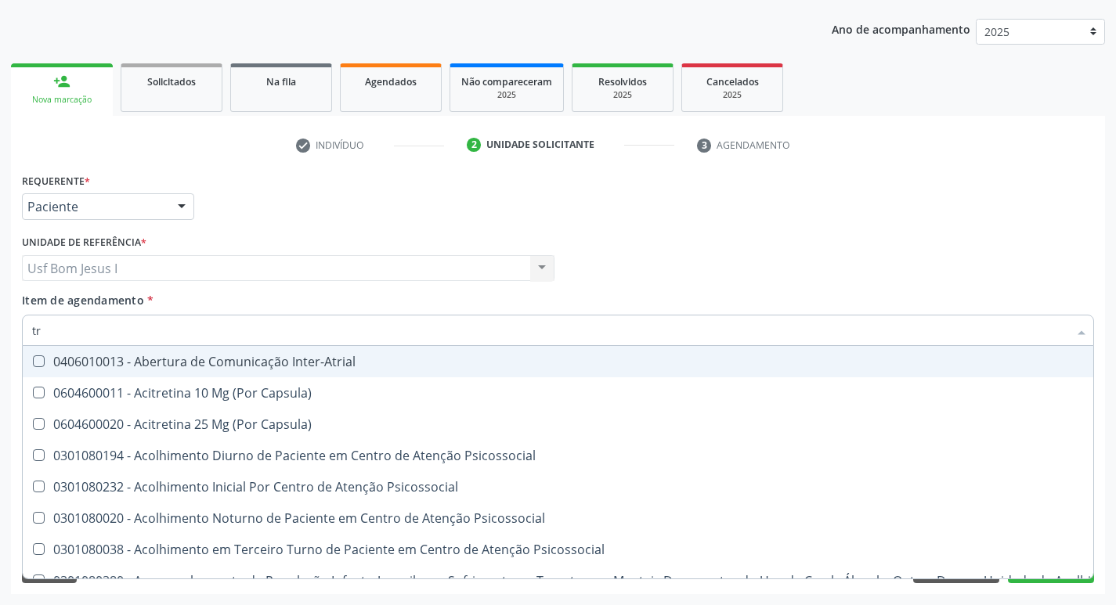
type input "tri"
checkbox Inter-Atrial "false"
checkbox Capsula\) "false"
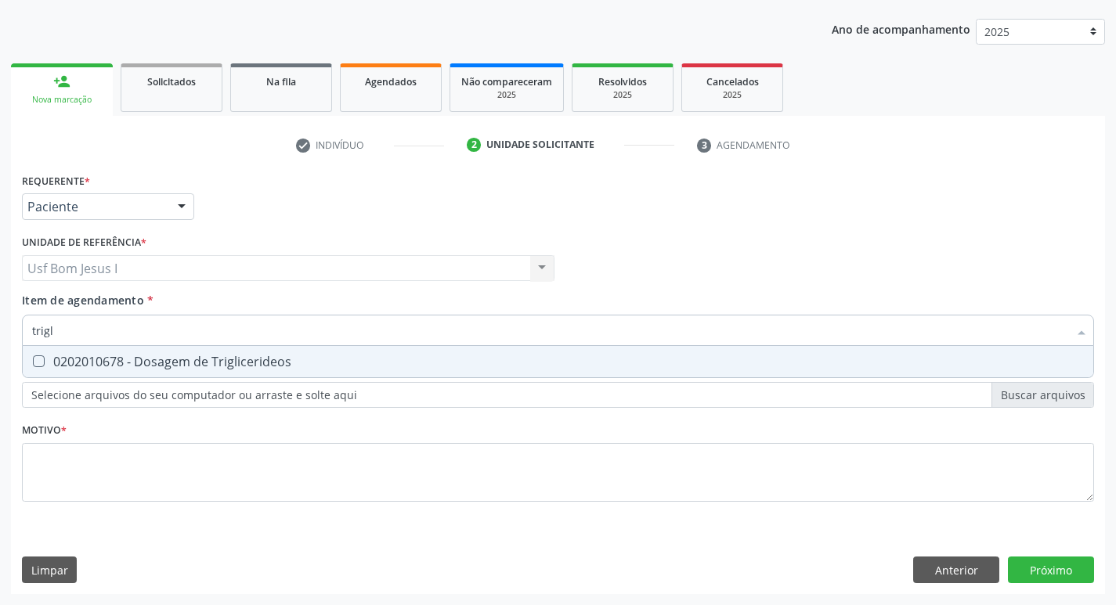
type input "trigli"
click at [79, 362] on div "0202010678 - Dosagem de Triglicerideos" at bounding box center [557, 361] width 1051 height 13
checkbox Triglicerideos "true"
click at [88, 342] on input "trigli" at bounding box center [550, 330] width 1036 height 31
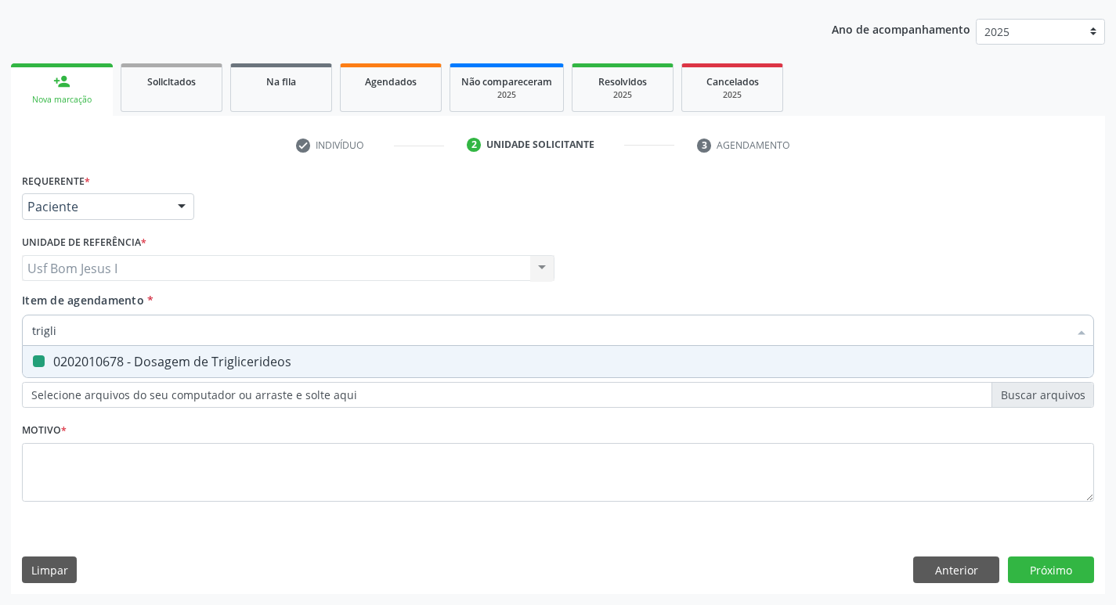
type input "t"
checkbox Triglicerideos "false"
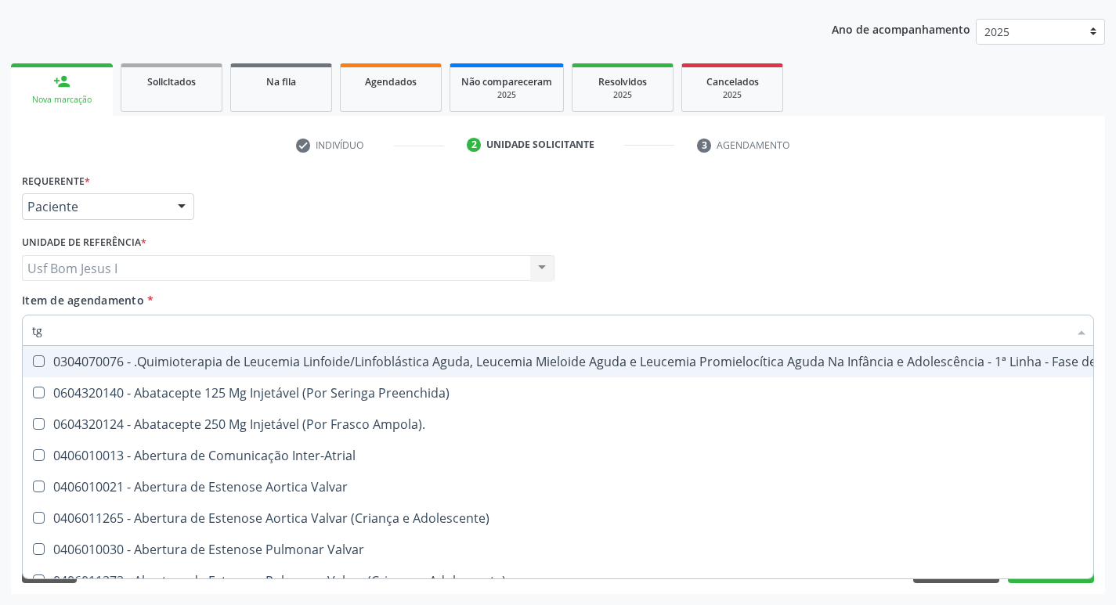
type input "tgo"
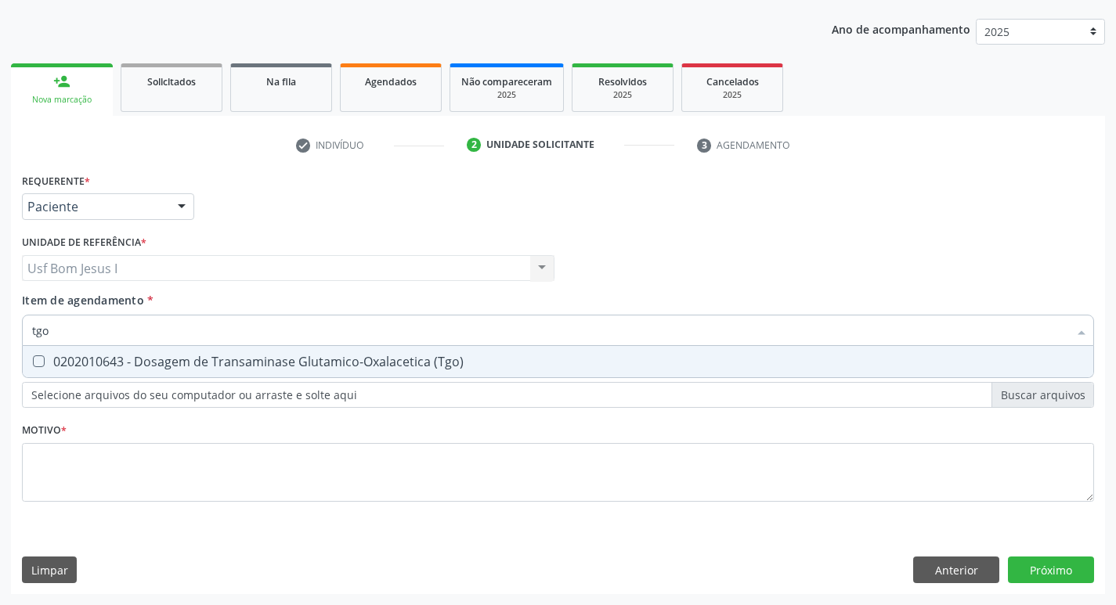
click at [66, 362] on div "0202010643 - Dosagem de Transaminase Glutamico-Oxalacetica (Tgo)" at bounding box center [557, 361] width 1051 height 13
checkbox \(Tgo\) "true"
type input "tgp"
click at [66, 362] on div "0202010651 - Dosagem de Transaminase Glutamico-Piruvica (Tgp)" at bounding box center [557, 361] width 1051 height 13
checkbox \(Tgp\) "true"
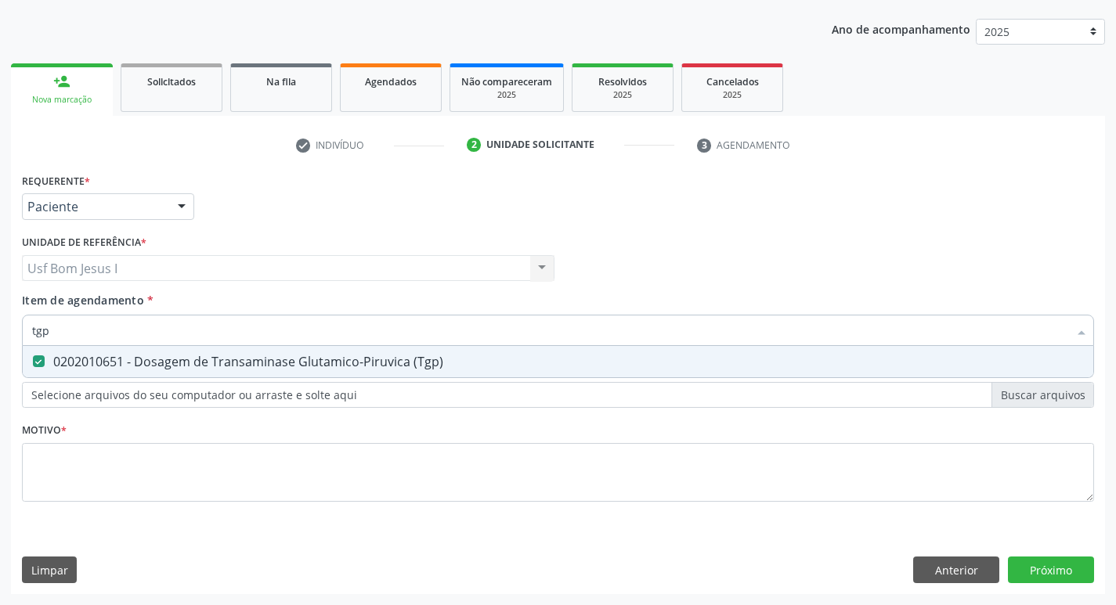
click at [64, 333] on input "tgp" at bounding box center [550, 330] width 1036 height 31
type input "he"
checkbox \(Tgp\) "false"
type input "hemograma"
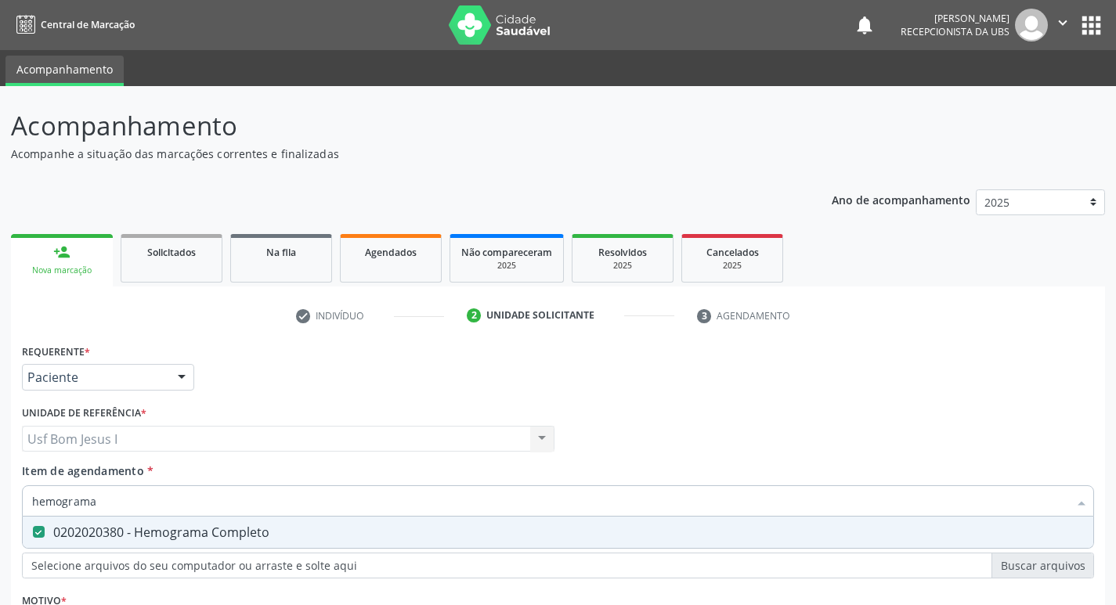
scroll to position [171, 0]
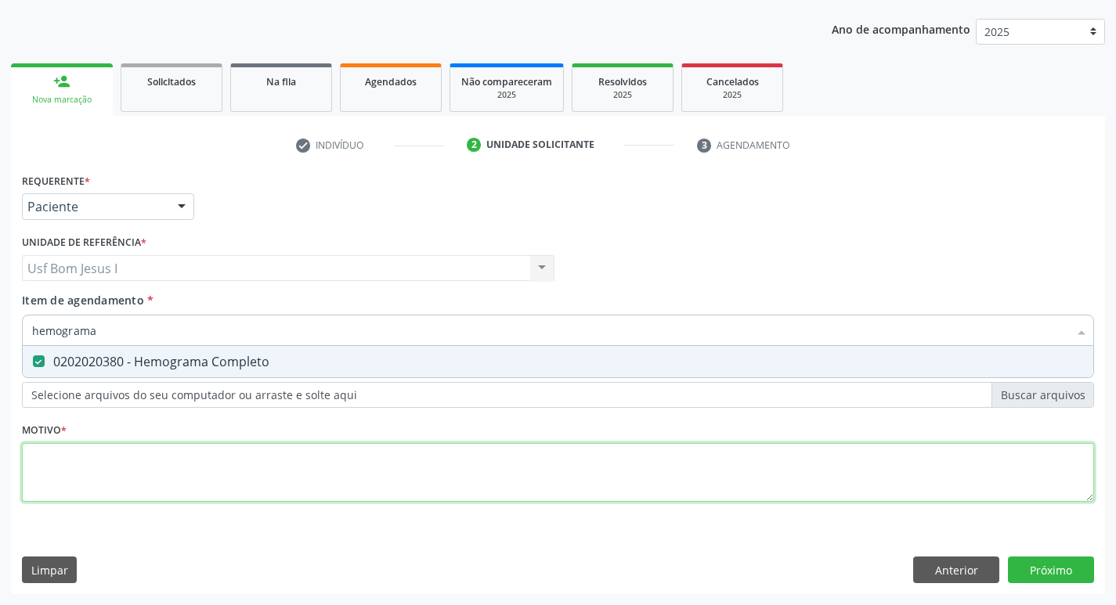
click at [193, 453] on div "Requerente * Paciente Profissional de Saúde Paciente Nenhum resultado encontrad…" at bounding box center [558, 346] width 1072 height 355
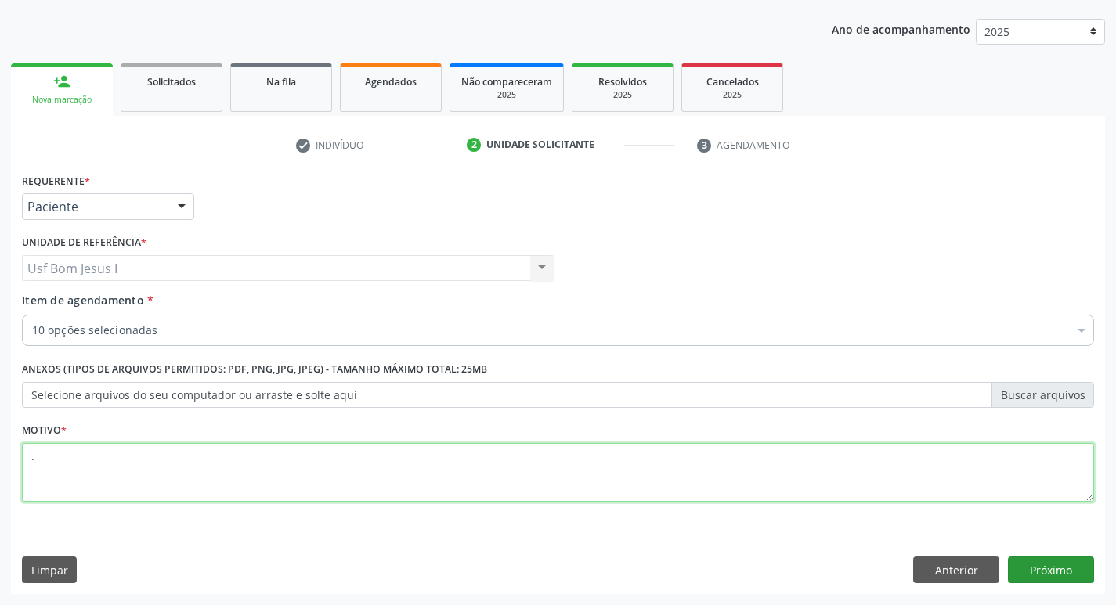
type textarea "."
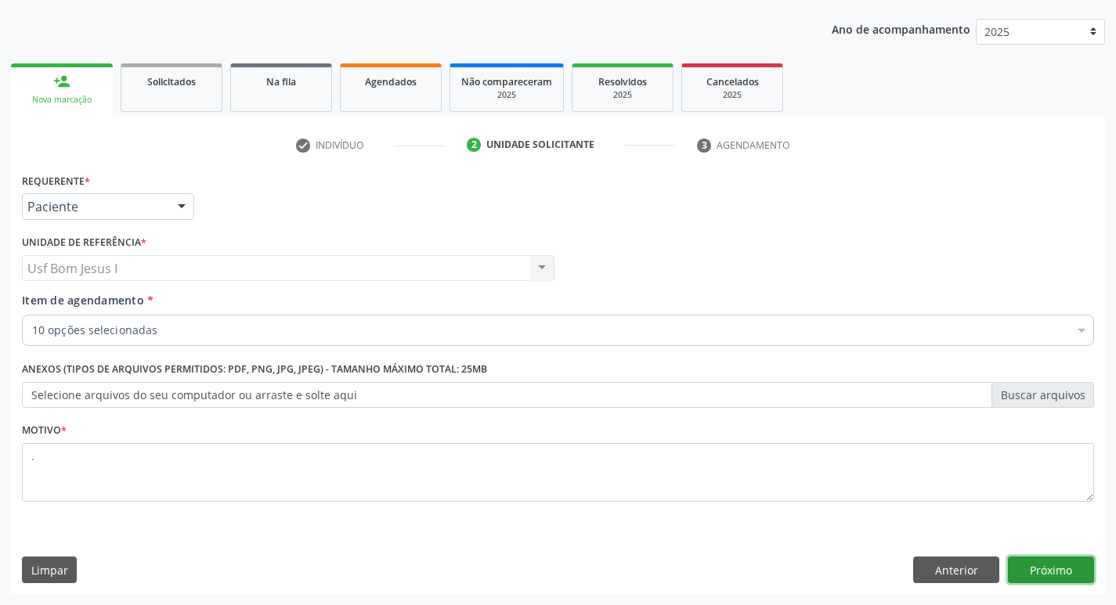
click at [1049, 565] on button "Próximo" at bounding box center [1051, 570] width 86 height 27
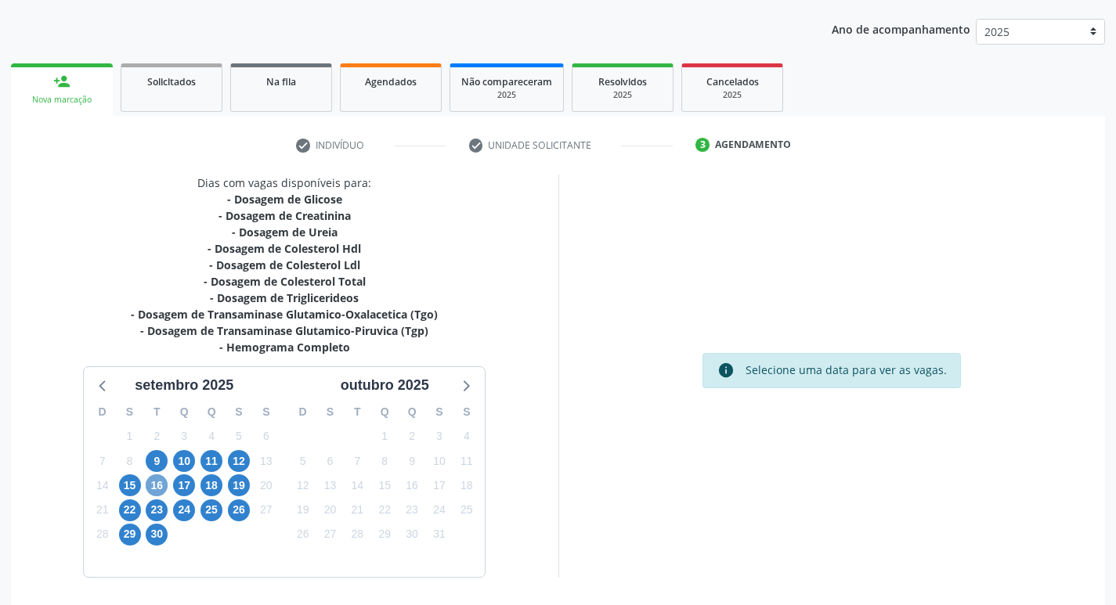
click at [157, 485] on span "16" at bounding box center [157, 485] width 22 height 22
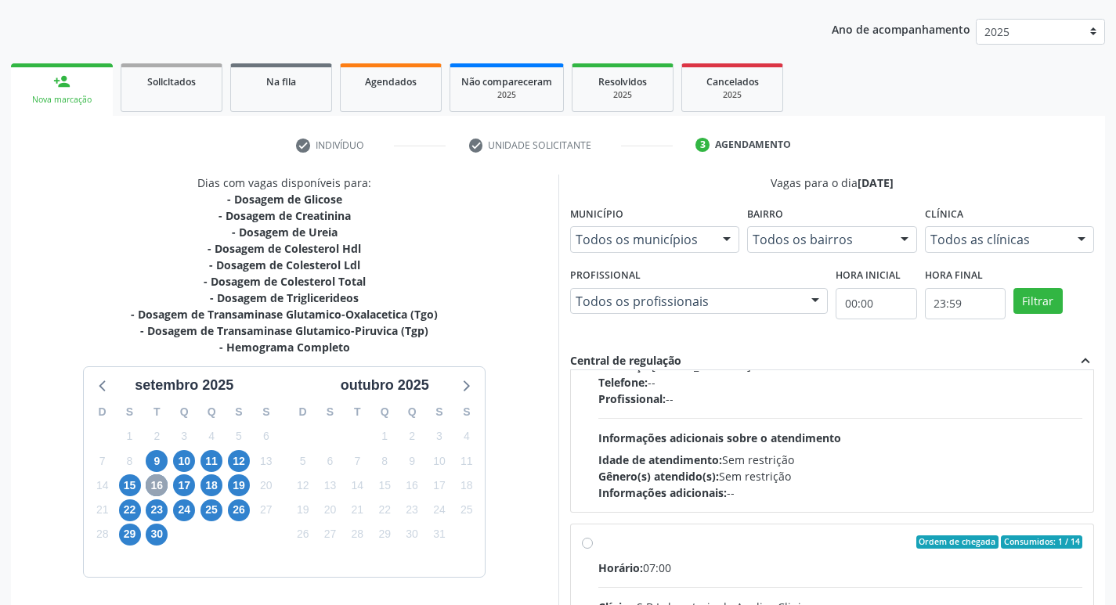
scroll to position [0, 0]
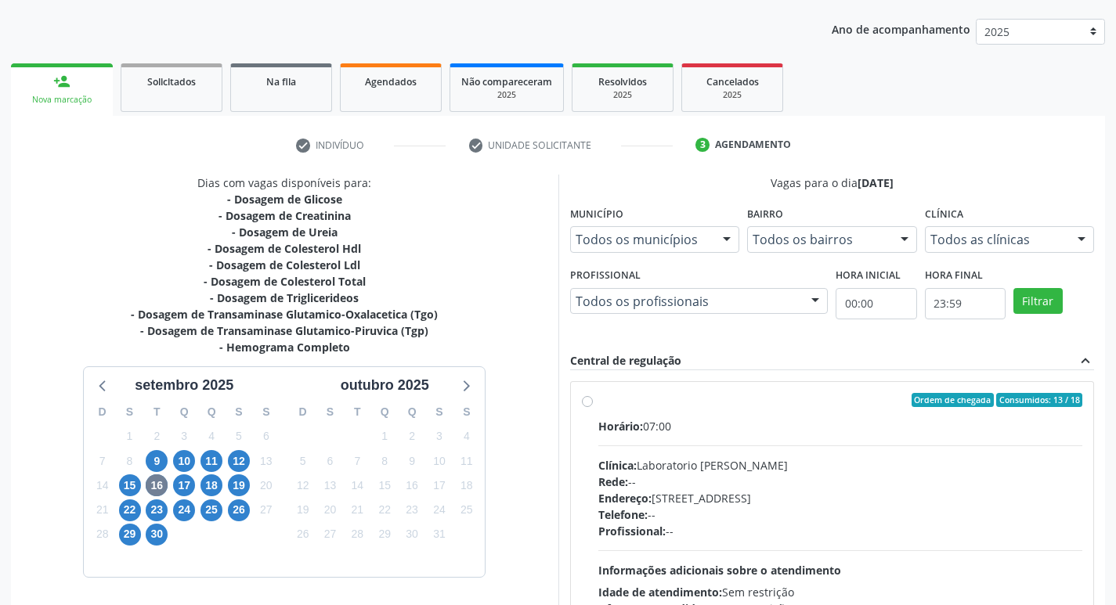
click at [785, 442] on div "Horário: 07:00 Clínica: Laboratorio [PERSON_NAME]: -- Endereço: [STREET_ADDRESS…" at bounding box center [840, 525] width 485 height 215
click at [593, 407] on input "Ordem de chegada Consumidos: 13 / 18 Horário: 07:00 Clínica: Laboratorio [PERSO…" at bounding box center [587, 400] width 11 height 14
radio input "true"
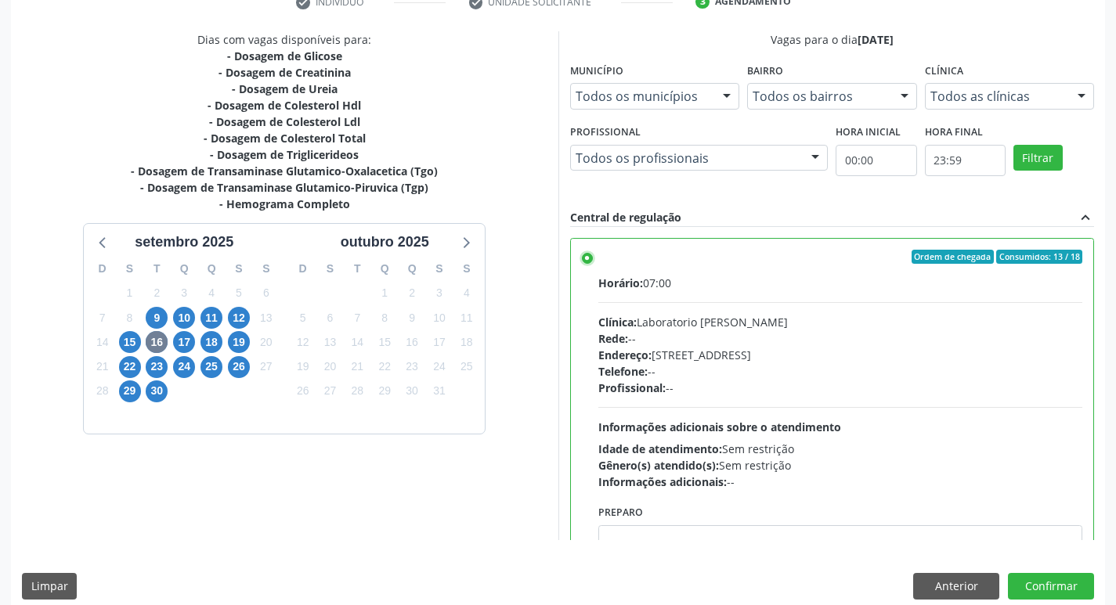
scroll to position [330, 0]
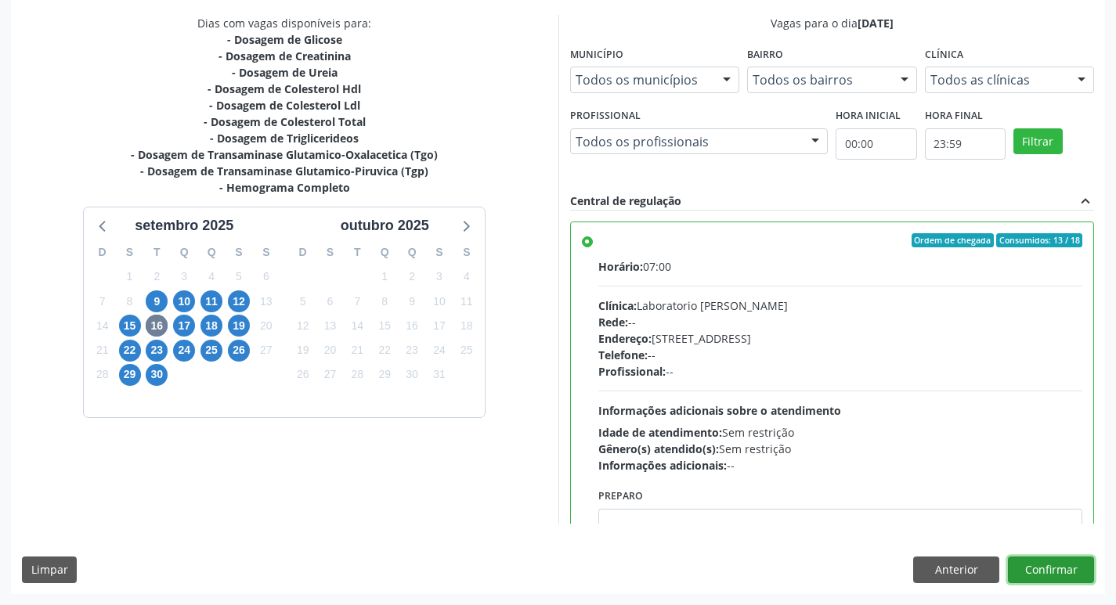
click at [1051, 566] on button "Confirmar" at bounding box center [1051, 570] width 86 height 27
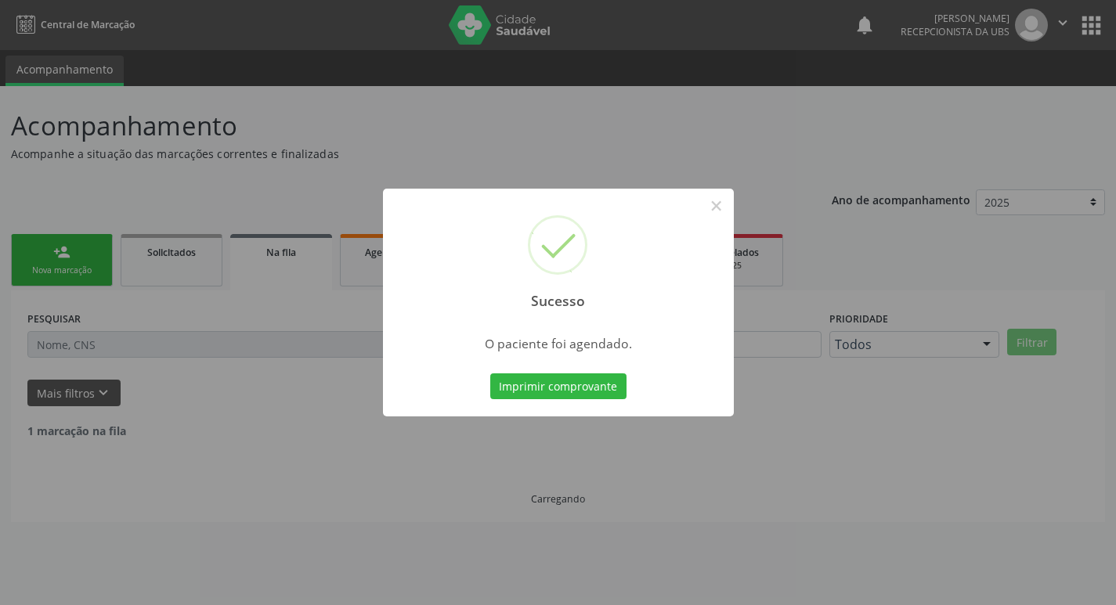
scroll to position [0, 0]
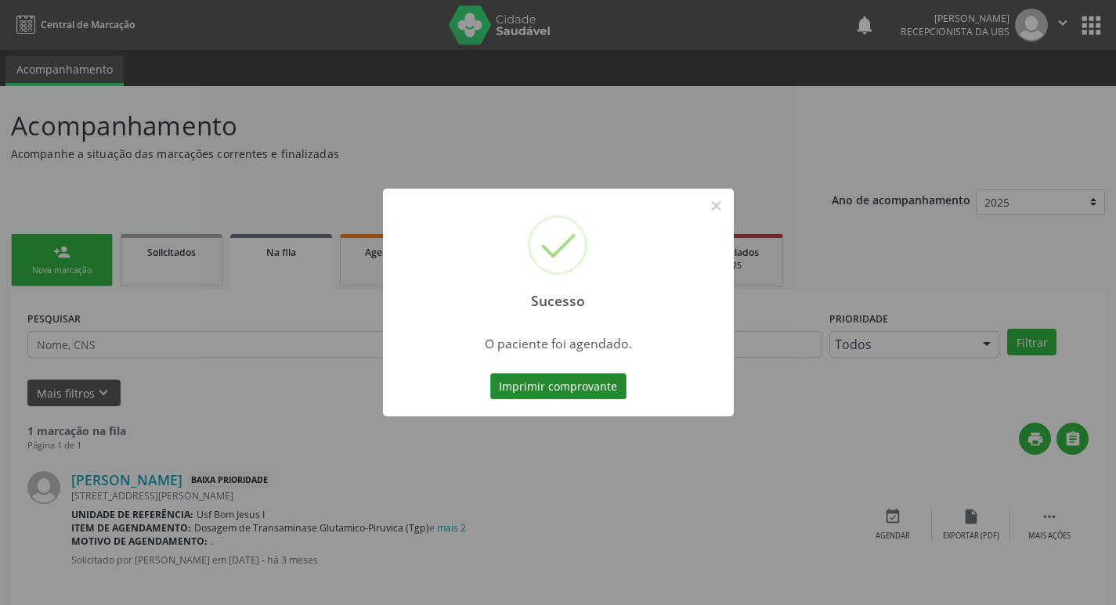
click at [570, 382] on button "Imprimir comprovante" at bounding box center [558, 386] width 136 height 27
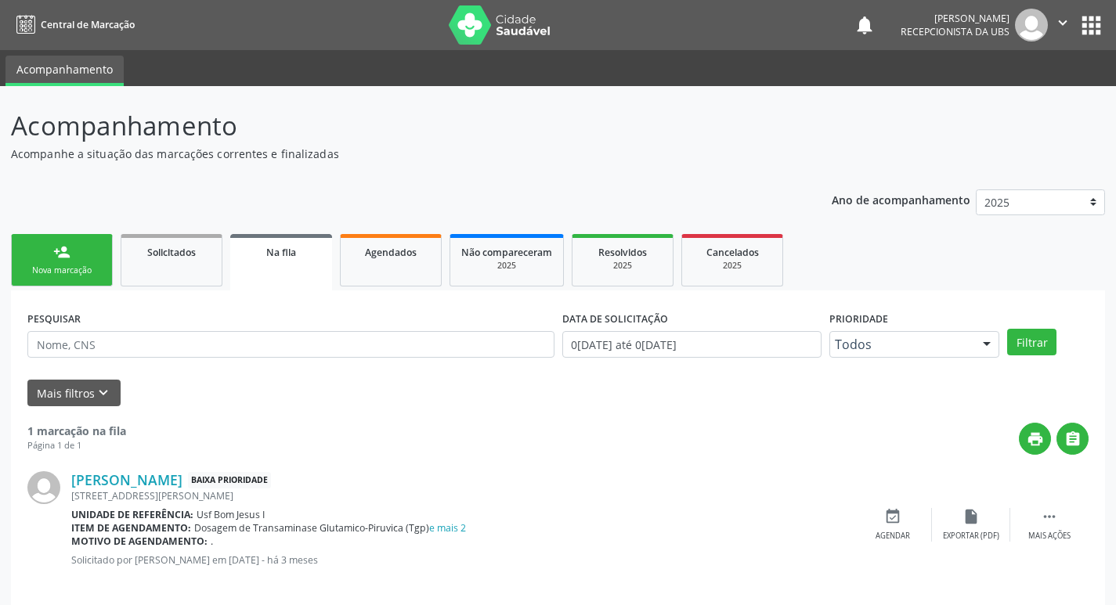
click at [92, 273] on div "Nova marcação" at bounding box center [62, 271] width 78 height 12
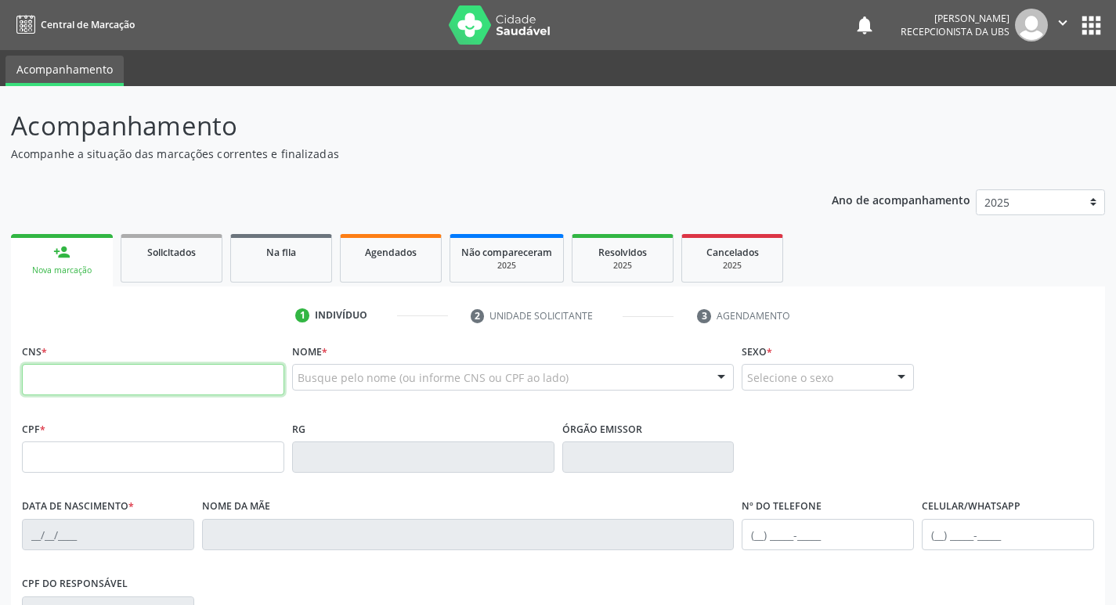
click at [148, 367] on input "text" at bounding box center [153, 379] width 262 height 31
paste input "700 9009 5442 7390"
type input "700 9009 5442 7390"
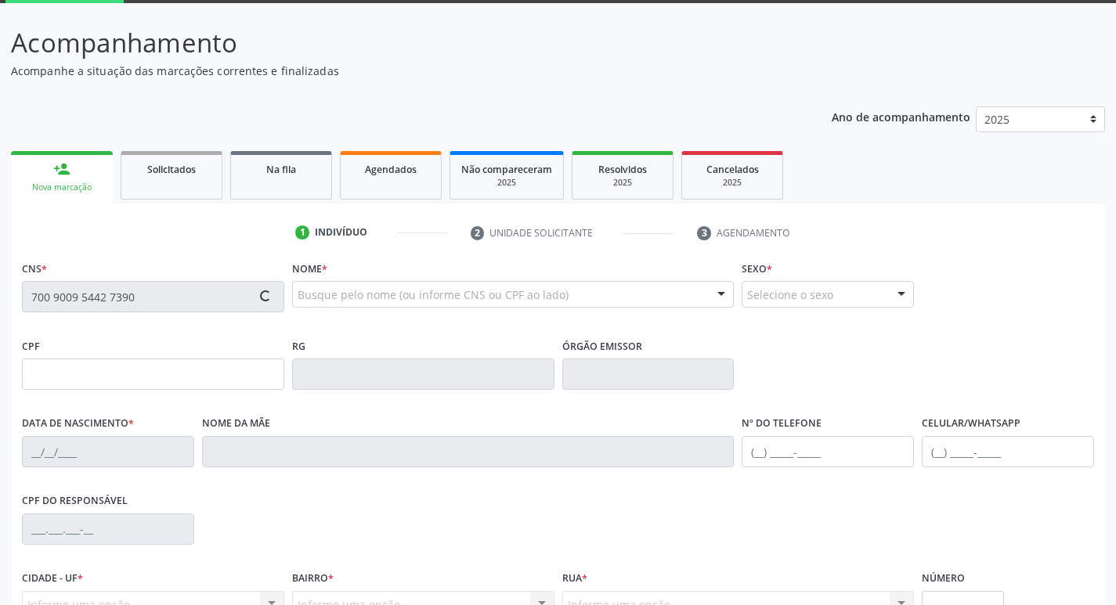
type input "011.333.624-19"
type input "[DATE]"
type input "Pregentina [PERSON_NAME]"
type input "[PHONE_NUMBER]"
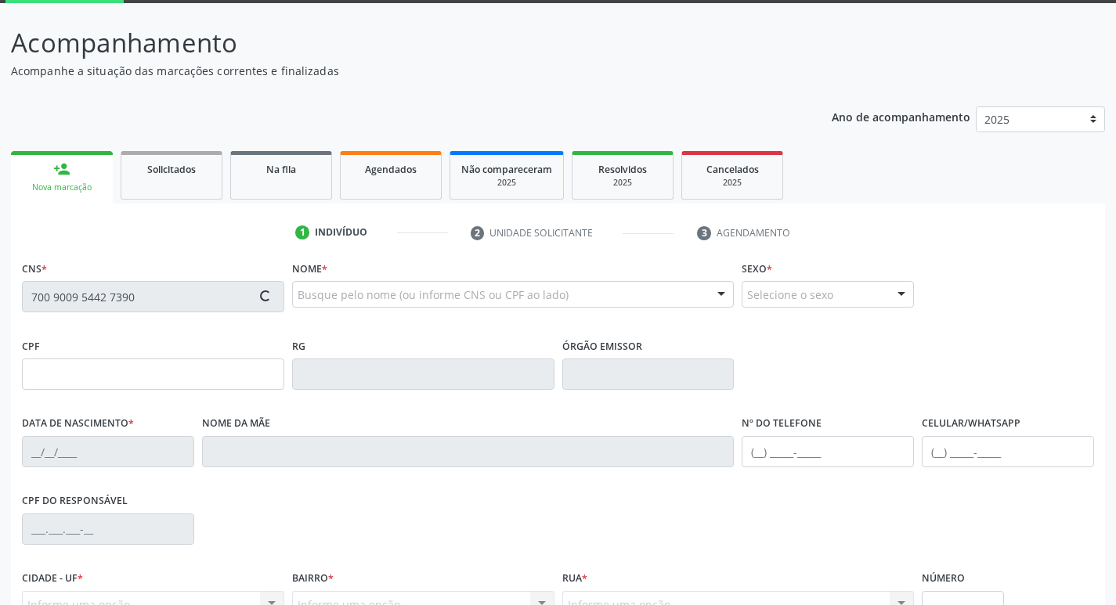
type input "935"
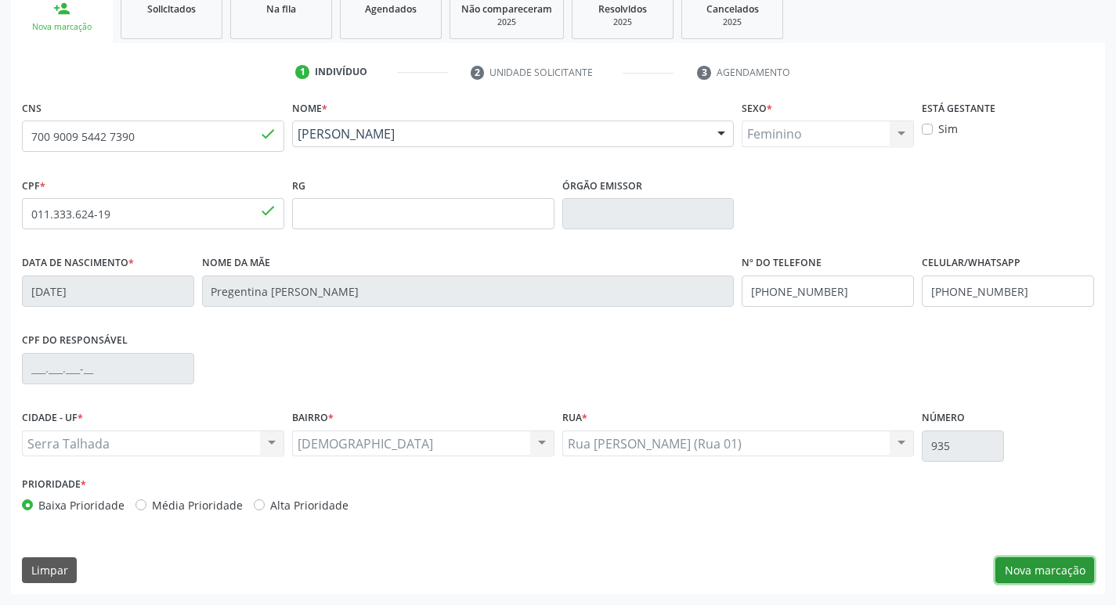
click at [1044, 571] on button "Nova marcação" at bounding box center [1044, 570] width 99 height 27
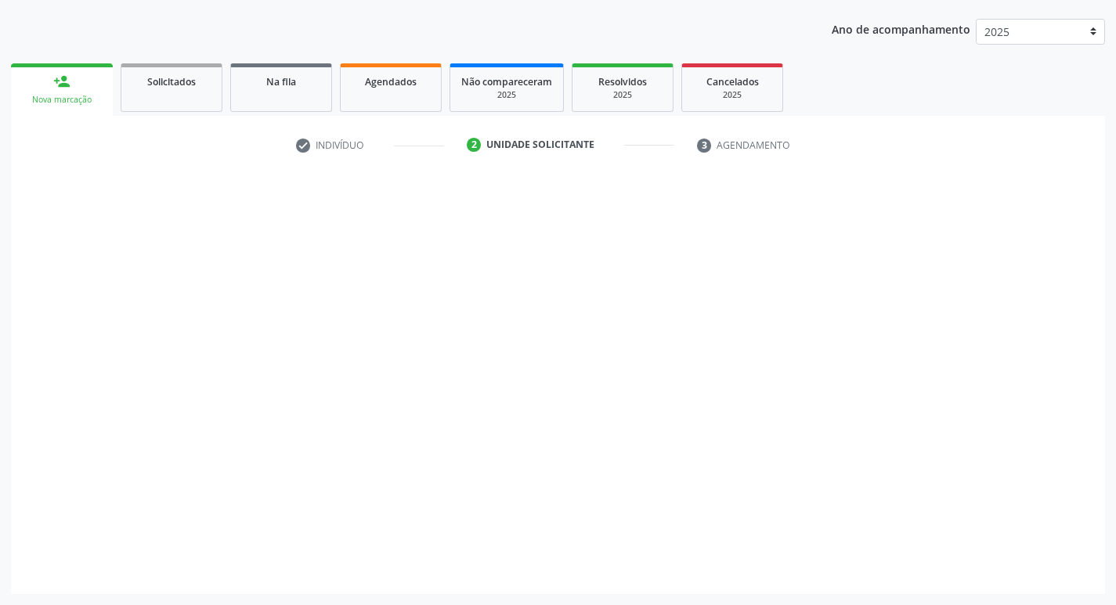
scroll to position [171, 0]
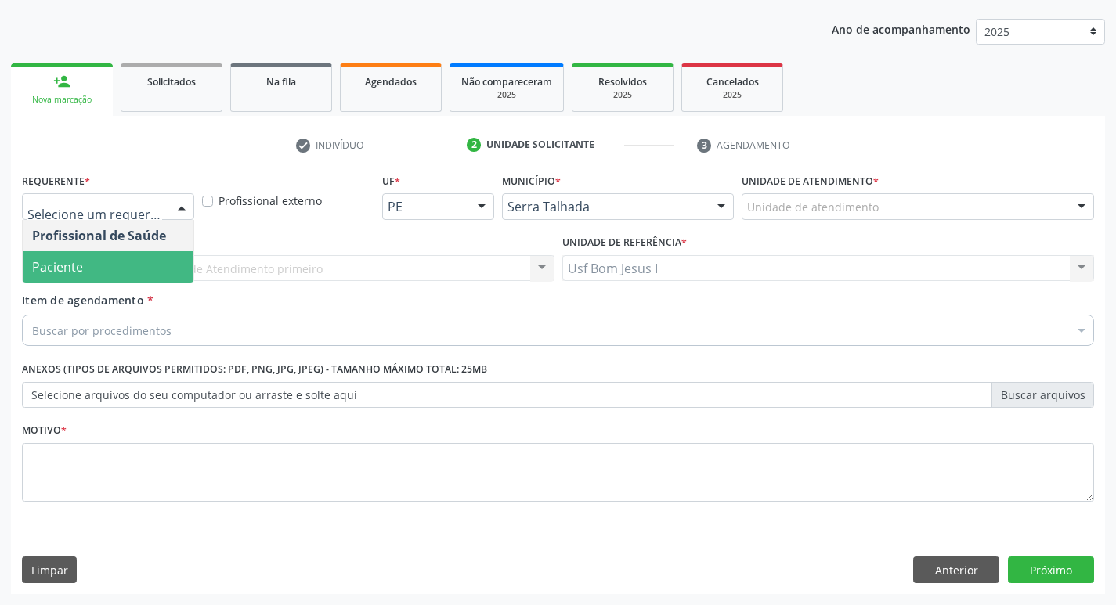
click at [131, 261] on span "Paciente" at bounding box center [108, 266] width 171 height 31
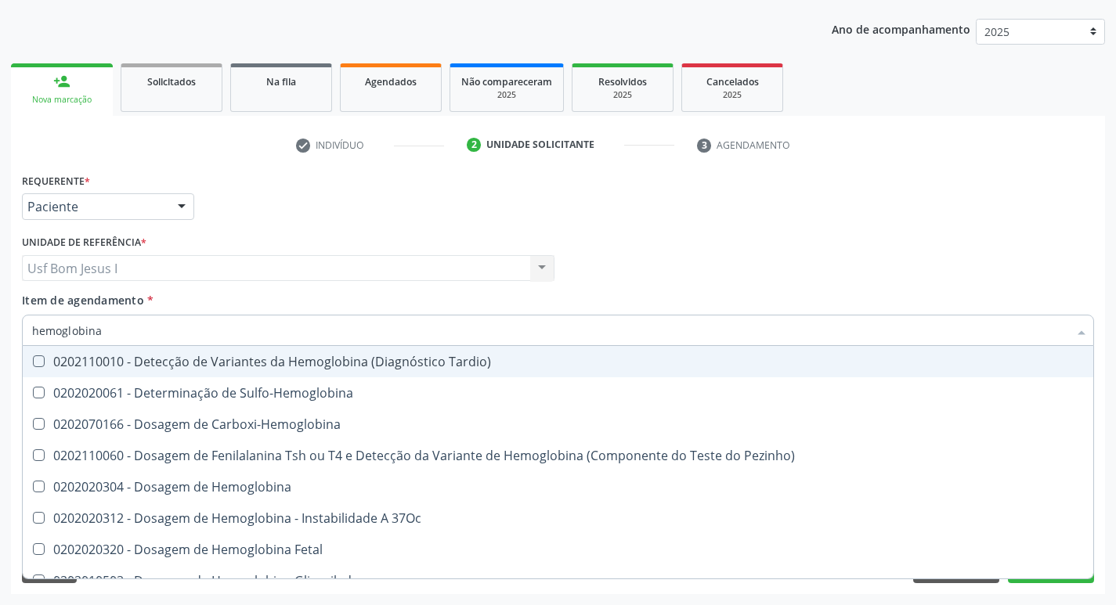
type input "hemoglobina g"
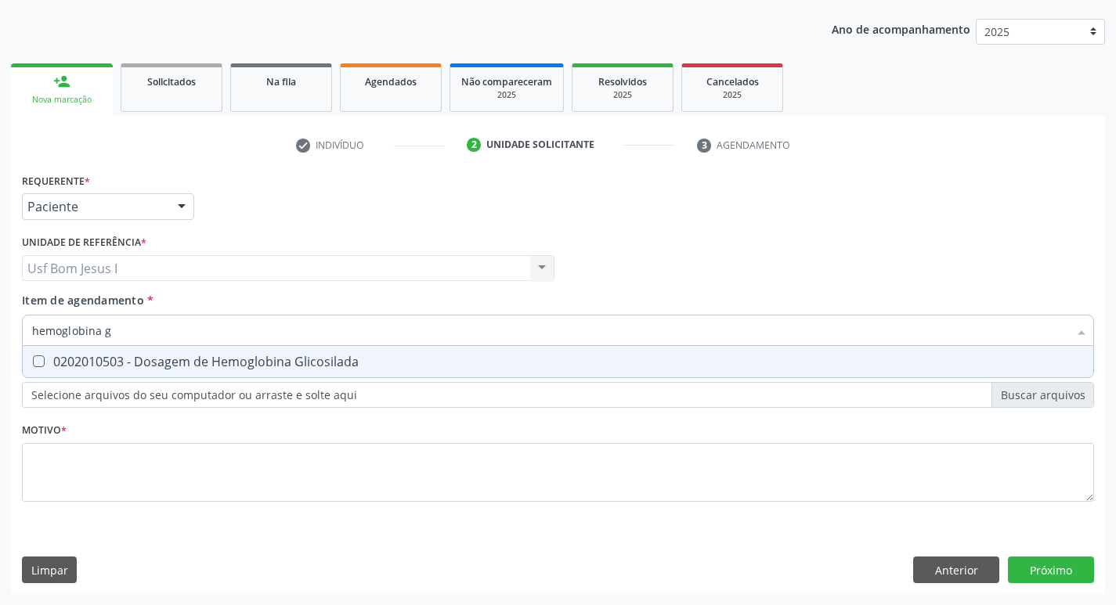
click at [164, 348] on span "0202010503 - Dosagem de Hemoglobina Glicosilada" at bounding box center [558, 361] width 1070 height 31
checkbox Glicosilada "true"
click at [157, 330] on input "hemoglobina g" at bounding box center [550, 330] width 1036 height 31
click at [157, 329] on input "hemoglobina g" at bounding box center [550, 330] width 1036 height 31
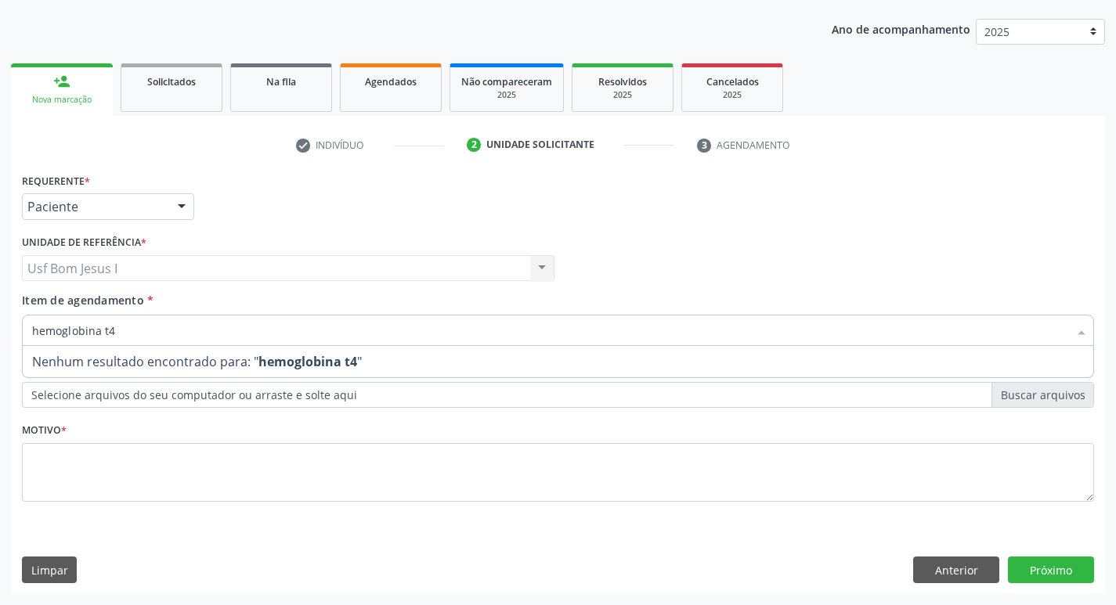
click at [132, 335] on input "hemoglobina t4" at bounding box center [550, 330] width 1036 height 31
type input "t4"
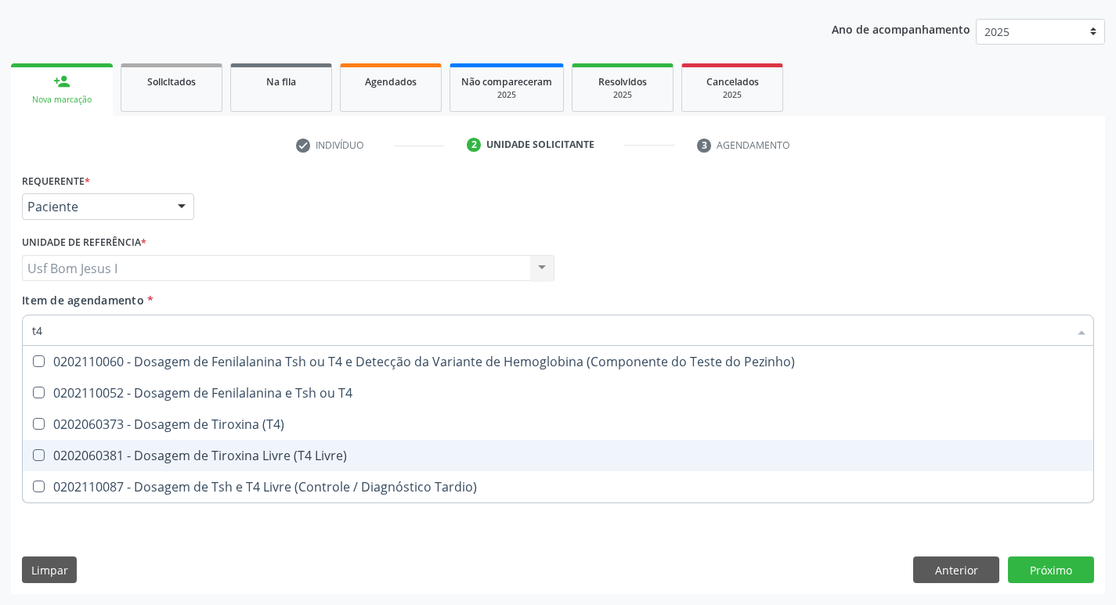
click at [185, 457] on div "0202060381 - Dosagem de Tiroxina Livre (T4 Livre)" at bounding box center [557, 455] width 1051 height 13
checkbox Livre\) "true"
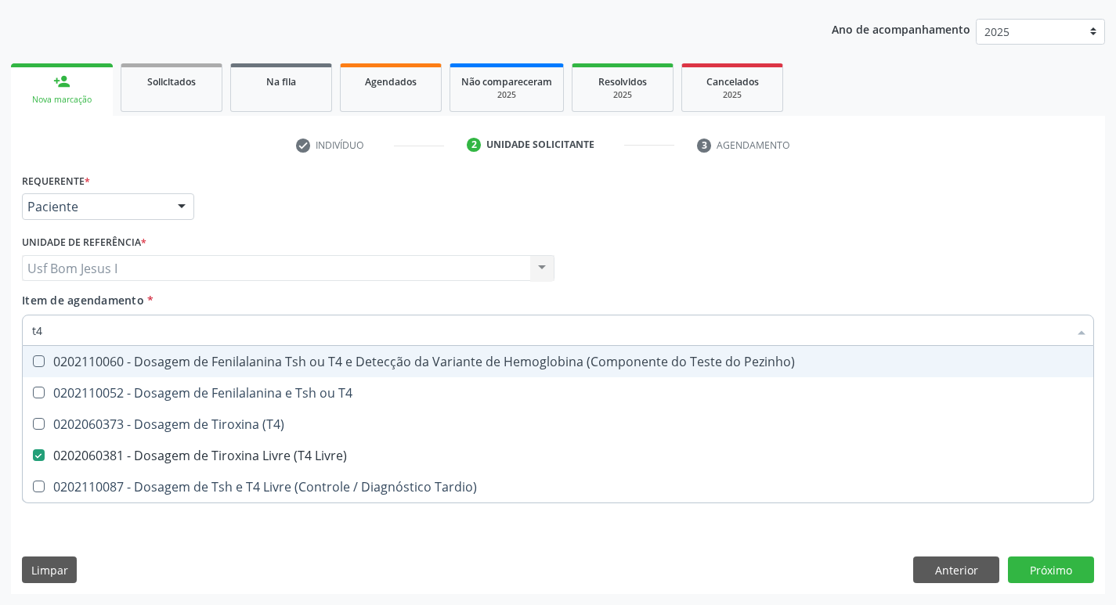
click at [139, 336] on input "t4" at bounding box center [550, 330] width 1036 height 31
type input "t"
checkbox Livre\) "false"
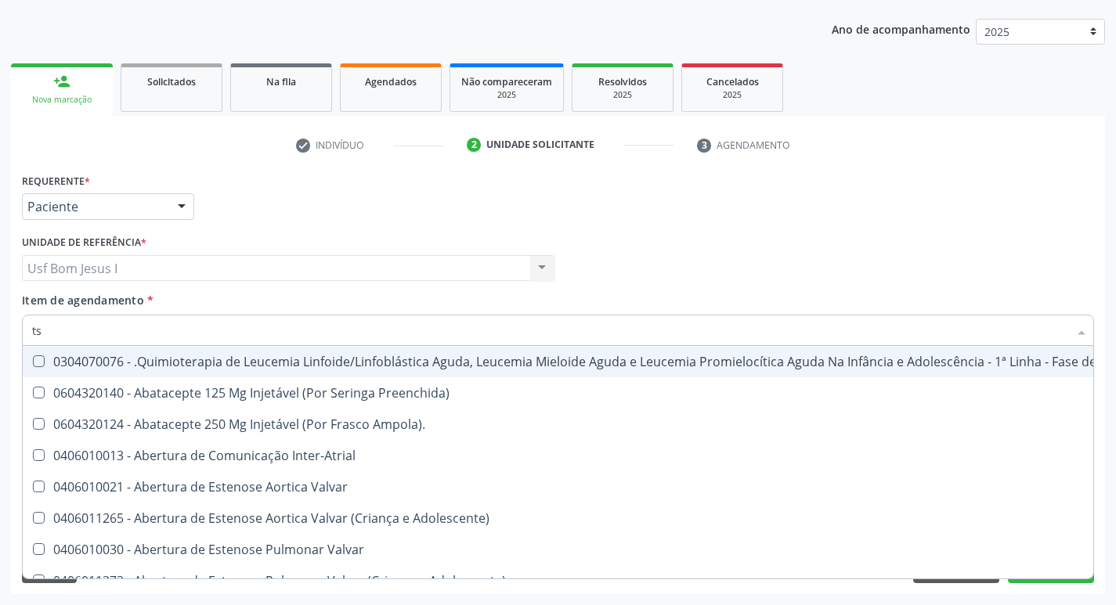
type input "tsh"
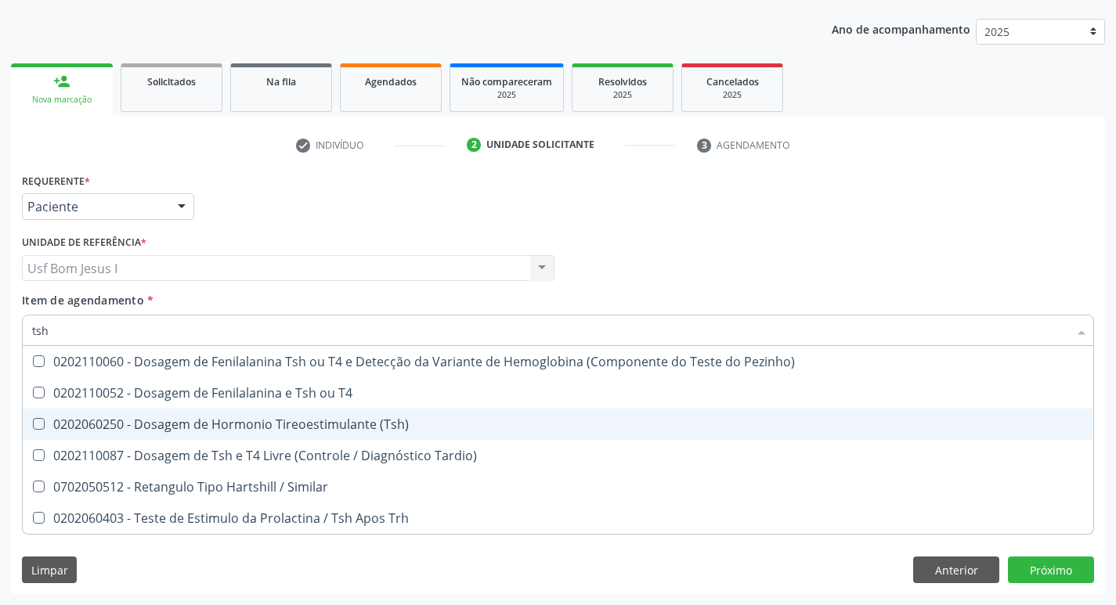
click at [406, 426] on div "0202060250 - Dosagem de Hormonio Tireoestimulante (Tsh)" at bounding box center [557, 424] width 1051 height 13
checkbox \(Tsh\) "true"
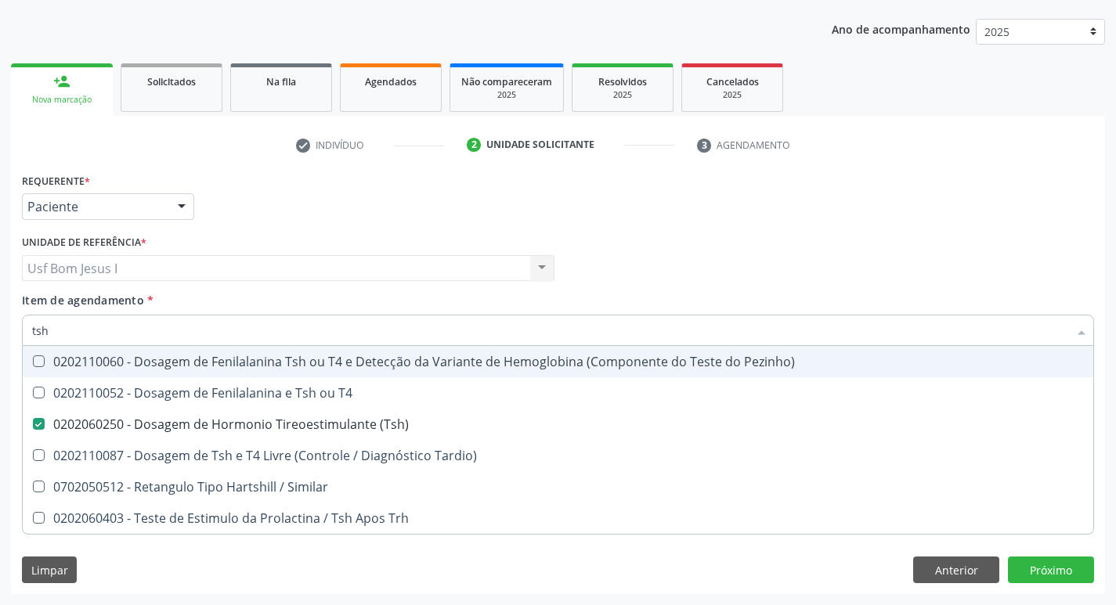
click at [807, 252] on div "Profissional Solicitante Por favor, selecione a Unidade de Atendimento primeiro…" at bounding box center [558, 261] width 1080 height 61
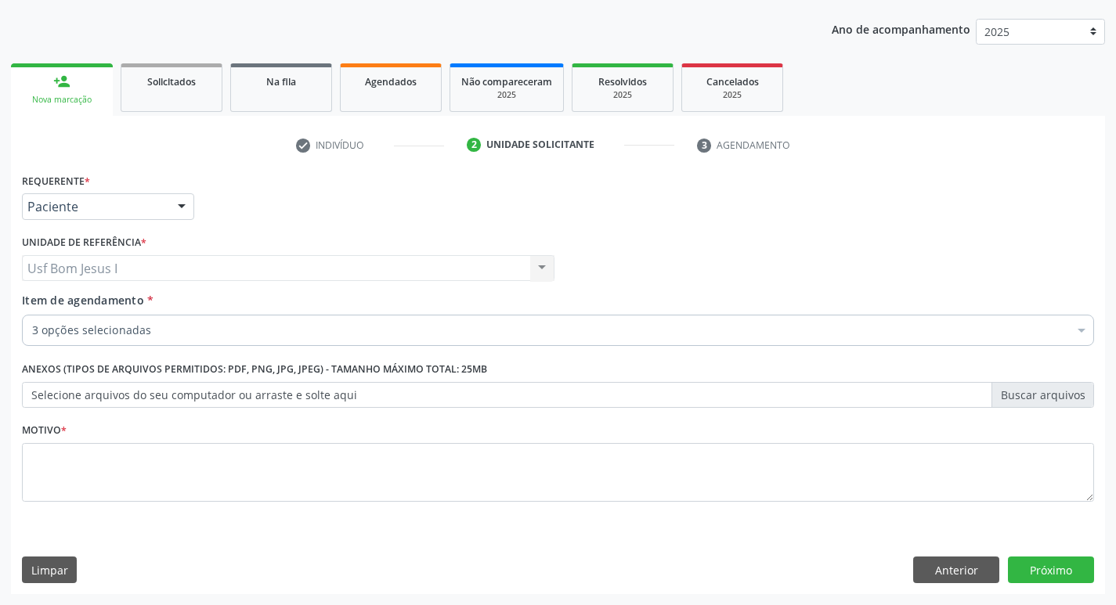
checkbox Glicosilada "true"
checkbox \(Tsh\) "true"
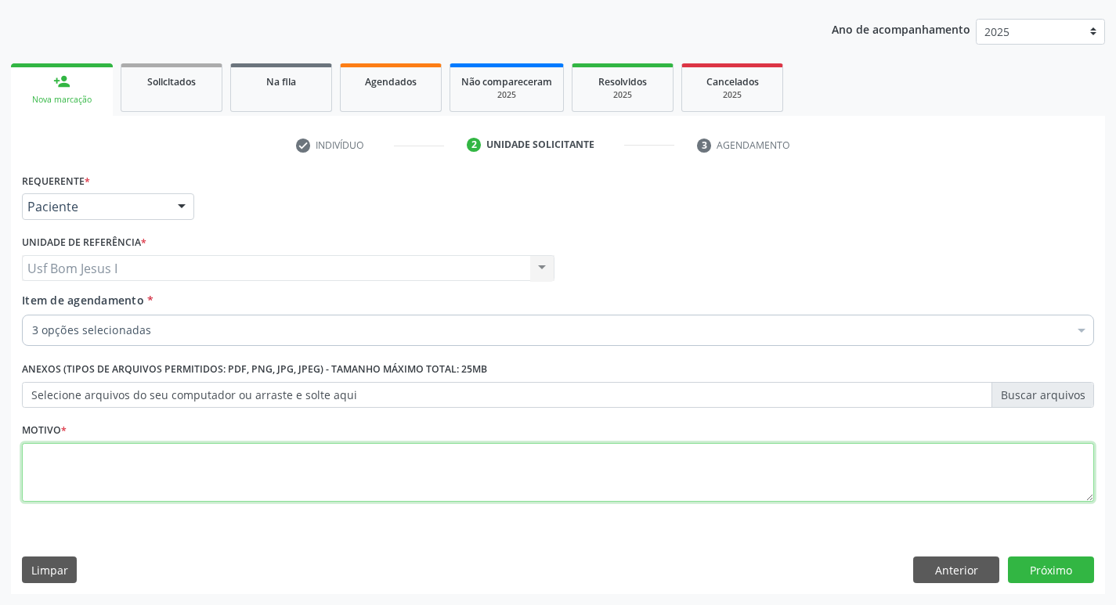
click at [335, 481] on textarea at bounding box center [558, 473] width 1072 height 60
type textarea ";"
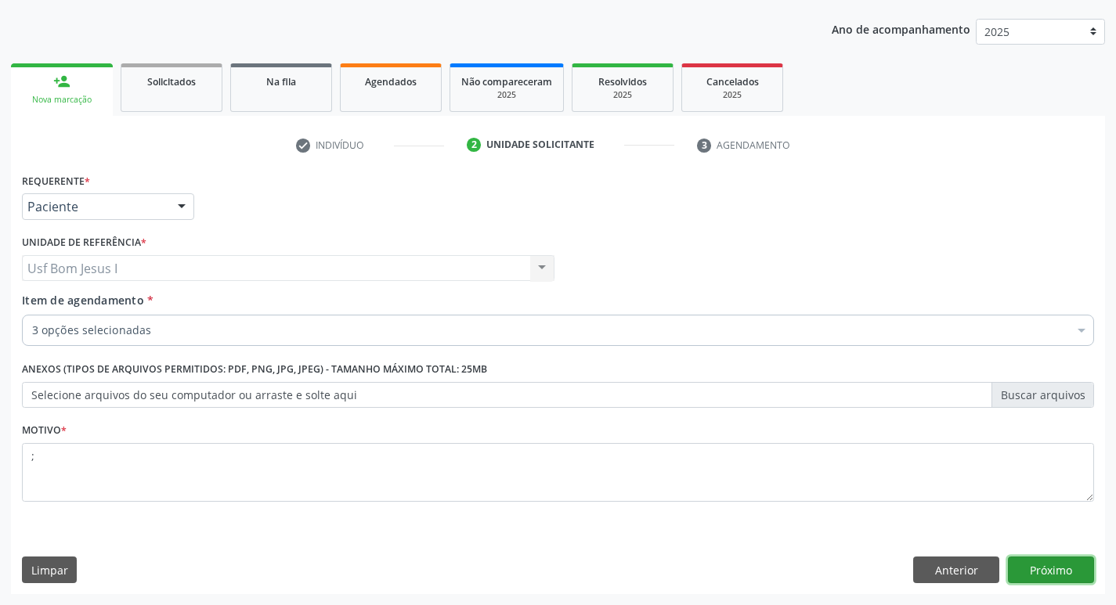
click at [1055, 566] on button "Próximo" at bounding box center [1051, 570] width 86 height 27
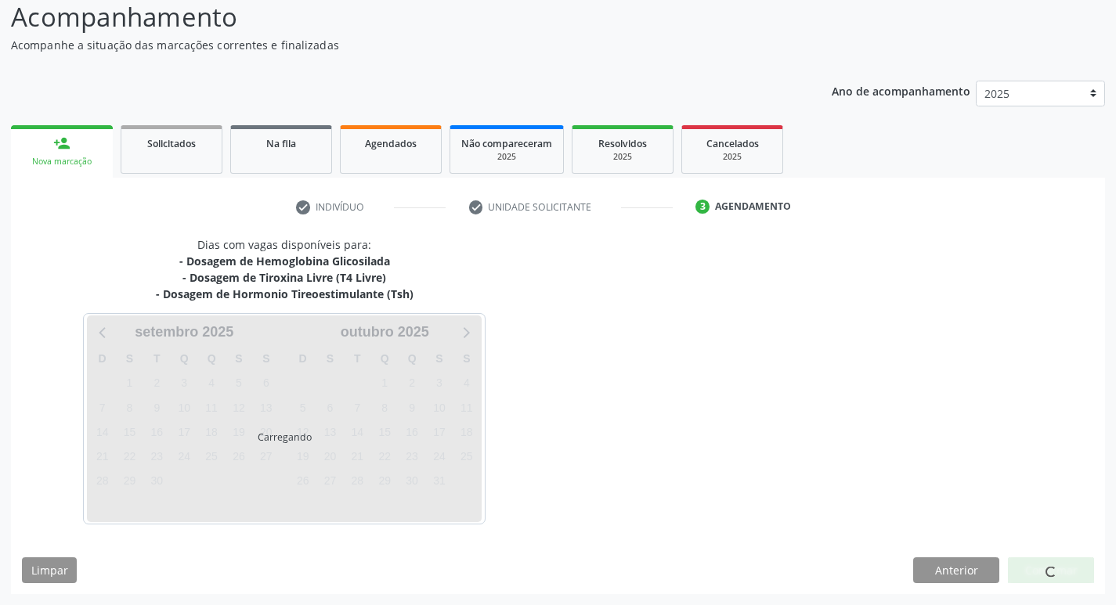
scroll to position [109, 0]
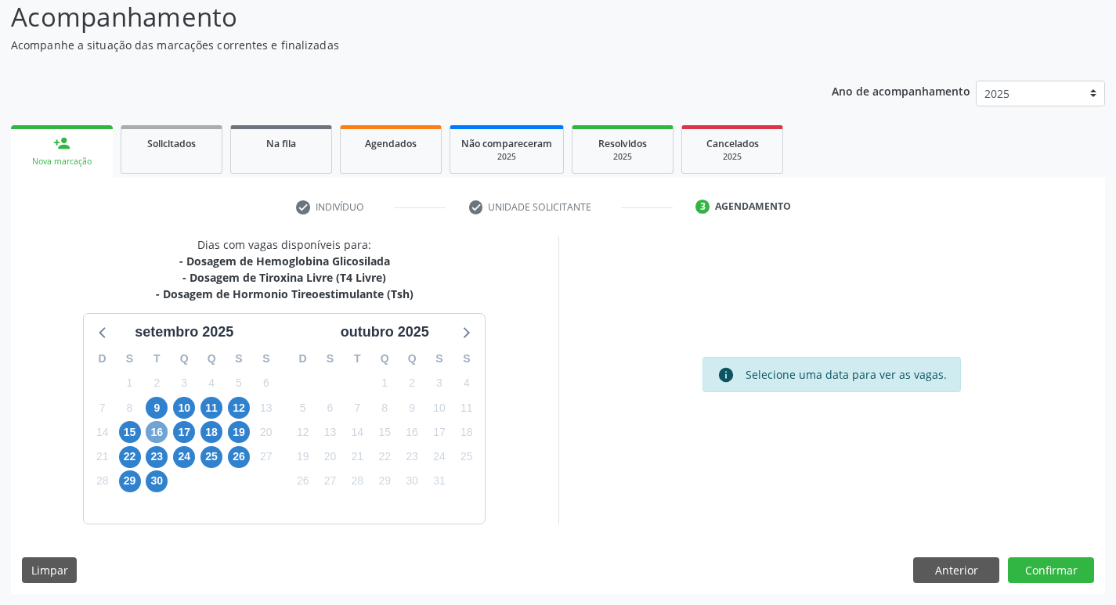
click at [161, 436] on span "16" at bounding box center [157, 432] width 22 height 22
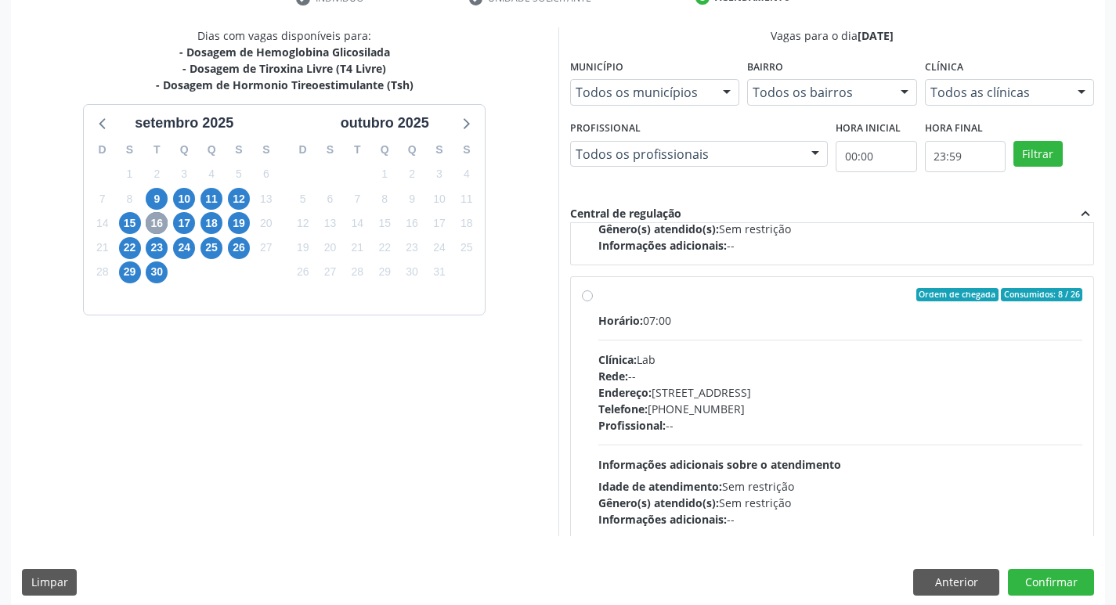
scroll to position [783, 0]
click at [907, 398] on div "Endereço: [STREET_ADDRESS]" at bounding box center [840, 391] width 485 height 16
click at [593, 301] on input "Ordem de chegada Consumidos: 8 / 26 Horário: 07:00 Clínica: Lab Rede: -- Endere…" at bounding box center [587, 294] width 11 height 14
radio input "true"
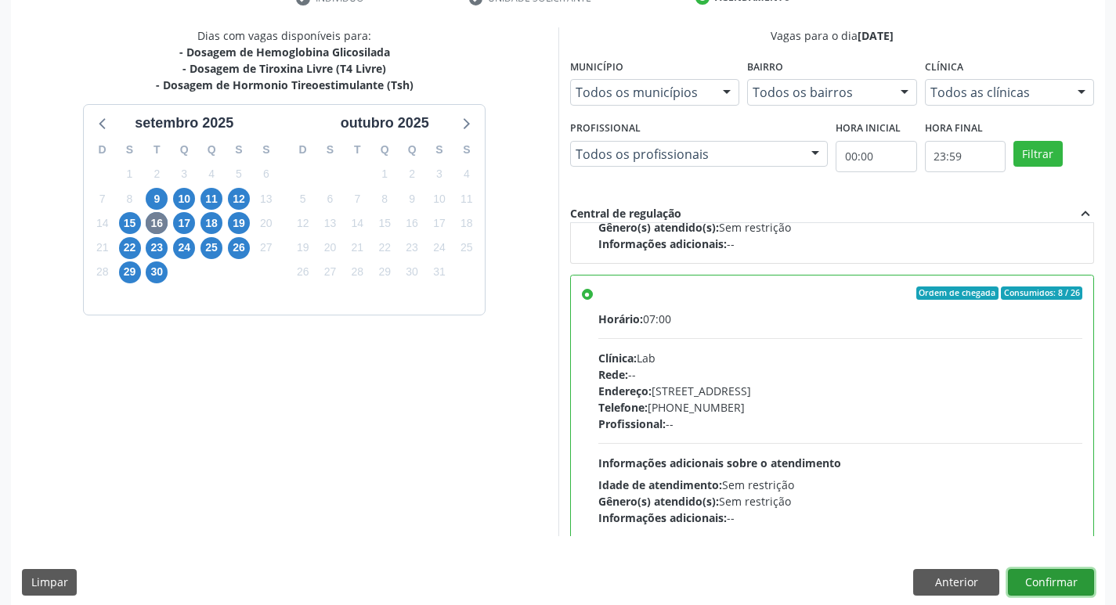
click at [1073, 589] on button "Confirmar" at bounding box center [1051, 582] width 86 height 27
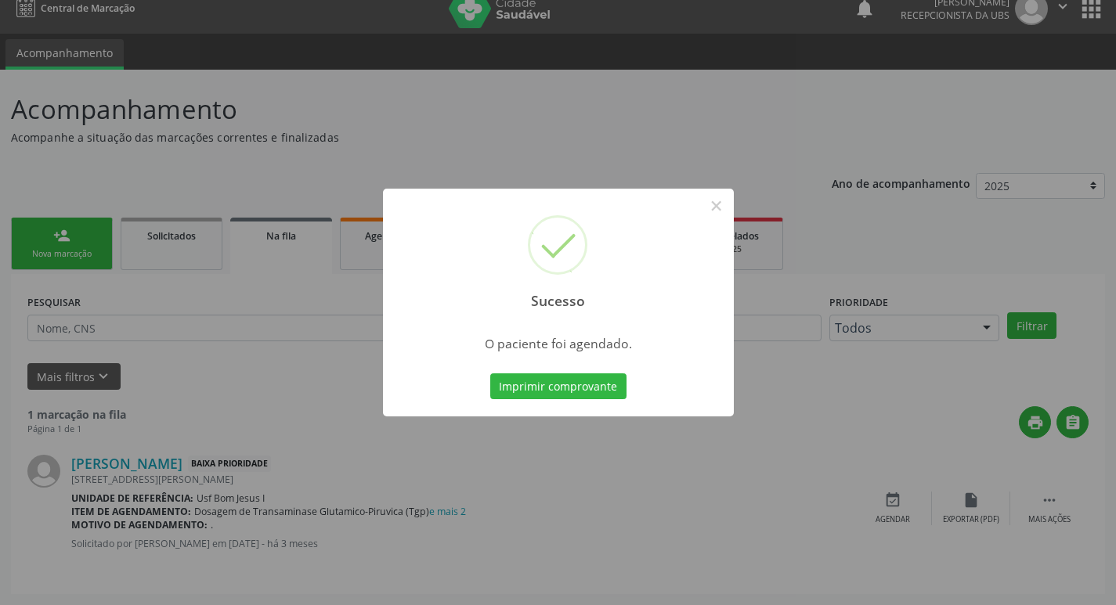
scroll to position [0, 0]
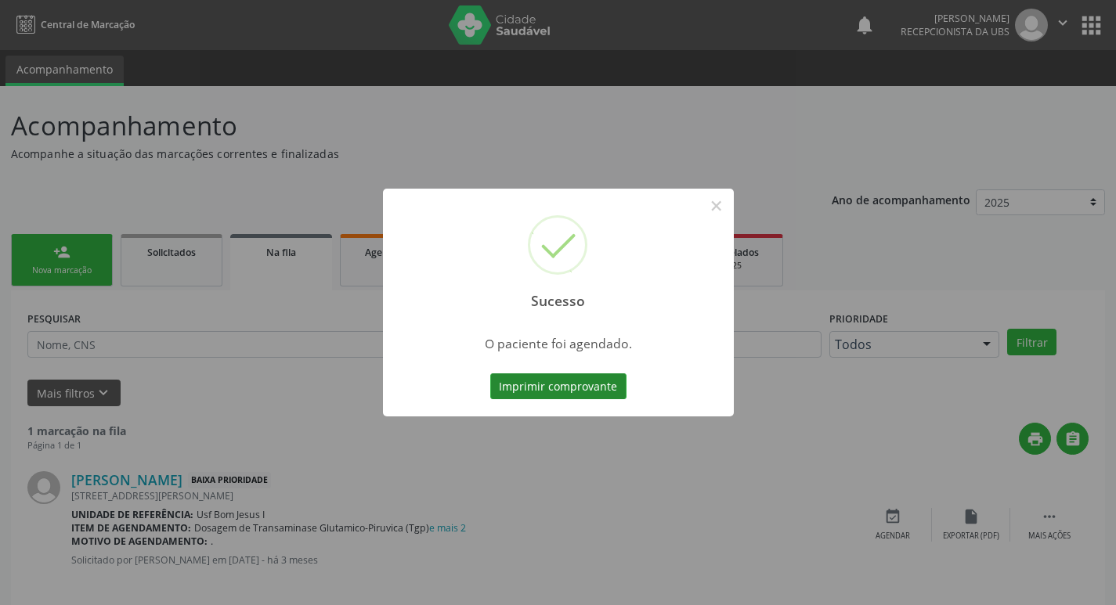
click at [579, 392] on button "Imprimir comprovante" at bounding box center [558, 386] width 136 height 27
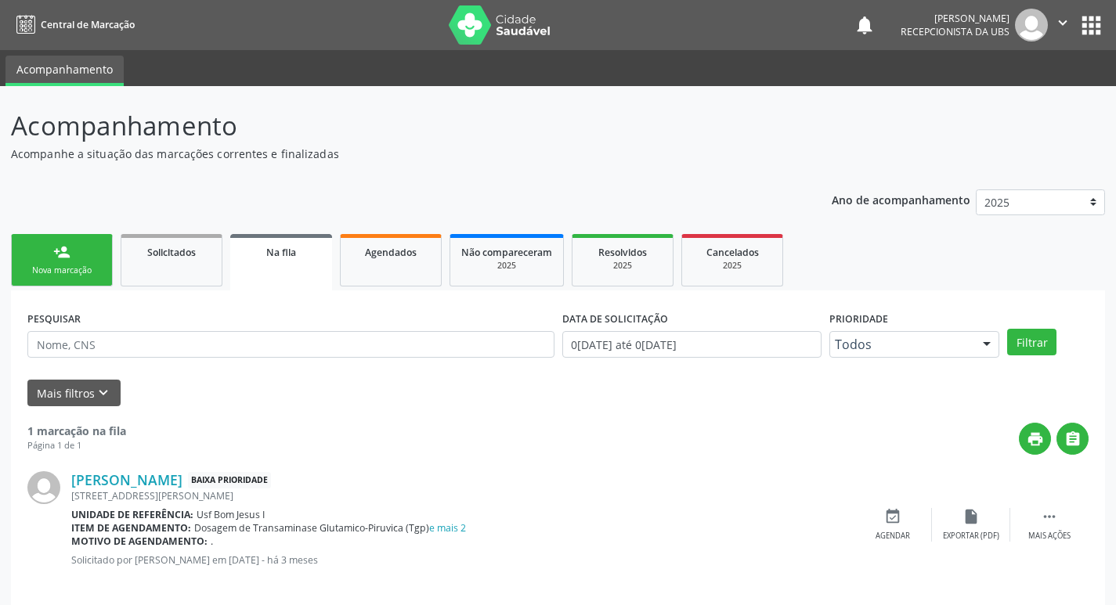
click at [45, 229] on div "Ano de acompanhamento 2025 2024 person_add Nova marcação Solicitados Na fila Ag…" at bounding box center [558, 395] width 1094 height 433
click at [49, 268] on div "Nova marcação" at bounding box center [62, 271] width 78 height 12
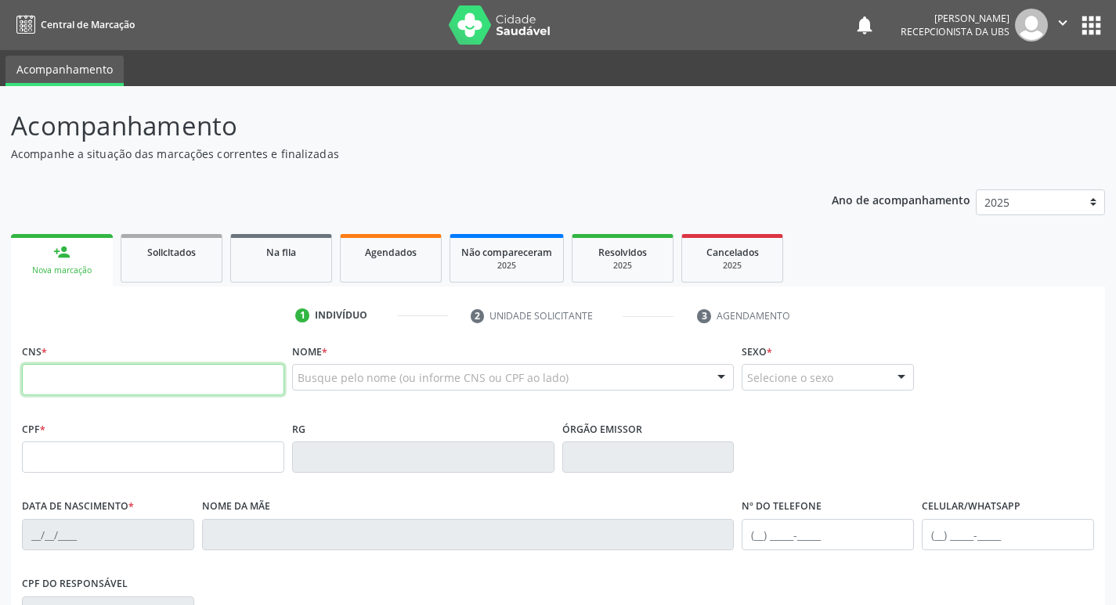
click at [210, 381] on input "text" at bounding box center [153, 379] width 262 height 31
click at [193, 383] on input "text" at bounding box center [153, 379] width 262 height 31
